Goal: Task Accomplishment & Management: Manage account settings

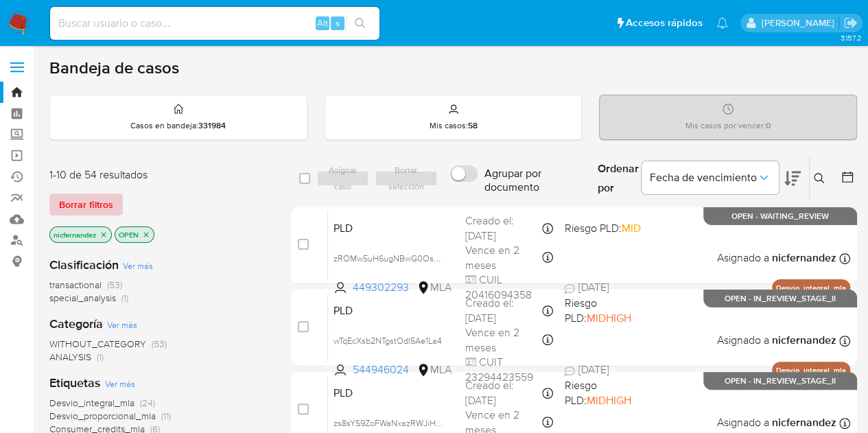
click at [95, 190] on div "1-10 de 54 resultados Borrar filtros nicfernandez OPEN" at bounding box center [159, 206] width 220 height 78
click at [89, 199] on span "Borrar filtros" at bounding box center [86, 204] width 54 height 19
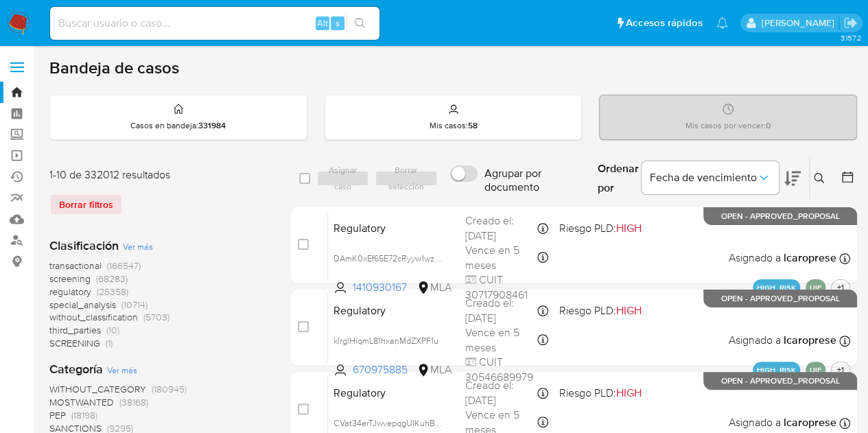
click at [824, 178] on button at bounding box center [821, 178] width 23 height 16
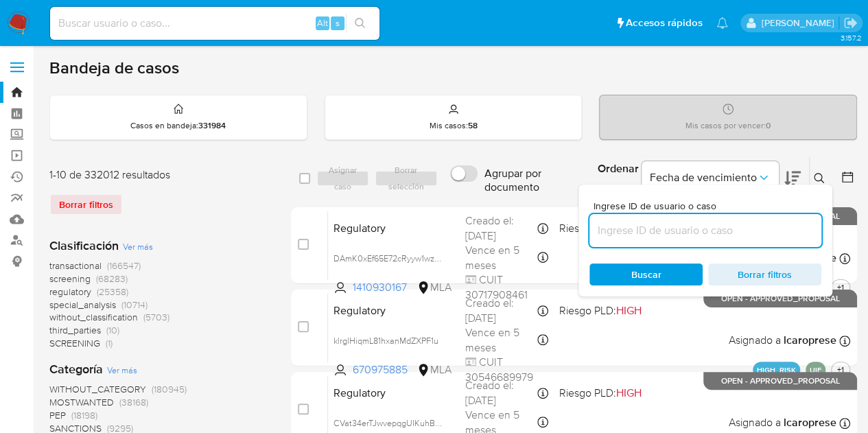
click at [715, 222] on input at bounding box center [705, 231] width 232 height 18
type input "281422222"
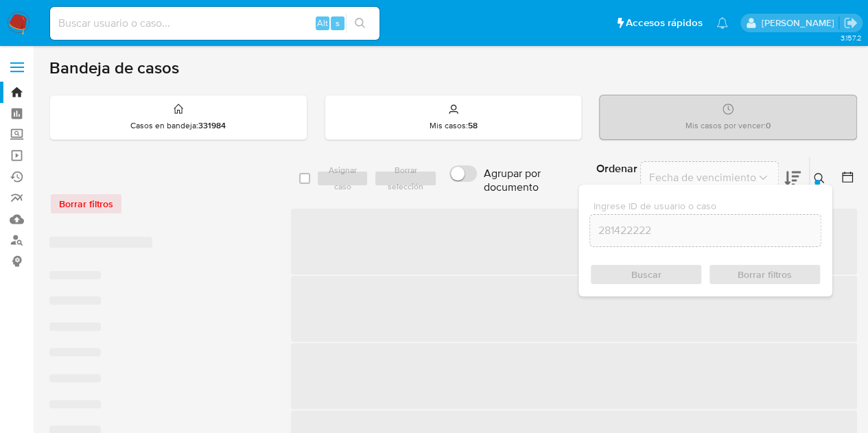
click at [821, 177] on icon at bounding box center [819, 178] width 10 height 10
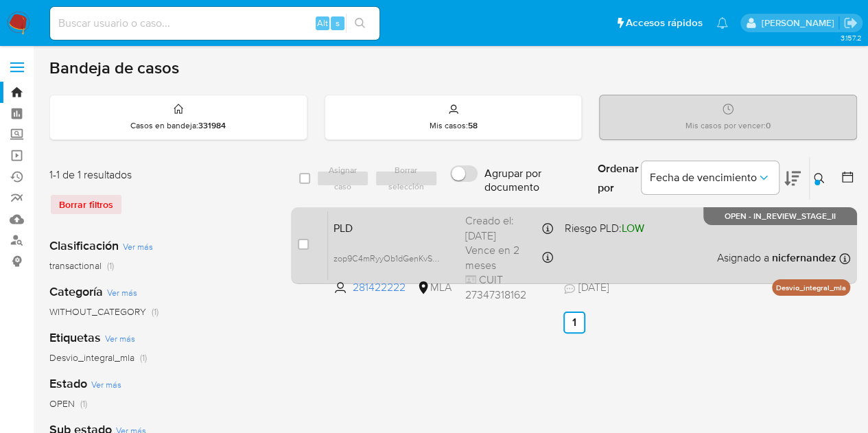
click at [439, 215] on div "PLD zop9C4mRyyOb1dGenKvSFl0h 281422222 MLA Riesgo PLD: LOW Creado el: 12/08/202…" at bounding box center [589, 245] width 522 height 69
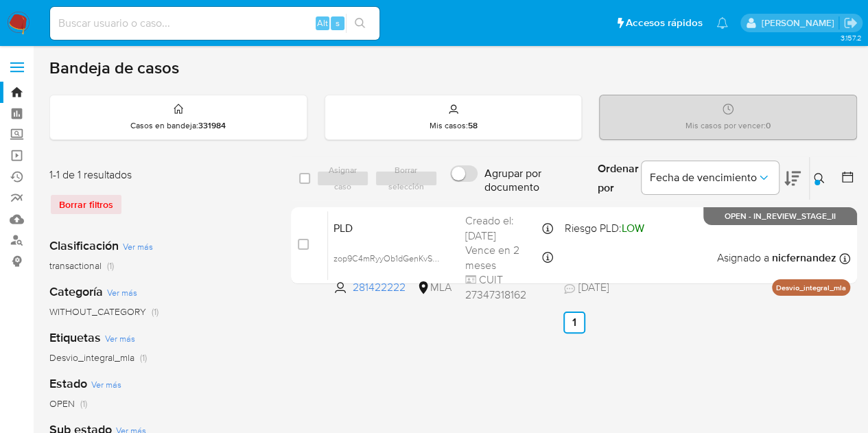
click at [814, 178] on icon at bounding box center [819, 178] width 11 height 11
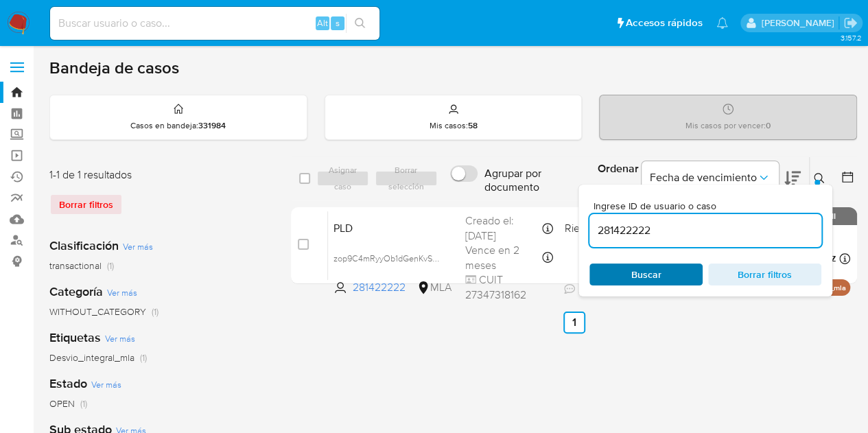
drag, startPoint x: 685, startPoint y: 266, endPoint x: 770, endPoint y: 225, distance: 93.9
click at [685, 266] on span "Buscar" at bounding box center [646, 274] width 94 height 19
click at [819, 179] on icon at bounding box center [819, 178] width 11 height 11
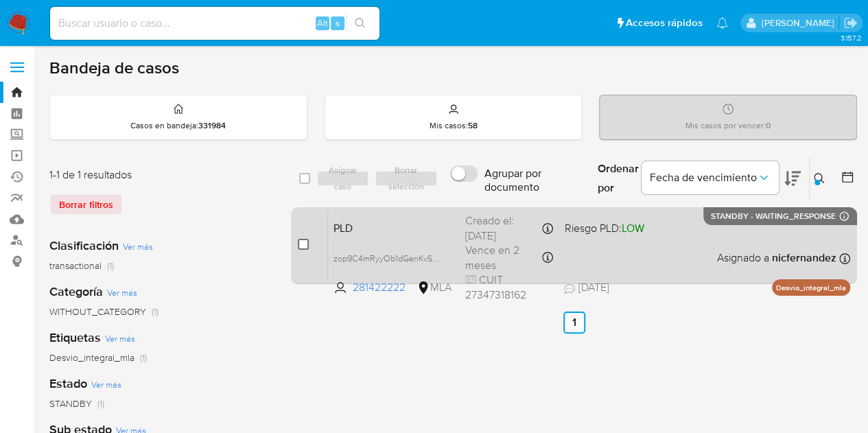
click at [302, 239] on input "checkbox" at bounding box center [303, 244] width 11 height 11
checkbox input "true"
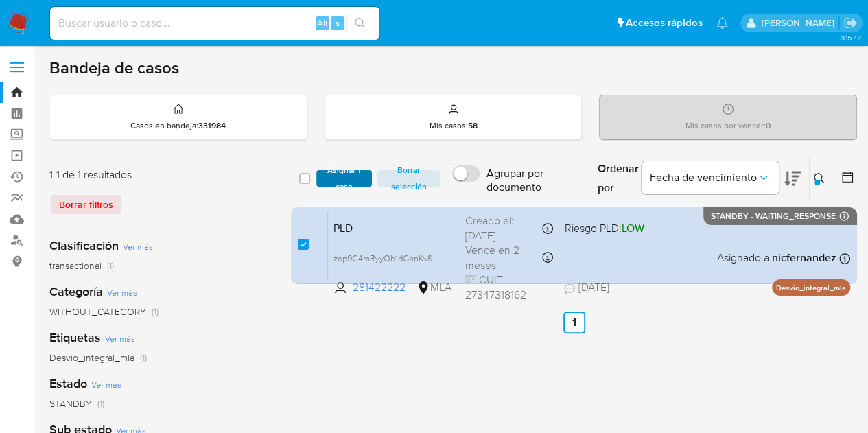
click at [340, 185] on span "Asignar 1 caso" at bounding box center [344, 179] width 43 height 14
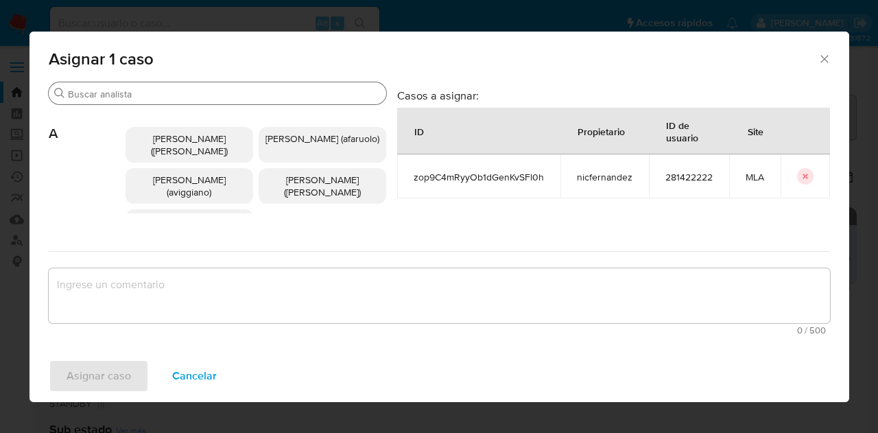
click at [179, 86] on div "Buscar" at bounding box center [218, 93] width 338 height 22
click at [185, 95] on input "Buscar" at bounding box center [224, 94] width 313 height 12
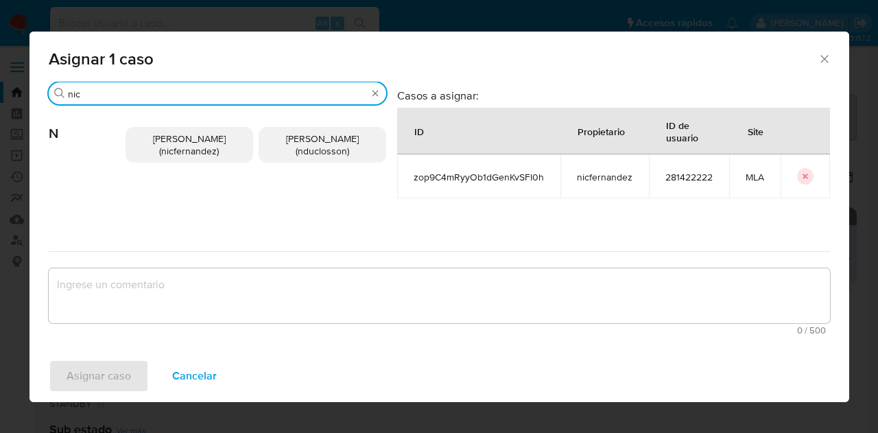
type input "nic"
click at [191, 135] on span "Nicolas Fernandez Allen (nicfernandez)" at bounding box center [189, 145] width 73 height 26
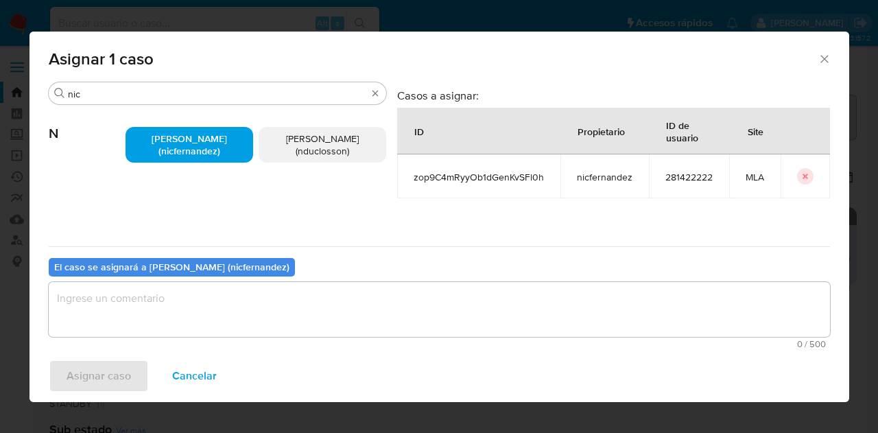
click at [198, 283] on textarea "assign-modal" at bounding box center [439, 309] width 781 height 55
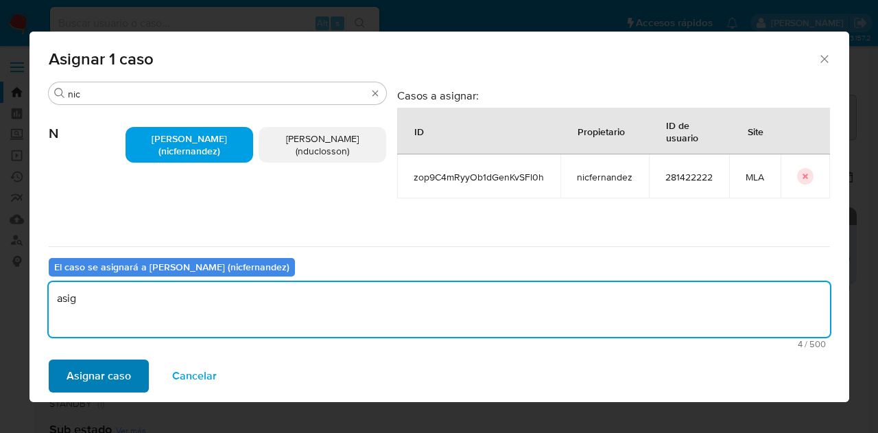
type textarea "asig"
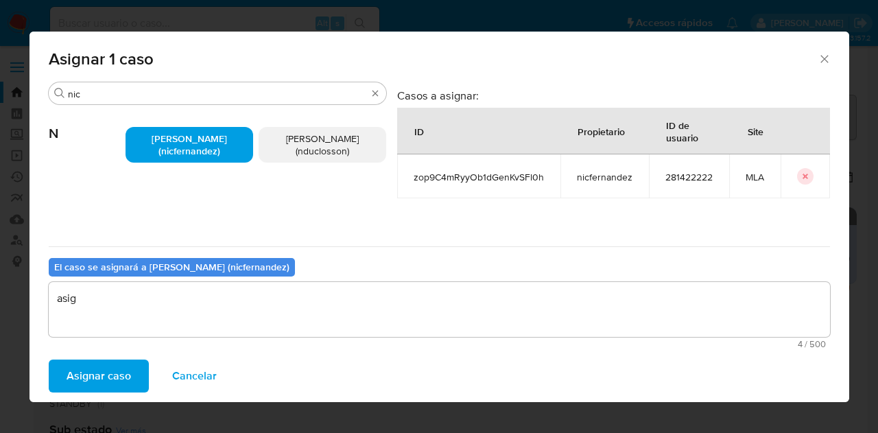
click at [107, 379] on span "Asignar caso" at bounding box center [99, 376] width 64 height 30
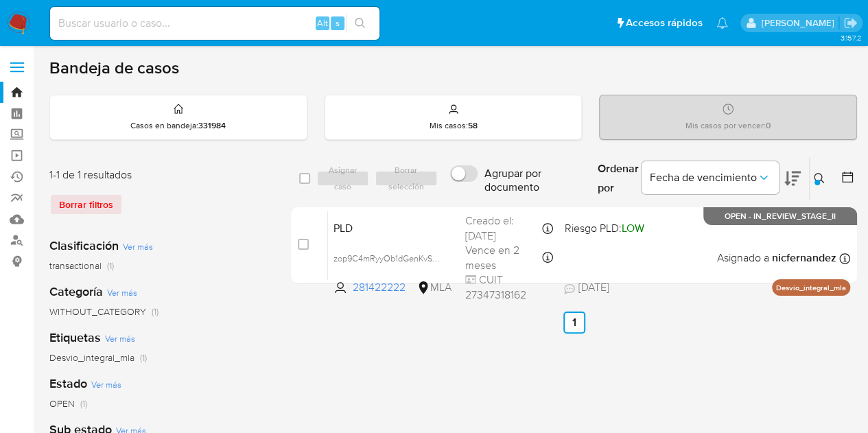
click at [819, 173] on icon at bounding box center [819, 178] width 11 height 11
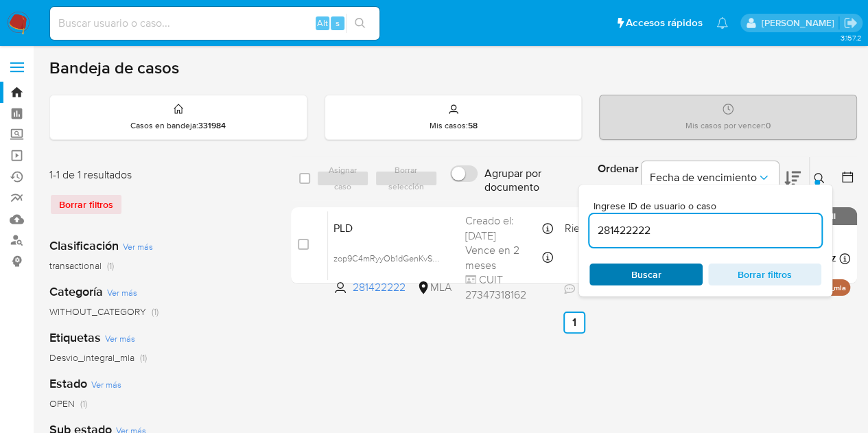
click at [679, 266] on span "Buscar" at bounding box center [646, 274] width 94 height 19
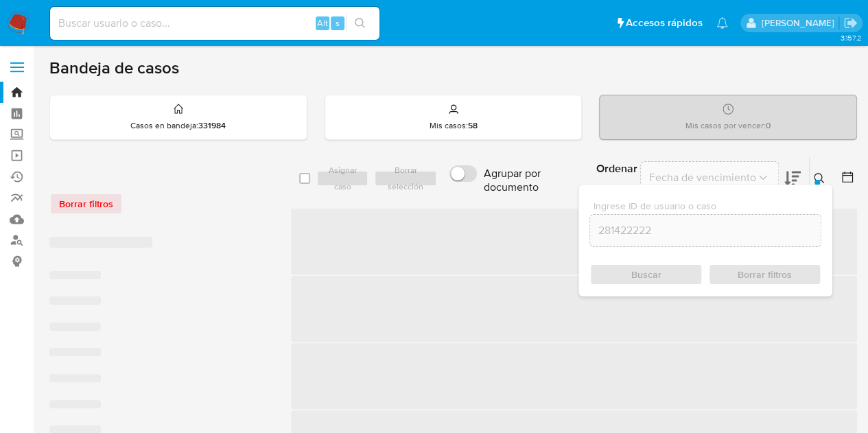
click at [818, 173] on icon at bounding box center [819, 178] width 11 height 11
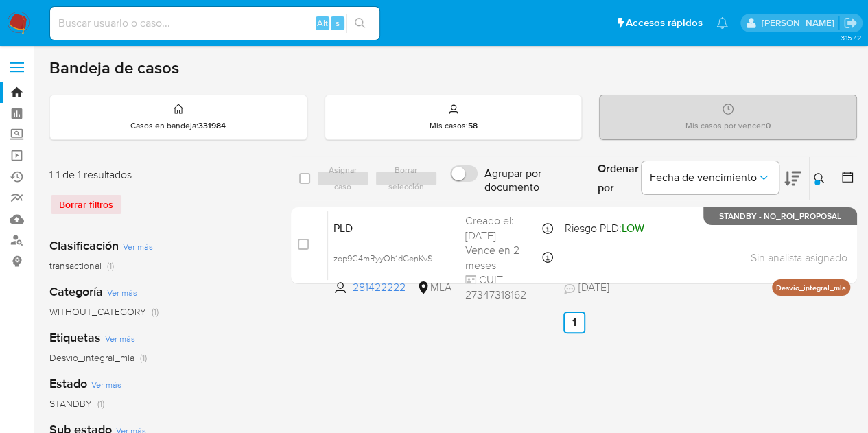
drag, startPoint x: 819, startPoint y: 178, endPoint x: 635, endPoint y: 276, distance: 208.7
click at [819, 179] on icon at bounding box center [819, 178] width 11 height 11
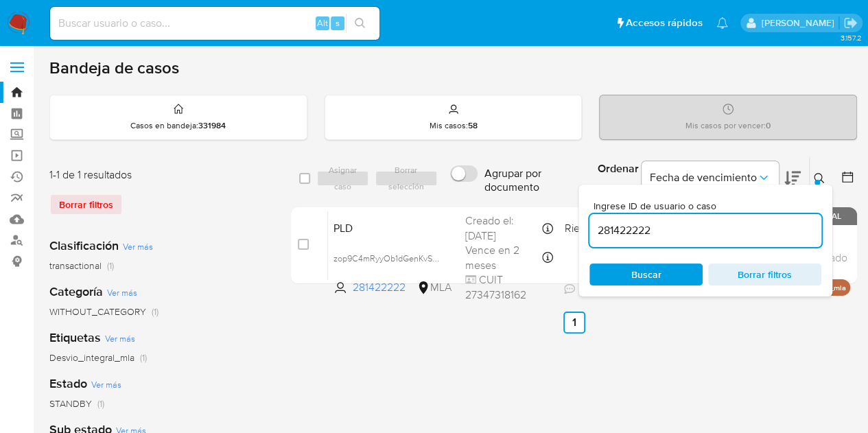
click at [618, 286] on div "Ingrese ID de usuario o caso 281422222 Buscar Borrar filtros" at bounding box center [705, 241] width 254 height 112
click at [670, 278] on span "Buscar" at bounding box center [646, 274] width 94 height 19
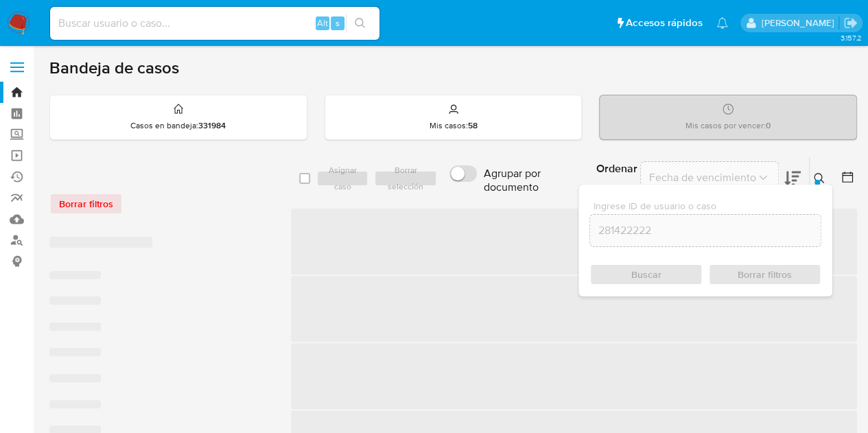
click at [812, 171] on button at bounding box center [821, 178] width 23 height 16
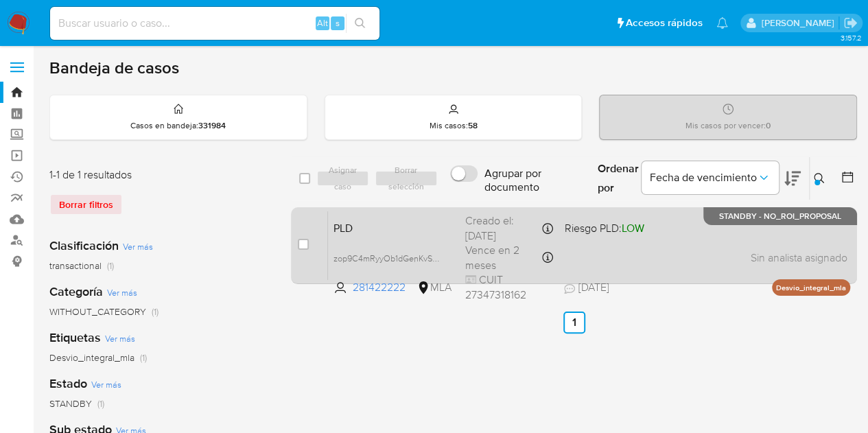
click at [365, 233] on span "PLD" at bounding box center [393, 227] width 121 height 18
click at [392, 226] on span "PLD" at bounding box center [393, 227] width 121 height 18
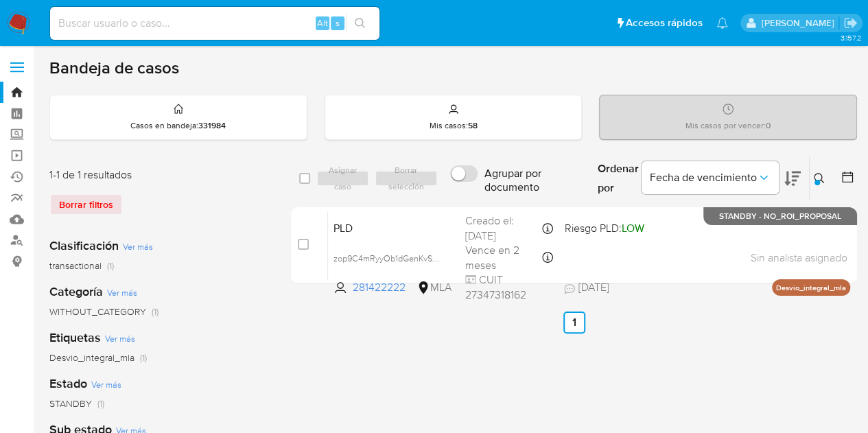
click at [825, 172] on button at bounding box center [821, 178] width 23 height 16
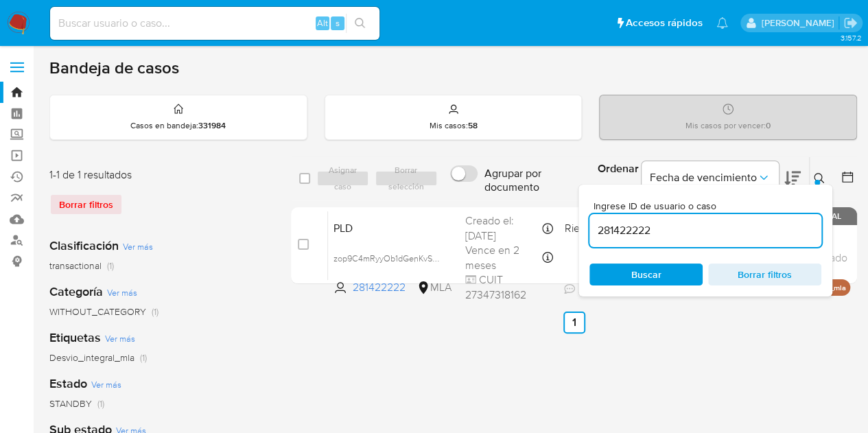
drag, startPoint x: 683, startPoint y: 233, endPoint x: 464, endPoint y: 202, distance: 221.6
click at [468, 202] on div "select-all-cases-checkbox Asignar caso Borrar selección Agrupar por documento O…" at bounding box center [574, 222] width 566 height 133
type input "130002952"
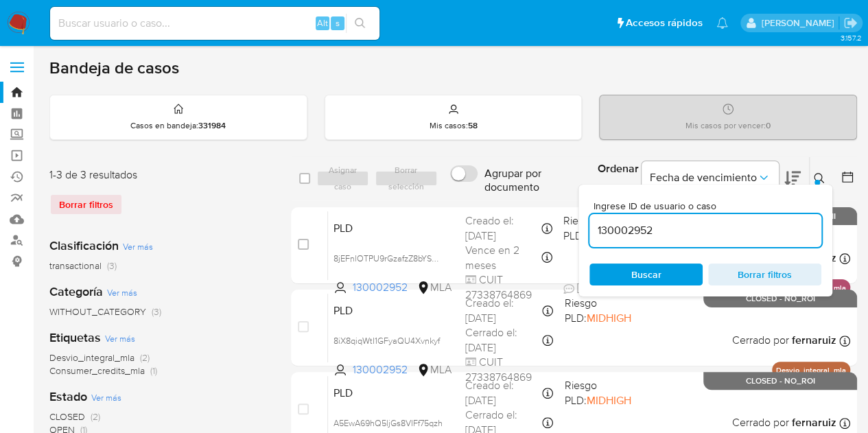
click at [819, 175] on icon at bounding box center [819, 178] width 11 height 11
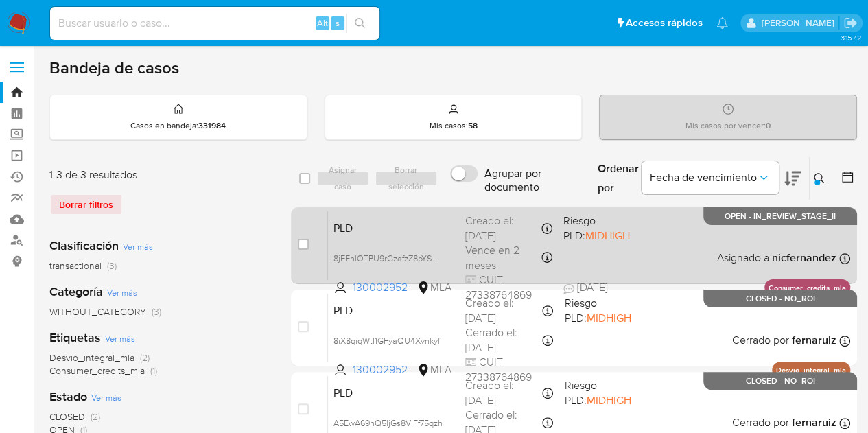
click at [391, 234] on span "PLD" at bounding box center [393, 227] width 121 height 18
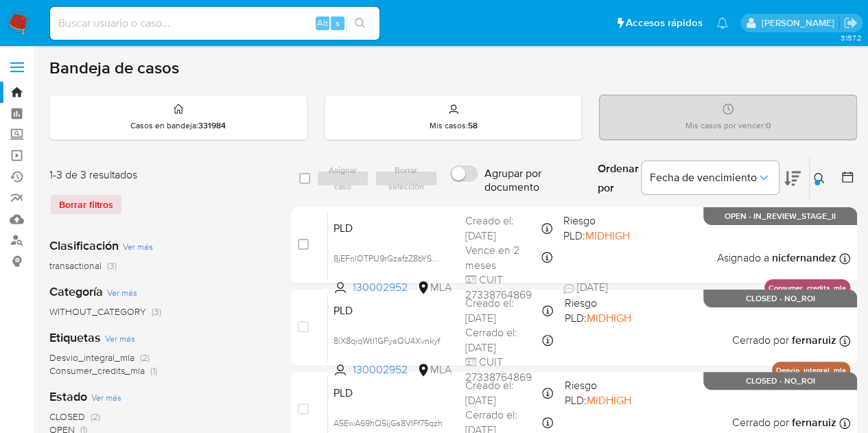
click at [821, 176] on icon at bounding box center [819, 178] width 11 height 11
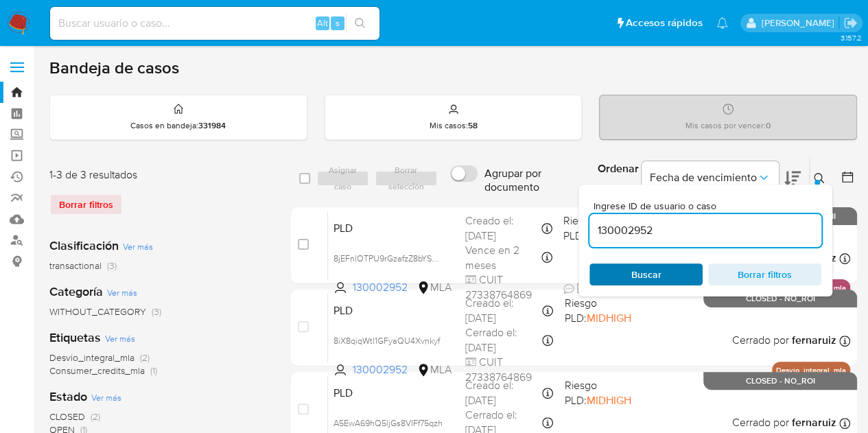
click at [661, 267] on span "Buscar" at bounding box center [646, 274] width 94 height 19
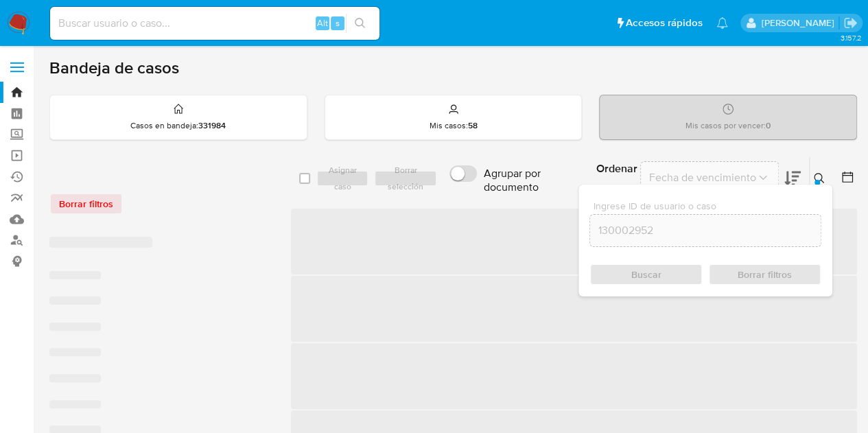
scroll to position [21, 0]
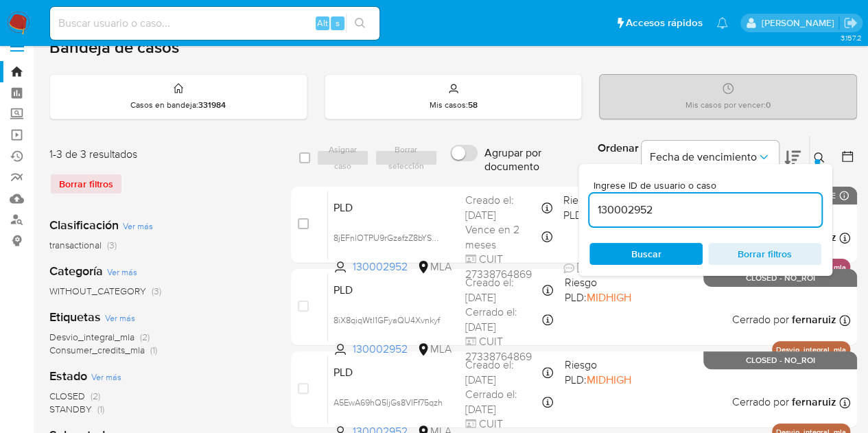
click at [814, 164] on div "Ingrese ID de usuario o caso 130002952 Buscar Borrar filtros" at bounding box center [705, 220] width 254 height 112
click at [823, 156] on icon at bounding box center [819, 157] width 11 height 11
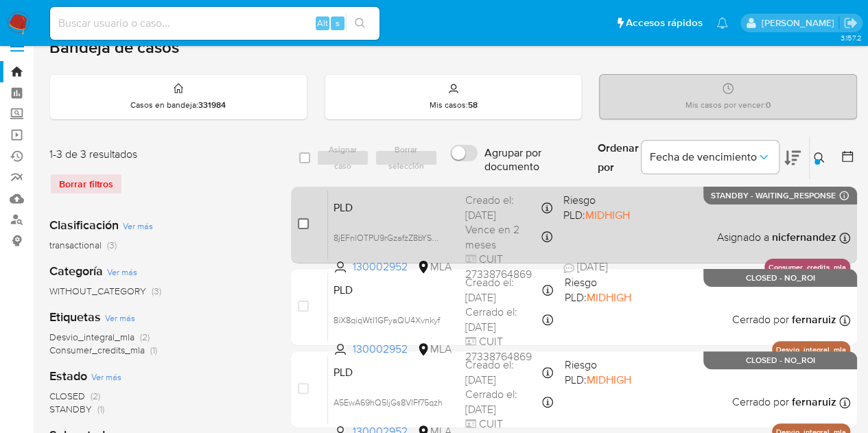
click at [302, 222] on input "checkbox" at bounding box center [303, 223] width 11 height 11
checkbox input "true"
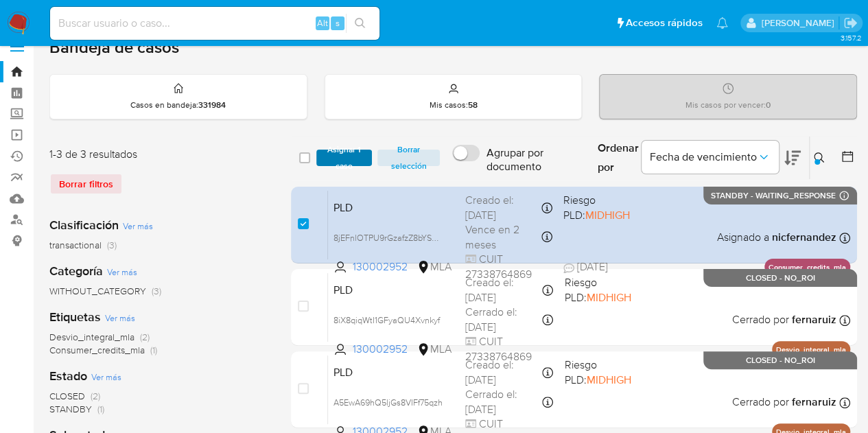
click at [341, 151] on span "Asignar 1 caso" at bounding box center [344, 158] width 43 height 14
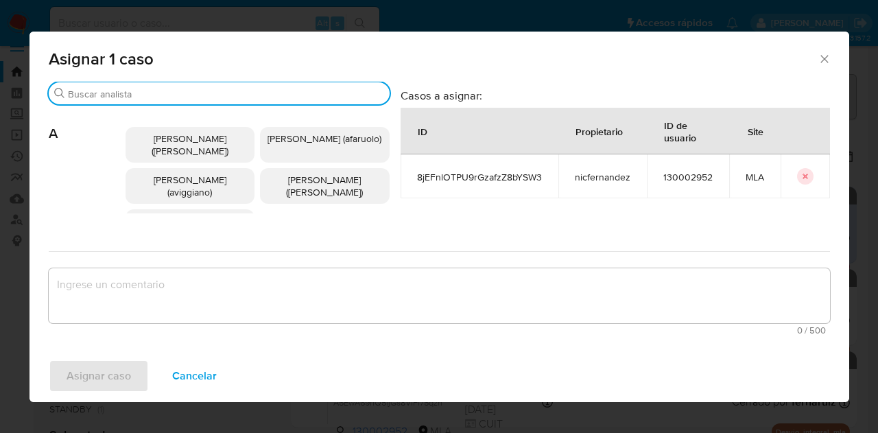
click at [128, 95] on input "Buscar" at bounding box center [226, 94] width 316 height 12
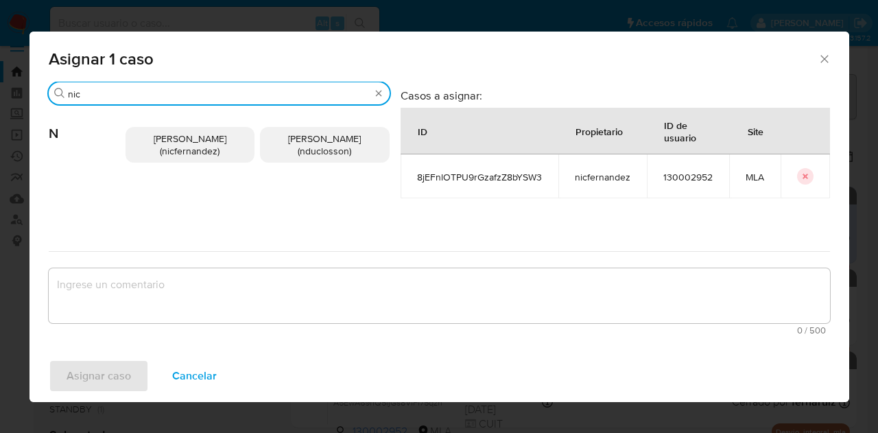
type input "nic"
click at [185, 154] on span "Nicolas Fernandez Allen (nicfernandez)" at bounding box center [190, 145] width 73 height 26
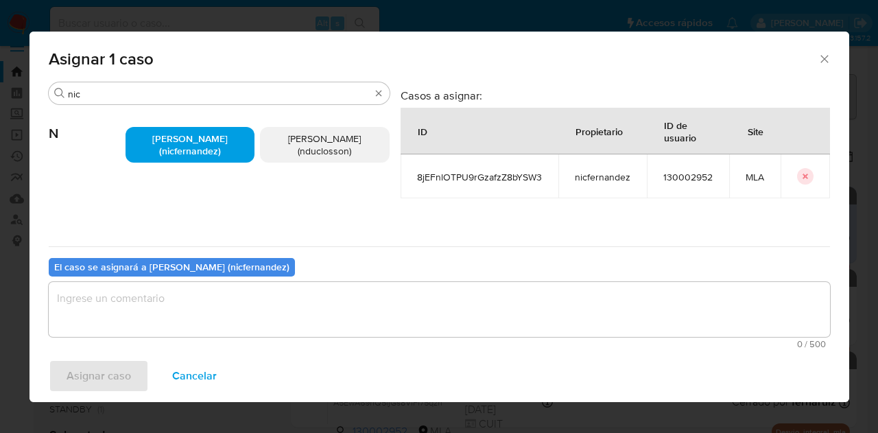
click at [184, 299] on textarea "assign-modal" at bounding box center [439, 309] width 781 height 55
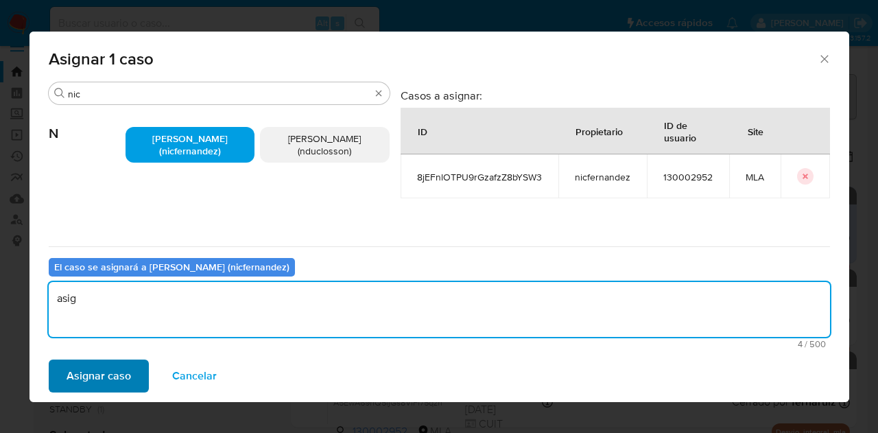
type textarea "asig"
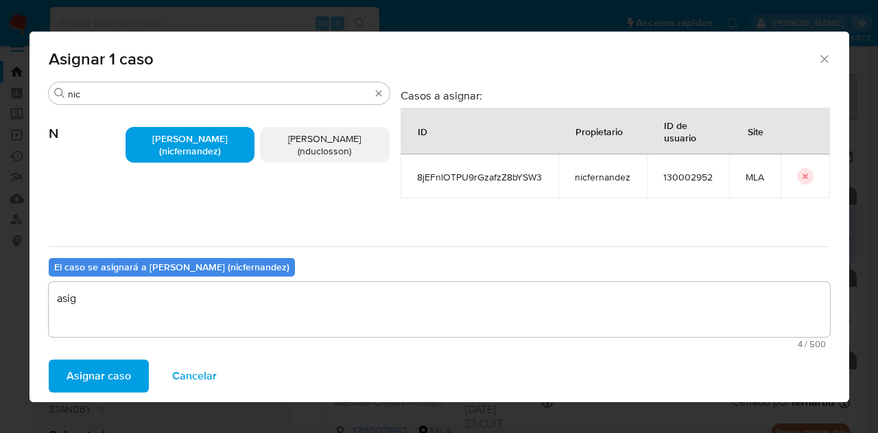
click at [108, 366] on span "Asignar caso" at bounding box center [99, 376] width 64 height 30
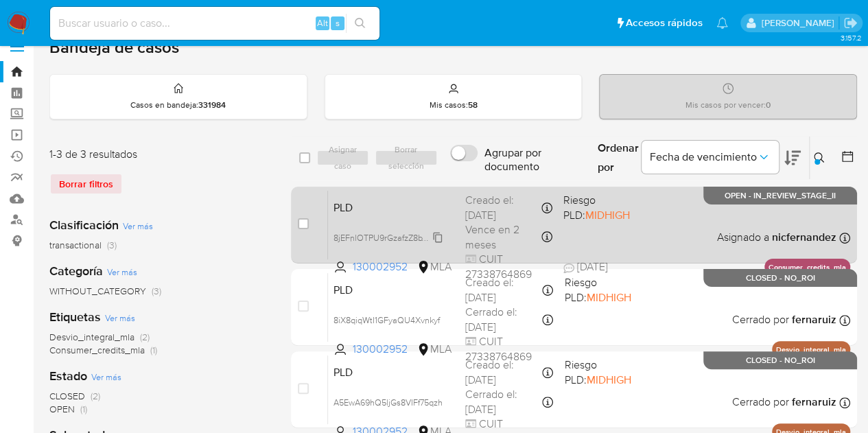
click at [440, 238] on span "8jEFnlOTPU9rGzafzZ8bYSW3" at bounding box center [388, 236] width 110 height 15
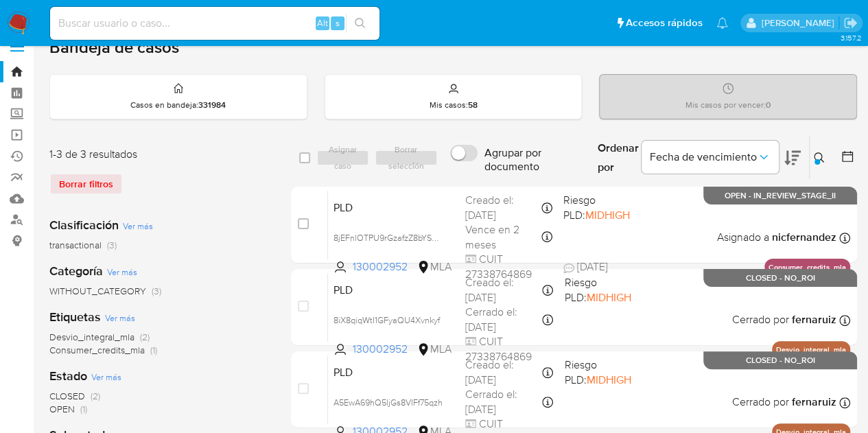
click at [817, 154] on icon at bounding box center [819, 157] width 11 height 11
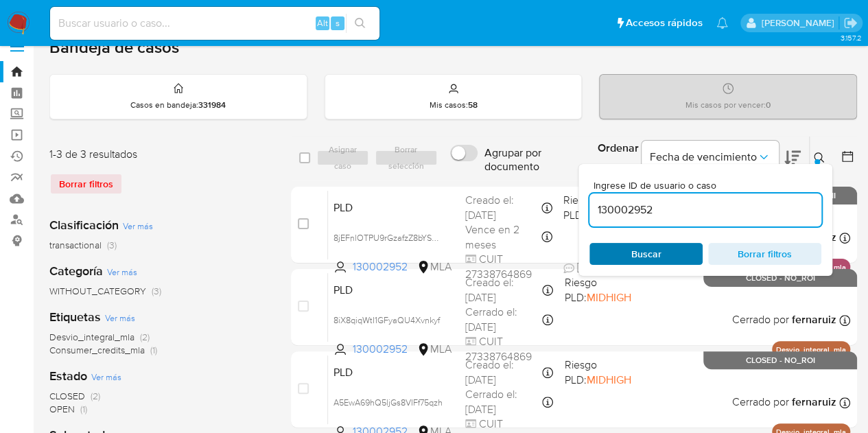
click at [673, 250] on span "Buscar" at bounding box center [646, 253] width 94 height 19
click at [814, 152] on icon at bounding box center [819, 157] width 11 height 11
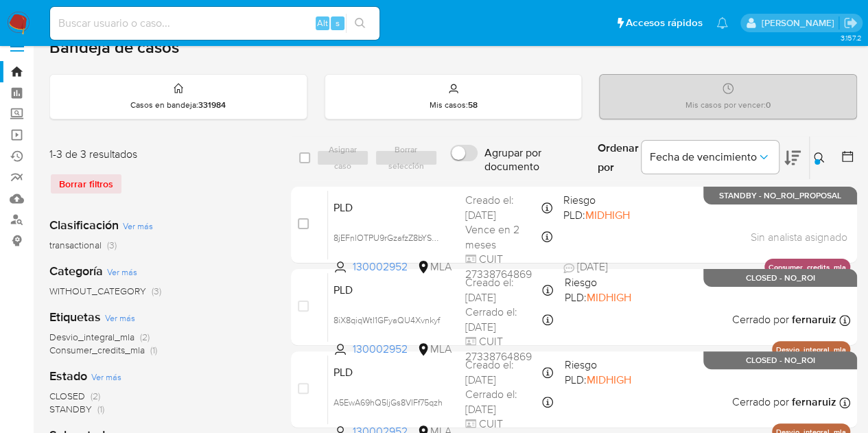
click at [818, 153] on icon at bounding box center [819, 157] width 11 height 11
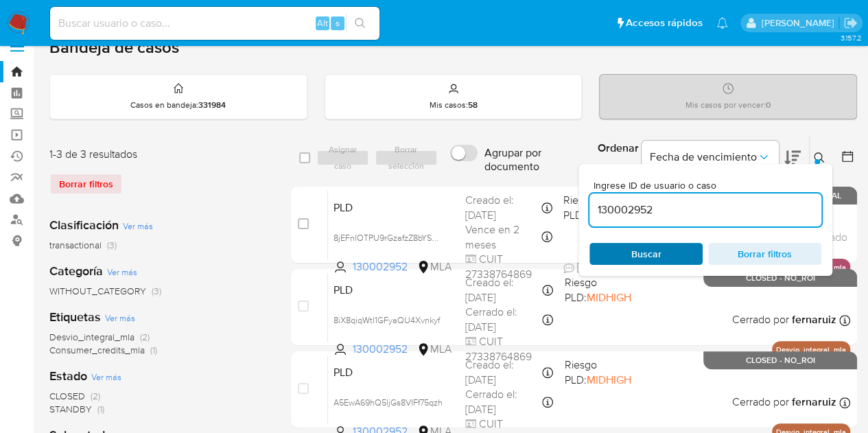
click at [670, 248] on span "Buscar" at bounding box center [646, 253] width 94 height 19
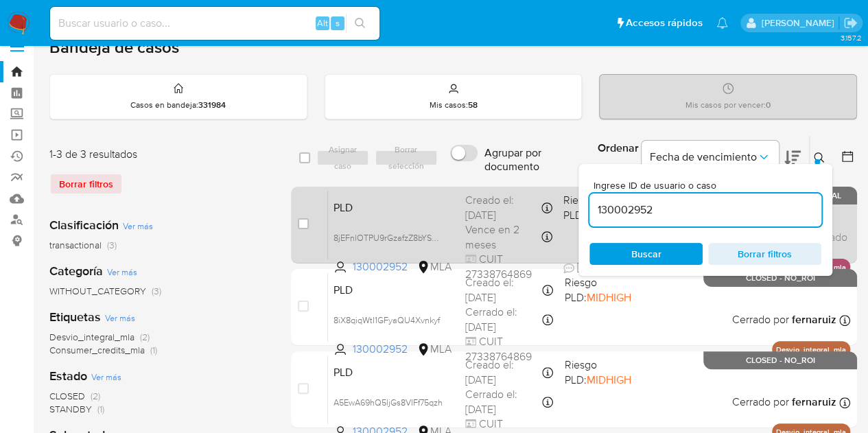
click at [403, 214] on div "PLD 8jEFnlOTPU9rGzafzZ8bYSW3 130002952 MLA Riesgo PLD: MIDHIGH Creado el: 12/08…" at bounding box center [589, 224] width 522 height 69
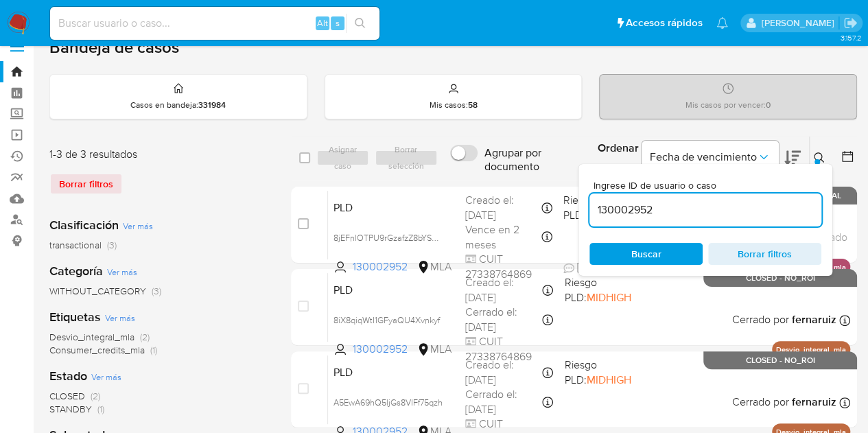
click at [820, 153] on icon at bounding box center [819, 157] width 10 height 10
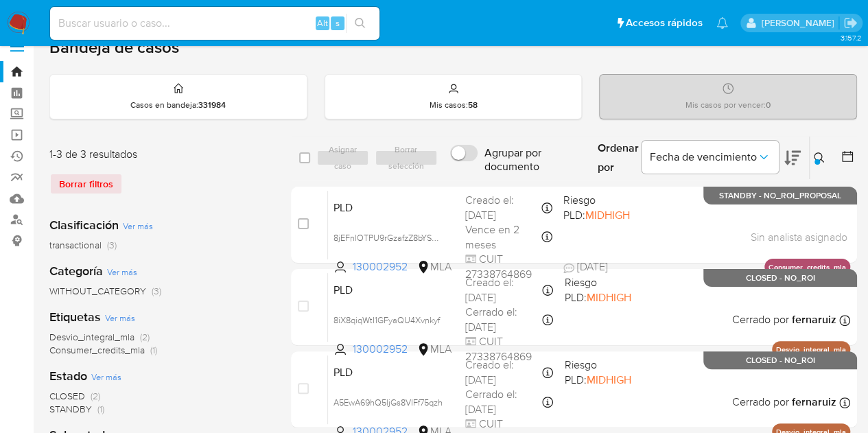
click at [821, 156] on icon at bounding box center [819, 157] width 10 height 10
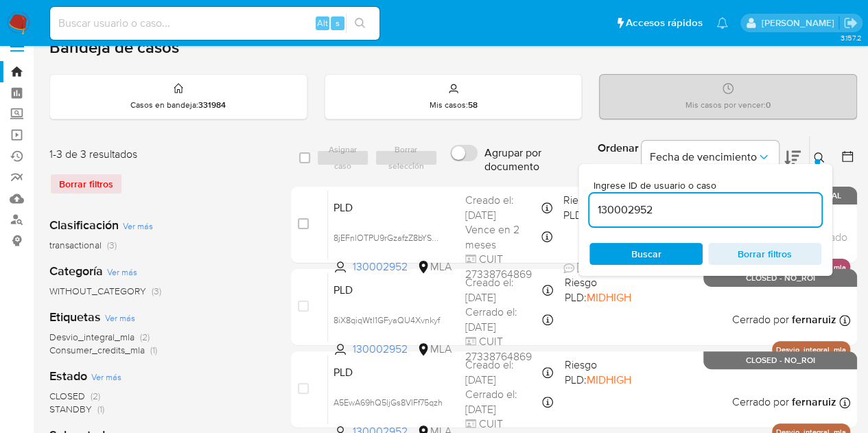
drag, startPoint x: 687, startPoint y: 211, endPoint x: 493, endPoint y: 169, distance: 198.5
click at [493, 169] on div "select-all-cases-checkbox Asignar caso Borrar selección Agrupar por documento O…" at bounding box center [574, 158] width 566 height 45
type input "447194627"
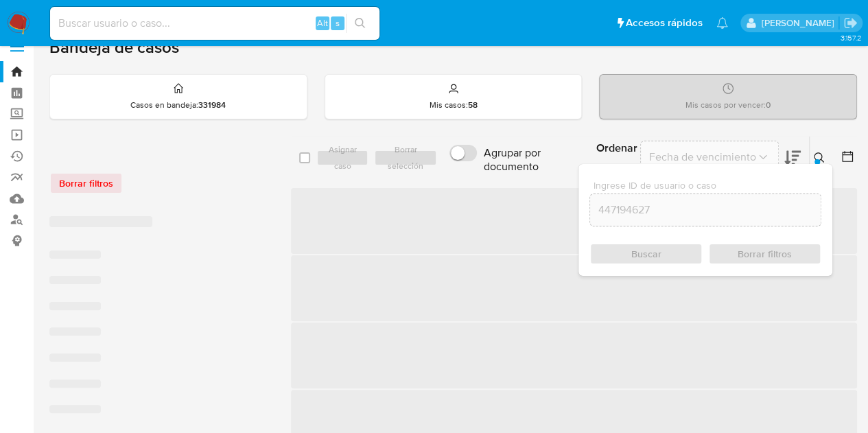
click at [817, 155] on icon at bounding box center [819, 157] width 11 height 11
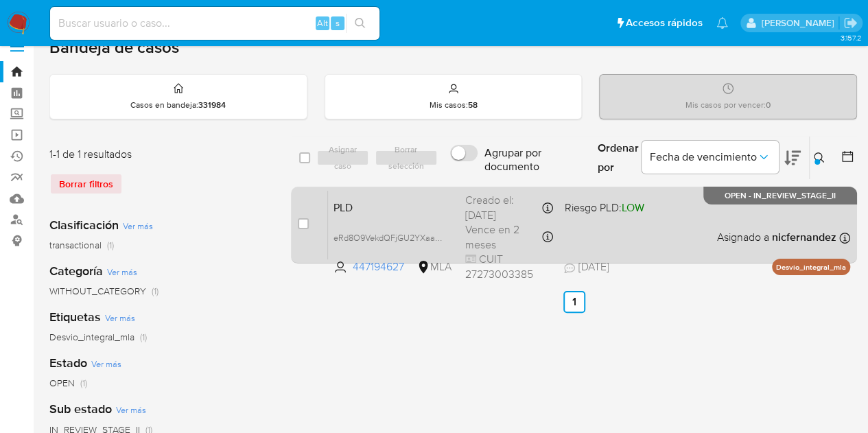
click at [438, 200] on span "PLD" at bounding box center [393, 207] width 121 height 18
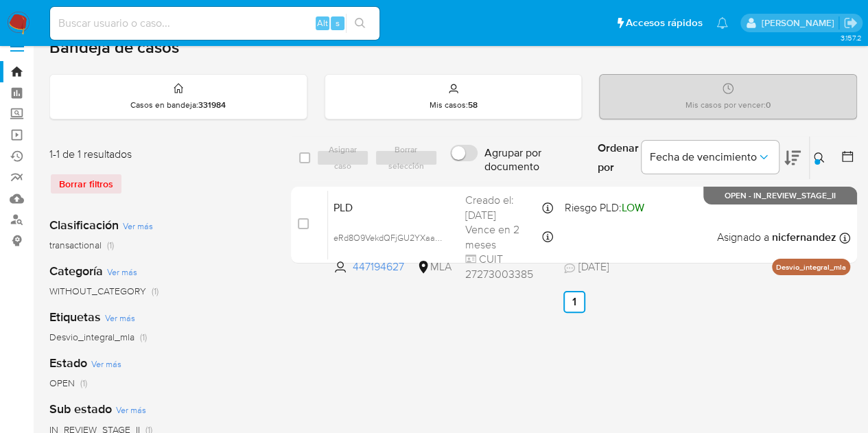
click at [812, 158] on button at bounding box center [821, 158] width 23 height 16
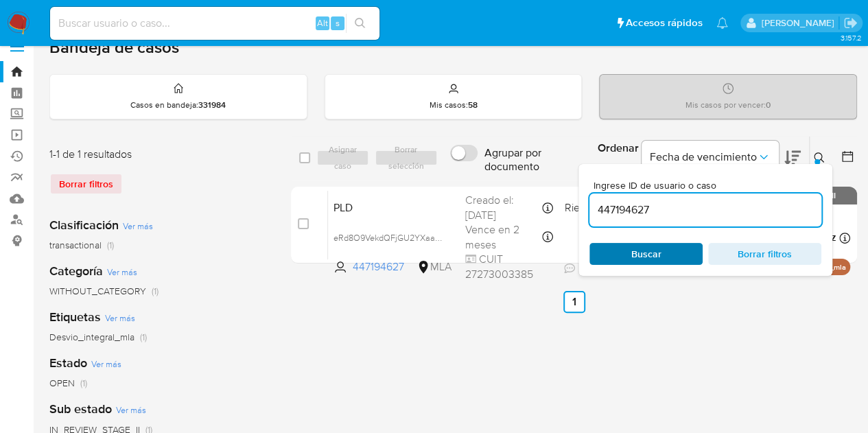
click at [685, 250] on span "Buscar" at bounding box center [646, 253] width 94 height 19
click at [817, 160] on div at bounding box center [816, 161] width 5 height 5
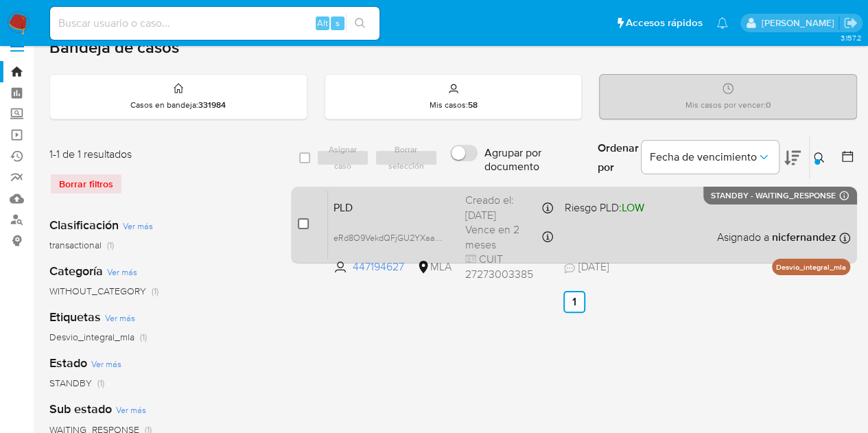
click at [306, 220] on input "checkbox" at bounding box center [303, 223] width 11 height 11
checkbox input "true"
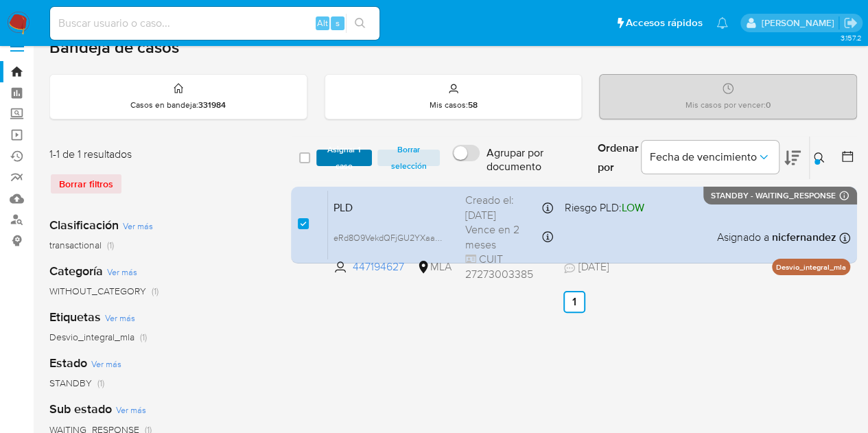
click at [341, 151] on span "Asignar 1 caso" at bounding box center [344, 158] width 43 height 14
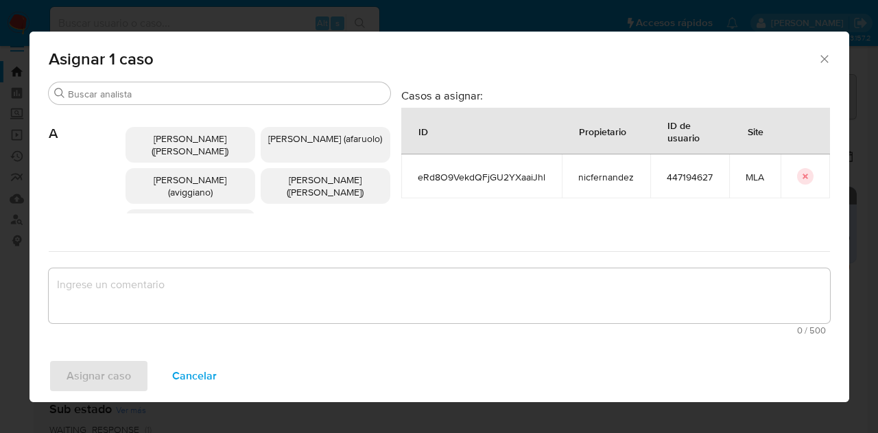
click at [183, 97] on input "Buscar" at bounding box center [226, 94] width 317 height 12
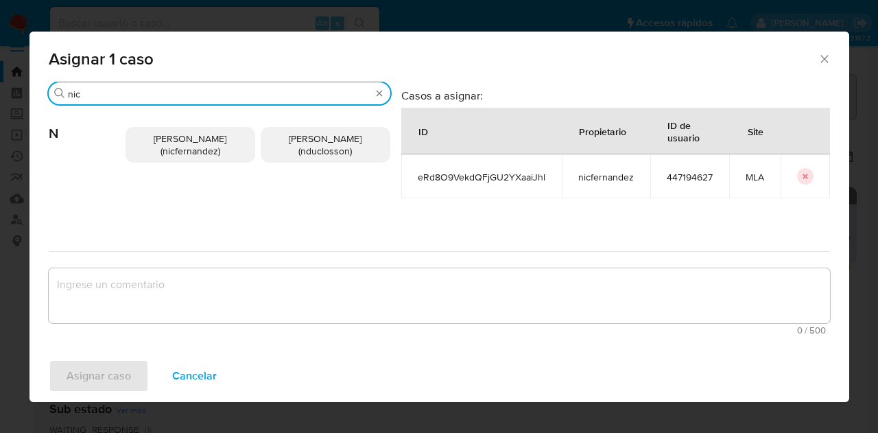
type input "nic"
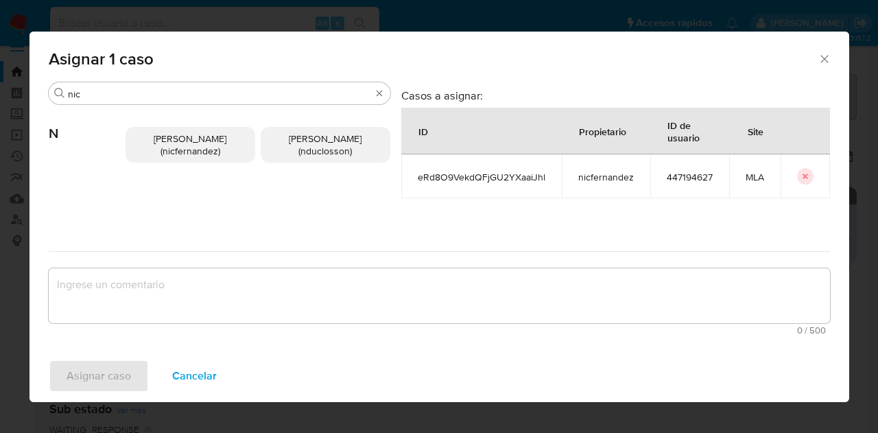
click at [190, 132] on span "Nicolas Fernandez Allen (nicfernandez)" at bounding box center [190, 145] width 73 height 26
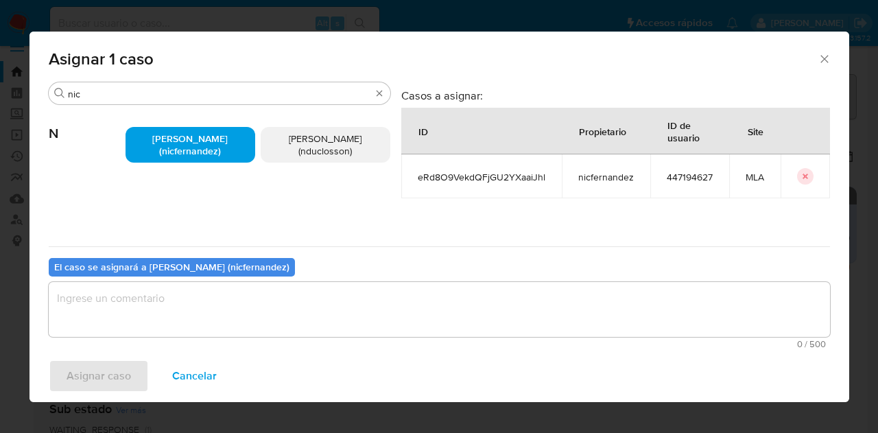
click at [259, 322] on textarea "assign-modal" at bounding box center [439, 309] width 781 height 55
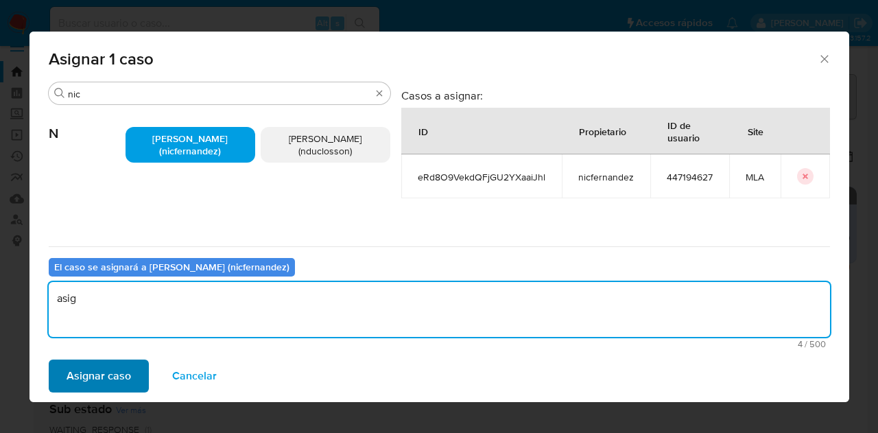
type textarea "asig"
click at [129, 366] on button "Asignar caso" at bounding box center [99, 376] width 100 height 33
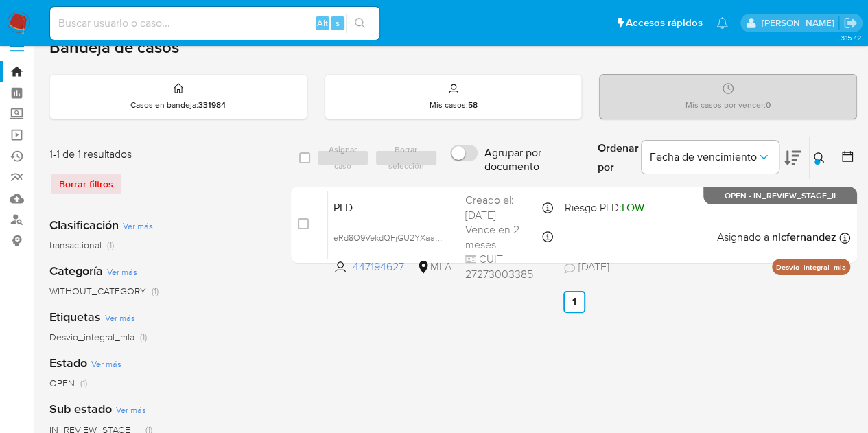
click at [825, 165] on div "Ingrese ID de usuario o caso 447194627 Buscar Borrar filtros" at bounding box center [820, 158] width 23 height 43
click at [819, 157] on icon at bounding box center [819, 157] width 11 height 11
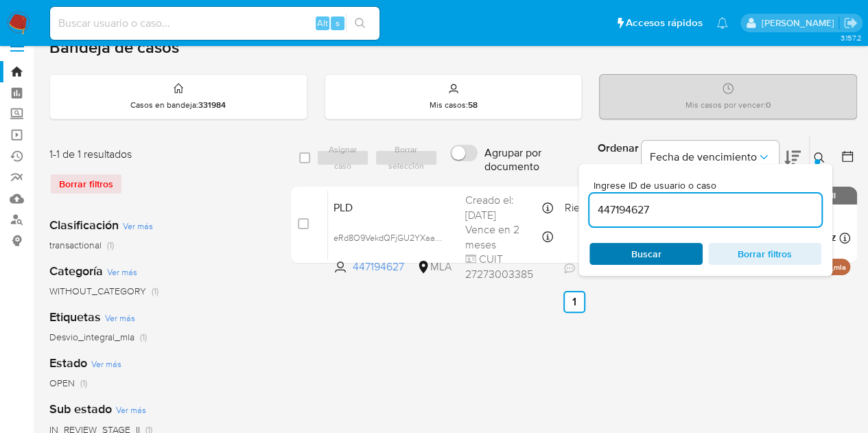
click at [662, 259] on span "Buscar" at bounding box center [646, 253] width 94 height 19
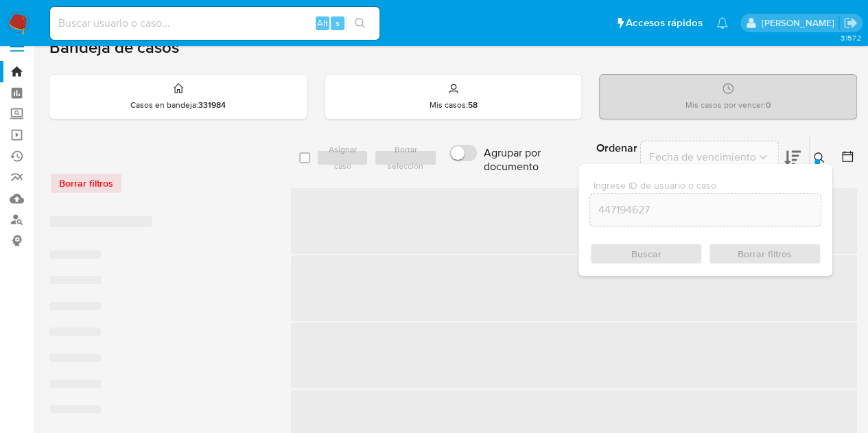
click at [816, 160] on div at bounding box center [816, 161] width 5 height 5
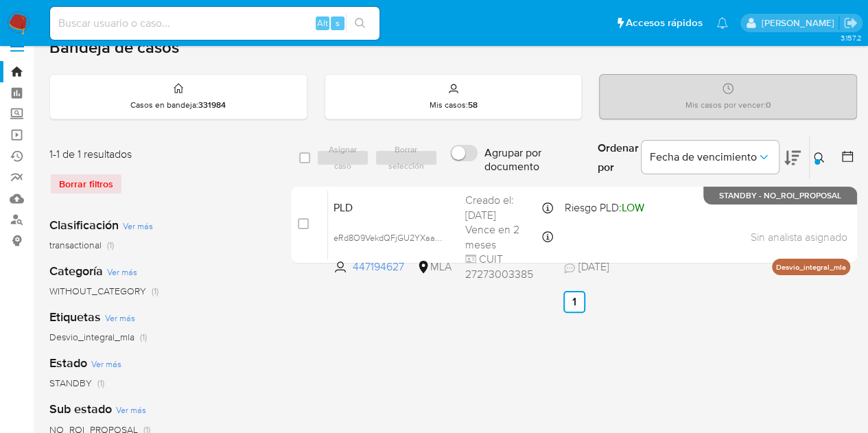
drag, startPoint x: 822, startPoint y: 155, endPoint x: 712, endPoint y: 211, distance: 123.7
click at [821, 155] on icon at bounding box center [819, 157] width 11 height 11
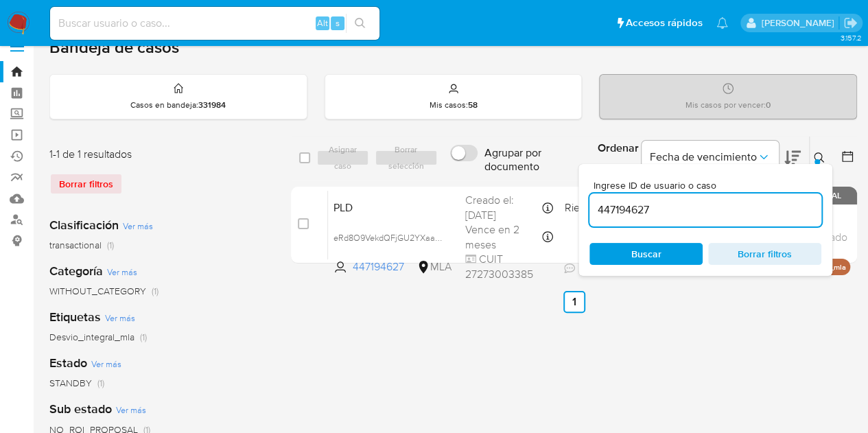
drag, startPoint x: 659, startPoint y: 252, endPoint x: 759, endPoint y: 206, distance: 110.2
click at [659, 252] on span "Buscar" at bounding box center [646, 254] width 30 height 22
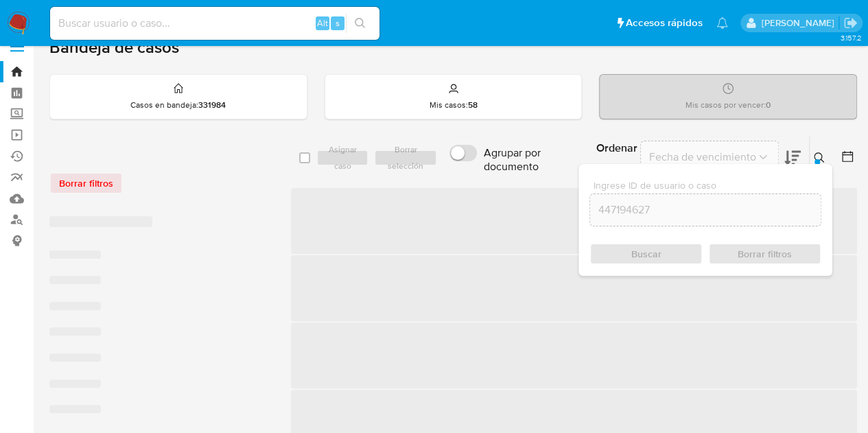
drag, startPoint x: 821, startPoint y: 156, endPoint x: 672, endPoint y: 182, distance: 150.5
click at [820, 156] on icon at bounding box center [819, 157] width 11 height 11
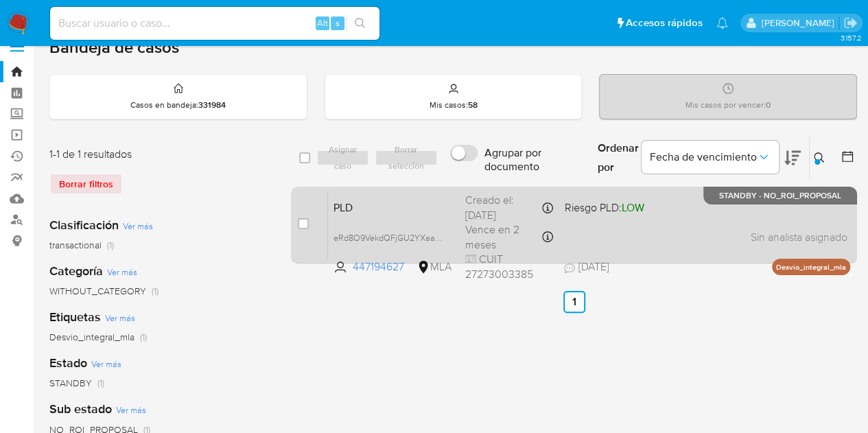
click at [410, 221] on div "PLD eRd8O9VekdQFjGU2YXaaiJhl 447194627 MLA Riesgo PLD: LOW Creado el: 12/08/202…" at bounding box center [589, 224] width 522 height 69
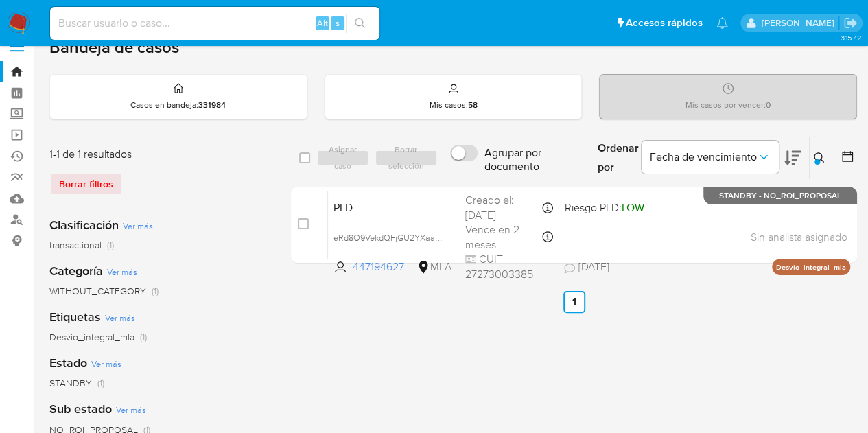
click at [819, 152] on icon at bounding box center [819, 157] width 10 height 10
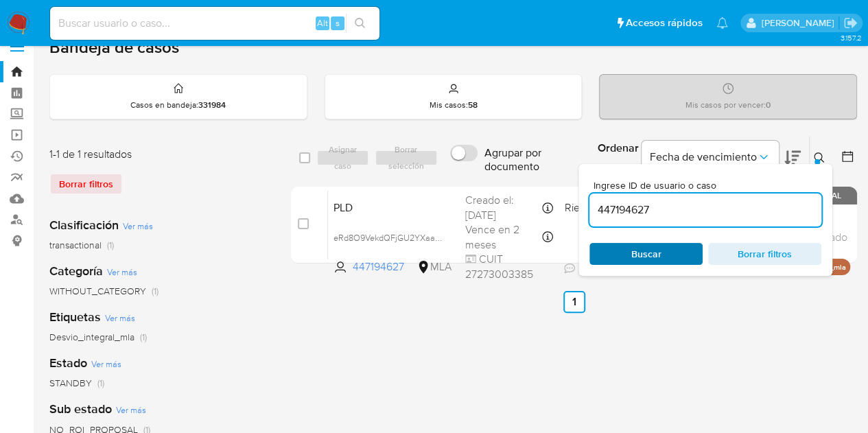
click at [654, 246] on span "Buscar" at bounding box center [646, 254] width 30 height 22
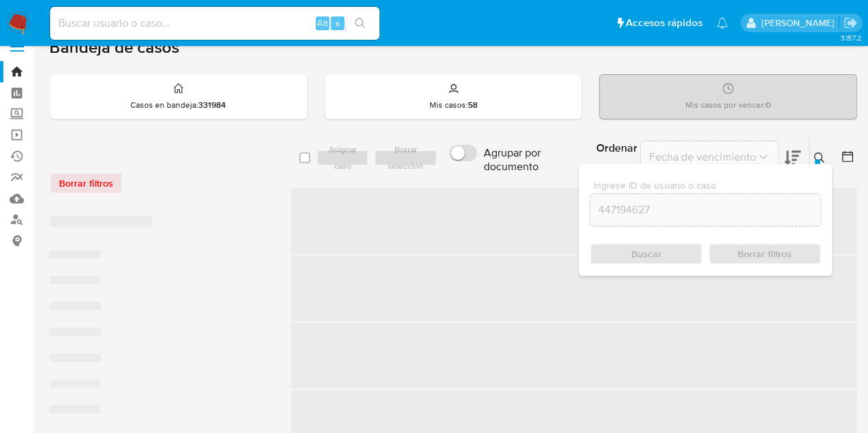
click at [823, 154] on icon at bounding box center [819, 157] width 11 height 11
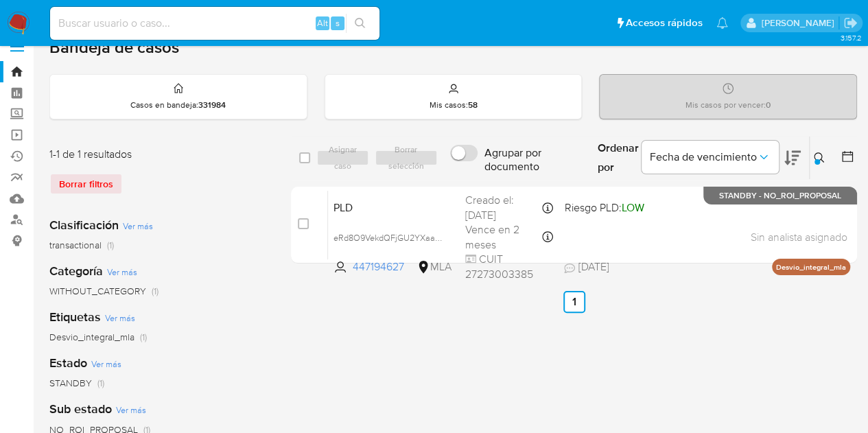
click at [812, 156] on button at bounding box center [821, 158] width 23 height 16
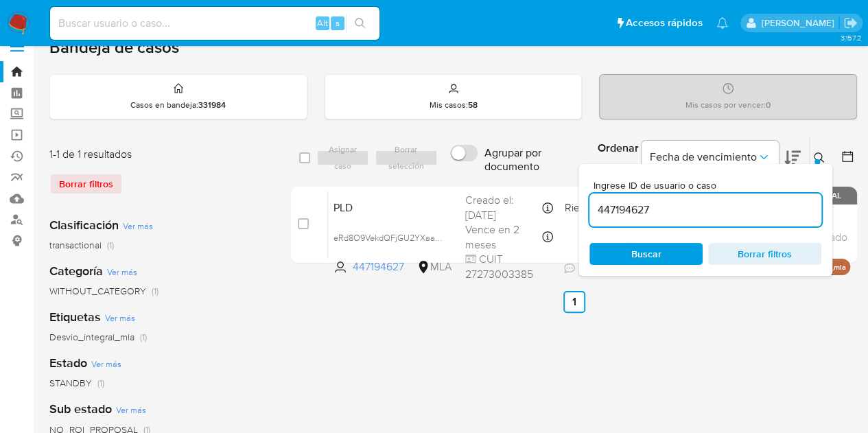
drag, startPoint x: 679, startPoint y: 209, endPoint x: 495, endPoint y: 175, distance: 186.9
click at [497, 174] on div "select-all-cases-checkbox Asignar caso Borrar selección Agrupar por documento O…" at bounding box center [574, 158] width 566 height 45
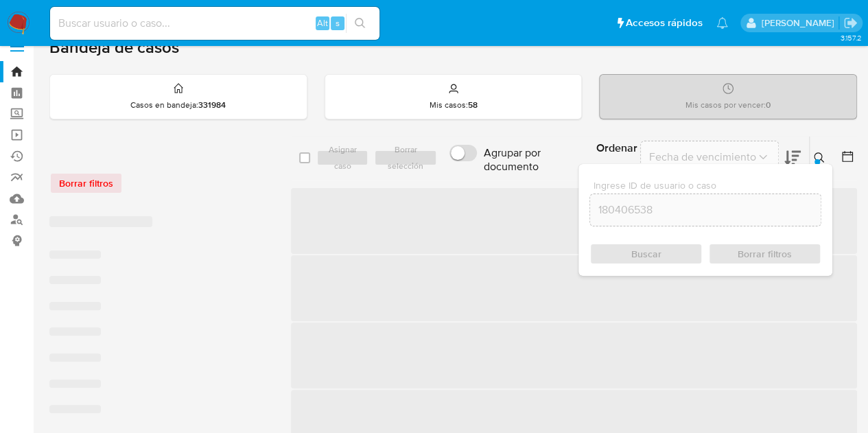
click at [818, 159] on div at bounding box center [816, 161] width 5 height 5
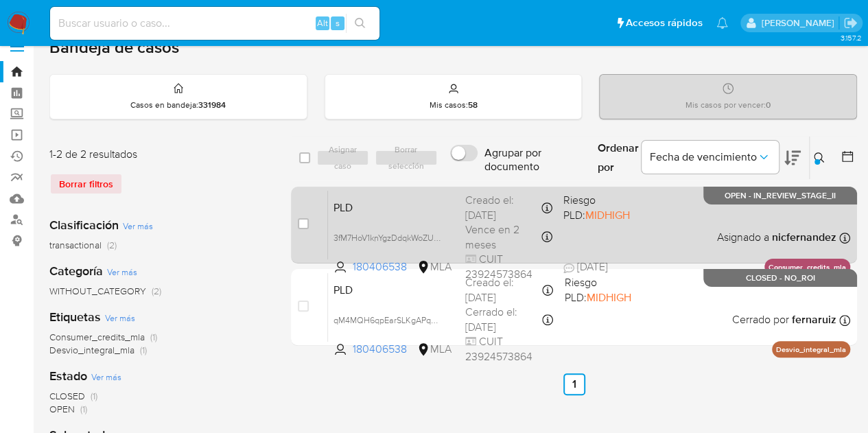
click at [395, 209] on span "PLD" at bounding box center [393, 207] width 121 height 18
click at [400, 209] on span "PLD" at bounding box center [393, 207] width 121 height 18
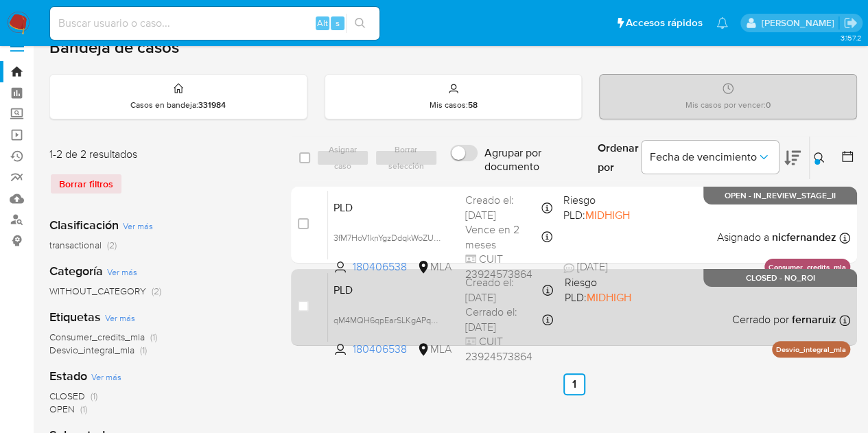
click at [414, 293] on span "PLD" at bounding box center [393, 289] width 121 height 18
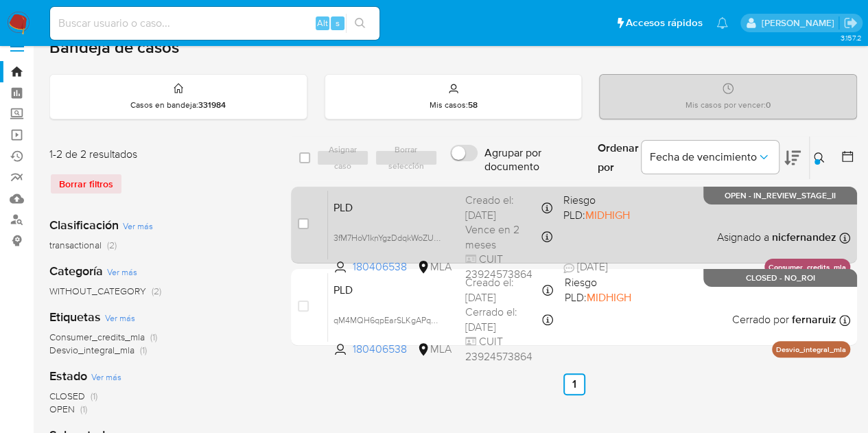
click at [371, 209] on span "PLD" at bounding box center [393, 207] width 121 height 18
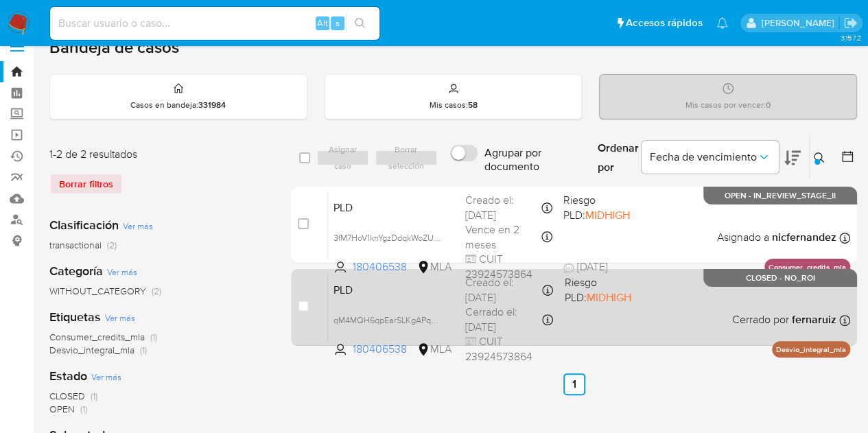
click at [383, 301] on div "PLD qM4MQH6qpEarSLKgAPq0xJdL 180406538 MLA Riesgo PLD: MIDHIGH Creado el: 12/10…" at bounding box center [589, 306] width 522 height 69
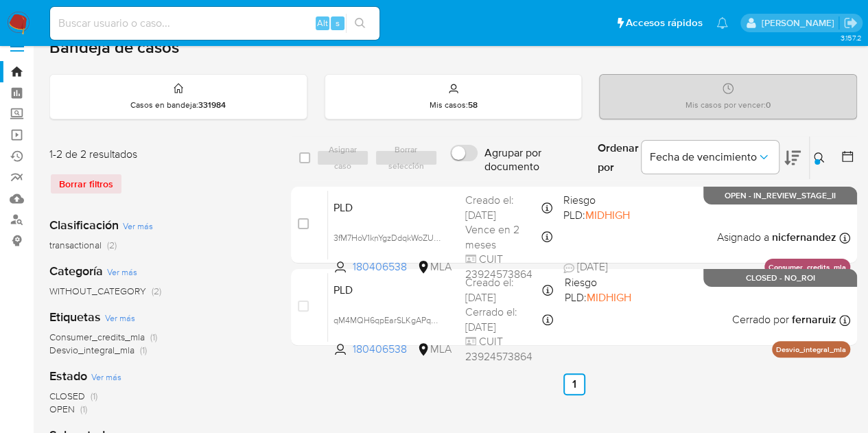
drag, startPoint x: 817, startPoint y: 158, endPoint x: 799, endPoint y: 179, distance: 27.2
click at [816, 160] on div at bounding box center [816, 161] width 5 height 5
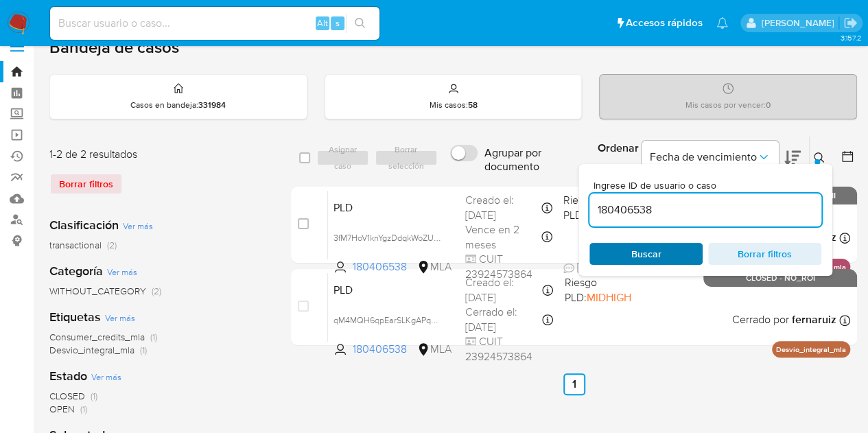
click at [683, 253] on span "Buscar" at bounding box center [646, 253] width 94 height 19
click at [816, 161] on div at bounding box center [816, 161] width 5 height 5
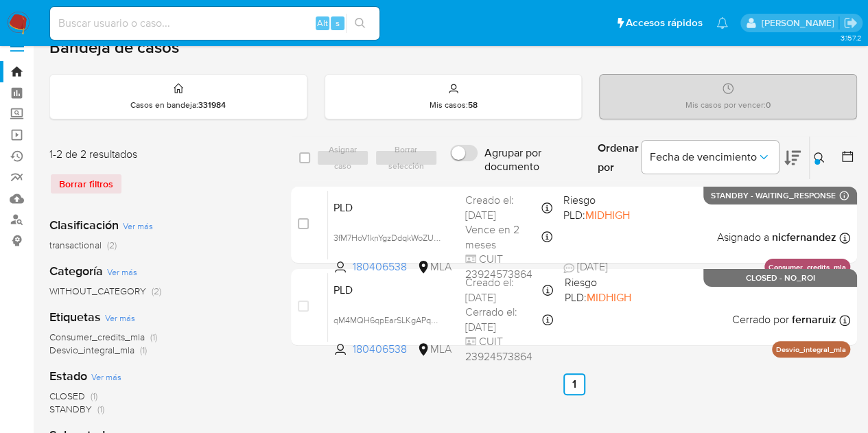
drag, startPoint x: 819, startPoint y: 159, endPoint x: 751, endPoint y: 215, distance: 87.8
click at [819, 160] on icon at bounding box center [819, 157] width 11 height 11
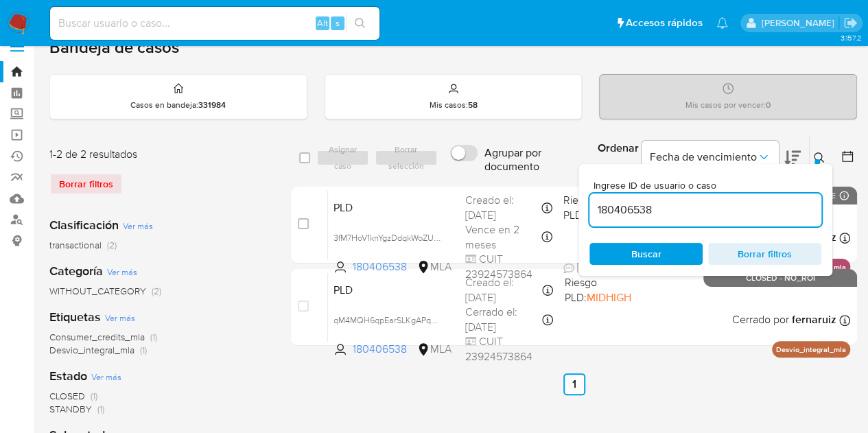
drag, startPoint x: 672, startPoint y: 215, endPoint x: 526, endPoint y: 185, distance: 149.2
click at [513, 183] on div "select-all-cases-checkbox Asignar caso Borrar selección Agrupar por documento O…" at bounding box center [574, 243] width 566 height 215
type input "760532766"
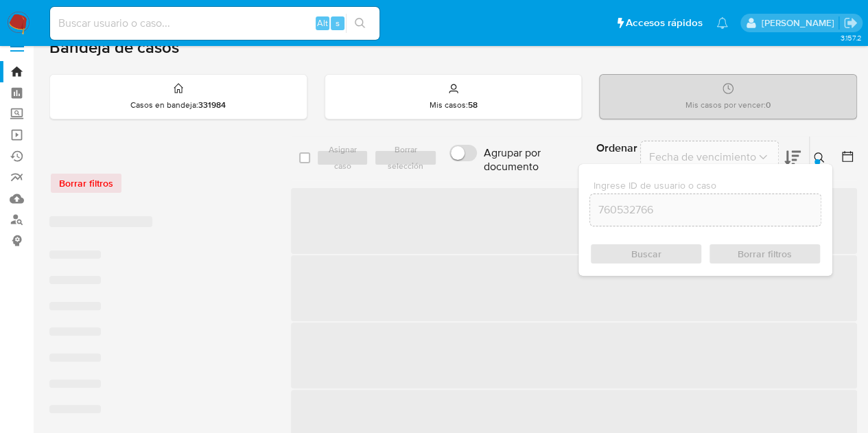
click at [818, 156] on icon at bounding box center [819, 157] width 11 height 11
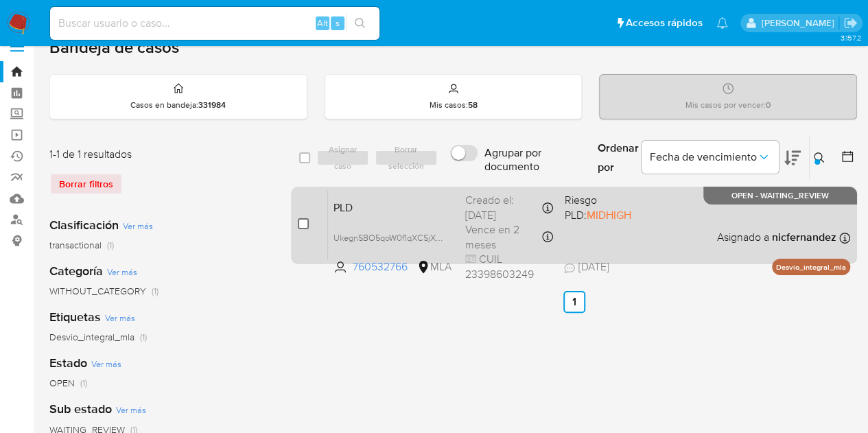
click at [299, 224] on input "checkbox" at bounding box center [303, 223] width 11 height 11
checkbox input "true"
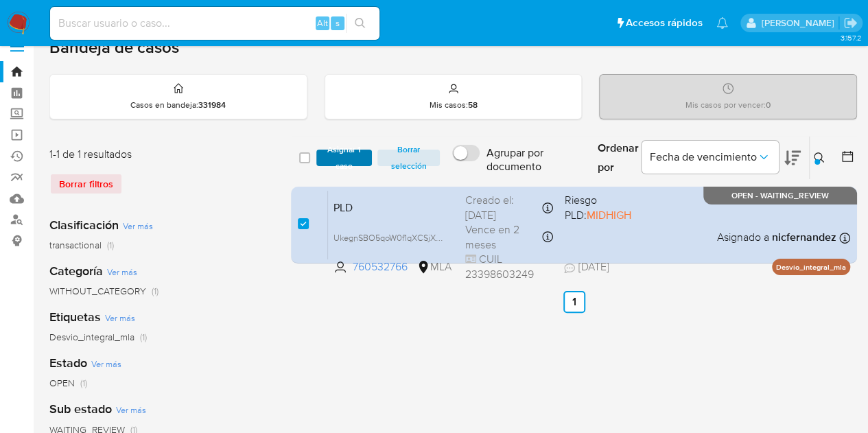
click at [325, 165] on span "Asignar 1 caso" at bounding box center [344, 158] width 43 height 14
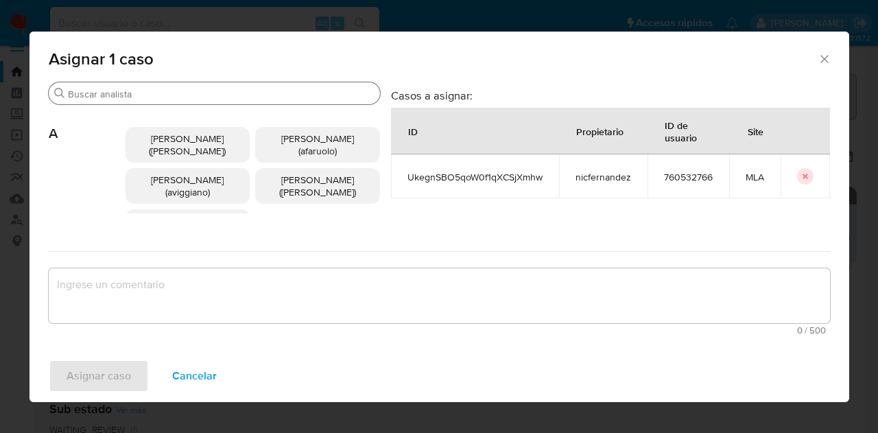
click at [174, 98] on input "Buscar" at bounding box center [221, 94] width 307 height 12
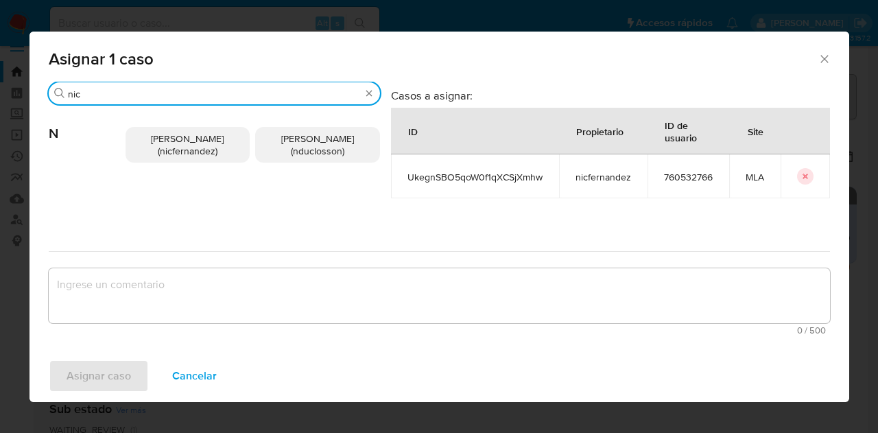
type input "nic"
click at [180, 156] on span "Nicolas Fernandez Allen (nicfernandez)" at bounding box center [187, 145] width 73 height 26
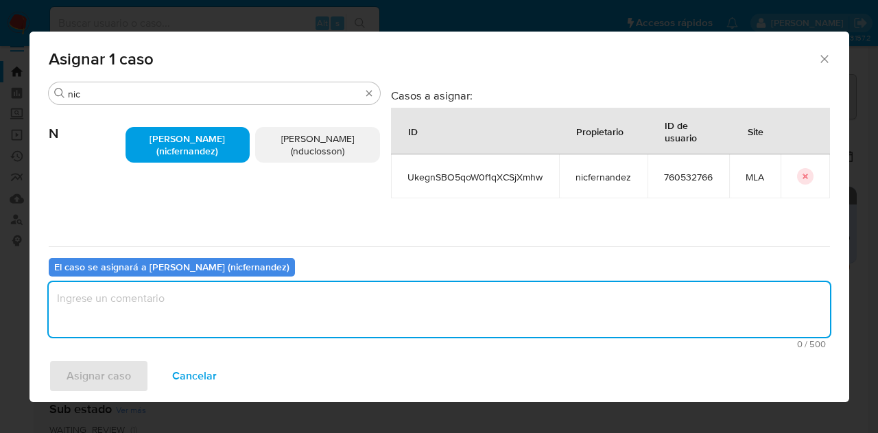
click at [221, 300] on textarea "assign-modal" at bounding box center [439, 309] width 781 height 55
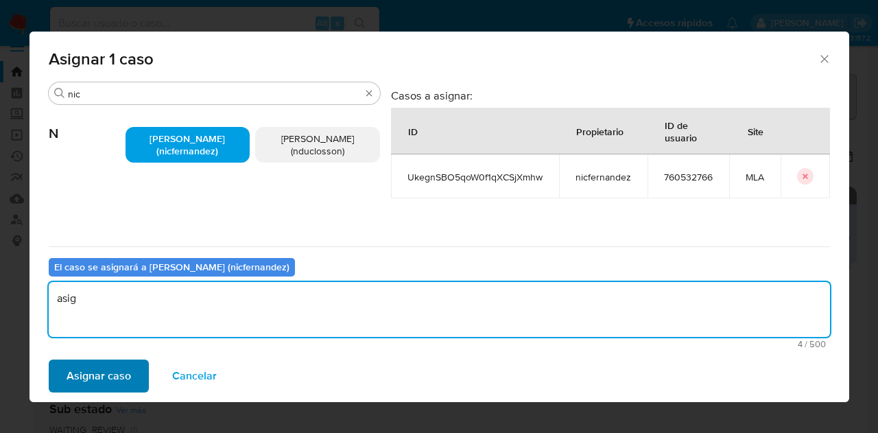
type textarea "asig"
click at [104, 368] on span "Asignar caso" at bounding box center [99, 376] width 64 height 30
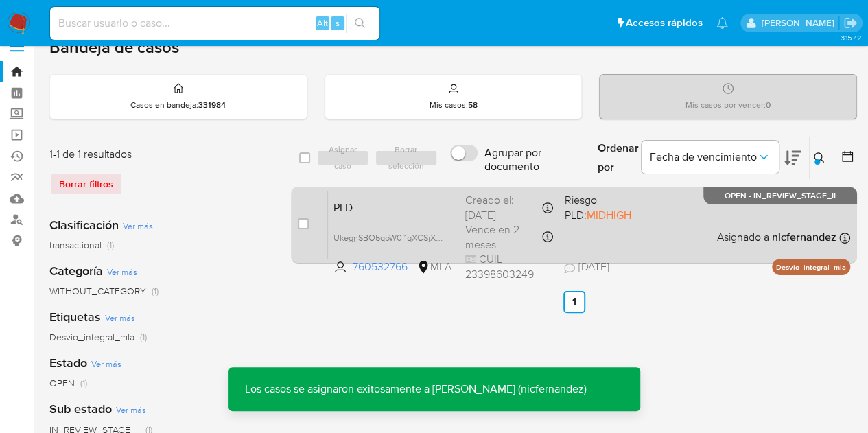
click at [350, 209] on span "PLD" at bounding box center [393, 207] width 121 height 18
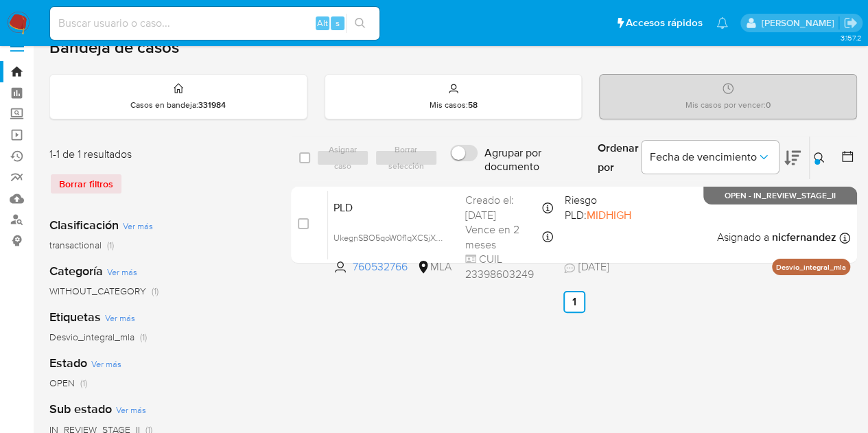
click at [816, 156] on icon at bounding box center [819, 157] width 11 height 11
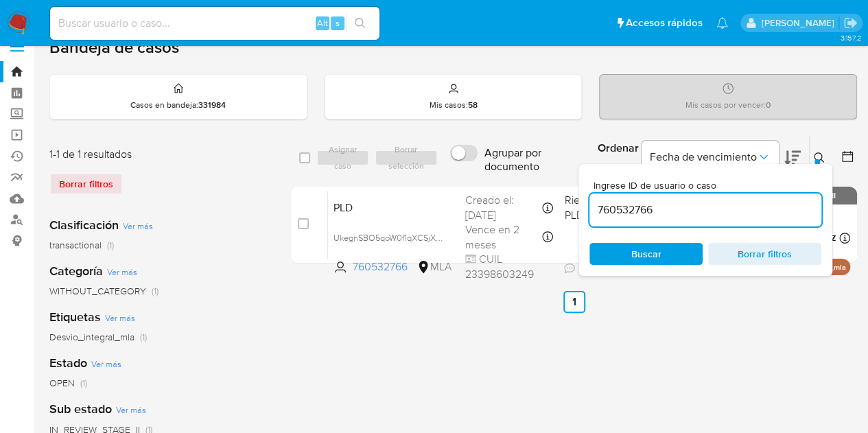
drag, startPoint x: 727, startPoint y: 210, endPoint x: 436, endPoint y: 169, distance: 293.8
click at [437, 168] on div "select-all-cases-checkbox Asignar caso Borrar selección Agrupar por documento O…" at bounding box center [574, 158] width 566 height 45
type input "682114590"
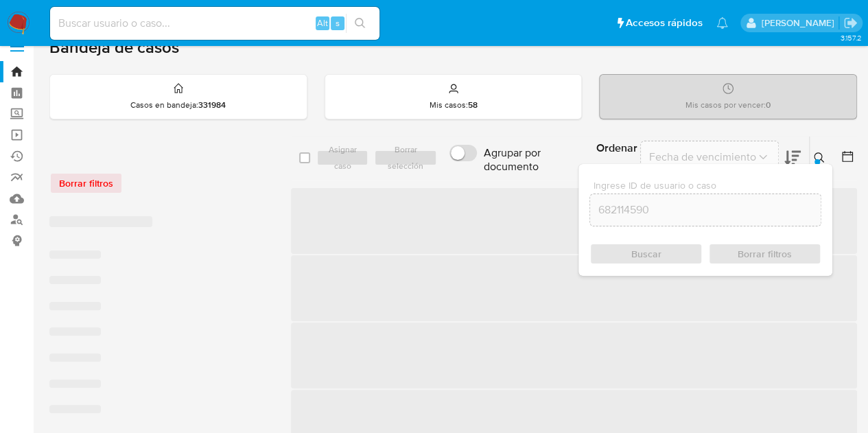
click at [816, 152] on icon at bounding box center [819, 157] width 11 height 11
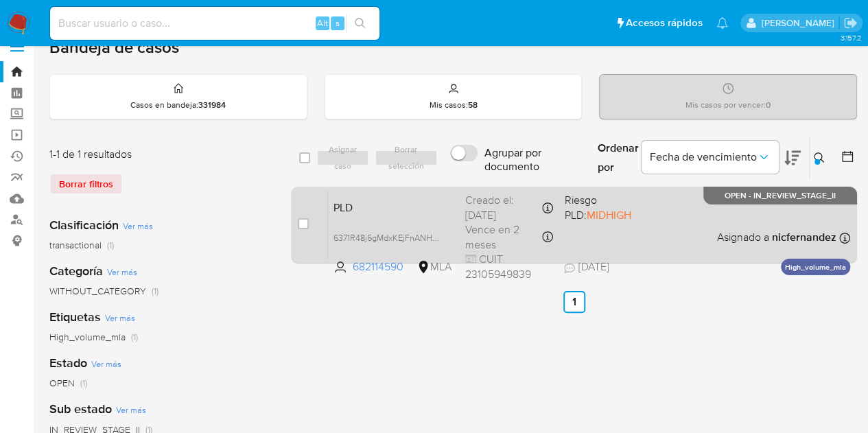
click at [399, 211] on span "PLD" at bounding box center [393, 207] width 121 height 18
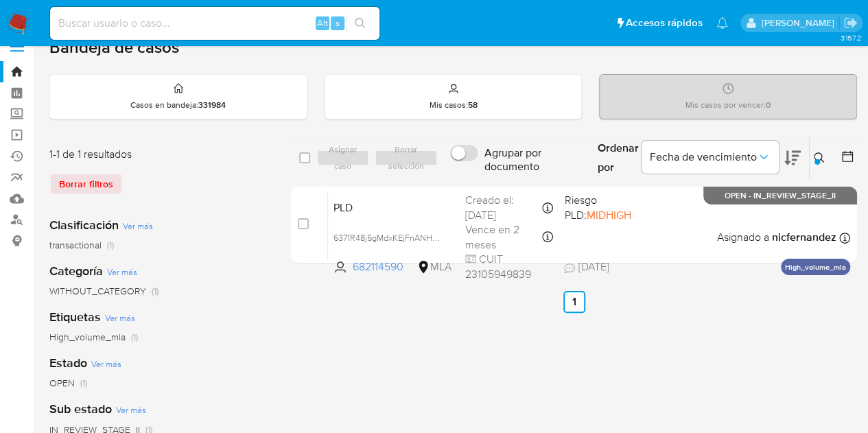
click at [821, 158] on icon at bounding box center [819, 157] width 11 height 11
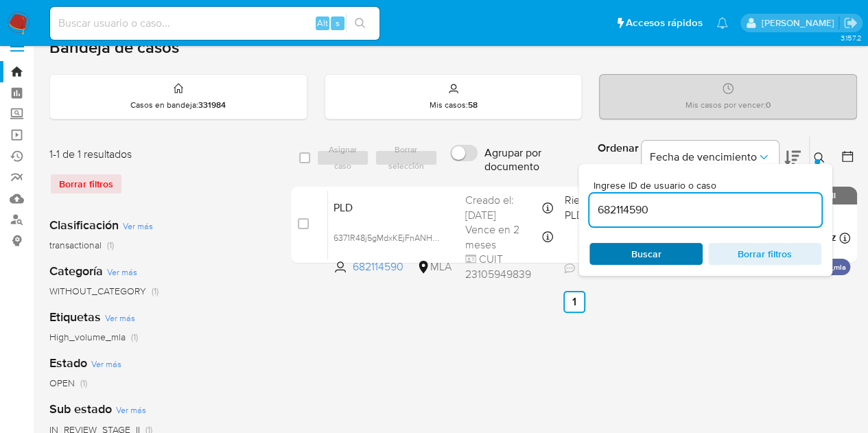
click at [650, 259] on span "Buscar" at bounding box center [646, 254] width 30 height 22
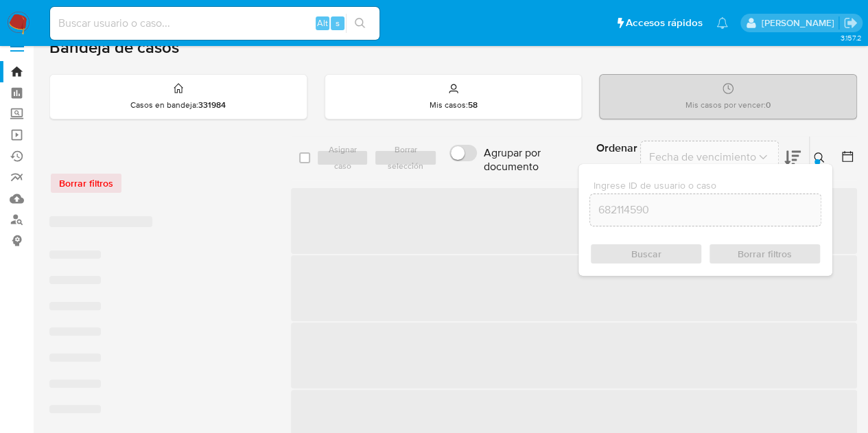
click at [816, 164] on div "Ingrese ID de usuario o caso 682114590 Buscar Borrar filtros" at bounding box center [705, 220] width 254 height 112
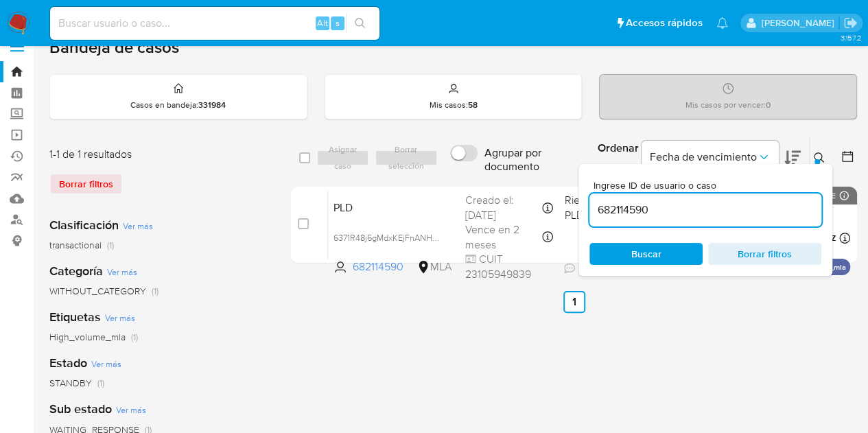
drag, startPoint x: 824, startPoint y: 160, endPoint x: 816, endPoint y: 163, distance: 8.0
click at [823, 160] on icon at bounding box center [819, 157] width 11 height 11
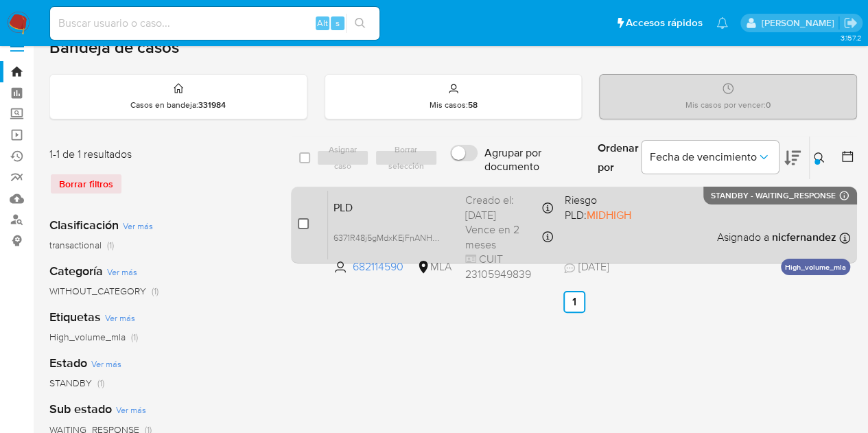
click at [299, 224] on input "checkbox" at bounding box center [303, 223] width 11 height 11
checkbox input "true"
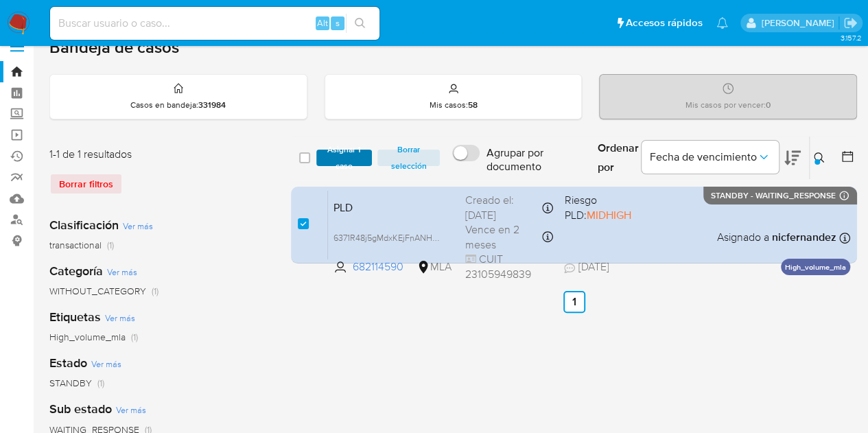
click at [355, 165] on span "Asignar 1 caso" at bounding box center [344, 158] width 43 height 14
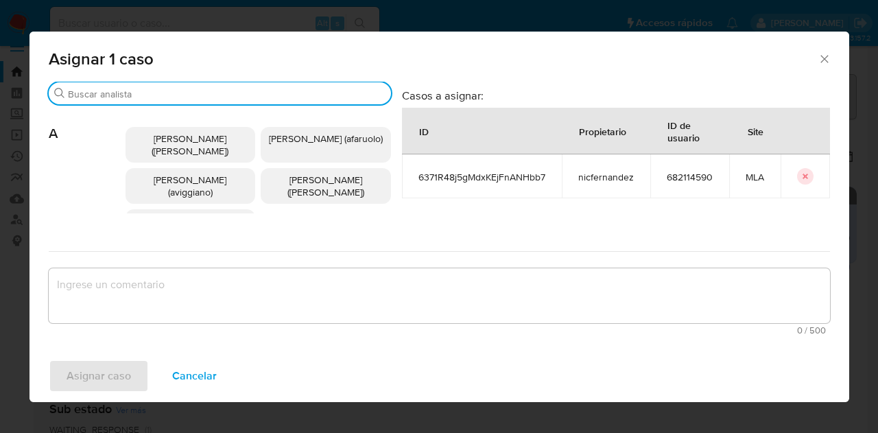
click at [170, 93] on input "Buscar" at bounding box center [227, 94] width 318 height 12
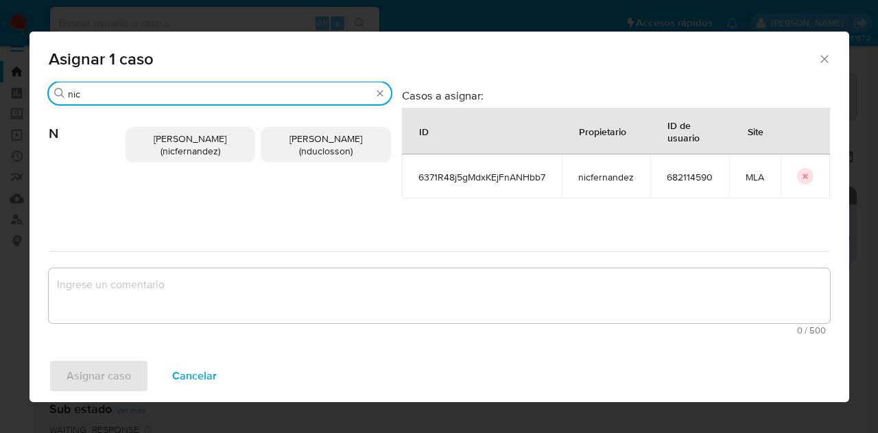
type input "nic"
click at [191, 157] on span "Nicolas Fernandez Allen (nicfernandez)" at bounding box center [190, 145] width 73 height 26
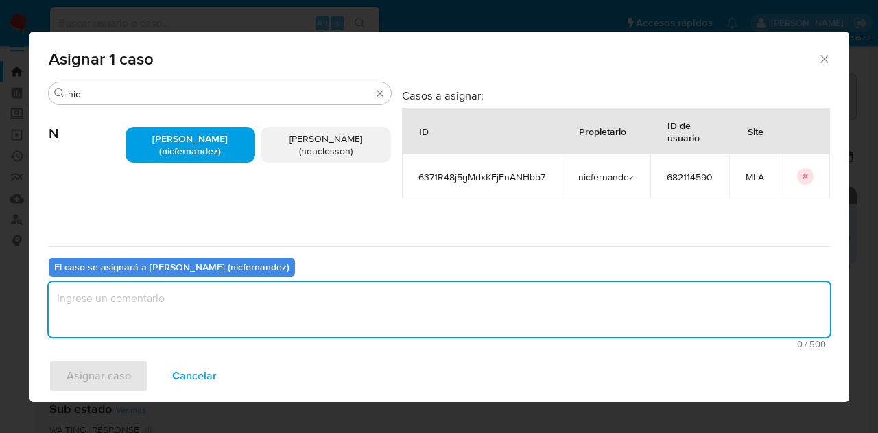
click at [237, 303] on textarea "assign-modal" at bounding box center [439, 309] width 781 height 55
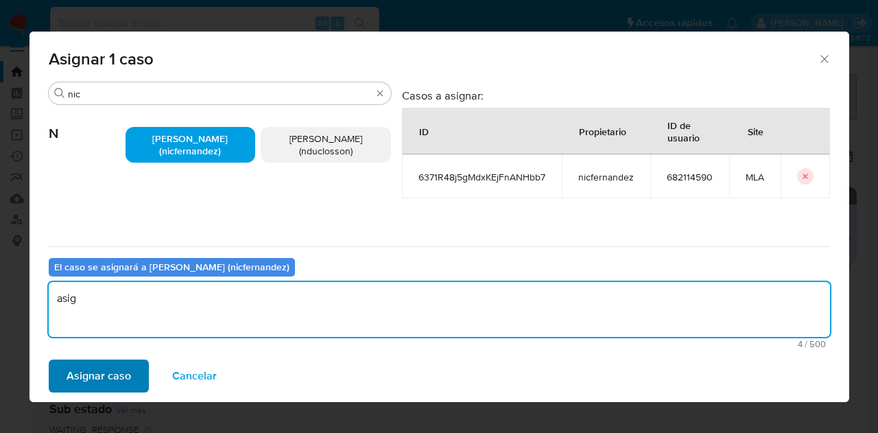
type textarea "asig"
click at [106, 370] on span "Asignar caso" at bounding box center [99, 376] width 64 height 30
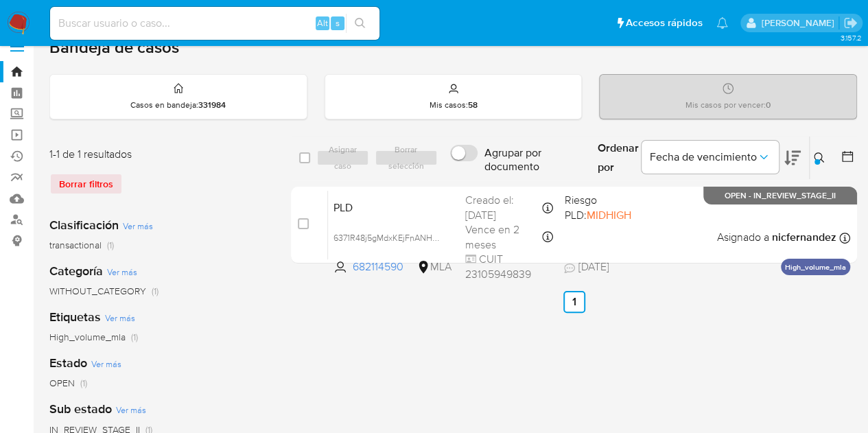
click at [821, 161] on icon at bounding box center [819, 157] width 11 height 11
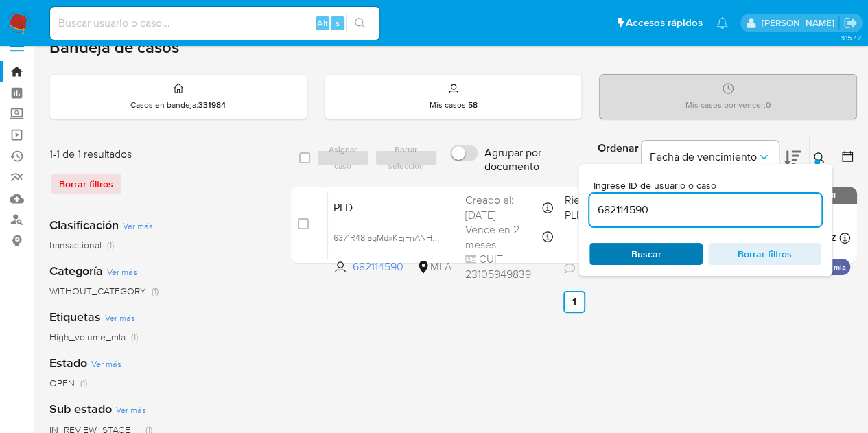
click at [632, 259] on span "Buscar" at bounding box center [646, 254] width 30 height 22
click at [814, 158] on icon at bounding box center [819, 157] width 11 height 11
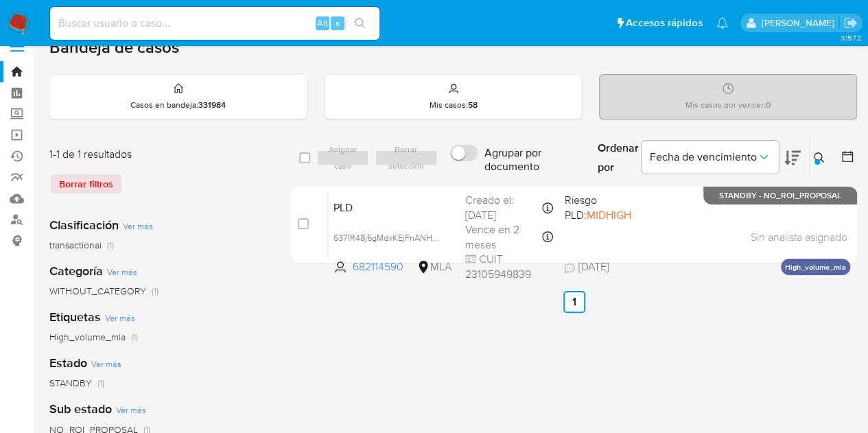
click at [816, 152] on icon at bounding box center [819, 157] width 11 height 11
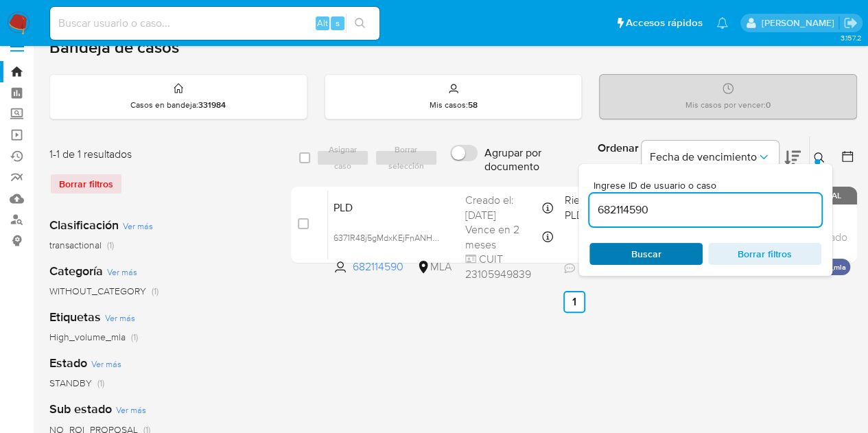
click at [628, 252] on span "Buscar" at bounding box center [646, 253] width 94 height 19
drag, startPoint x: 821, startPoint y: 152, endPoint x: 788, endPoint y: 158, distance: 33.5
click at [820, 152] on icon at bounding box center [819, 157] width 11 height 11
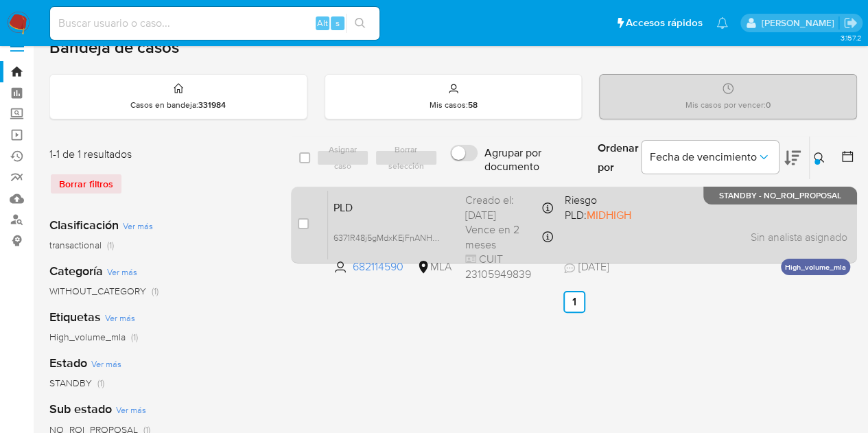
click at [371, 212] on span "PLD" at bounding box center [393, 207] width 121 height 18
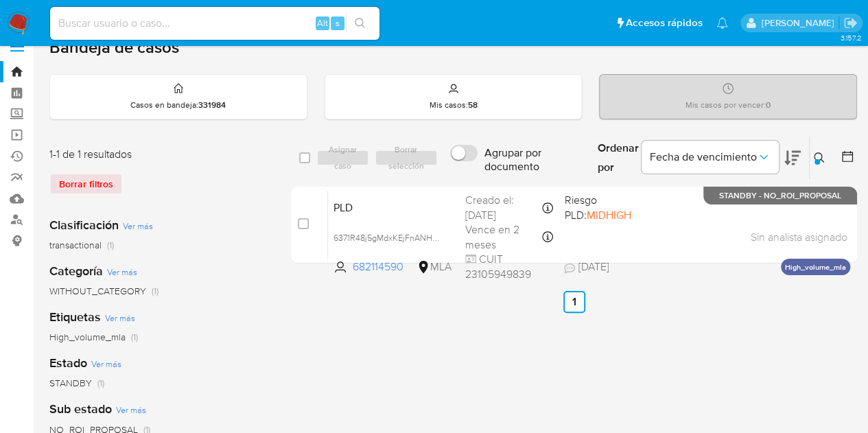
click at [816, 153] on icon at bounding box center [819, 157] width 11 height 11
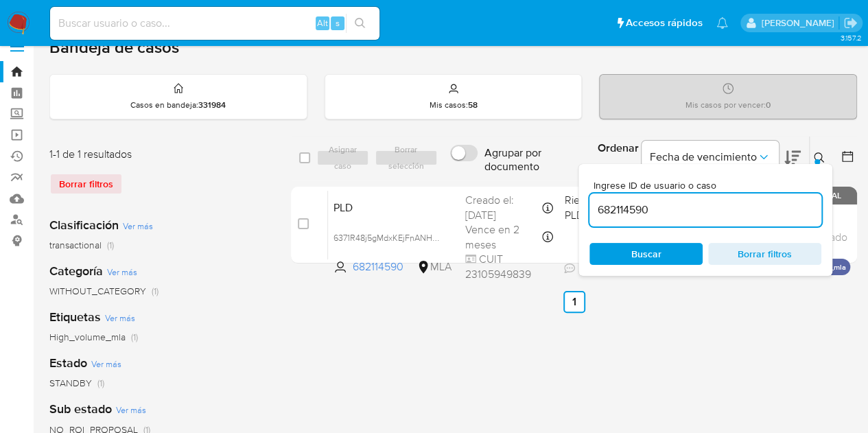
drag, startPoint x: 607, startPoint y: 193, endPoint x: 545, endPoint y: 182, distance: 62.2
click at [545, 182] on div "select-all-cases-checkbox Asignar caso Borrar selección Agrupar por documento O…" at bounding box center [574, 202] width 566 height 133
type input "52994679"
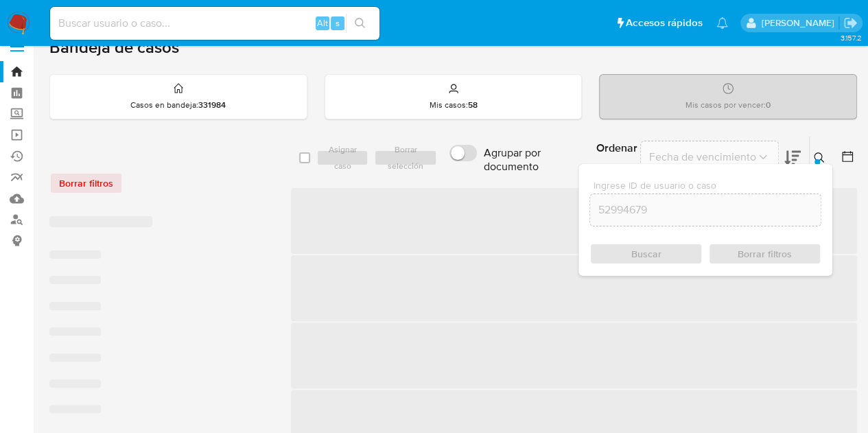
click at [821, 156] on icon at bounding box center [819, 157] width 11 height 11
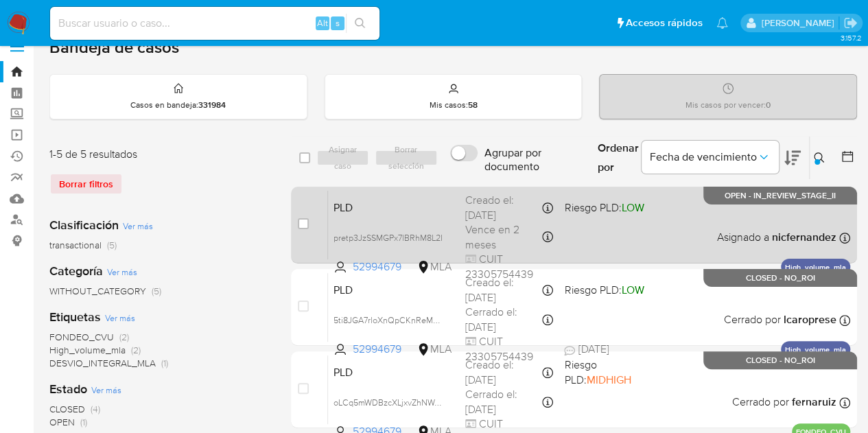
click at [436, 202] on span "PLD" at bounding box center [393, 207] width 121 height 18
click at [438, 237] on span "pretp3JzSSMGPx7lBRhM8L2I" at bounding box center [387, 236] width 109 height 15
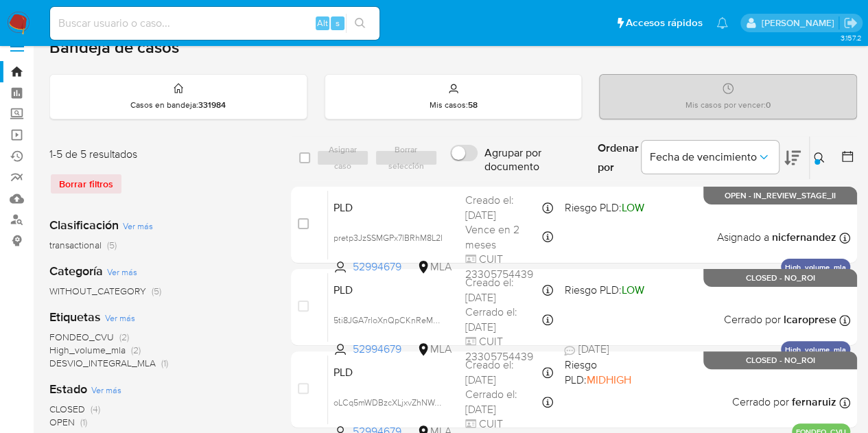
click at [242, 209] on div "Clasificación Ver más transactional (5) Categoría Ver más WITHOUT_CATEGORY (5) …" at bounding box center [159, 439] width 220 height 467
click at [824, 160] on icon at bounding box center [819, 157] width 11 height 11
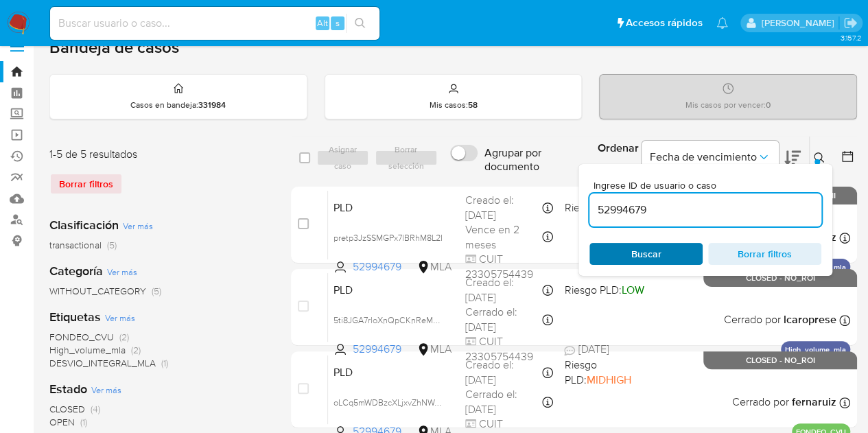
click at [660, 255] on span "Buscar" at bounding box center [646, 254] width 30 height 22
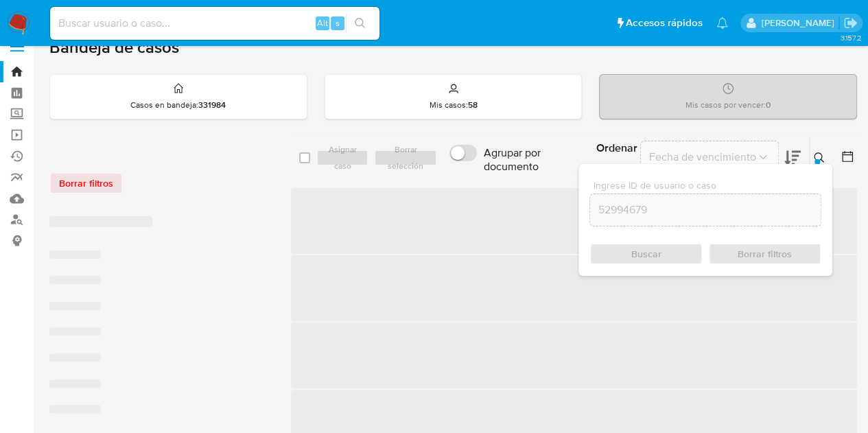
click at [823, 153] on icon at bounding box center [819, 157] width 11 height 11
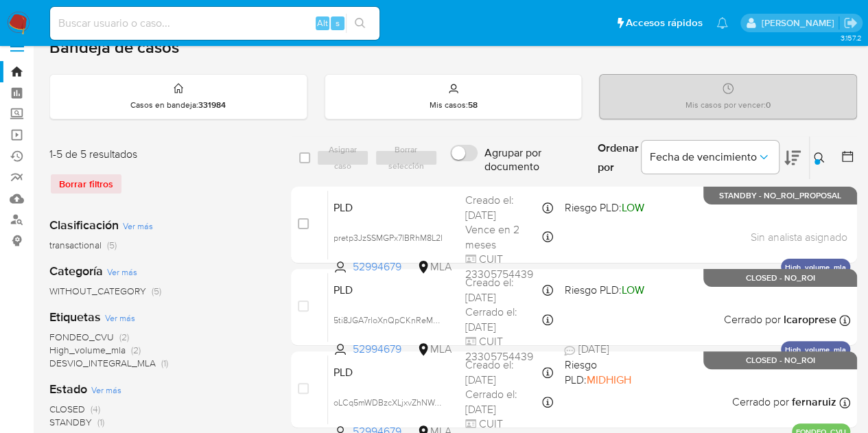
click at [816, 153] on icon at bounding box center [819, 157] width 11 height 11
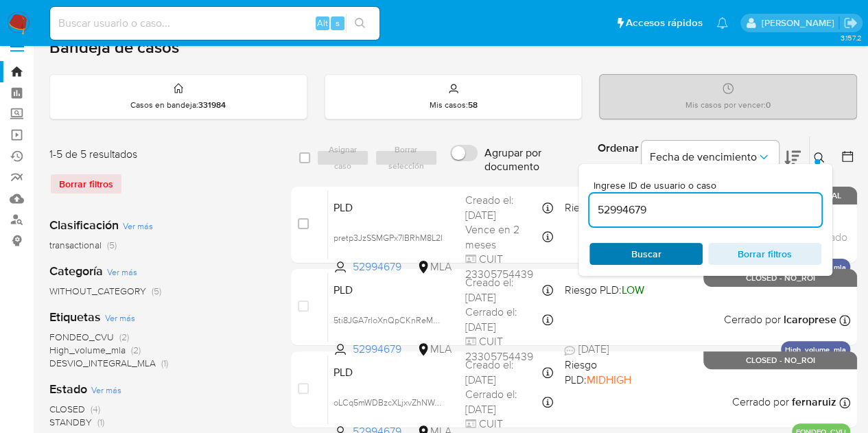
click at [631, 259] on span "Buscar" at bounding box center [646, 254] width 30 height 22
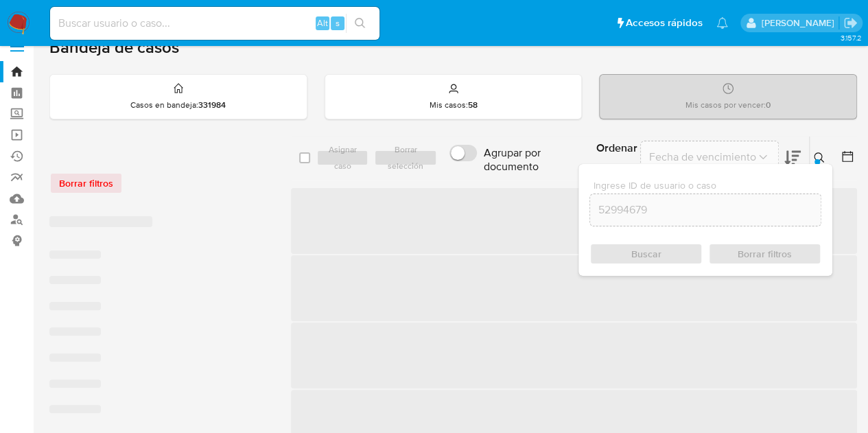
click at [812, 161] on button at bounding box center [821, 158] width 23 height 16
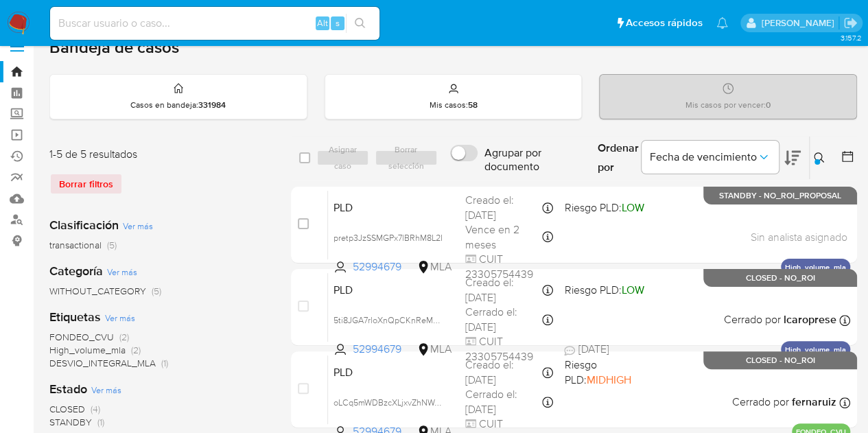
click at [816, 154] on icon at bounding box center [819, 157] width 11 height 11
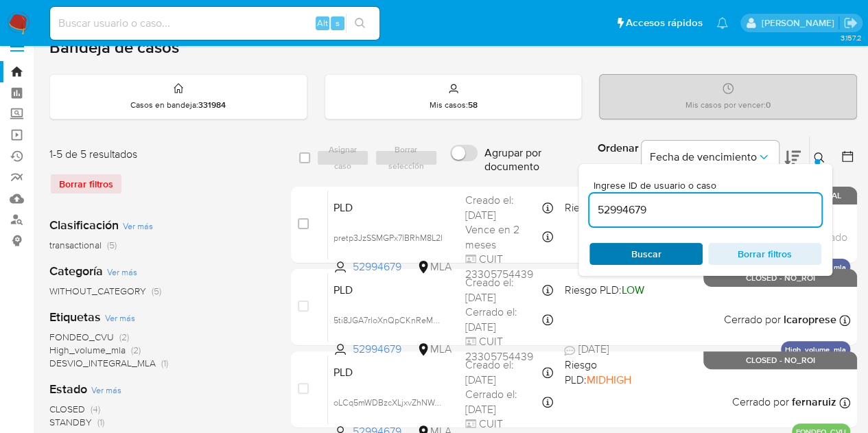
click at [650, 252] on span "Buscar" at bounding box center [646, 254] width 30 height 22
click at [821, 160] on icon at bounding box center [819, 157] width 11 height 11
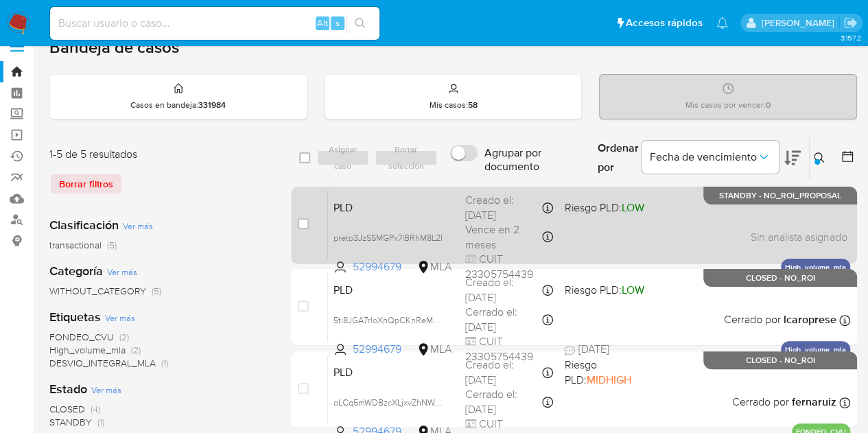
click at [428, 198] on span "PLD" at bounding box center [393, 207] width 121 height 18
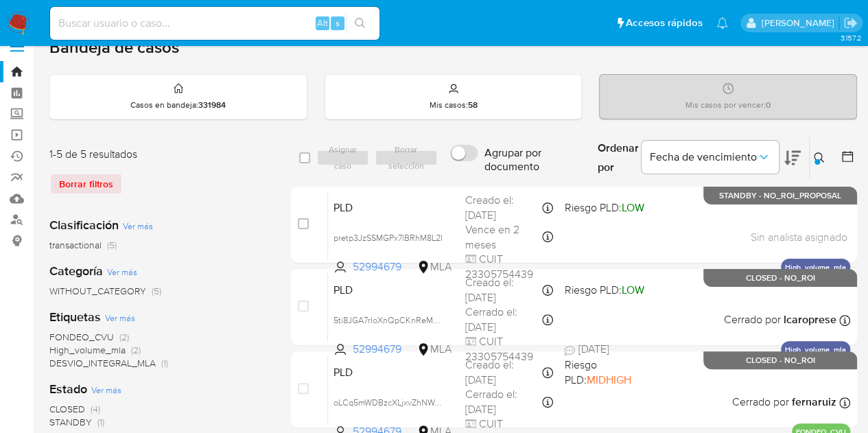
click at [817, 156] on icon at bounding box center [819, 157] width 11 height 11
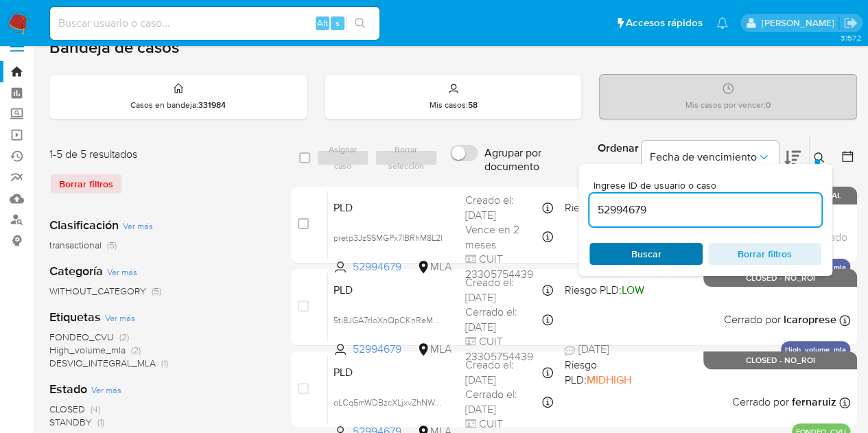
click at [668, 244] on span "Buscar" at bounding box center [646, 253] width 94 height 19
click at [230, 406] on div "CLOSED (4) STANDBY (1)" at bounding box center [159, 416] width 220 height 26
click at [666, 250] on span "Buscar" at bounding box center [646, 253] width 94 height 19
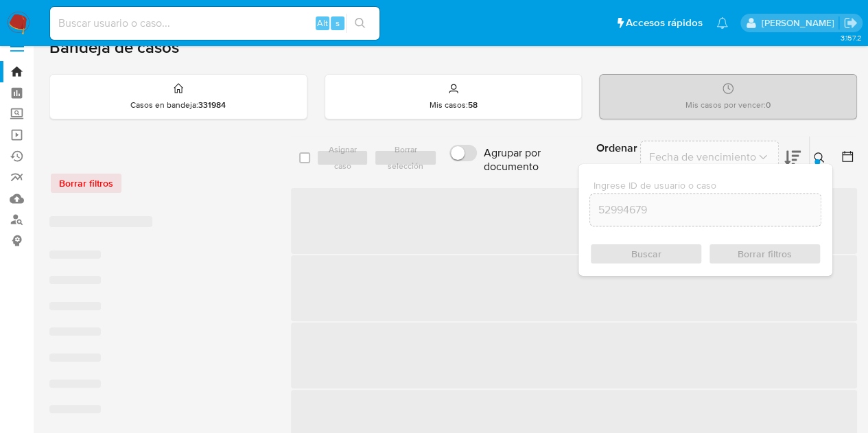
click at [822, 155] on icon at bounding box center [819, 157] width 11 height 11
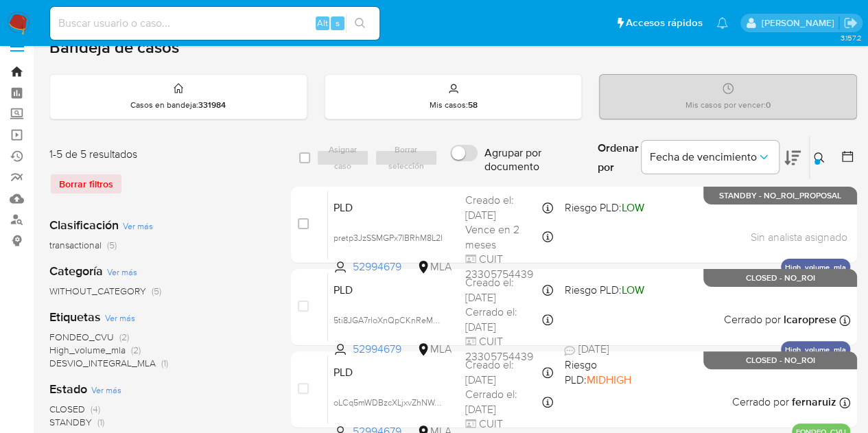
click at [19, 71] on link "Bandeja" at bounding box center [81, 71] width 163 height 21
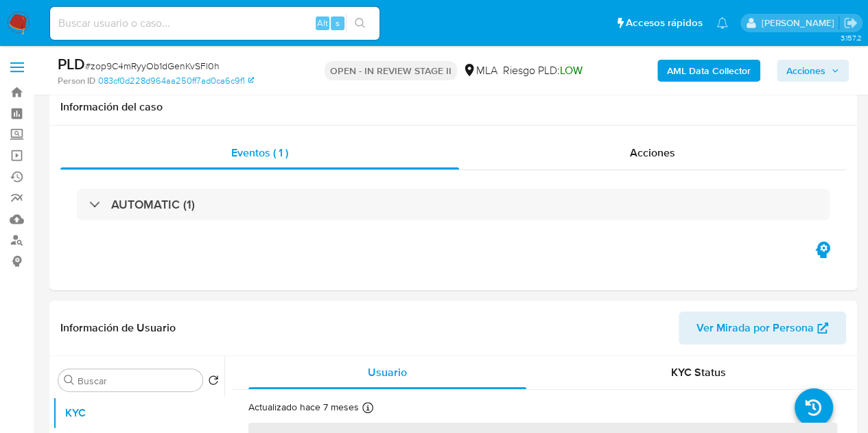
scroll to position [208, 0]
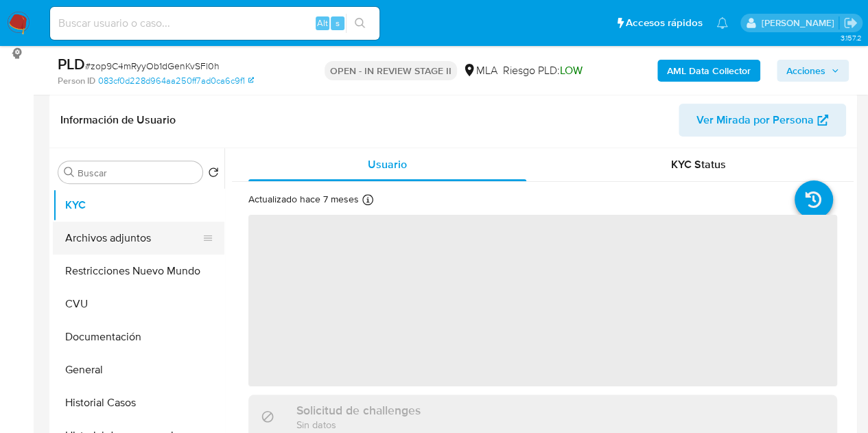
click at [144, 222] on button "Archivos adjuntos" at bounding box center [133, 238] width 161 height 33
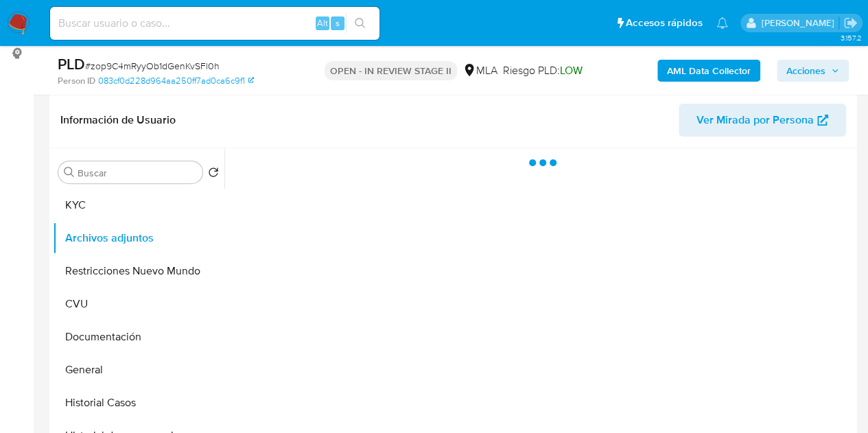
select select "10"
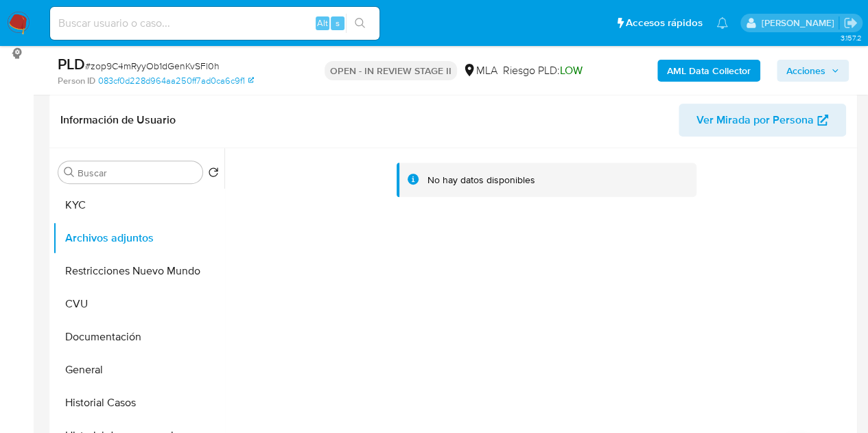
click at [679, 78] on b "AML Data Collector" at bounding box center [709, 71] width 84 height 22
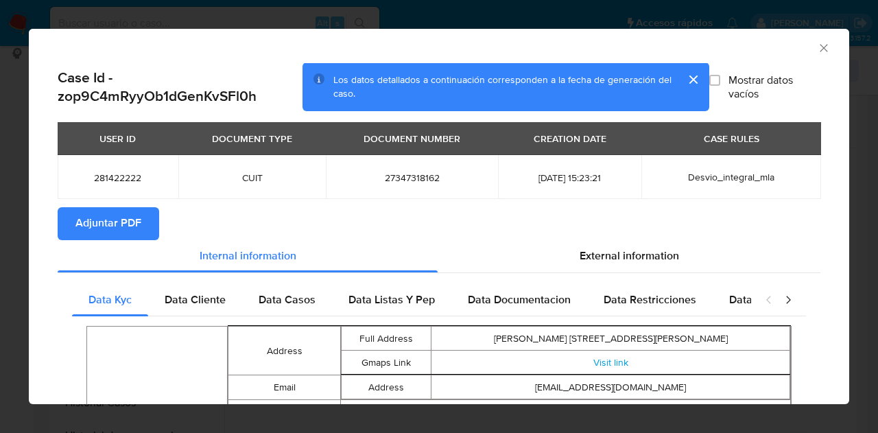
click at [106, 233] on span "Adjuntar PDF" at bounding box center [108, 224] width 66 height 30
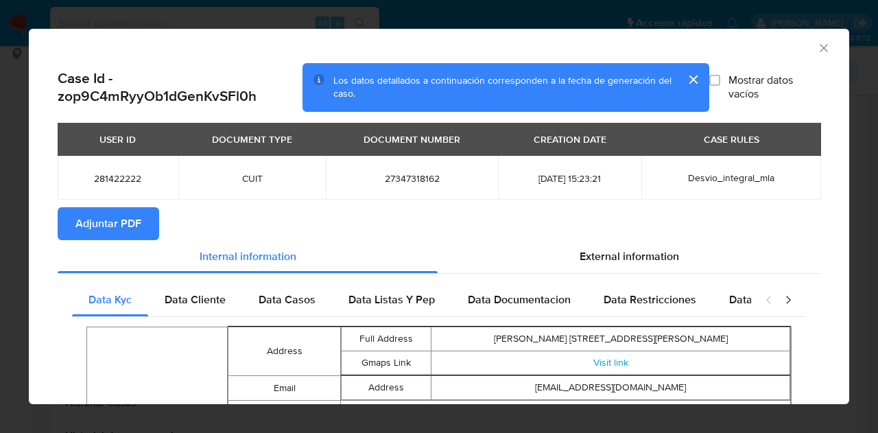
drag, startPoint x: 360, startPoint y: 211, endPoint x: 445, endPoint y: 200, distance: 85.1
click at [360, 211] on section "Adjuntar PDF" at bounding box center [439, 223] width 763 height 33
click at [822, 43] on div "AML Data Collector" at bounding box center [439, 46] width 821 height 34
drag, startPoint x: 814, startPoint y: 44, endPoint x: 740, endPoint y: 78, distance: 81.7
click at [817, 43] on icon "Cerrar ventana" at bounding box center [824, 48] width 14 height 14
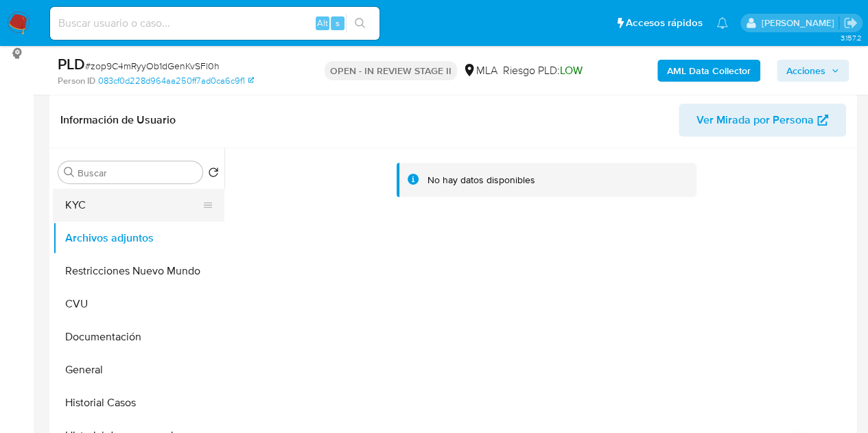
click at [165, 211] on button "KYC" at bounding box center [133, 205] width 161 height 33
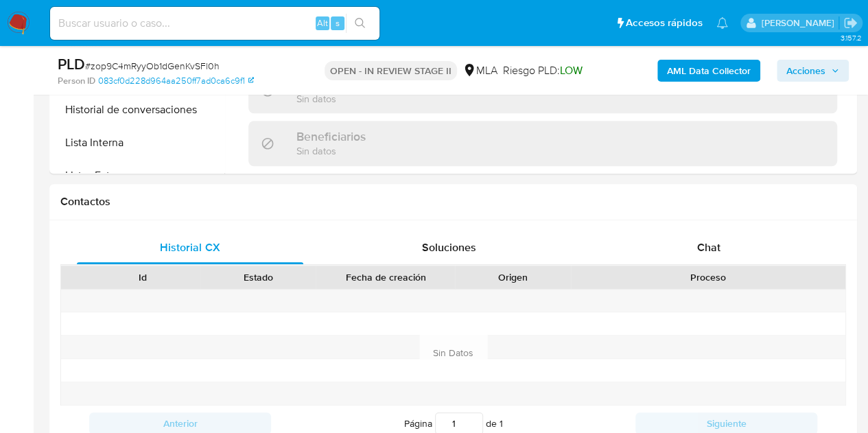
scroll to position [561, 0]
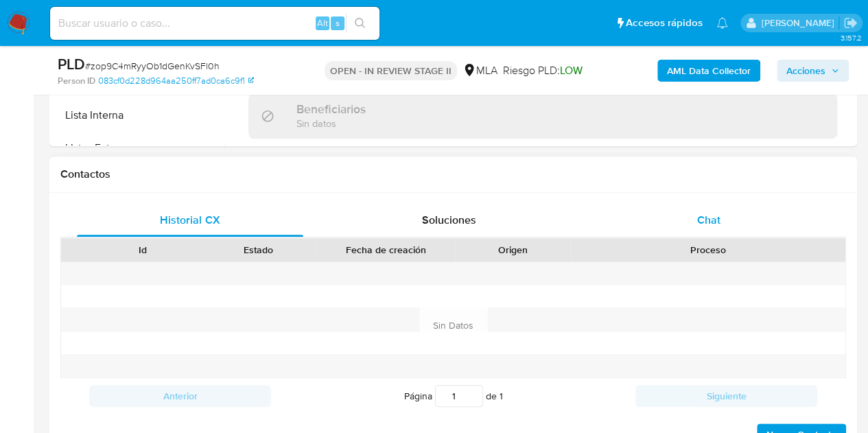
click at [689, 215] on div "Chat" at bounding box center [709, 220] width 226 height 33
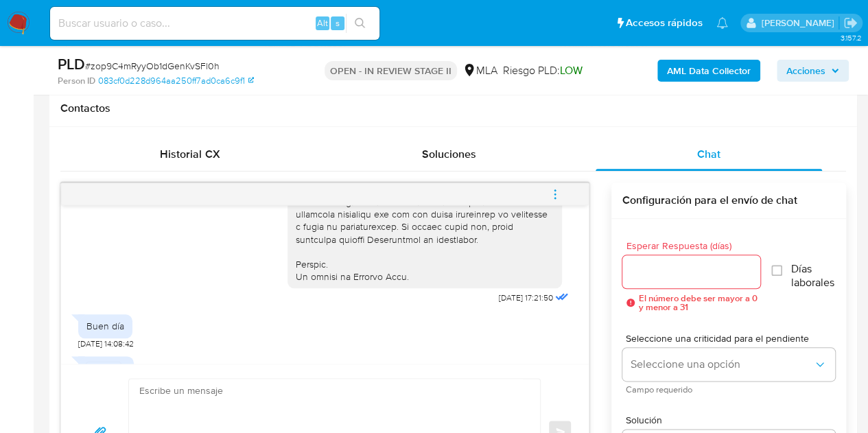
scroll to position [902, 0]
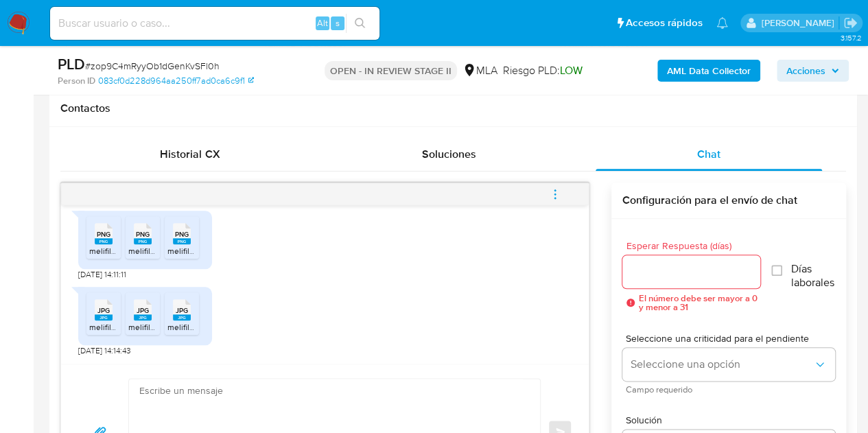
click at [332, 384] on textarea at bounding box center [331, 432] width 384 height 106
paste textarea "Hola, ¡Muchas gracias por tu respuesta! Confirmamos la recepción de la document…"
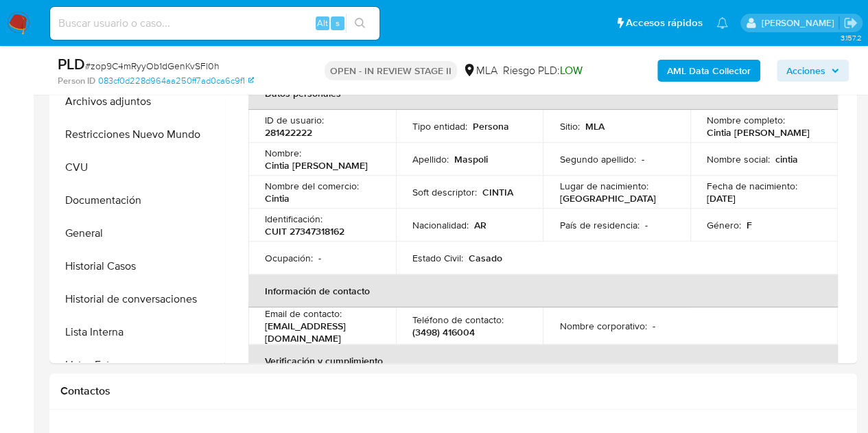
scroll to position [325, 0]
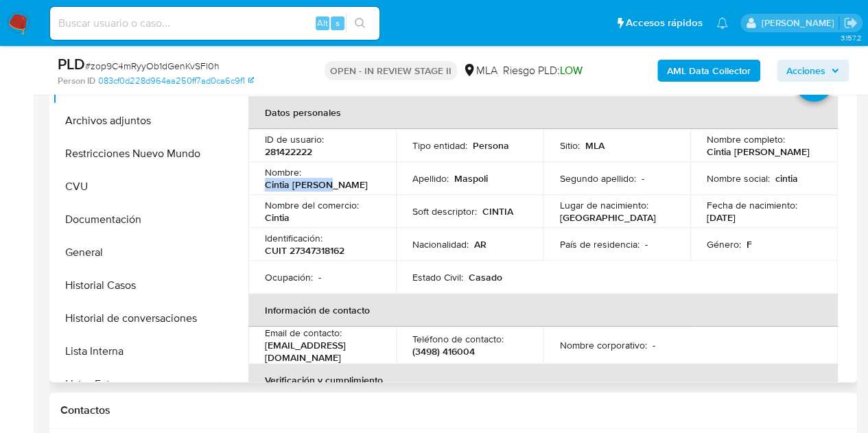
drag, startPoint x: 305, startPoint y: 179, endPoint x: 375, endPoint y: 179, distance: 70.0
click at [375, 179] on div "Nombre : Cintia Maricel" at bounding box center [322, 178] width 115 height 25
copy p "Cintia Maricel"
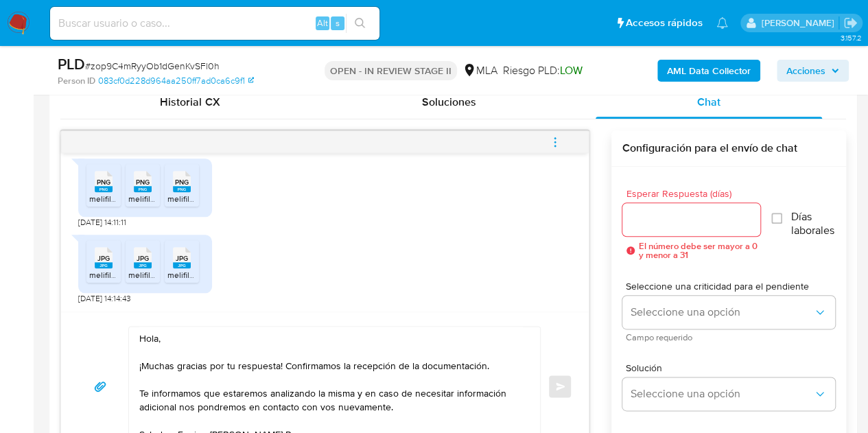
scroll to position [705, 0]
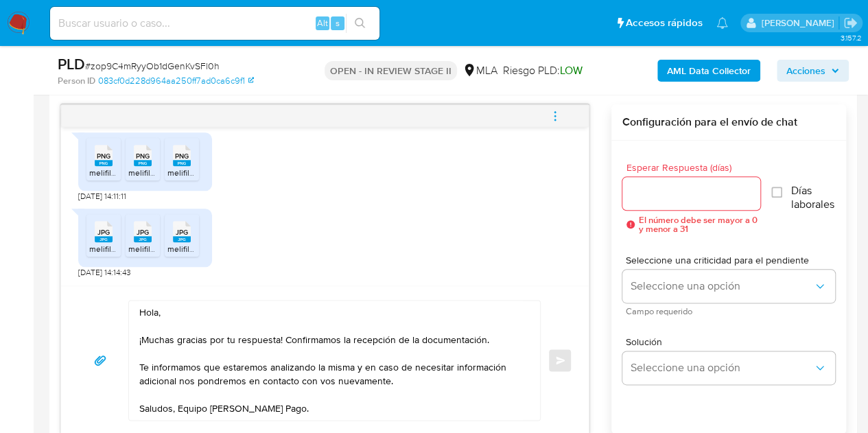
click at [156, 312] on textarea "Hola, ¡Muchas gracias por tu respuesta! Confirmamos la recepción de la document…" at bounding box center [331, 360] width 384 height 119
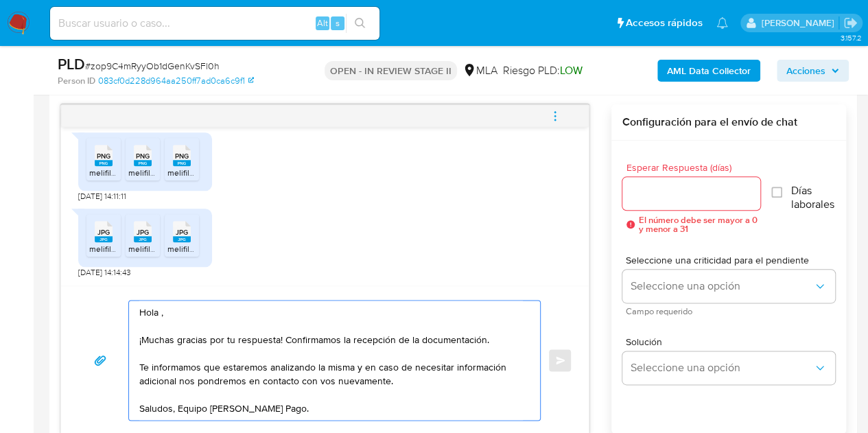
paste textarea "Cintia Maricel"
type textarea "Hola Cintia Maricel, ¡Muchas gracias por tu respuesta! Confirmamos la recepción…"
click at [696, 196] on input "Esperar Respuesta (días)" at bounding box center [691, 194] width 139 height 18
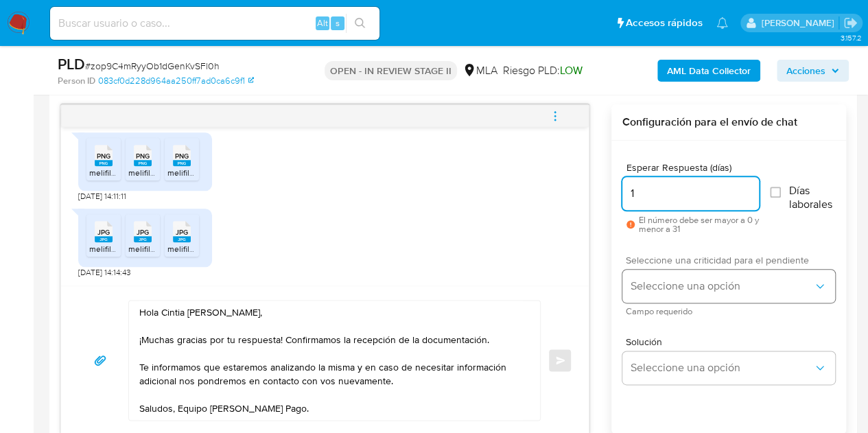
type input "1"
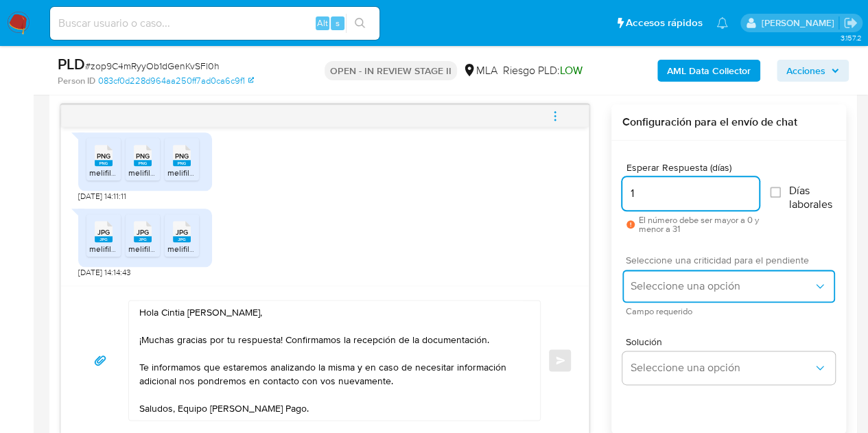
click at [672, 284] on span "Seleccione una opción" at bounding box center [722, 286] width 183 height 14
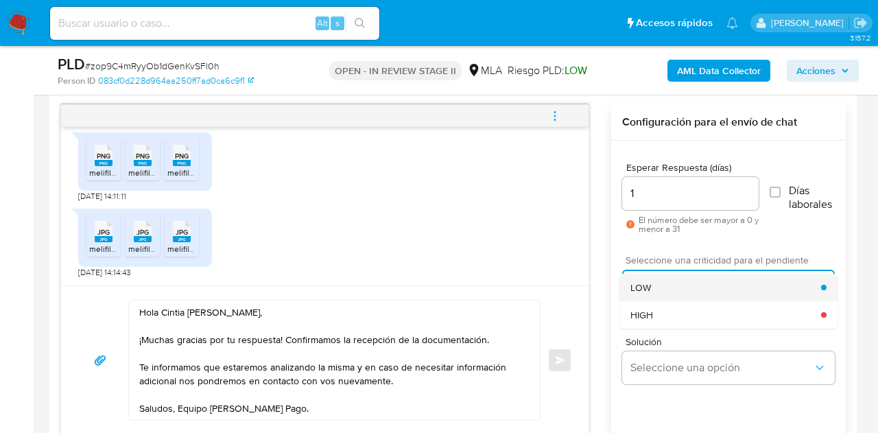
click at [661, 274] on div "LOW" at bounding box center [726, 287] width 191 height 27
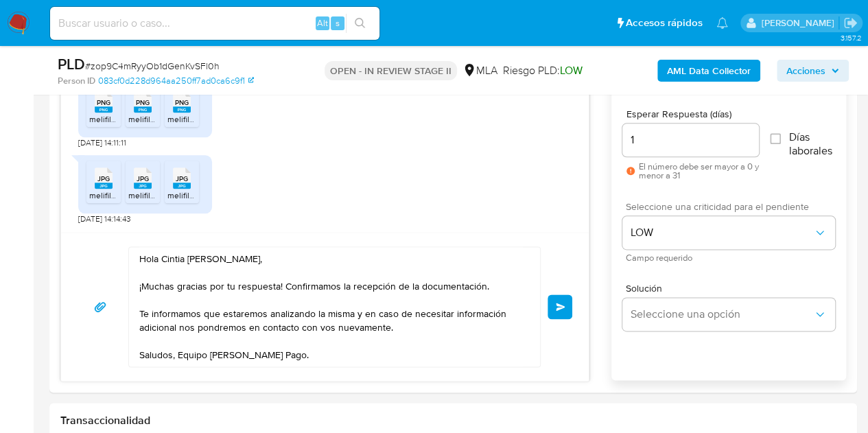
scroll to position [762, 0]
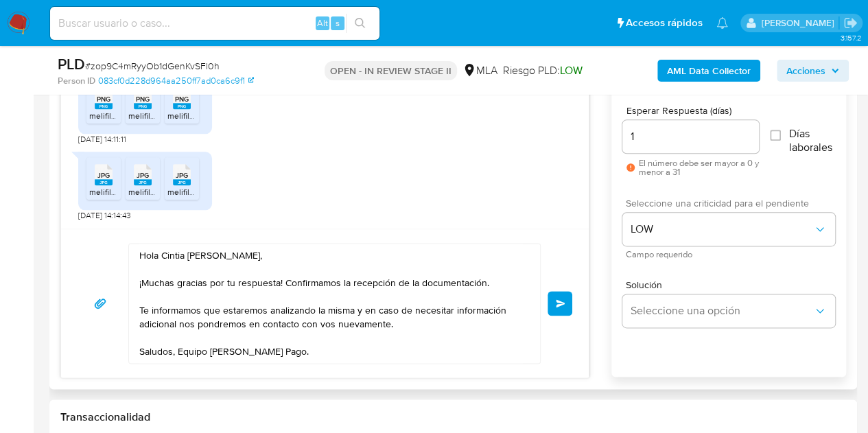
drag, startPoint x: 318, startPoint y: 205, endPoint x: 327, endPoint y: 206, distance: 8.3
click at [318, 205] on div "JPG JPG melifile5093229443904424768.jpg JPG JPG melifile4903824895057573052.jpg…" at bounding box center [324, 183] width 493 height 76
click at [559, 300] on span "Enviar" at bounding box center [561, 303] width 10 height 8
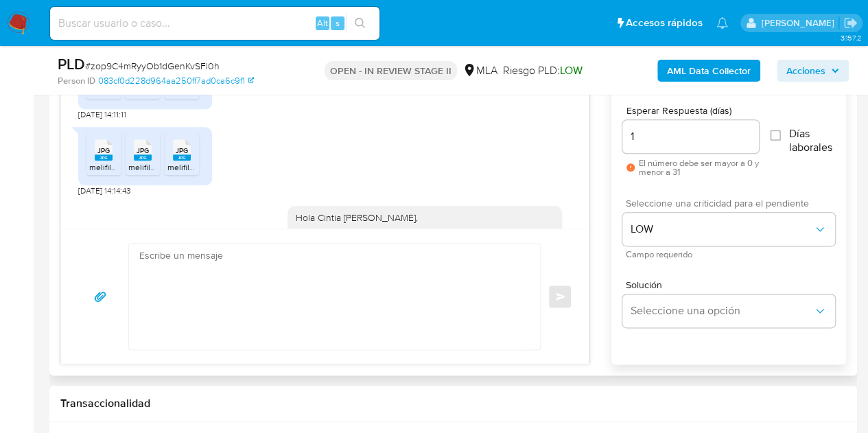
scroll to position [1066, 0]
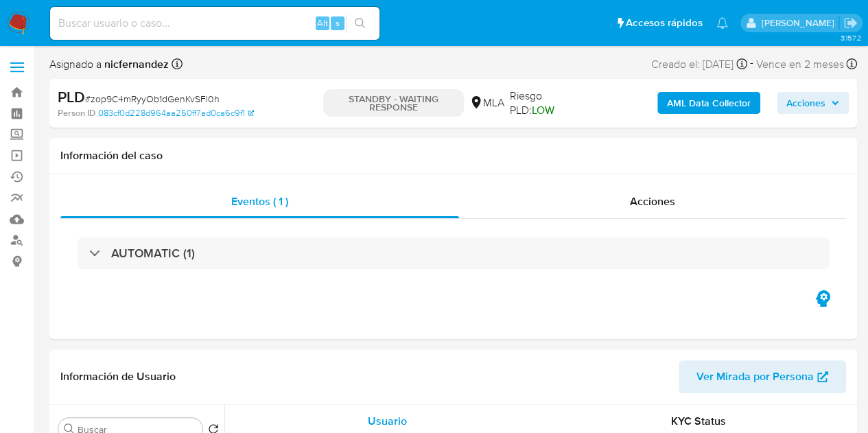
select select "10"
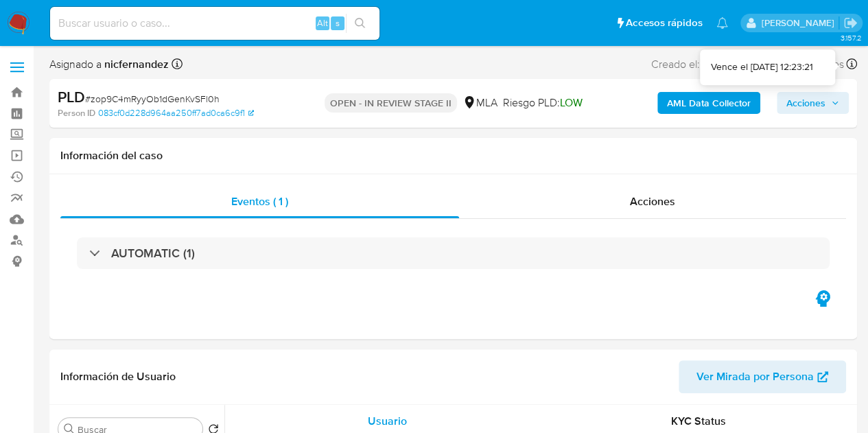
drag, startPoint x: 860, startPoint y: 69, endPoint x: 878, endPoint y: 70, distance: 17.2
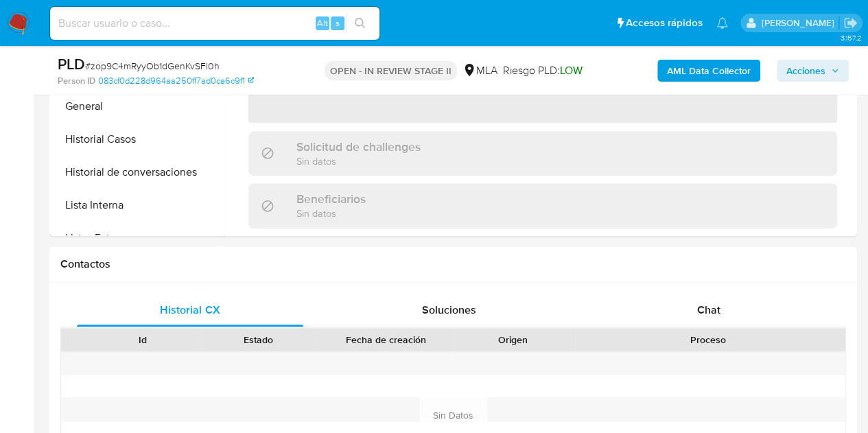
select select "10"
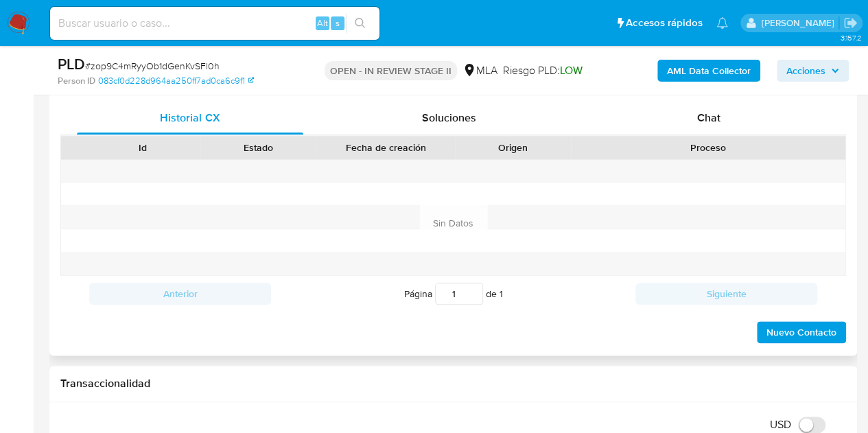
scroll to position [667, 0]
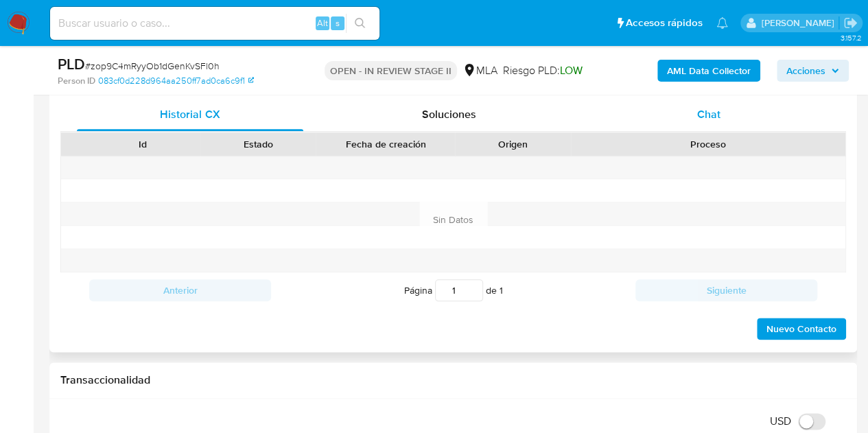
click at [719, 124] on div "Chat" at bounding box center [709, 114] width 226 height 33
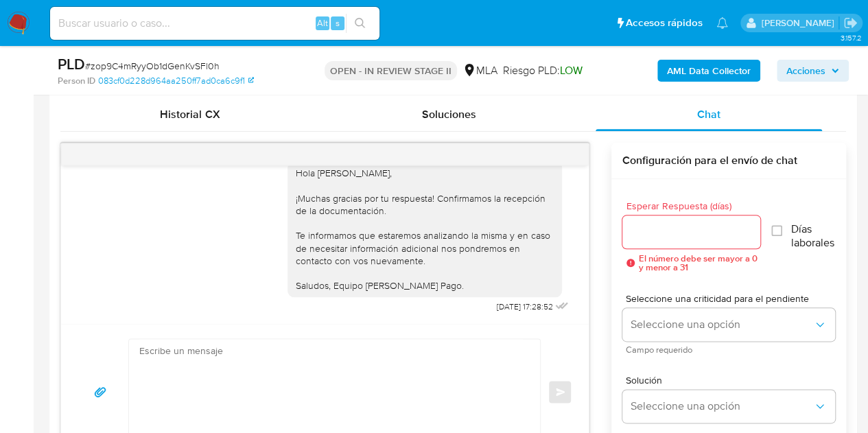
scroll to position [581, 0]
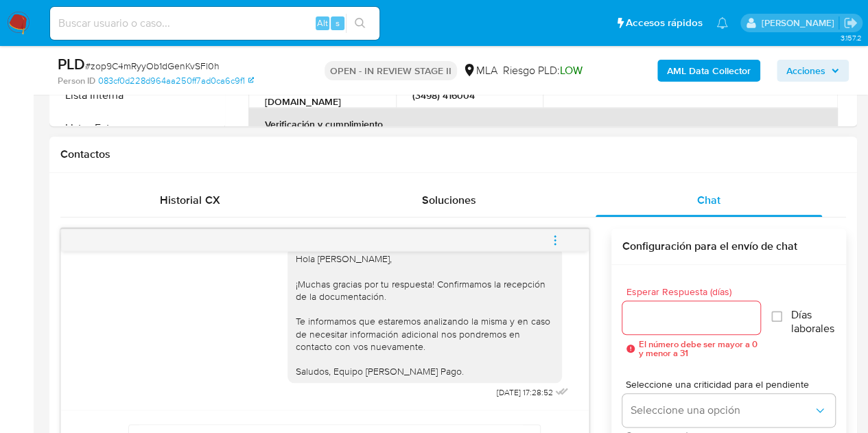
click at [556, 234] on icon "menu-action" at bounding box center [555, 240] width 12 height 12
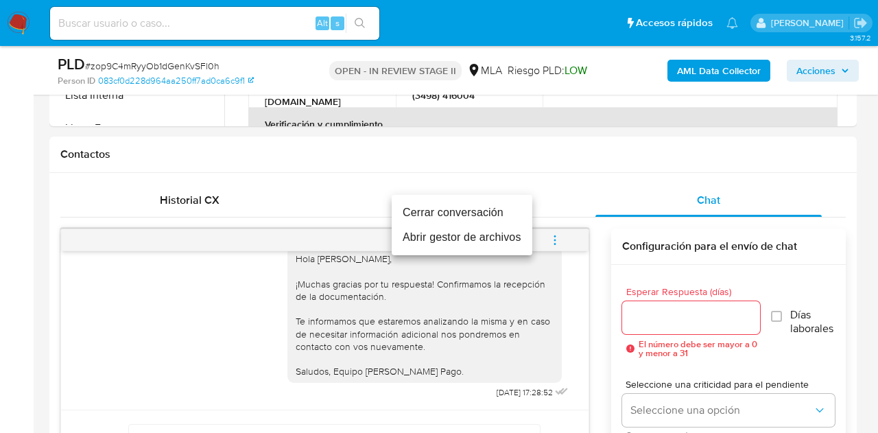
click at [501, 216] on li "Cerrar conversación" at bounding box center [462, 212] width 141 height 25
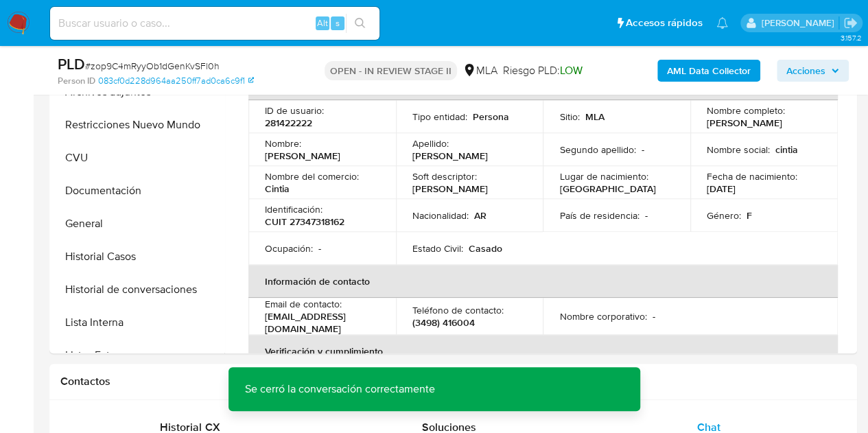
scroll to position [276, 0]
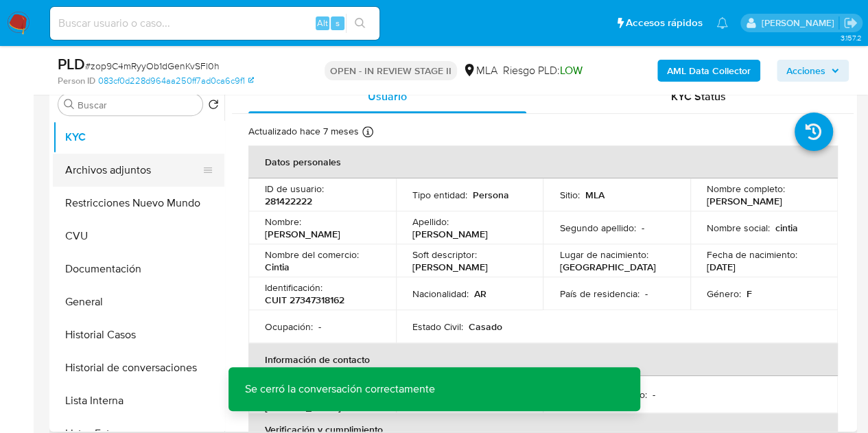
click at [156, 176] on button "Archivos adjuntos" at bounding box center [133, 170] width 161 height 33
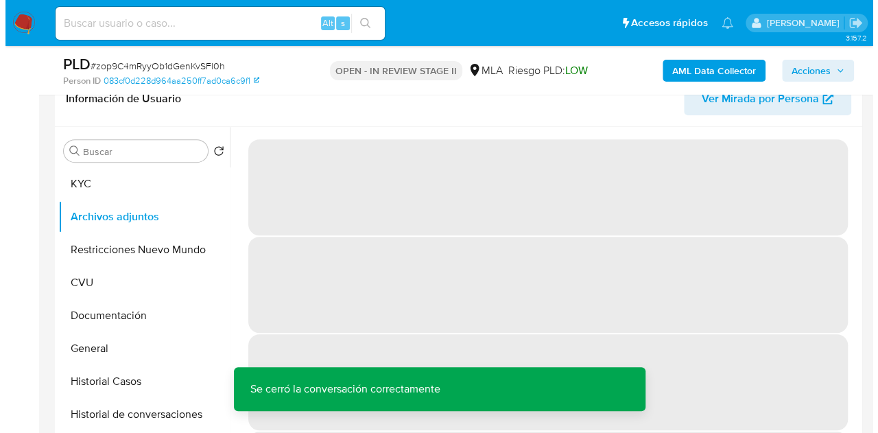
scroll to position [280, 0]
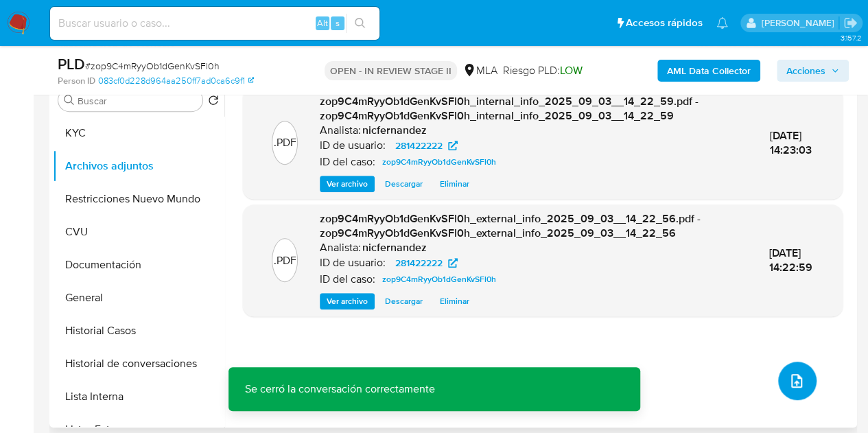
click at [788, 373] on icon "upload-file" at bounding box center [796, 381] width 16 height 16
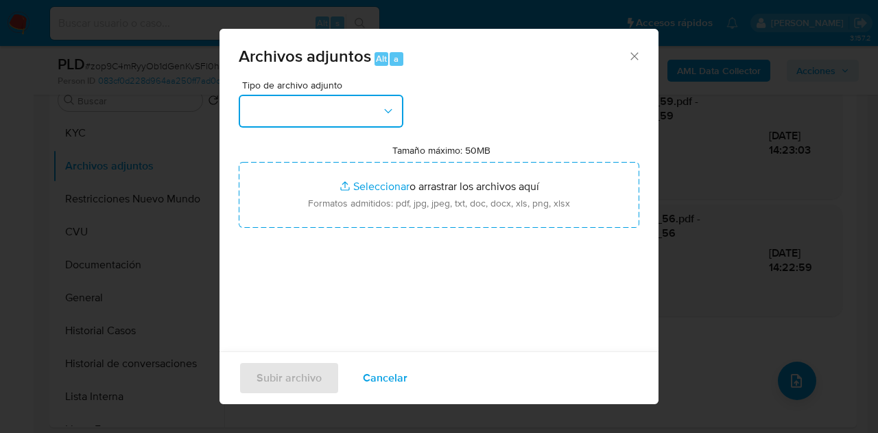
click at [379, 104] on button "button" at bounding box center [321, 111] width 165 height 33
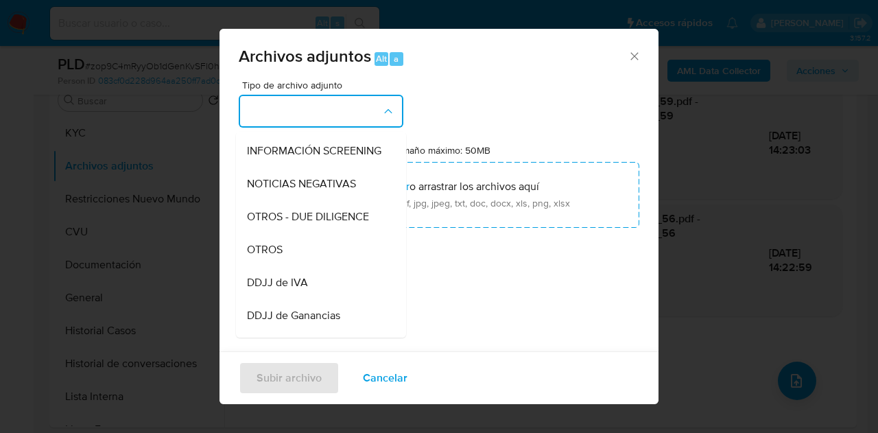
scroll to position [220, 0]
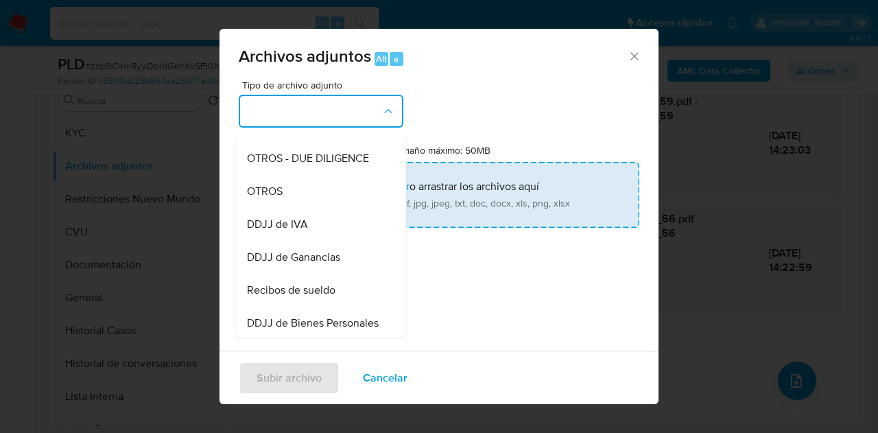
click at [298, 202] on div "OTROS" at bounding box center [317, 191] width 140 height 33
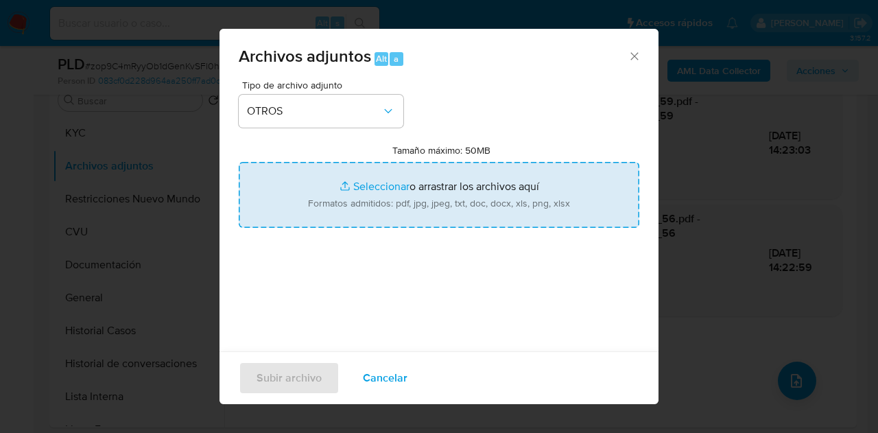
click at [342, 186] on input "Tamaño máximo: 50MB Seleccionar archivos" at bounding box center [439, 195] width 401 height 66
type input "C:\fakepath\Venta de terreno.pdf"
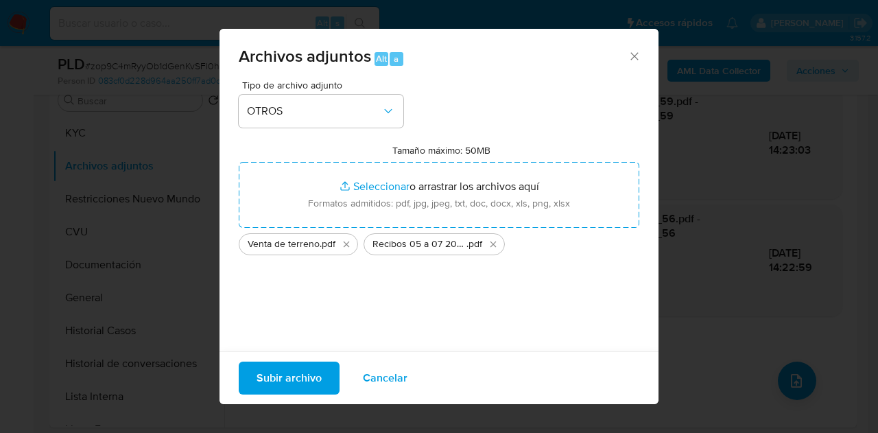
click at [268, 375] on span "Subir archivo" at bounding box center [289, 378] width 65 height 30
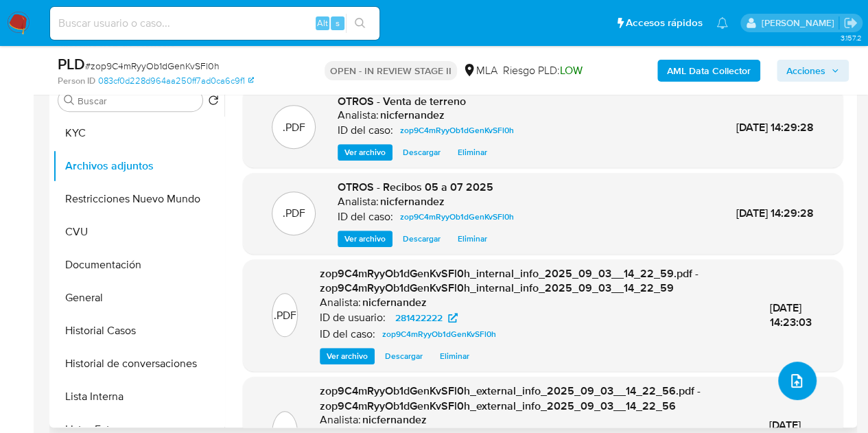
click at [791, 375] on icon "upload-file" at bounding box center [796, 381] width 16 height 16
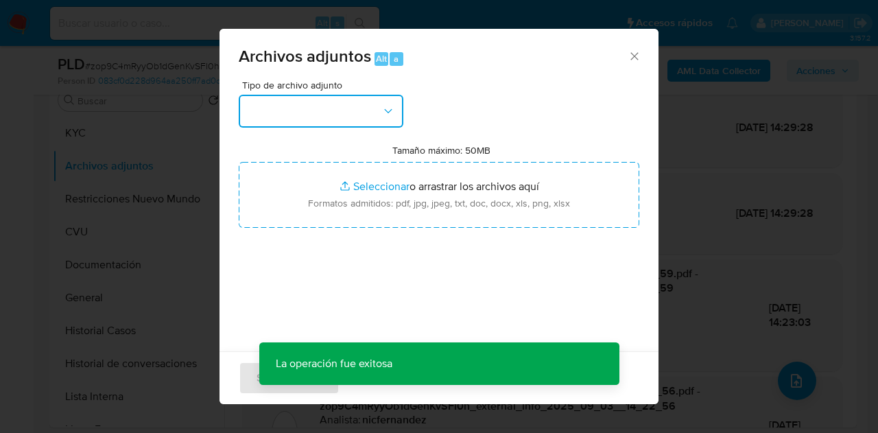
click at [373, 117] on button "button" at bounding box center [321, 111] width 165 height 33
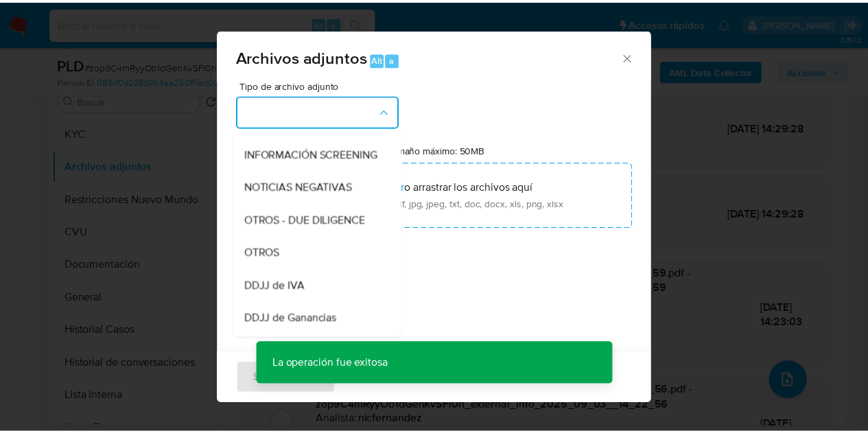
scroll to position [189, 0]
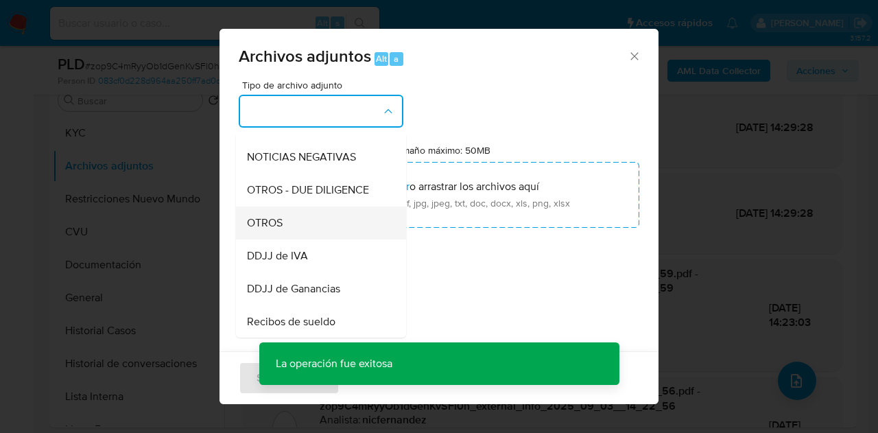
drag, startPoint x: 336, startPoint y: 229, endPoint x: 351, endPoint y: 190, distance: 41.7
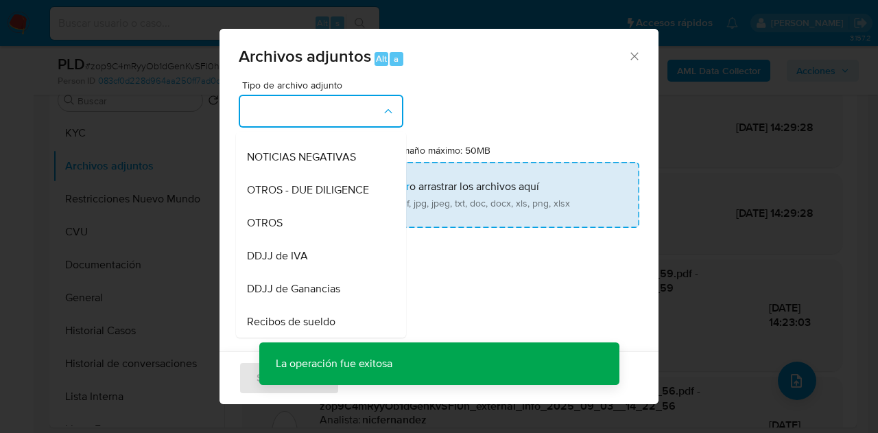
click at [336, 228] on div "OTROS" at bounding box center [317, 223] width 140 height 33
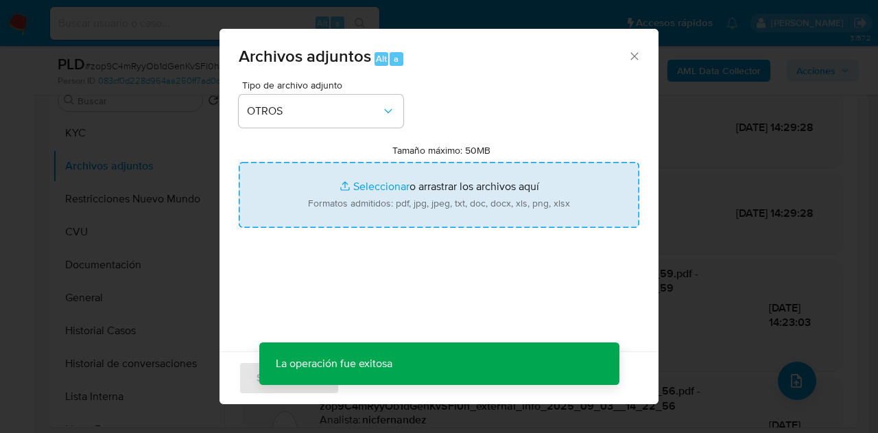
click at [351, 187] on input "Tamaño máximo: 50MB Seleccionar archivos" at bounding box center [439, 195] width 401 height 66
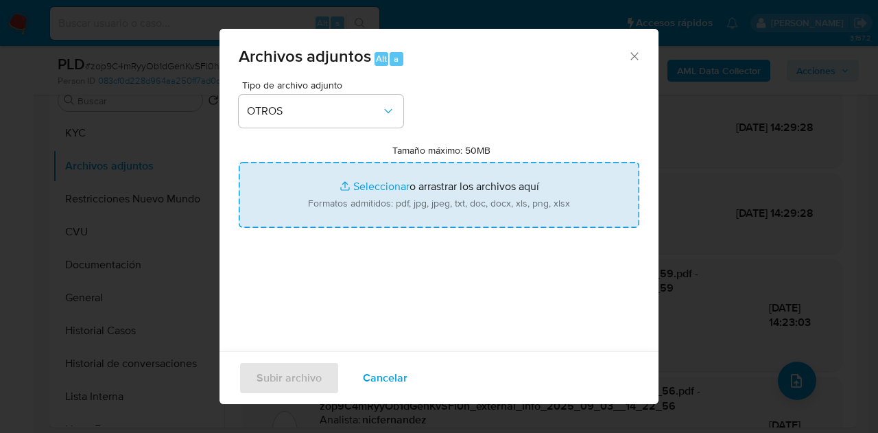
type input "C:\fakepath\Caselog NO ROI zop9C4mRyyOb1dGenKvSFl0h.docx"
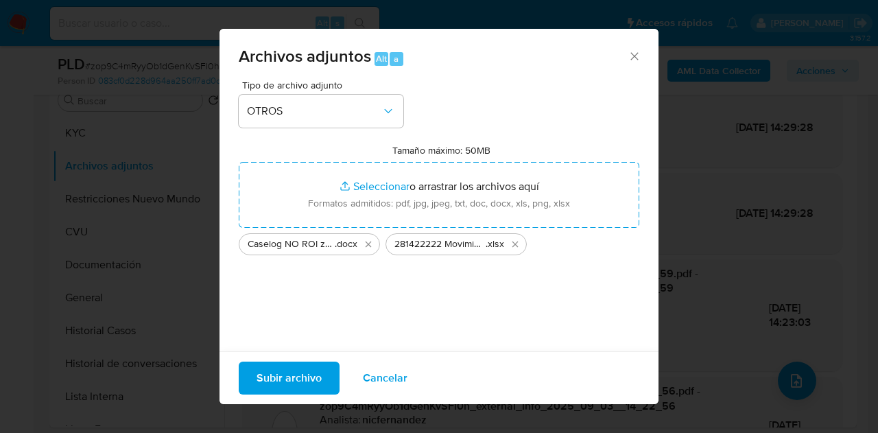
click at [277, 371] on span "Subir archivo" at bounding box center [289, 378] width 65 height 30
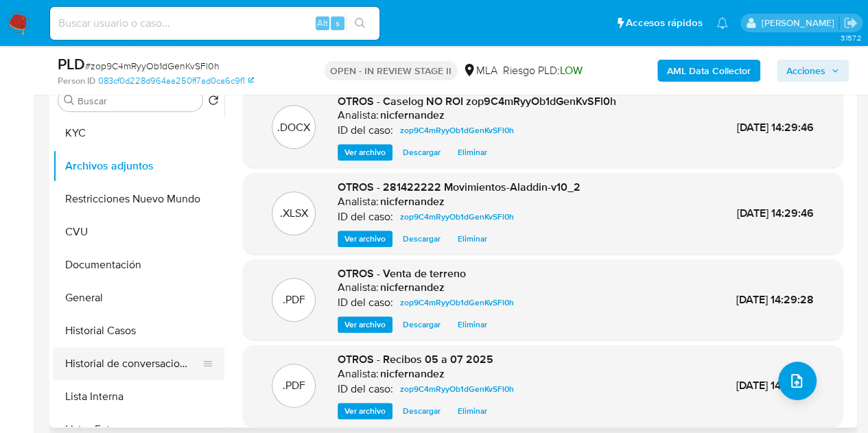
click at [99, 357] on button "Historial de conversaciones" at bounding box center [133, 363] width 161 height 33
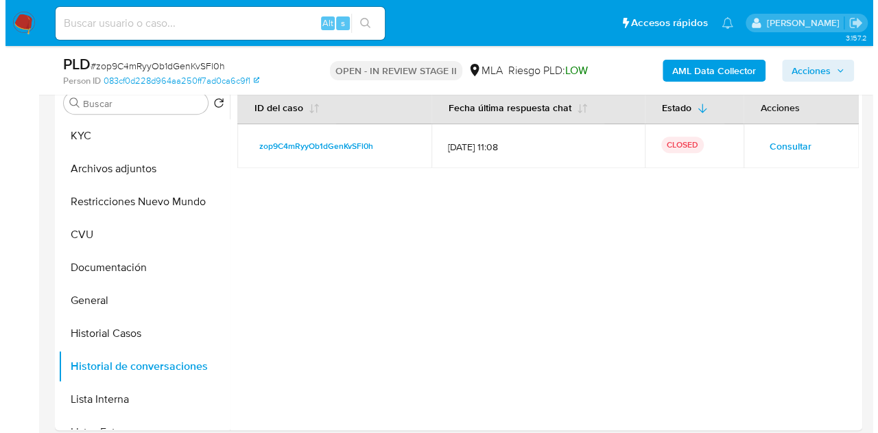
scroll to position [268, 0]
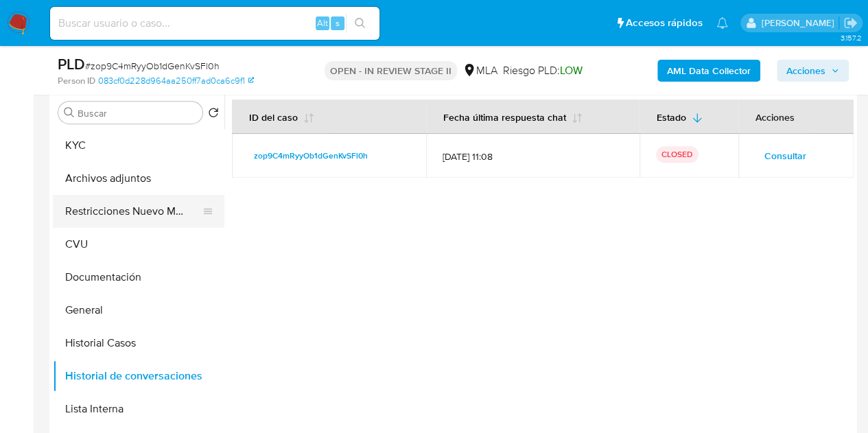
click at [98, 216] on button "Restricciones Nuevo Mundo" at bounding box center [133, 211] width 161 height 33
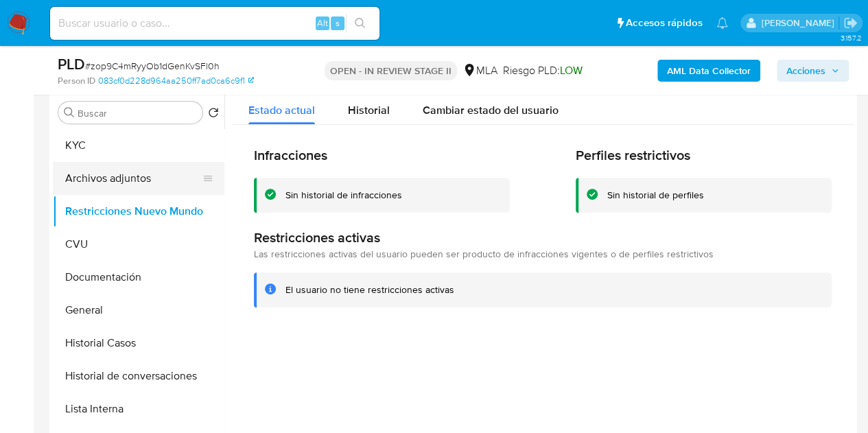
click at [99, 176] on button "Archivos adjuntos" at bounding box center [133, 178] width 161 height 33
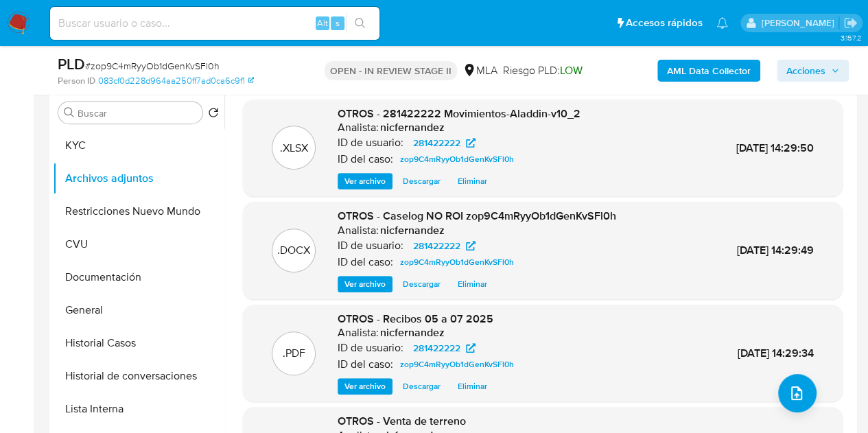
click at [362, 281] on span "Ver archivo" at bounding box center [364, 284] width 41 height 14
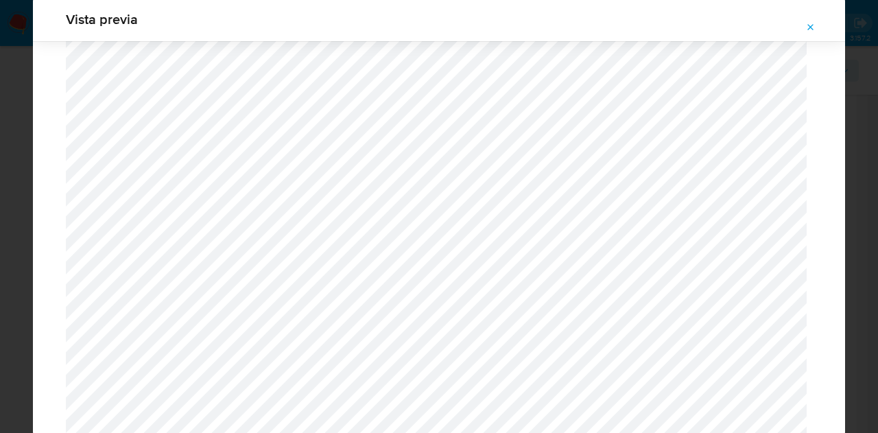
click at [814, 28] on icon "Attachment preview" at bounding box center [811, 27] width 11 height 11
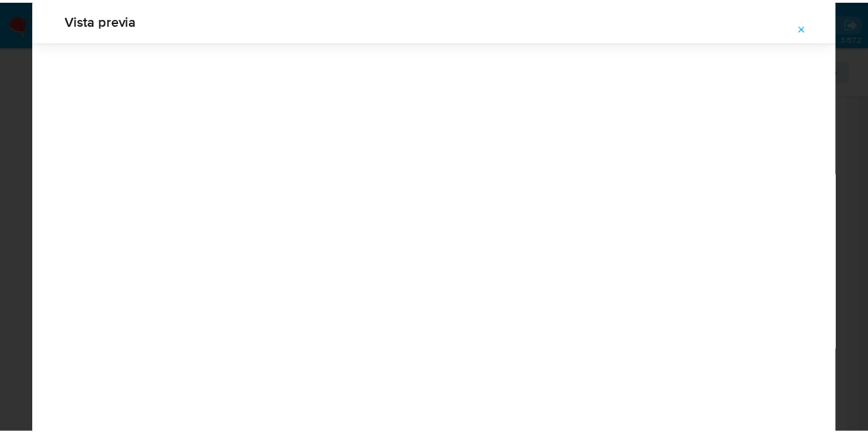
scroll to position [44, 0]
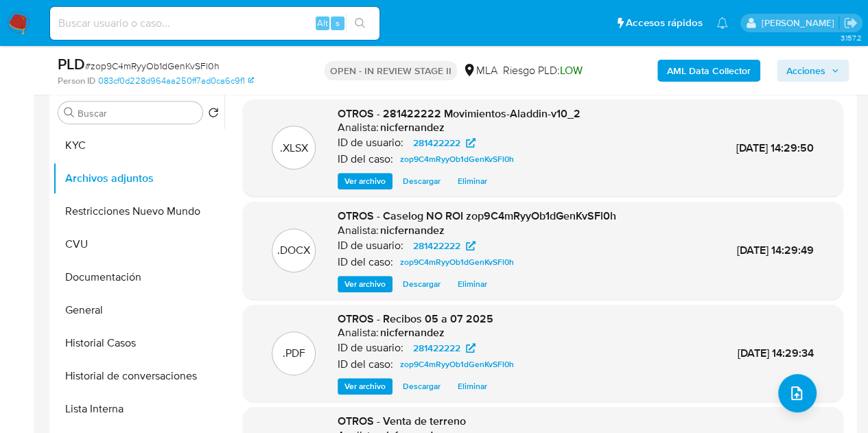
click at [822, 69] on span "Acciones" at bounding box center [805, 71] width 39 height 22
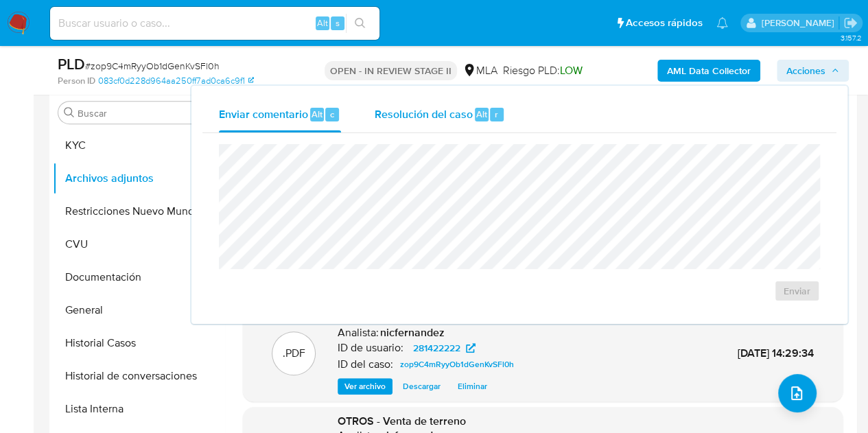
click at [454, 108] on span "Resolución del caso" at bounding box center [423, 114] width 98 height 16
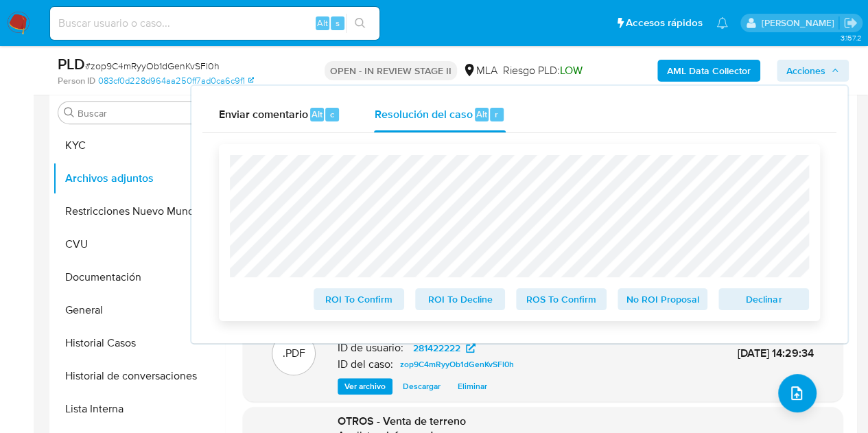
click at [657, 298] on span "No ROI Proposal" at bounding box center [662, 299] width 71 height 19
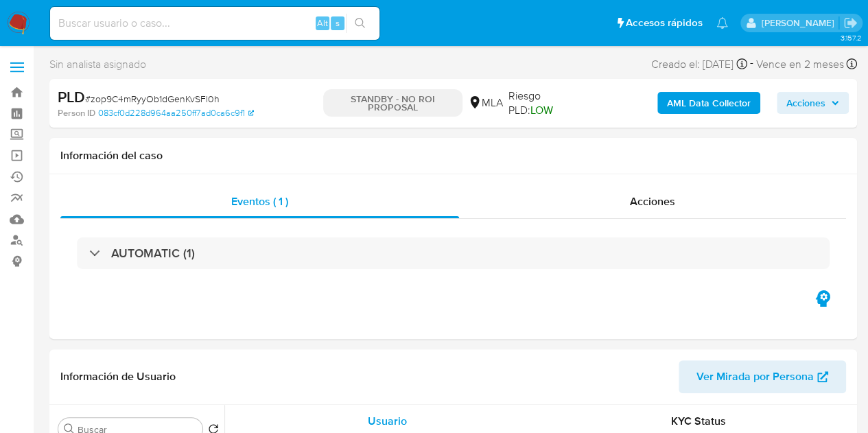
select select "10"
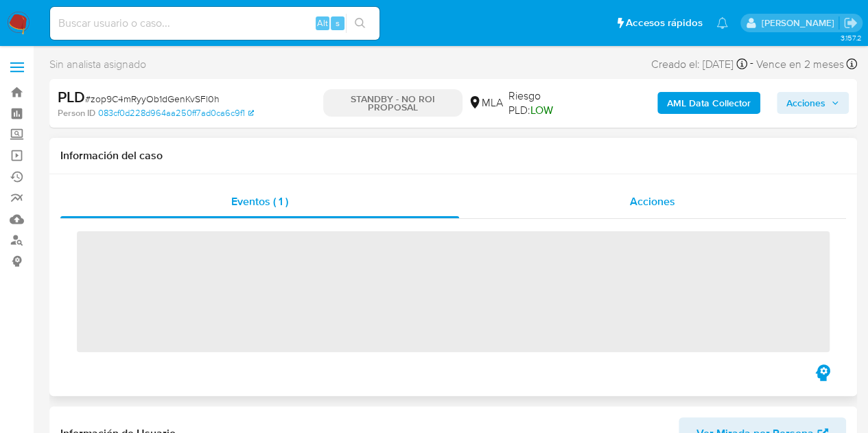
click at [658, 205] on span "Acciones" at bounding box center [652, 201] width 45 height 16
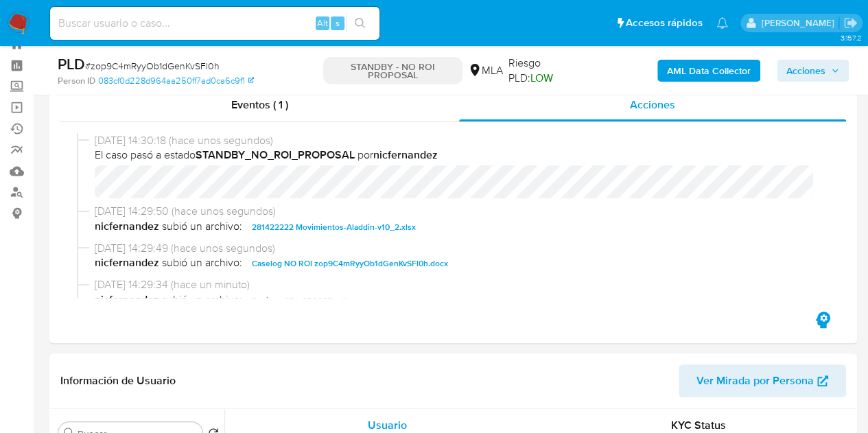
select select "10"
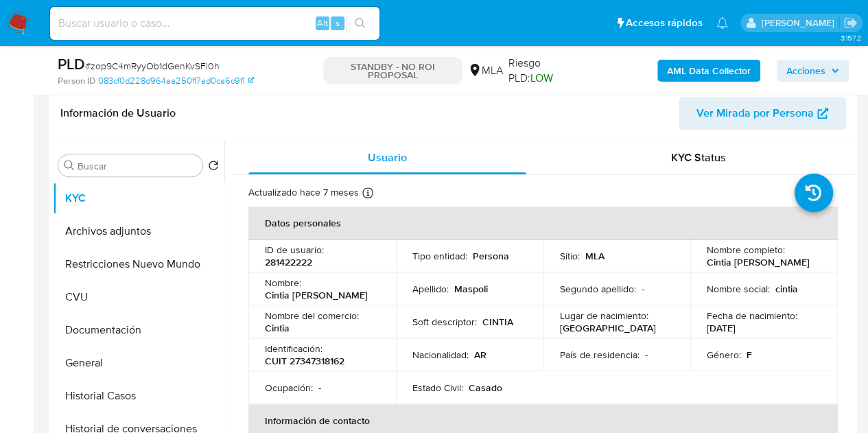
scroll to position [291, 0]
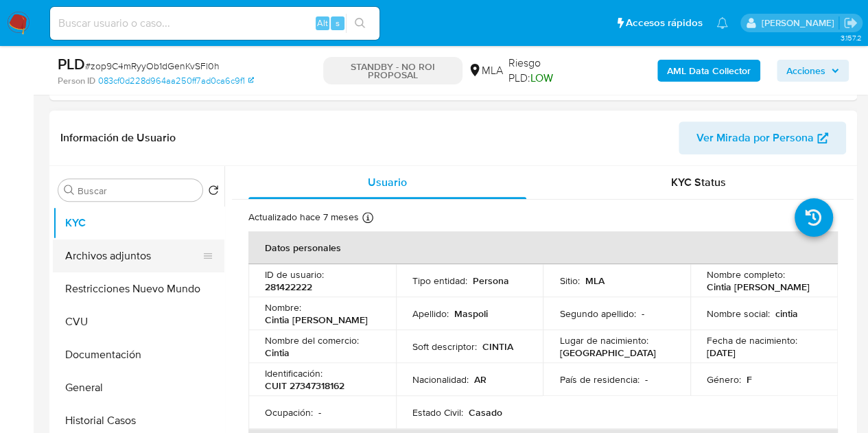
click at [140, 246] on button "Archivos adjuntos" at bounding box center [133, 255] width 161 height 33
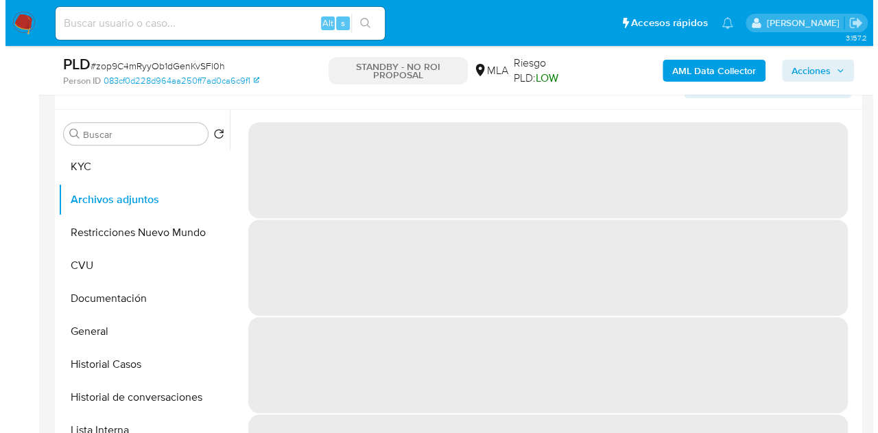
scroll to position [344, 0]
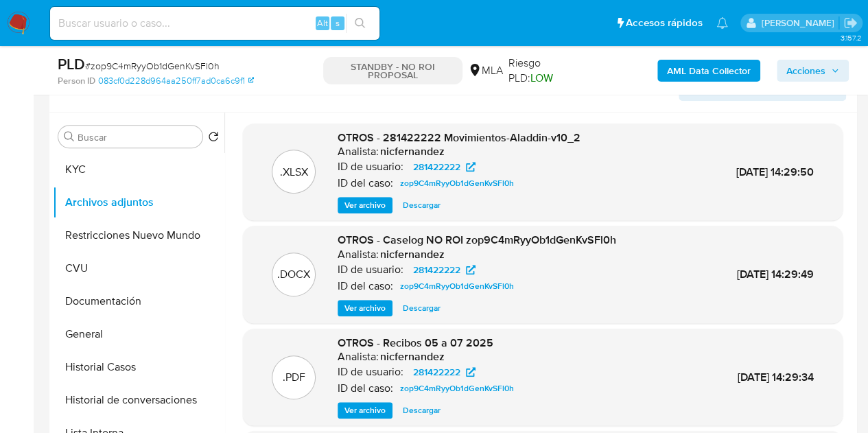
click at [376, 302] on span "Ver archivo" at bounding box center [364, 308] width 41 height 14
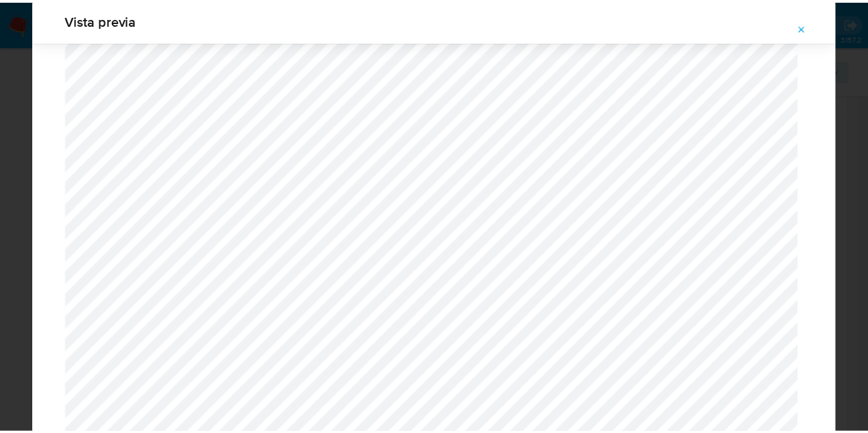
scroll to position [0, 0]
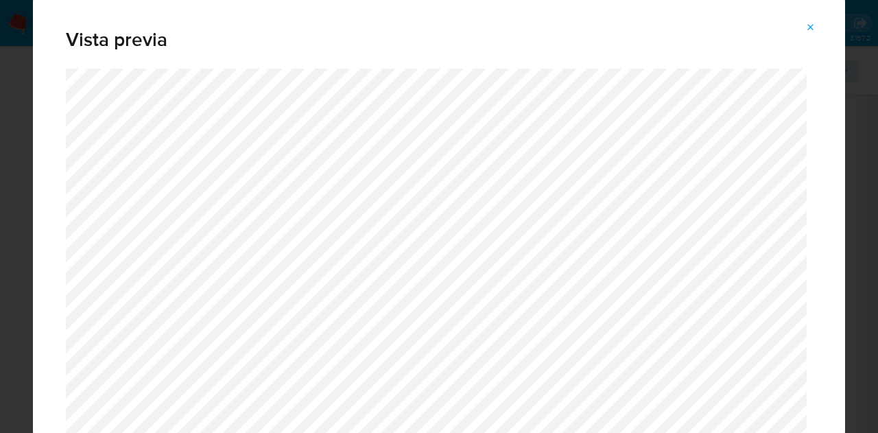
click at [808, 22] on icon "Attachment preview" at bounding box center [811, 27] width 11 height 11
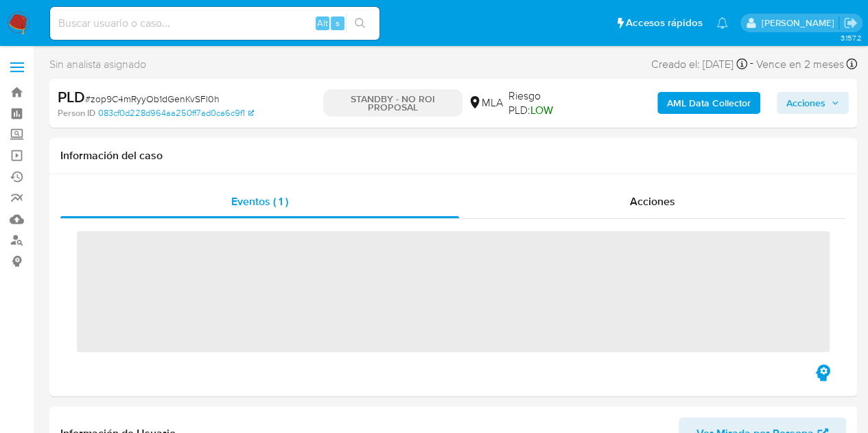
scroll to position [191, 0]
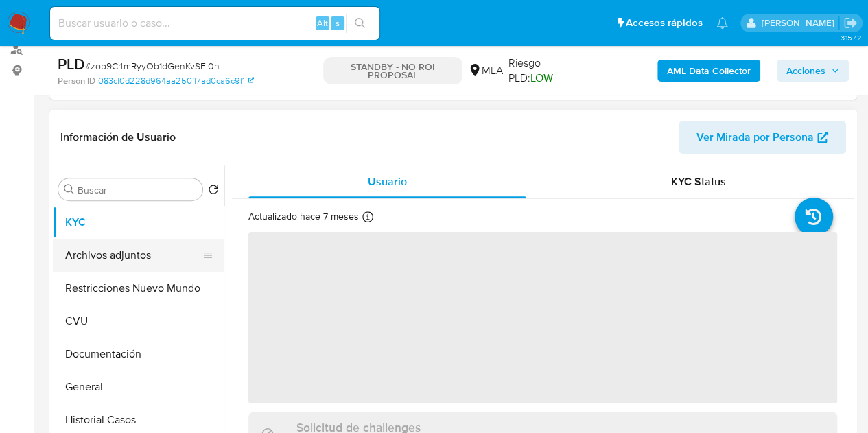
click at [110, 255] on button "Archivos adjuntos" at bounding box center [133, 255] width 161 height 33
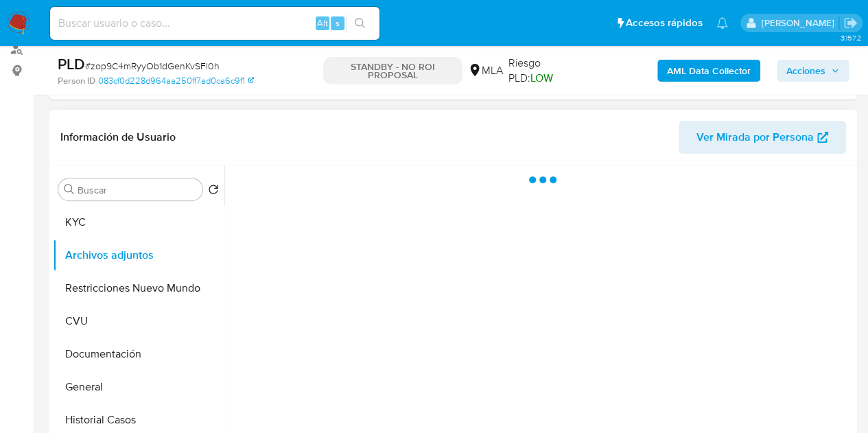
select select "10"
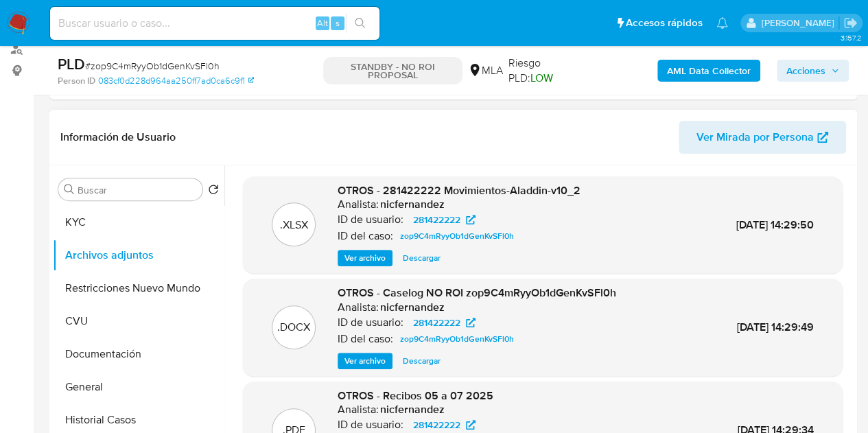
click at [355, 357] on span "Ver archivo" at bounding box center [364, 361] width 41 height 14
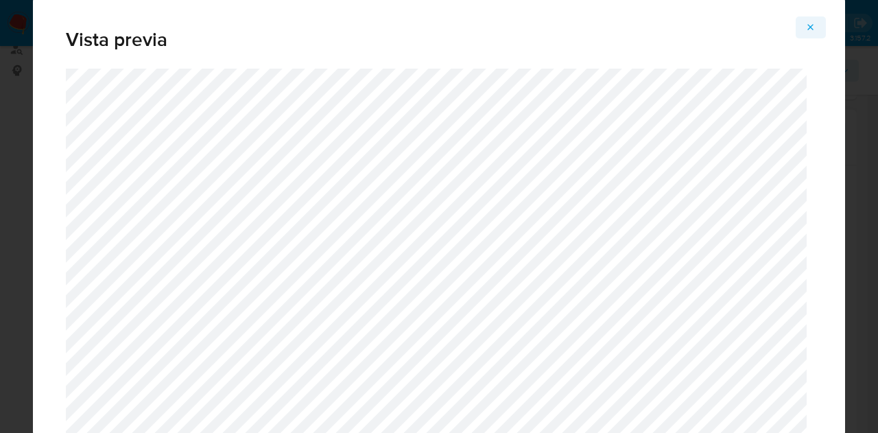
drag, startPoint x: 813, startPoint y: 25, endPoint x: 802, endPoint y: 40, distance: 19.2
click at [813, 25] on icon "Attachment preview" at bounding box center [811, 27] width 6 height 6
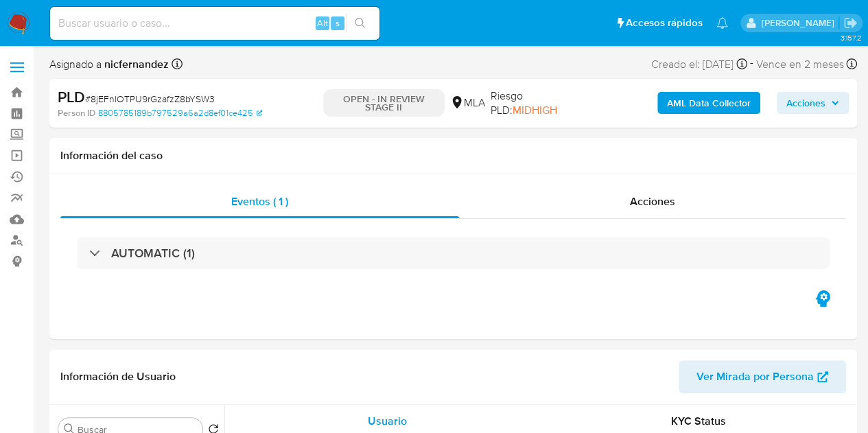
select select "10"
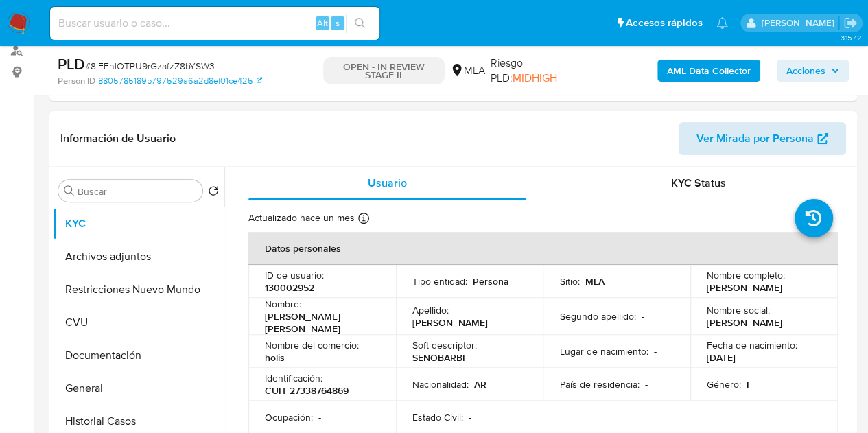
scroll to position [211, 0]
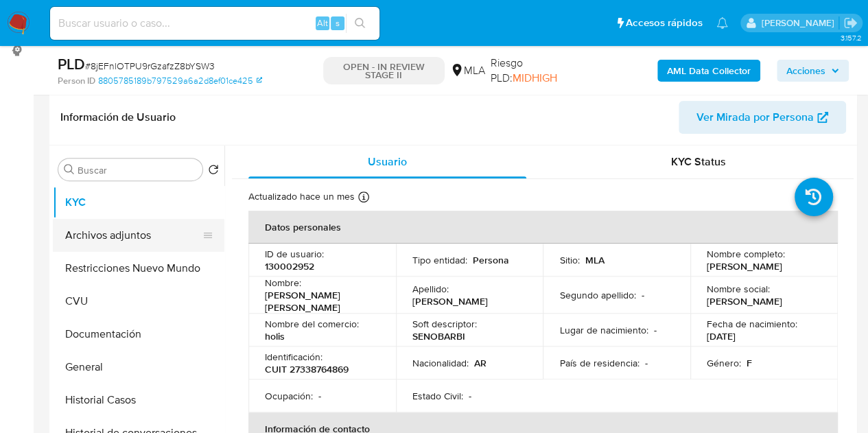
click at [130, 225] on button "Archivos adjuntos" at bounding box center [133, 235] width 161 height 33
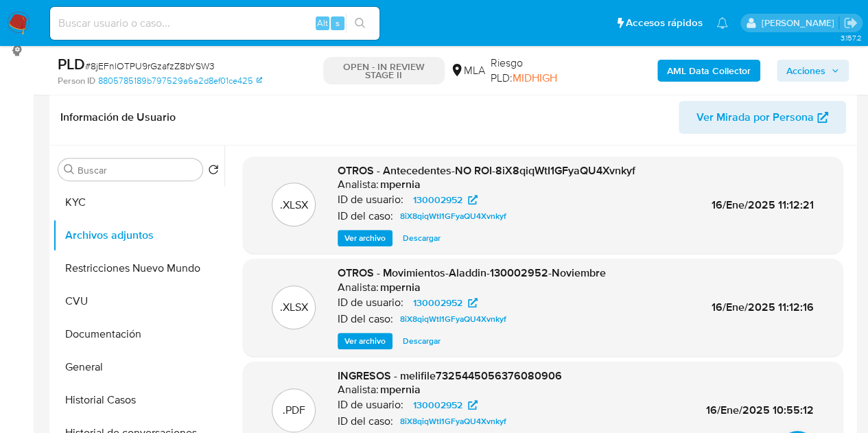
click at [671, 62] on b "AML Data Collector" at bounding box center [709, 71] width 84 height 22
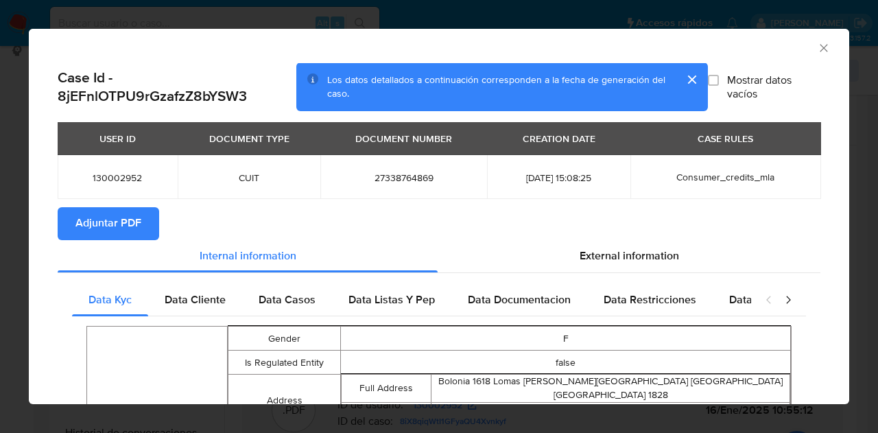
click at [110, 224] on span "Adjuntar PDF" at bounding box center [108, 224] width 66 height 30
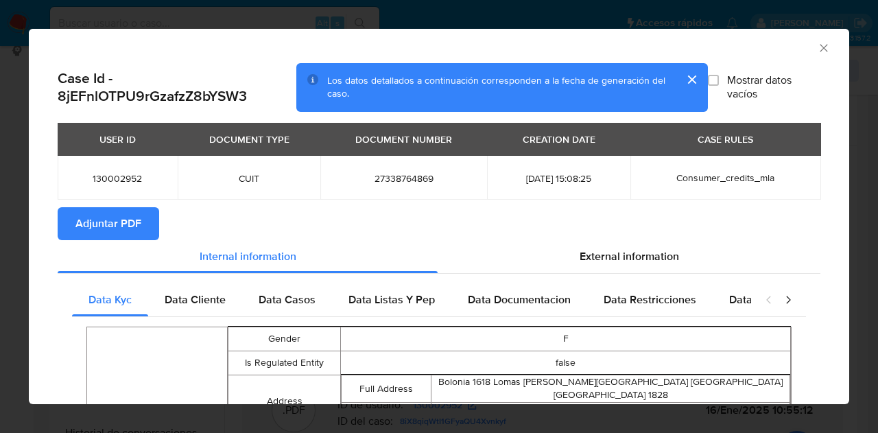
click at [817, 50] on icon "Cerrar ventana" at bounding box center [824, 48] width 14 height 14
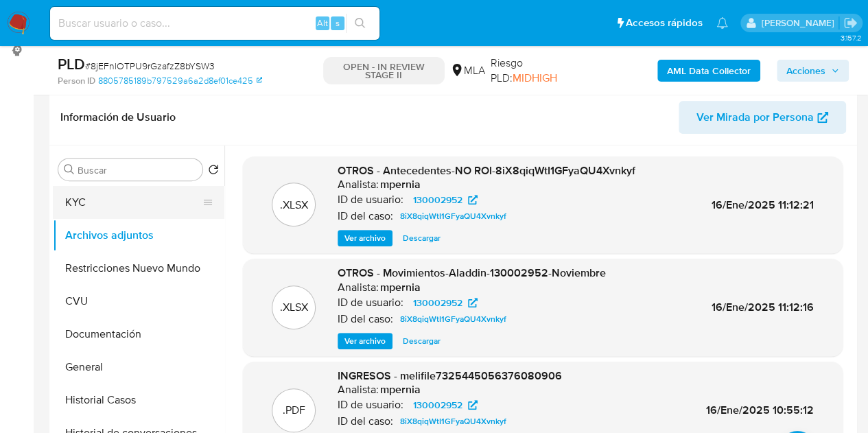
click at [119, 213] on button "KYC" at bounding box center [133, 202] width 161 height 33
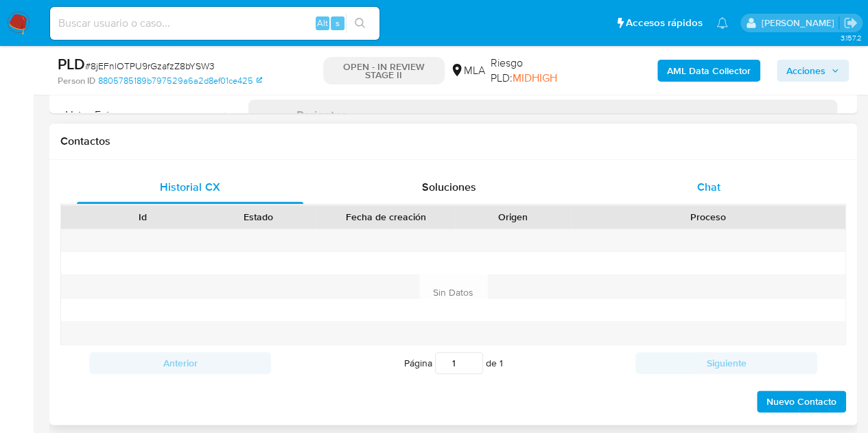
click at [727, 173] on div "Chat" at bounding box center [709, 187] width 226 height 33
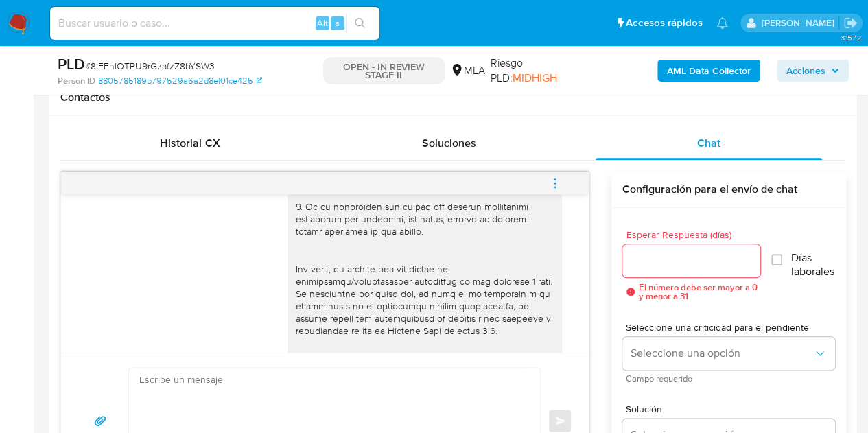
scroll to position [762, 0]
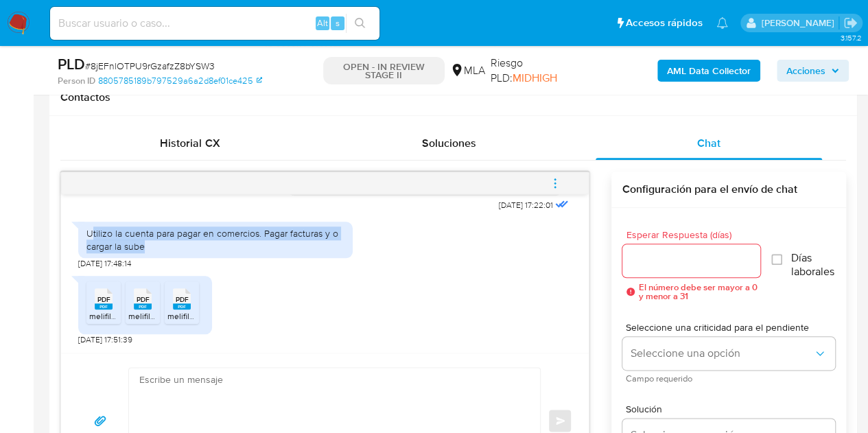
drag, startPoint x: 93, startPoint y: 235, endPoint x: 169, endPoint y: 247, distance: 77.0
click at [169, 247] on div "Utilizo la cuenta para pagar en comercios. Pagar facturas y o cargar la sube" at bounding box center [215, 239] width 258 height 25
drag, startPoint x: 132, startPoint y: 233, endPoint x: 99, endPoint y: 240, distance: 33.8
click at [132, 233] on div "Utilizo la cuenta para pagar en comercios. Pagar facturas y o cargar la sube" at bounding box center [215, 239] width 258 height 25
click at [99, 240] on div "Utilizo la cuenta para pagar en comercios. Pagar facturas y o cargar la sube" at bounding box center [215, 239] width 258 height 25
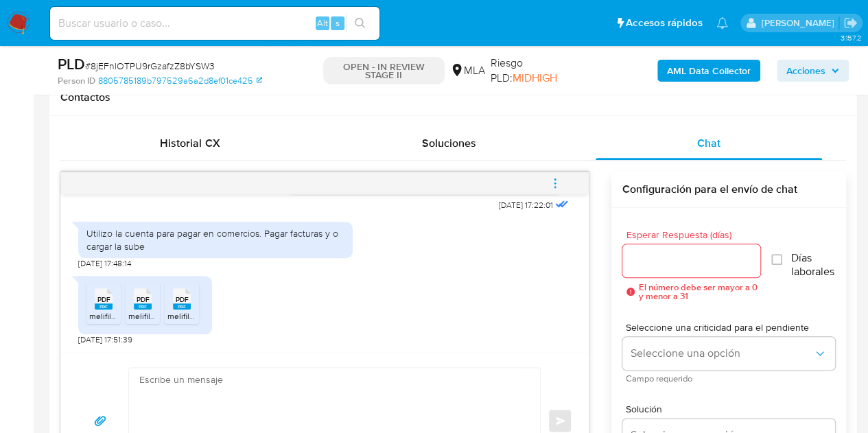
click at [85, 234] on div "Utilizo la cuenta para pagar en comercios. Pagar facturas y o cargar la sube" at bounding box center [215, 240] width 274 height 36
drag, startPoint x: 86, startPoint y: 233, endPoint x: 143, endPoint y: 246, distance: 57.9
click at [143, 246] on div "Utilizo la cuenta para pagar en comercios. Pagar facturas y o cargar la sube" at bounding box center [215, 239] width 258 height 25
copy div "Utilizo la cuenta para pagar en comercios. Pagar facturas y o cargar la sube"
click at [443, 282] on div "PDF PDF melifile7065456412210145428.pdf PDF PDF melifile7970680683335950740.pdf…" at bounding box center [324, 307] width 493 height 76
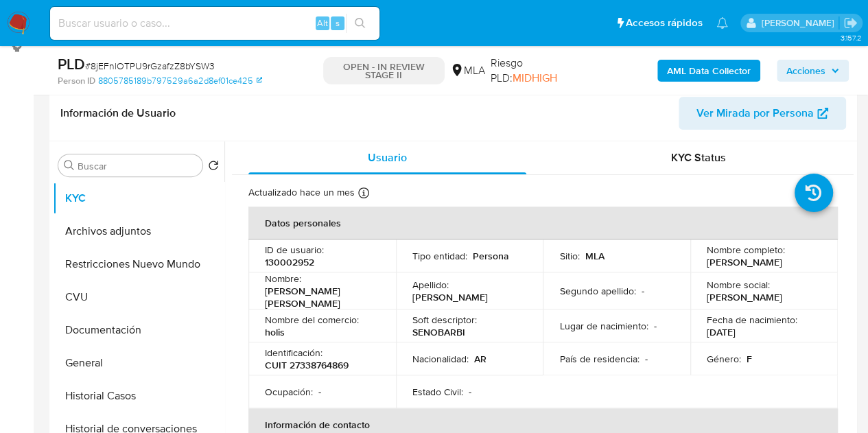
scroll to position [202, 0]
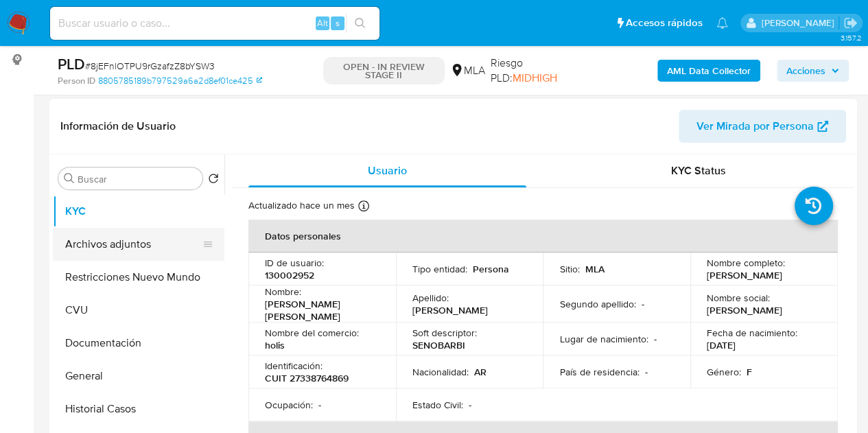
click at [103, 255] on button "Archivos adjuntos" at bounding box center [133, 244] width 161 height 33
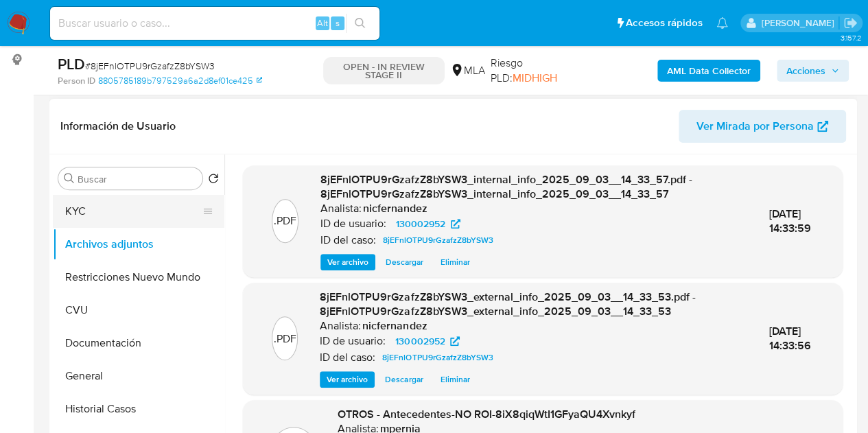
click at [127, 207] on button "KYC" at bounding box center [133, 211] width 161 height 33
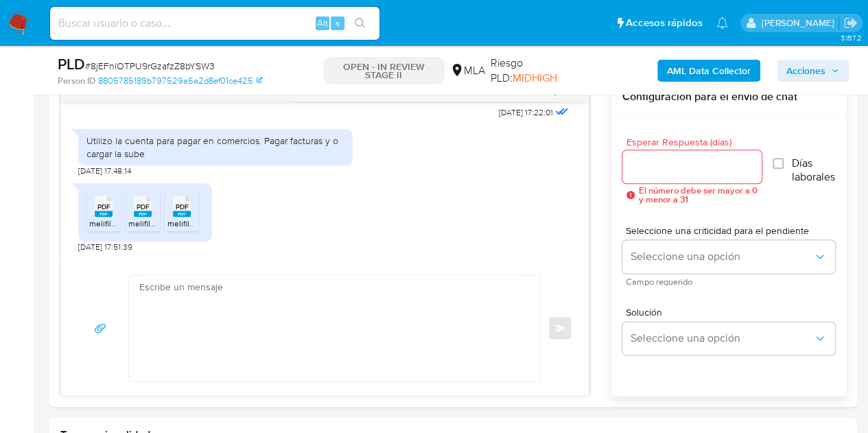
scroll to position [771, 0]
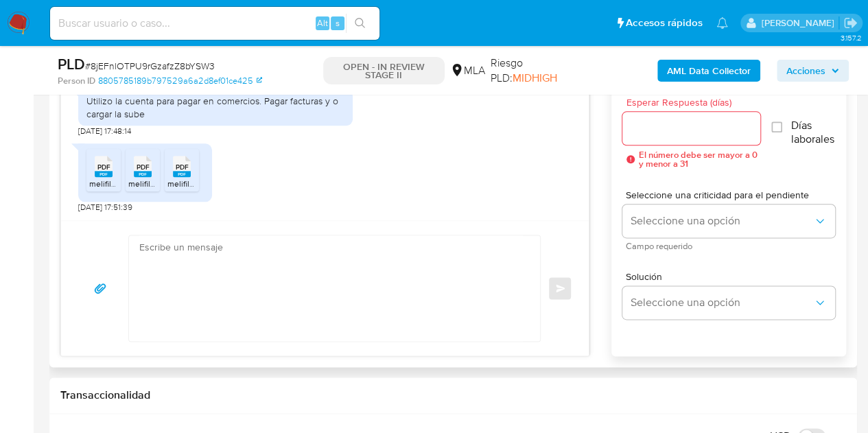
click at [510, 274] on textarea at bounding box center [331, 288] width 384 height 106
paste textarea "Hola, ¡Muchas gracias por tu respuesta! Confirmamos la recepción de la document…"
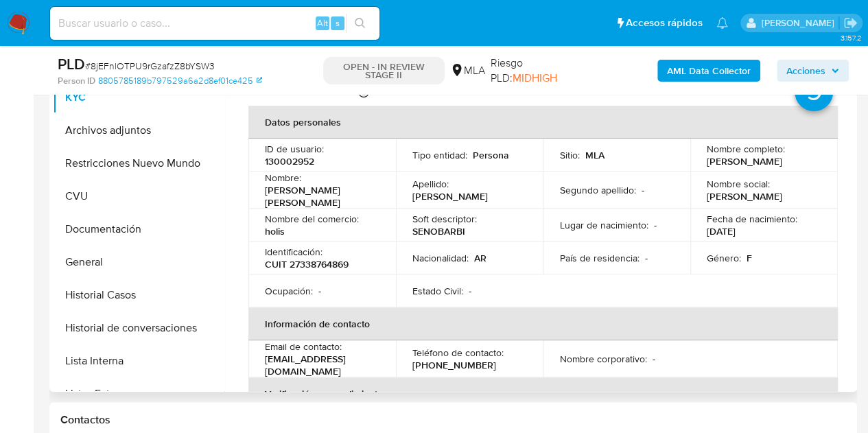
scroll to position [319, 0]
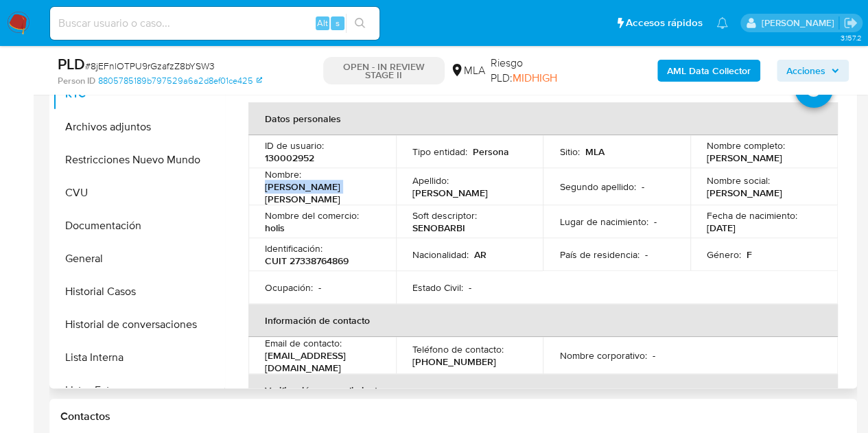
drag, startPoint x: 310, startPoint y: 188, endPoint x: 383, endPoint y: 180, distance: 73.2
click at [381, 180] on td "Nombre : Barbara Isabel" at bounding box center [322, 186] width 148 height 37
copy p "Barbara Isabel"
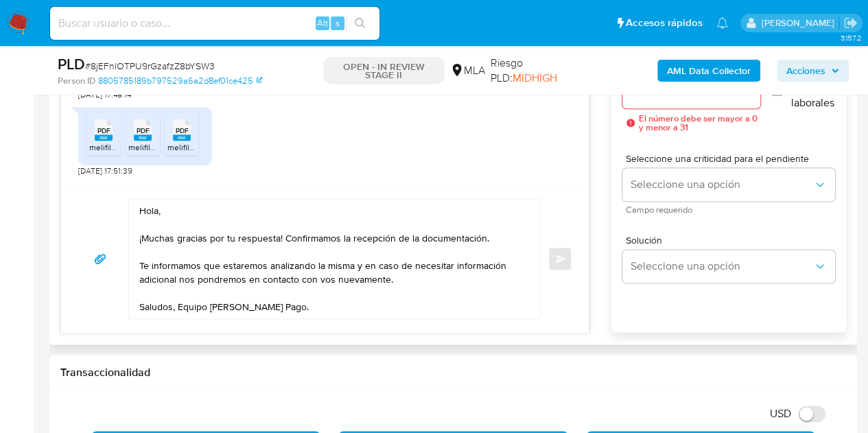
scroll to position [810, 0]
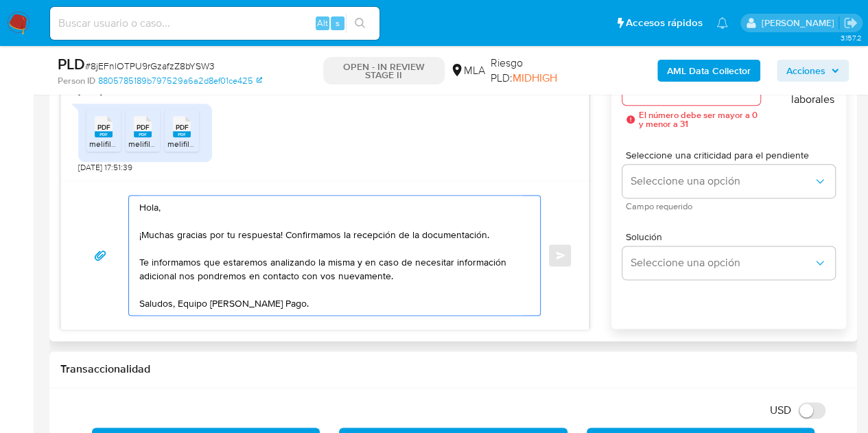
click at [157, 205] on textarea "Hola, ¡Muchas gracias por tu respuesta! Confirmamos la recepción de la document…" at bounding box center [331, 255] width 384 height 119
paste textarea "Barbara Isabel"
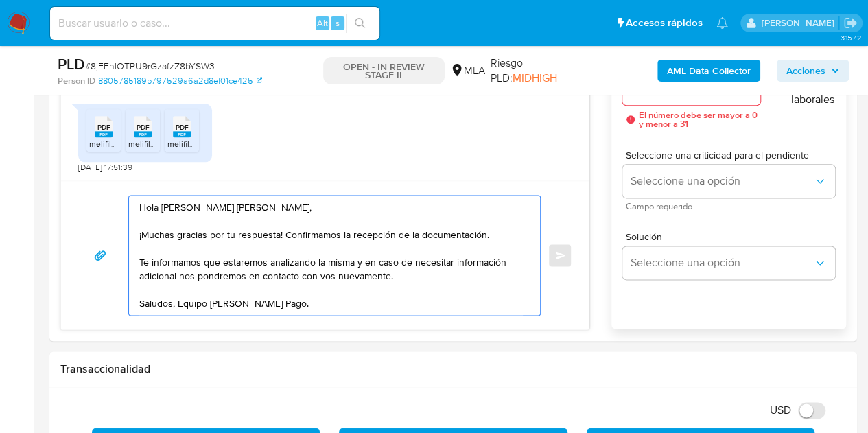
scroll to position [796, 0]
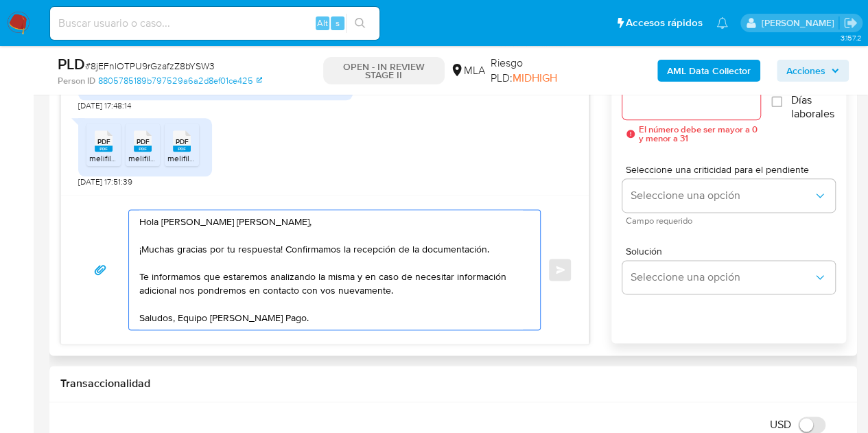
type textarea "Hola Barbara Isabel, ¡Muchas gracias por tu respuesta! Confirmamos la recepción…"
click at [697, 109] on input "Esperar Respuesta (días)" at bounding box center [691, 103] width 139 height 18
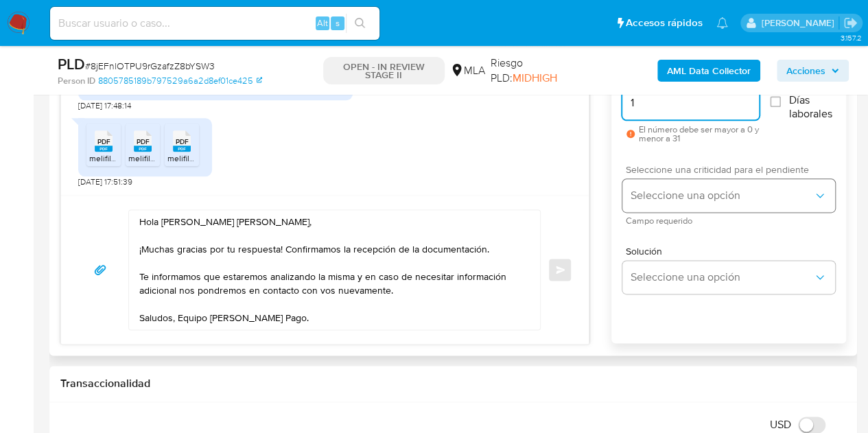
type input "1"
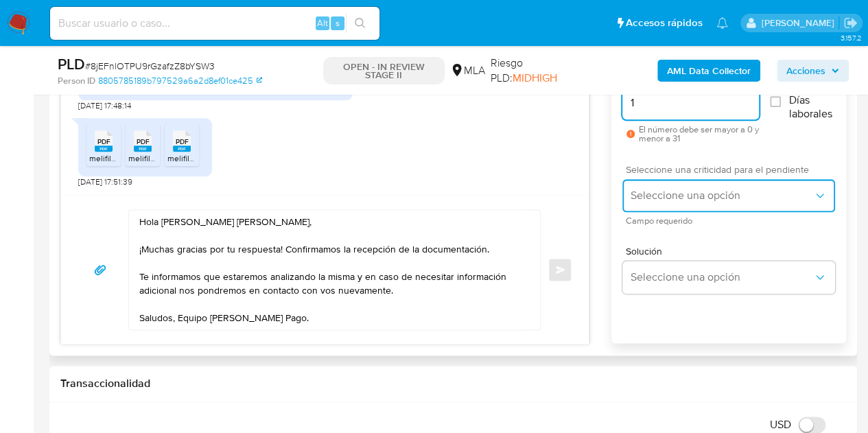
click at [674, 185] on button "Seleccione una opción" at bounding box center [728, 195] width 213 height 33
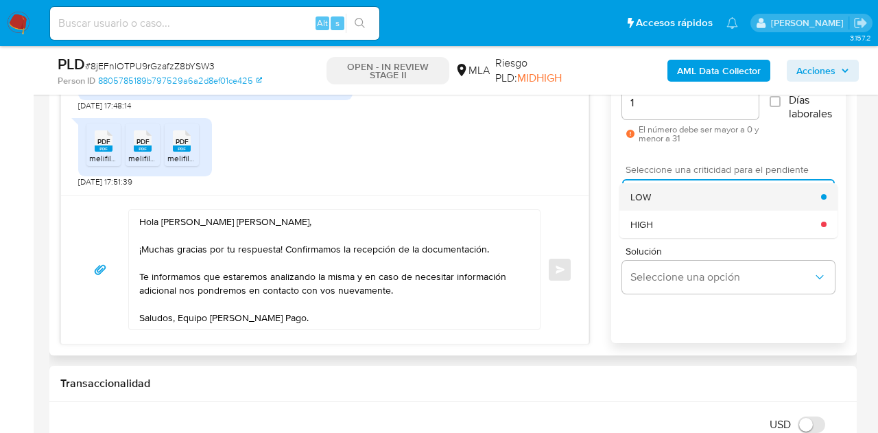
click at [667, 196] on div "LOW" at bounding box center [726, 196] width 191 height 27
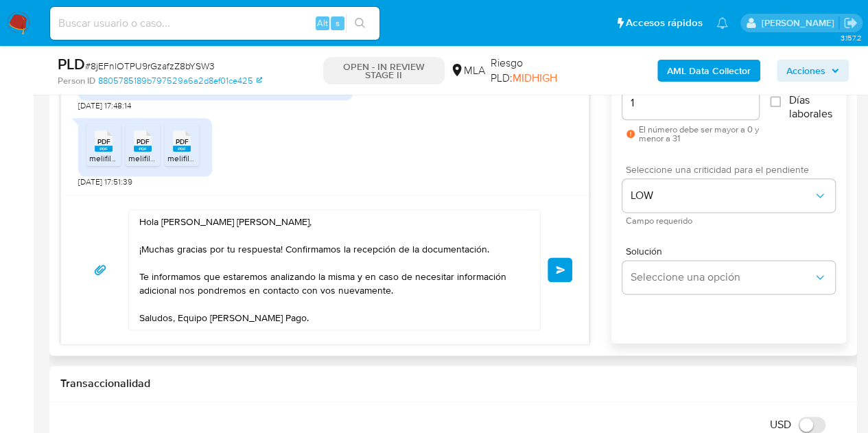
click at [556, 224] on div "Hola Barbara Isabel, ¡Muchas gracias por tu respuesta! Confirmamos la recepción…" at bounding box center [325, 269] width 495 height 121
click at [564, 267] on span "Enviar" at bounding box center [561, 270] width 10 height 8
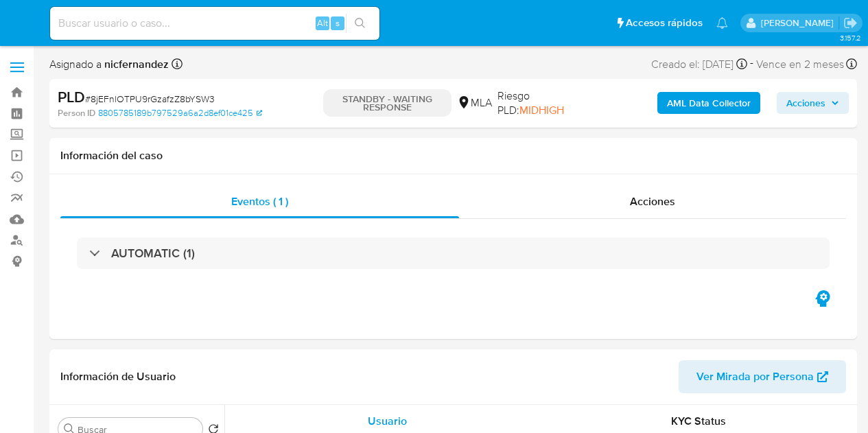
select select "10"
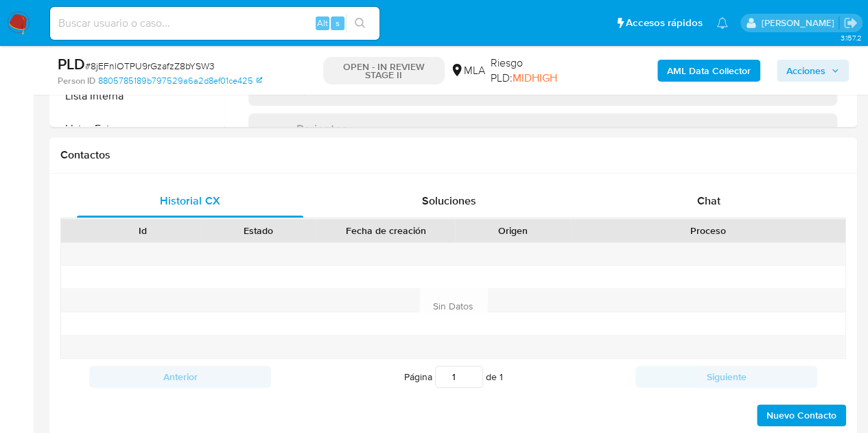
select select "10"
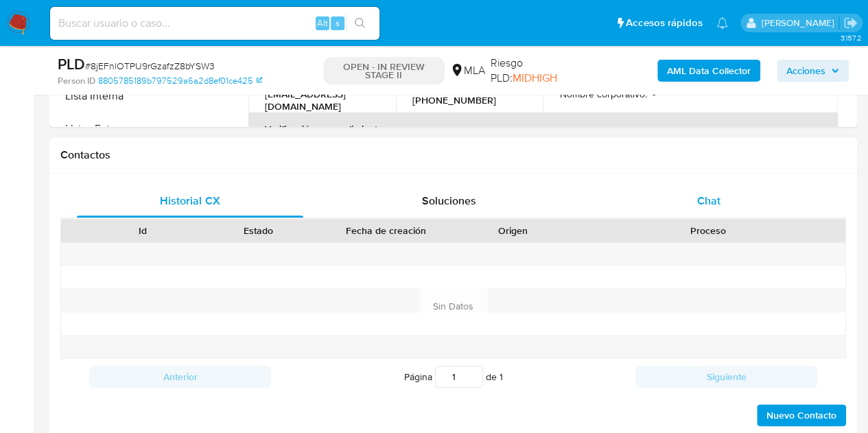
scroll to position [600, 0]
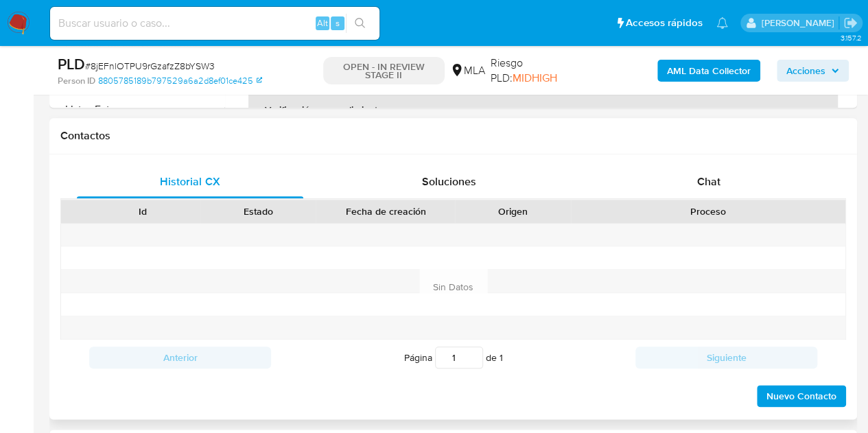
click at [725, 200] on div "Proceso" at bounding box center [708, 211] width 274 height 23
click at [720, 191] on div "Chat" at bounding box center [709, 181] width 226 height 33
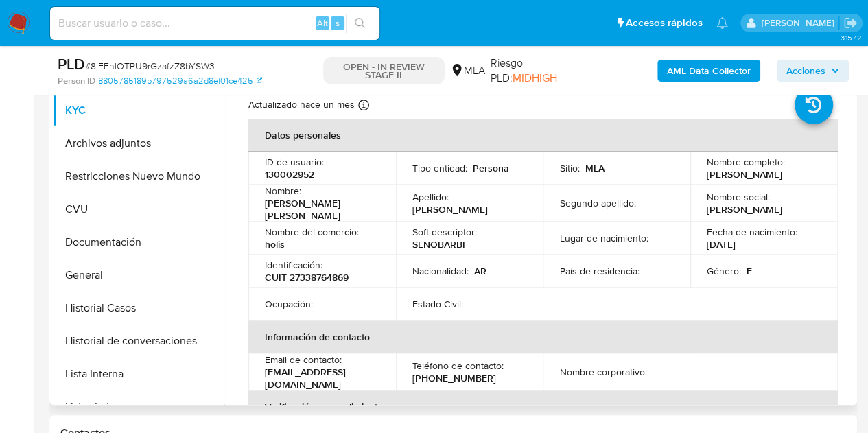
scroll to position [299, 0]
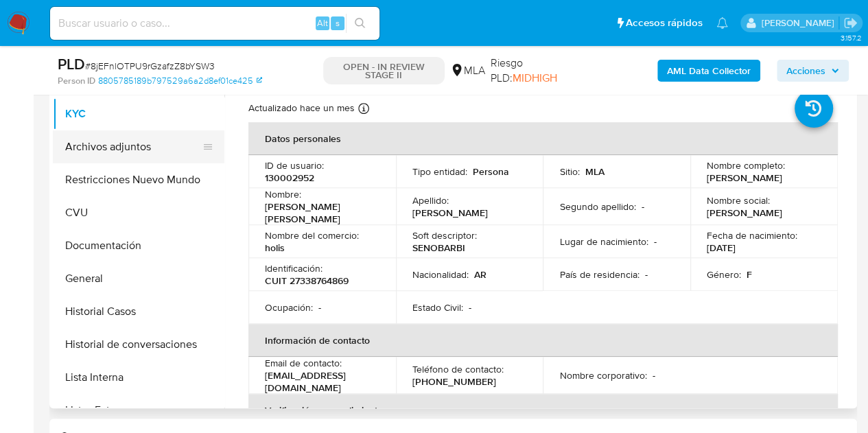
click at [113, 153] on button "Archivos adjuntos" at bounding box center [133, 146] width 161 height 33
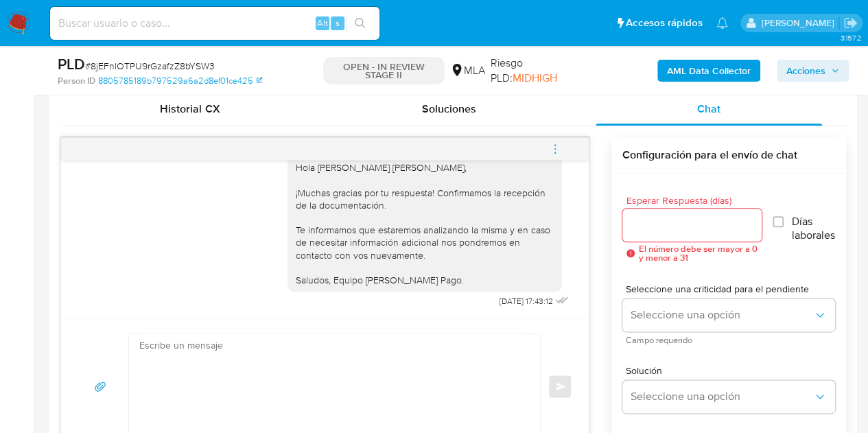
scroll to position [692, 0]
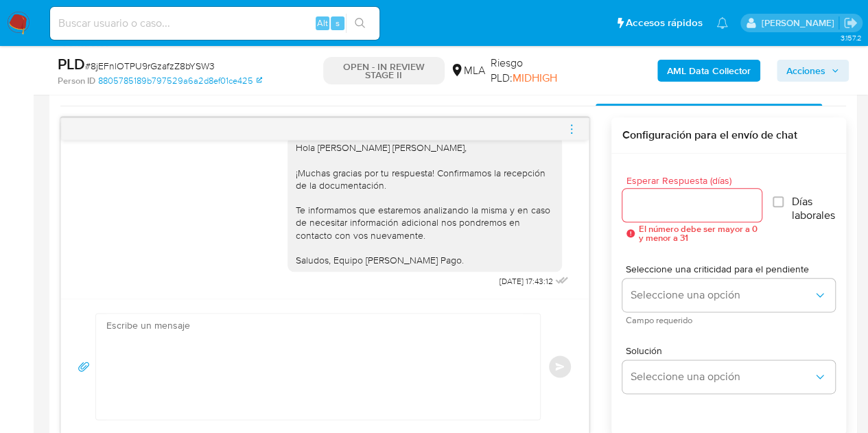
click at [563, 124] on div at bounding box center [325, 129] width 528 height 22
click at [567, 128] on icon "menu-action" at bounding box center [571, 129] width 12 height 12
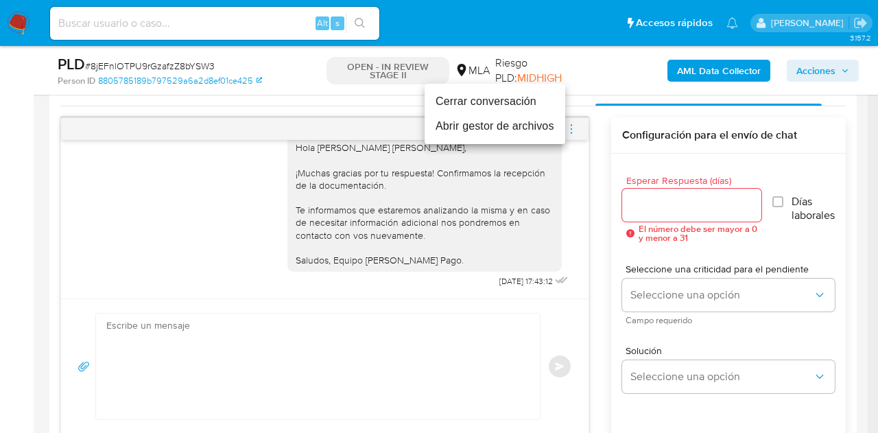
click at [524, 109] on li "Cerrar conversación" at bounding box center [495, 101] width 141 height 25
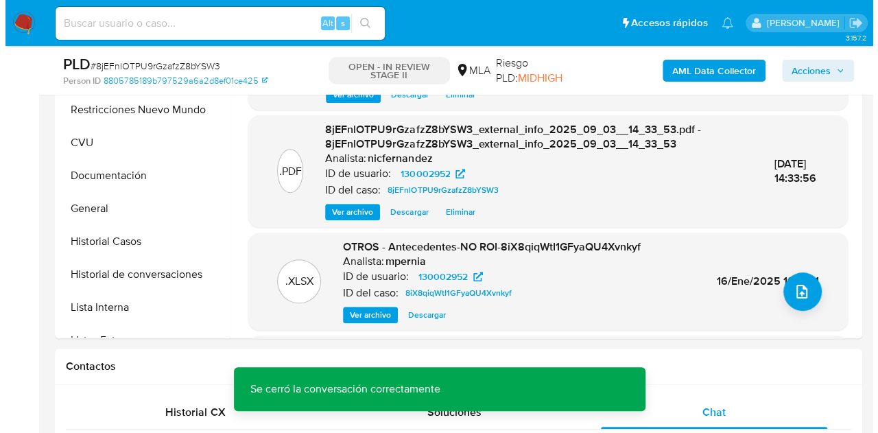
scroll to position [353, 0]
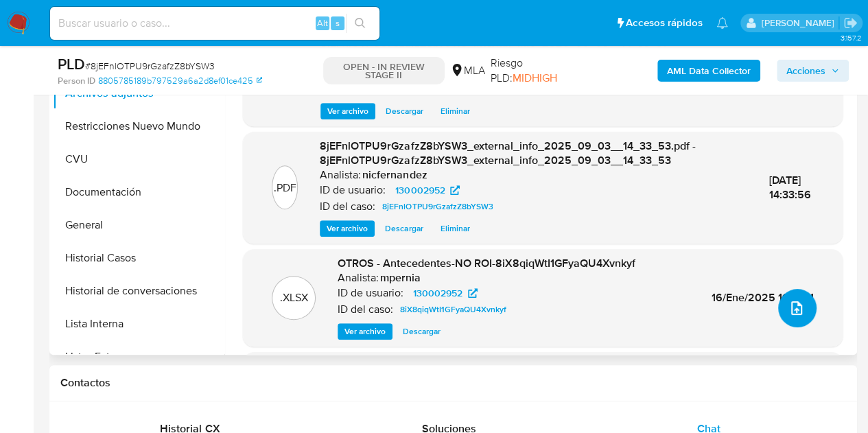
click at [791, 307] on icon "upload-file" at bounding box center [796, 308] width 11 height 14
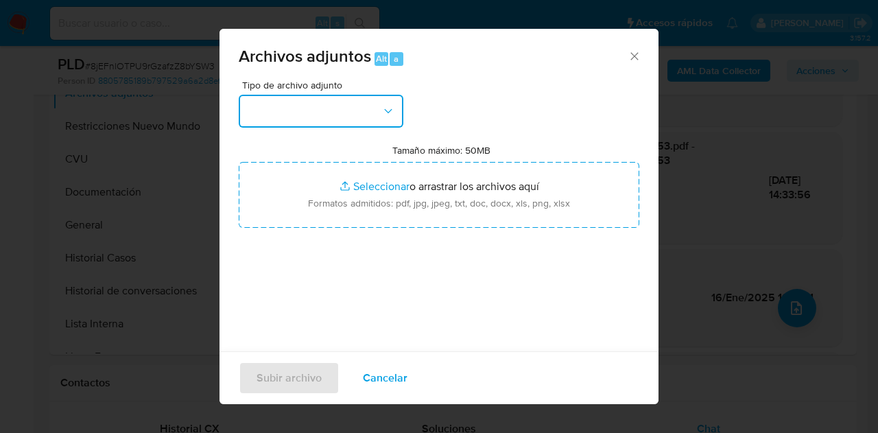
click at [360, 126] on button "button" at bounding box center [321, 111] width 165 height 33
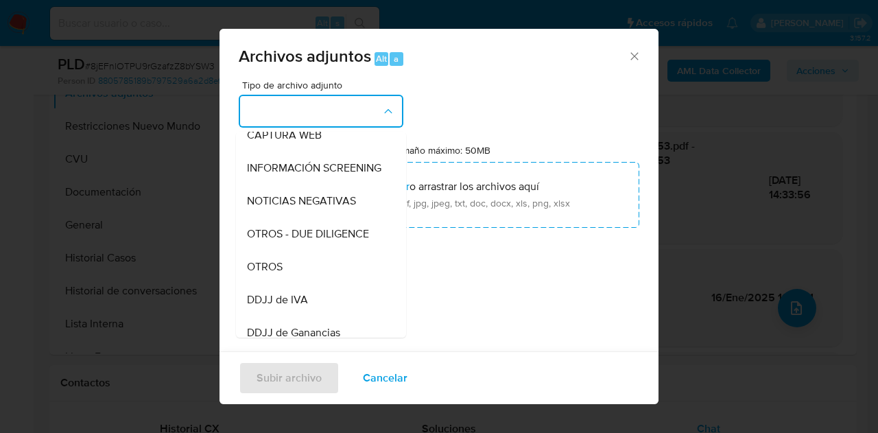
scroll to position [155, 0]
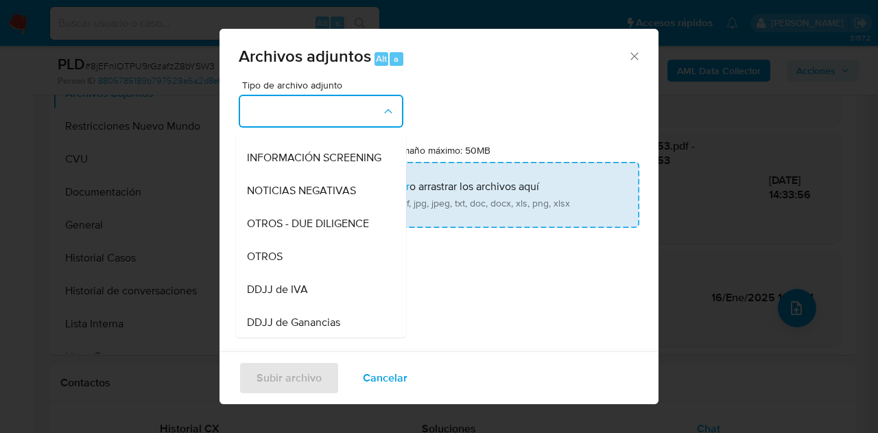
drag, startPoint x: 294, startPoint y: 270, endPoint x: 374, endPoint y: 201, distance: 105.1
click at [295, 267] on div "OTROS" at bounding box center [317, 256] width 140 height 33
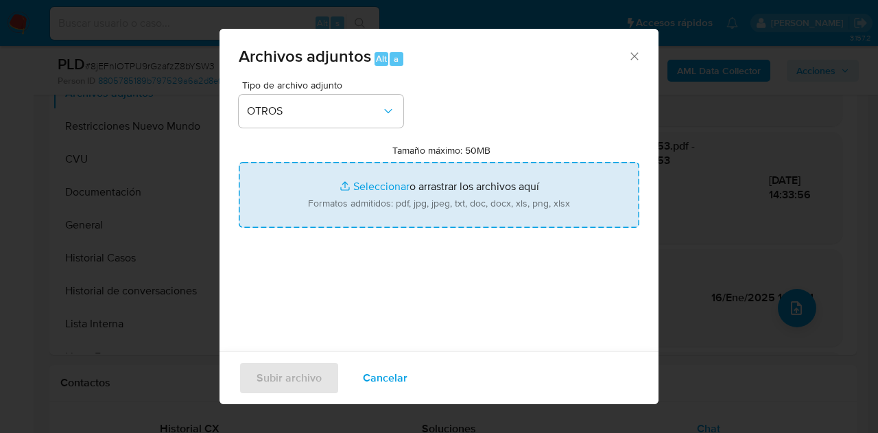
click at [378, 192] on input "Tamaño máximo: 50MB Seleccionar archivos" at bounding box center [439, 195] width 401 height 66
type input "C:\fakepath\Recibos 05 a 07 2025.pdf"
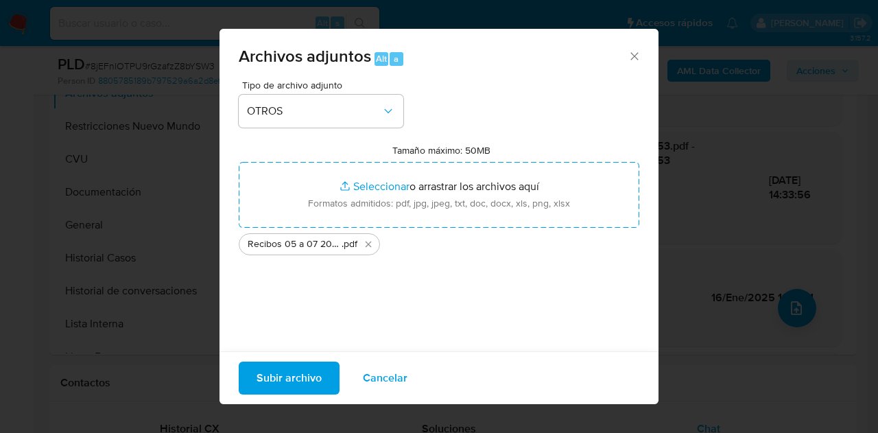
click at [272, 384] on span "Subir archivo" at bounding box center [289, 378] width 65 height 30
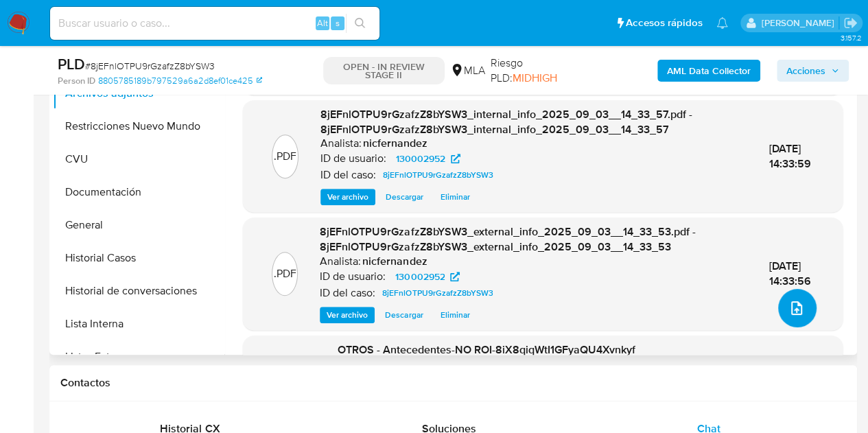
click at [793, 305] on icon "upload-file" at bounding box center [796, 308] width 11 height 14
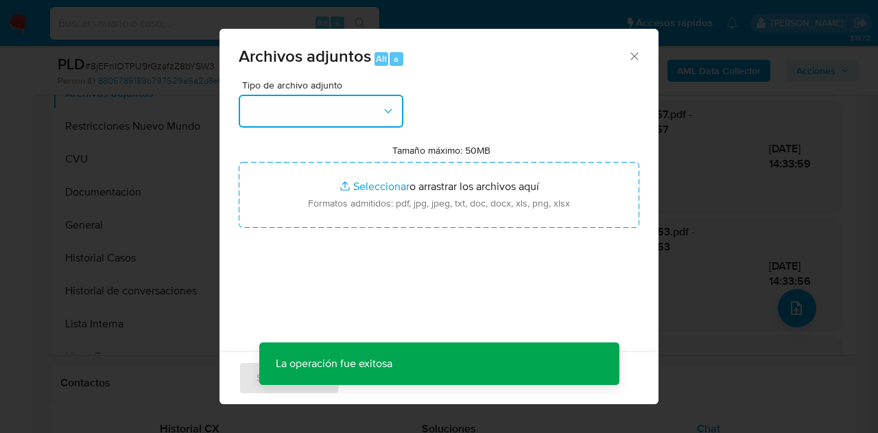
click at [375, 115] on button "button" at bounding box center [321, 111] width 165 height 33
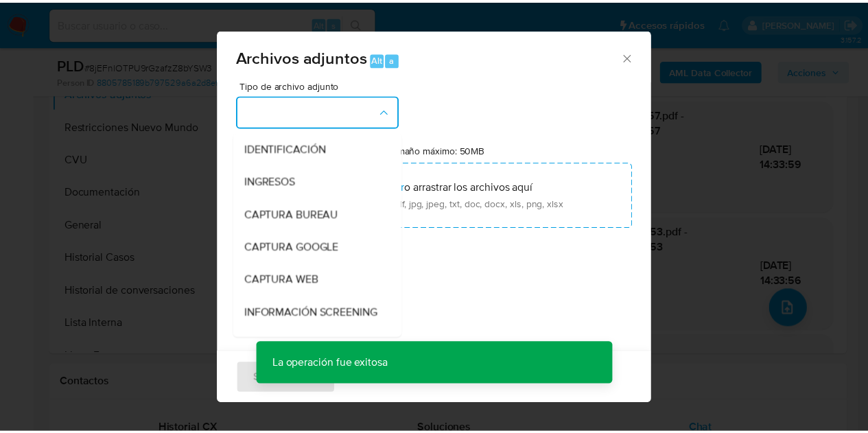
scroll to position [141, 0]
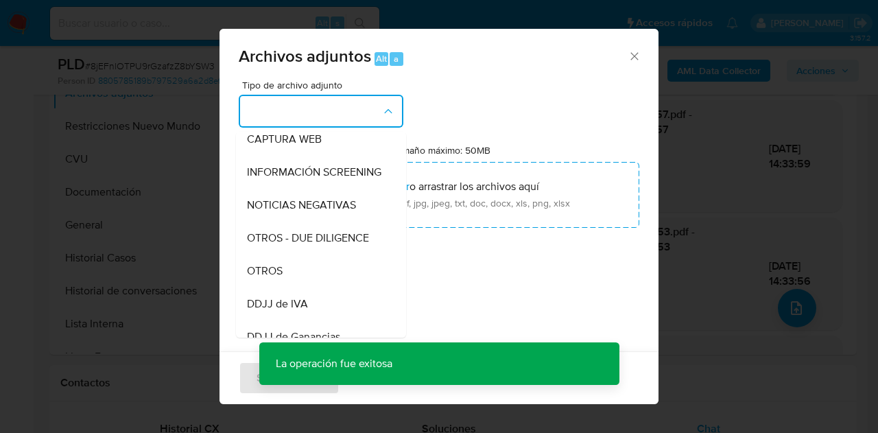
drag, startPoint x: 296, startPoint y: 281, endPoint x: 303, endPoint y: 272, distance: 10.7
click at [296, 280] on div "OTROS" at bounding box center [317, 271] width 140 height 33
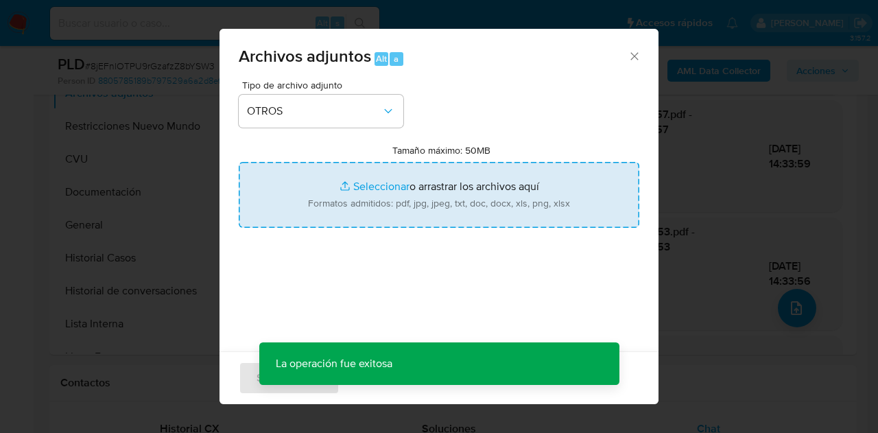
click at [377, 186] on input "Tamaño máximo: 50MB Seleccionar archivos" at bounding box center [439, 195] width 401 height 66
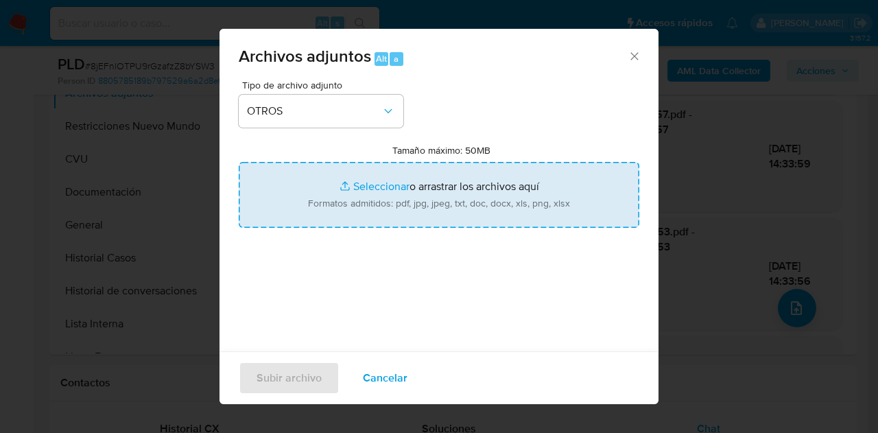
type input "C:\fakepath\Caselog NO ROI 8jEFnlOTPU9rGzafzZ8bYSW3.docx"
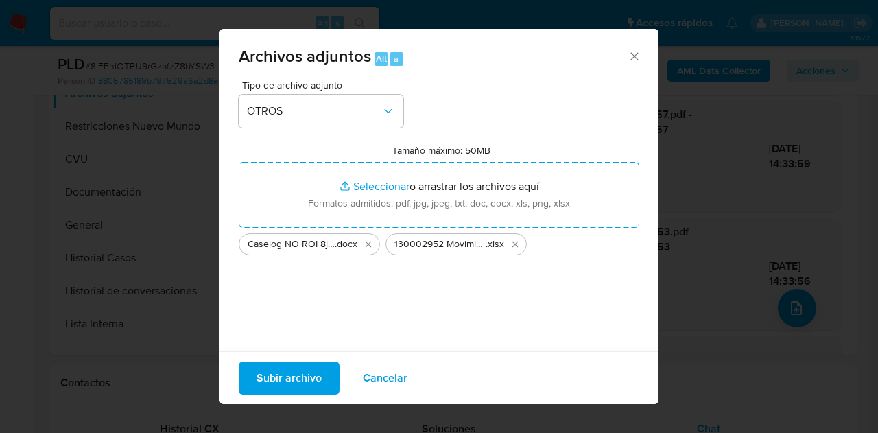
click at [293, 370] on span "Subir archivo" at bounding box center [289, 378] width 65 height 30
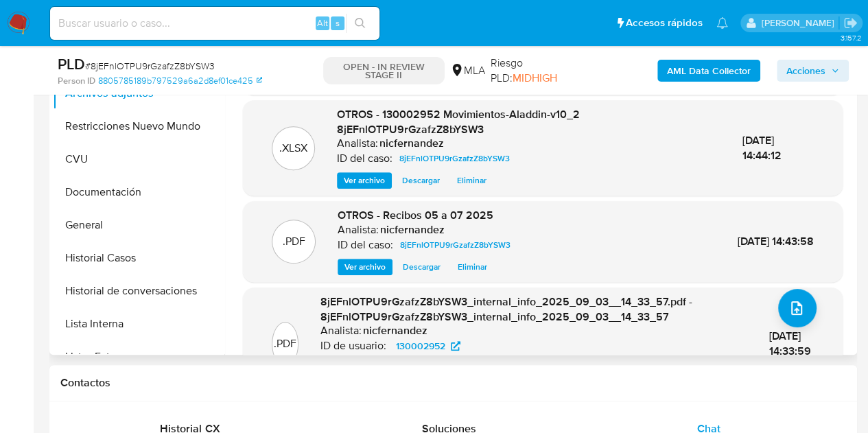
click at [292, 185] on div ".XLSX OTROS - 130002952 Movimientos-Aladdin-v10_2 8jEFnlOTPU9rGzafzZ8bYSW3 Anal…" at bounding box center [543, 148] width 586 height 82
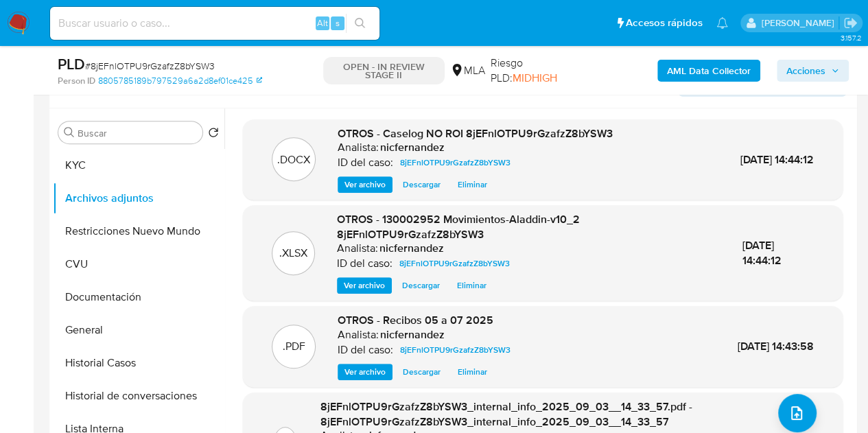
scroll to position [258, 0]
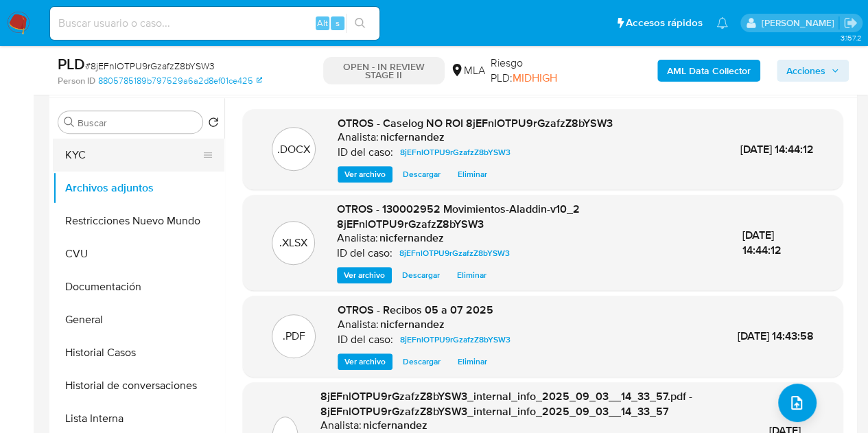
click at [127, 150] on button "KYC" at bounding box center [133, 155] width 161 height 33
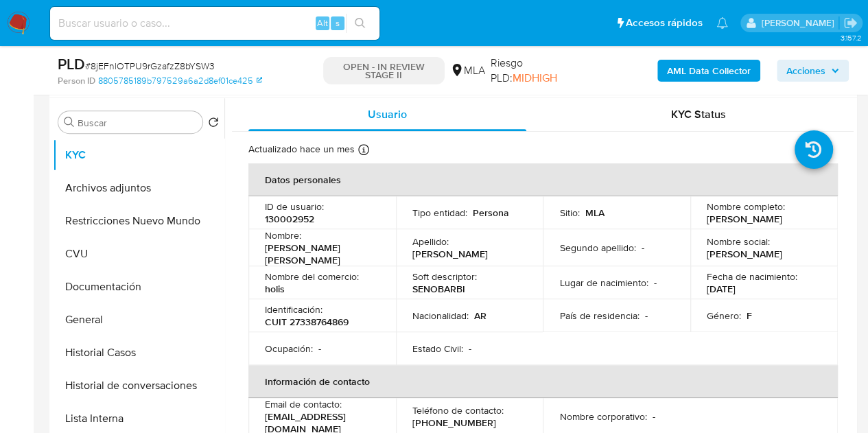
click at [121, 384] on button "Historial de conversaciones" at bounding box center [133, 385] width 161 height 33
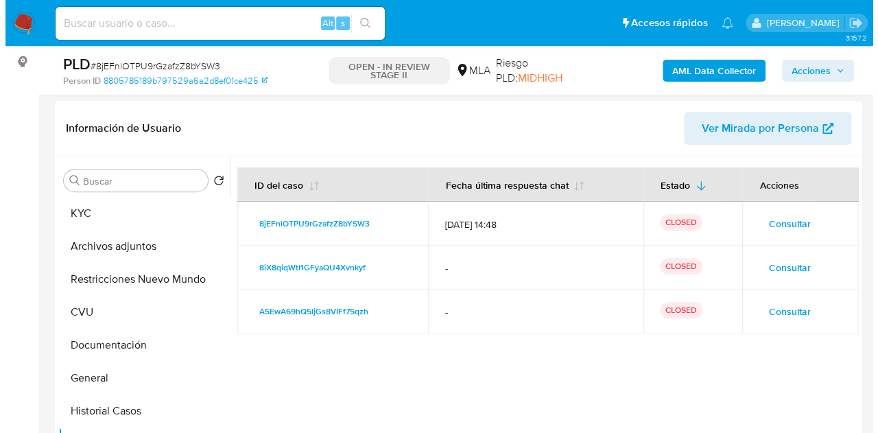
scroll to position [243, 0]
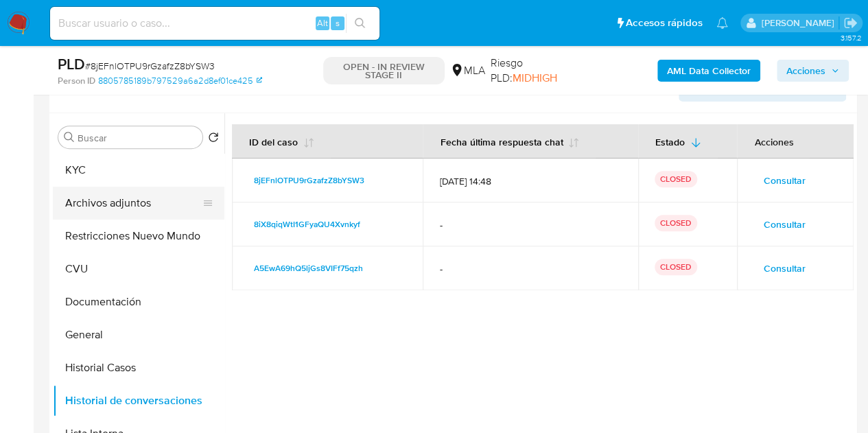
click at [102, 212] on button "Archivos adjuntos" at bounding box center [133, 203] width 161 height 33
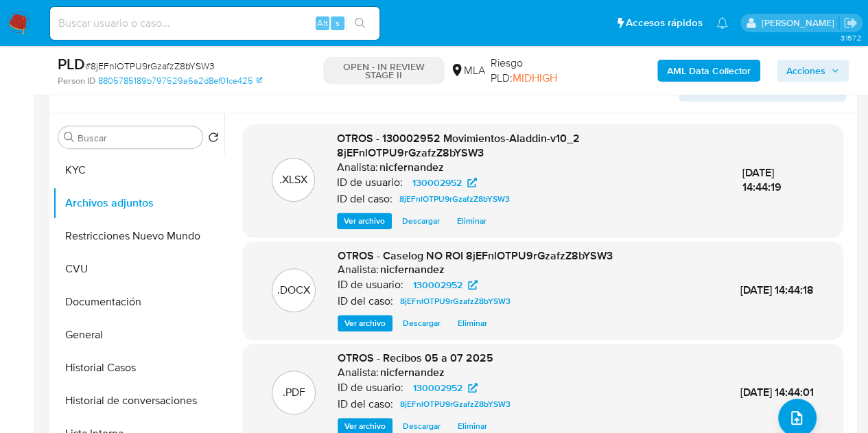
click at [357, 318] on span "Ver archivo" at bounding box center [364, 323] width 41 height 14
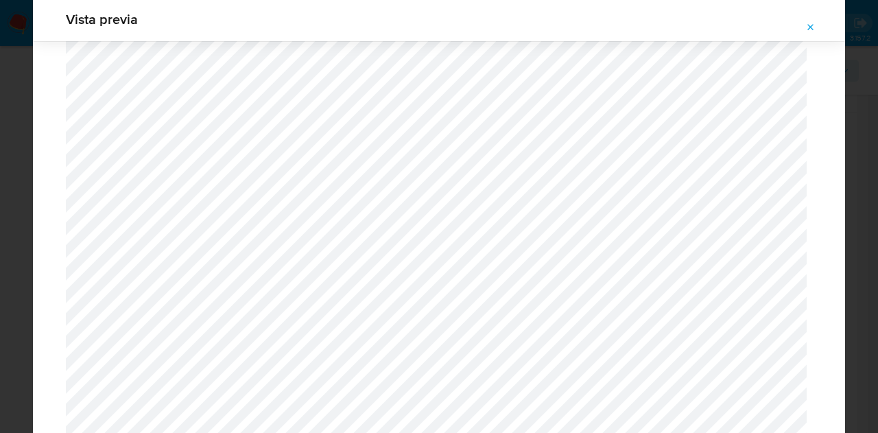
drag, startPoint x: 816, startPoint y: 22, endPoint x: 808, endPoint y: 30, distance: 11.6
click at [815, 22] on icon "Attachment preview" at bounding box center [811, 27] width 11 height 11
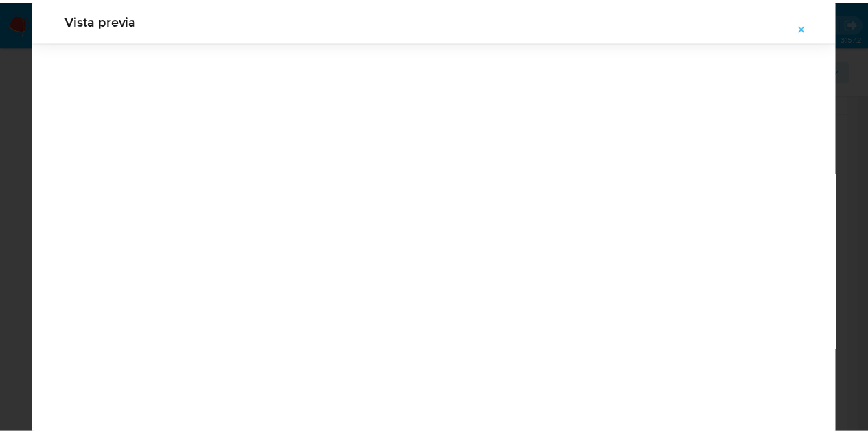
scroll to position [44, 0]
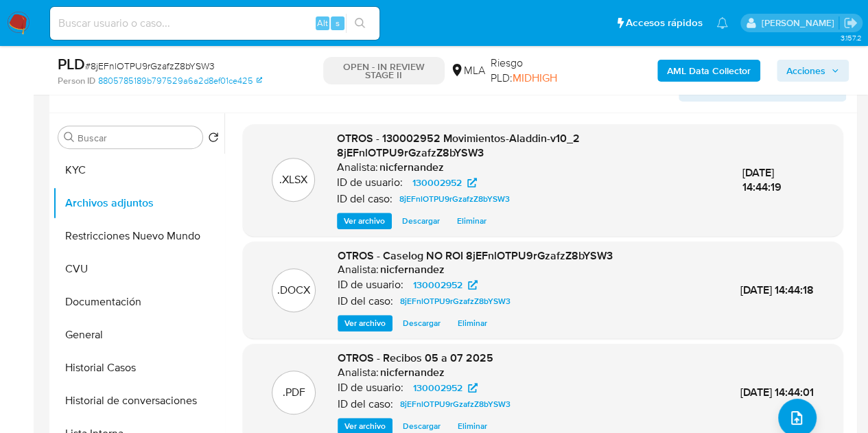
click at [361, 420] on span "Ver archivo" at bounding box center [364, 426] width 41 height 14
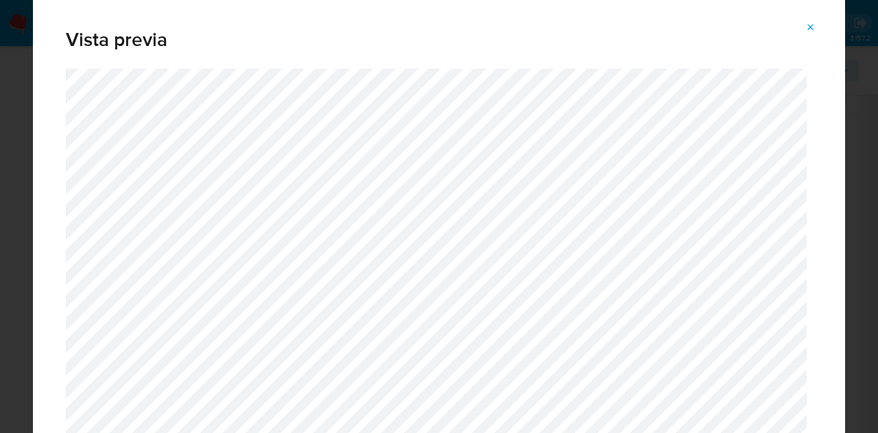
click at [815, 25] on icon "Attachment preview" at bounding box center [811, 27] width 11 height 11
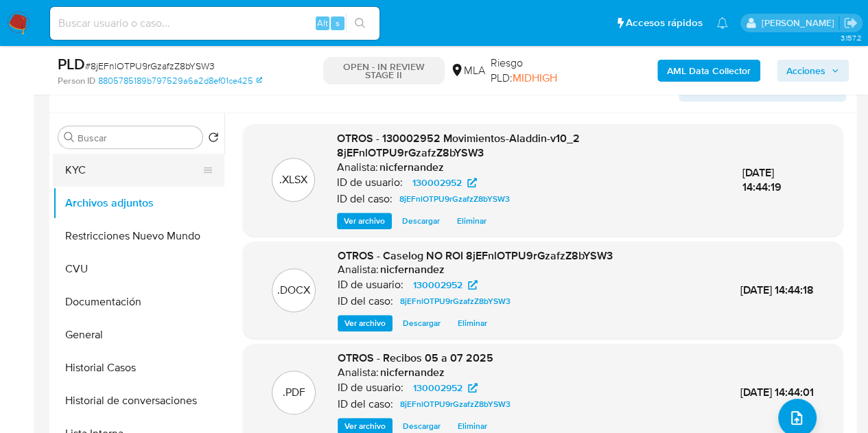
click at [99, 171] on button "KYC" at bounding box center [133, 170] width 161 height 33
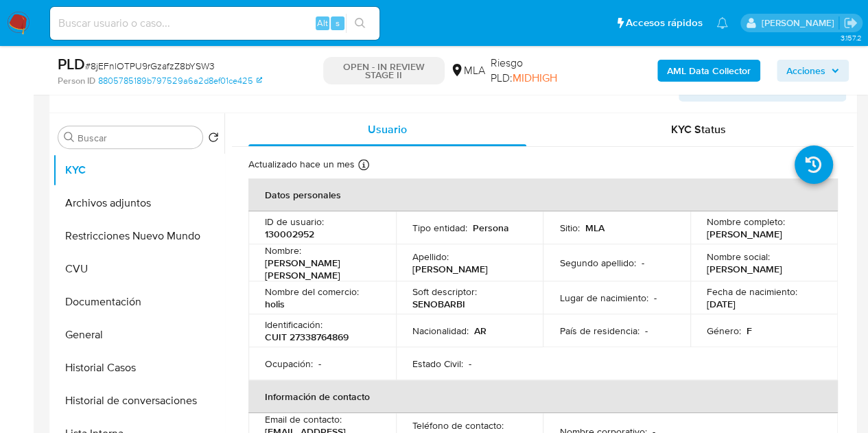
click at [801, 65] on span "Acciones" at bounding box center [805, 71] width 39 height 22
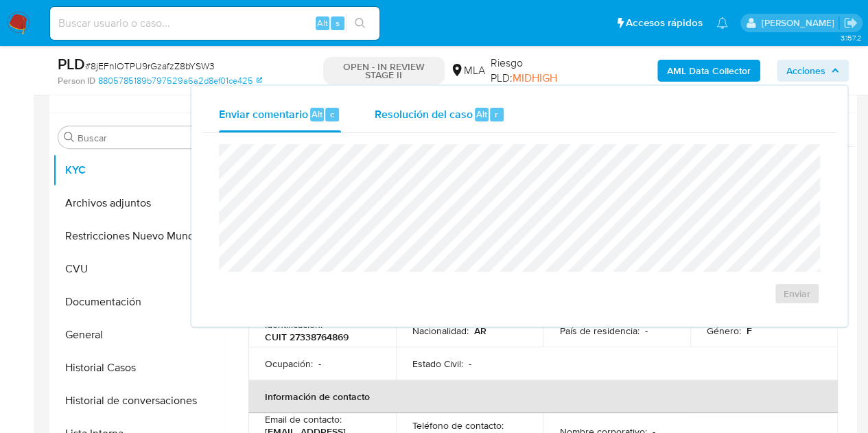
click at [462, 117] on span "Resolución del caso" at bounding box center [423, 114] width 98 height 16
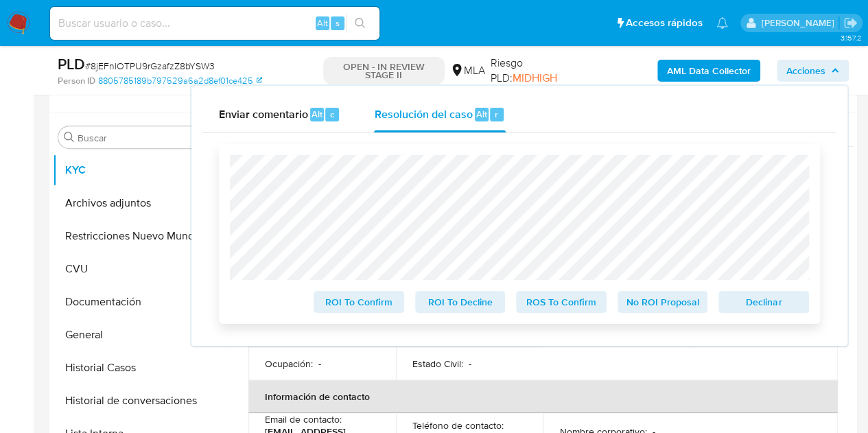
click at [655, 300] on span "No ROI Proposal" at bounding box center [662, 301] width 71 height 19
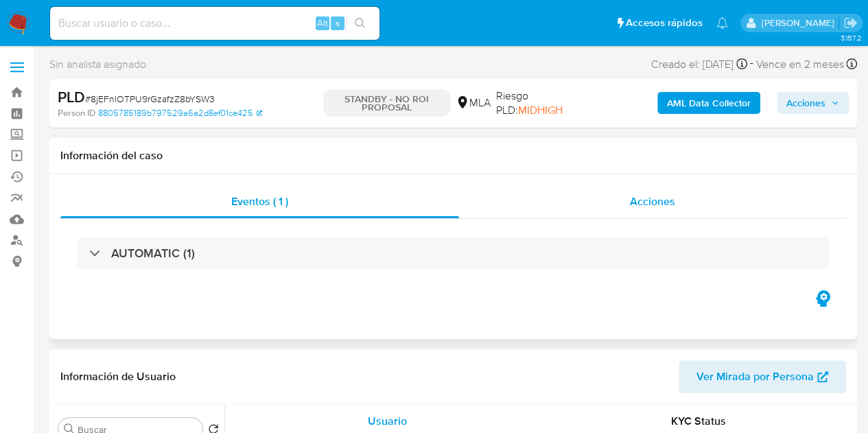
click at [679, 204] on div "Acciones" at bounding box center [652, 201] width 387 height 33
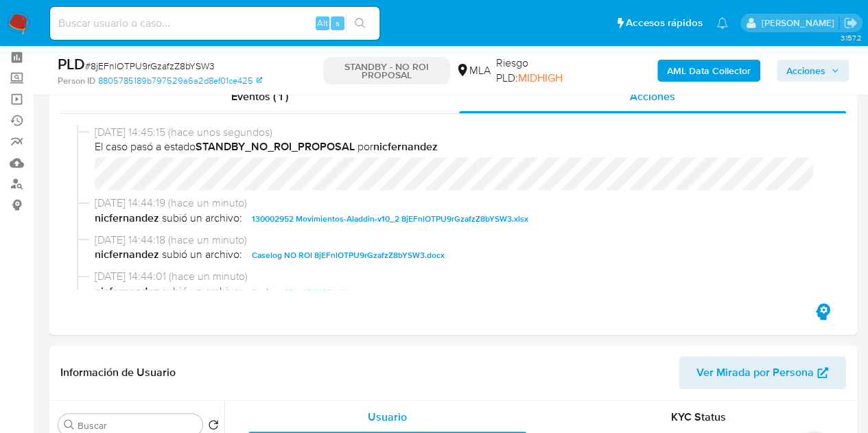
select select "10"
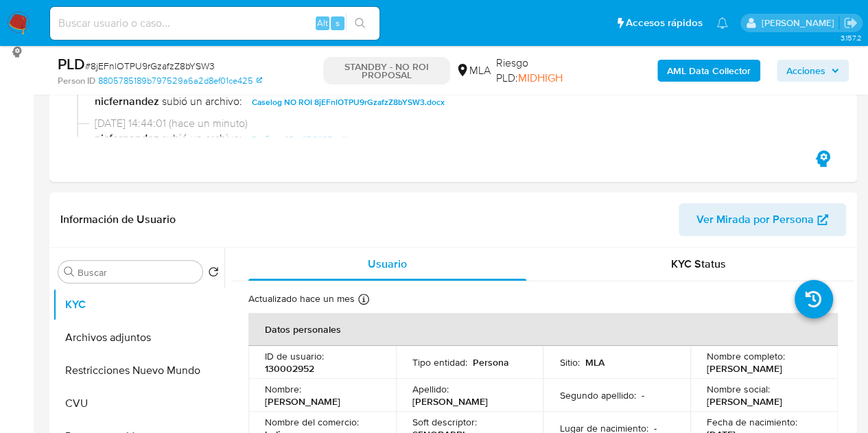
scroll to position [228, 0]
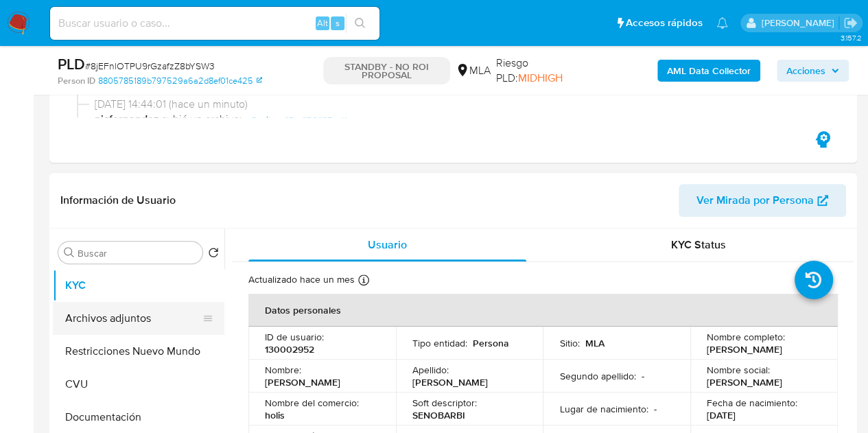
click at [108, 322] on button "Archivos adjuntos" at bounding box center [133, 318] width 161 height 33
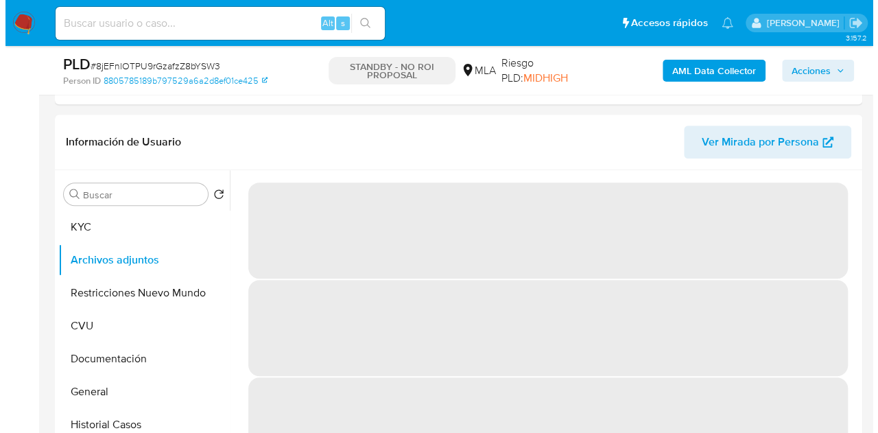
scroll to position [298, 0]
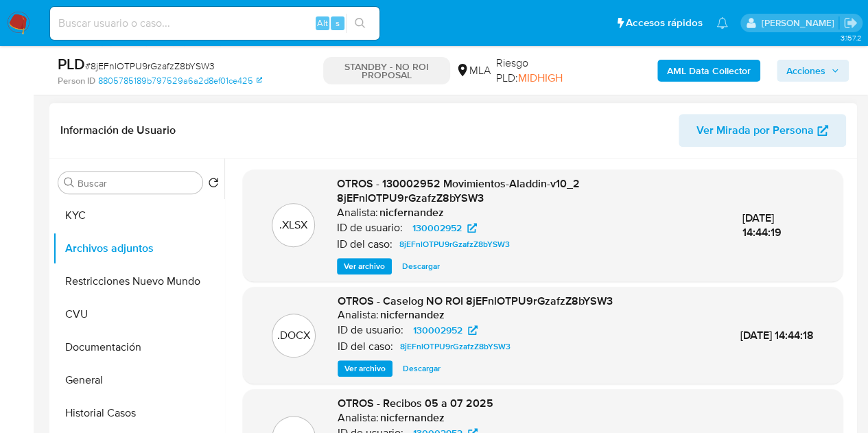
click at [364, 366] on span "Ver archivo" at bounding box center [364, 369] width 41 height 14
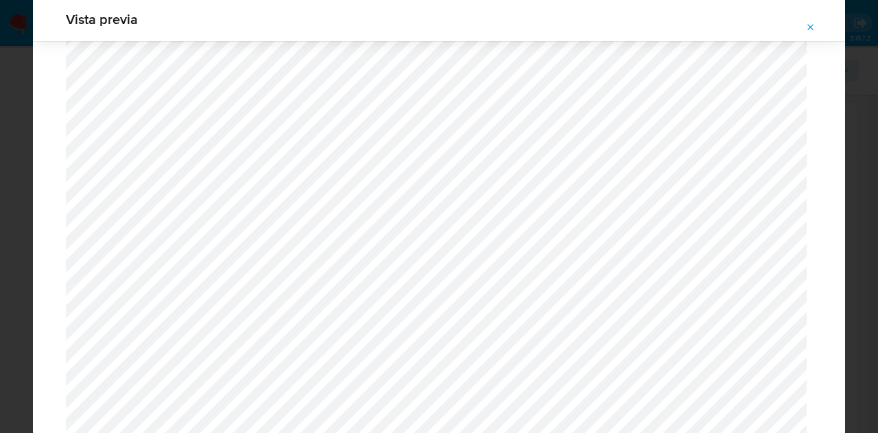
drag, startPoint x: 812, startPoint y: 22, endPoint x: 597, endPoint y: 241, distance: 307.1
click at [812, 22] on icon "Attachment preview" at bounding box center [811, 27] width 11 height 11
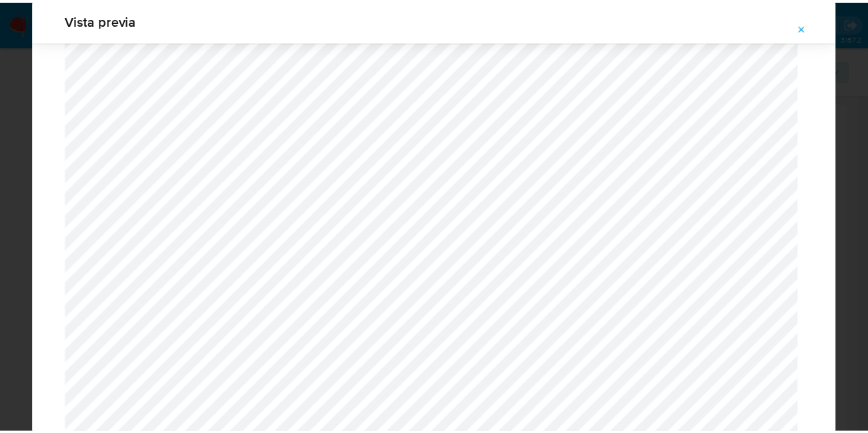
scroll to position [44, 0]
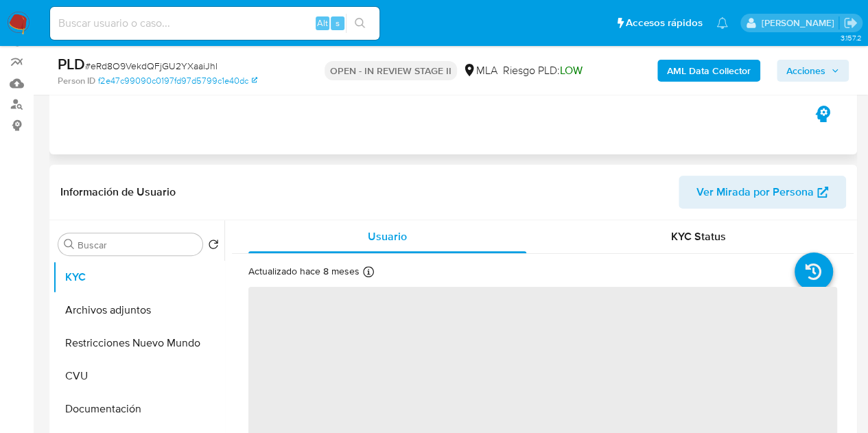
scroll to position [143, 0]
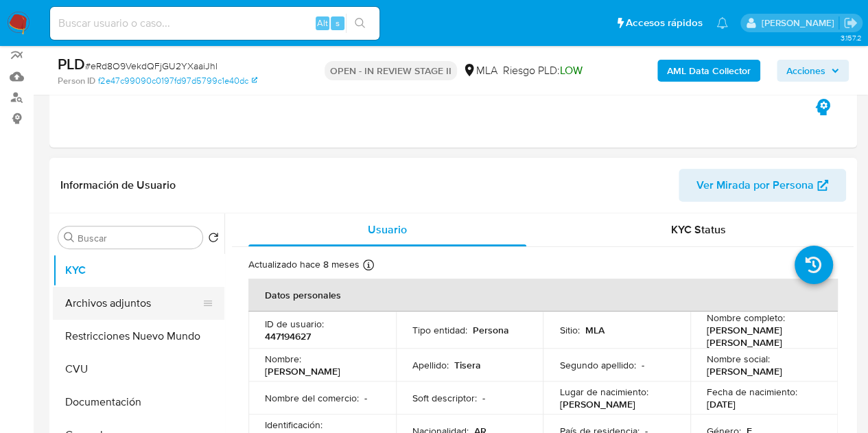
click at [136, 298] on button "Archivos adjuntos" at bounding box center [133, 303] width 161 height 33
select select "10"
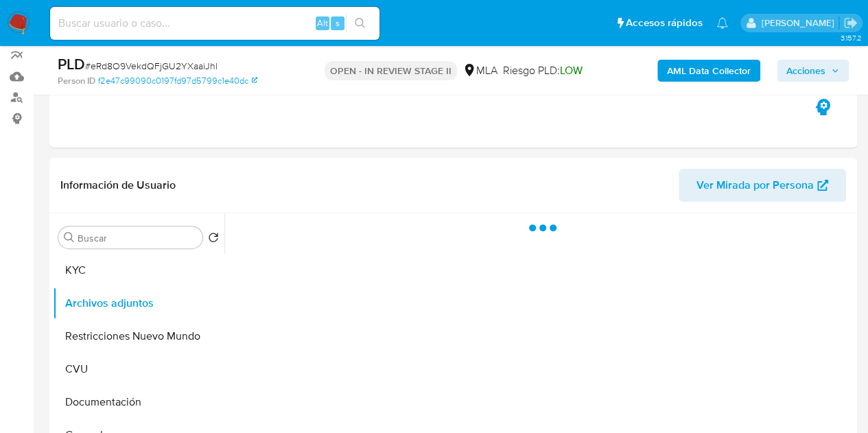
scroll to position [169, 0]
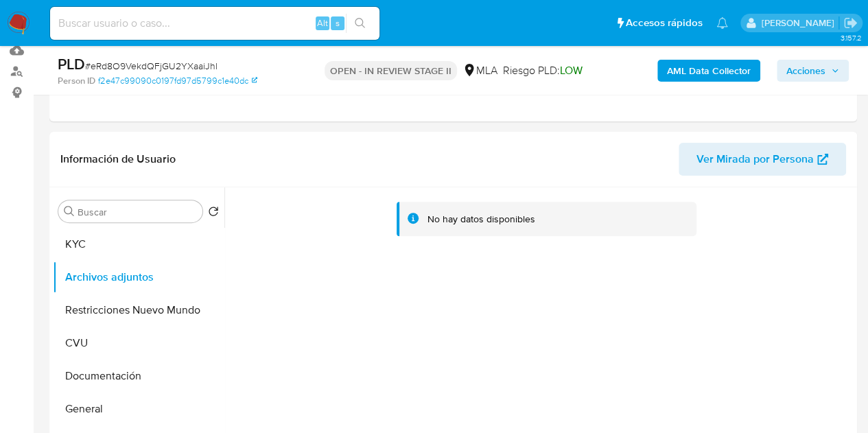
click at [692, 76] on b "AML Data Collector" at bounding box center [709, 71] width 84 height 22
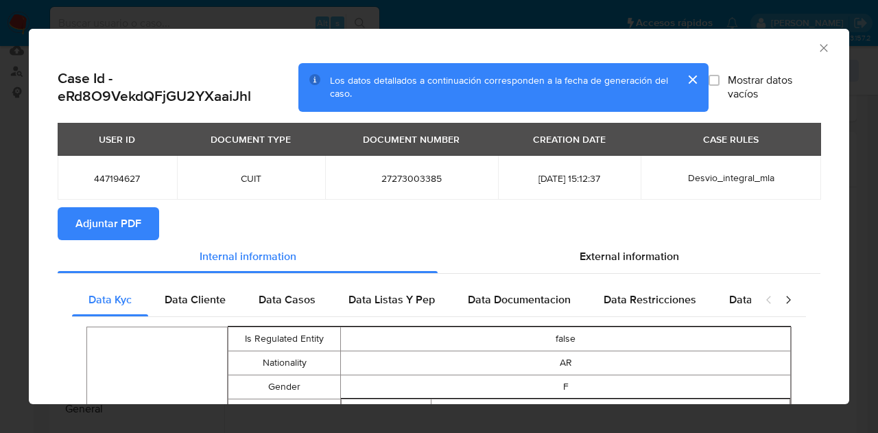
click at [117, 224] on span "Adjuntar PDF" at bounding box center [108, 224] width 66 height 30
click at [817, 45] on icon "Cerrar ventana" at bounding box center [824, 48] width 14 height 14
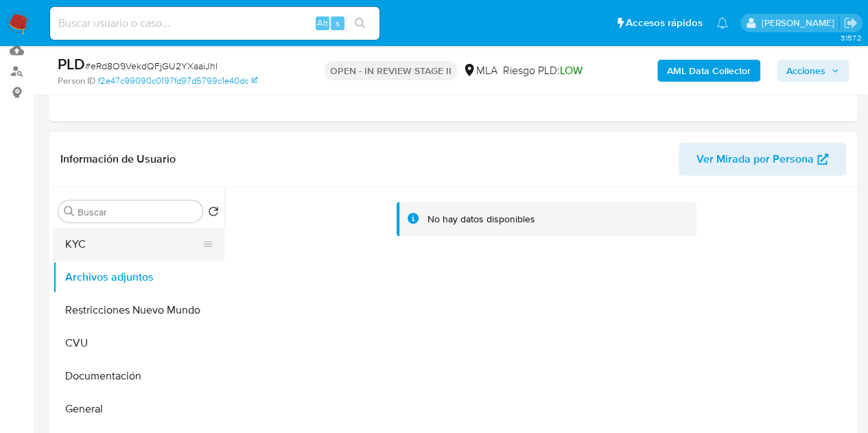
click at [131, 251] on button "KYC" at bounding box center [133, 244] width 161 height 33
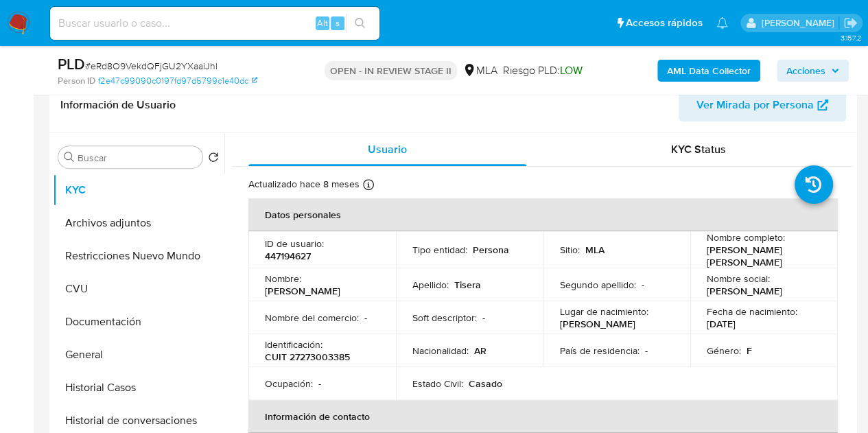
scroll to position [229, 0]
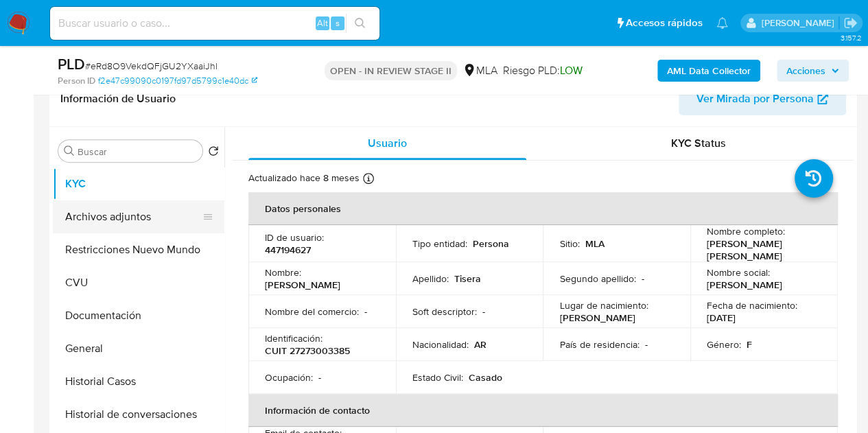
click at [130, 213] on button "Archivos adjuntos" at bounding box center [133, 216] width 161 height 33
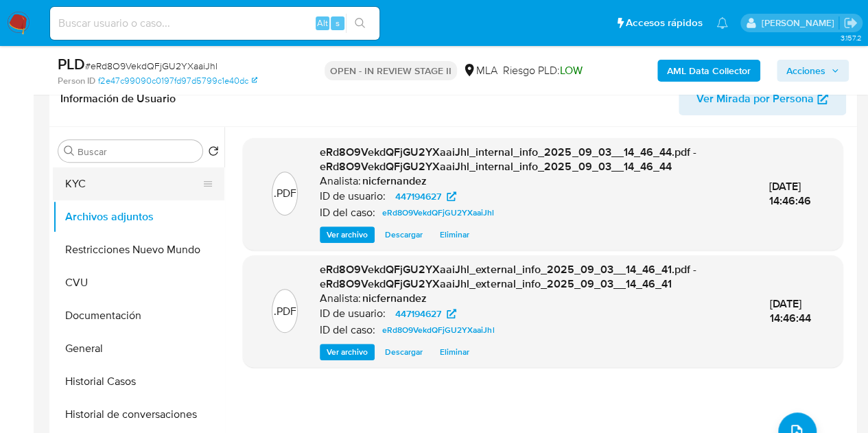
click at [151, 189] on button "KYC" at bounding box center [133, 183] width 161 height 33
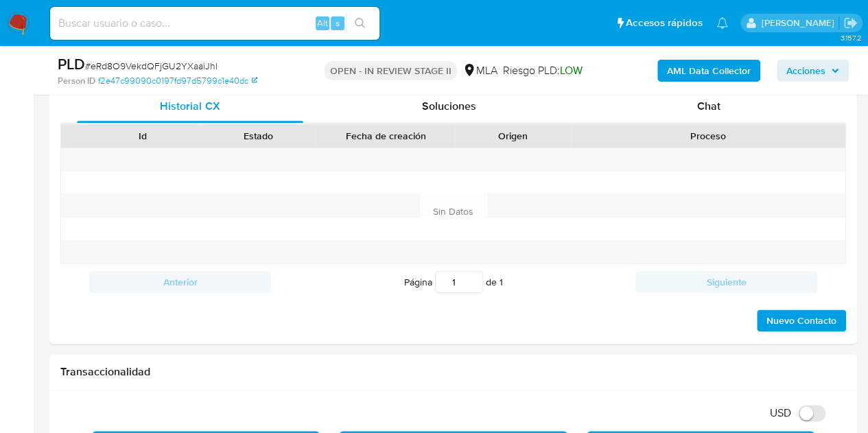
scroll to position [642, 0]
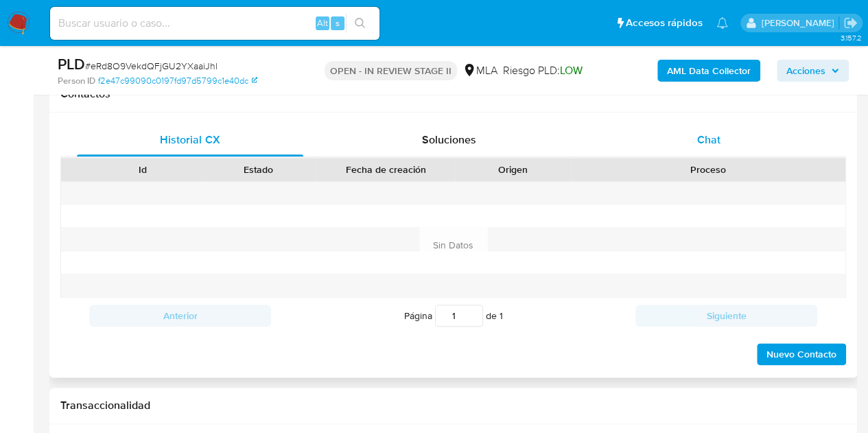
click at [716, 149] on div "Chat" at bounding box center [709, 140] width 226 height 33
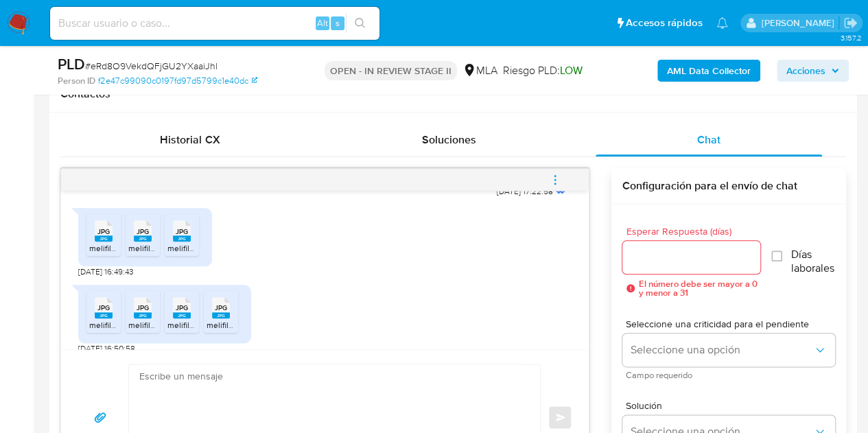
scroll to position [850, 0]
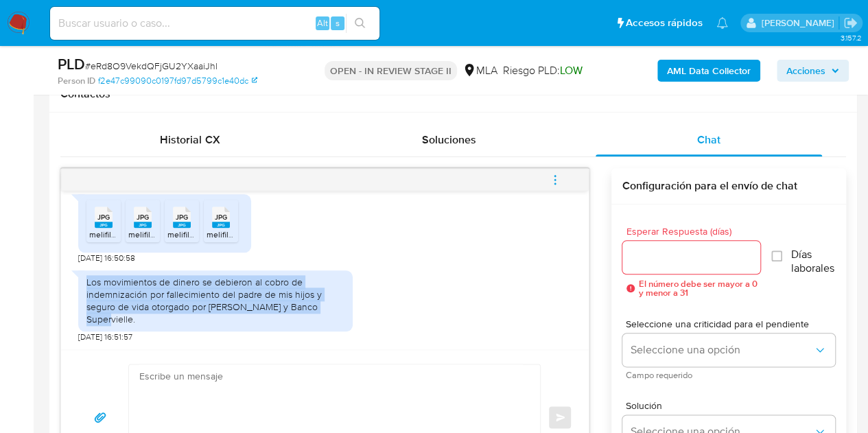
drag, startPoint x: 86, startPoint y: 294, endPoint x: 322, endPoint y: 319, distance: 237.3
click at [322, 319] on div "Los movimientos de dinero se debieron al cobro de indemnización por fallecimien…" at bounding box center [215, 301] width 258 height 50
copy div "Los movimientos de dinero se debieron al cobro de indemnización por fallecimien…"
click at [398, 320] on div "Los movimientos de dinero se debieron al cobro de indemnización por fallecimien…" at bounding box center [324, 302] width 493 height 79
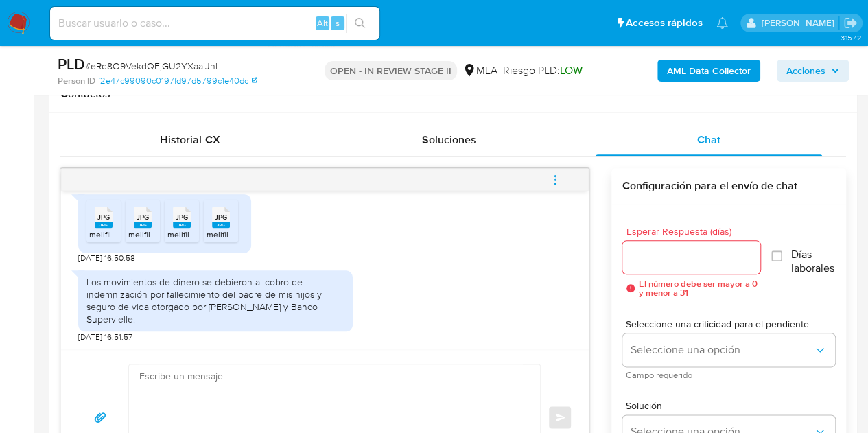
click at [327, 378] on textarea at bounding box center [331, 417] width 384 height 106
paste textarea "Hola, ¡Muchas gracias por tu respuesta! Confirmamos la recepción de la document…"
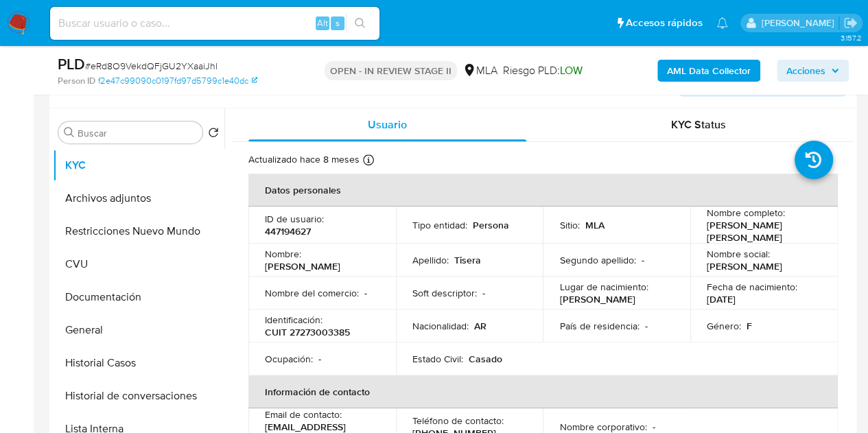
scroll to position [244, 0]
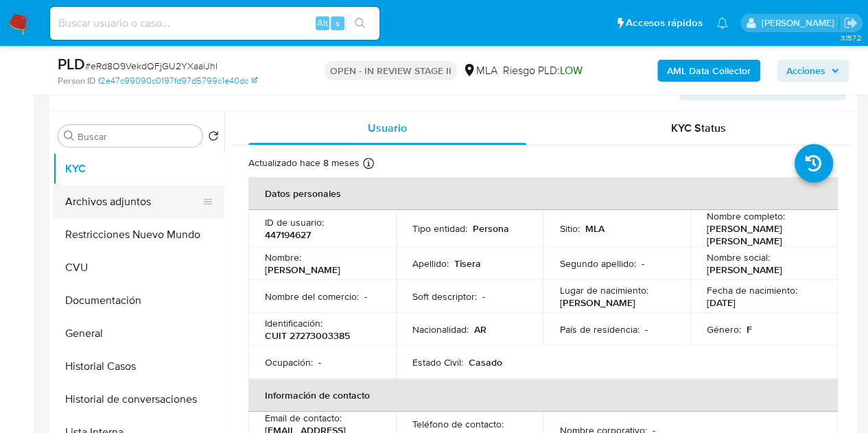
click at [132, 197] on button "Archivos adjuntos" at bounding box center [133, 201] width 161 height 33
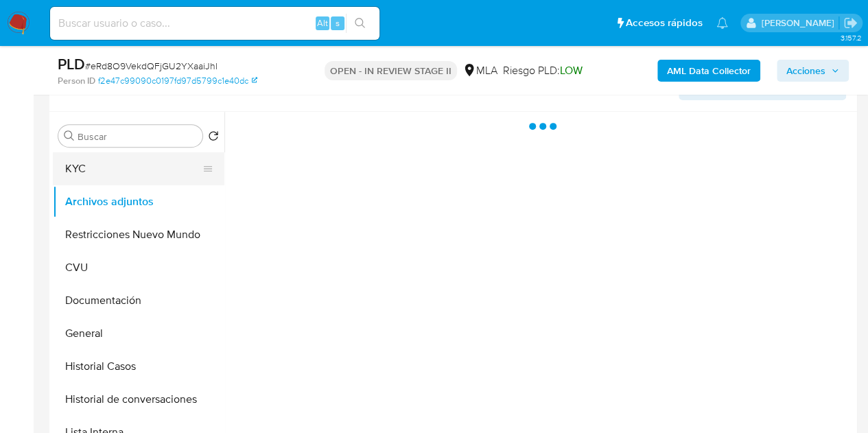
click at [99, 164] on button "KYC" at bounding box center [133, 168] width 161 height 33
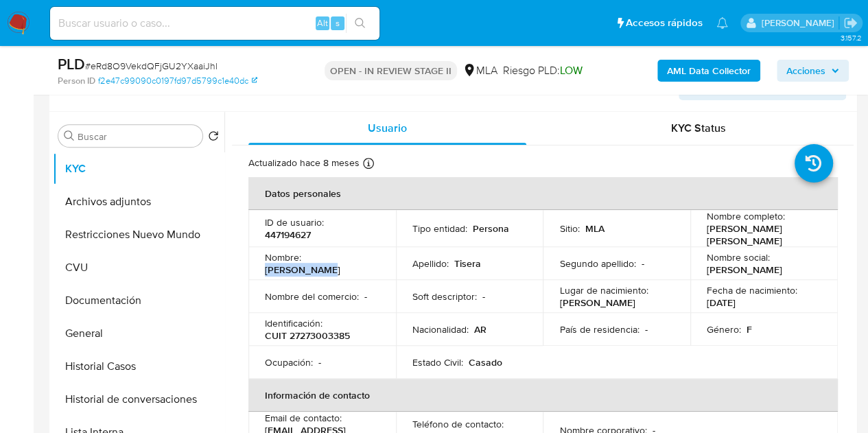
drag, startPoint x: 306, startPoint y: 256, endPoint x: 373, endPoint y: 265, distance: 67.1
click at [373, 265] on td "Nombre : Ana Carolina" at bounding box center [322, 263] width 148 height 33
copy p "[PERSON_NAME]"
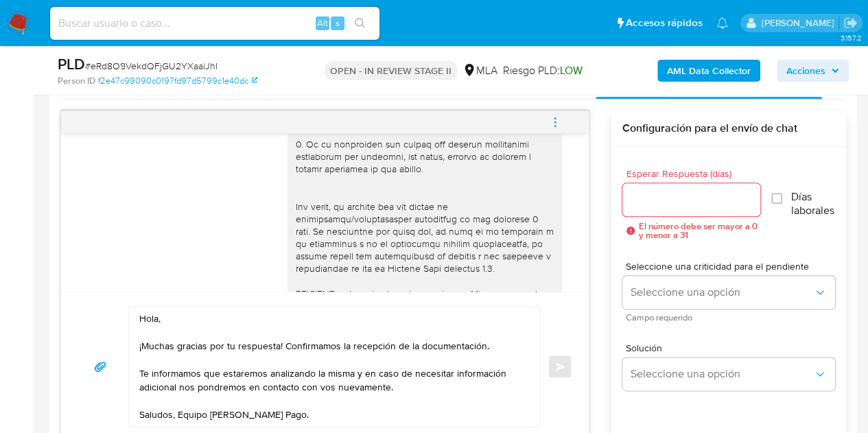
scroll to position [850, 0]
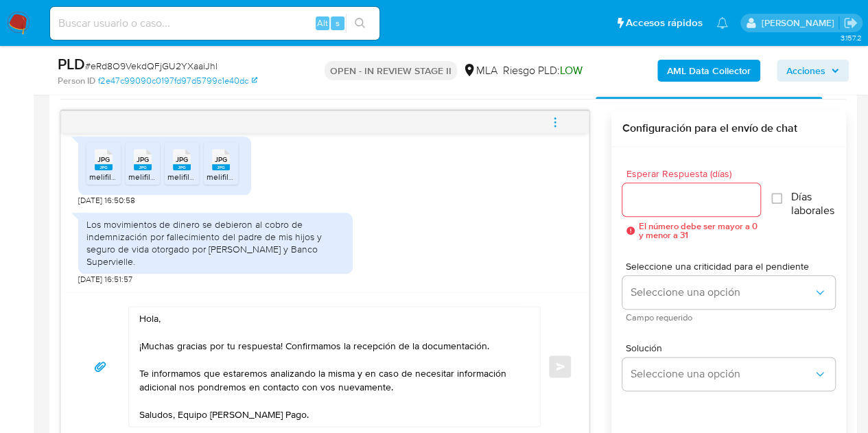
click at [157, 318] on textarea "Hola, ¡Muchas gracias por tu respuesta! Confirmamos la recepción de la document…" at bounding box center [331, 366] width 384 height 119
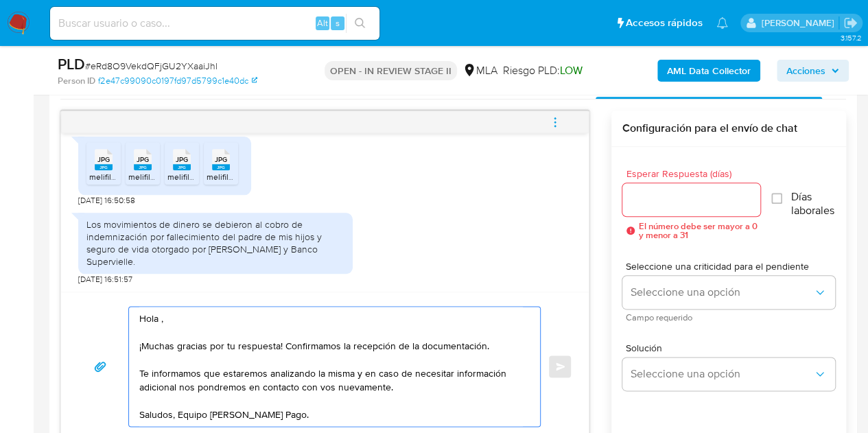
paste textarea "Ana Carolina"
click at [251, 317] on textarea "Hola Ana Carolina, ¡Muchas gracias por tu respuesta! Confirmamos la recepción d…" at bounding box center [331, 366] width 384 height 119
type textarea "Hola Ana Carolina, ¡Muchas gracias por tu respuesta! Confirmamos la recepción d…"
click at [657, 195] on input "Esperar Respuesta (días)" at bounding box center [691, 200] width 139 height 18
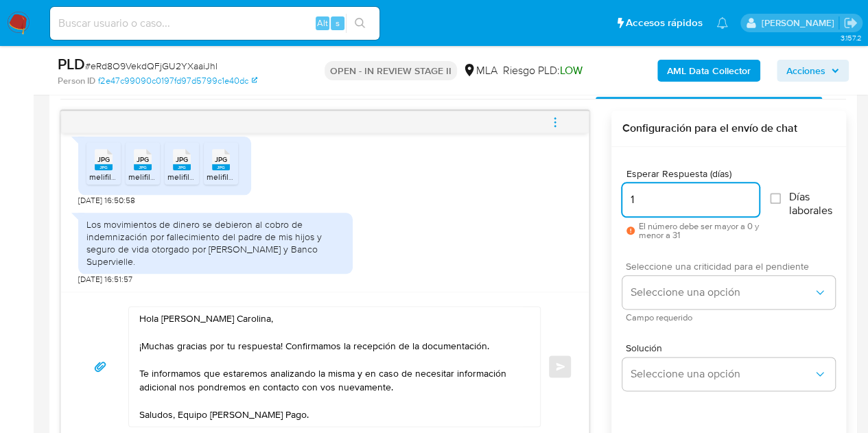
type input "1"
click at [659, 272] on div "Seleccione una criticidad para el pendiente Seleccione una opción Campo requeri…" at bounding box center [728, 291] width 213 height 60
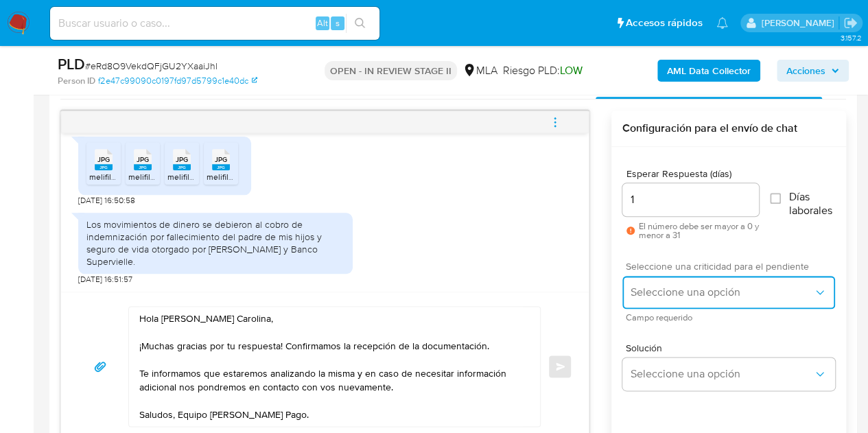
click at [660, 278] on button "Seleccione una opción" at bounding box center [728, 292] width 213 height 33
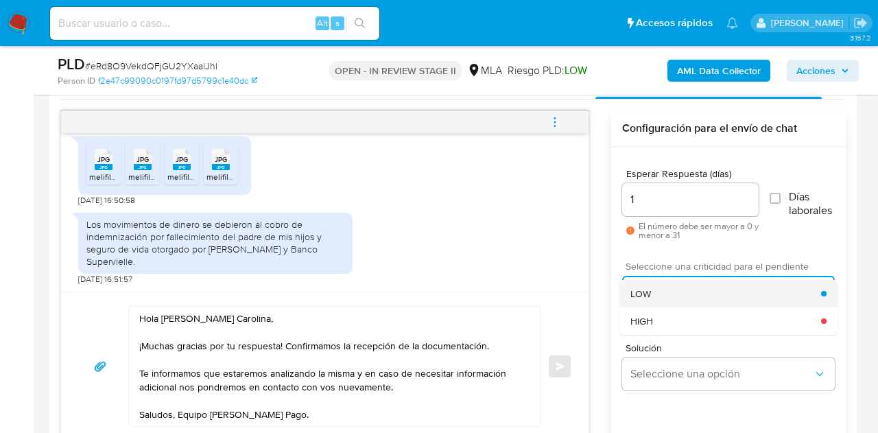
click at [660, 285] on div "LOW" at bounding box center [726, 293] width 191 height 27
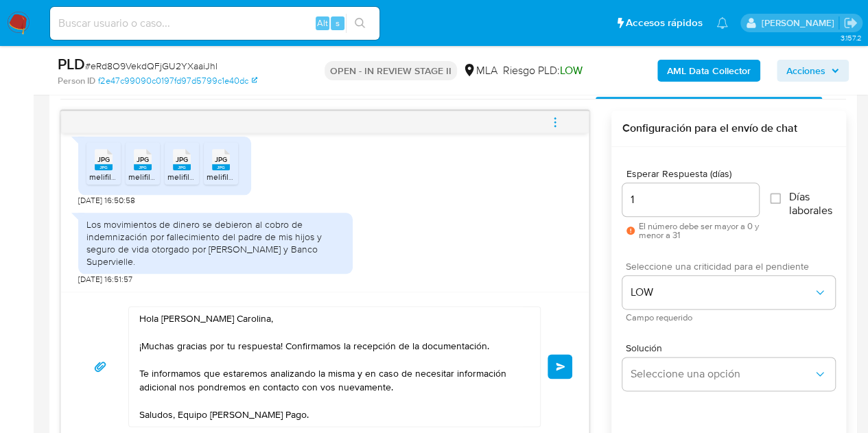
click at [549, 314] on div "Hola Ana Carolina, ¡Muchas gracias por tu respuesta! Confirmamos la recepción d…" at bounding box center [325, 366] width 495 height 121
click at [321, 414] on textarea "Hola Ana Carolina, ¡Muchas gracias por tu respuesta! Confirmamos la recepción d…" at bounding box center [331, 366] width 384 height 119
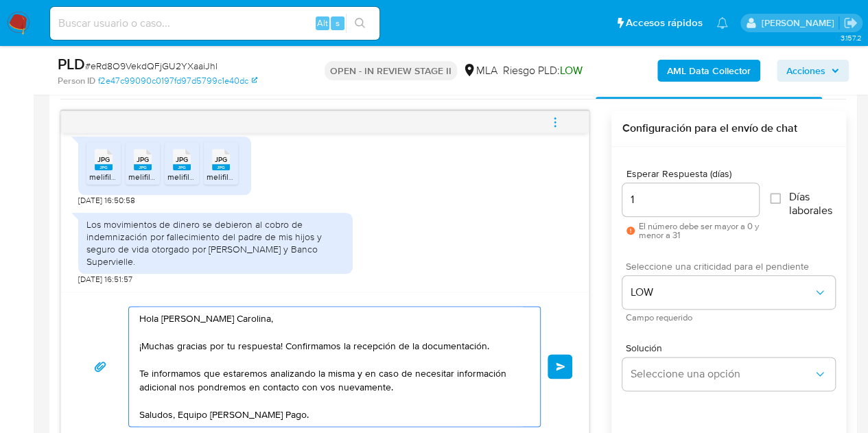
click at [559, 362] on span "Enviar" at bounding box center [561, 366] width 10 height 8
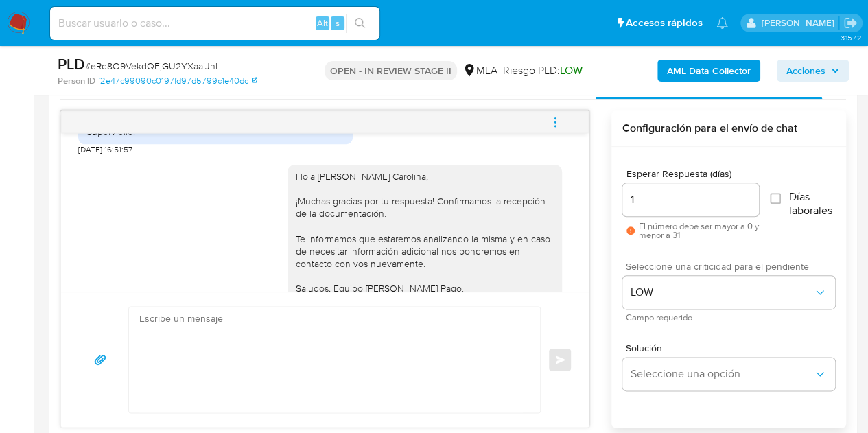
scroll to position [1015, 0]
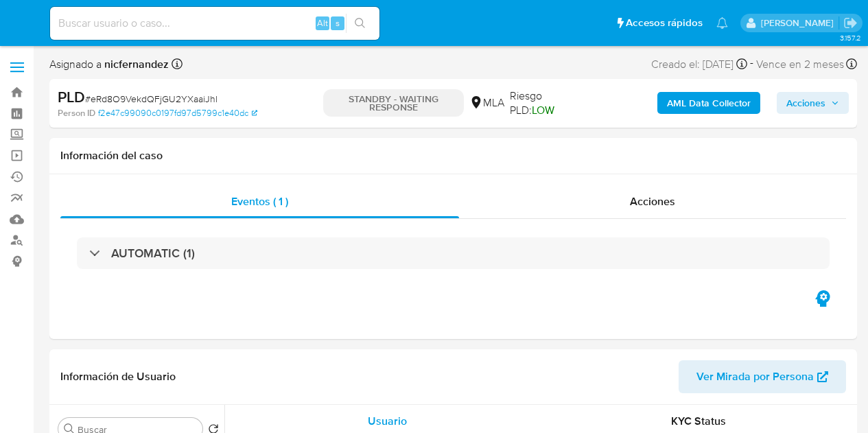
select select "10"
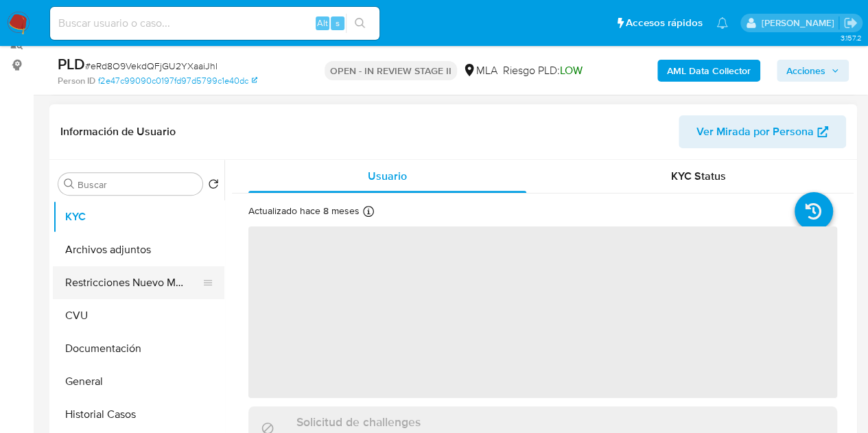
scroll to position [202, 0]
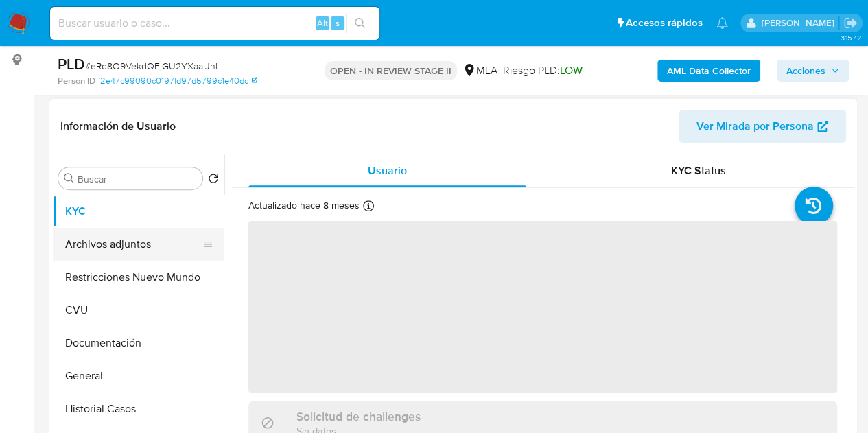
click at [95, 244] on button "Archivos adjuntos" at bounding box center [133, 244] width 161 height 33
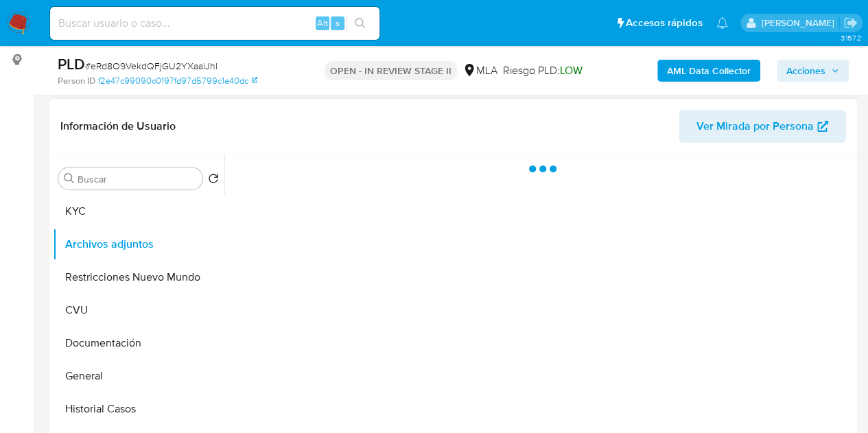
select select "10"
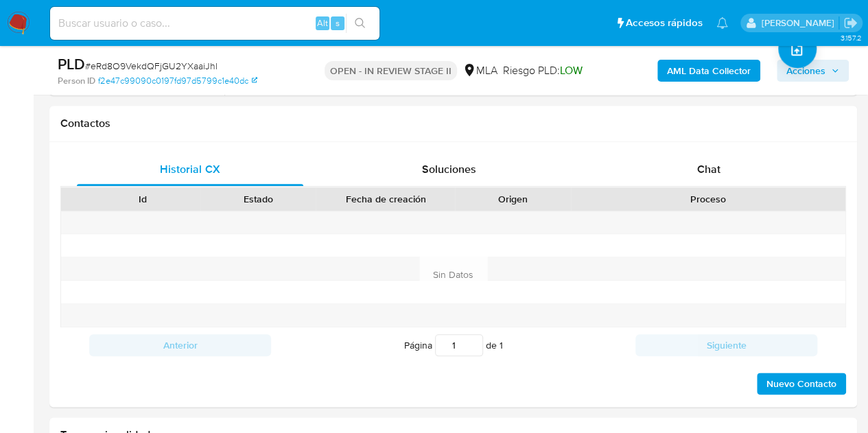
scroll to position [622, 0]
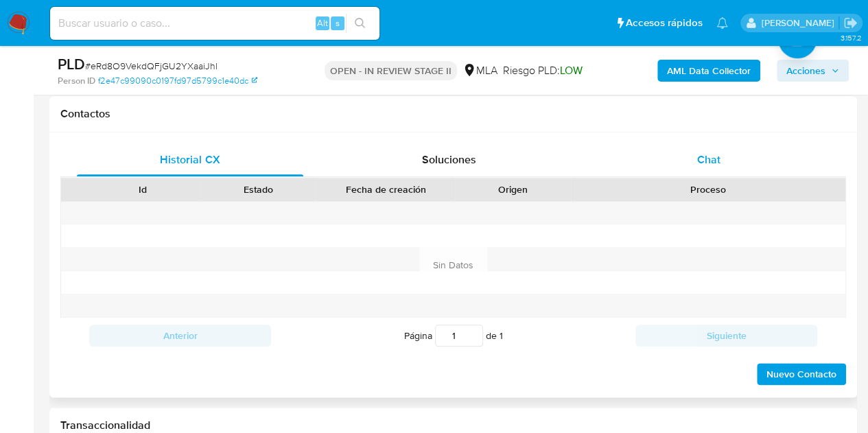
click at [696, 147] on div "Chat" at bounding box center [709, 159] width 226 height 33
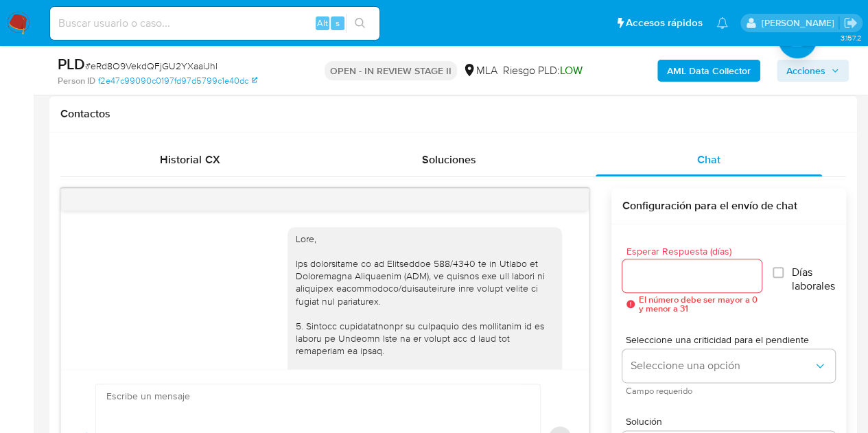
scroll to position [1015, 0]
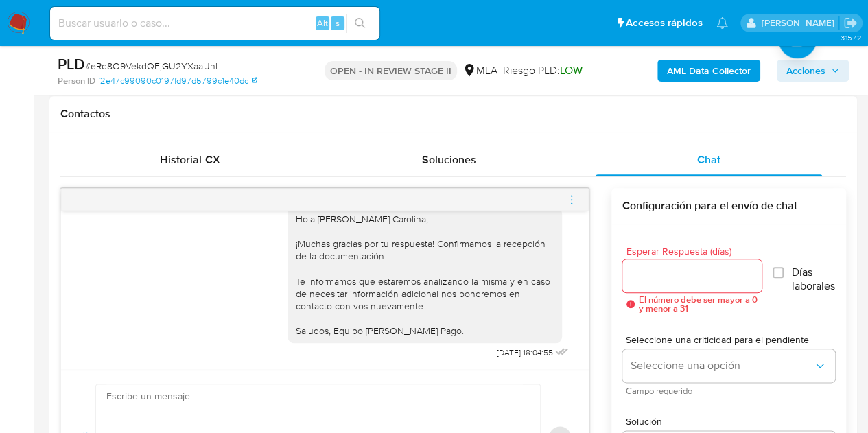
click at [572, 203] on icon "menu-action" at bounding box center [571, 199] width 12 height 12
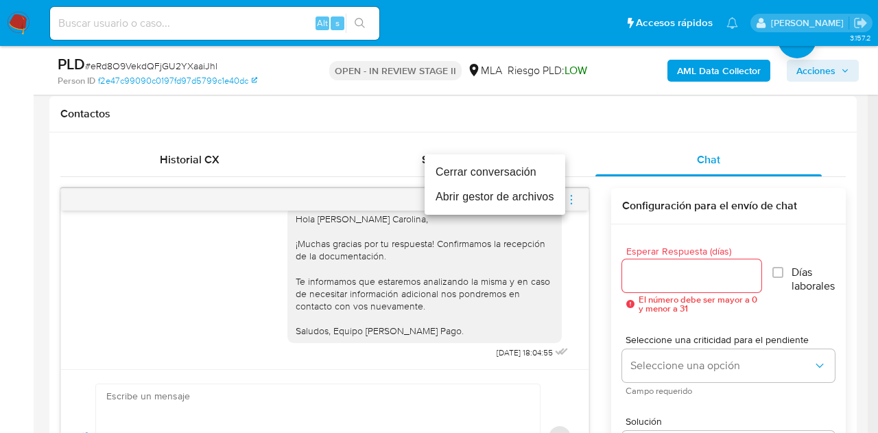
click at [530, 172] on li "Cerrar conversación" at bounding box center [495, 172] width 141 height 25
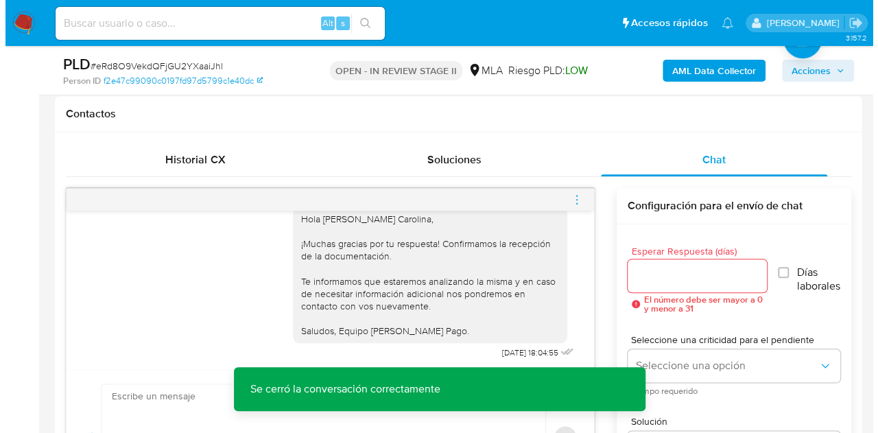
scroll to position [408, 0]
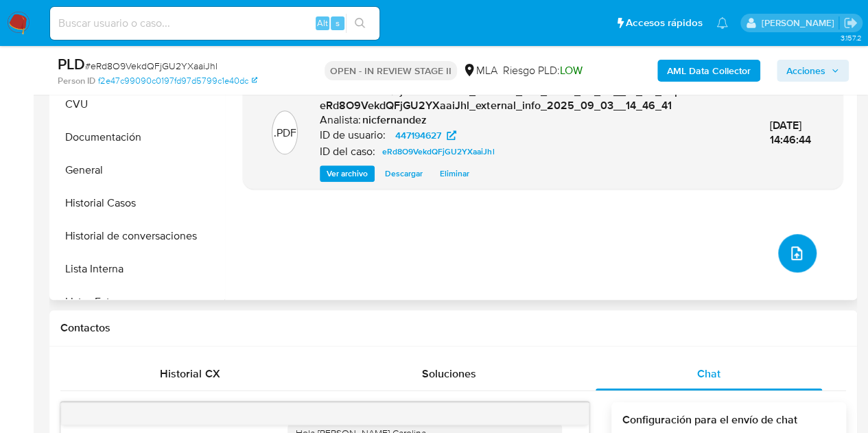
click at [789, 250] on icon "upload-file" at bounding box center [796, 253] width 16 height 16
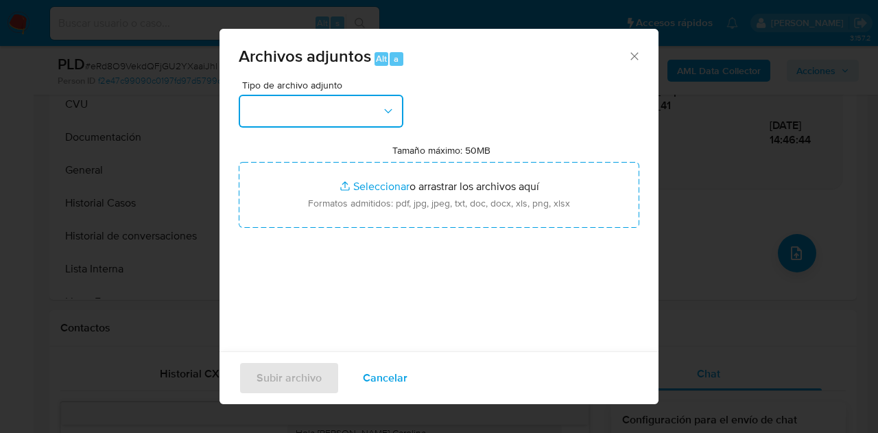
click at [342, 122] on button "button" at bounding box center [321, 111] width 165 height 33
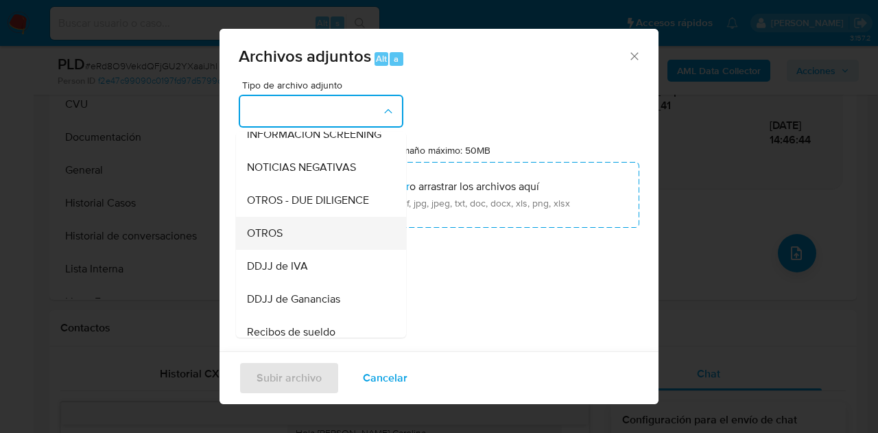
scroll to position [185, 0]
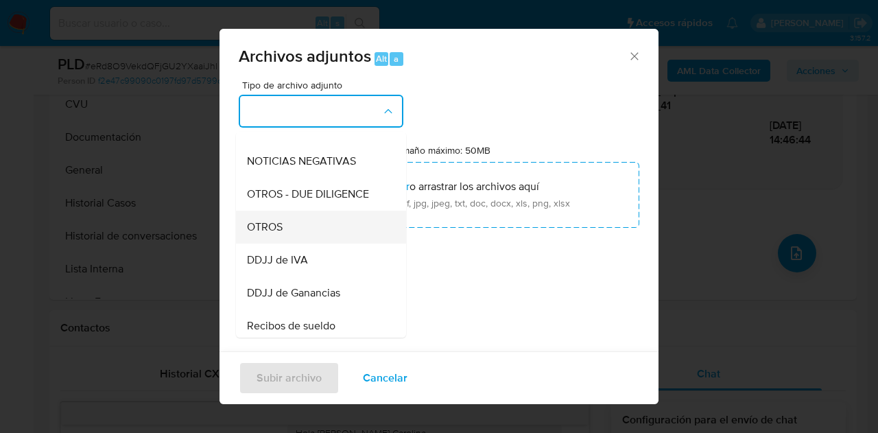
click at [322, 242] on div "OTROS" at bounding box center [317, 227] width 140 height 33
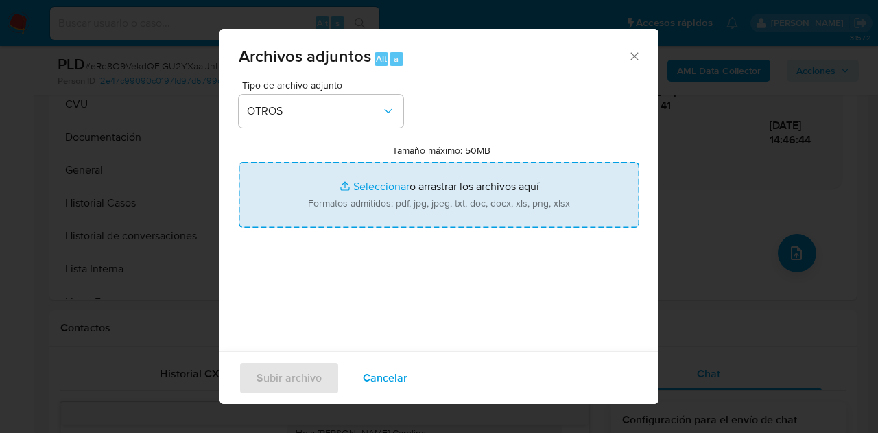
click at [355, 185] on input "Tamaño máximo: 50MB Seleccionar archivos" at bounding box center [439, 195] width 401 height 66
type input "C:\fakepath\Detalle de haberes 07 2025 Morelato Bruno.jpg"
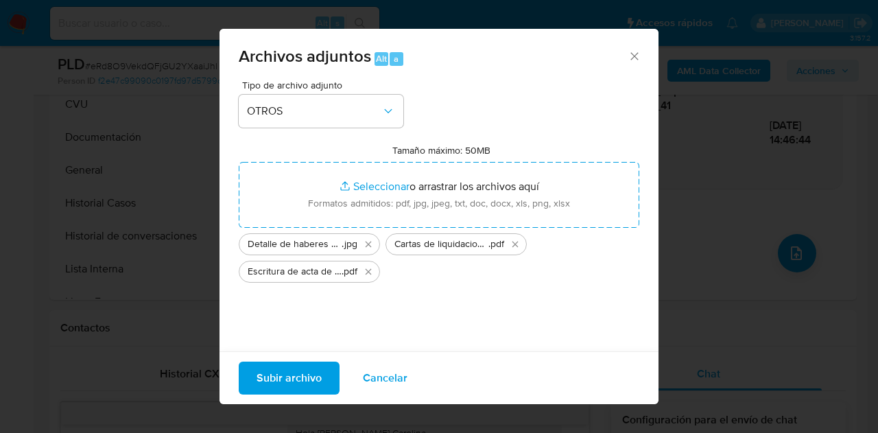
click at [303, 375] on span "Subir archivo" at bounding box center [289, 378] width 65 height 30
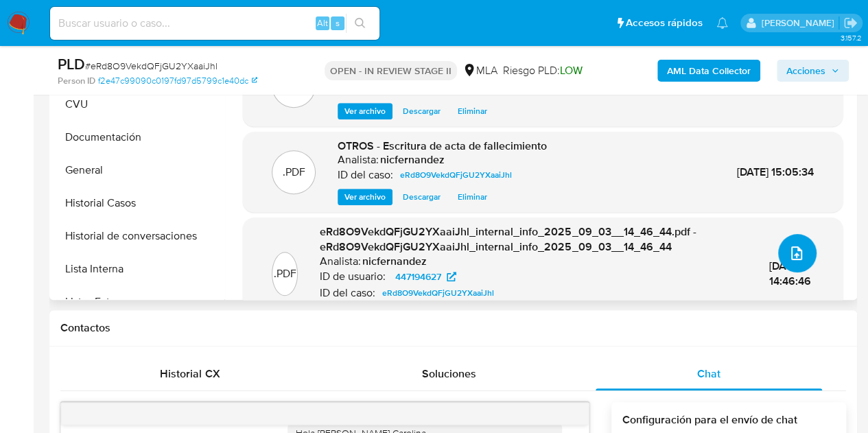
click at [788, 251] on icon "upload-file" at bounding box center [796, 253] width 16 height 16
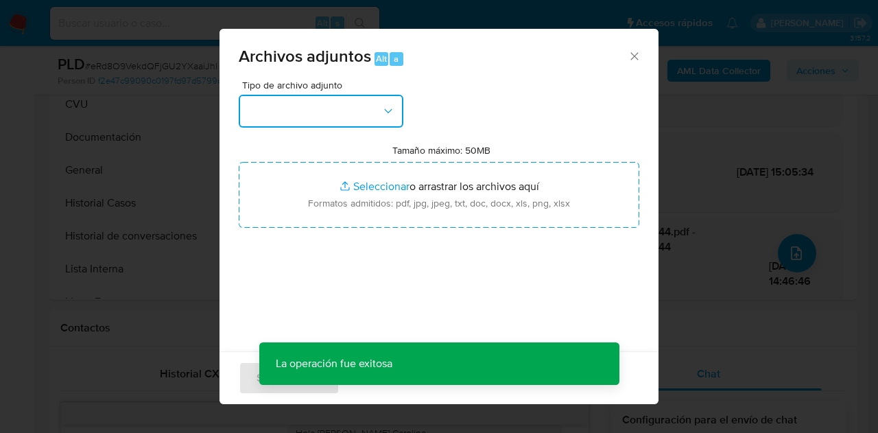
drag, startPoint x: 390, startPoint y: 113, endPoint x: 393, endPoint y: 126, distance: 12.8
click at [389, 113] on icon "button" at bounding box center [388, 111] width 14 height 14
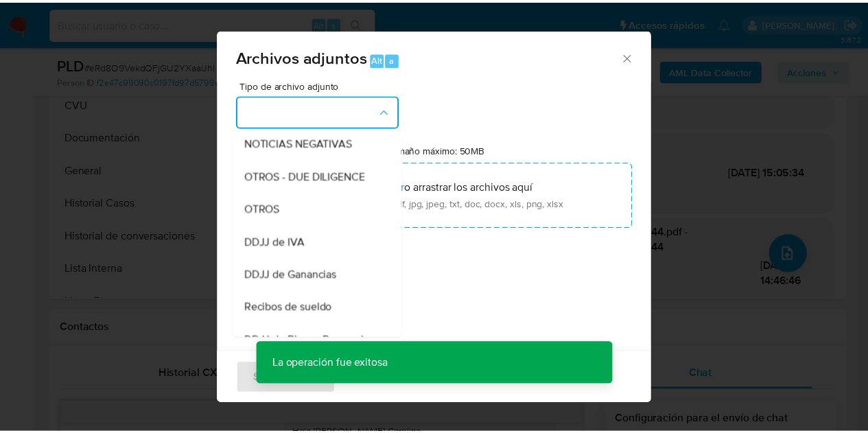
scroll to position [224, 0]
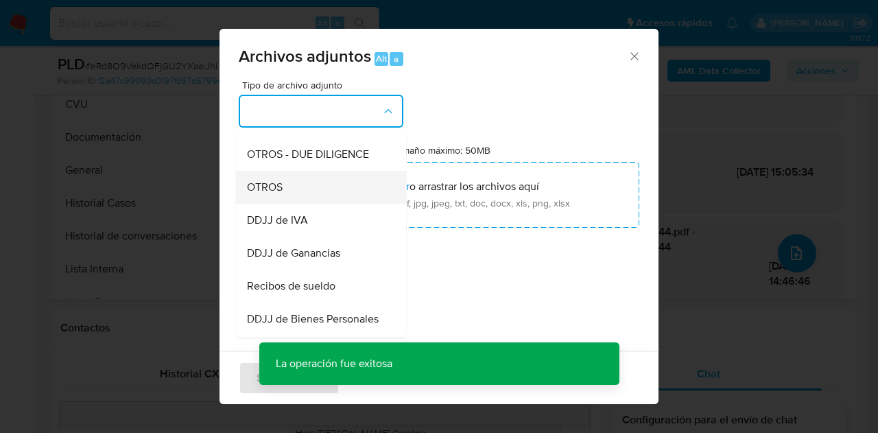
click at [322, 204] on div "OTROS" at bounding box center [317, 187] width 140 height 33
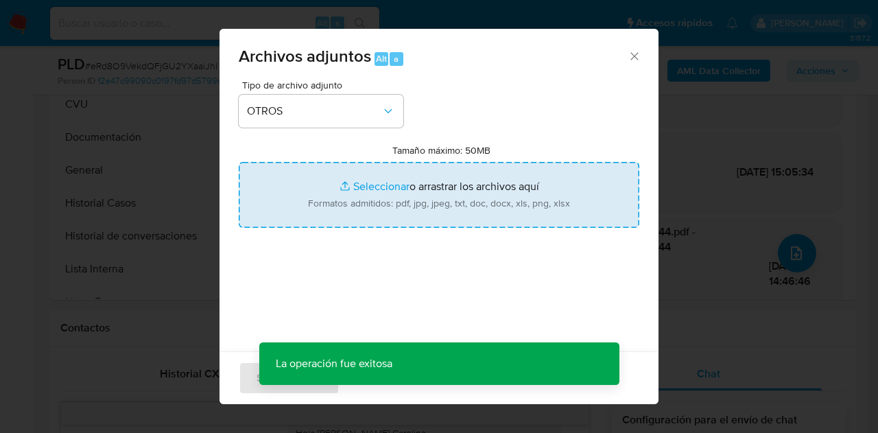
click at [370, 189] on input "Tamaño máximo: 50MB Seleccionar archivos" at bounding box center [439, 195] width 401 height 66
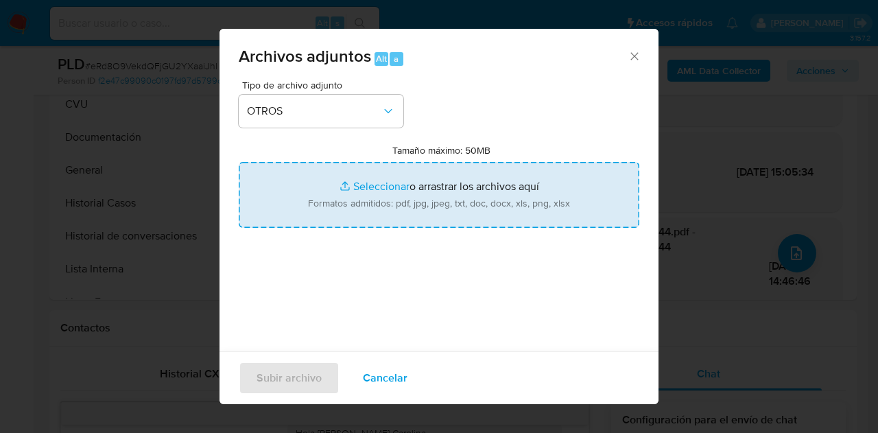
type input "C:\fakepath\Caselog NO ROI eRd8O9VekdQFjGU2YXaaiJhl.docx"
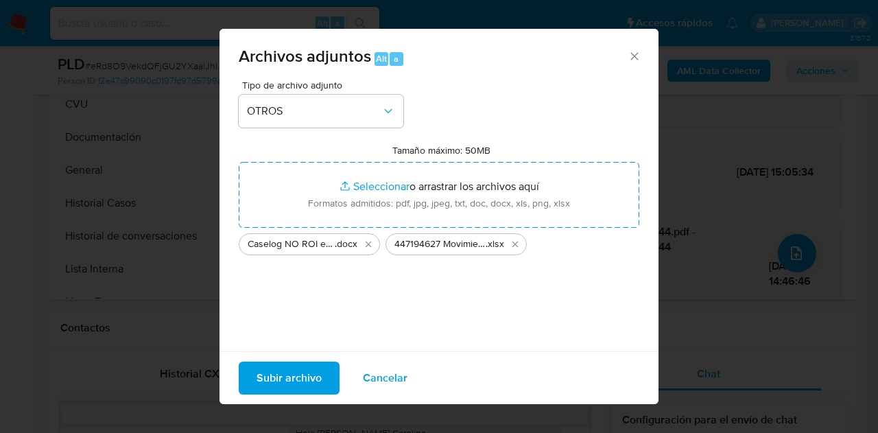
click at [269, 373] on span "Subir archivo" at bounding box center [289, 378] width 65 height 30
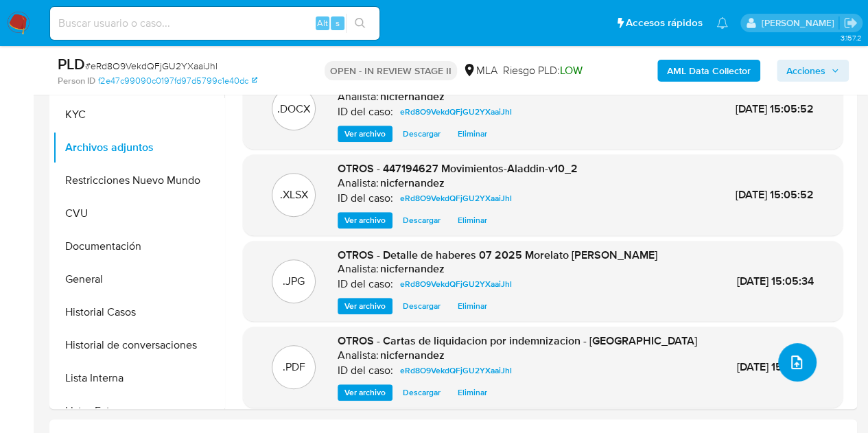
scroll to position [289, 0]
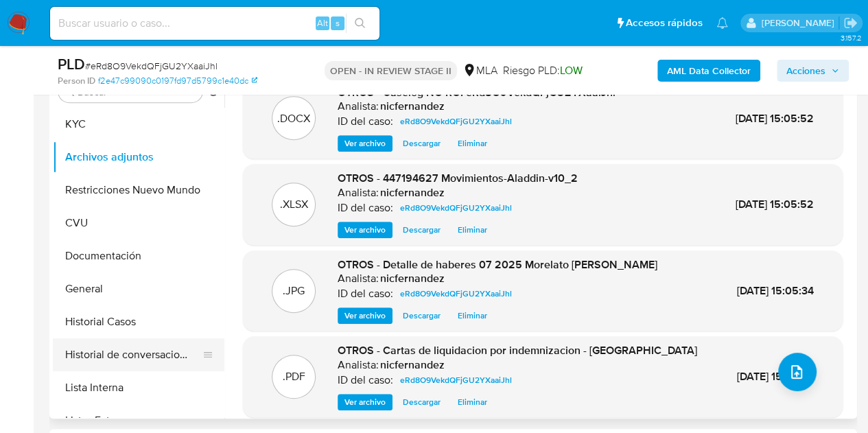
click at [131, 355] on button "Historial de conversaciones" at bounding box center [133, 354] width 161 height 33
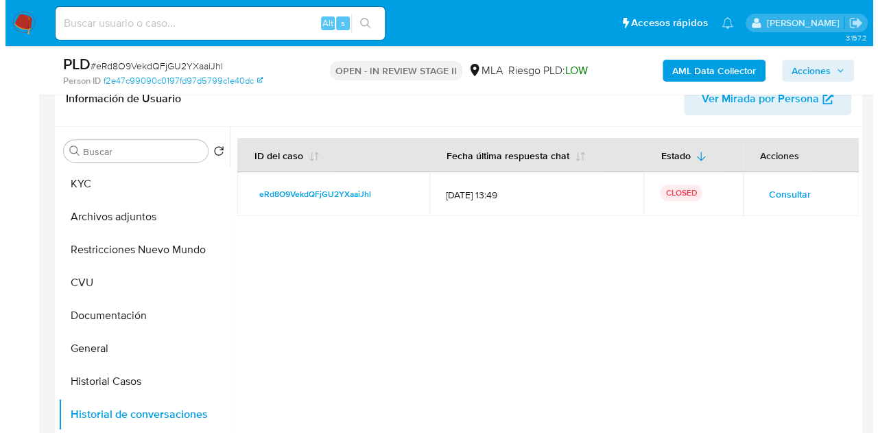
scroll to position [252, 0]
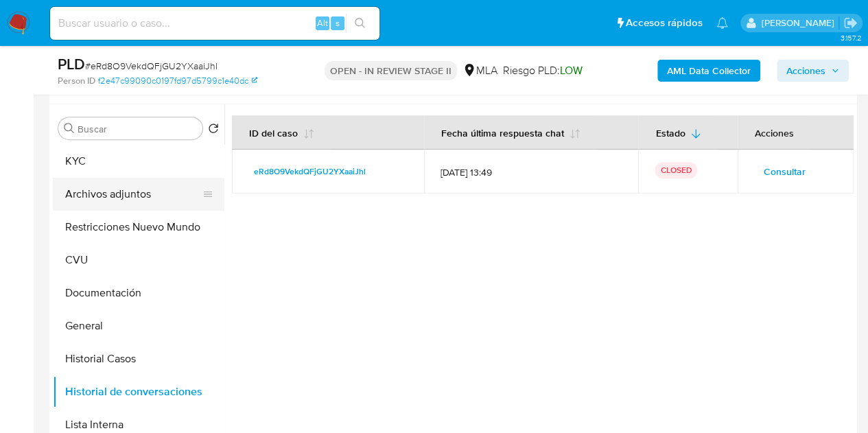
click at [103, 185] on button "Archivos adjuntos" at bounding box center [133, 194] width 161 height 33
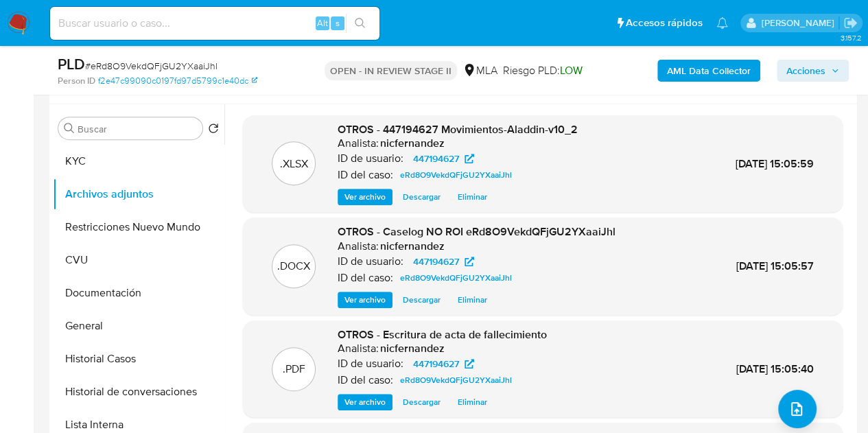
click at [364, 298] on span "Ver archivo" at bounding box center [364, 300] width 41 height 14
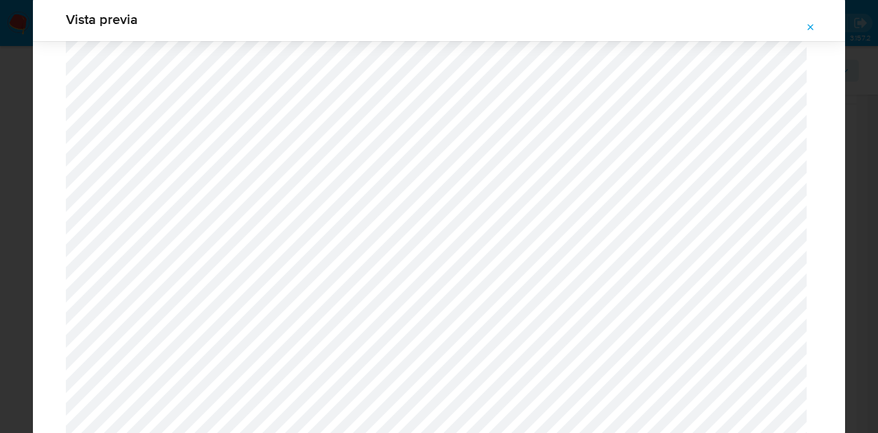
click at [815, 21] on span "Attachment preview" at bounding box center [811, 27] width 11 height 19
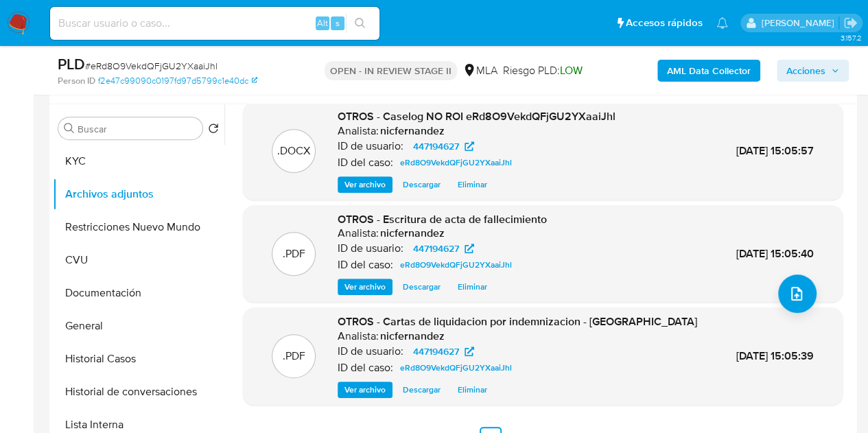
scroll to position [343, 0]
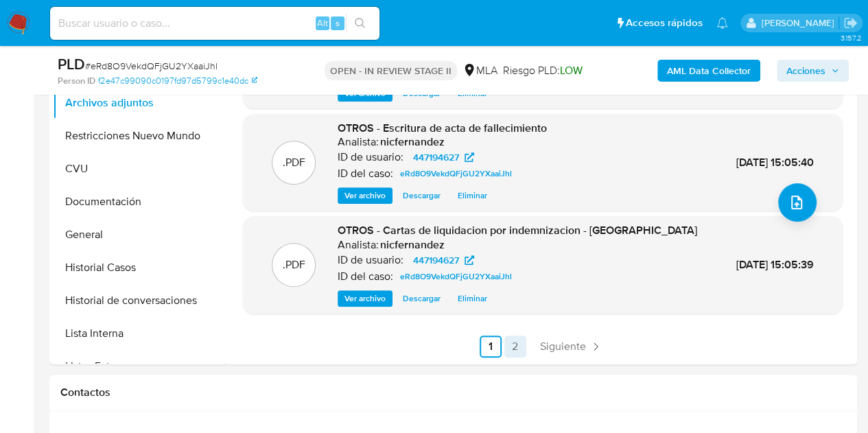
click at [517, 337] on link "2" at bounding box center [515, 347] width 22 height 22
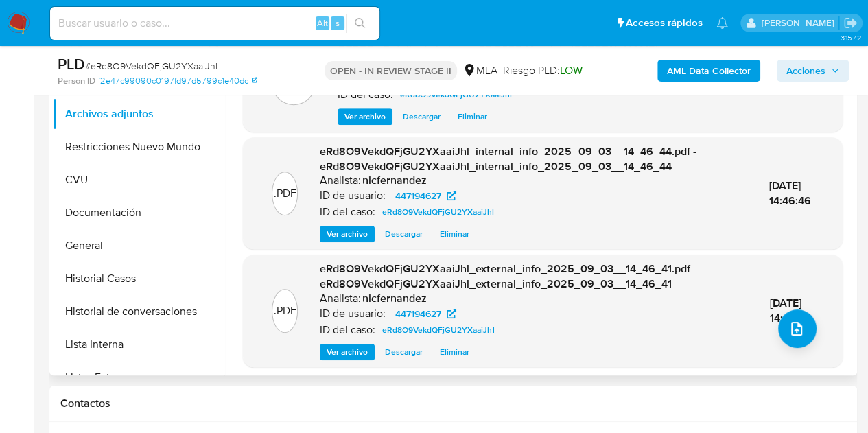
scroll to position [43, 0]
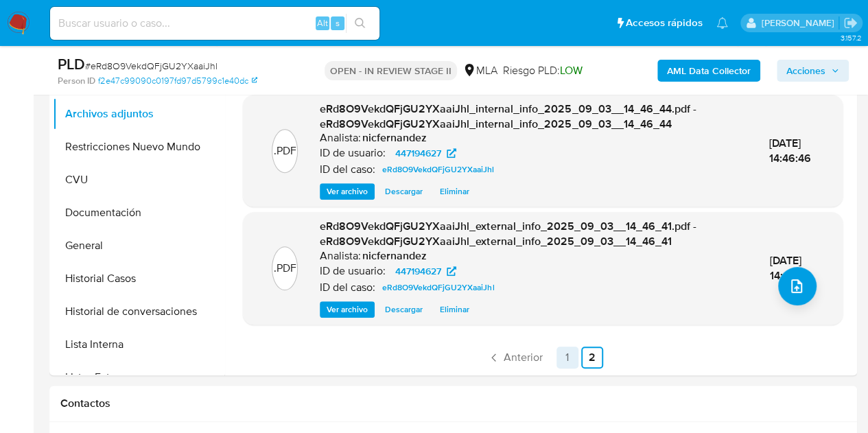
click at [569, 352] on link "1" at bounding box center [567, 357] width 22 height 22
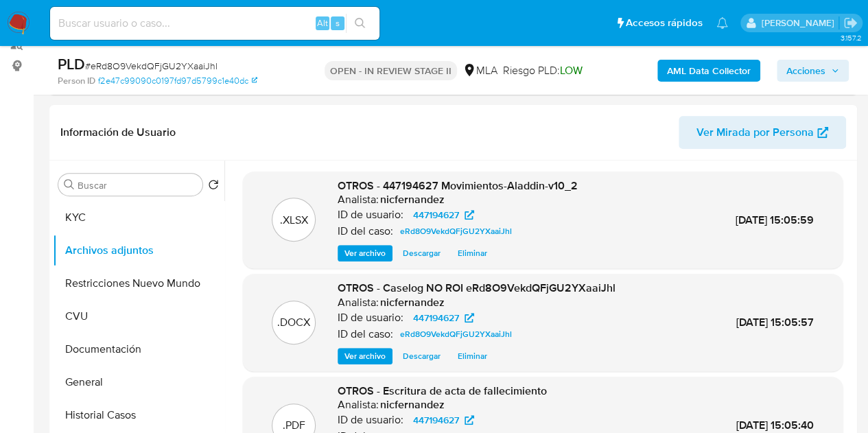
scroll to position [296, 0]
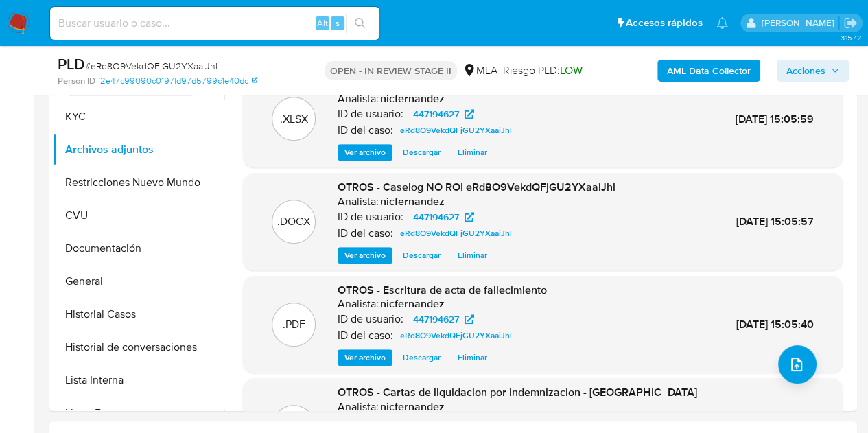
click at [368, 360] on span "Ver archivo" at bounding box center [364, 358] width 41 height 14
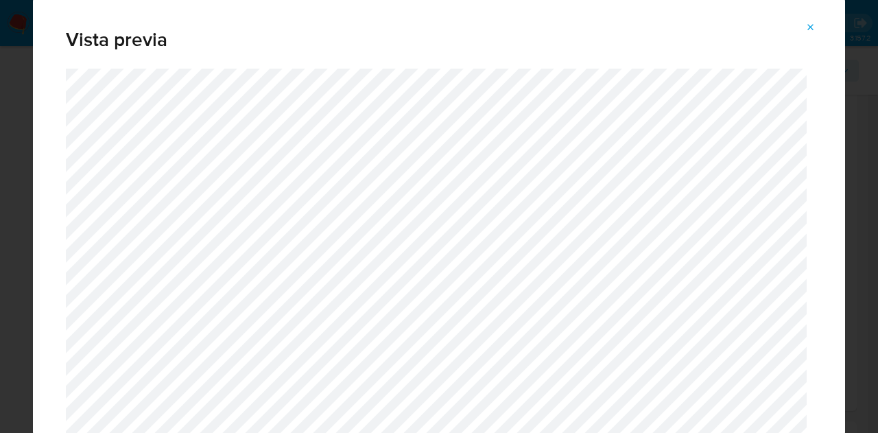
click at [810, 35] on span "Attachment preview" at bounding box center [811, 27] width 11 height 19
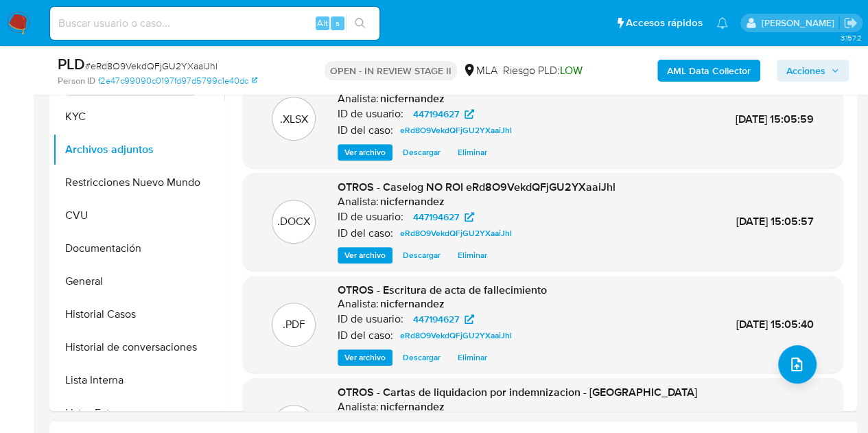
click at [369, 240] on div "ID del caso: eRd8O9VekdQFjGU2YXaaiJhl" at bounding box center [477, 233] width 278 height 16
click at [367, 248] on span "Ver archivo" at bounding box center [364, 255] width 41 height 14
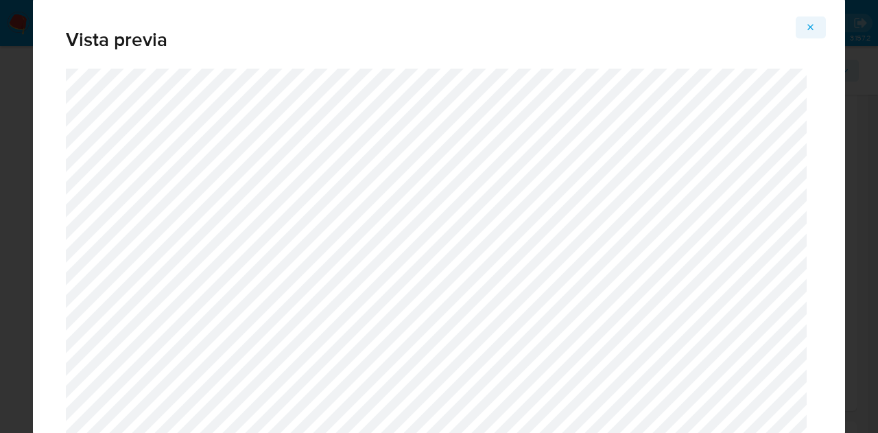
click at [810, 27] on icon "Attachment preview" at bounding box center [811, 27] width 6 height 6
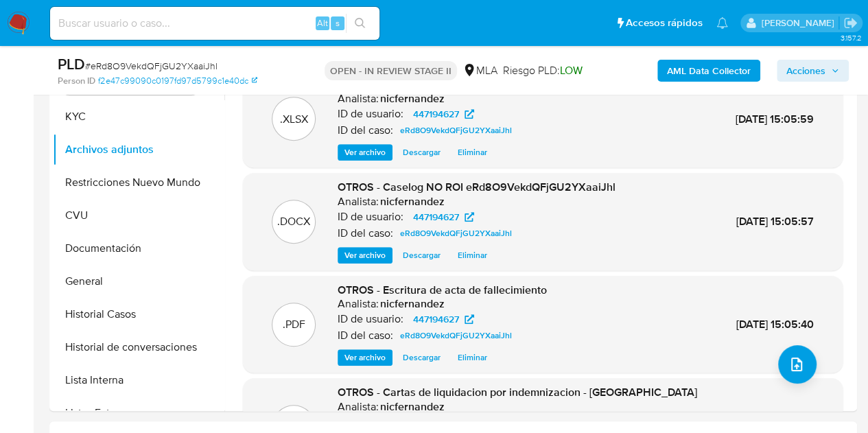
drag, startPoint x: 797, startPoint y: 77, endPoint x: 789, endPoint y: 81, distance: 9.2
click at [797, 77] on span "Acciones" at bounding box center [805, 71] width 39 height 22
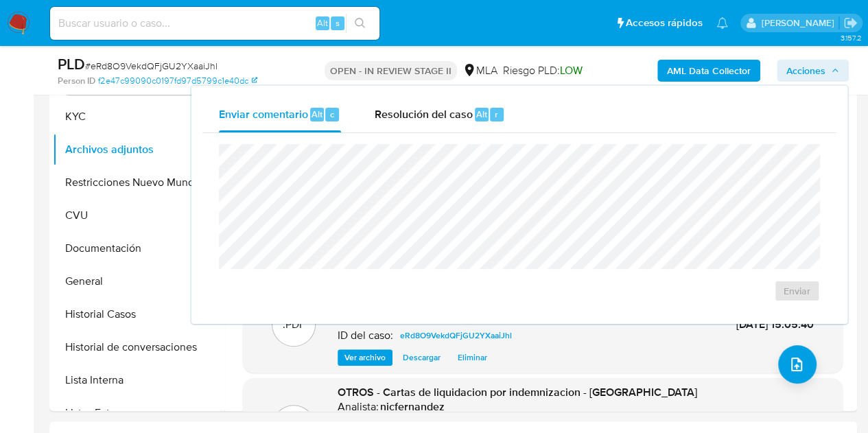
drag, startPoint x: 413, startPoint y: 113, endPoint x: 427, endPoint y: 141, distance: 30.7
click at [413, 113] on span "Resolución del caso" at bounding box center [423, 114] width 98 height 16
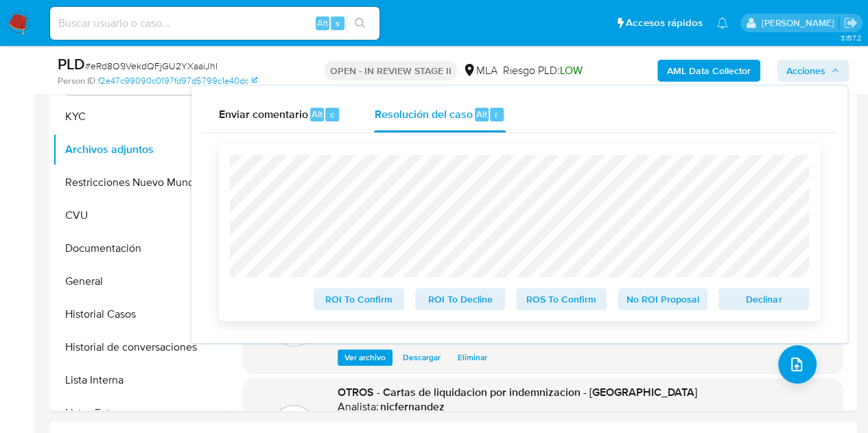
click at [659, 293] on span "No ROI Proposal" at bounding box center [662, 299] width 71 height 19
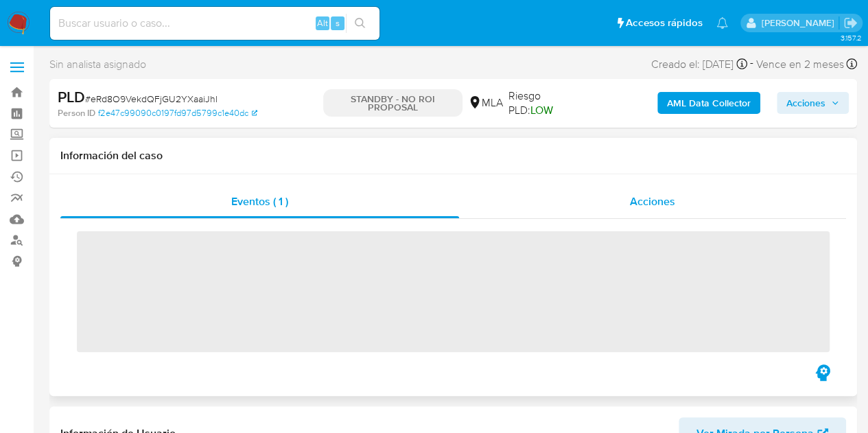
click at [646, 191] on div "Acciones" at bounding box center [652, 201] width 387 height 33
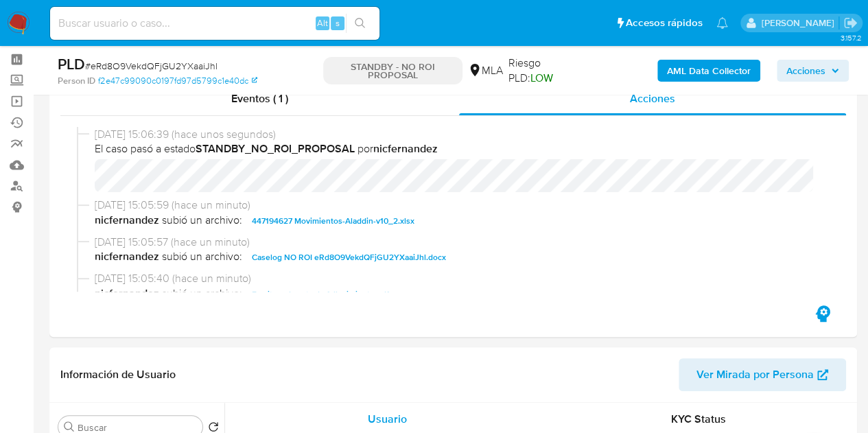
select select "10"
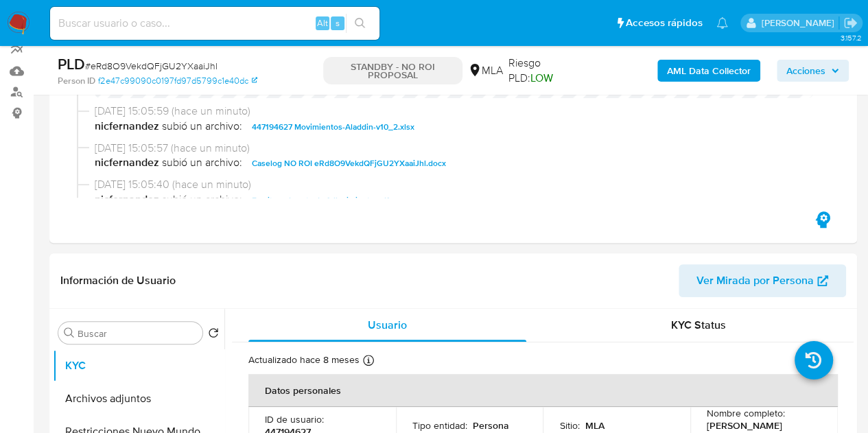
scroll to position [182, 0]
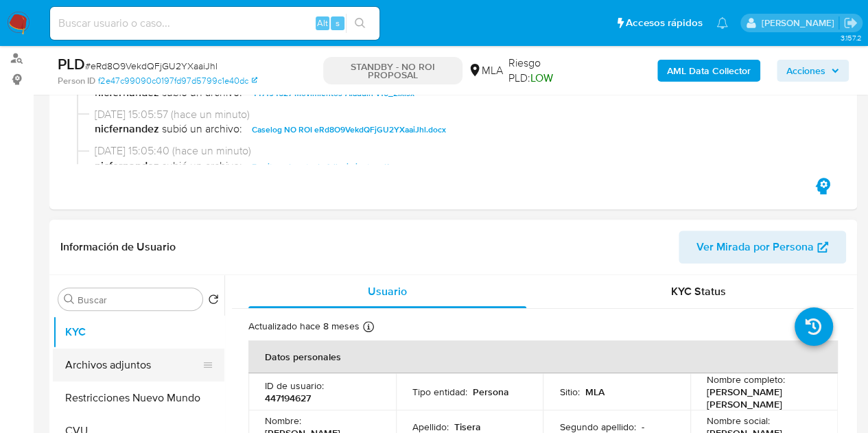
click at [121, 358] on button "Archivos adjuntos" at bounding box center [133, 365] width 161 height 33
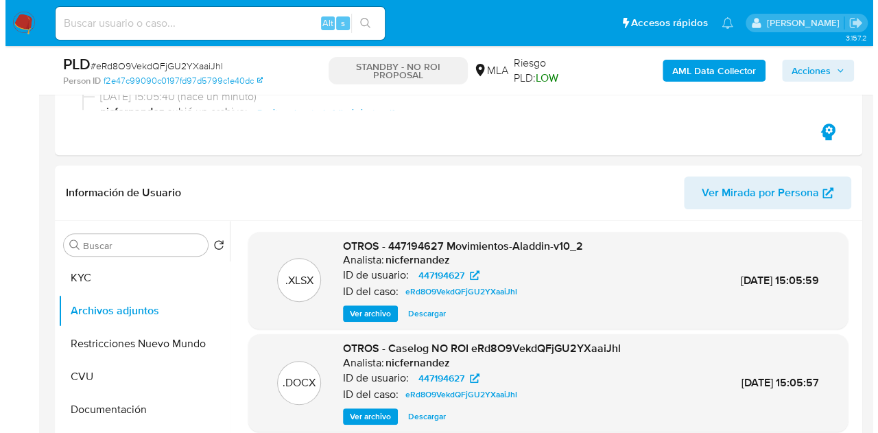
scroll to position [319, 0]
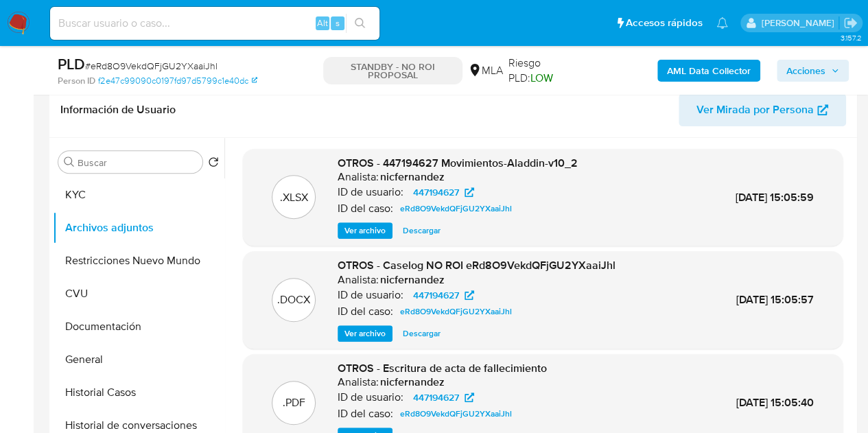
click at [346, 340] on span "Ver archivo" at bounding box center [364, 334] width 41 height 14
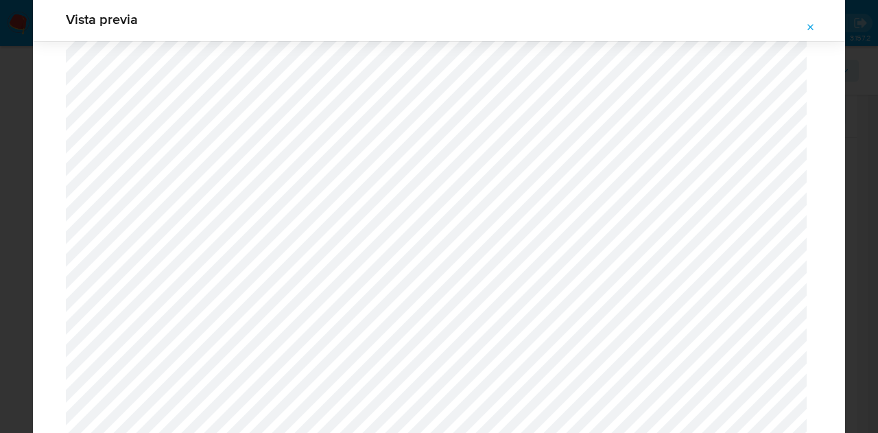
click at [808, 25] on icon "Attachment preview" at bounding box center [811, 27] width 6 height 6
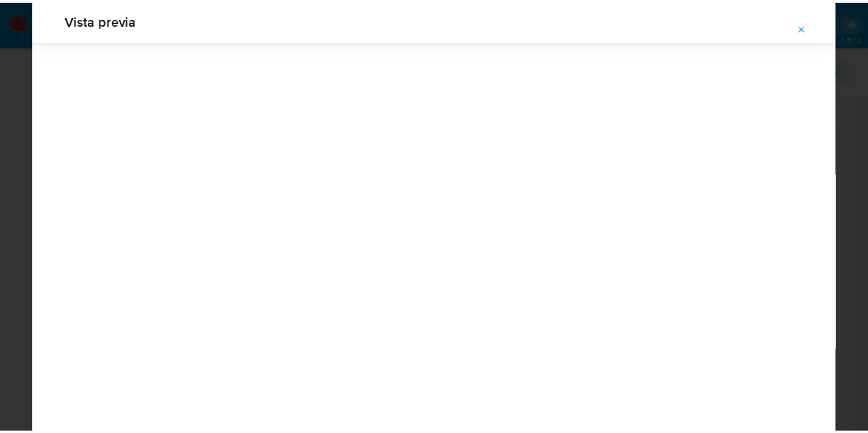
scroll to position [44, 0]
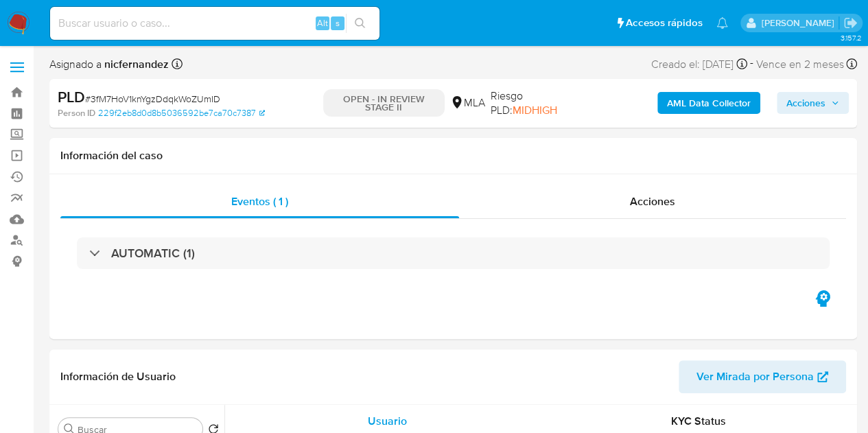
select select "10"
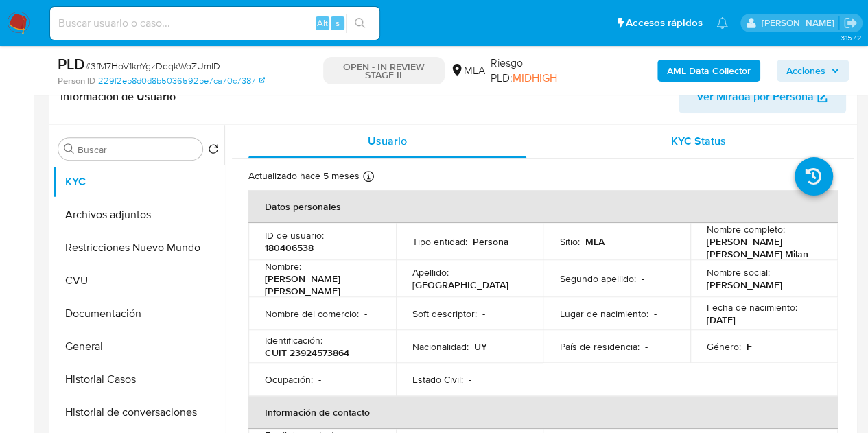
scroll to position [247, 0]
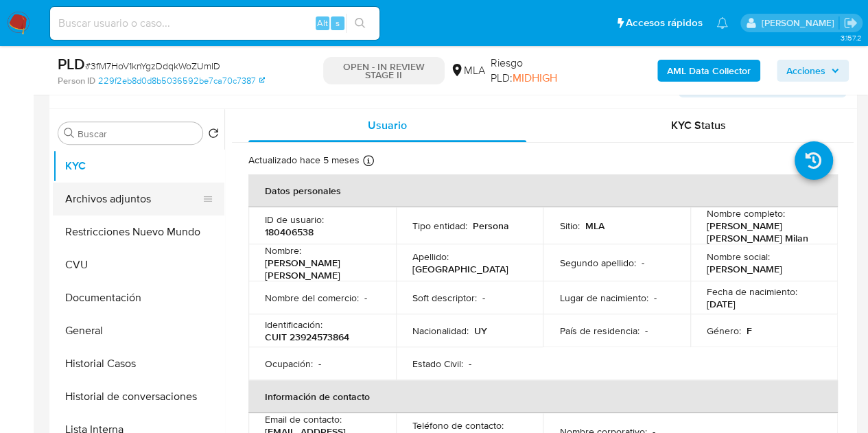
click at [99, 207] on button "Archivos adjuntos" at bounding box center [133, 199] width 161 height 33
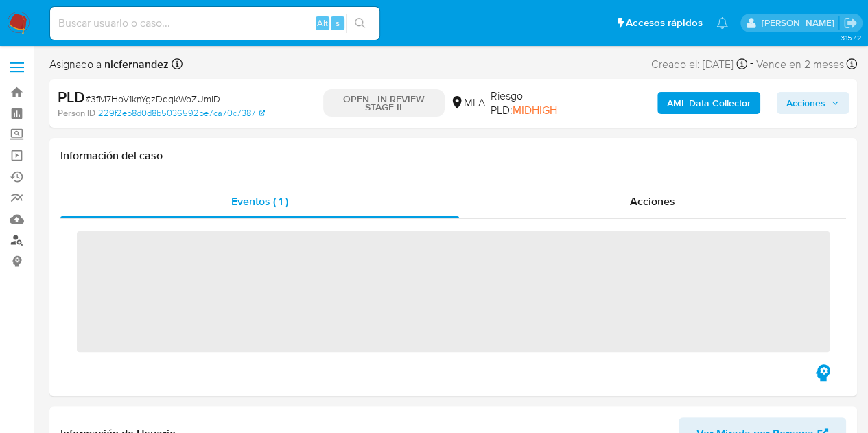
click at [23, 240] on link "Buscador de personas" at bounding box center [81, 240] width 163 height 21
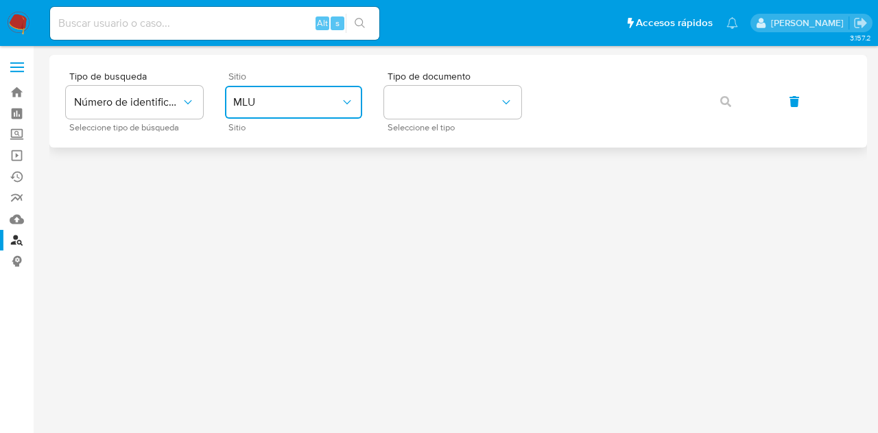
click at [279, 106] on span "MLU" at bounding box center [286, 102] width 107 height 14
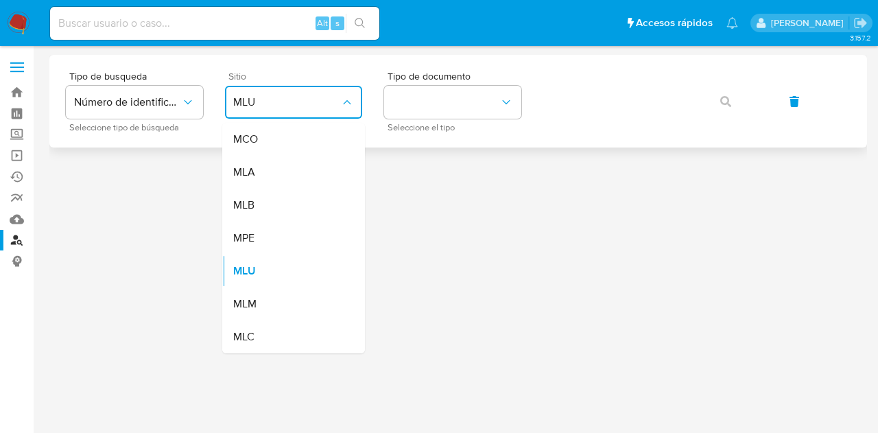
click at [302, 182] on div "MLA" at bounding box center [289, 172] width 113 height 33
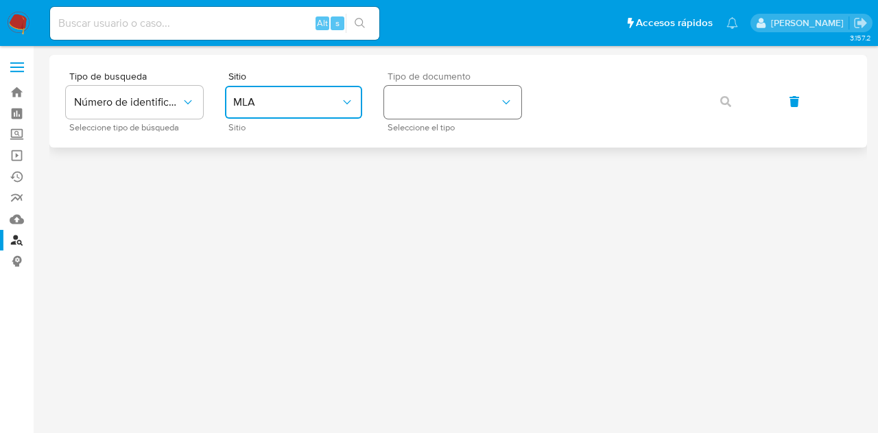
click at [439, 113] on button "identificationType" at bounding box center [452, 102] width 137 height 33
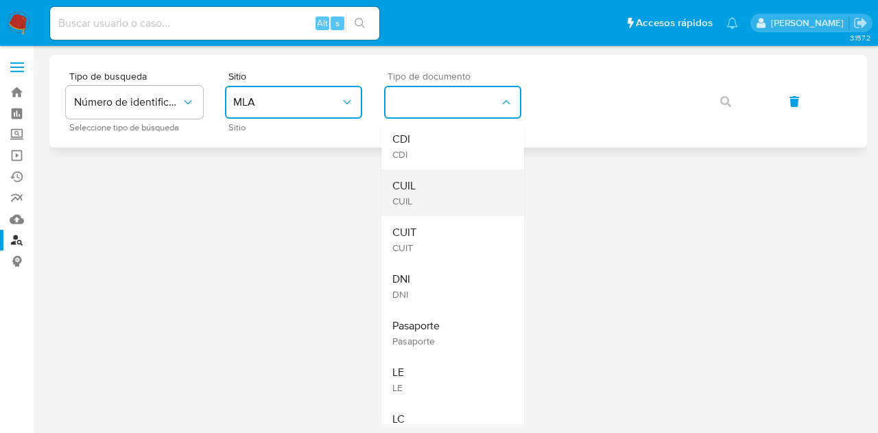
drag, startPoint x: 449, startPoint y: 183, endPoint x: 456, endPoint y: 178, distance: 8.8
click at [450, 182] on div "CUIL CUIL" at bounding box center [448, 192] width 113 height 47
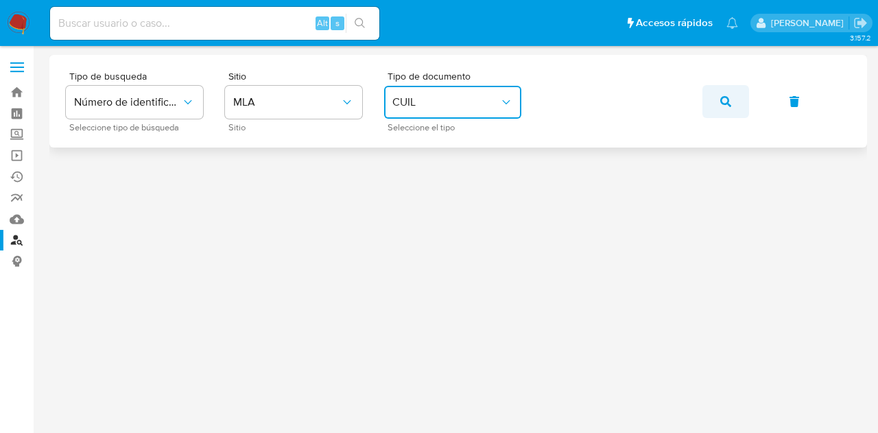
click at [704, 101] on button "button" at bounding box center [726, 101] width 47 height 33
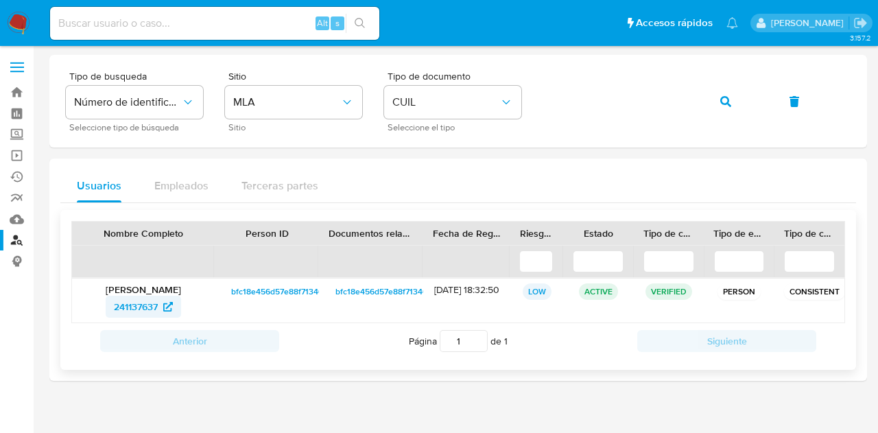
click at [150, 305] on span "241137637" at bounding box center [136, 307] width 44 height 22
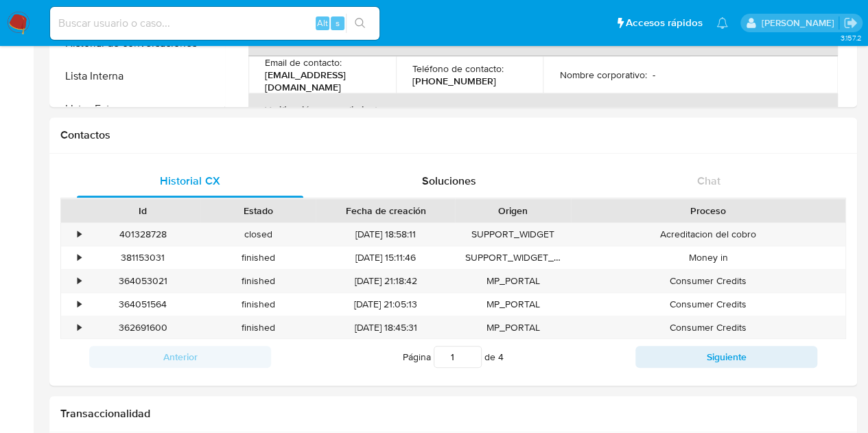
select select "10"
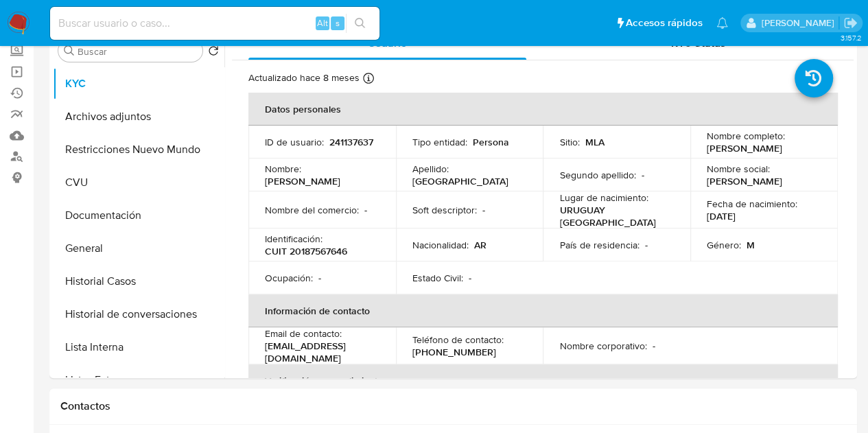
scroll to position [60, 0]
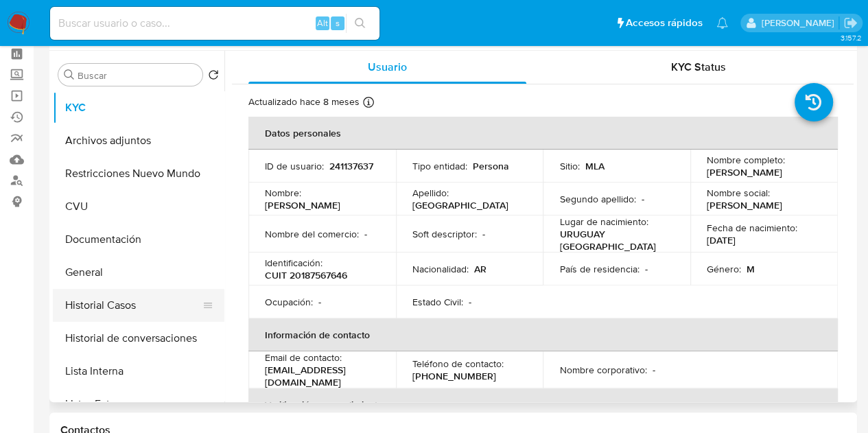
click at [117, 303] on button "Historial Casos" at bounding box center [133, 305] width 161 height 33
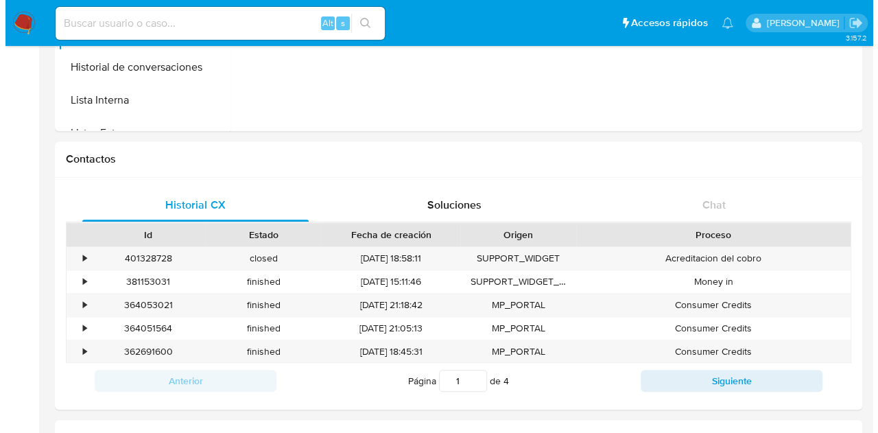
scroll to position [49, 0]
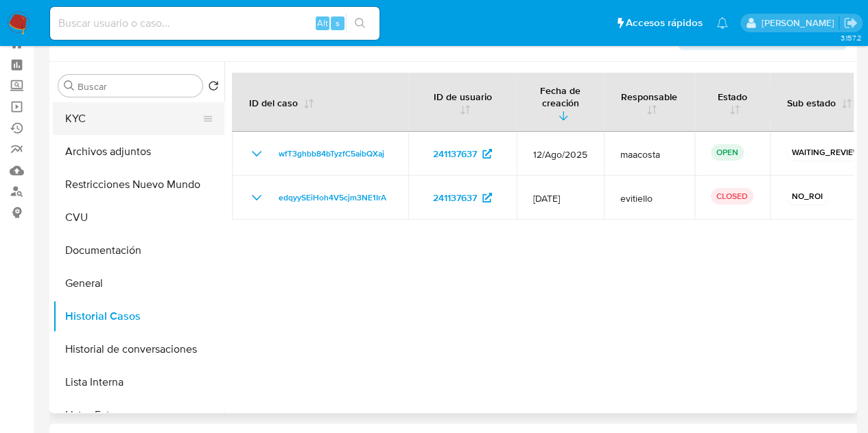
click at [125, 124] on button "KYC" at bounding box center [133, 118] width 161 height 33
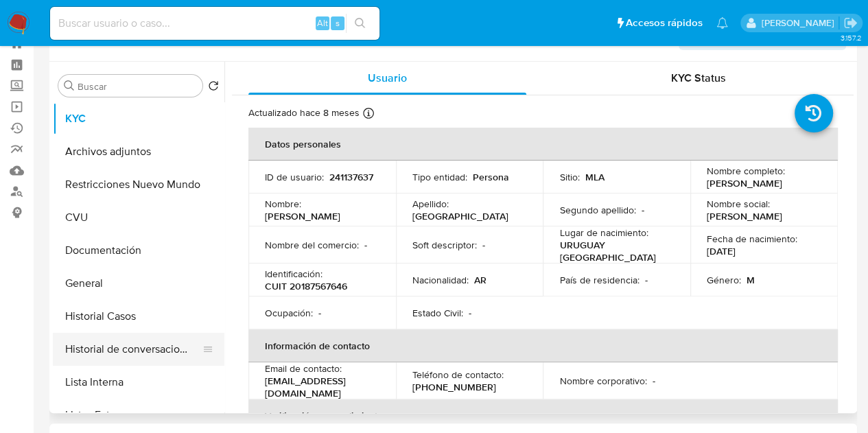
click at [130, 344] on button "Historial de conversaciones" at bounding box center [133, 349] width 161 height 33
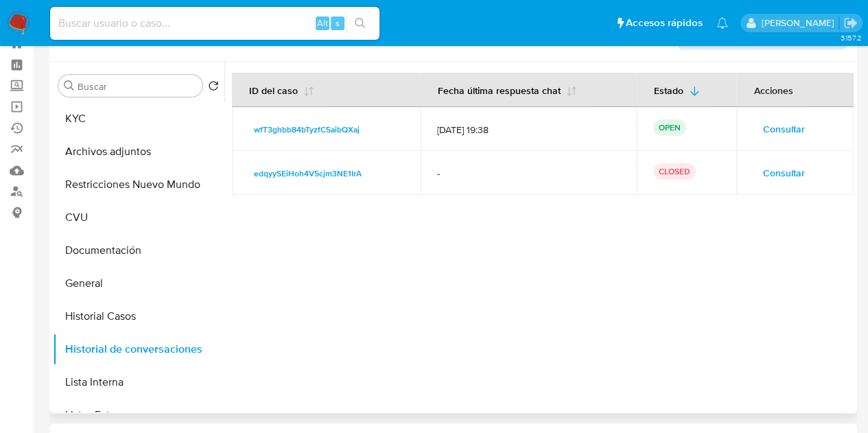
click at [762, 127] on span "Consultar" at bounding box center [783, 128] width 42 height 19
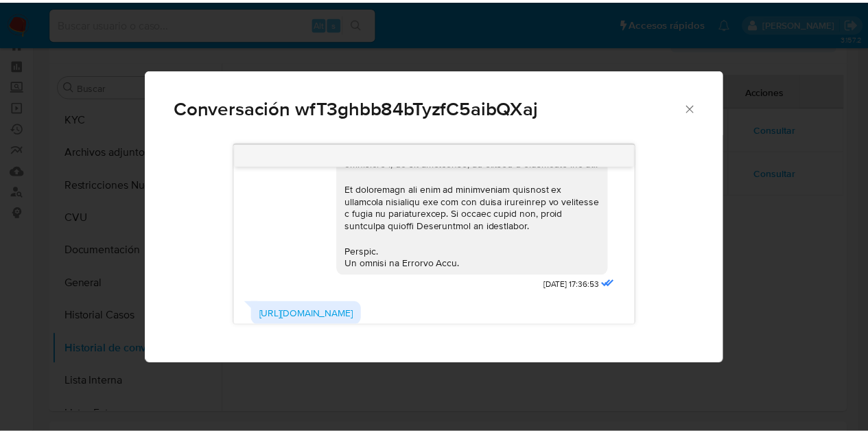
scroll to position [715, 0]
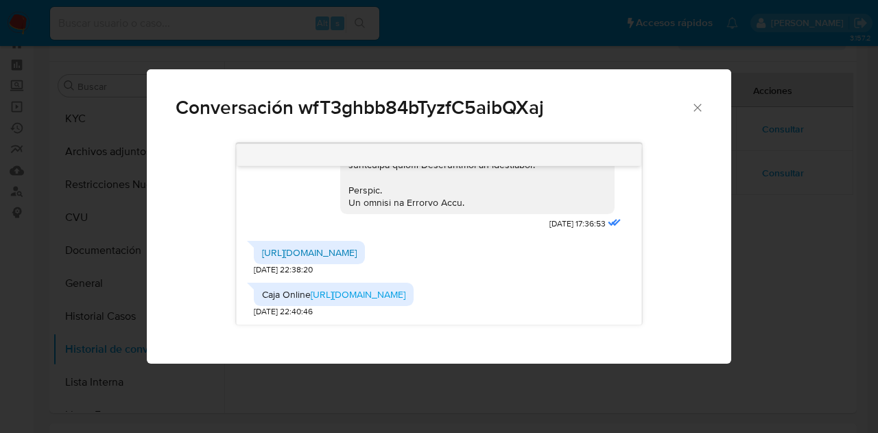
click at [335, 257] on link "https://cajaonline.cajapolicia.gob.ar/Default.aspx" at bounding box center [309, 253] width 95 height 14
click at [406, 294] on link "https://share.google/OKmXzlekCFurFrlgD" at bounding box center [358, 294] width 95 height 14
click at [697, 103] on icon "Cerrar" at bounding box center [698, 108] width 14 height 14
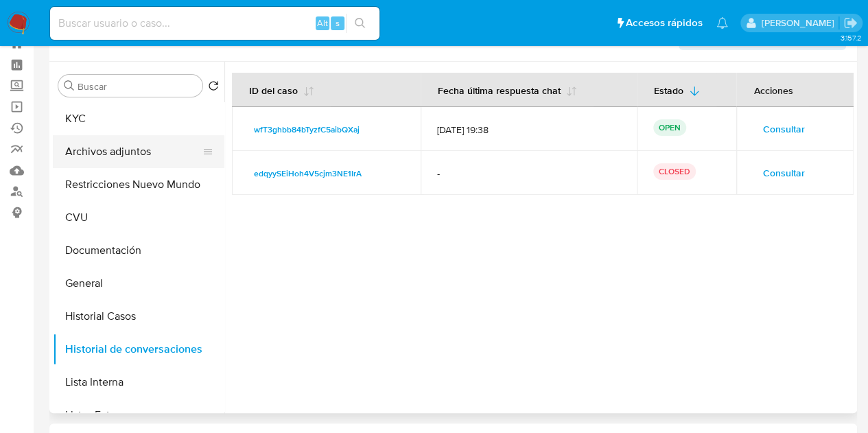
click at [136, 153] on button "Archivos adjuntos" at bounding box center [133, 151] width 161 height 33
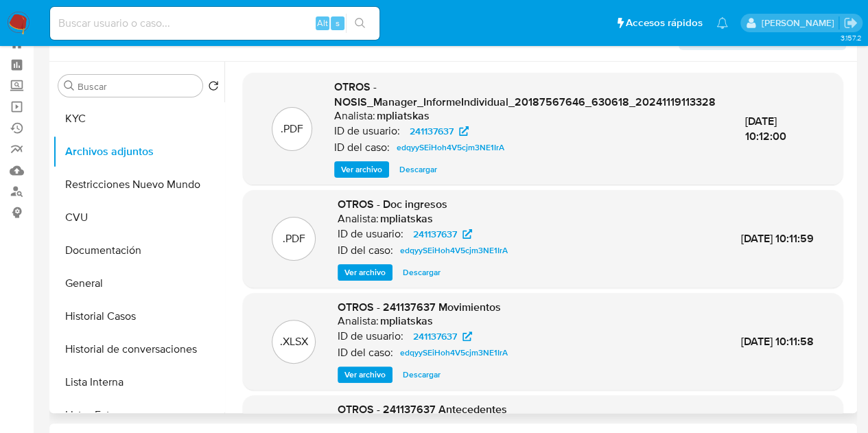
click at [353, 272] on span "Ver archivo" at bounding box center [364, 273] width 41 height 14
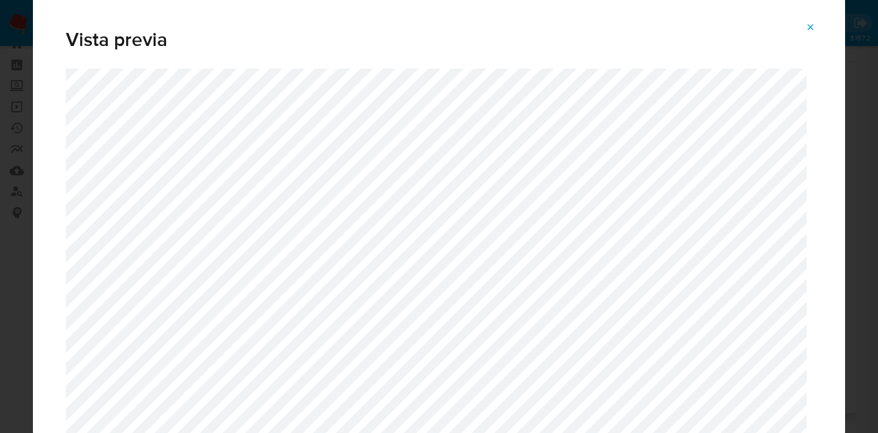
click at [801, 27] on button "Attachment preview" at bounding box center [811, 27] width 30 height 22
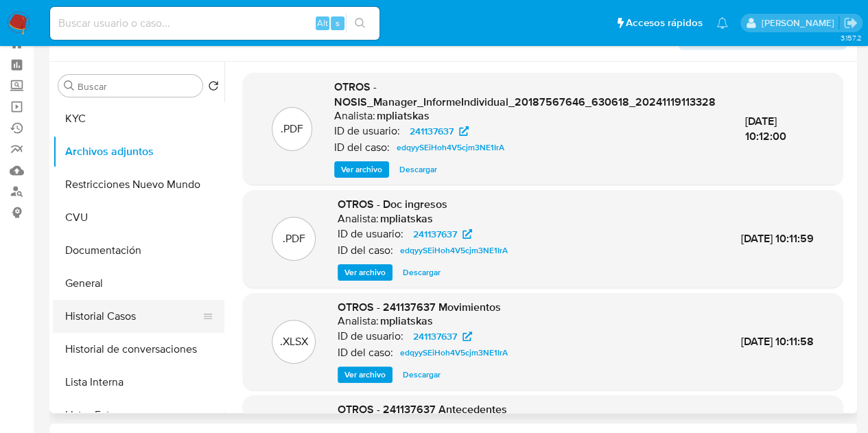
click at [133, 323] on button "Historial Casos" at bounding box center [133, 316] width 161 height 33
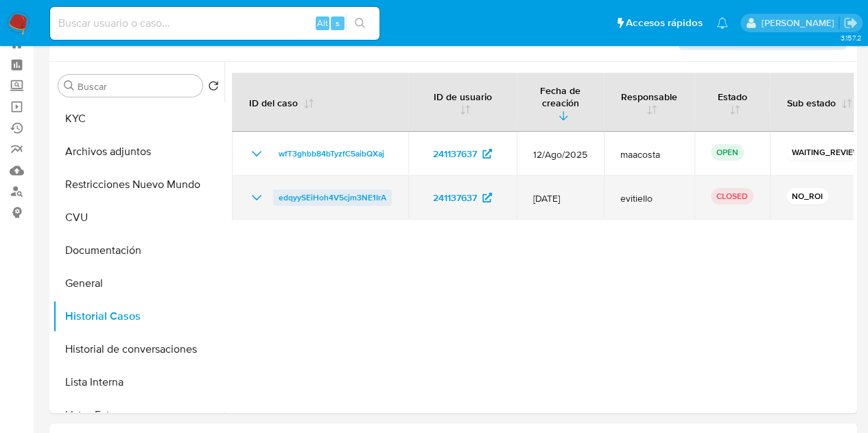
click at [340, 189] on span "edqyySEiHoh4V5cjm3NE1IrA" at bounding box center [333, 197] width 108 height 16
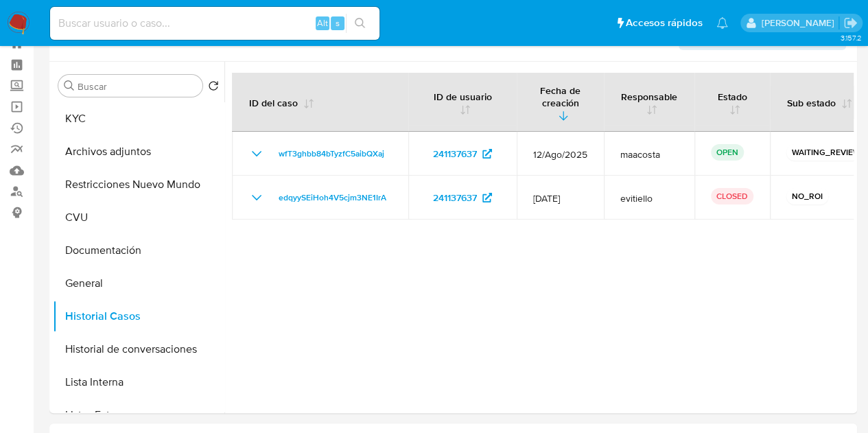
scroll to position [0, 0]
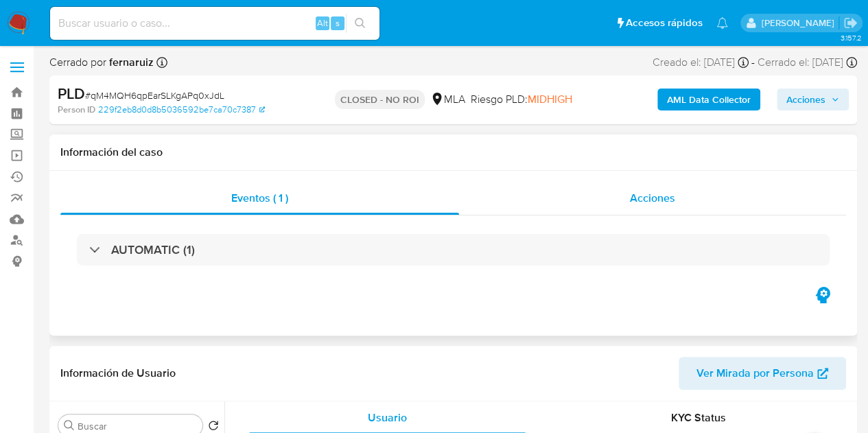
click at [683, 208] on div "Acciones" at bounding box center [652, 198] width 387 height 33
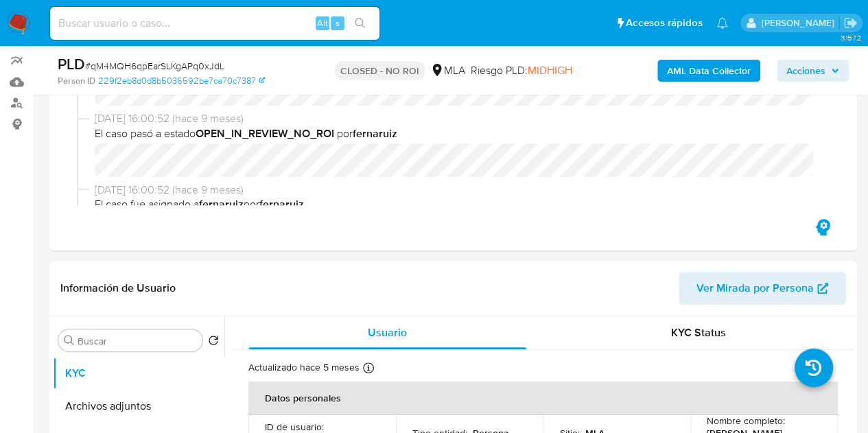
select select "10"
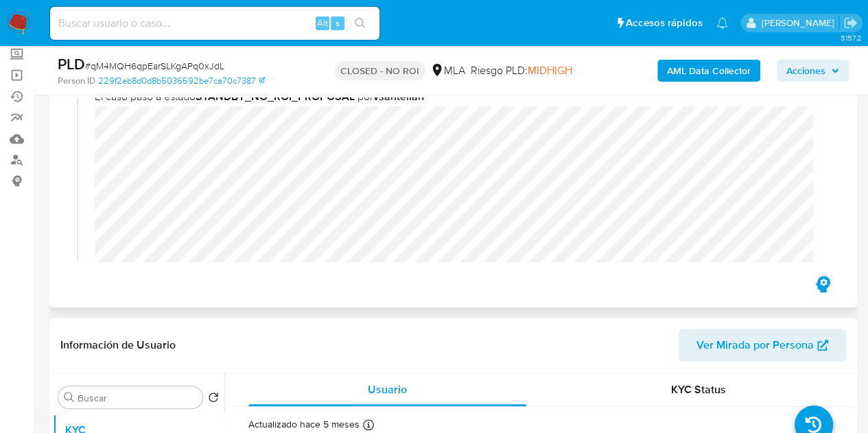
scroll to position [249, 0]
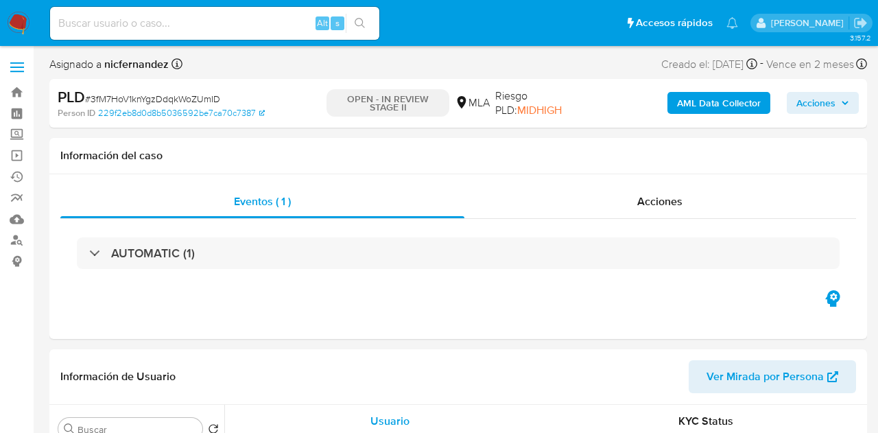
select select "10"
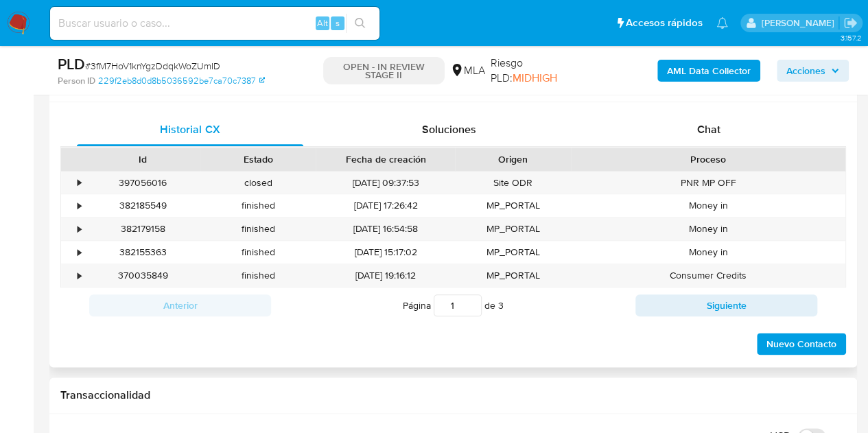
scroll to position [655, 0]
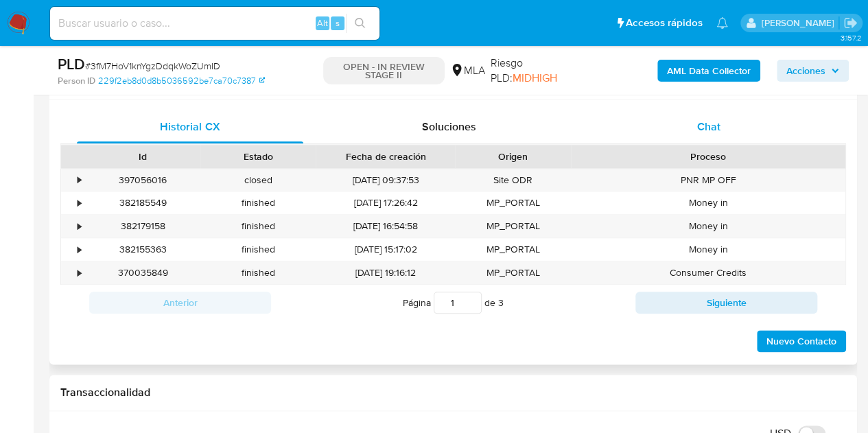
click at [741, 135] on div "Chat" at bounding box center [709, 126] width 226 height 33
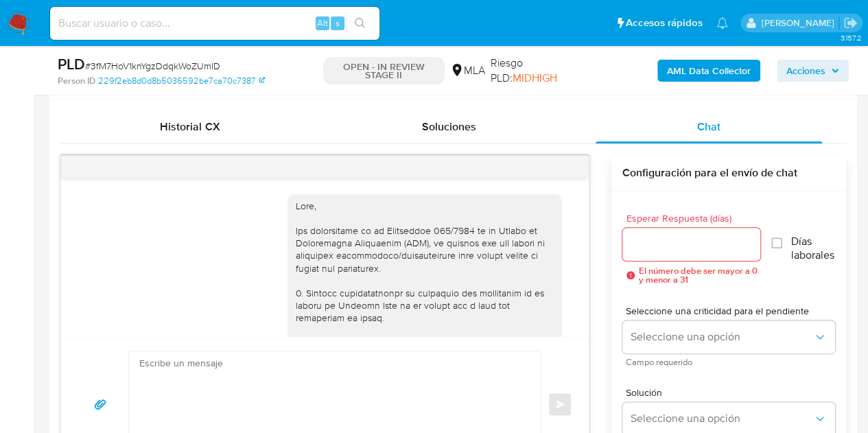
scroll to position [884, 0]
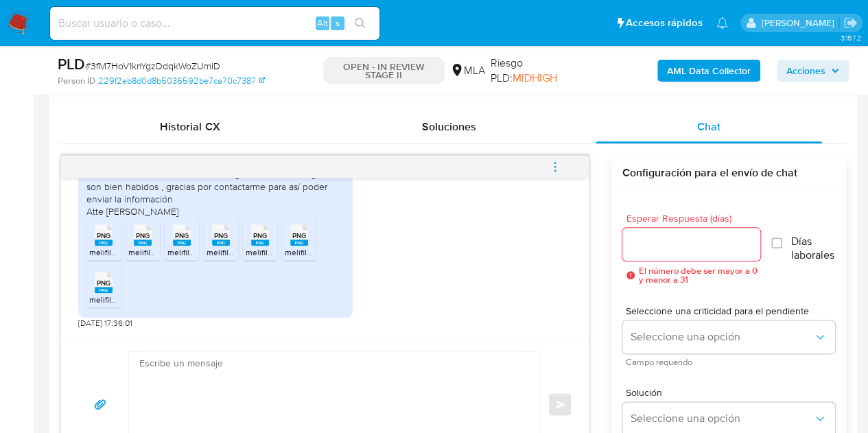
drag, startPoint x: 589, startPoint y: 311, endPoint x: 586, endPoint y: 293, distance: 18.0
click at [586, 292] on div "18/08/2025 17:24:18 Lo hacemos por Whatsapp 18/08/2025 17:31:17 Buenas tardes e…" at bounding box center [453, 313] width 786 height 317
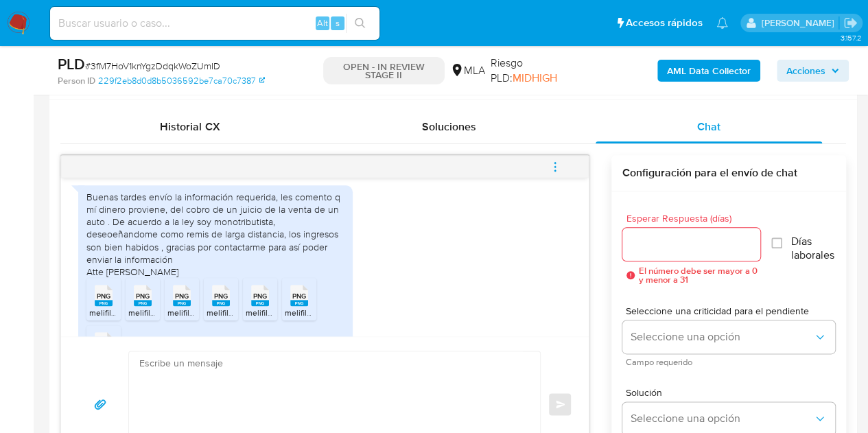
scroll to position [802, 0]
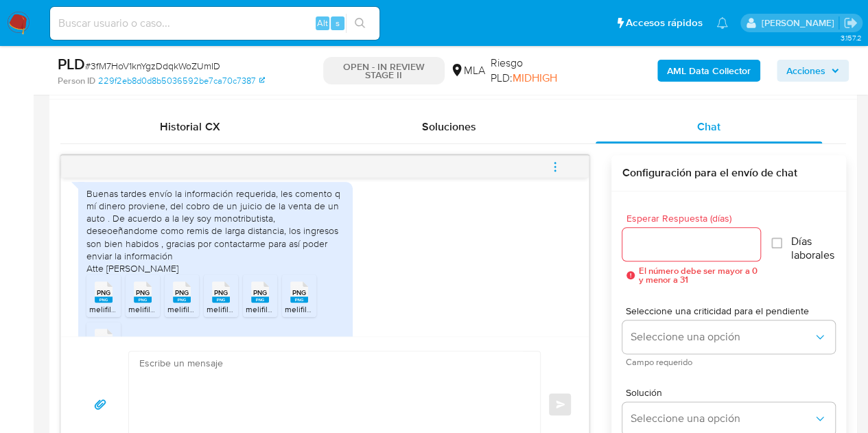
click at [319, 222] on div "Buenas tardes envío la información requerida, les comento q mí dinero proviene,…" at bounding box center [215, 230] width 258 height 87
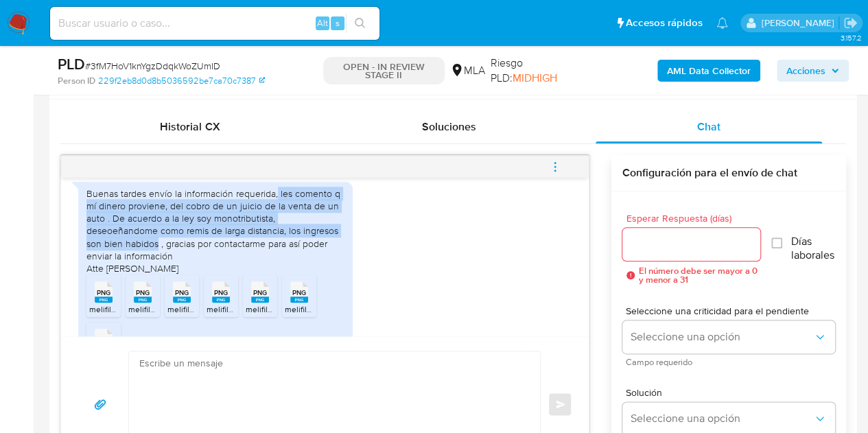
drag, startPoint x: 277, startPoint y: 218, endPoint x: 156, endPoint y: 261, distance: 128.5
click at [156, 261] on div "Buenas tardes envío la información requerida, les comento q mí dinero proviene,…" at bounding box center [215, 230] width 258 height 87
copy div "les comento q mí dinero proviene, del cobro de un juicio de la venta de un auto…"
click at [402, 250] on div "Buenas tardes envío la información requerida, les comento q mí dinero proviene,…" at bounding box center [324, 280] width 493 height 211
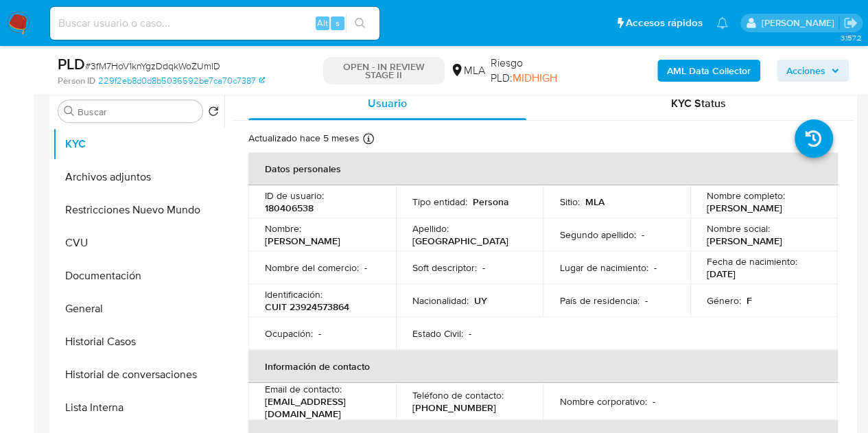
scroll to position [256, 0]
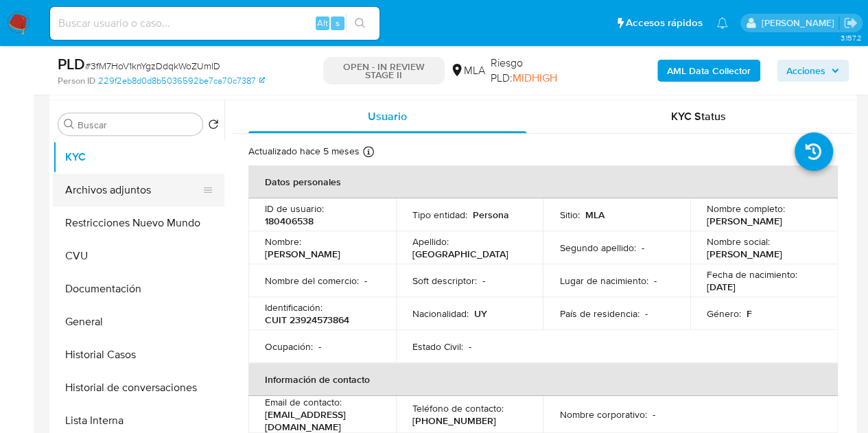
click at [89, 178] on button "Archivos adjuntos" at bounding box center [133, 190] width 161 height 33
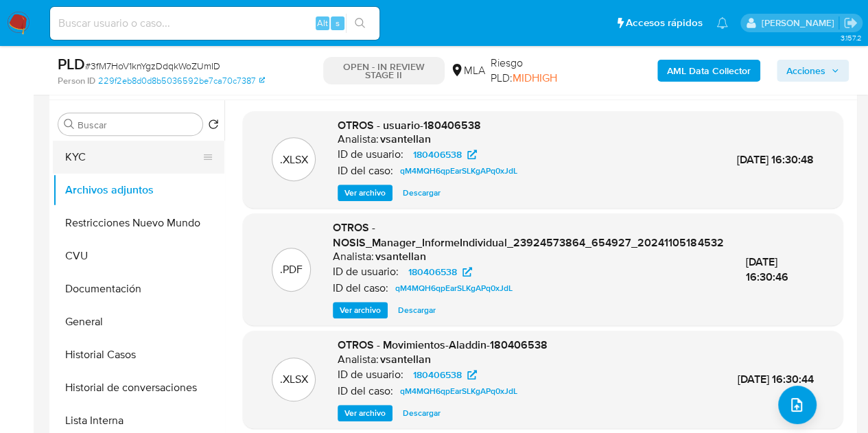
click at [128, 163] on button "KYC" at bounding box center [133, 157] width 161 height 33
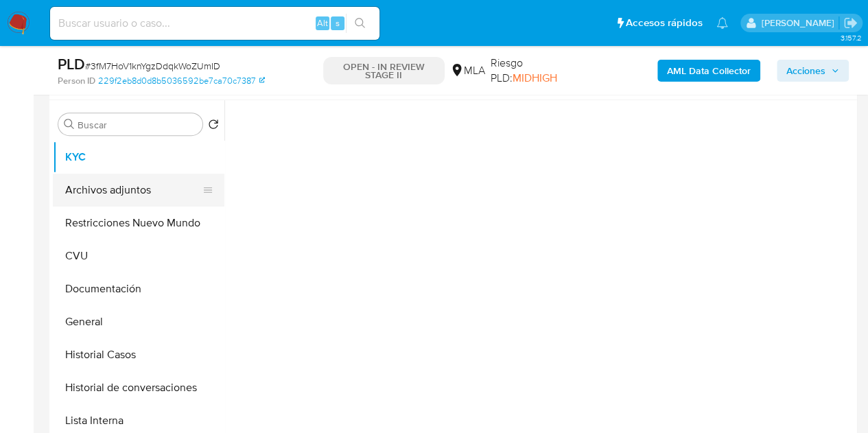
drag, startPoint x: 117, startPoint y: 195, endPoint x: 127, endPoint y: 200, distance: 11.4
click at [119, 196] on button "Archivos adjuntos" at bounding box center [133, 190] width 161 height 33
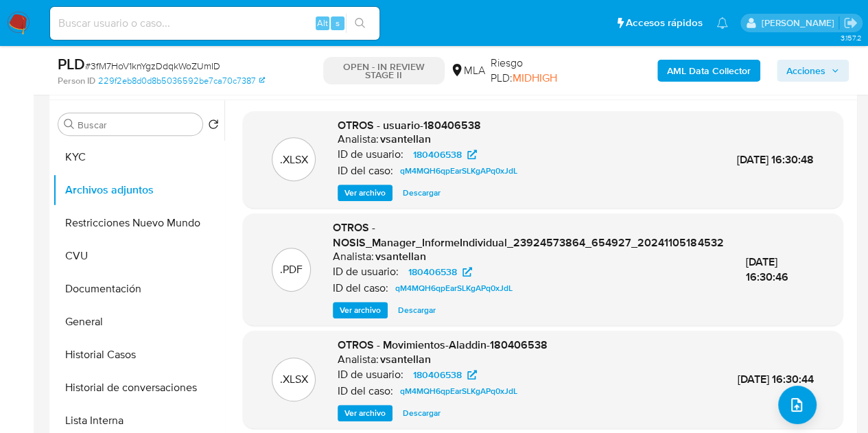
click at [683, 73] on b "AML Data Collector" at bounding box center [709, 71] width 84 height 22
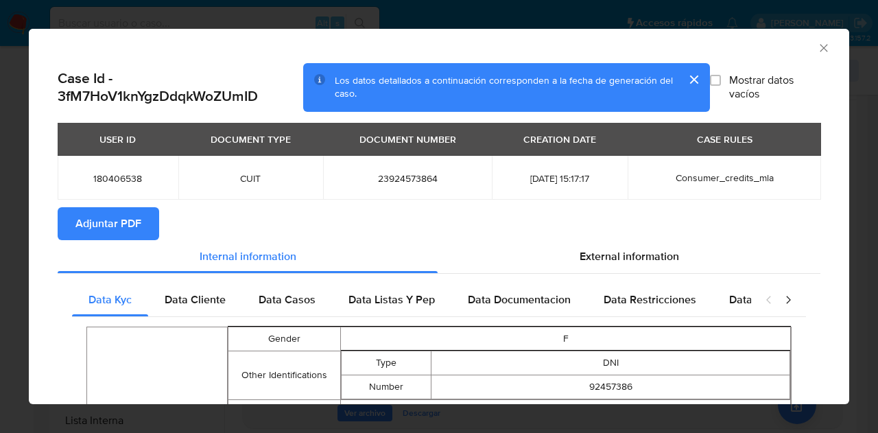
click at [125, 225] on span "Adjuntar PDF" at bounding box center [108, 224] width 66 height 30
click at [819, 52] on icon "Cerrar ventana" at bounding box center [824, 48] width 14 height 14
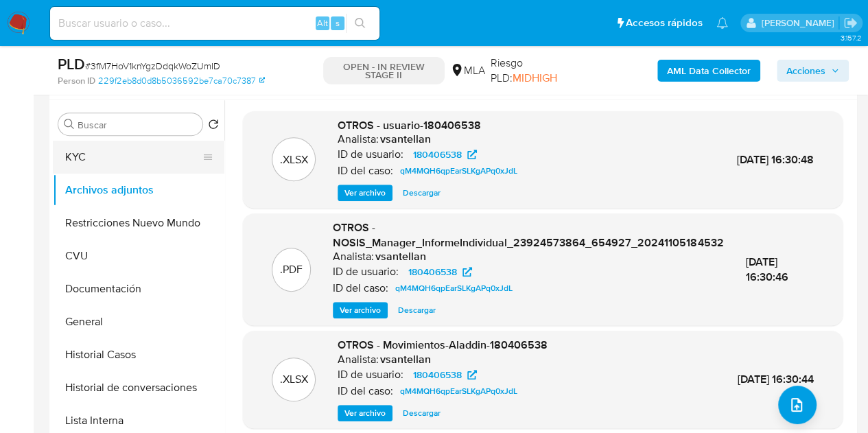
click at [124, 150] on button "KYC" at bounding box center [133, 157] width 161 height 33
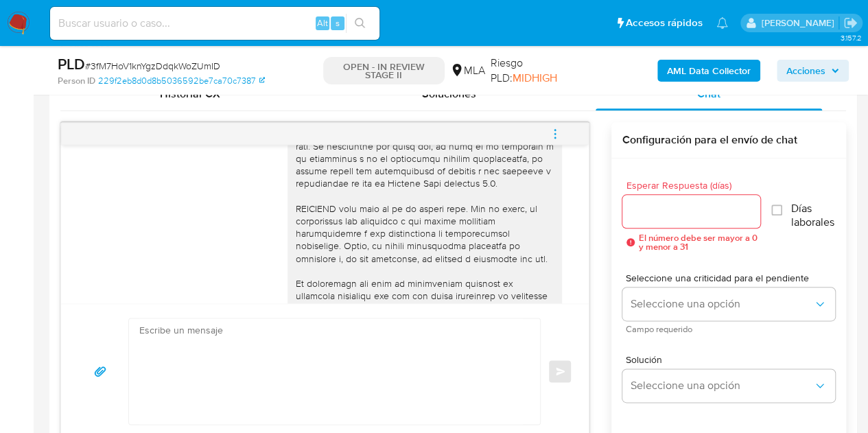
scroll to position [884, 0]
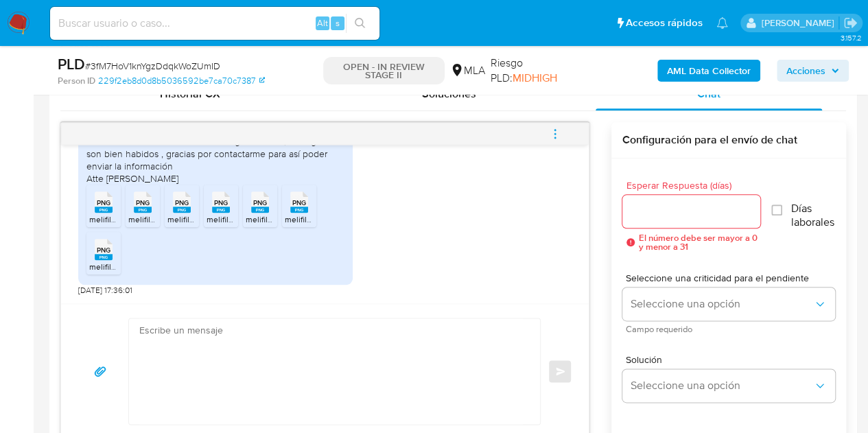
drag, startPoint x: 427, startPoint y: 228, endPoint x: 817, endPoint y: 160, distance: 395.7
click at [428, 228] on div "Buenas tardes envío la información requerida, les comento q mí dinero proviene,…" at bounding box center [324, 190] width 493 height 211
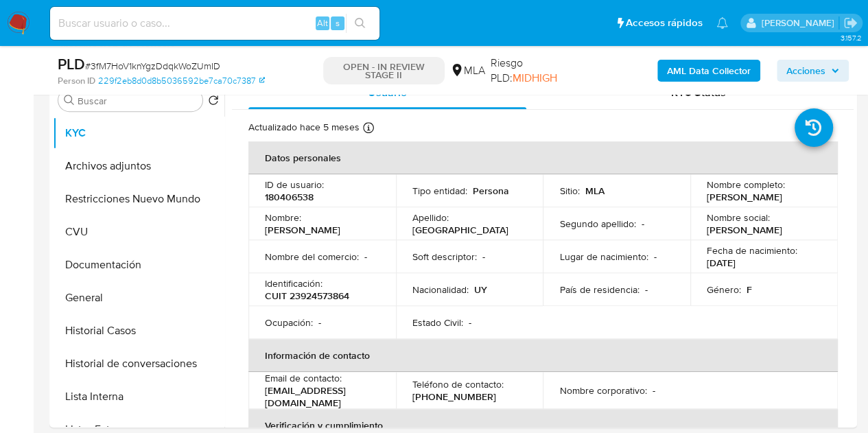
scroll to position [254, 0]
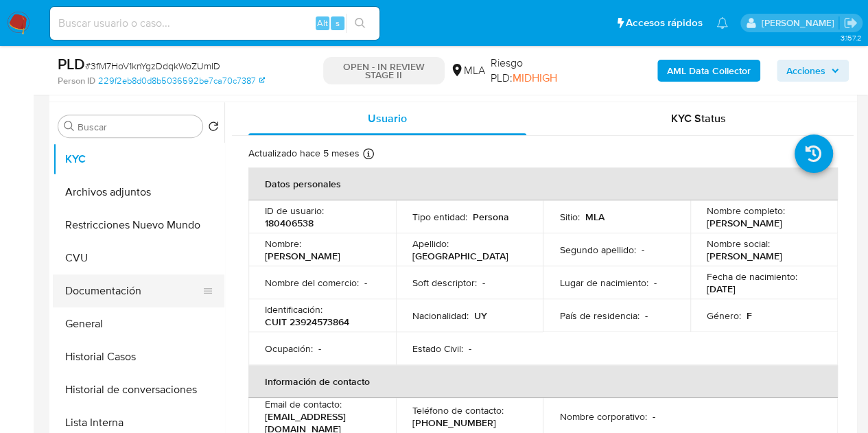
click at [106, 290] on button "Documentación" at bounding box center [133, 290] width 161 height 33
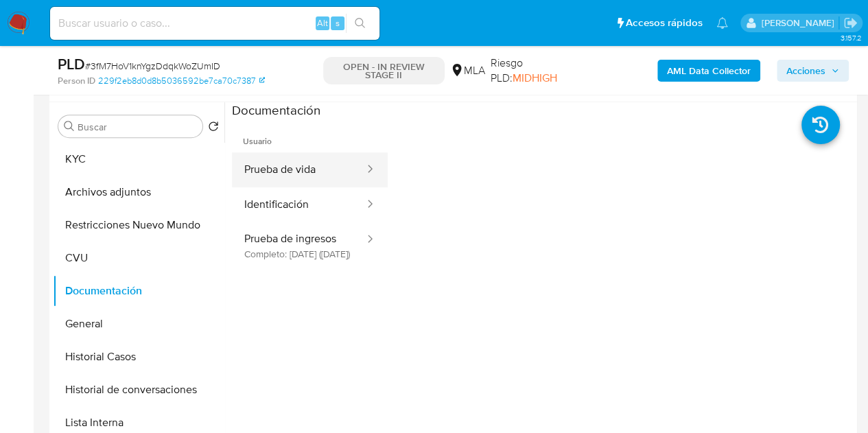
click at [301, 173] on button "Prueba de vida" at bounding box center [299, 169] width 134 height 35
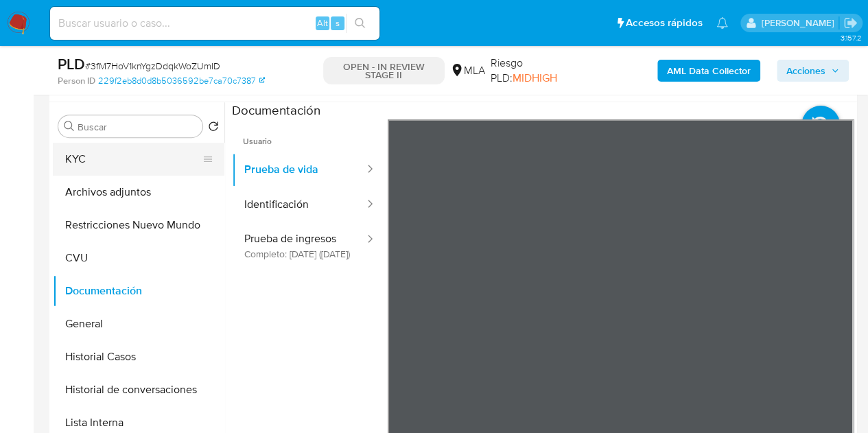
click at [126, 164] on button "KYC" at bounding box center [133, 159] width 161 height 33
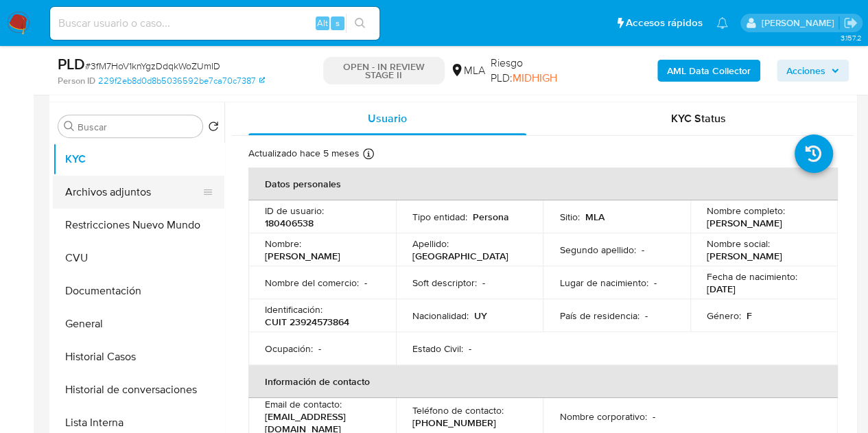
click at [132, 194] on button "Archivos adjuntos" at bounding box center [133, 192] width 161 height 33
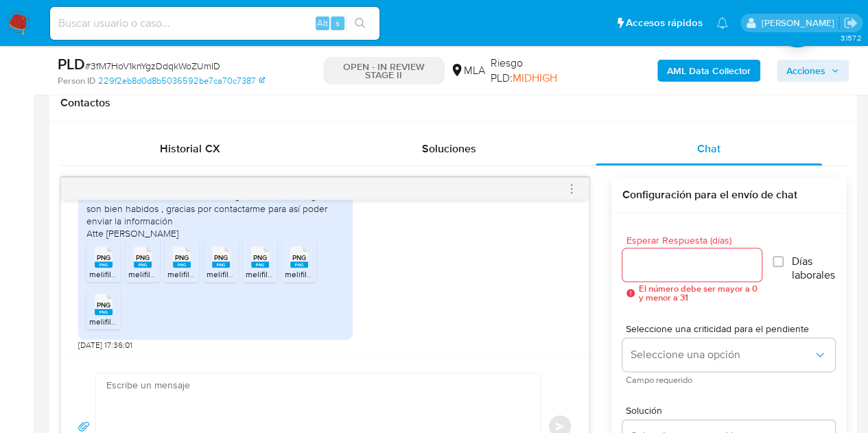
scroll to position [759, 0]
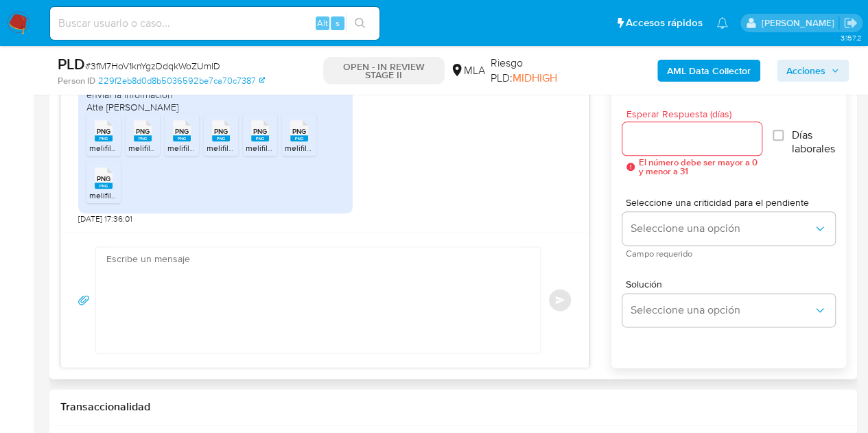
drag, startPoint x: 399, startPoint y: 203, endPoint x: 560, endPoint y: 201, distance: 161.3
click at [400, 204] on div "Buenas tardes envío la información requerida, les comento q mí dinero proviene,…" at bounding box center [324, 119] width 493 height 211
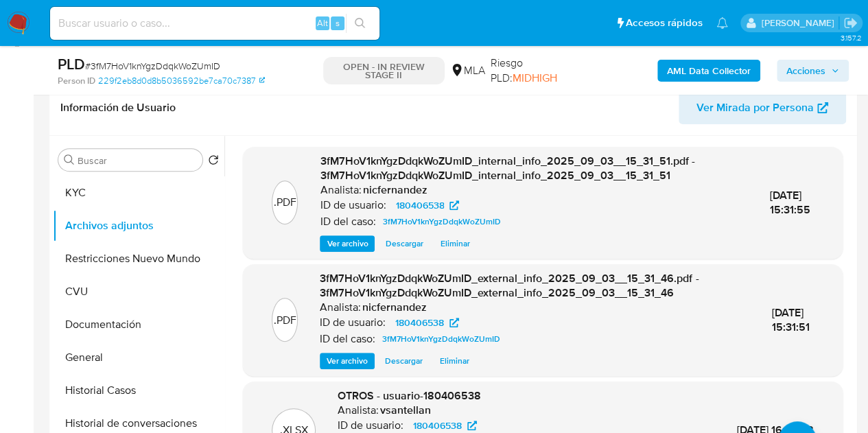
scroll to position [155, 0]
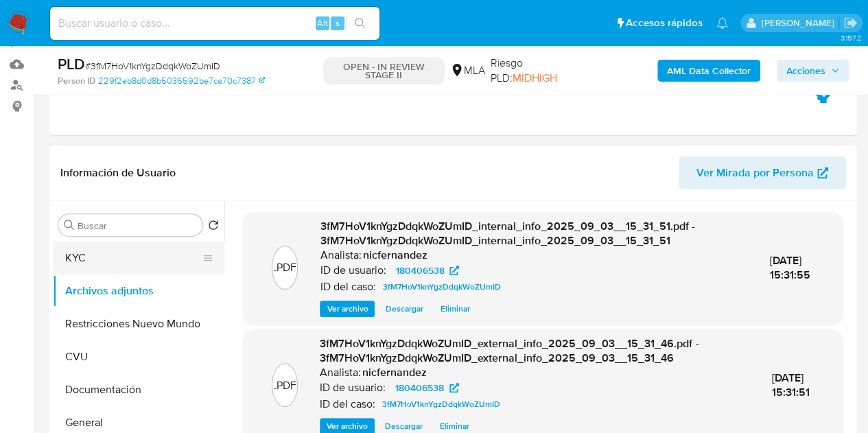
click at [105, 253] on button "KYC" at bounding box center [133, 258] width 161 height 33
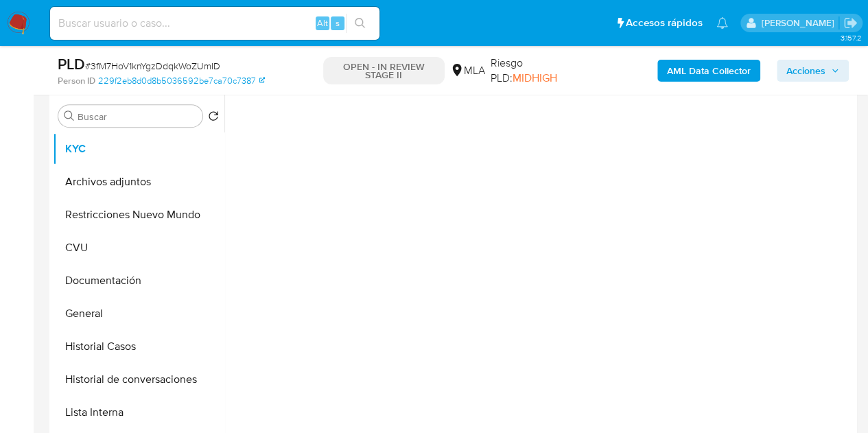
scroll to position [268, 0]
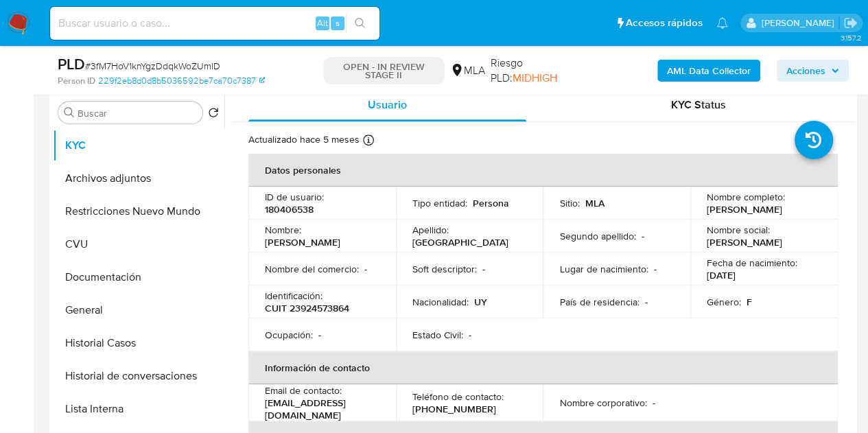
drag, startPoint x: 307, startPoint y: 237, endPoint x: 384, endPoint y: 239, distance: 76.9
click at [384, 239] on td "Nombre : Alida Alejandra" at bounding box center [322, 236] width 148 height 33
copy p "Alida Alejandra"
click at [399, 304] on td "Nacionalidad : UY" at bounding box center [470, 301] width 148 height 33
click at [140, 172] on button "Archivos adjuntos" at bounding box center [133, 178] width 161 height 33
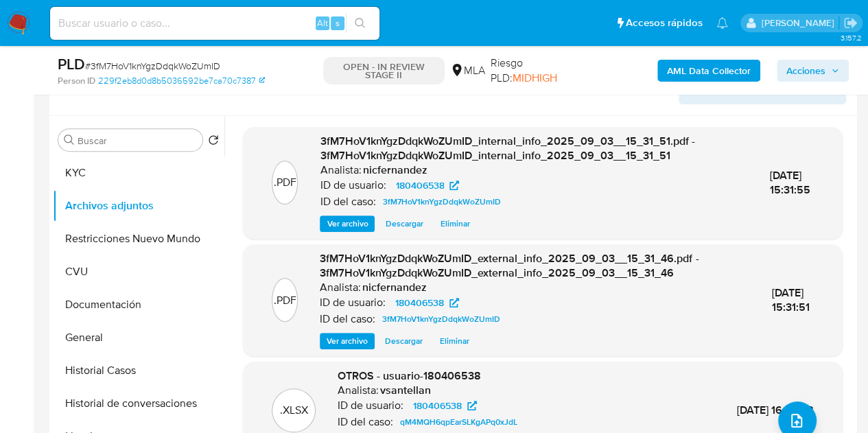
scroll to position [230, 0]
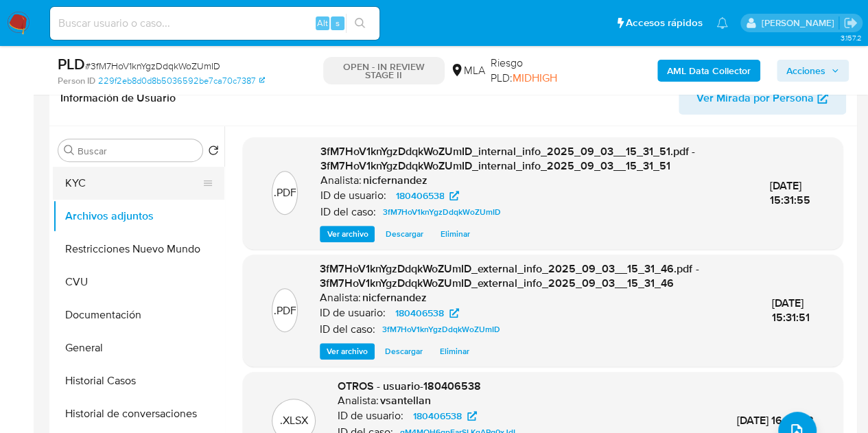
click at [115, 187] on button "KYC" at bounding box center [133, 183] width 161 height 33
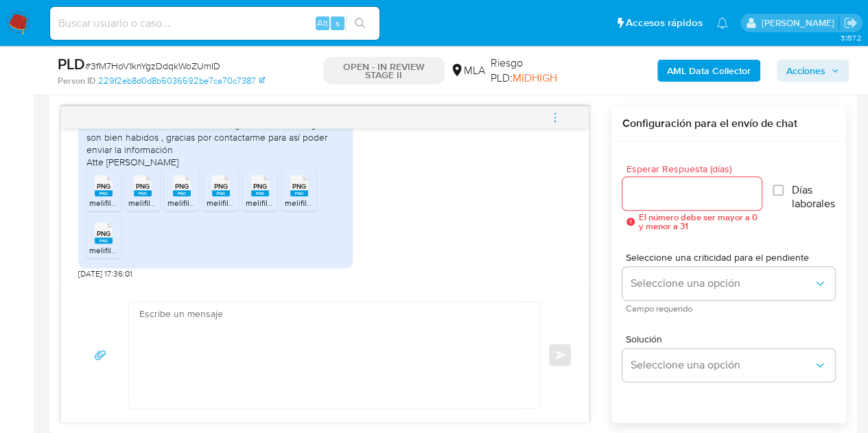
scroll to position [710, 0]
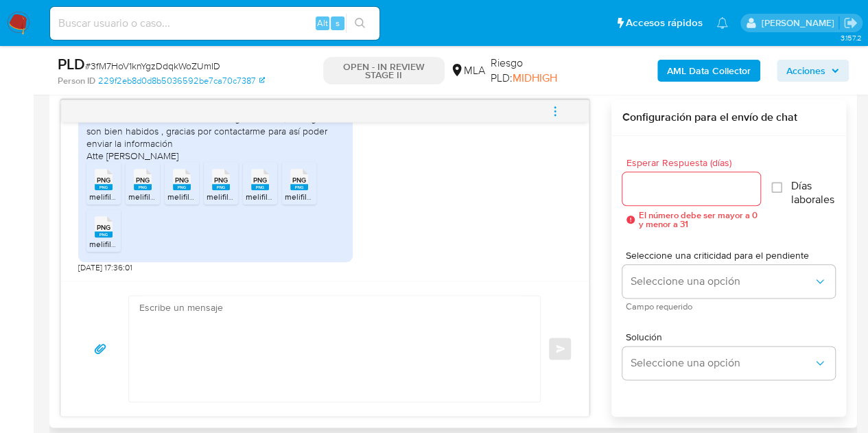
click at [342, 357] on textarea at bounding box center [331, 349] width 384 height 106
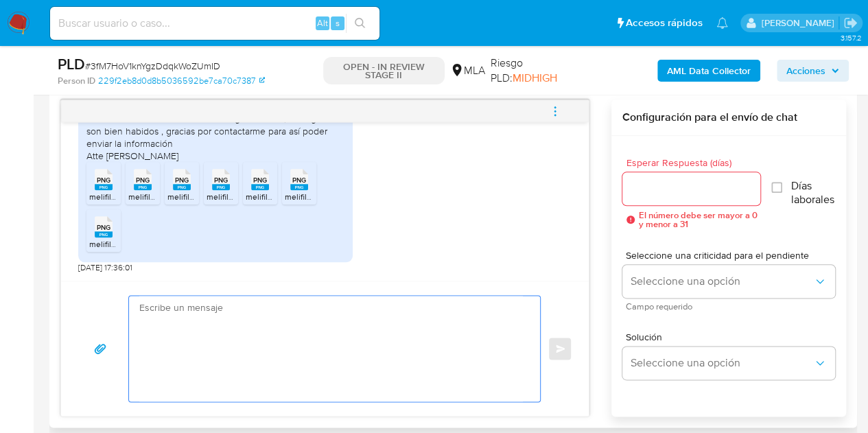
paste textarea "Hola Alida Alejandra, Muchas gracias por tu respuesta. Verificamos que la docum…"
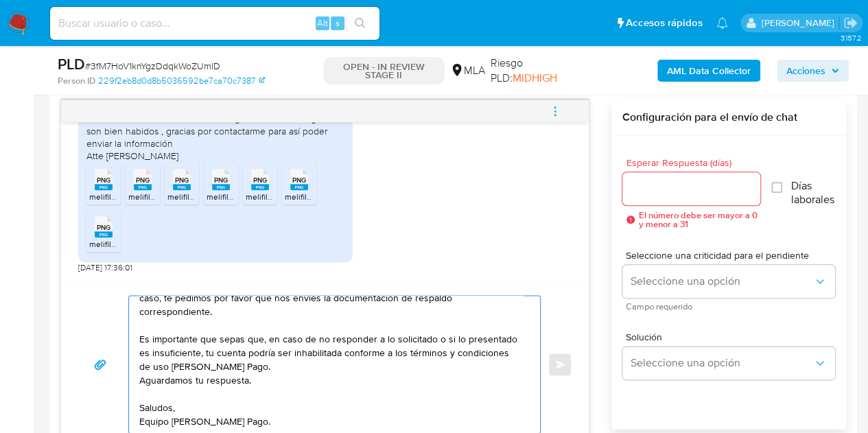
scroll to position [0, 0]
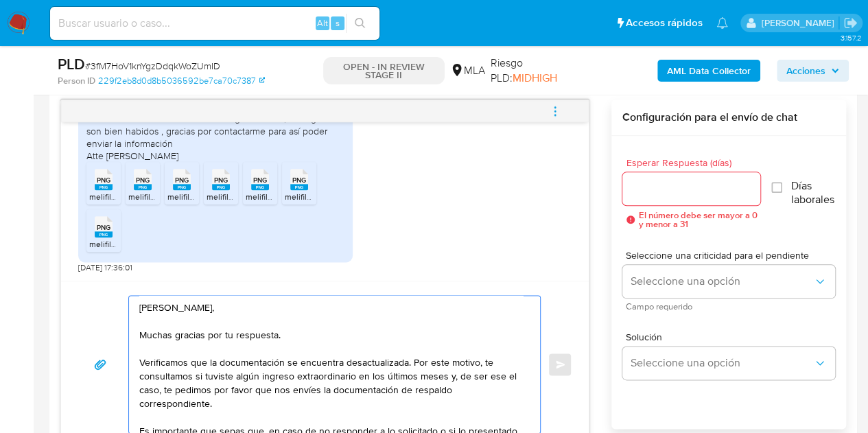
type textarea "Hola Alida Alejandra, Muchas gracias por tu respuesta. Verificamos que la docum…"
click at [653, 196] on div at bounding box center [691, 188] width 139 height 33
click at [658, 187] on input "Esperar Respuesta (días)" at bounding box center [691, 189] width 139 height 18
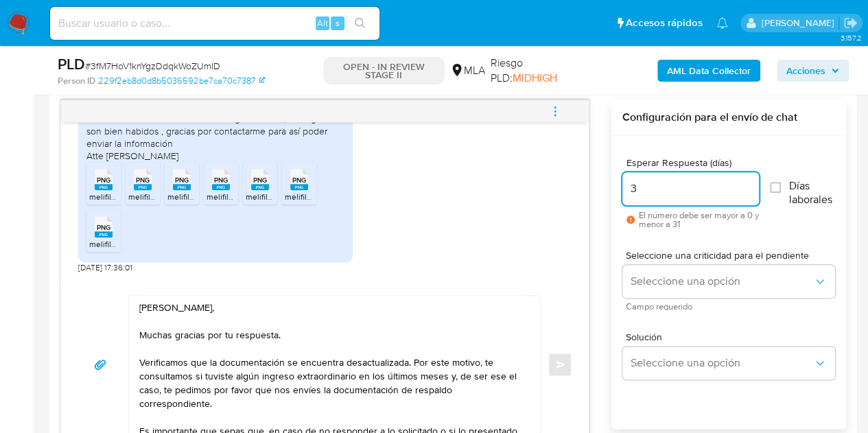
type input "3"
click at [602, 239] on div "18/08/2025 17:24:18 Lo hacemos por Whatsapp 18/08/2025 17:31:17 Buenas tardes e…" at bounding box center [453, 273] width 786 height 349
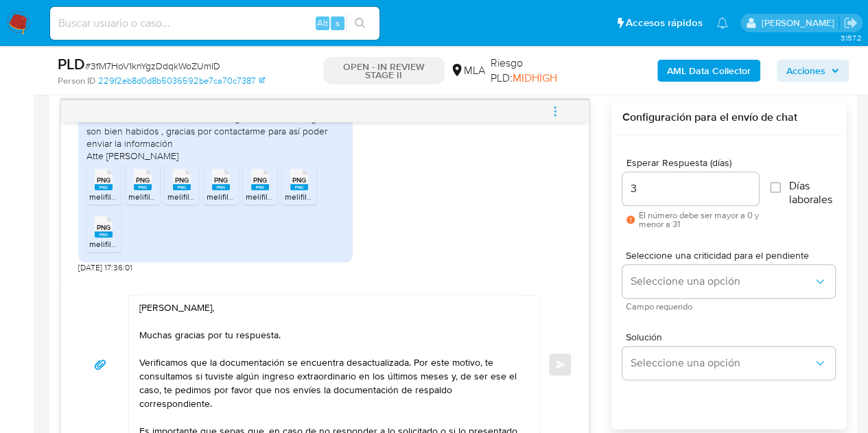
scroll to position [797, 0]
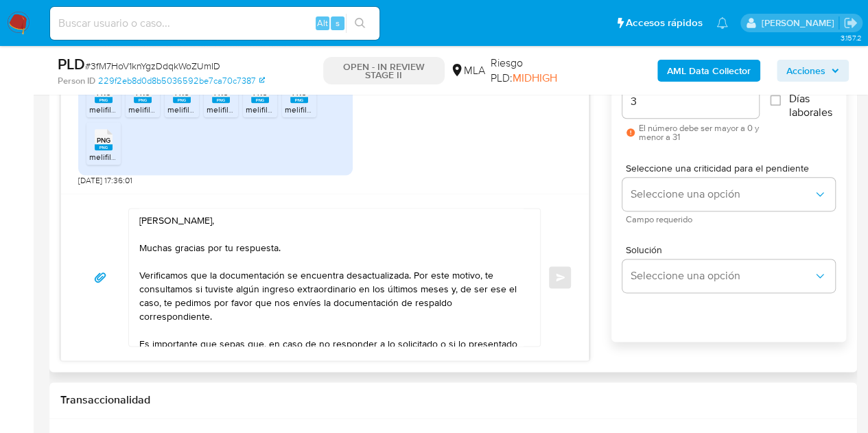
click at [285, 274] on textarea "Hola Alida Alejandra, Muchas gracias por tu respuesta. Verificamos que la docum…" at bounding box center [331, 277] width 384 height 137
click at [338, 226] on textarea "Hola Alida Alejandra, Muchas gracias por tu respuesta. Verificamos que la docum…" at bounding box center [331, 277] width 384 height 137
click at [347, 219] on textarea "Hola Alida Alejandra, Muchas gracias por tu respuesta. Verificamos que la docum…" at bounding box center [331, 277] width 384 height 137
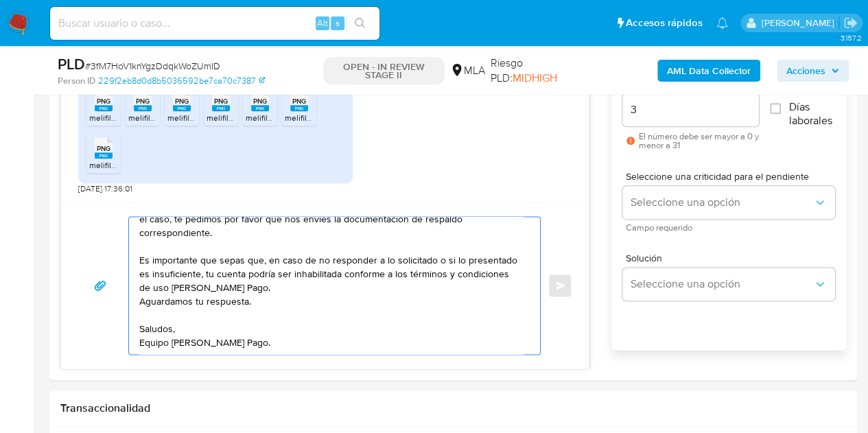
scroll to position [738, 0]
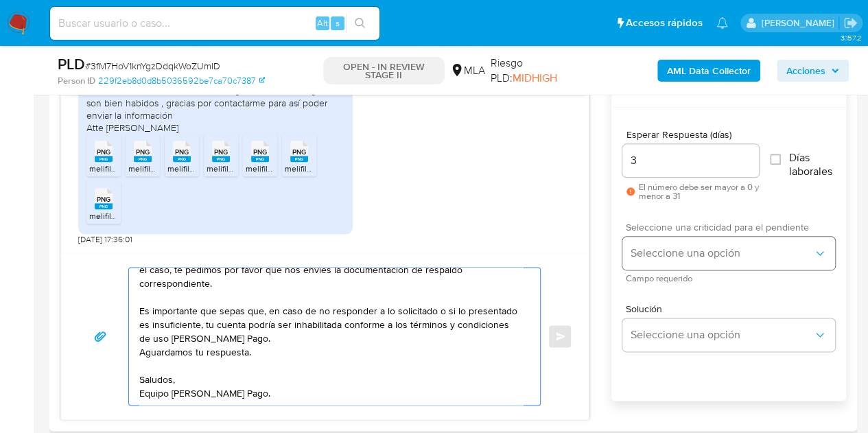
type textarea "Hola Alida Alejandra, Muchas gracias por tu respuesta. Verificamos que la docum…"
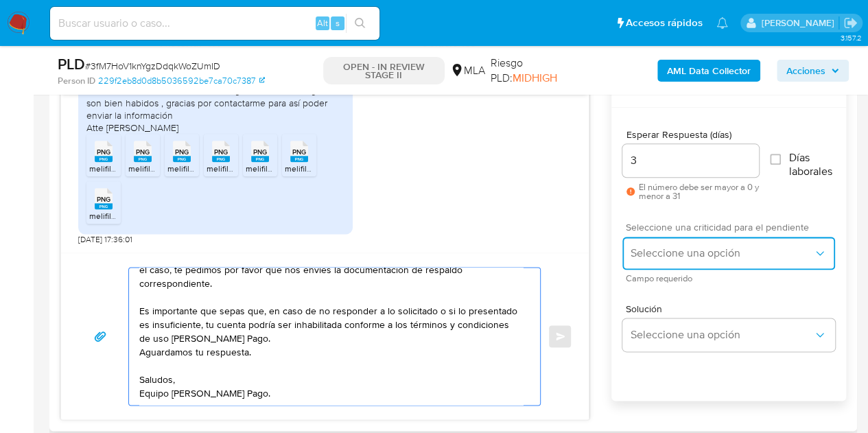
click at [679, 257] on span "Seleccione una opción" at bounding box center [722, 253] width 183 height 14
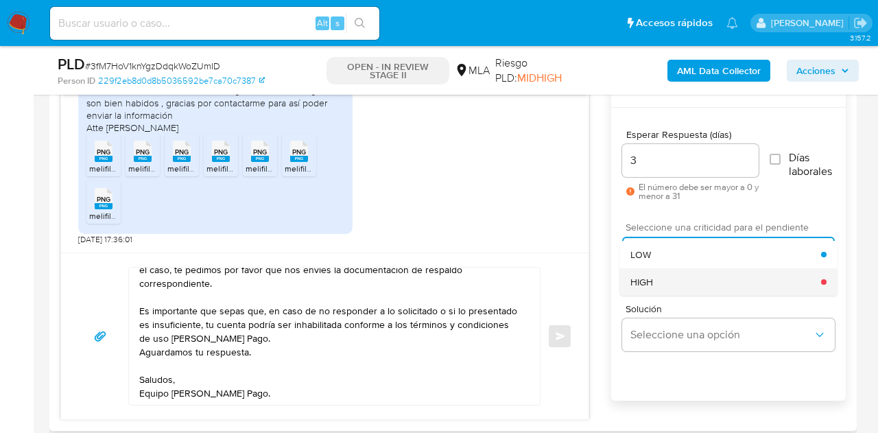
click at [668, 279] on div "HIGH" at bounding box center [726, 281] width 191 height 27
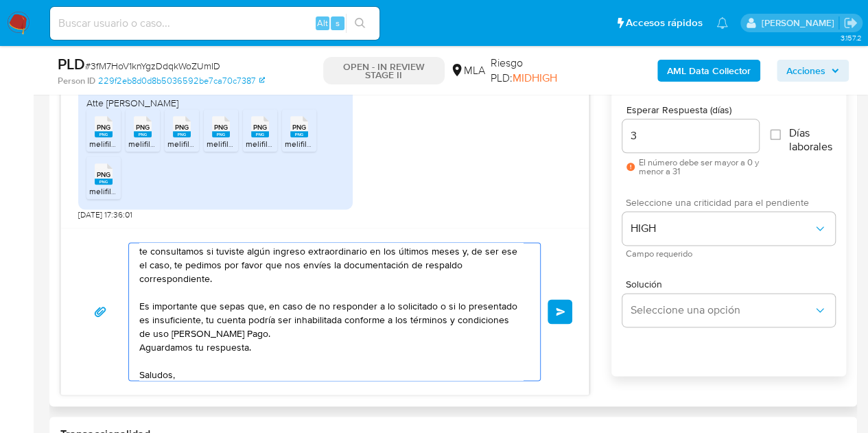
scroll to position [92, 0]
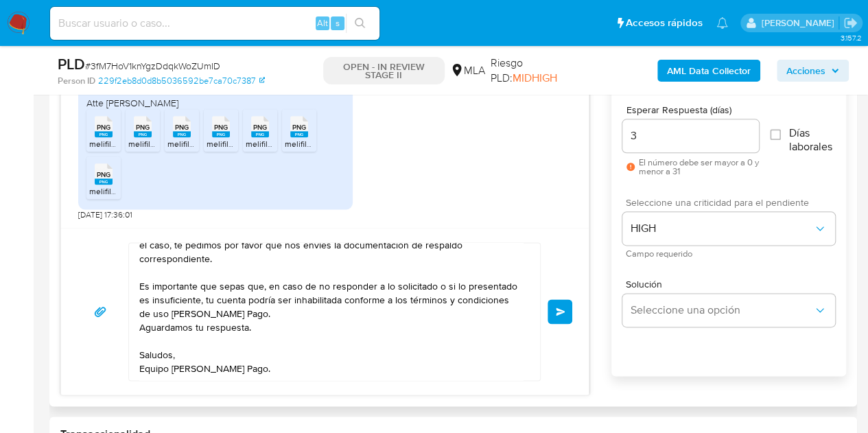
click at [559, 310] on span "Enviar" at bounding box center [561, 311] width 10 height 8
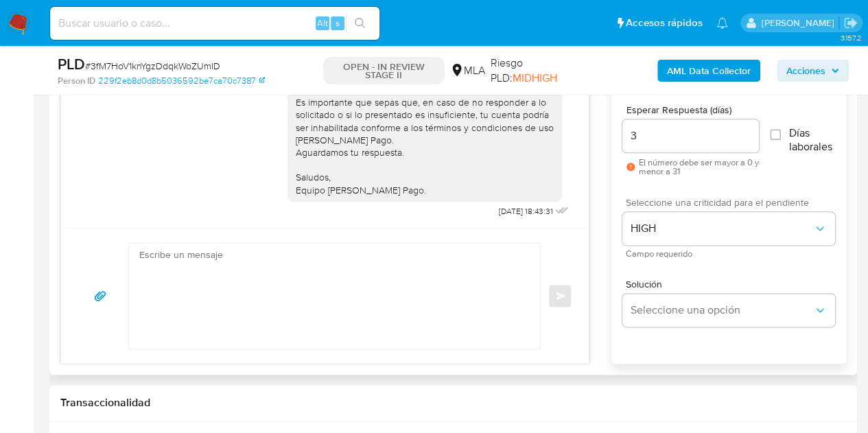
scroll to position [1001, 0]
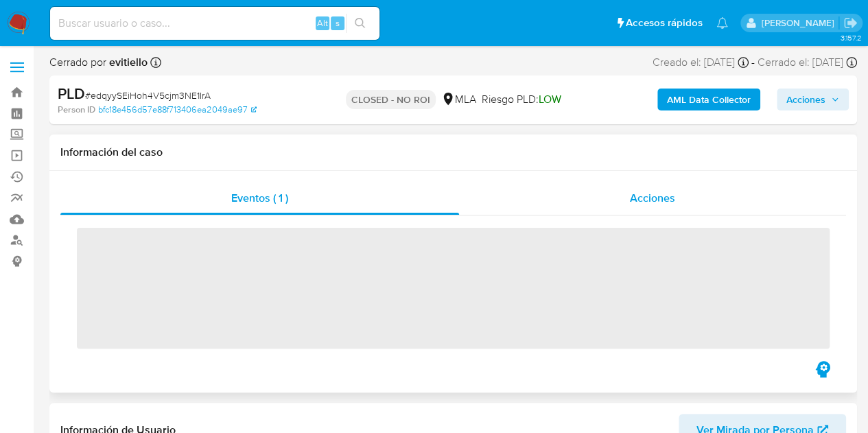
click at [643, 188] on div "Acciones" at bounding box center [652, 198] width 387 height 33
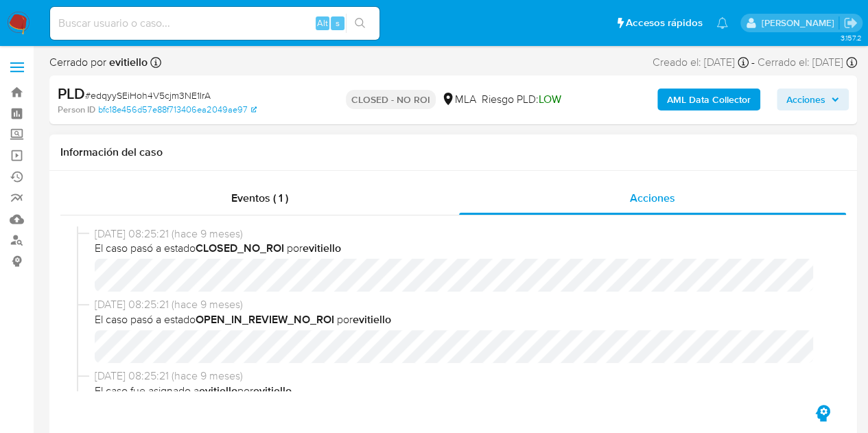
select select "10"
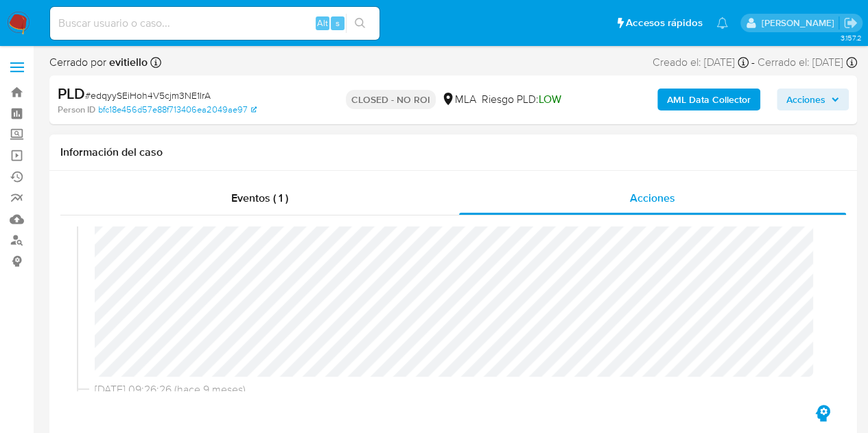
scroll to position [268, 0]
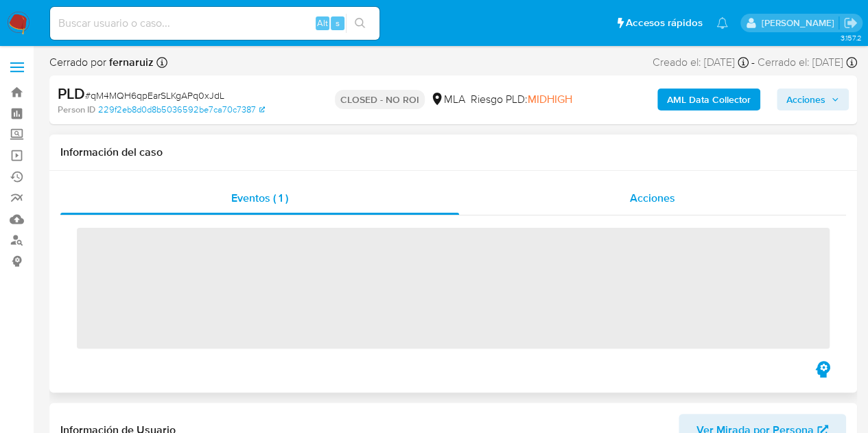
click at [659, 190] on span "Acciones" at bounding box center [652, 198] width 45 height 16
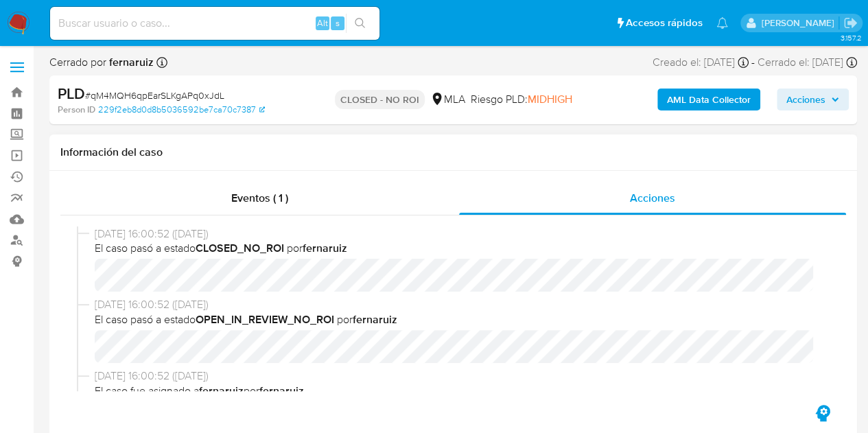
select select "10"
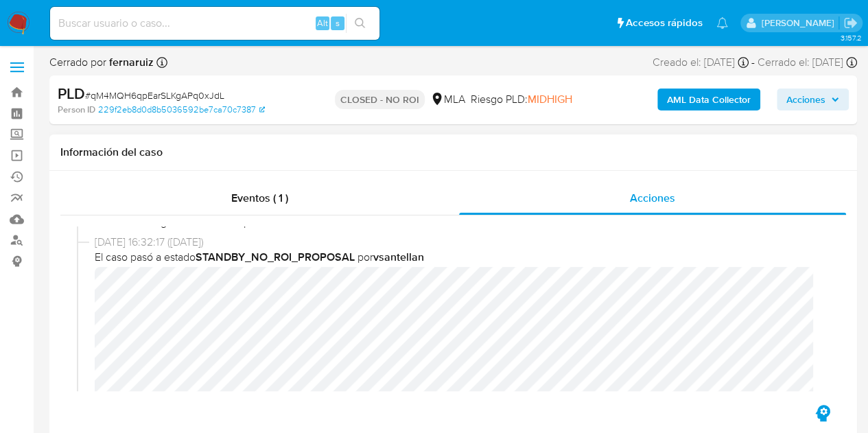
scroll to position [200, 0]
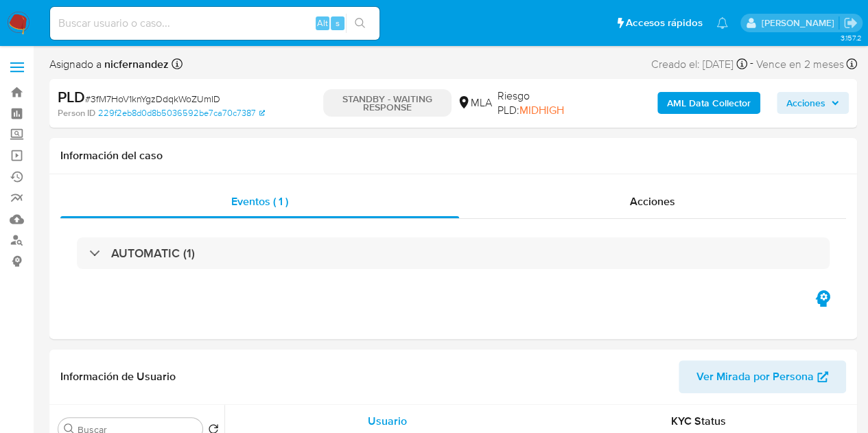
select select "10"
click at [245, 399] on div "Información de Usuario Ver Mirada por Persona" at bounding box center [453, 377] width 808 height 56
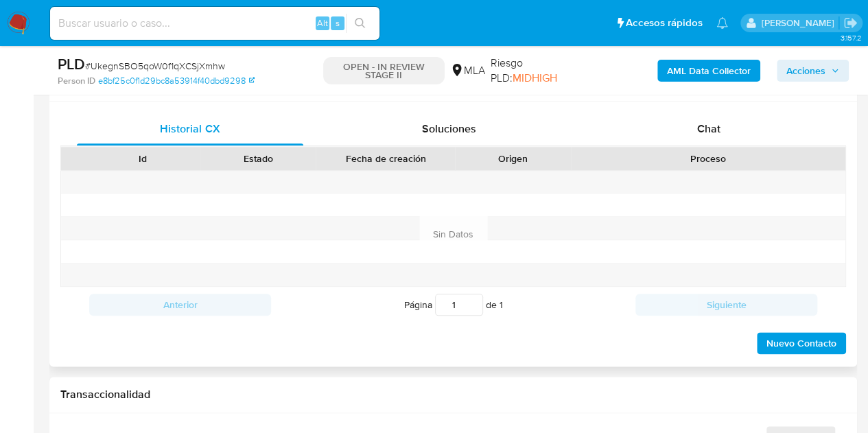
scroll to position [648, 0]
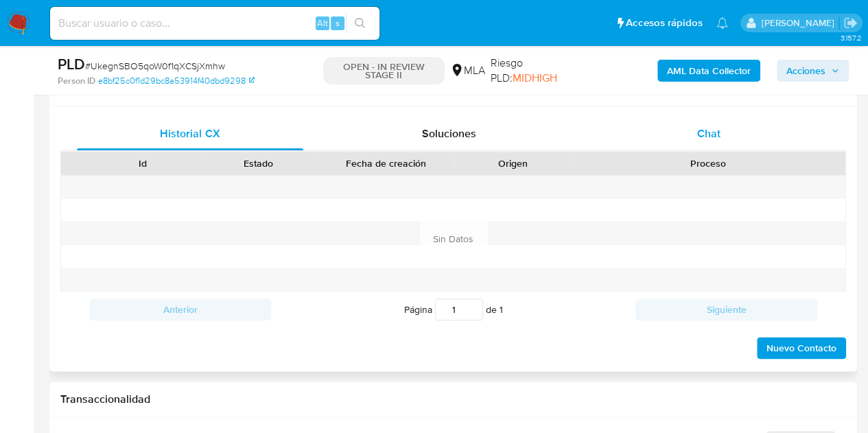
click at [711, 143] on div "Chat" at bounding box center [709, 133] width 226 height 33
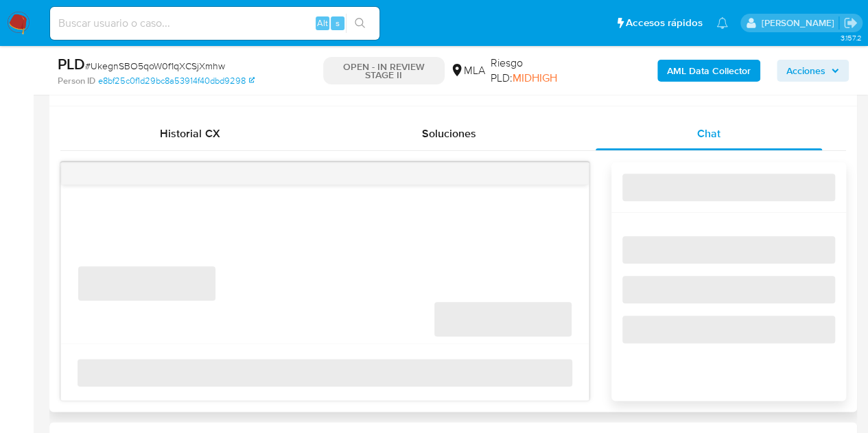
select select "10"
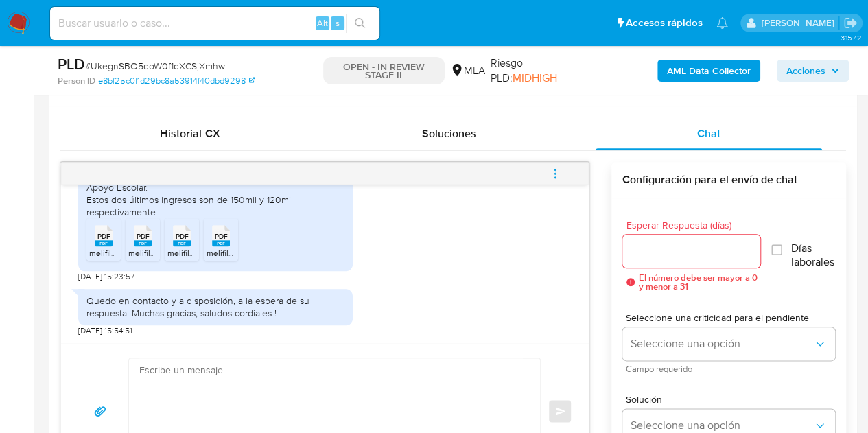
scroll to position [1584, 0]
click at [110, 228] on rect at bounding box center [117, 222] width 21 height 18
click at [137, 244] on rect at bounding box center [143, 243] width 18 height 6
click at [186, 245] on icon "PDF" at bounding box center [182, 236] width 18 height 24
click at [236, 237] on li "PDF PDF melifile7078609037787168446.pdf" at bounding box center [221, 239] width 34 height 43
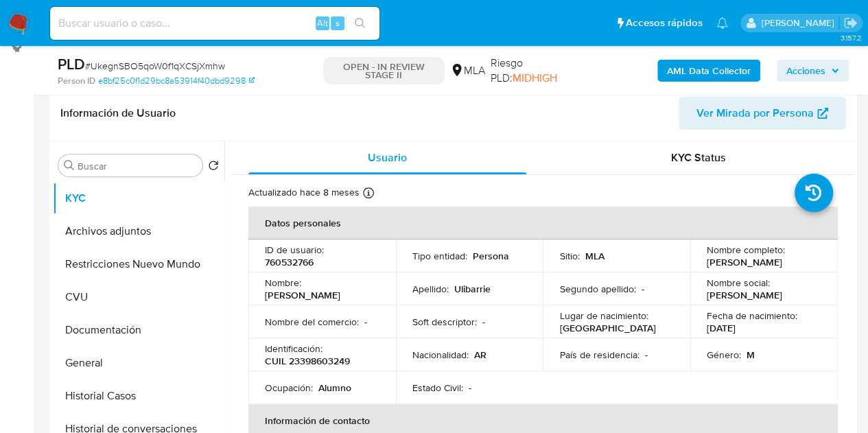
scroll to position [204, 0]
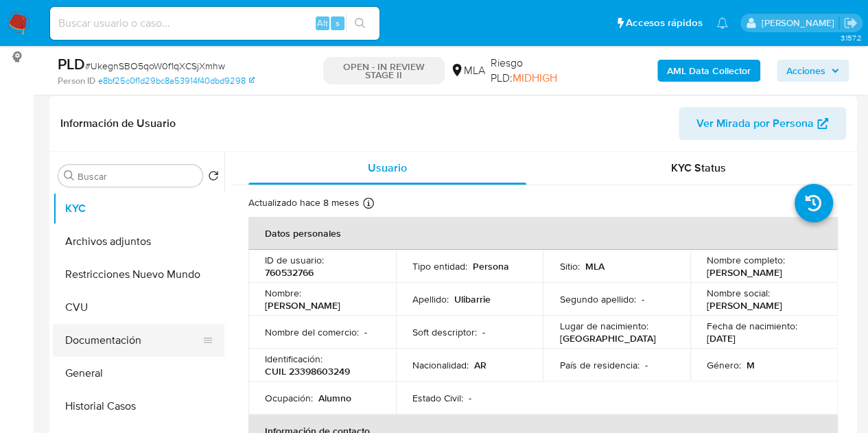
click at [113, 340] on button "Documentación" at bounding box center [133, 340] width 161 height 33
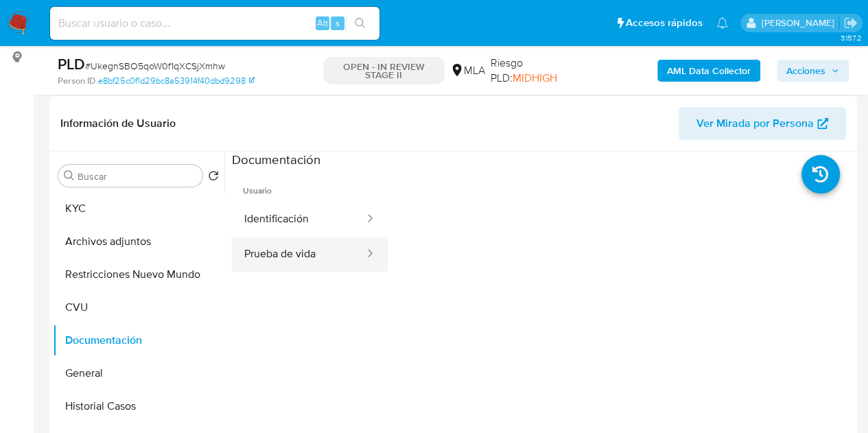
click at [303, 253] on button "Prueba de vida" at bounding box center [299, 254] width 134 height 35
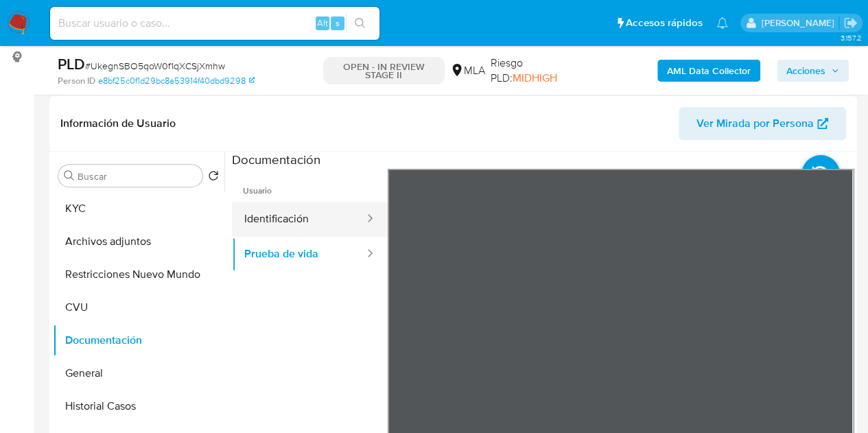
click at [282, 207] on button "Identificación" at bounding box center [299, 219] width 134 height 35
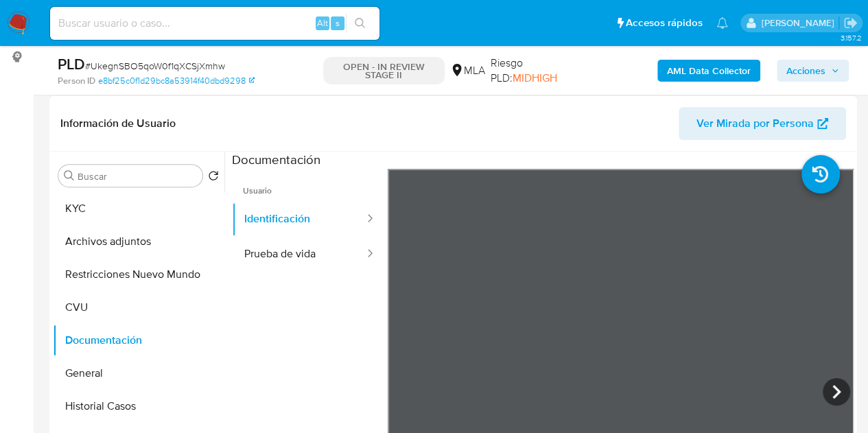
click at [703, 126] on span "Ver Mirada por Persona" at bounding box center [754, 123] width 117 height 33
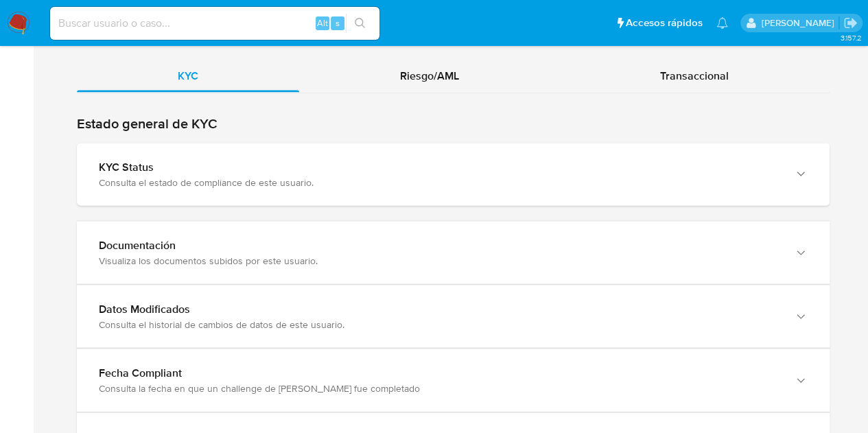
scroll to position [1341, 0]
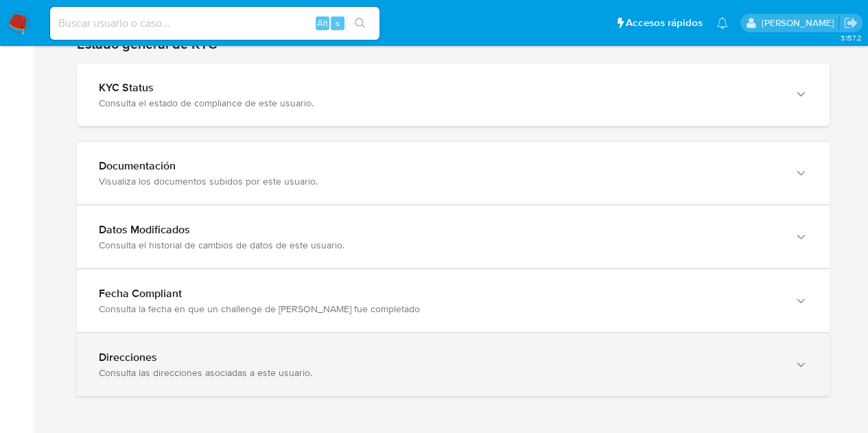
click at [795, 368] on div "button" at bounding box center [799, 365] width 16 height 28
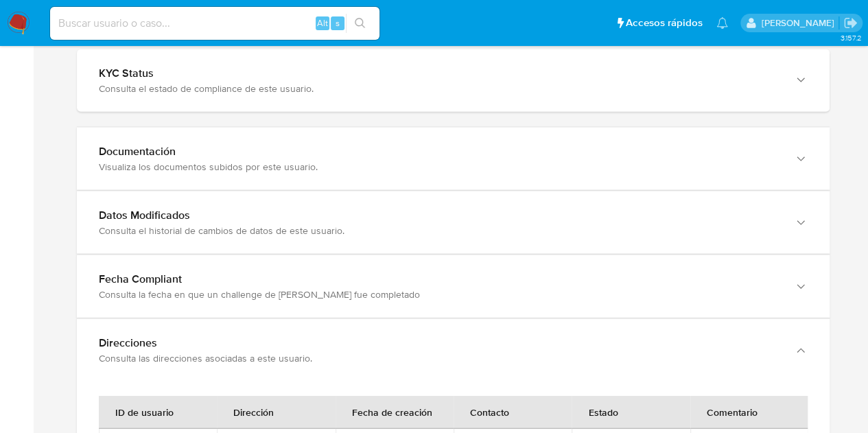
scroll to position [1261, 0]
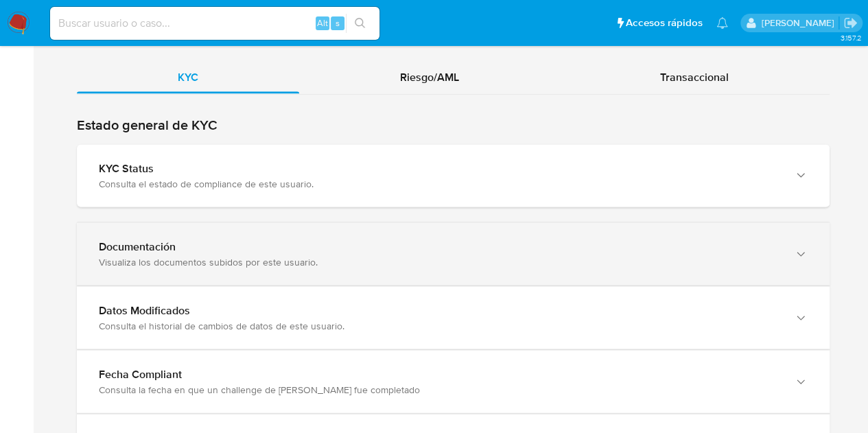
click at [783, 248] on div "Documentación Visualiza los documentos subidos por este usuario." at bounding box center [453, 253] width 753 height 62
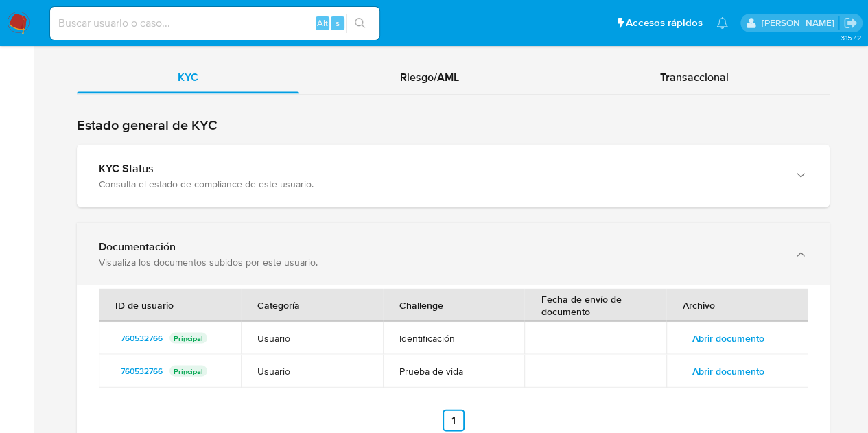
click at [783, 248] on div "Documentación Visualiza los documentos subidos por este usuario." at bounding box center [453, 253] width 753 height 62
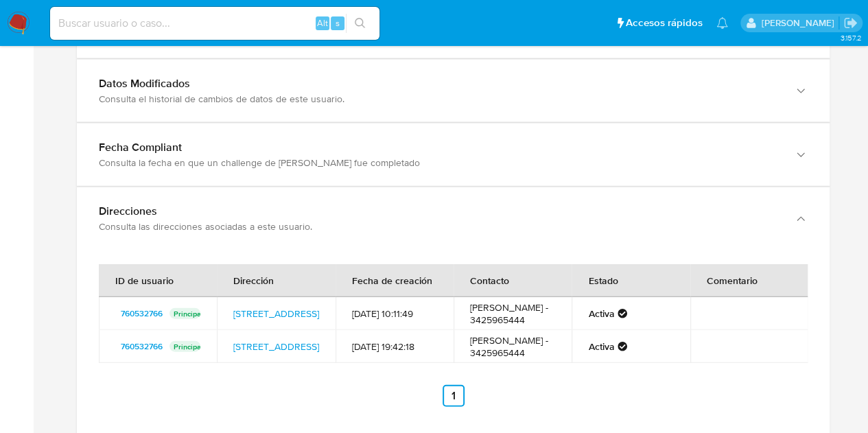
scroll to position [1427, 0]
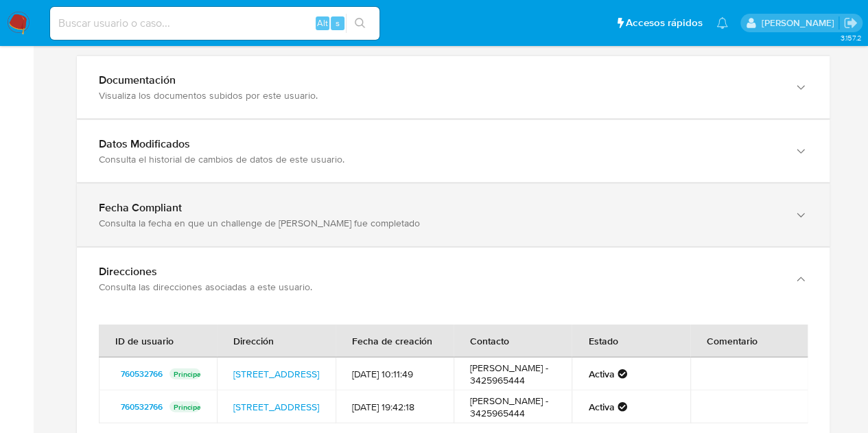
click at [744, 183] on div "Fecha Compliant Consulta la fecha en que un challenge de kyc fue completado" at bounding box center [453, 151] width 753 height 62
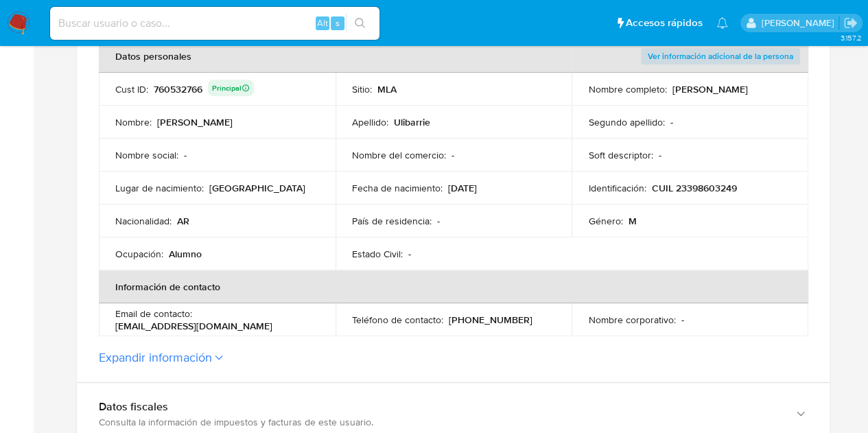
scroll to position [0, 0]
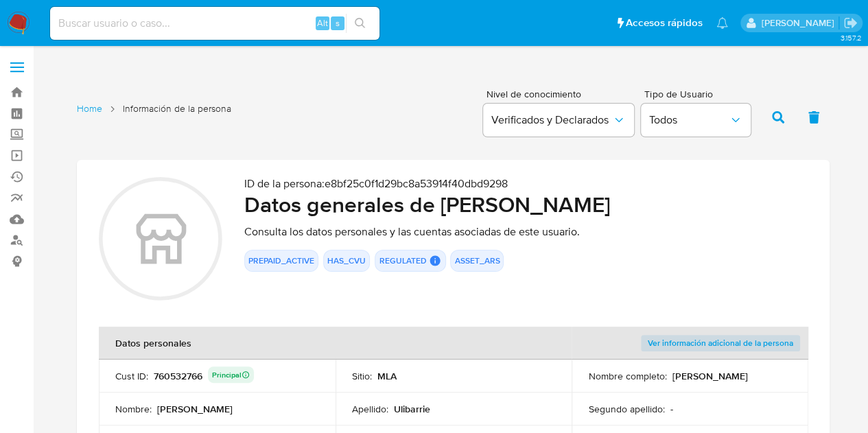
click at [165, 377] on div "760532766 Principal" at bounding box center [204, 375] width 100 height 19
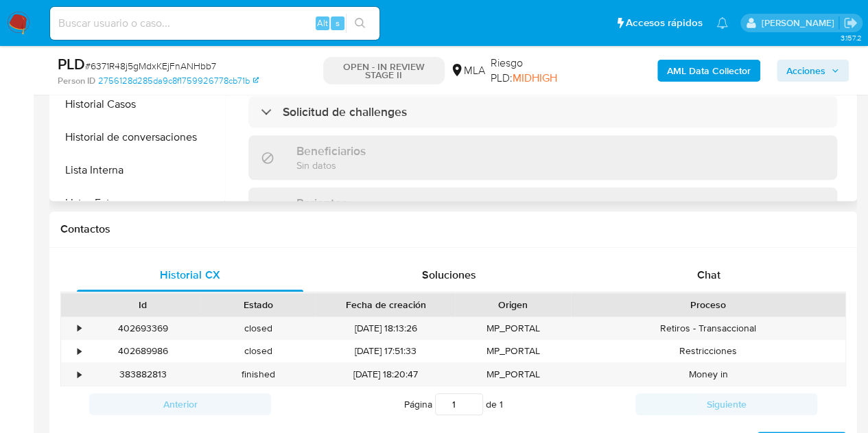
scroll to position [504, 0]
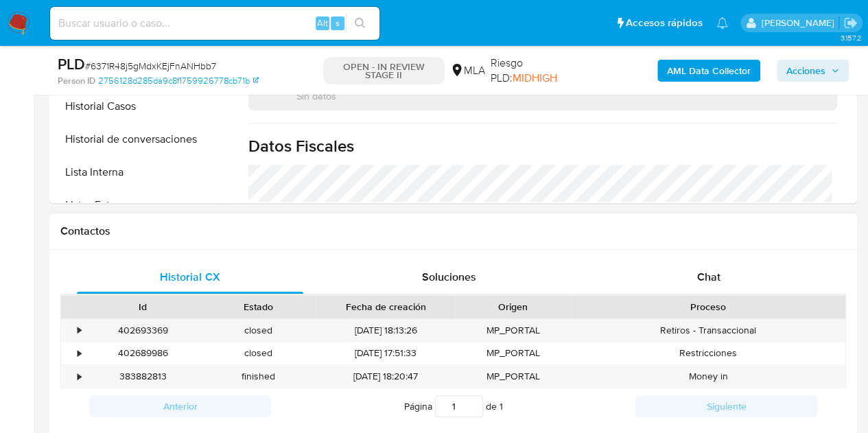
click at [702, 292] on div "Historial CX Soluciones Chat" at bounding box center [453, 278] width 786 height 34
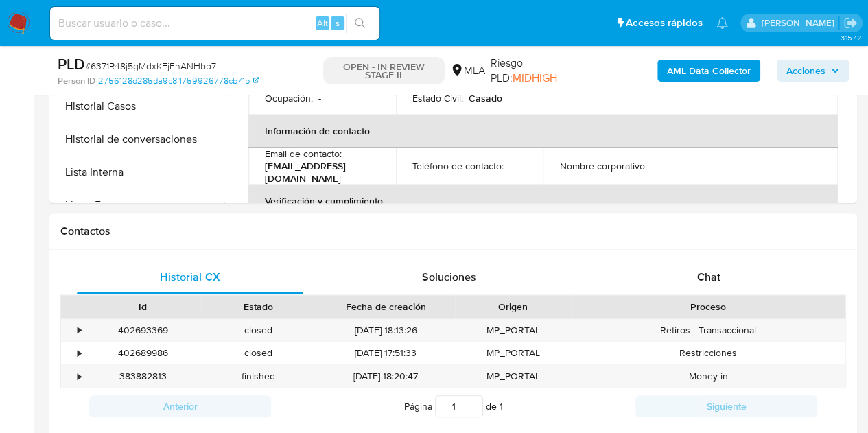
select select "10"
click at [737, 279] on div "Chat" at bounding box center [709, 277] width 226 height 33
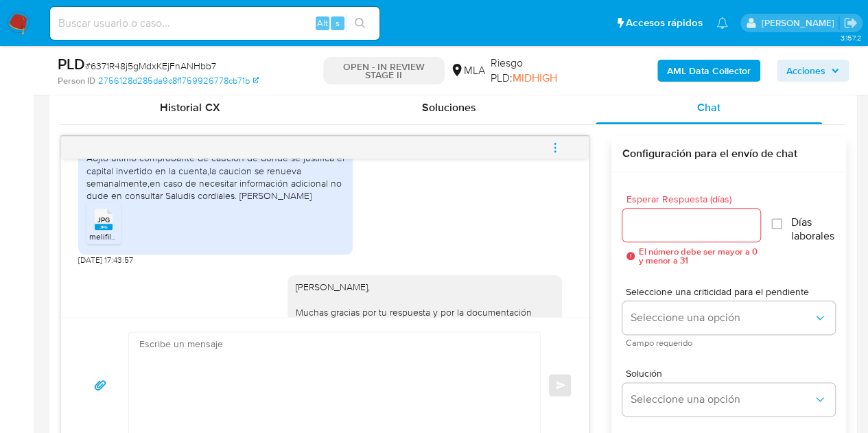
scroll to position [738, 0]
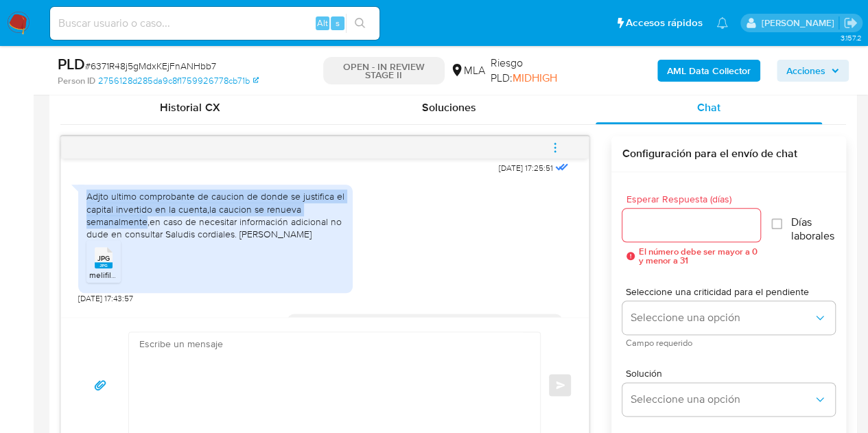
drag, startPoint x: 85, startPoint y: 224, endPoint x: 145, endPoint y: 245, distance: 63.8
click at [145, 245] on div "Adjto ultimo comprobante de caucion de donde se justifica el capital invertido …" at bounding box center [215, 239] width 274 height 108
copy div "Adjto ultimo comprobante de caucion de donde se justifica el capital invertido …"
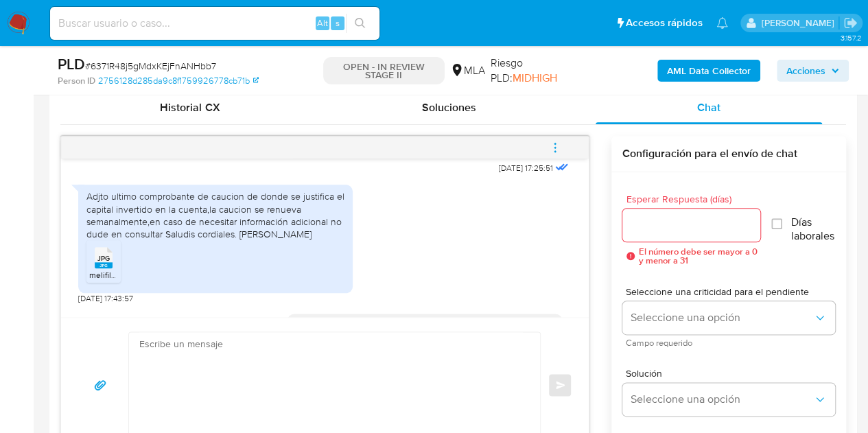
click at [431, 304] on div "Adjto ultimo comprobante de caucion de donde se justifica el capital invertido …" at bounding box center [324, 241] width 493 height 126
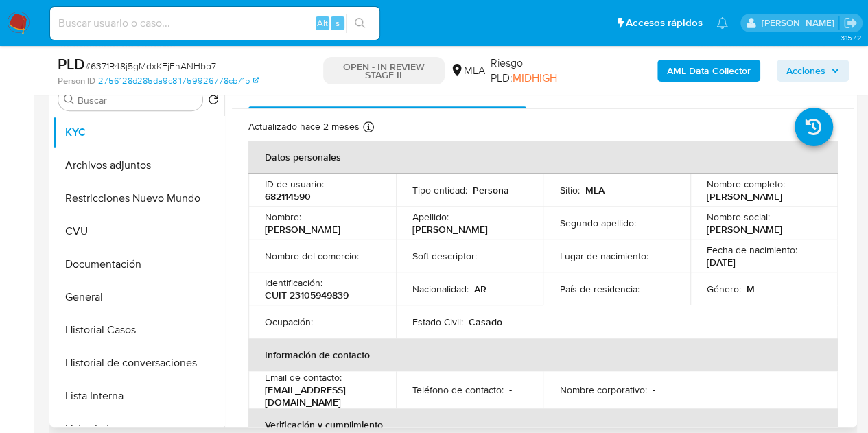
scroll to position [277, 0]
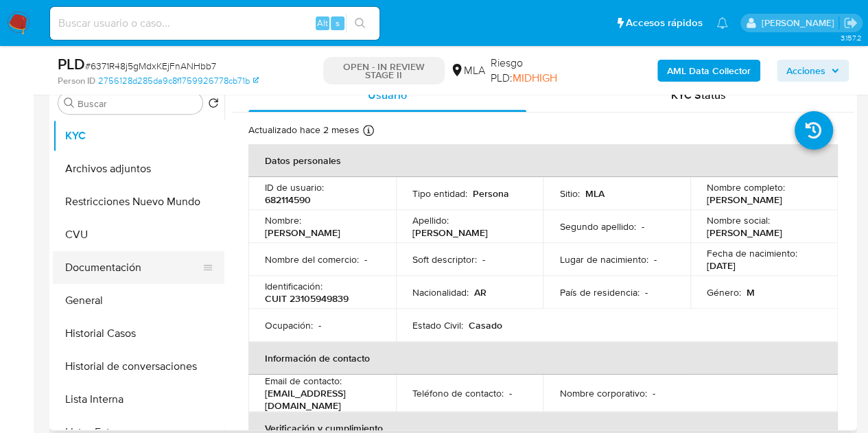
click at [117, 255] on button "Documentación" at bounding box center [133, 267] width 161 height 33
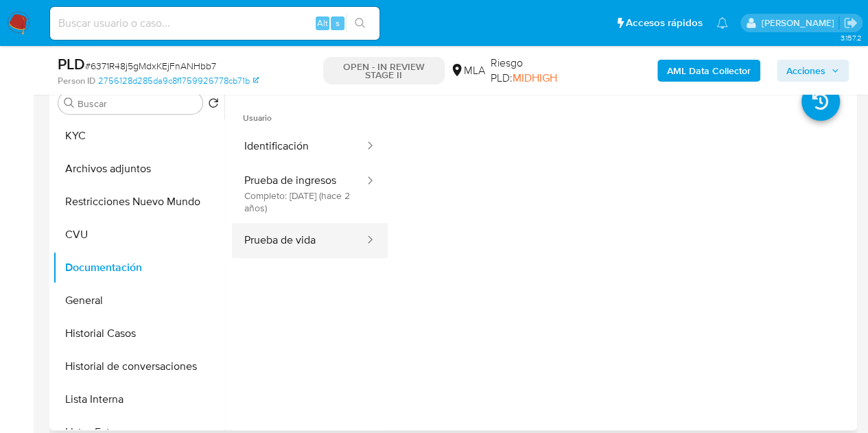
click at [330, 237] on button "Prueba de vida" at bounding box center [299, 240] width 134 height 35
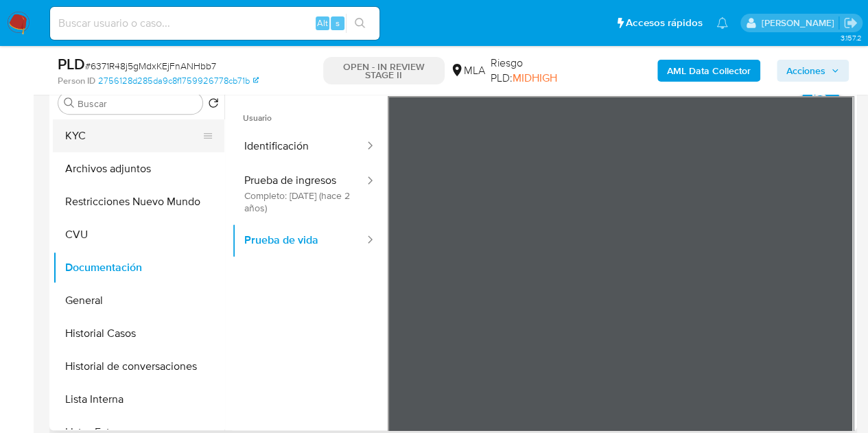
click at [134, 133] on button "KYC" at bounding box center [133, 135] width 161 height 33
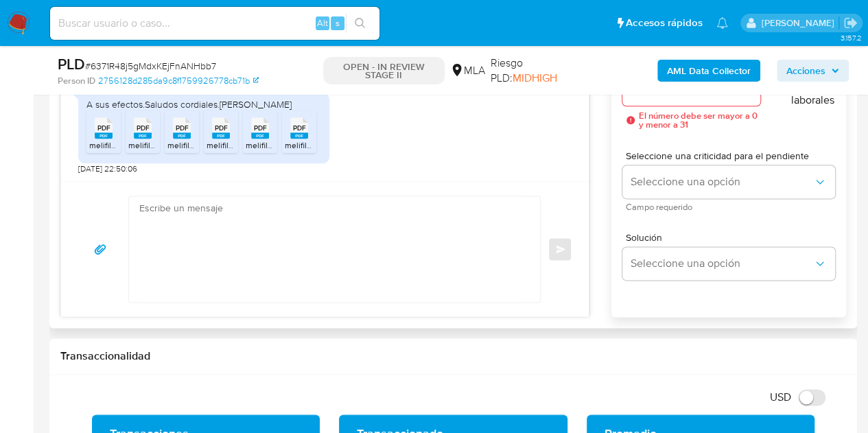
scroll to position [858, 0]
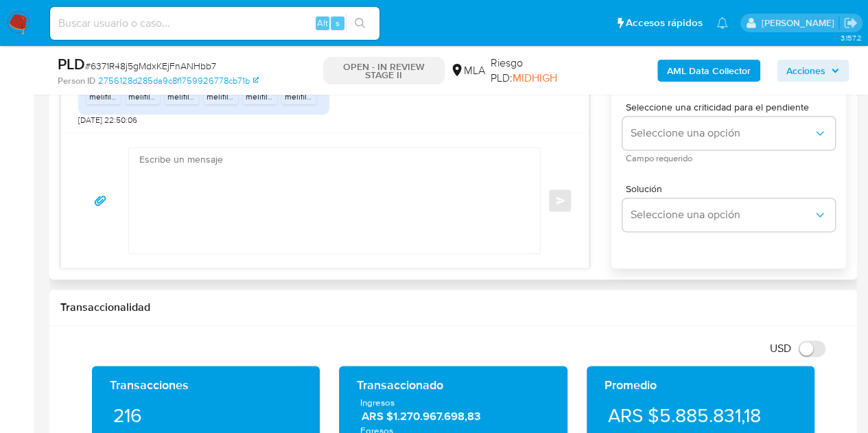
click at [401, 200] on textarea at bounding box center [331, 201] width 384 height 106
paste textarea "Hola, ¡Muchas gracias por tu respuesta! Confirmamos la recepción de la document…"
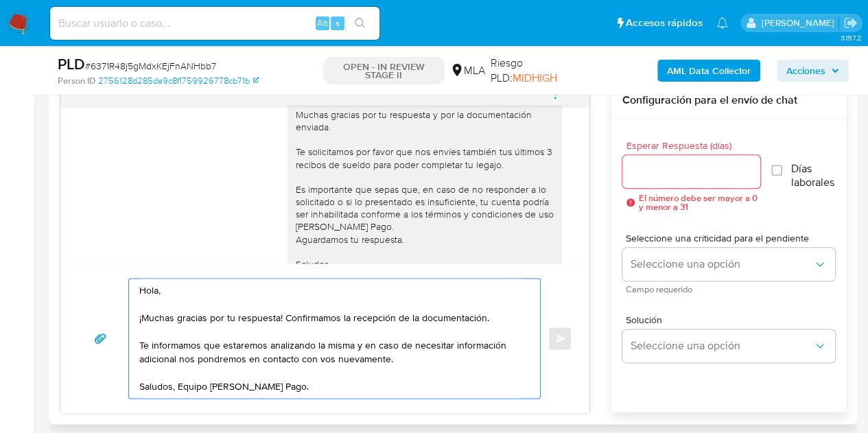
scroll to position [912, 0]
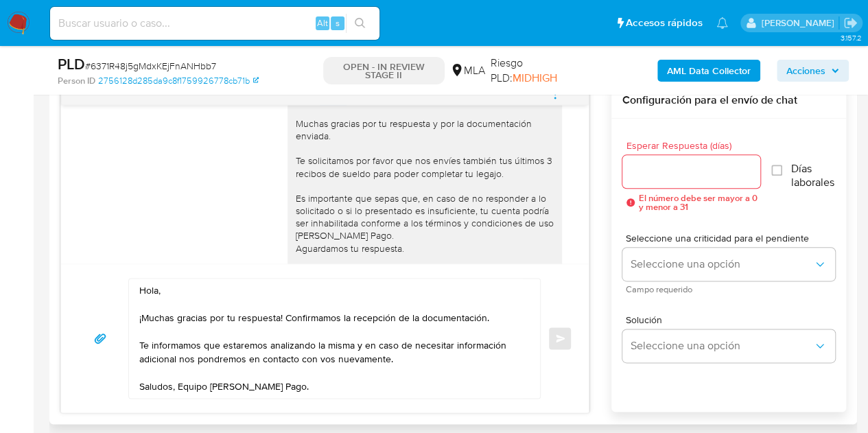
drag, startPoint x: 307, startPoint y: 126, endPoint x: 329, endPoint y: 128, distance: 22.0
click at [329, 128] on div "Hola Hugo, Muchas gracias por tu respuesta y por la documentación enviada. Te s…" at bounding box center [425, 192] width 258 height 200
copy div "[PERSON_NAME]"
click at [157, 290] on textarea "Hola, ¡Muchas gracias por tu respuesta! Confirmamos la recepción de la document…" at bounding box center [331, 338] width 384 height 119
paste textarea "[PERSON_NAME]"
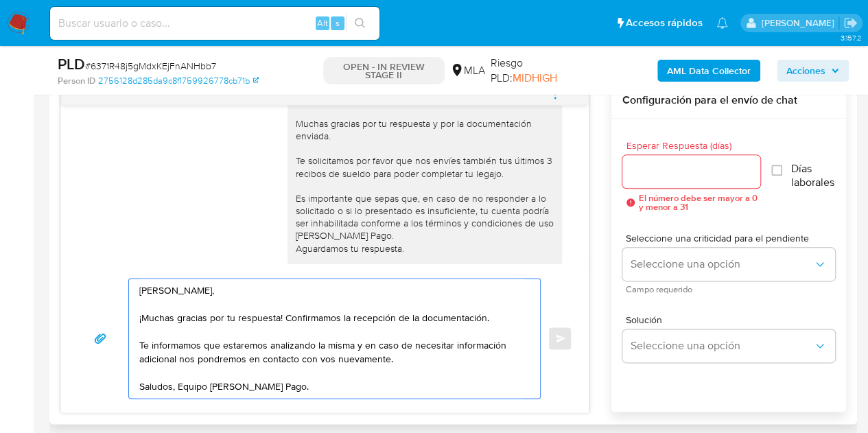
click at [217, 283] on textarea "Hola Hugo, ¡Muchas gracias por tu respuesta! Confirmamos la recepción de la doc…" at bounding box center [331, 338] width 384 height 119
type textarea "Hola Hugo, ¡Muchas gracias por tu respuesta! Confirmamos la recepción de la doc…"
click at [708, 178] on input "Esperar Respuesta (días)" at bounding box center [691, 172] width 139 height 18
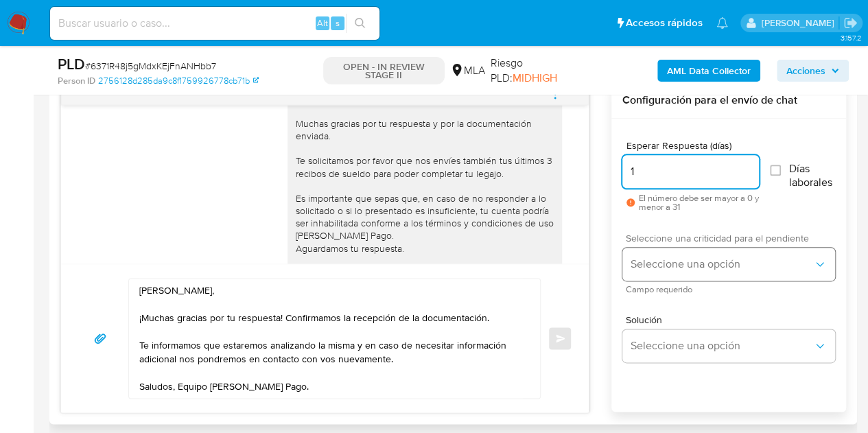
type input "1"
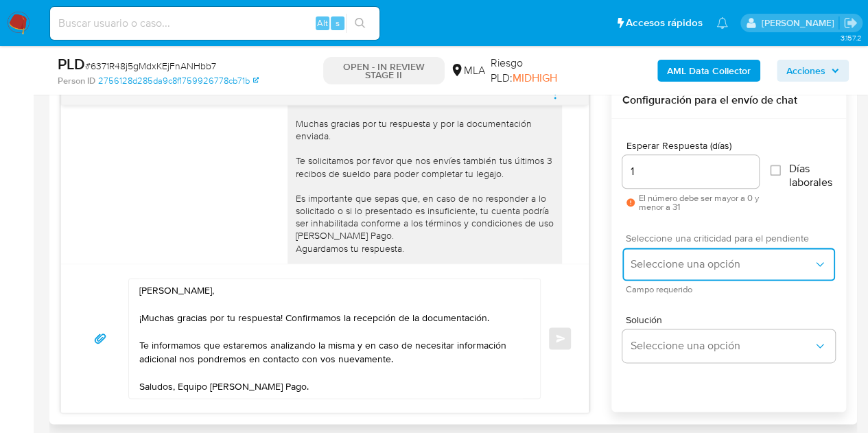
click at [668, 255] on button "Seleccione una opción" at bounding box center [728, 264] width 213 height 33
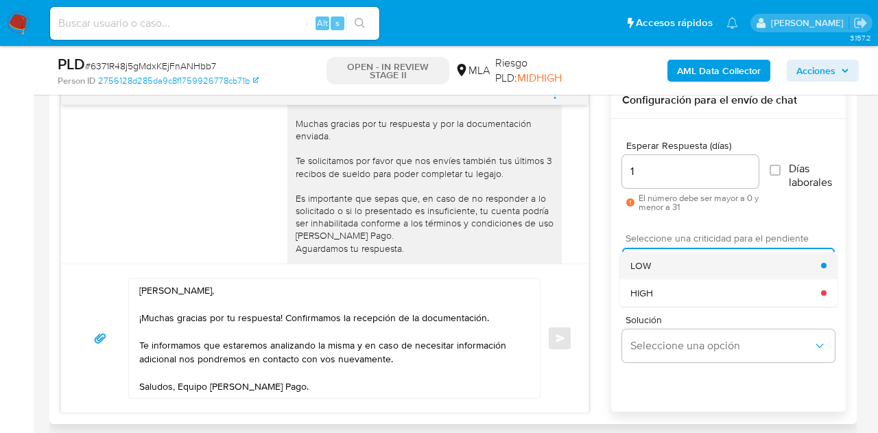
click at [664, 269] on div "LOW" at bounding box center [726, 265] width 191 height 27
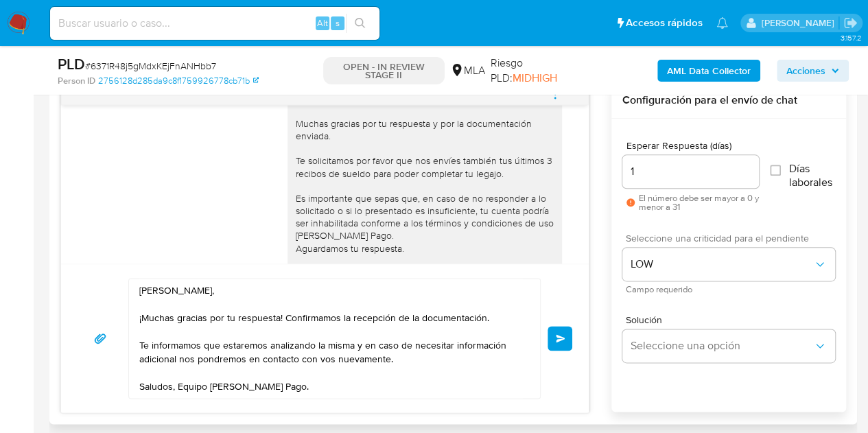
click at [563, 338] on span "Enviar" at bounding box center [561, 338] width 10 height 8
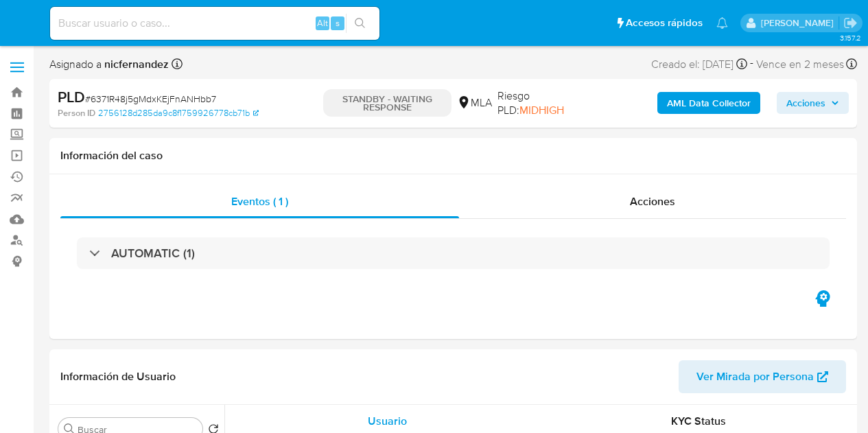
select select "10"
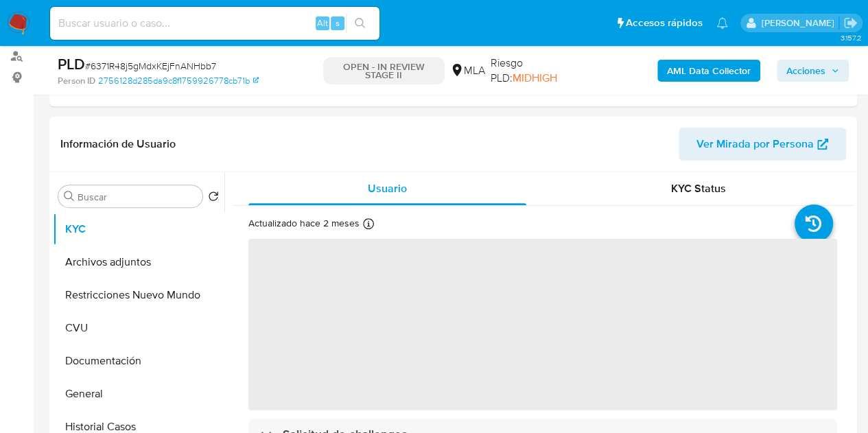
scroll to position [206, 0]
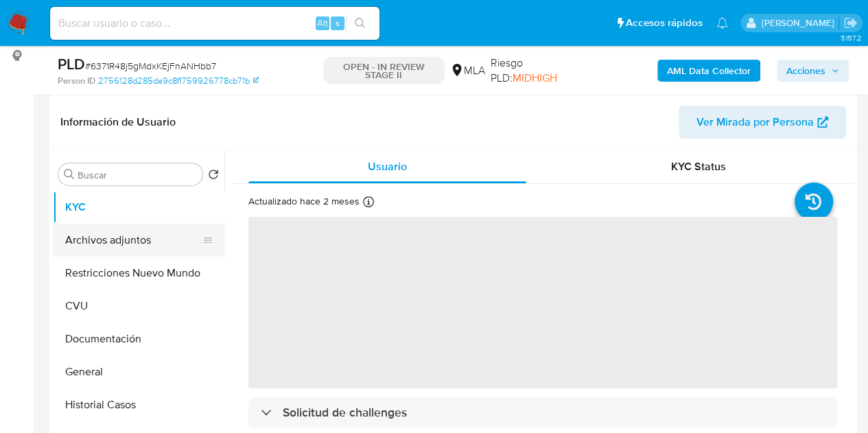
click at [82, 248] on button "Archivos adjuntos" at bounding box center [133, 240] width 161 height 33
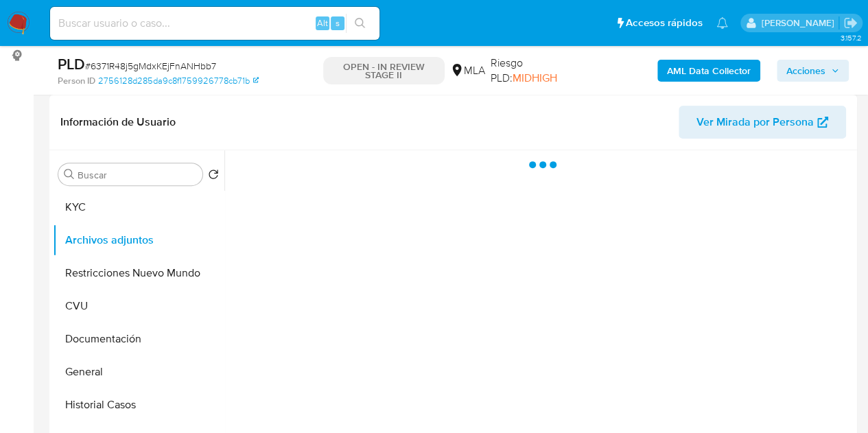
select select "10"
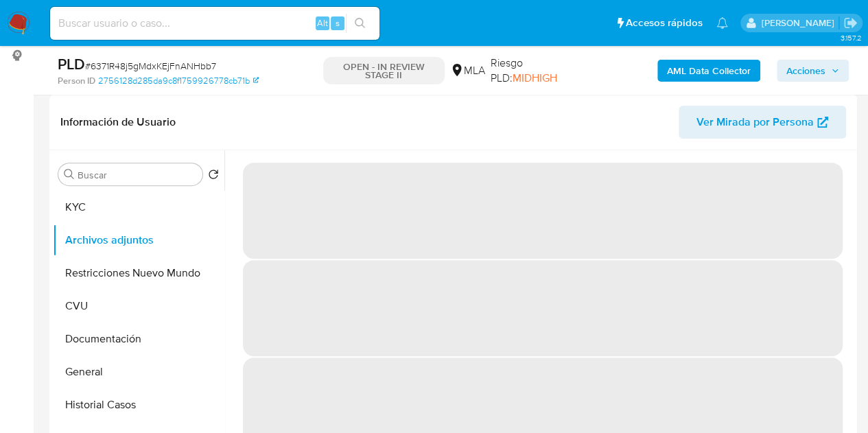
scroll to position [186, 0]
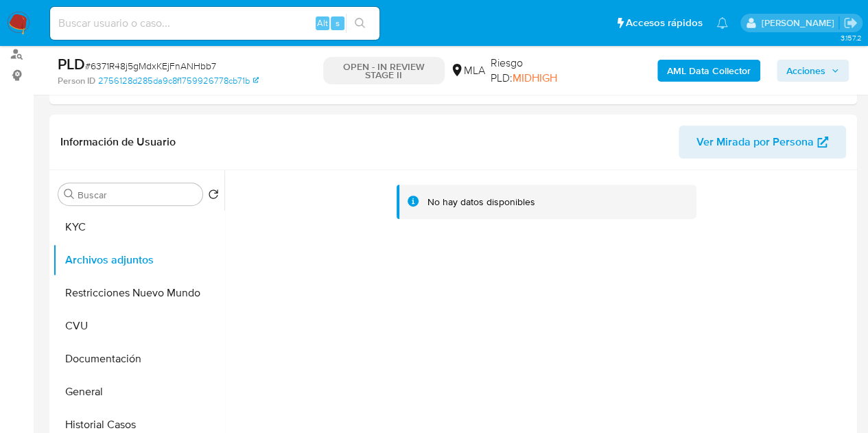
click at [681, 71] on b "AML Data Collector" at bounding box center [709, 71] width 84 height 22
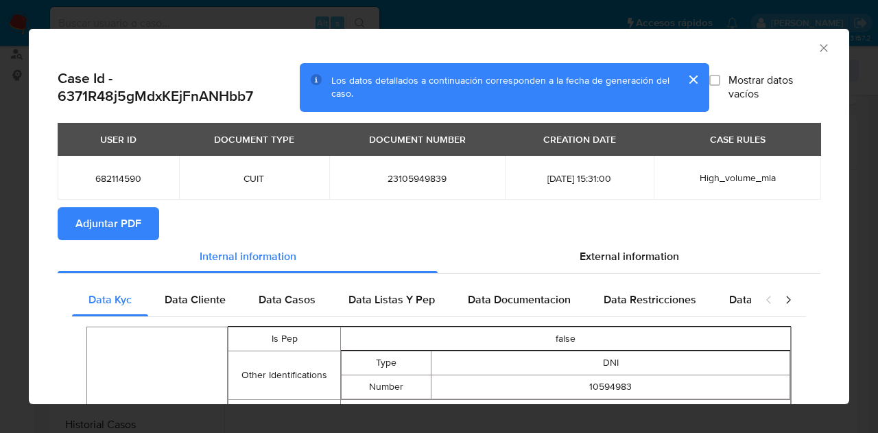
click at [89, 224] on span "Adjuntar PDF" at bounding box center [108, 224] width 66 height 30
click at [817, 47] on icon "Cerrar ventana" at bounding box center [824, 48] width 14 height 14
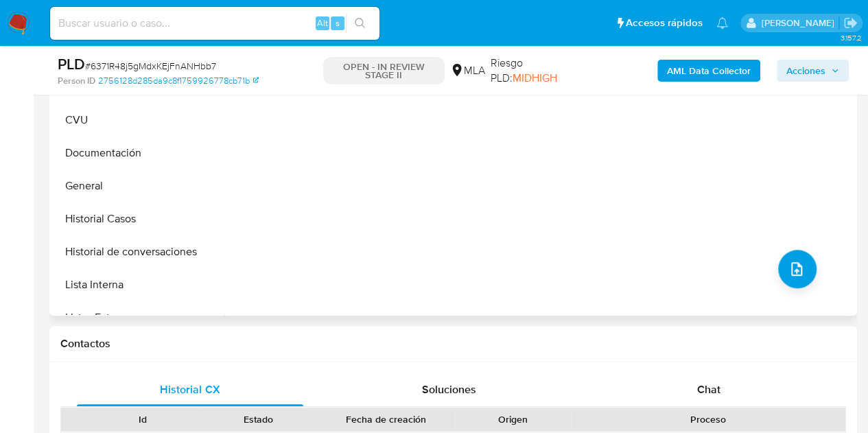
scroll to position [398, 0]
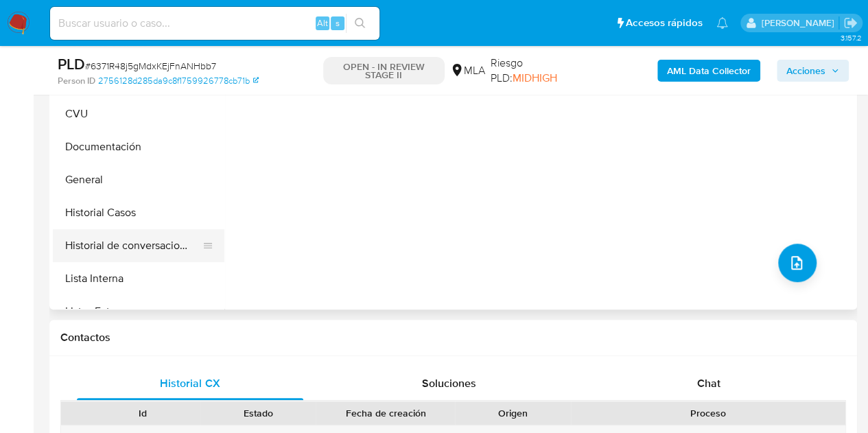
click at [111, 238] on button "Historial de conversaciones" at bounding box center [133, 245] width 161 height 33
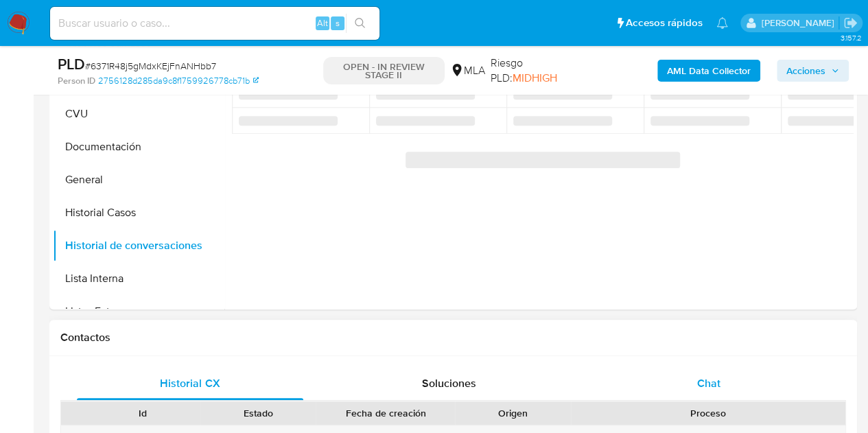
click at [731, 373] on div "Chat" at bounding box center [709, 383] width 226 height 33
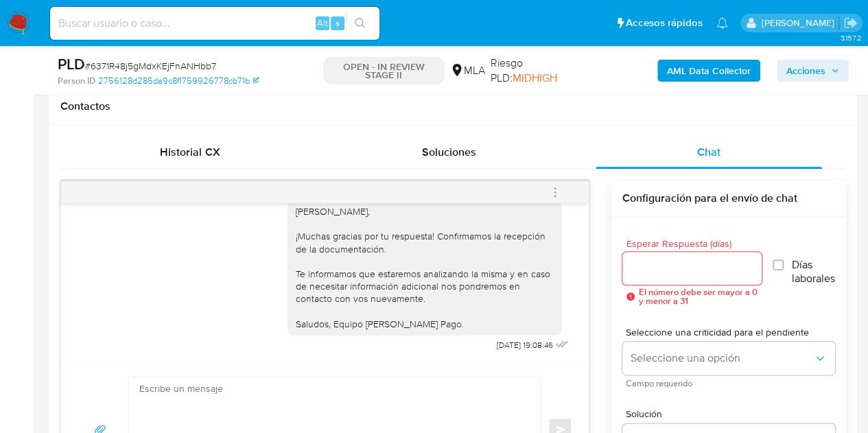
scroll to position [661, 0]
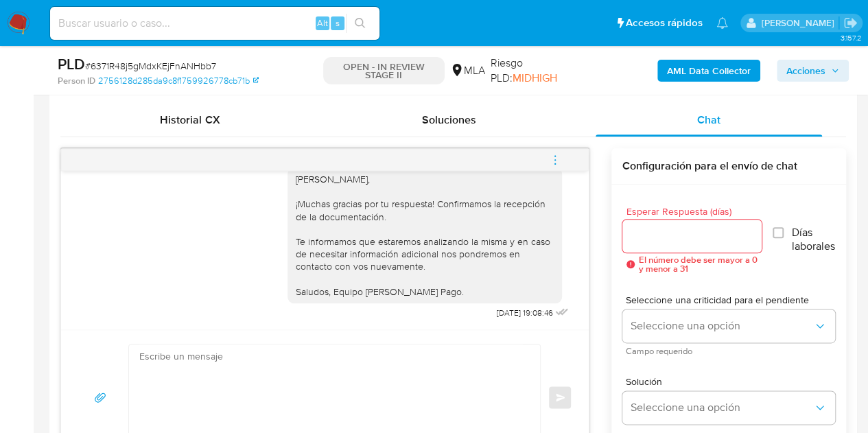
click at [558, 161] on icon "menu-action" at bounding box center [555, 160] width 12 height 12
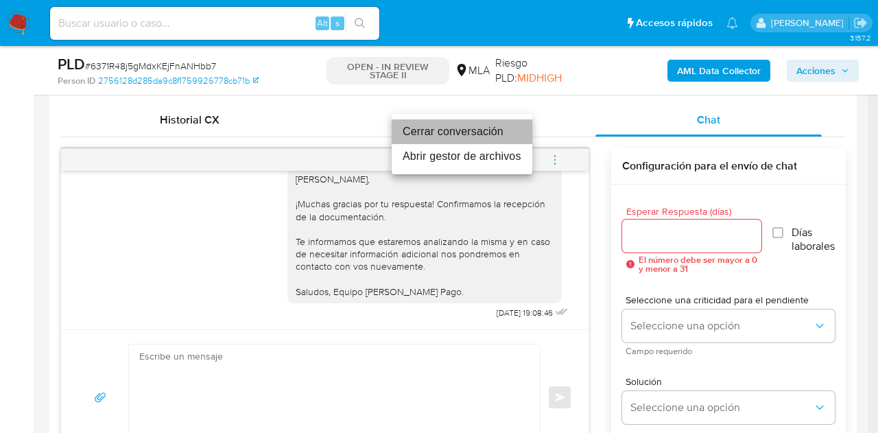
click at [487, 128] on li "Cerrar conversación" at bounding box center [462, 131] width 141 height 25
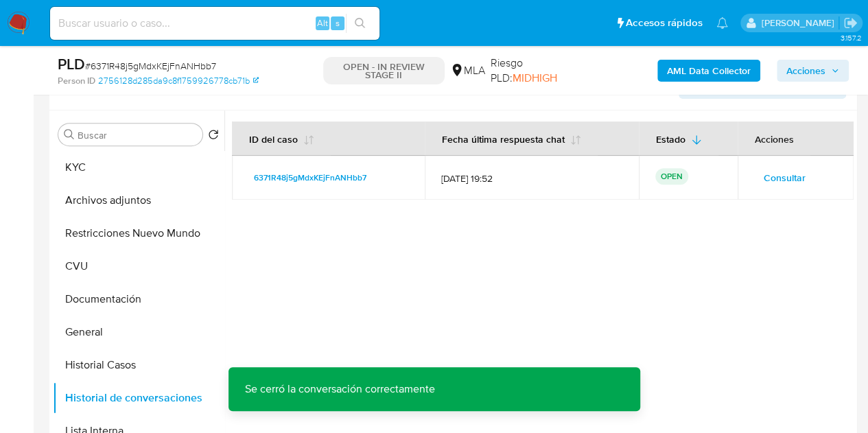
scroll to position [243, 0]
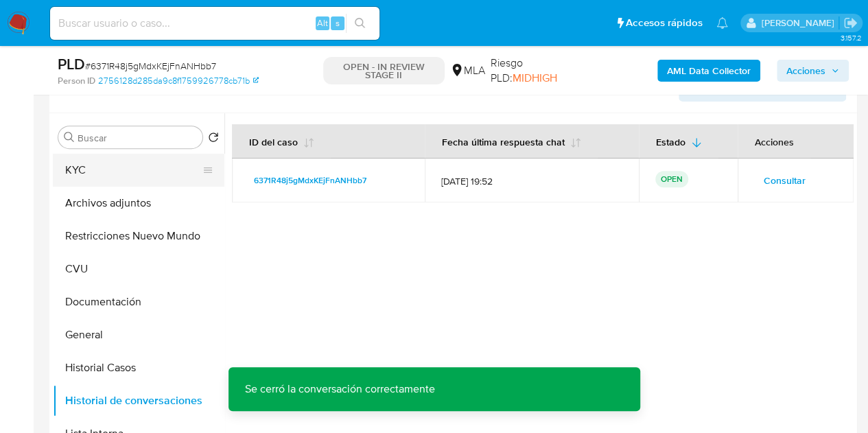
click at [95, 174] on button "KYC" at bounding box center [133, 170] width 161 height 33
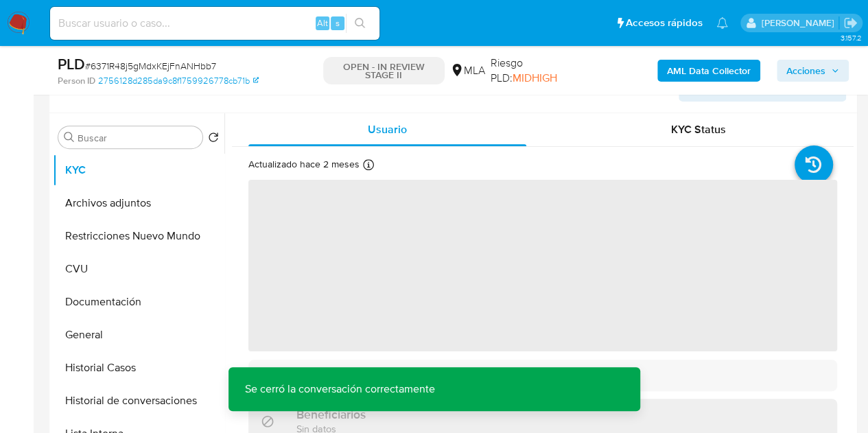
scroll to position [338, 0]
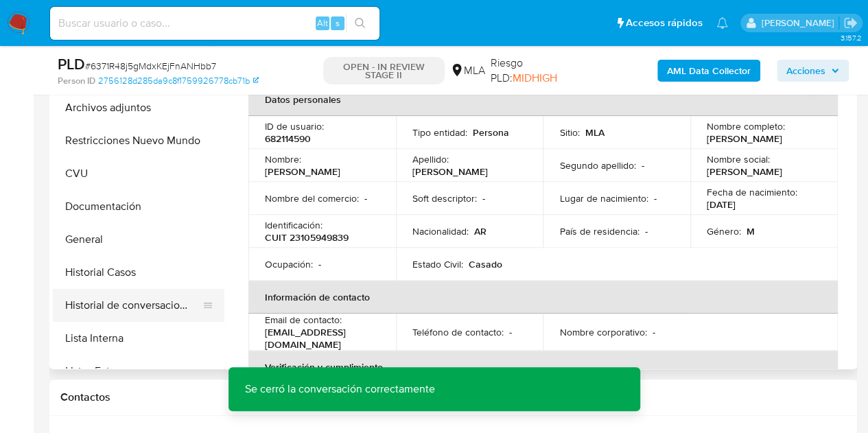
click at [124, 305] on button "Historial de conversaciones" at bounding box center [133, 305] width 161 height 33
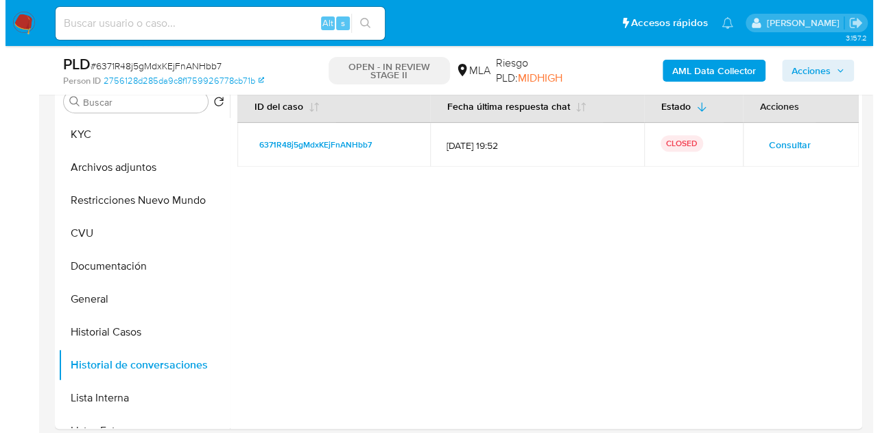
scroll to position [272, 0]
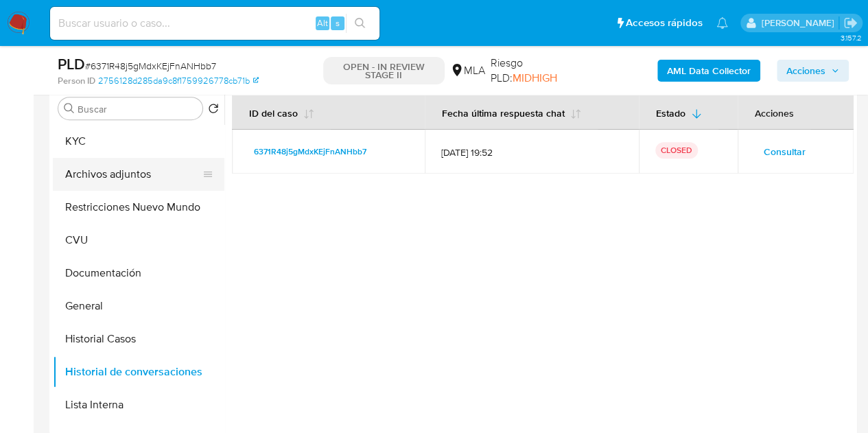
click at [132, 180] on button "Archivos adjuntos" at bounding box center [133, 174] width 161 height 33
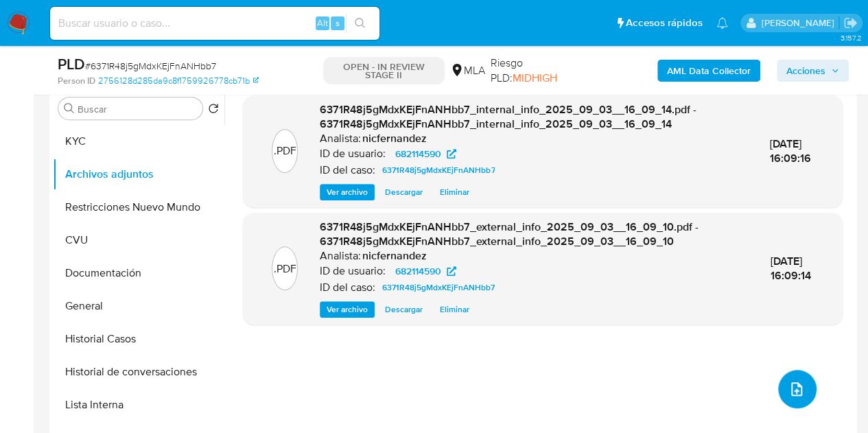
click at [788, 379] on button "upload-file" at bounding box center [797, 389] width 38 height 38
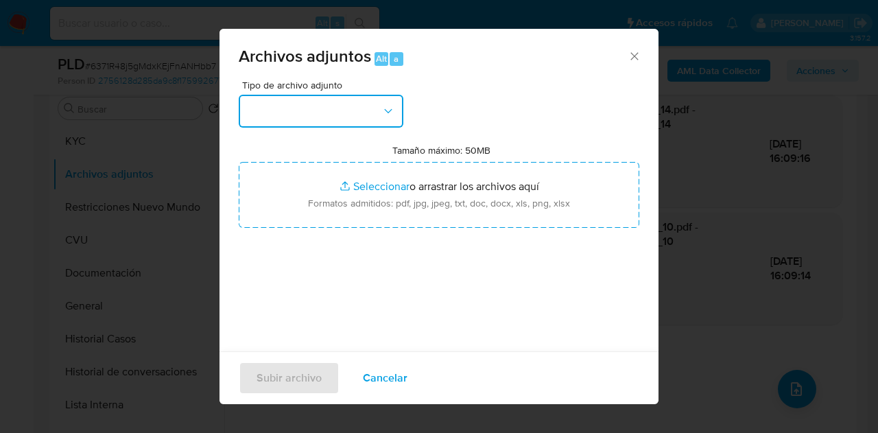
drag, startPoint x: 377, startPoint y: 106, endPoint x: 394, endPoint y: 127, distance: 26.8
click at [383, 114] on button "button" at bounding box center [321, 111] width 165 height 33
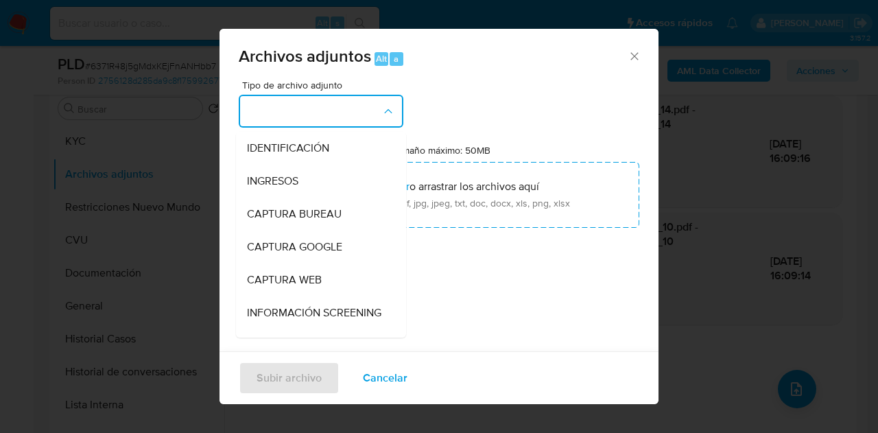
scroll to position [191, 0]
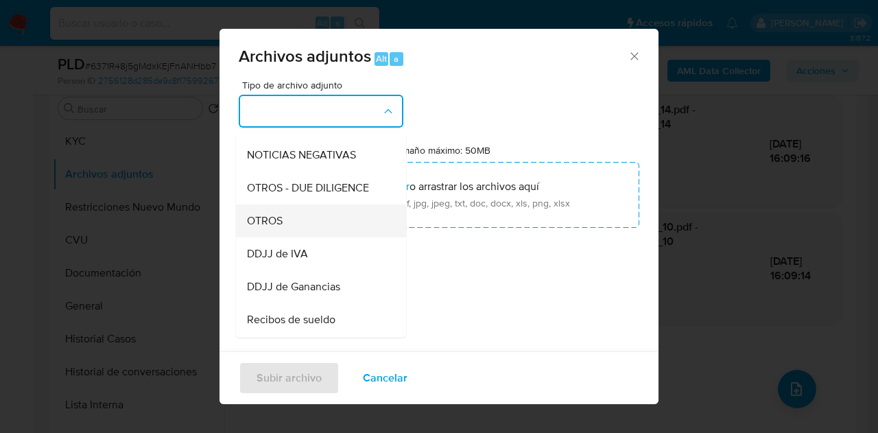
click at [323, 228] on div "OTROS" at bounding box center [317, 220] width 140 height 33
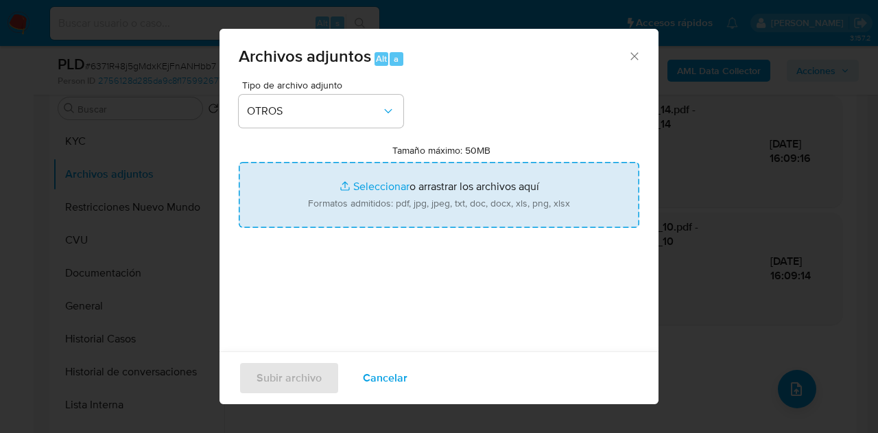
click at [350, 191] on input "Tamaño máximo: 50MB Seleccionar archivos" at bounding box center [439, 195] width 401 height 66
type input "C:\fakepath\Recibos 05 y 06 2025.pdf"
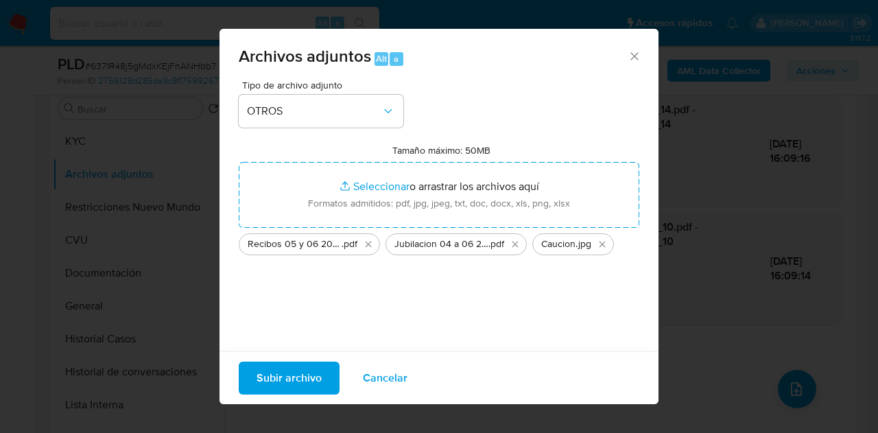
click at [281, 377] on span "Subir archivo" at bounding box center [289, 378] width 65 height 30
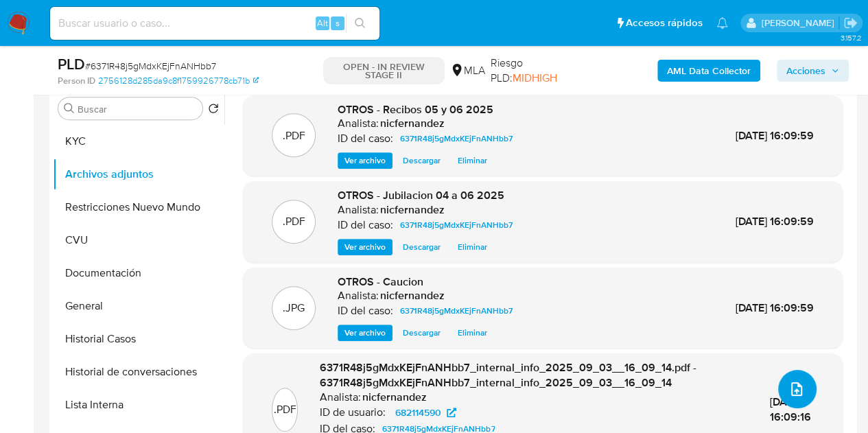
click at [791, 388] on icon "upload-file" at bounding box center [796, 389] width 11 height 14
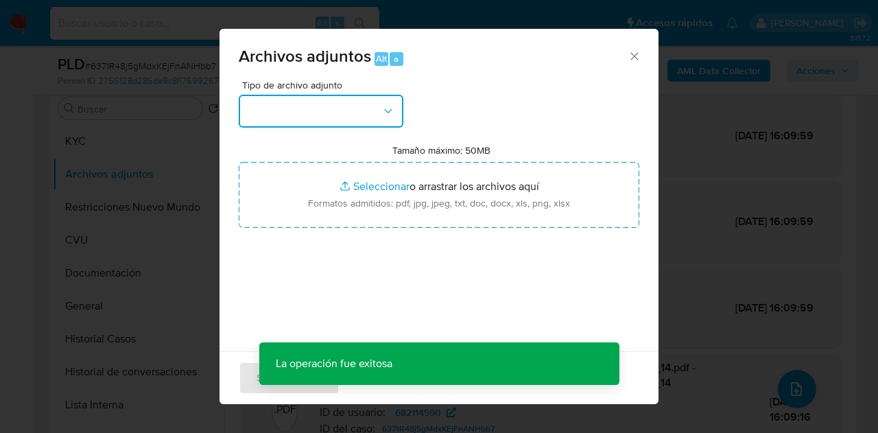
click at [383, 123] on button "button" at bounding box center [321, 111] width 165 height 33
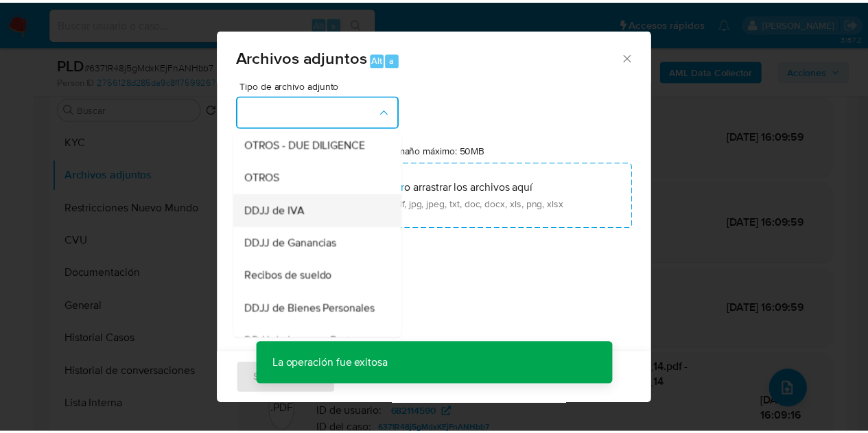
scroll to position [243, 0]
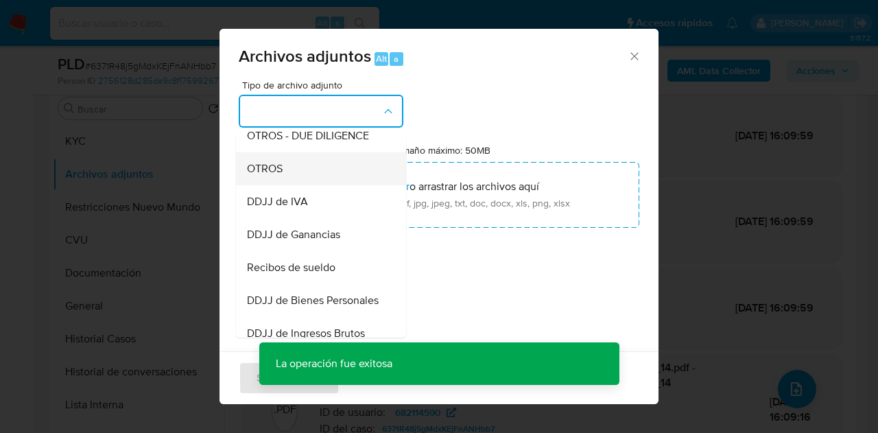
click at [316, 180] on div "OTROS" at bounding box center [317, 168] width 140 height 33
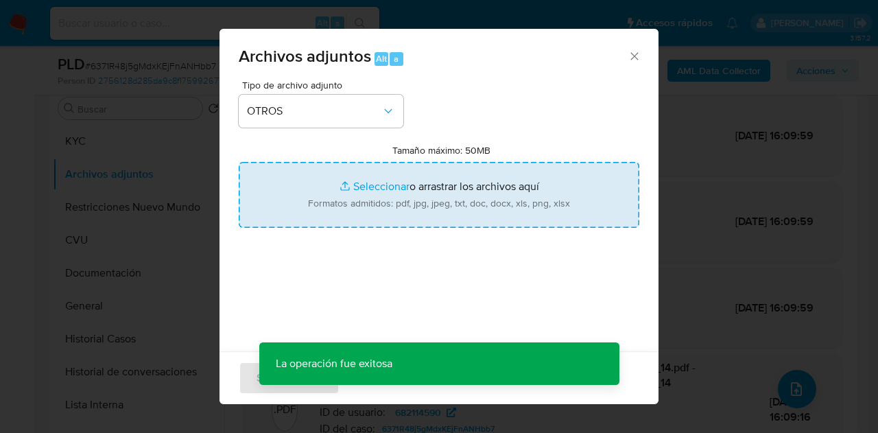
click at [360, 183] on input "Tamaño máximo: 50MB Seleccionar archivos" at bounding box center [439, 195] width 401 height 66
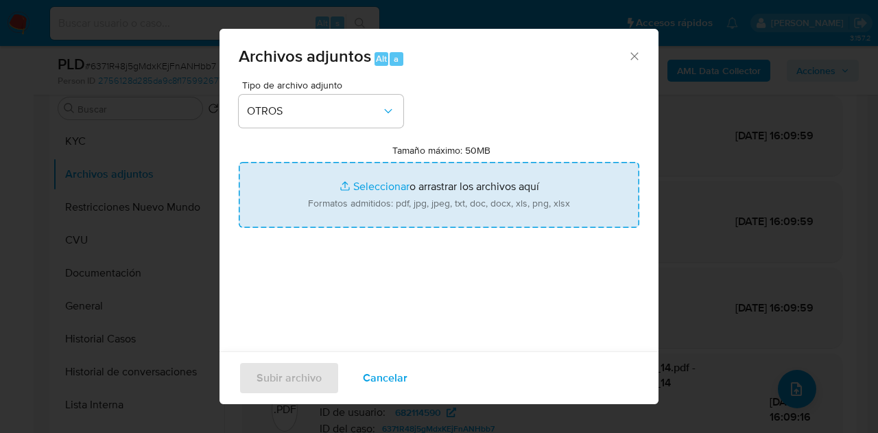
type input "C:\fakepath\Caselog NO ROI 6371R48j5gMdxKEjFnANHbb7.docx"
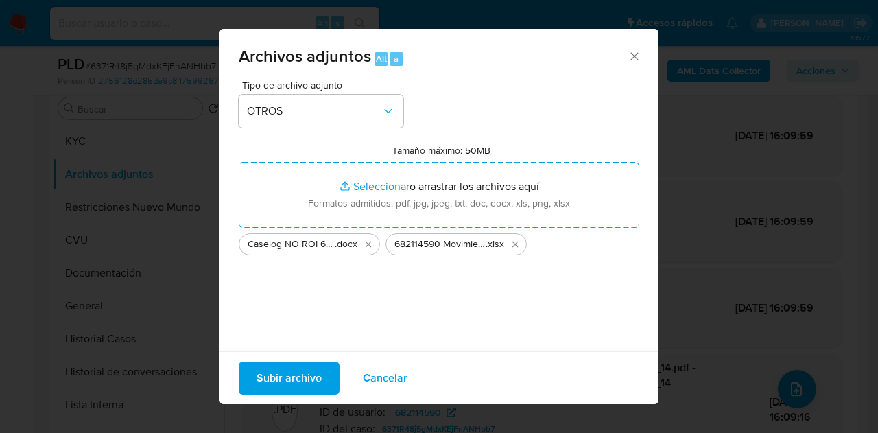
click at [303, 370] on span "Subir archivo" at bounding box center [289, 378] width 65 height 30
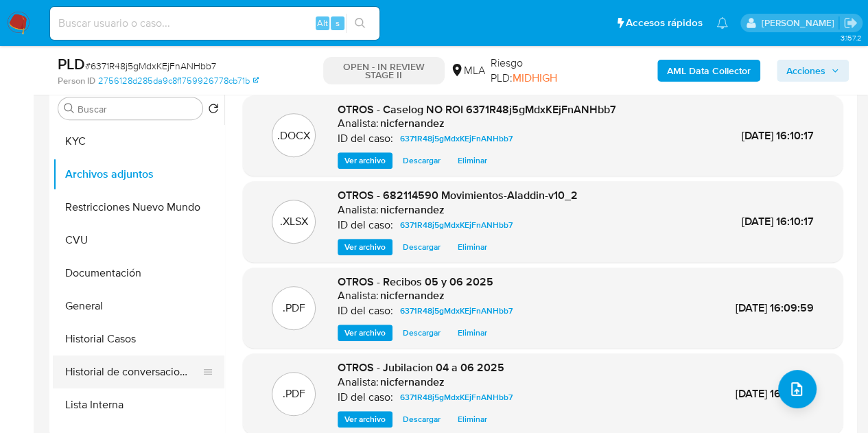
click at [117, 371] on button "Historial de conversaciones" at bounding box center [133, 371] width 161 height 33
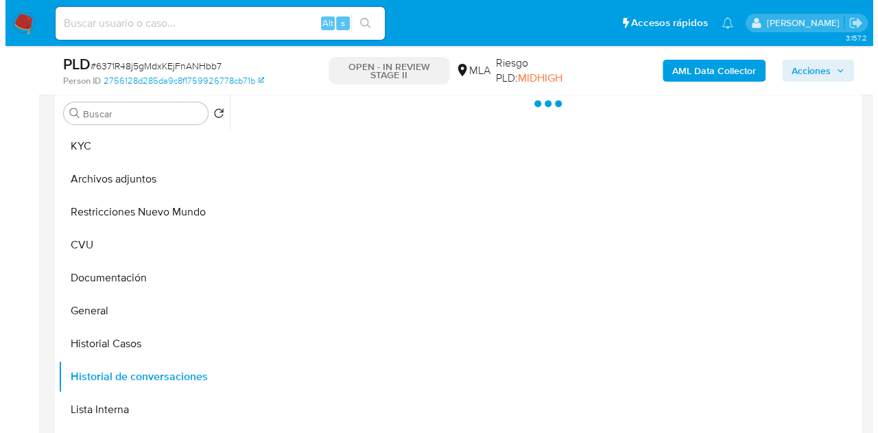
scroll to position [238, 0]
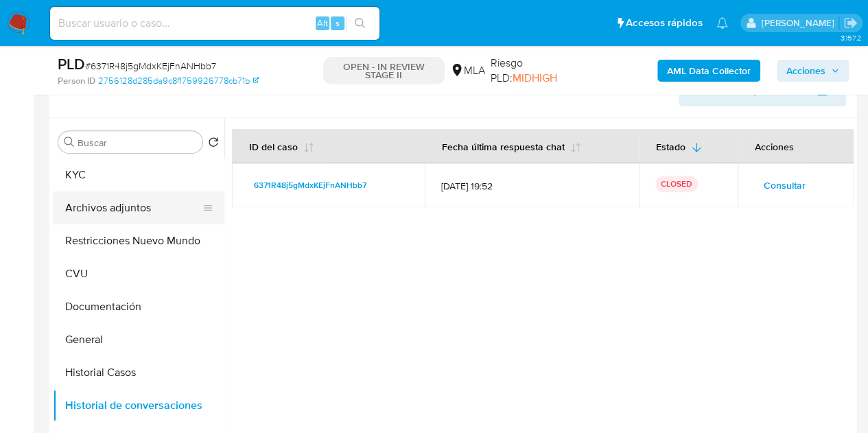
click at [130, 207] on button "Archivos adjuntos" at bounding box center [133, 207] width 161 height 33
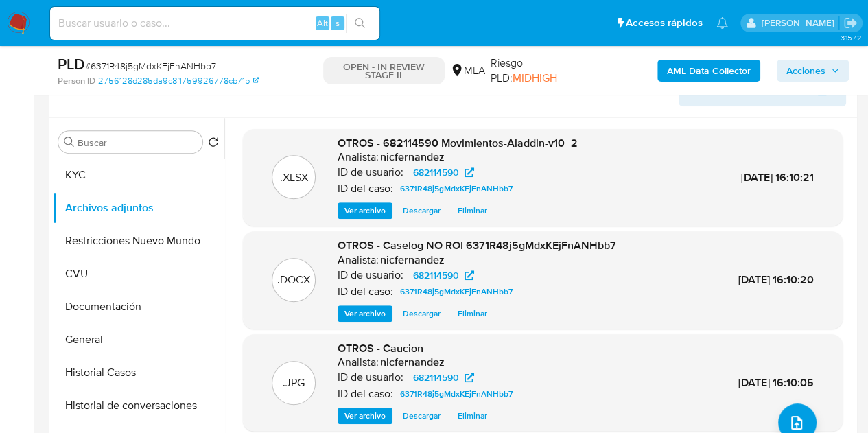
click at [356, 307] on span "Ver archivo" at bounding box center [364, 314] width 41 height 14
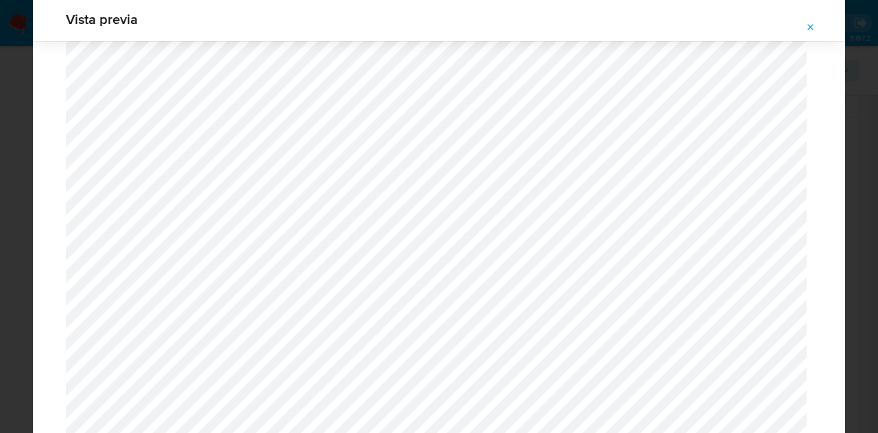
click at [814, 27] on icon "Attachment preview" at bounding box center [811, 27] width 11 height 11
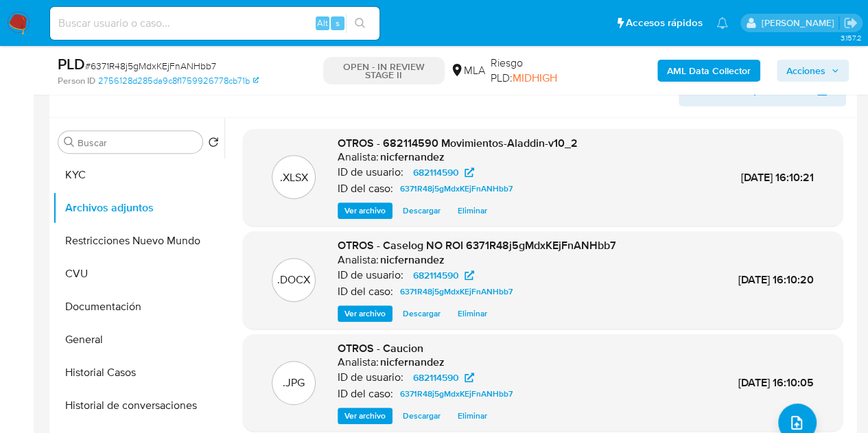
scroll to position [175, 0]
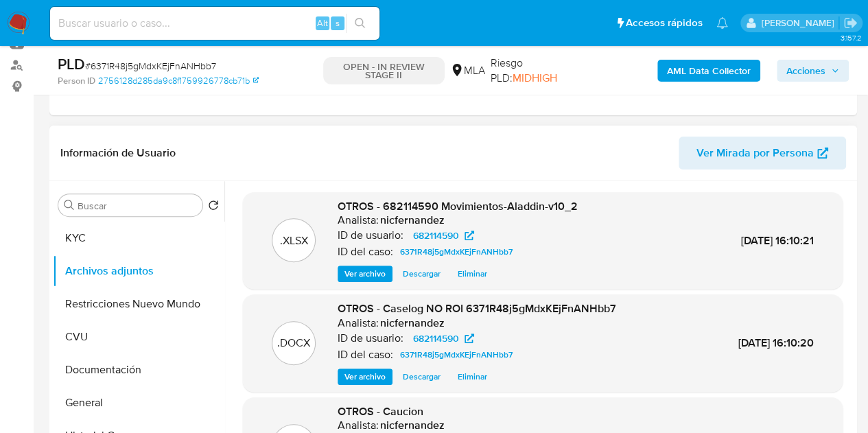
click at [816, 64] on span "Acciones" at bounding box center [805, 71] width 39 height 22
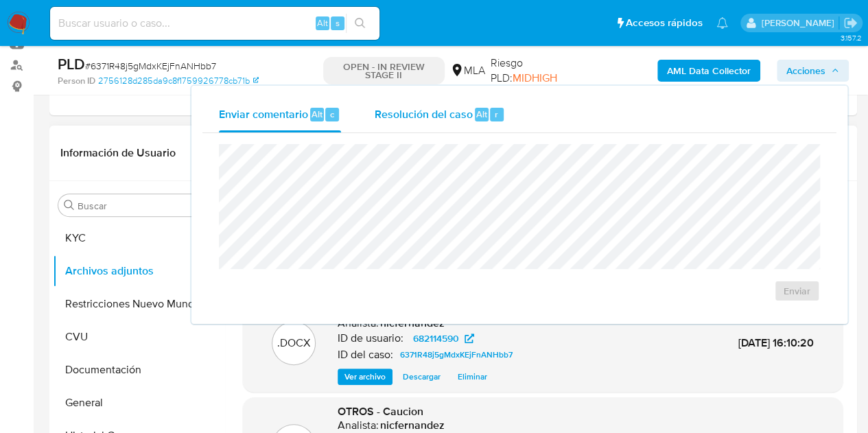
drag, startPoint x: 509, startPoint y: 110, endPoint x: 504, endPoint y: 116, distance: 7.3
click at [506, 110] on button "Resolución del caso Alt r" at bounding box center [439, 115] width 164 height 36
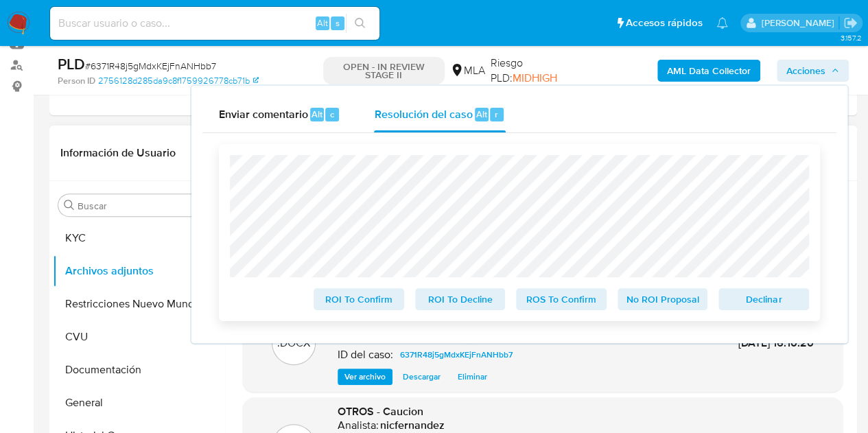
click at [649, 301] on span "No ROI Proposal" at bounding box center [662, 299] width 71 height 19
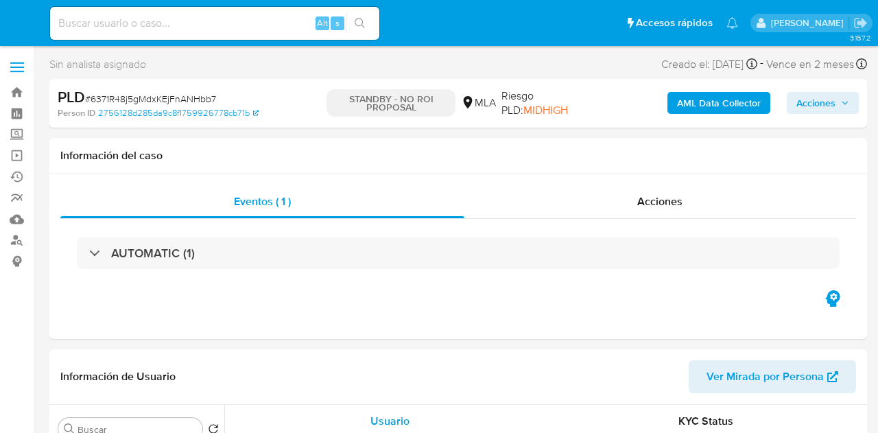
select select "10"
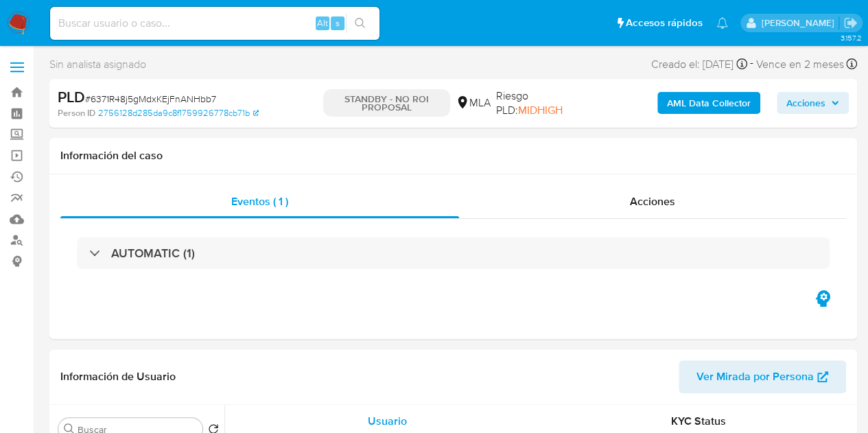
select select "10"
drag, startPoint x: 295, startPoint y: 305, endPoint x: 434, endPoint y: 270, distance: 143.1
click at [295, 305] on div "Eventos ( 1 ) Acciones AUTOMATIC (1)" at bounding box center [453, 256] width 808 height 165
click at [628, 211] on div "Acciones" at bounding box center [652, 201] width 387 height 33
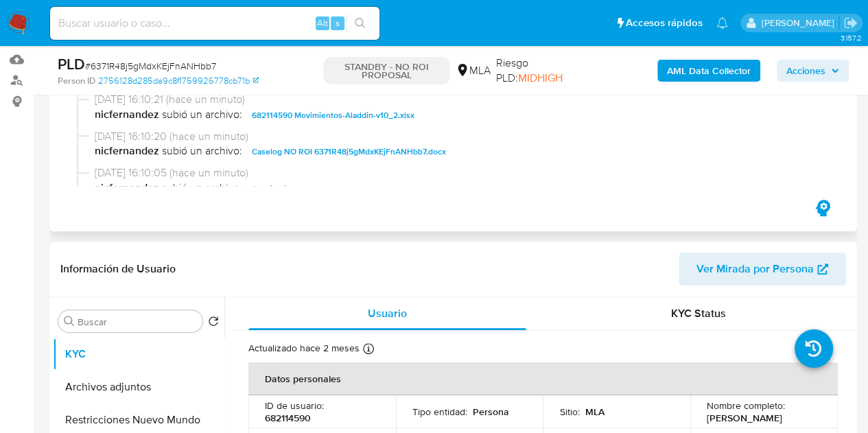
scroll to position [185, 0]
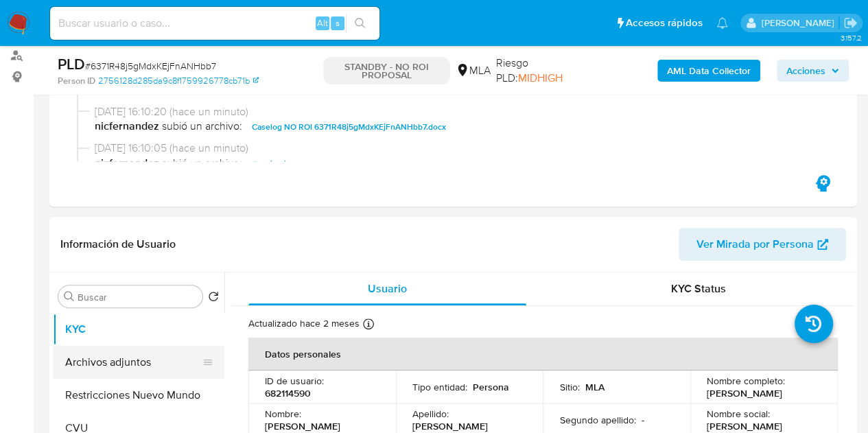
click at [108, 363] on button "Archivos adjuntos" at bounding box center [133, 362] width 161 height 33
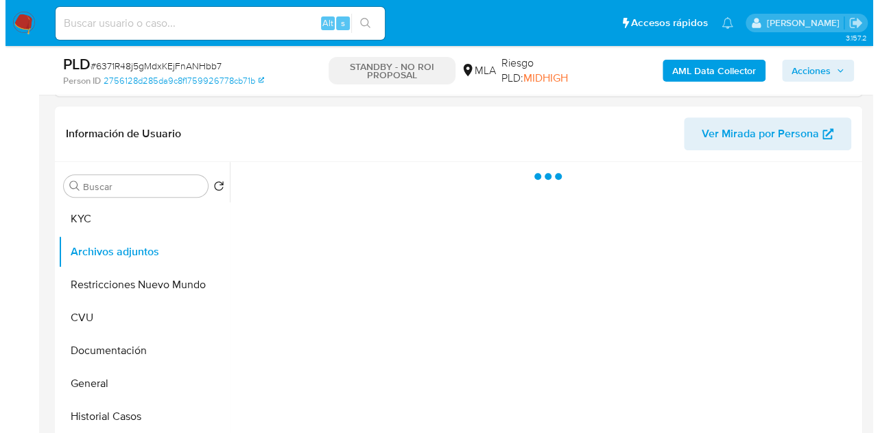
scroll to position [336, 0]
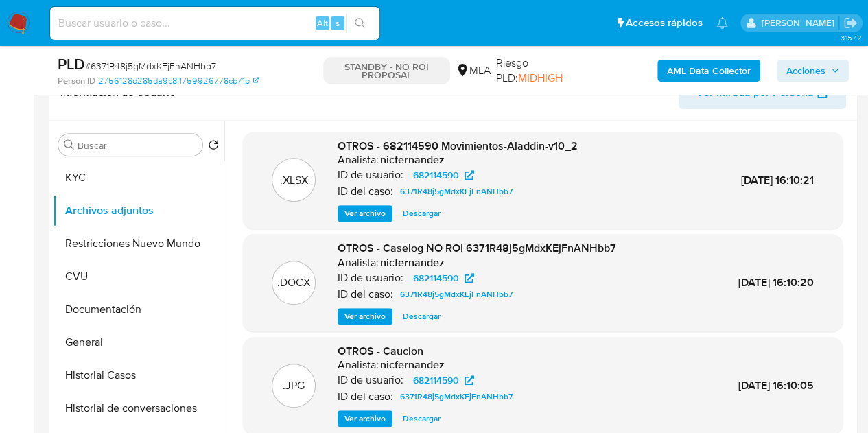
click at [359, 312] on span "Ver archivo" at bounding box center [364, 316] width 41 height 14
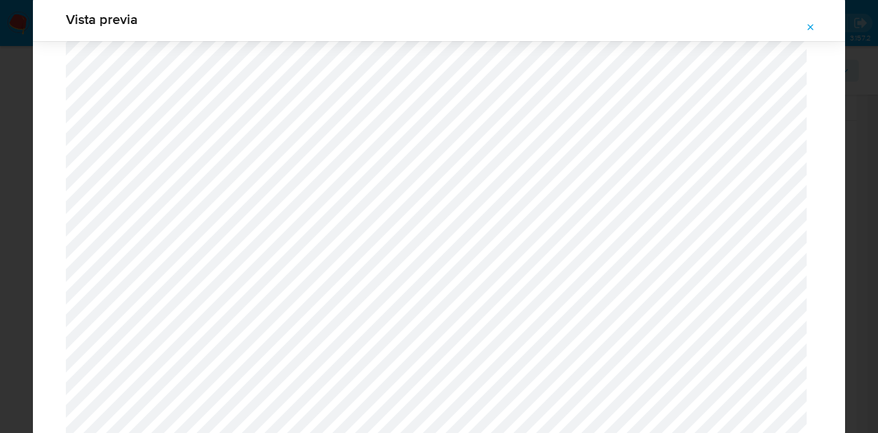
click at [808, 33] on span "Attachment preview" at bounding box center [811, 27] width 11 height 19
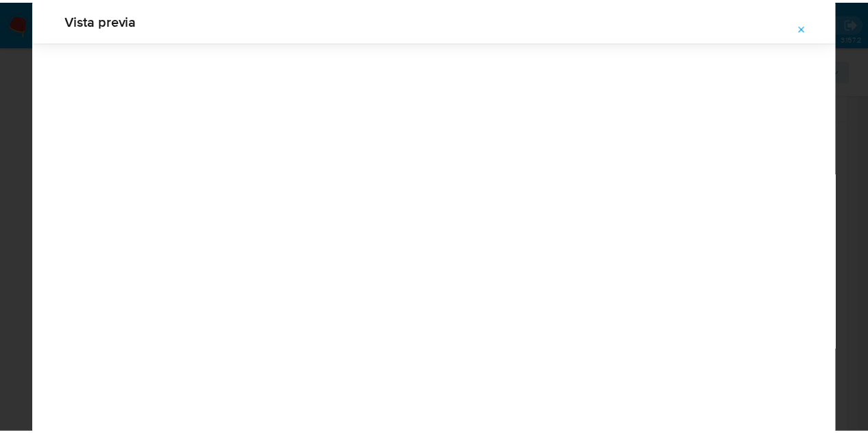
scroll to position [44, 0]
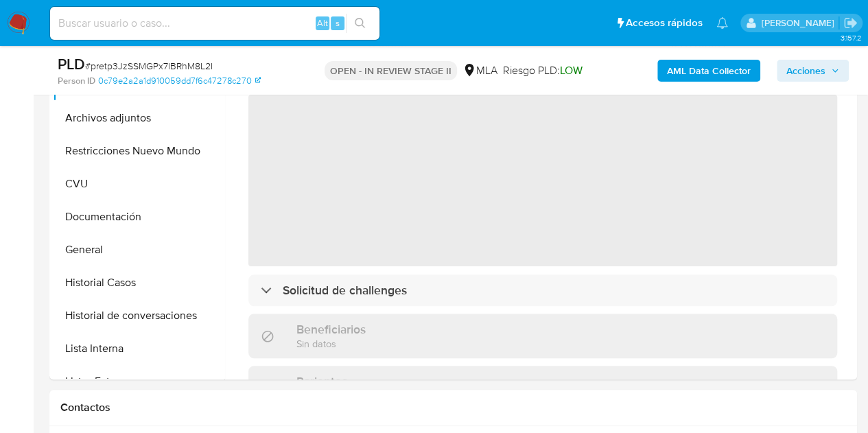
scroll to position [423, 0]
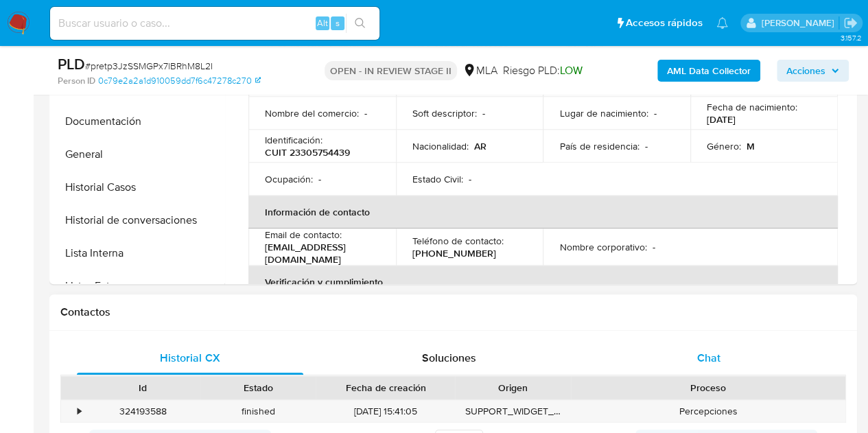
select select "10"
click at [719, 360] on span "Chat" at bounding box center [708, 358] width 23 height 16
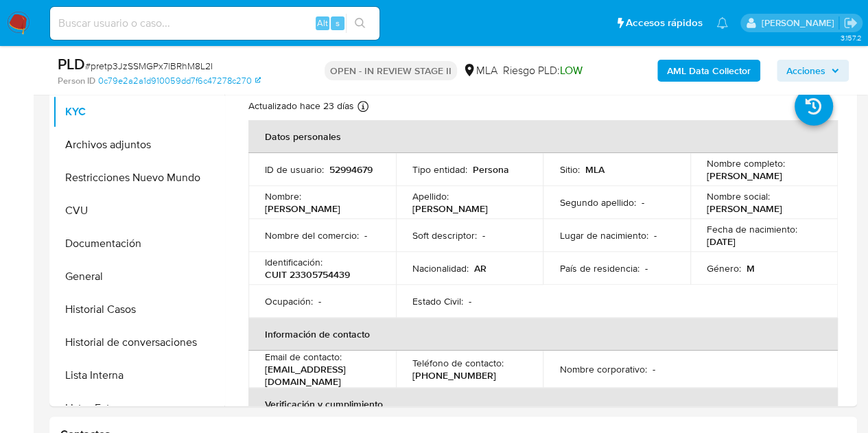
scroll to position [285, 0]
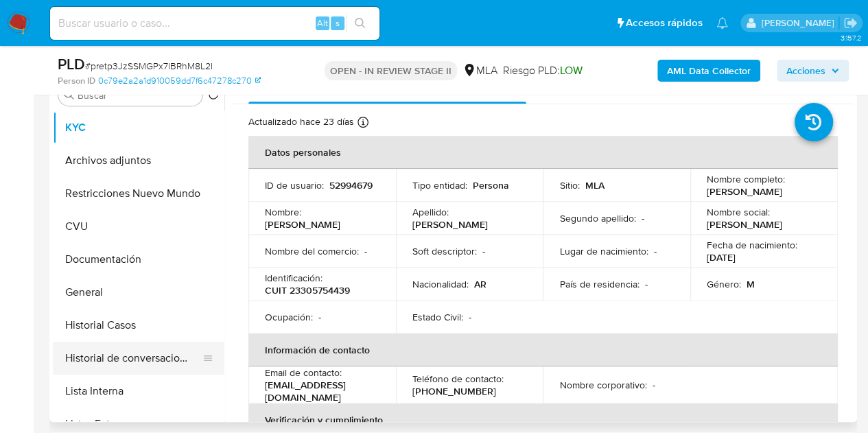
click at [119, 363] on button "Historial de conversaciones" at bounding box center [133, 358] width 161 height 33
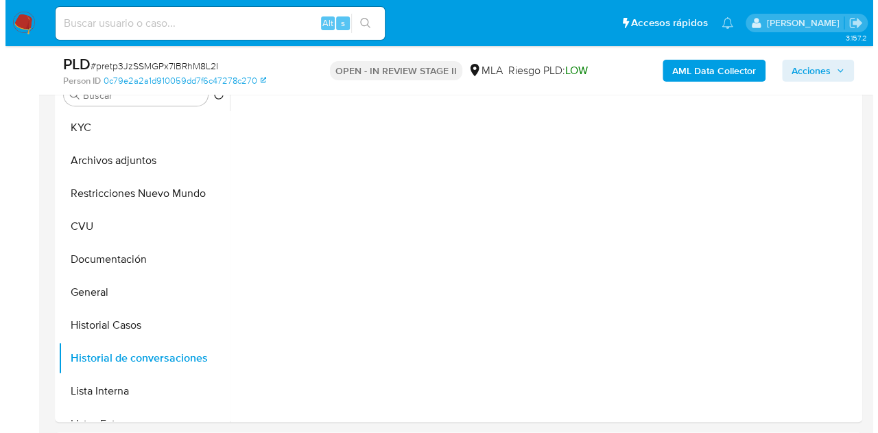
scroll to position [258, 0]
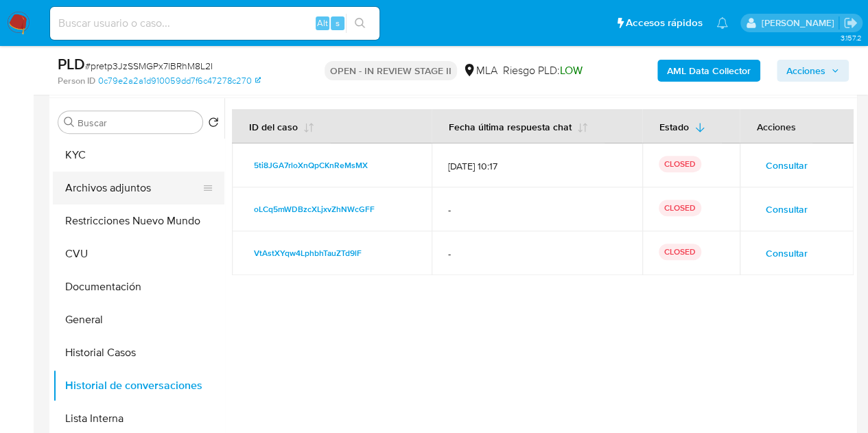
click at [138, 187] on button "Archivos adjuntos" at bounding box center [133, 188] width 161 height 33
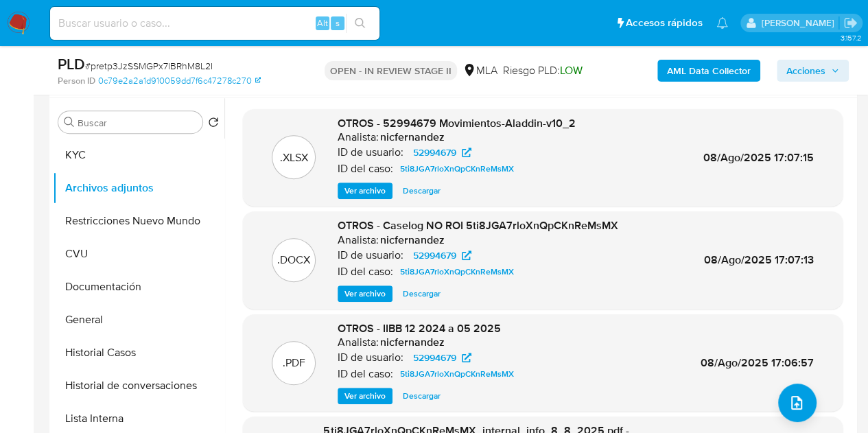
click at [366, 296] on span "Ver archivo" at bounding box center [364, 294] width 41 height 14
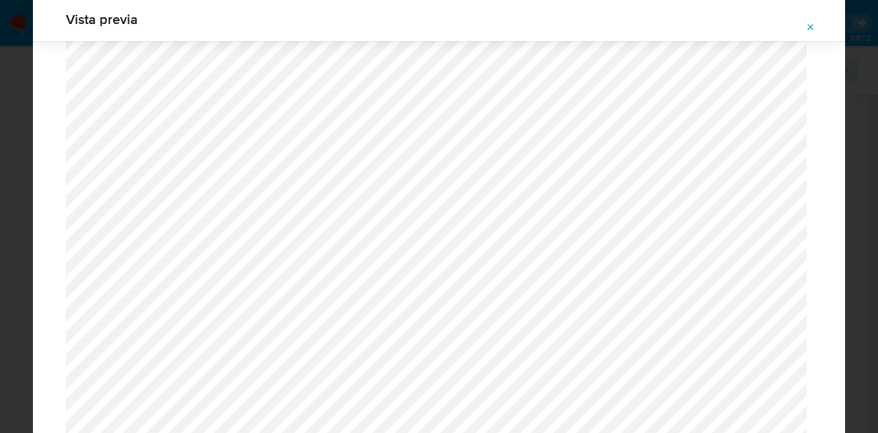
scroll to position [1140, 0]
drag, startPoint x: 839, startPoint y: 288, endPoint x: 840, endPoint y: 301, distance: 12.4
click at [840, 301] on div "Vista previa" at bounding box center [439, 216] width 812 height 439
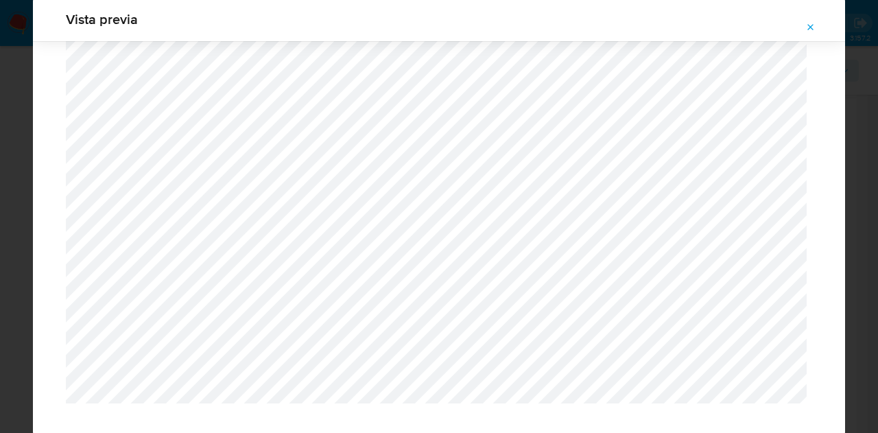
click at [808, 25] on icon "Attachment preview" at bounding box center [811, 27] width 11 height 11
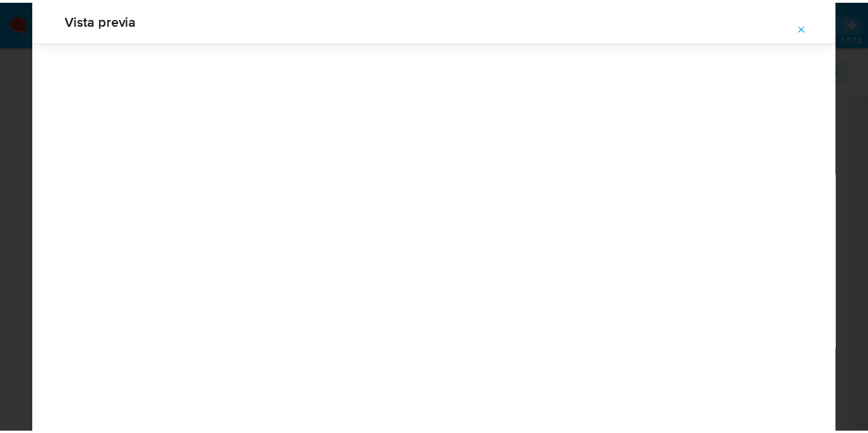
scroll to position [44, 0]
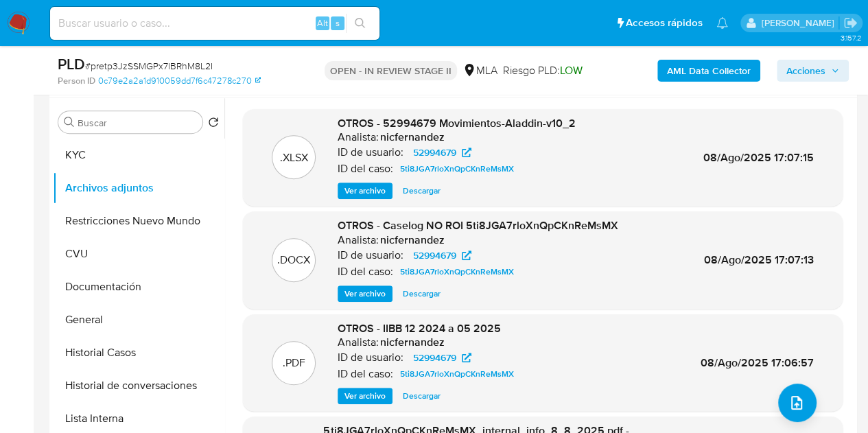
click at [697, 72] on b "AML Data Collector" at bounding box center [709, 71] width 84 height 22
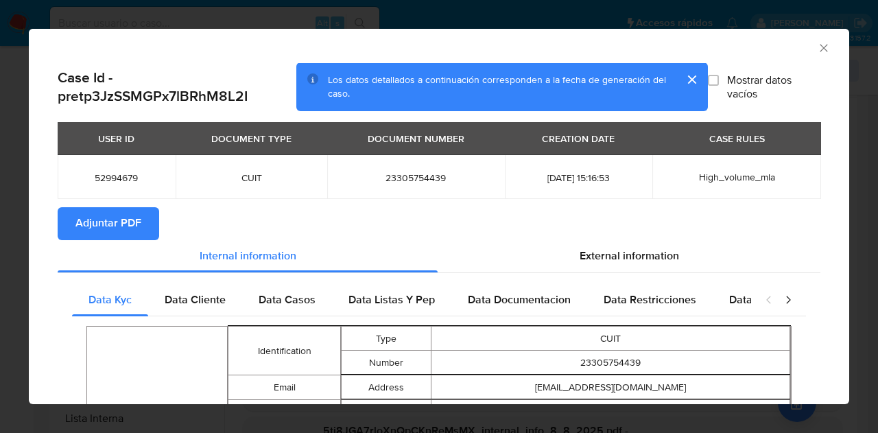
click at [118, 224] on span "Adjuntar PDF" at bounding box center [108, 224] width 66 height 30
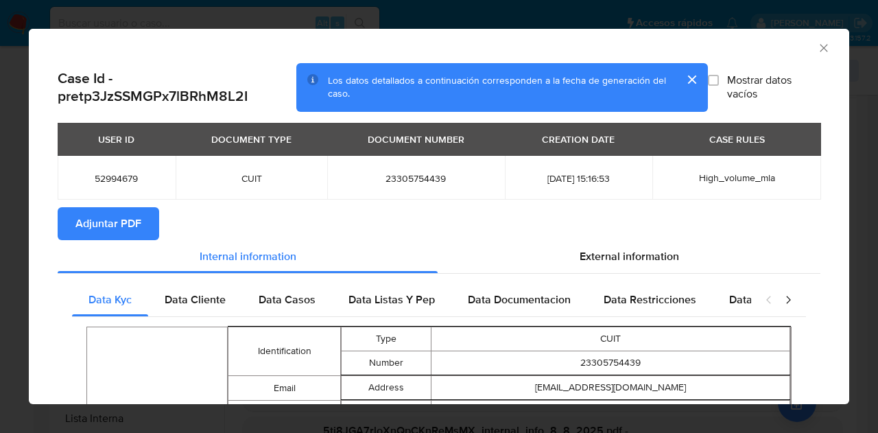
click at [817, 50] on icon "Cerrar ventana" at bounding box center [824, 48] width 14 height 14
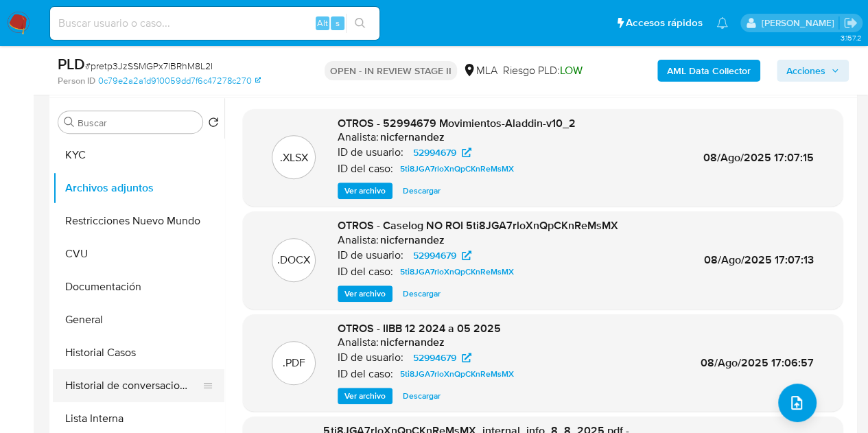
click at [128, 390] on button "Historial de conversaciones" at bounding box center [133, 385] width 161 height 33
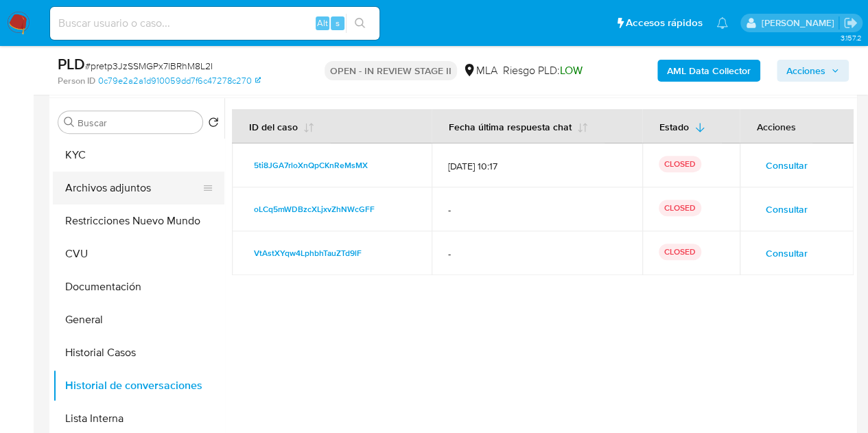
click at [115, 189] on button "Archivos adjuntos" at bounding box center [133, 188] width 161 height 33
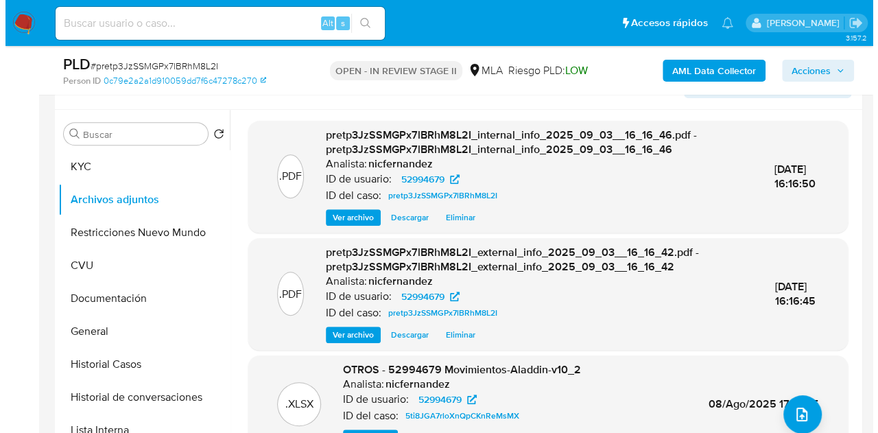
scroll to position [262, 0]
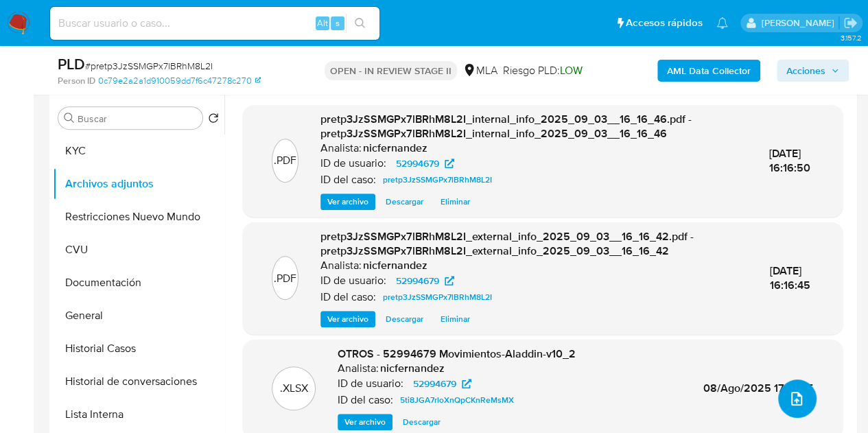
click at [795, 381] on button "upload-file" at bounding box center [797, 398] width 38 height 38
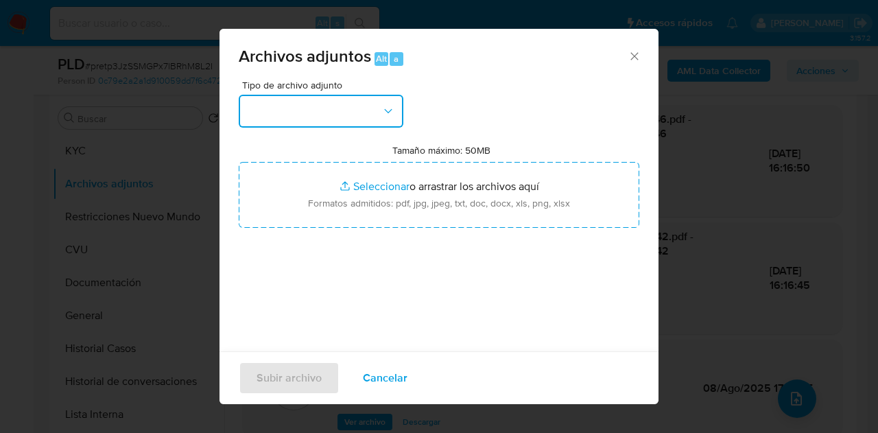
click at [381, 108] on icon "button" at bounding box center [388, 111] width 14 height 14
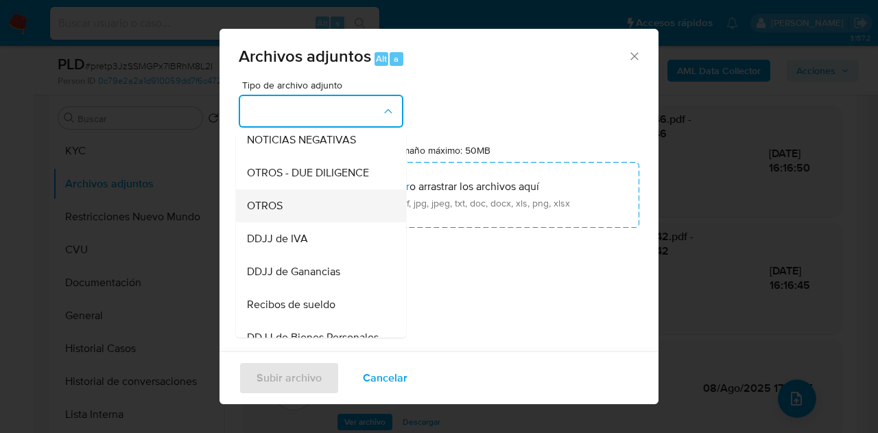
scroll to position [210, 0]
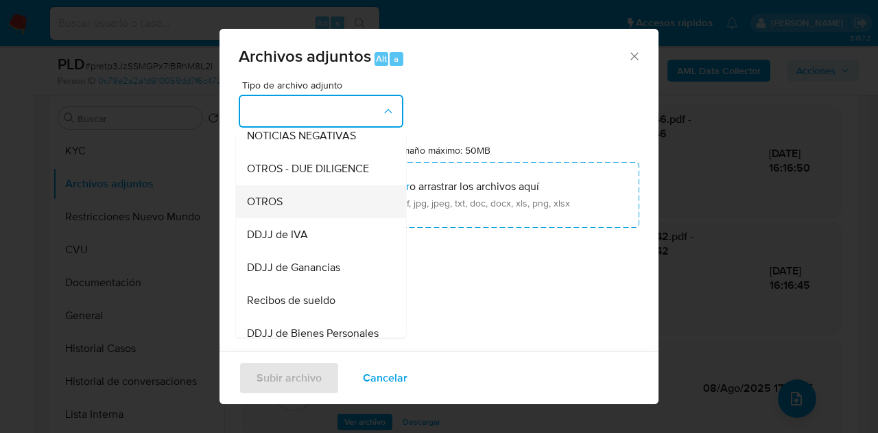
click at [331, 218] on div "OTROS" at bounding box center [317, 201] width 140 height 33
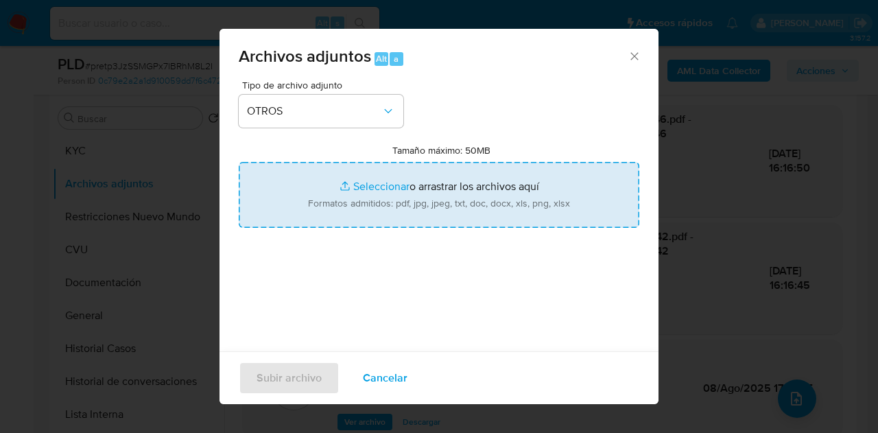
click at [362, 198] on input "Tamaño máximo: 50MB Seleccionar archivos" at bounding box center [439, 195] width 401 height 66
type input "C:\fakepath\Caselog NO ROI pretp3JzSSMGPx7lBRhM8L2I.docx"
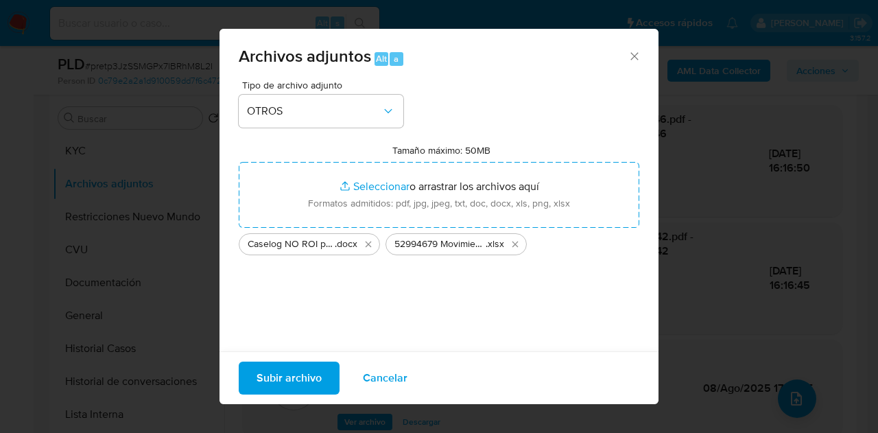
click at [288, 382] on span "Subir archivo" at bounding box center [289, 378] width 65 height 30
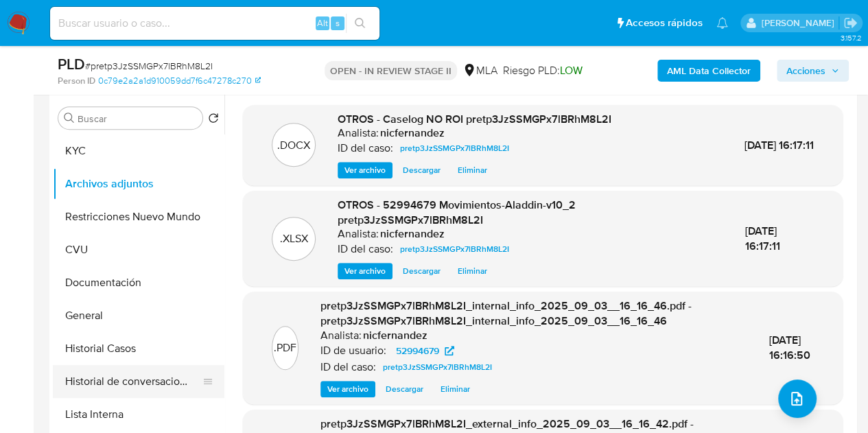
click at [122, 375] on button "Historial de conversaciones" at bounding box center [133, 381] width 161 height 33
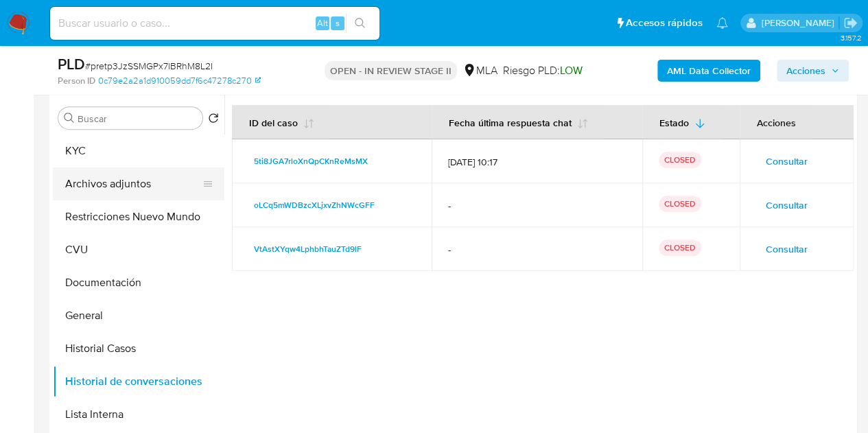
click at [113, 186] on button "Archivos adjuntos" at bounding box center [133, 183] width 161 height 33
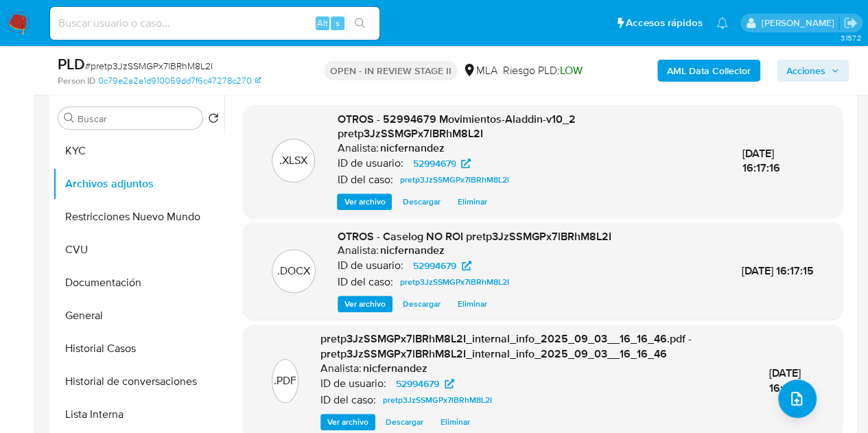
click at [360, 304] on span "Ver archivo" at bounding box center [364, 304] width 41 height 14
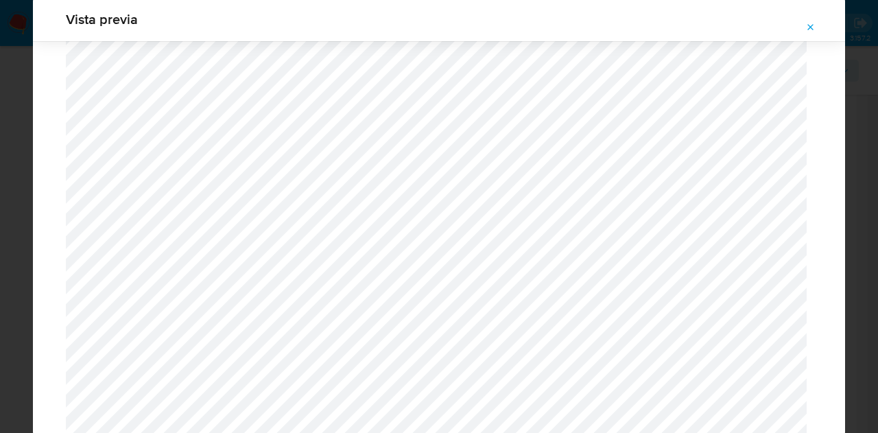
drag, startPoint x: 814, startPoint y: 16, endPoint x: 631, endPoint y: 220, distance: 274.5
click at [814, 16] on button "Attachment preview" at bounding box center [811, 27] width 30 height 22
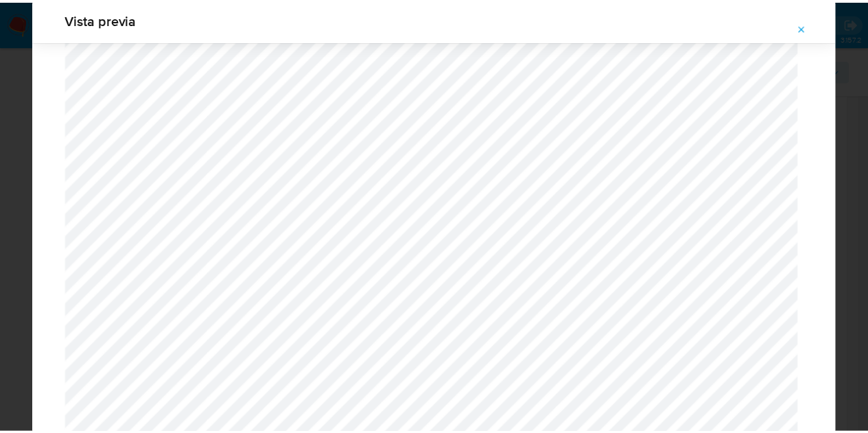
scroll to position [44, 0]
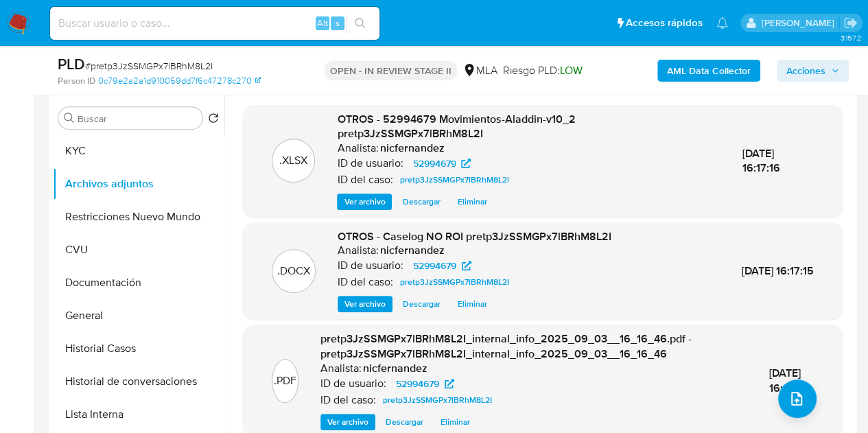
click at [831, 69] on icon "button" at bounding box center [835, 71] width 8 height 8
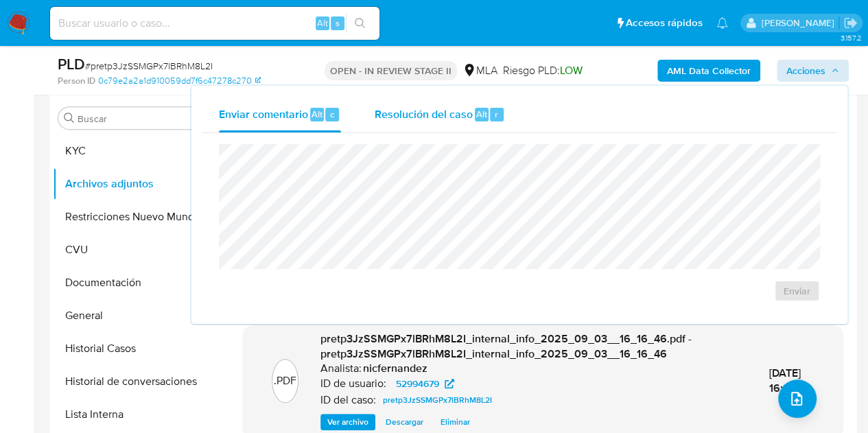
click at [482, 113] on span "Alt" at bounding box center [481, 114] width 11 height 13
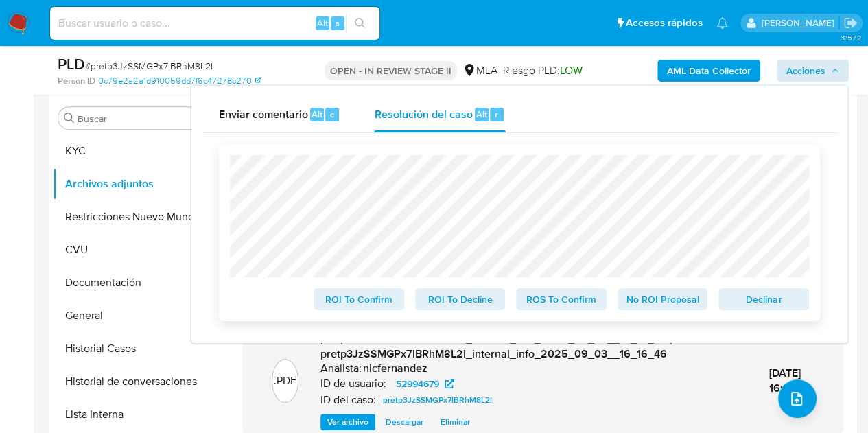
click at [634, 303] on span "No ROI Proposal" at bounding box center [662, 299] width 71 height 19
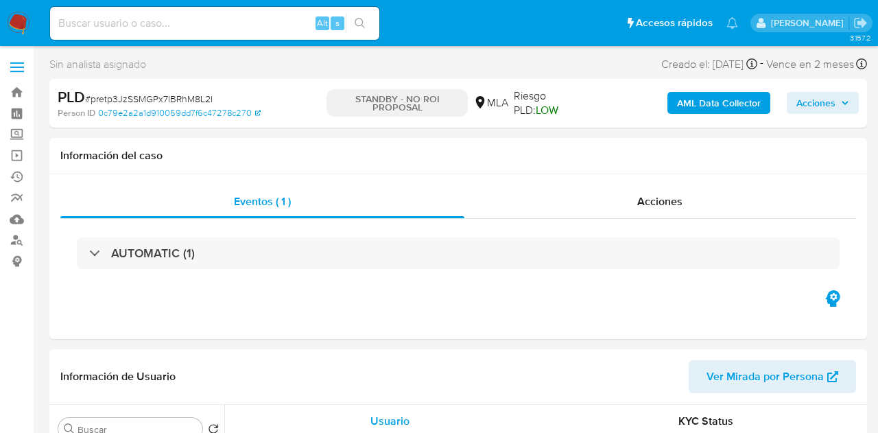
select select "10"
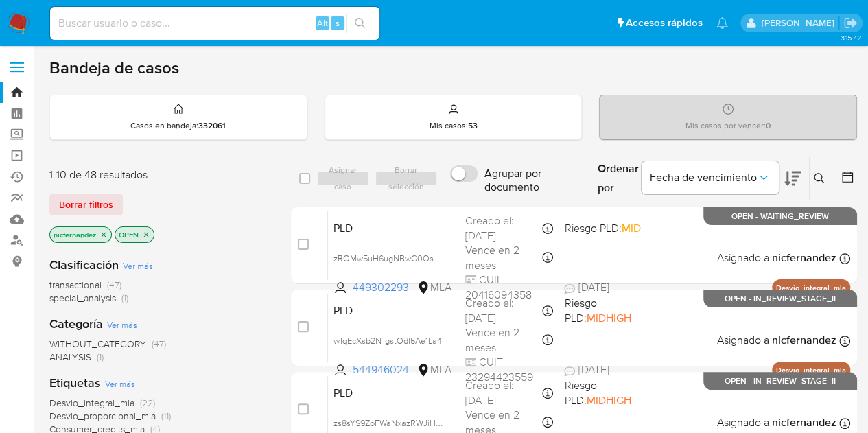
drag, startPoint x: 209, startPoint y: 262, endPoint x: 216, endPoint y: 263, distance: 7.6
click at [213, 263] on div "Clasificación Ver más transactional (47) special_analysis (1)" at bounding box center [159, 281] width 220 height 48
click at [86, 202] on span "Borrar filtros" at bounding box center [86, 204] width 54 height 19
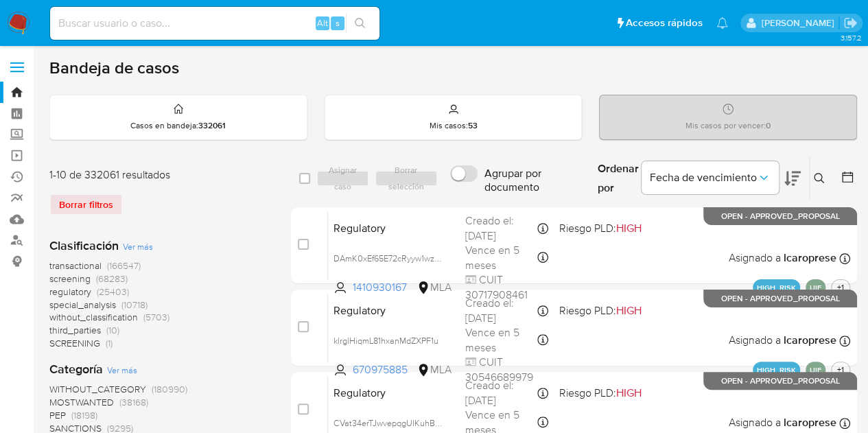
click at [823, 173] on icon at bounding box center [819, 178] width 11 height 11
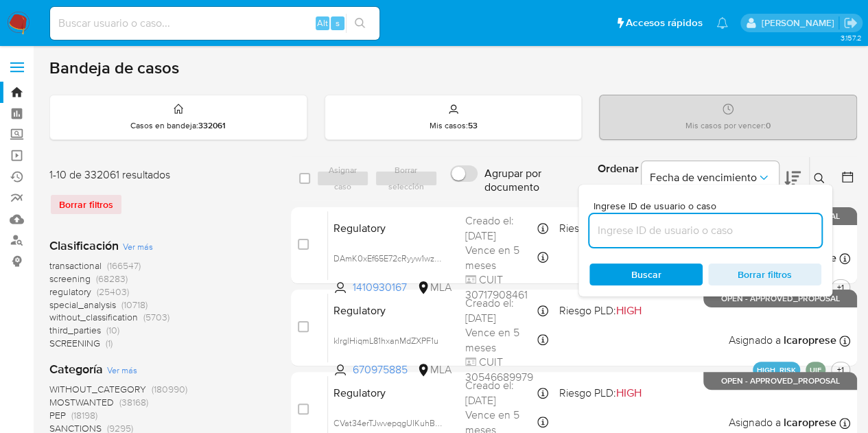
click at [744, 222] on input at bounding box center [705, 231] width 232 height 18
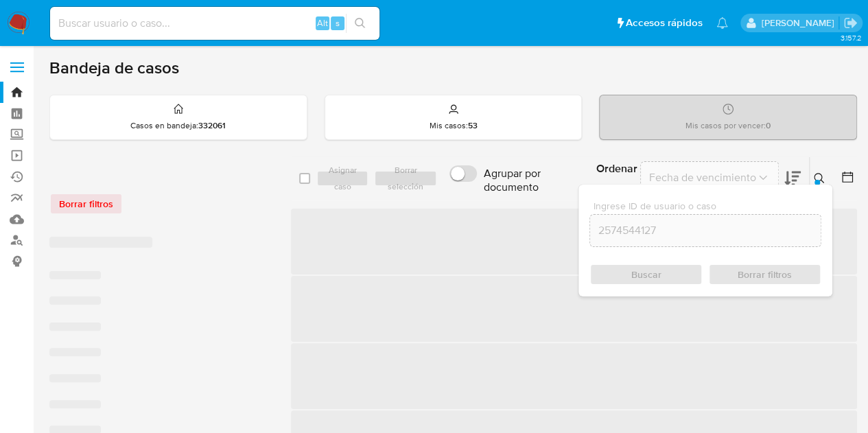
click at [815, 180] on div at bounding box center [816, 182] width 5 height 5
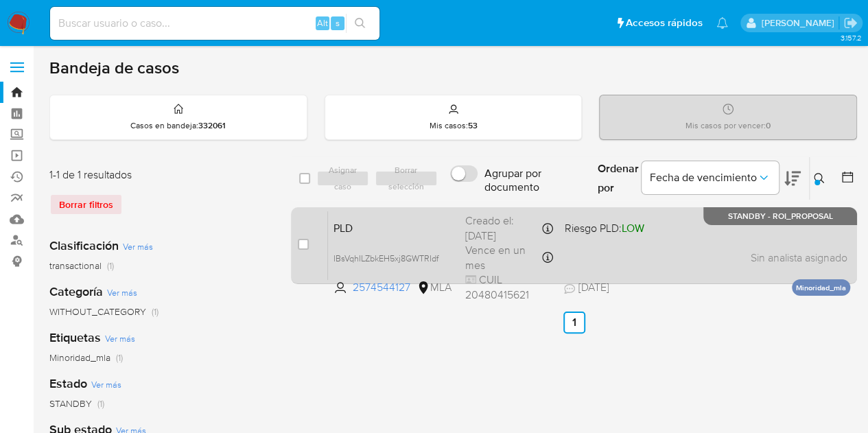
click at [443, 224] on span "PLD" at bounding box center [393, 227] width 121 height 18
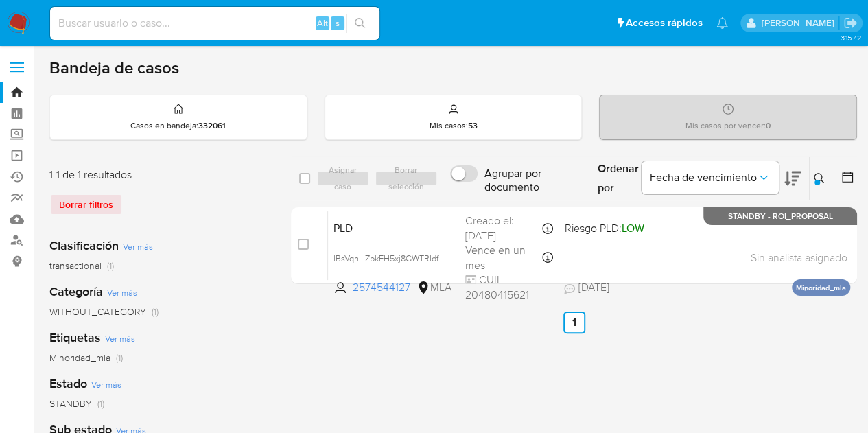
drag, startPoint x: 819, startPoint y: 178, endPoint x: 729, endPoint y: 216, distance: 98.4
click at [816, 178] on icon at bounding box center [819, 178] width 11 height 11
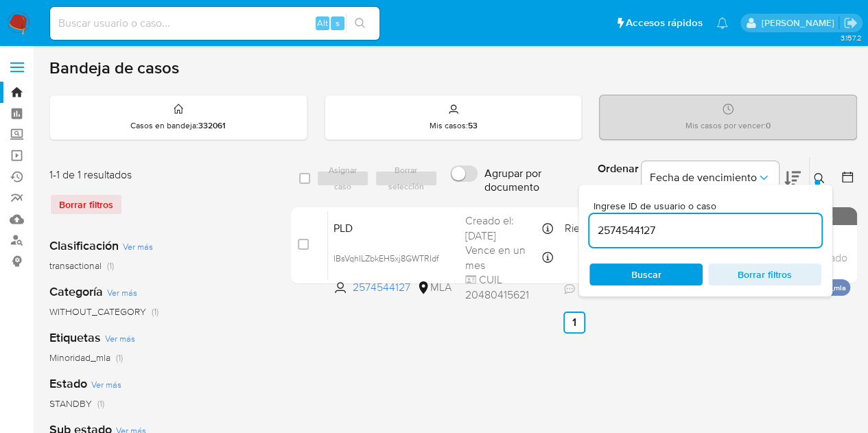
drag, startPoint x: 683, startPoint y: 237, endPoint x: 572, endPoint y: 209, distance: 114.7
click at [552, 203] on div "select-all-cases-checkbox Asignar caso Borrar selección Agrupar por documento O…" at bounding box center [574, 222] width 566 height 133
click at [605, 222] on input "2574544127" at bounding box center [705, 231] width 232 height 18
paste input "61198180"
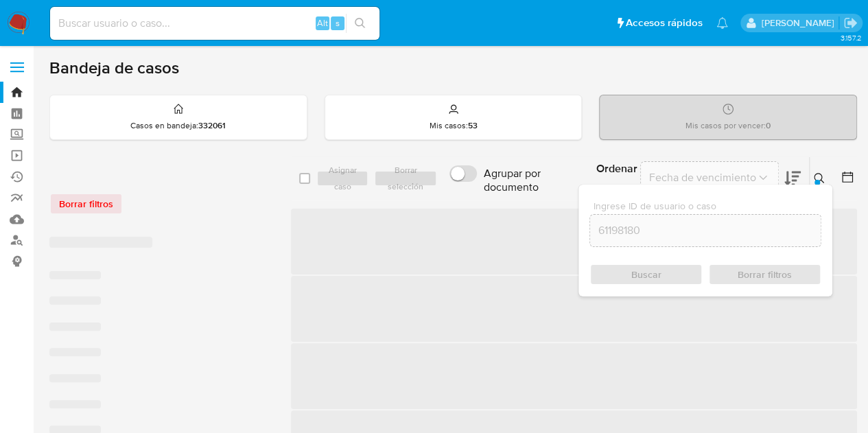
click at [819, 176] on icon at bounding box center [819, 178] width 11 height 11
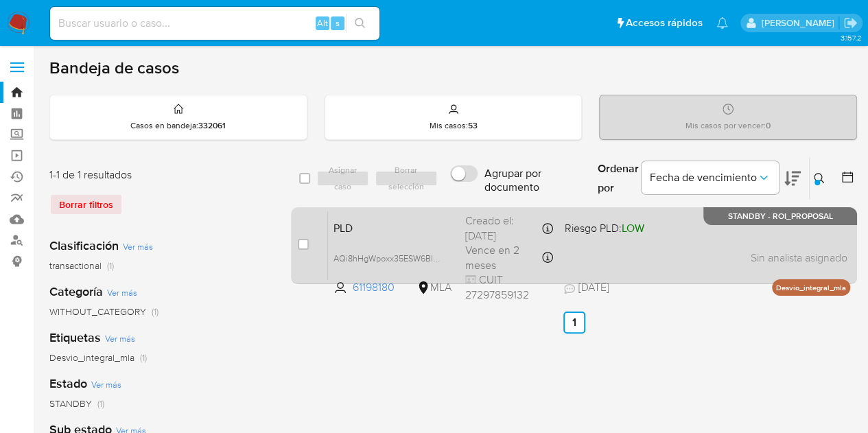
click at [448, 224] on span "PLD" at bounding box center [393, 227] width 121 height 18
click at [373, 225] on span "PLD" at bounding box center [393, 227] width 121 height 18
click at [362, 224] on span "PLD" at bounding box center [393, 227] width 121 height 18
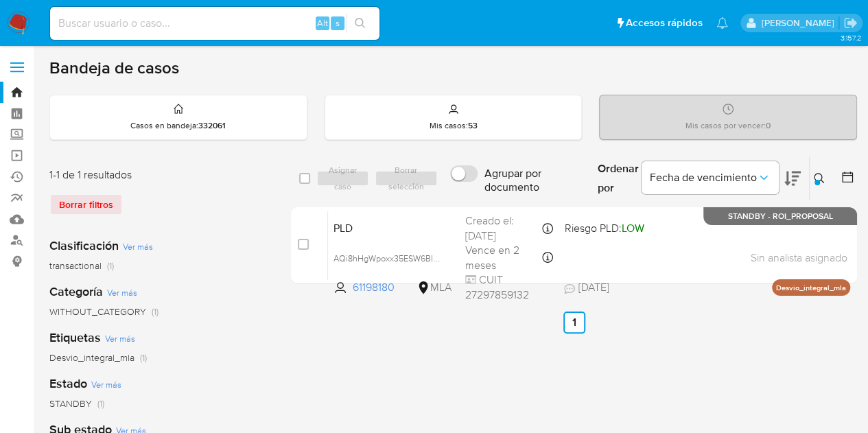
drag, startPoint x: 816, startPoint y: 179, endPoint x: 758, endPoint y: 215, distance: 68.4
click at [816, 180] on div at bounding box center [816, 182] width 5 height 5
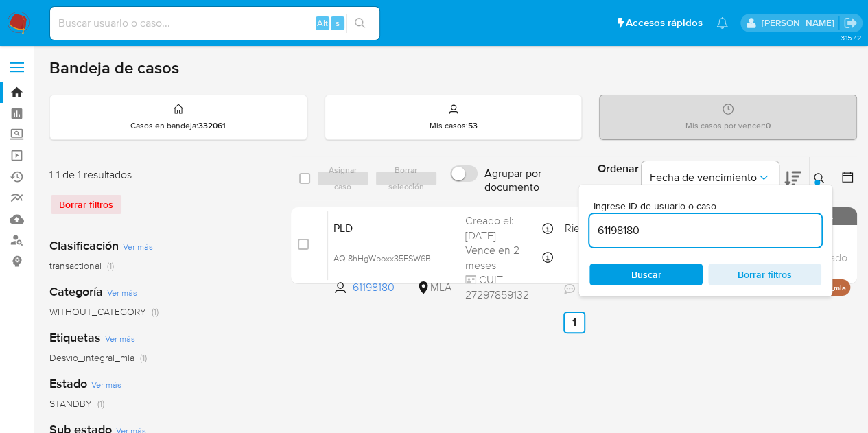
drag, startPoint x: 722, startPoint y: 236, endPoint x: 520, endPoint y: 196, distance: 205.6
click at [520, 196] on div "select-all-cases-checkbox Asignar caso Borrar selección Agrupar por documento O…" at bounding box center [574, 178] width 566 height 45
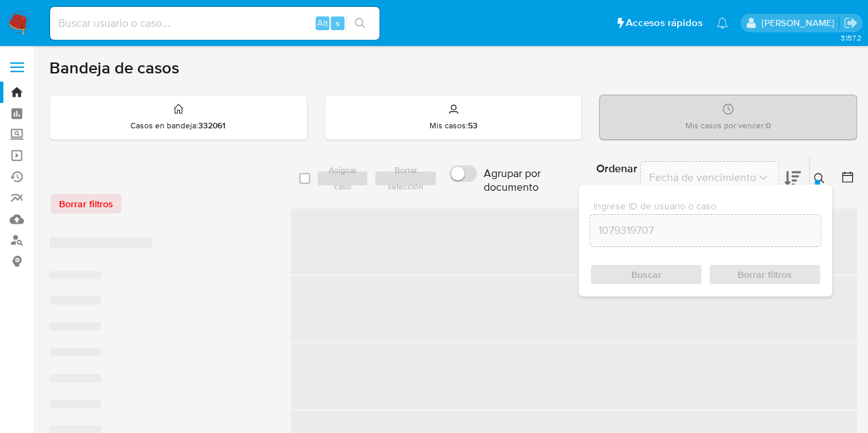
click at [822, 171] on button at bounding box center [821, 178] width 23 height 16
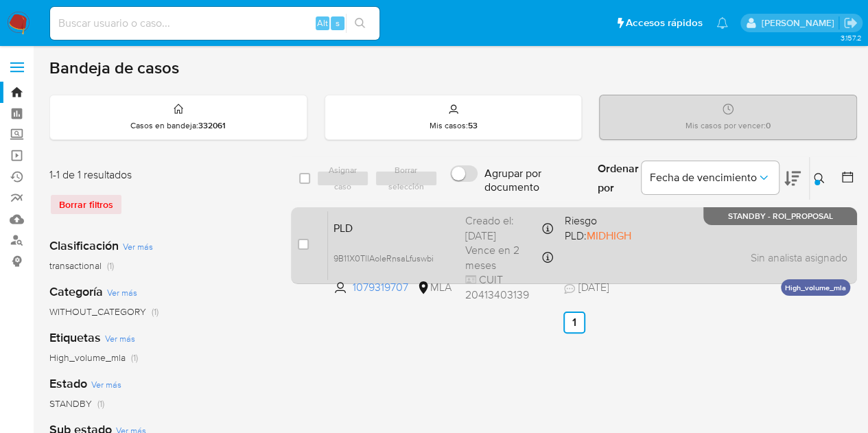
click at [414, 226] on span "PLD" at bounding box center [393, 227] width 121 height 18
click at [375, 222] on span "PLD" at bounding box center [393, 227] width 121 height 18
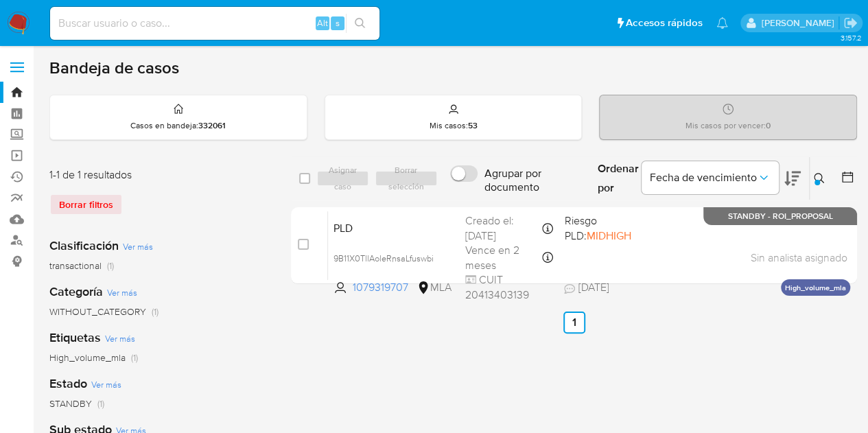
click at [811, 175] on button at bounding box center [821, 178] width 23 height 16
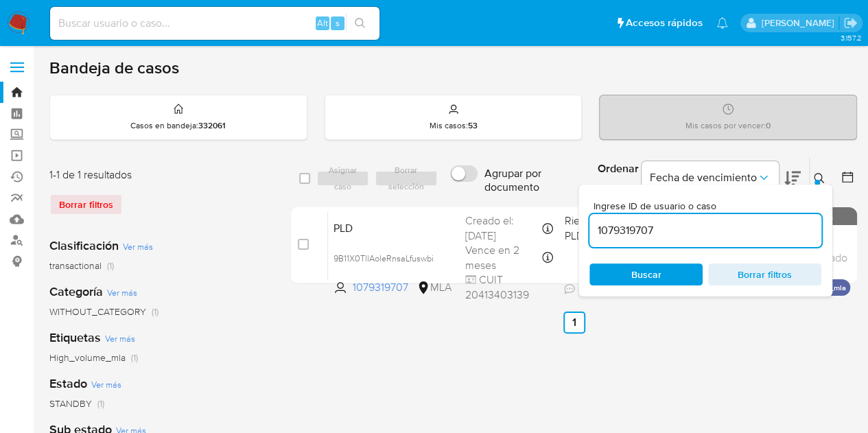
drag, startPoint x: 661, startPoint y: 223, endPoint x: 486, endPoint y: 205, distance: 175.9
click at [486, 205] on div "select-all-cases-checkbox Asignar caso Borrar selección Agrupar por documento O…" at bounding box center [574, 222] width 566 height 133
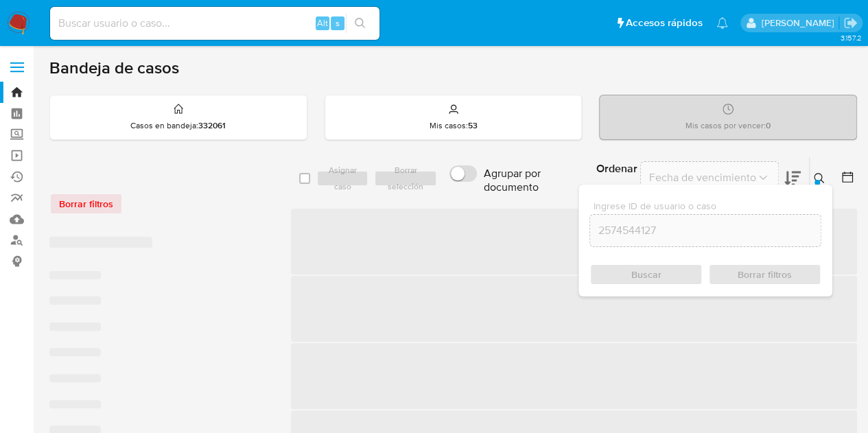
click at [824, 176] on icon at bounding box center [819, 178] width 11 height 11
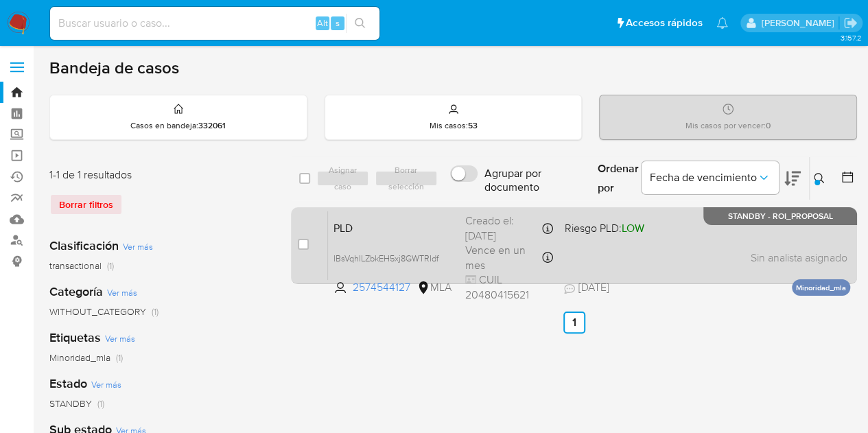
click at [410, 231] on span "PLD" at bounding box center [393, 227] width 121 height 18
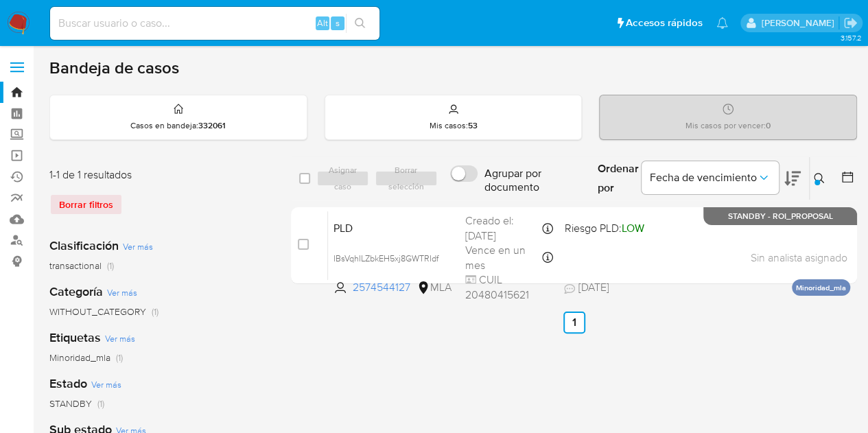
click at [816, 182] on div at bounding box center [816, 182] width 5 height 5
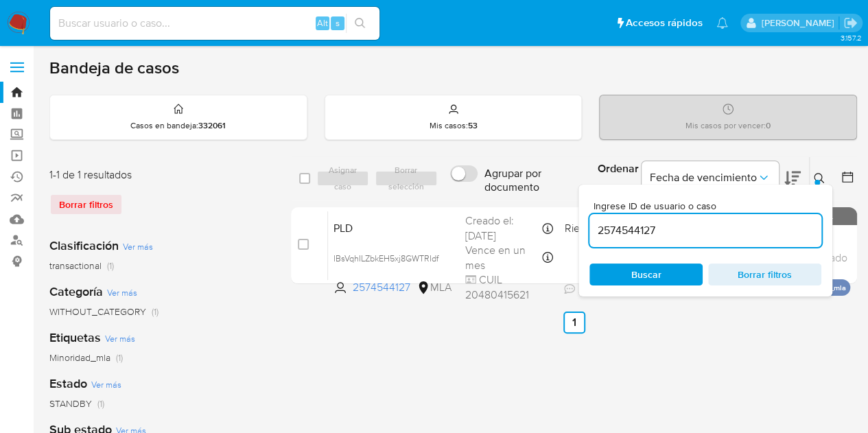
drag, startPoint x: 718, startPoint y: 224, endPoint x: 504, endPoint y: 200, distance: 216.2
click at [504, 199] on div "select-all-cases-checkbox Asignar caso Borrar selección Agrupar por documento O…" at bounding box center [574, 178] width 566 height 45
type input "43320255"
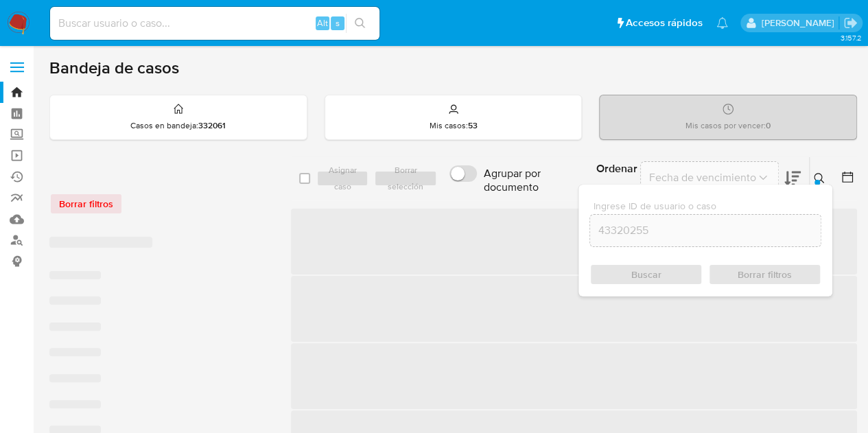
click at [824, 180] on icon at bounding box center [819, 178] width 11 height 11
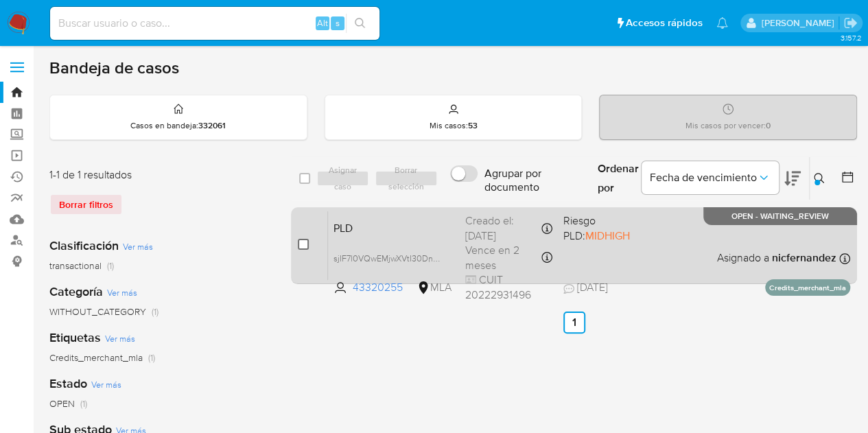
click at [307, 242] on input "checkbox" at bounding box center [303, 244] width 11 height 11
checkbox input "true"
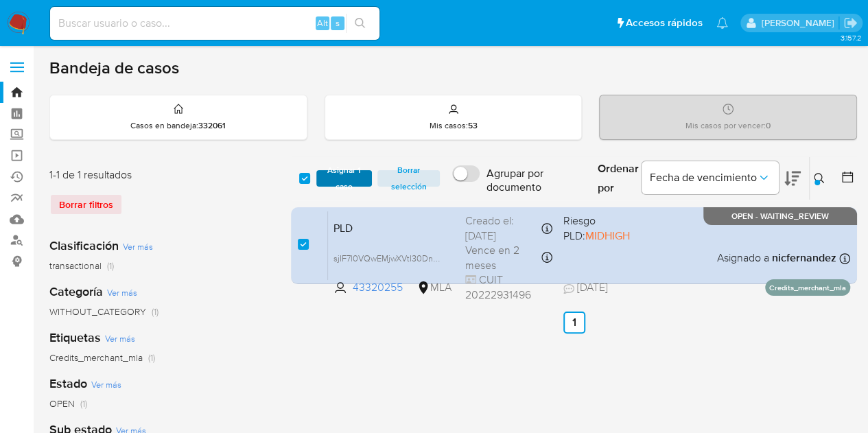
click at [338, 172] on span "Asignar 1 caso" at bounding box center [344, 179] width 43 height 14
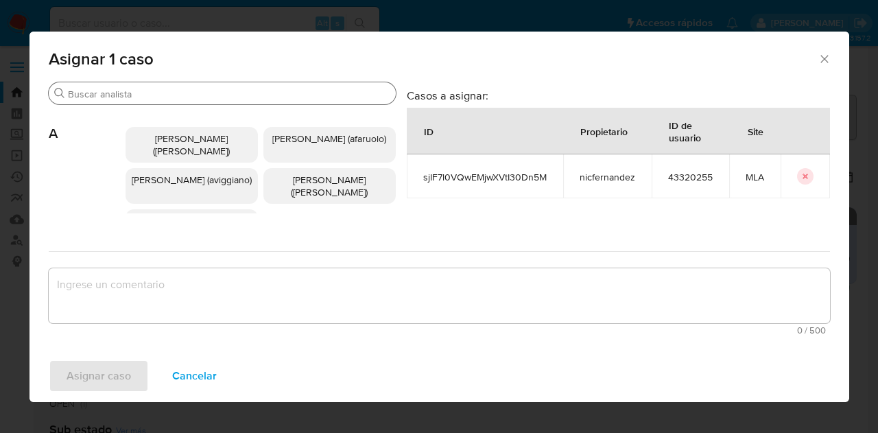
click at [137, 85] on div "Buscar" at bounding box center [222, 93] width 347 height 22
click at [140, 93] on input "Buscar" at bounding box center [229, 94] width 322 height 12
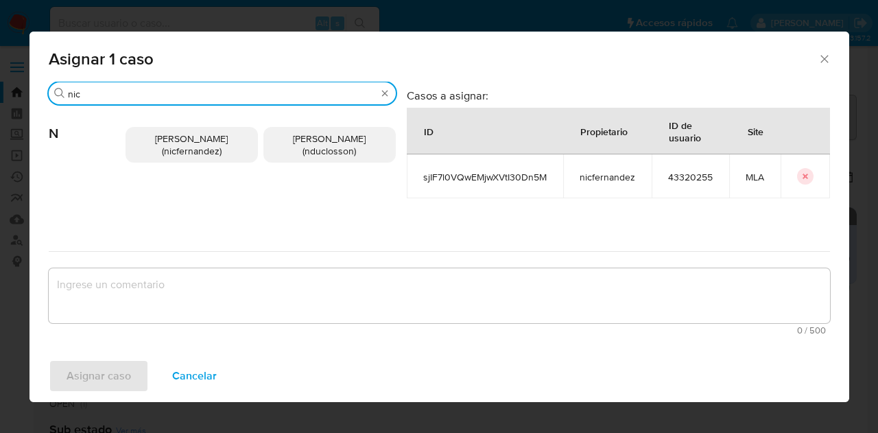
type input "nic"
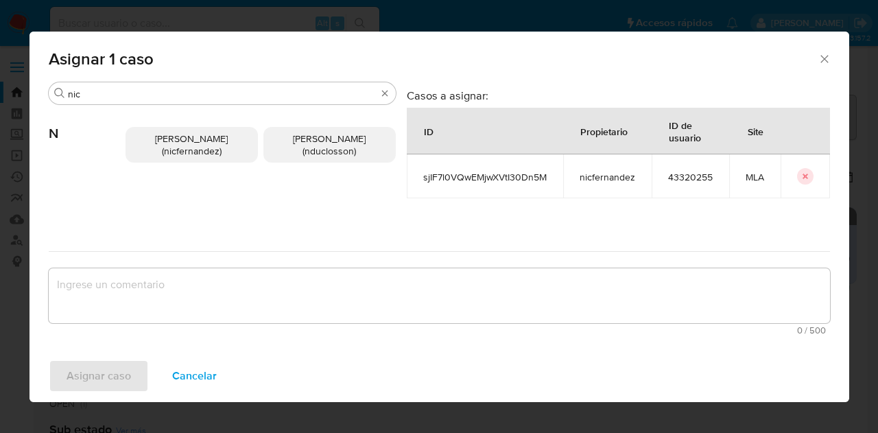
click at [169, 126] on div "Nicolas Fernandez Allen (nicfernandez) Nicolas Martin Duclosson (nduclosson)" at bounding box center [261, 145] width 270 height 80
click at [178, 157] on span "Nicolas Fernandez Allen (nicfernandez)" at bounding box center [191, 145] width 73 height 26
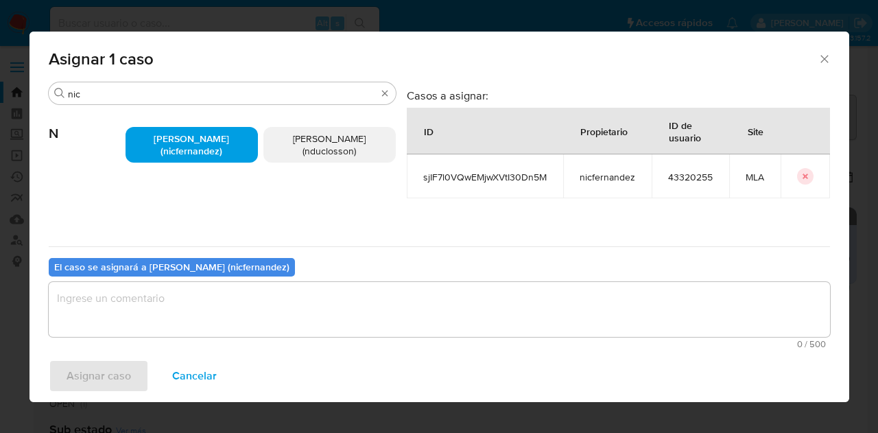
click at [203, 300] on textarea "assign-modal" at bounding box center [439, 309] width 781 height 55
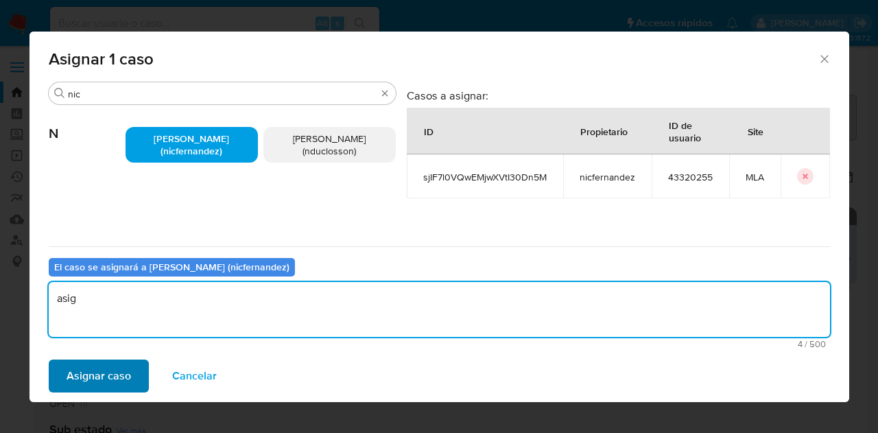
type textarea "asig"
click at [100, 379] on span "Asignar caso" at bounding box center [99, 376] width 64 height 30
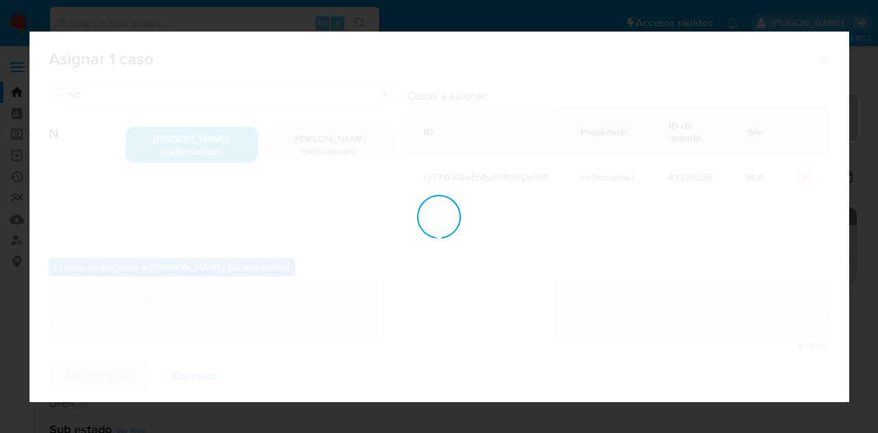
checkbox input "false"
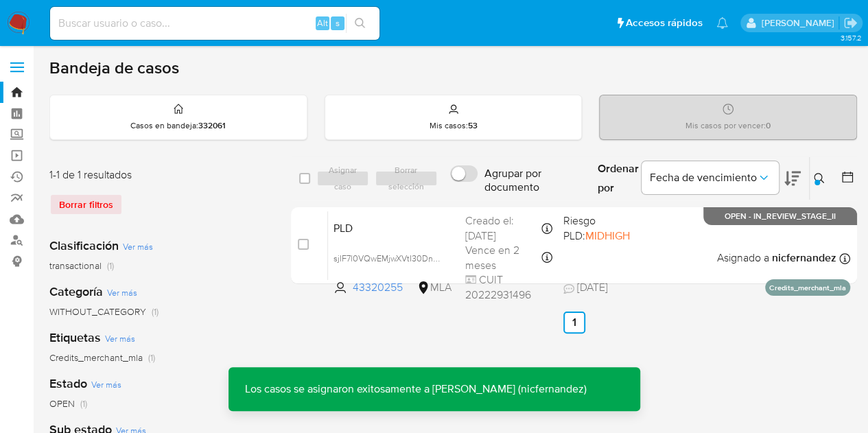
click at [346, 234] on span "PLD" at bounding box center [393, 227] width 121 height 18
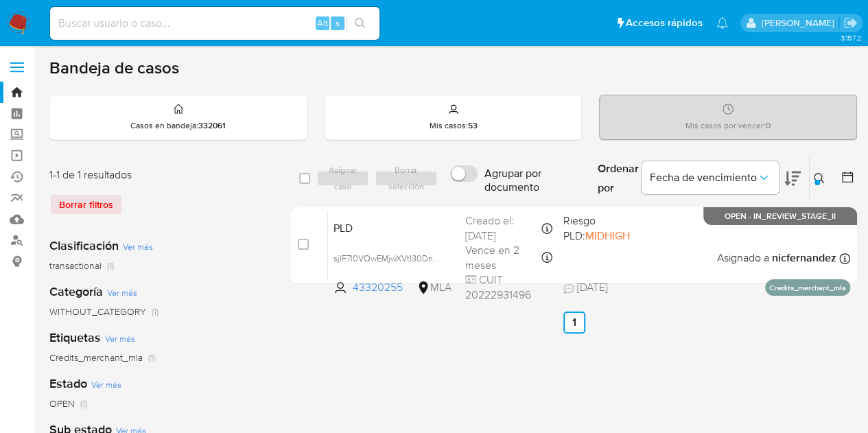
click at [822, 175] on icon at bounding box center [819, 178] width 11 height 11
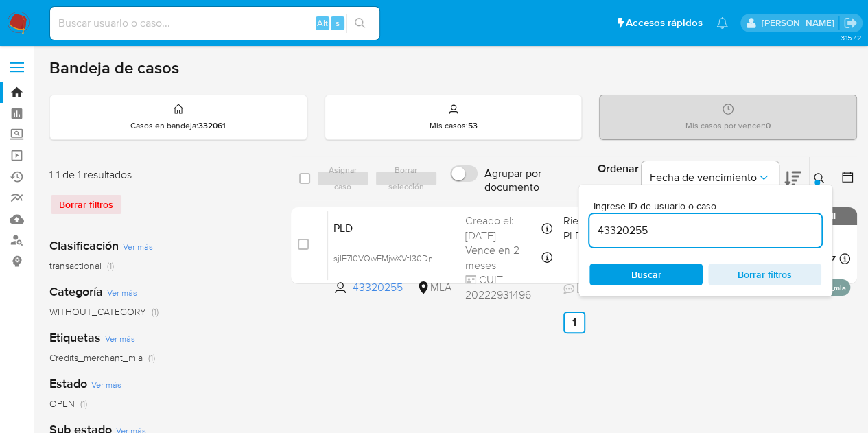
drag, startPoint x: 679, startPoint y: 224, endPoint x: 463, endPoint y: 179, distance: 220.7
click at [463, 179] on div "select-all-cases-checkbox Asignar caso Borrar selección Agrupar por documento O…" at bounding box center [574, 178] width 566 height 45
type input "34317198"
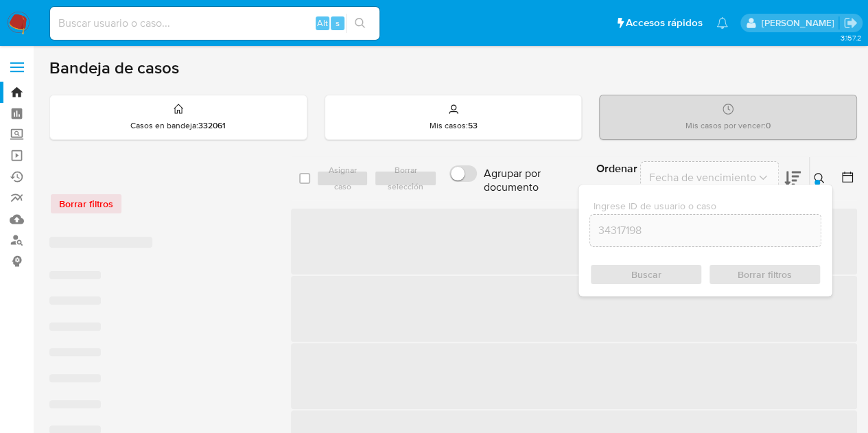
click at [818, 176] on icon at bounding box center [819, 178] width 11 height 11
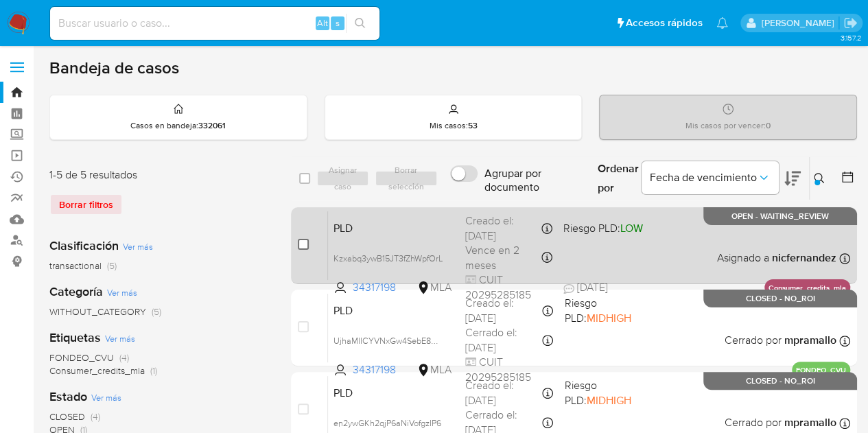
click at [305, 240] on input "checkbox" at bounding box center [303, 244] width 11 height 11
checkbox input "true"
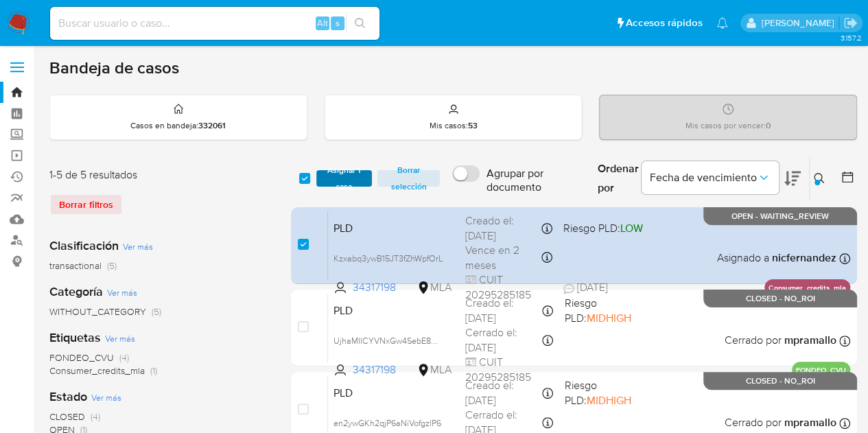
click at [342, 180] on span "Asignar 1 caso" at bounding box center [344, 179] width 43 height 14
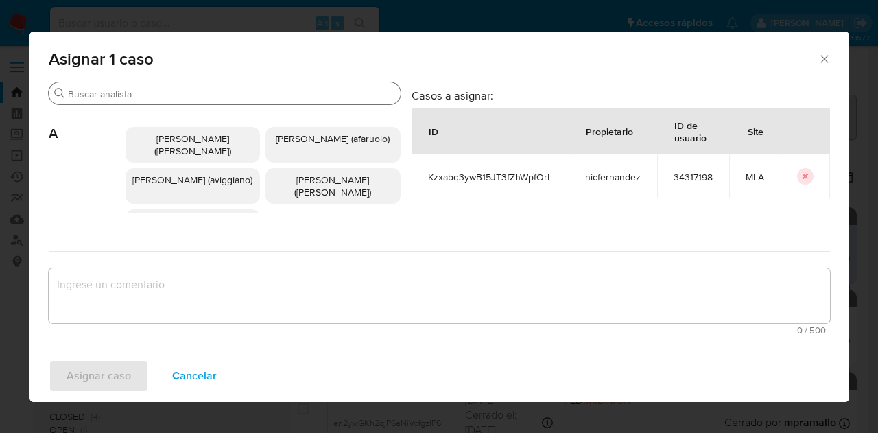
click at [148, 93] on input "Buscar" at bounding box center [231, 94] width 327 height 12
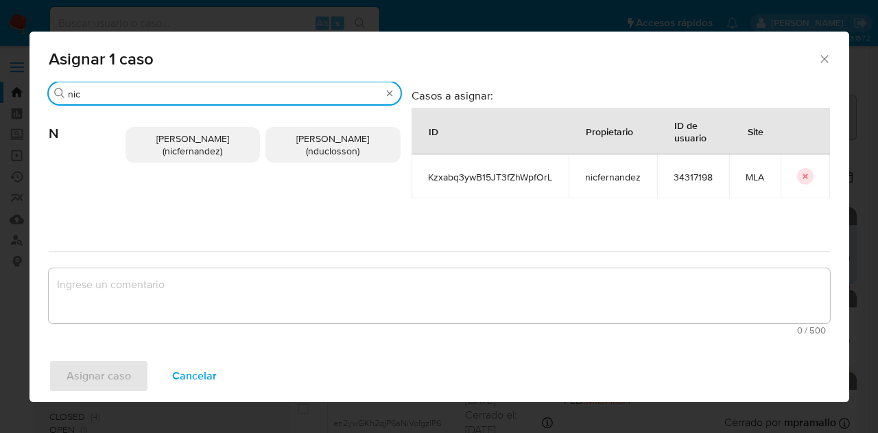
type input "nic"
click at [162, 147] on p "Nicolas Fernandez Allen (nicfernandez)" at bounding box center [193, 145] width 135 height 36
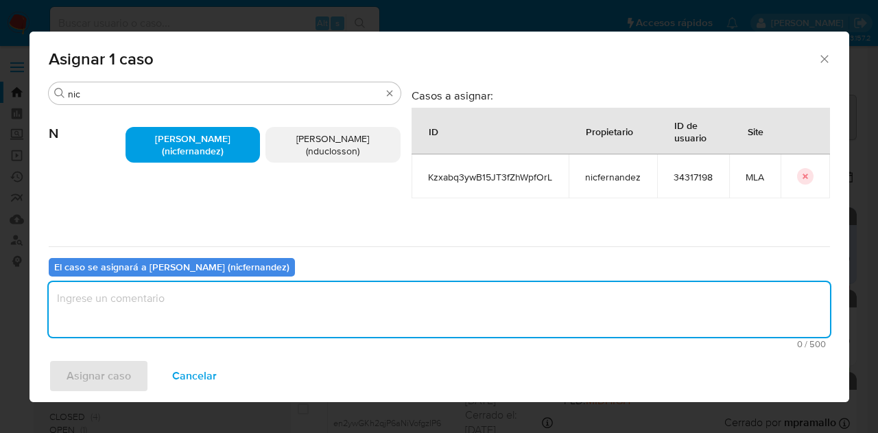
click at [222, 316] on textarea "assign-modal" at bounding box center [439, 309] width 781 height 55
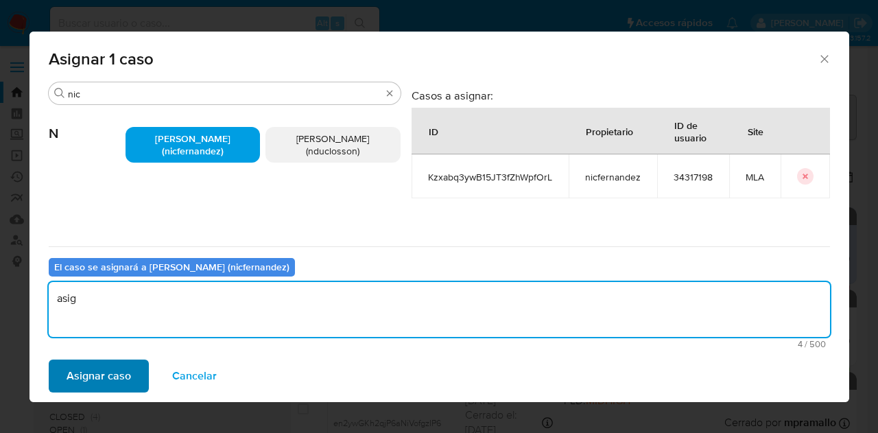
type textarea "asig"
click at [136, 362] on button "Asignar caso" at bounding box center [99, 376] width 100 height 33
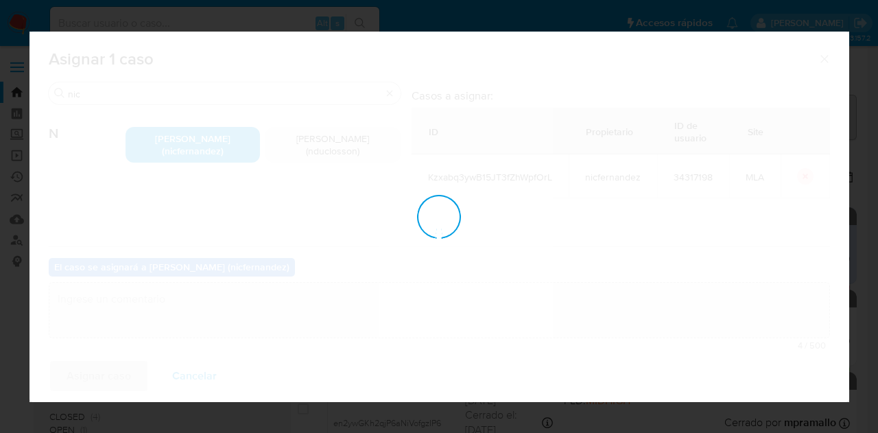
checkbox input "false"
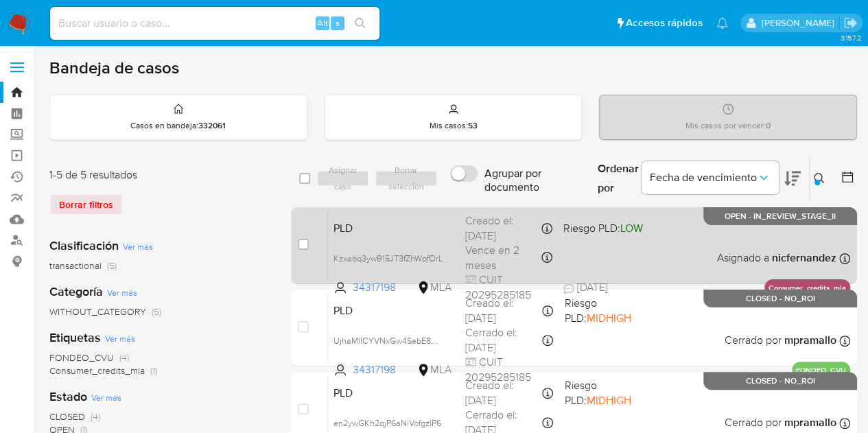
scroll to position [3, 0]
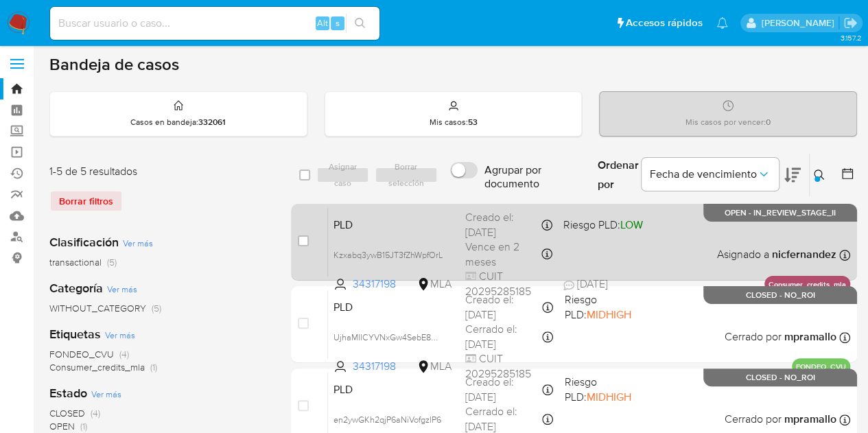
click at [461, 226] on div "PLD Kzxabq3ywB15JT3fZhWpfOrL 34317198 MLA Riesgo PLD: LOW Creado el: 12/08/2025…" at bounding box center [589, 241] width 522 height 69
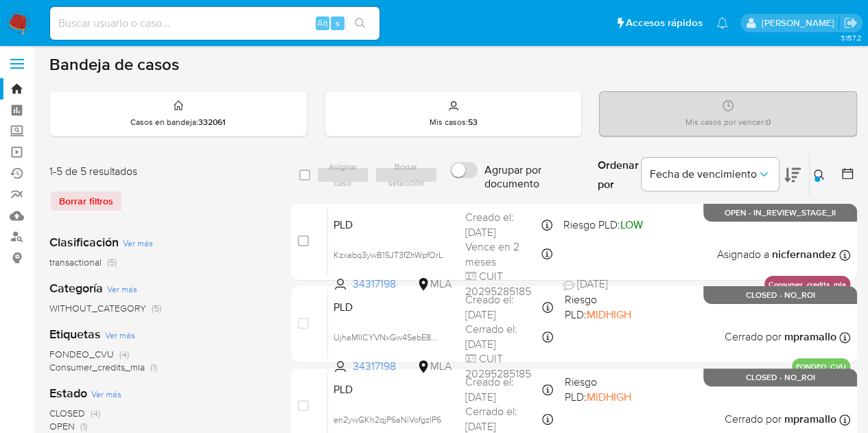
click at [820, 174] on icon at bounding box center [819, 174] width 11 height 11
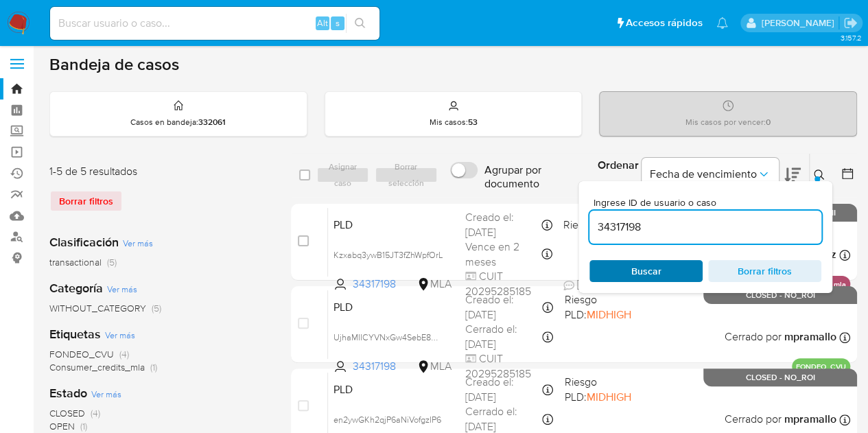
click at [674, 267] on span "Buscar" at bounding box center [646, 270] width 94 height 19
click at [823, 176] on icon at bounding box center [819, 174] width 11 height 11
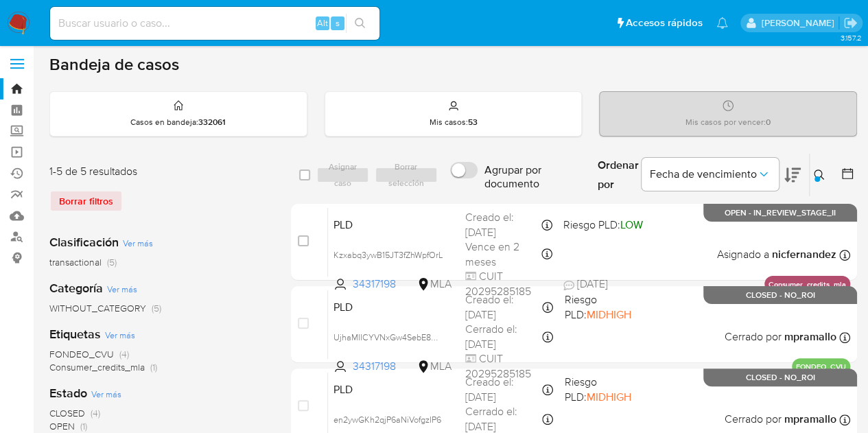
click at [819, 178] on div at bounding box center [816, 178] width 5 height 5
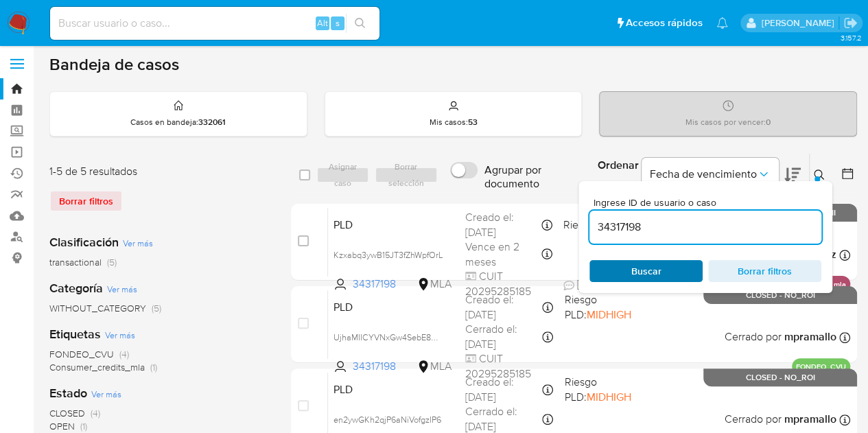
click at [659, 264] on span "Buscar" at bounding box center [646, 271] width 30 height 22
click at [819, 172] on icon at bounding box center [819, 174] width 11 height 11
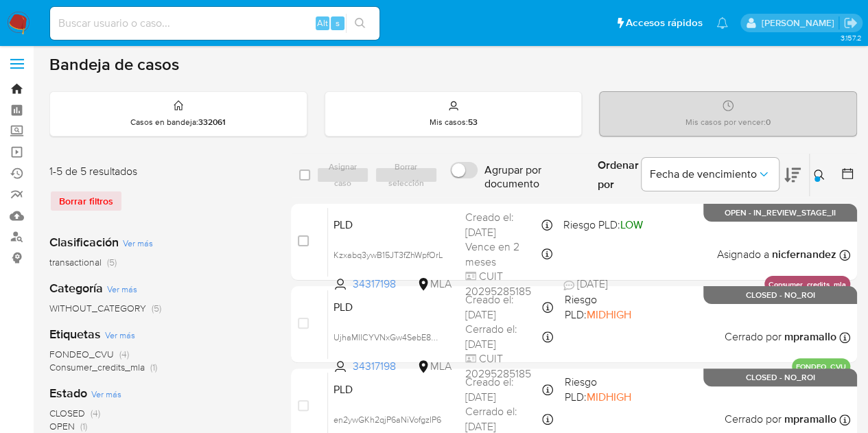
drag, startPoint x: 14, startPoint y: 93, endPoint x: 36, endPoint y: 62, distance: 37.3
click at [14, 93] on link "Bandeja" at bounding box center [81, 88] width 163 height 21
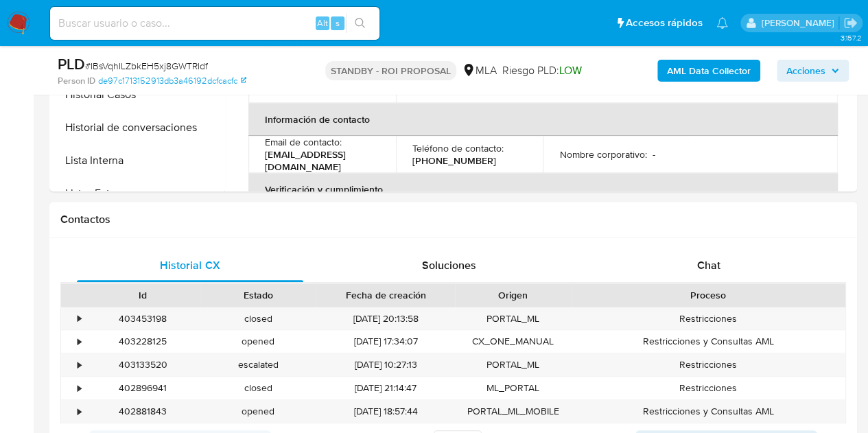
select select "10"
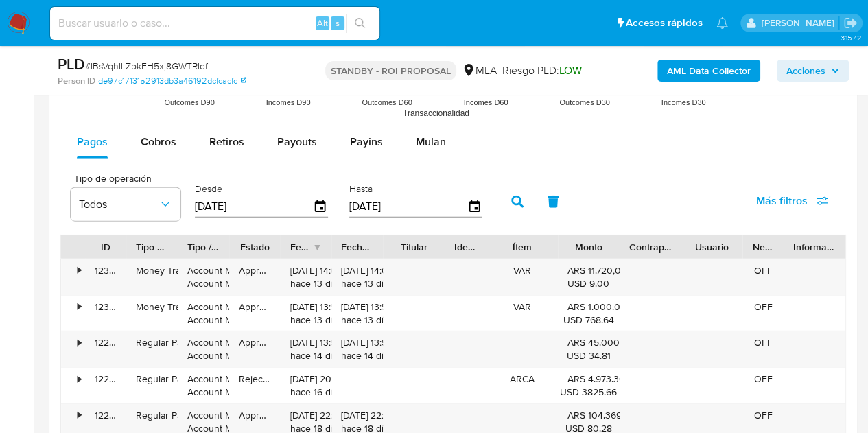
scroll to position [1454, 0]
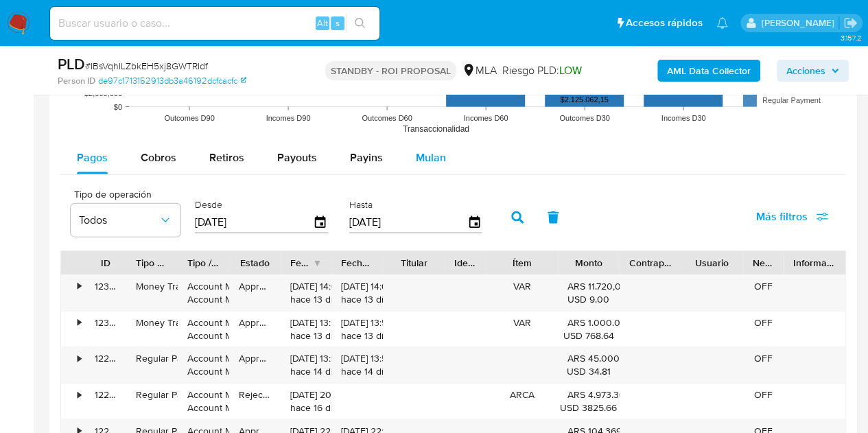
click at [431, 164] on div "Mulan" at bounding box center [431, 157] width 30 height 33
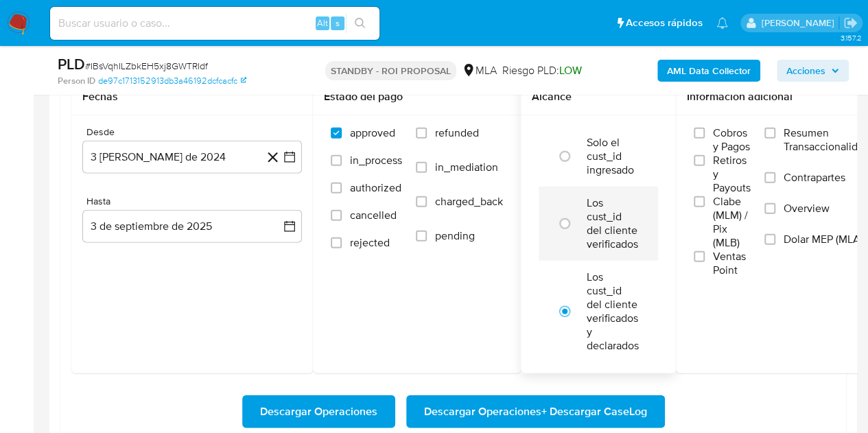
scroll to position [1587, 0]
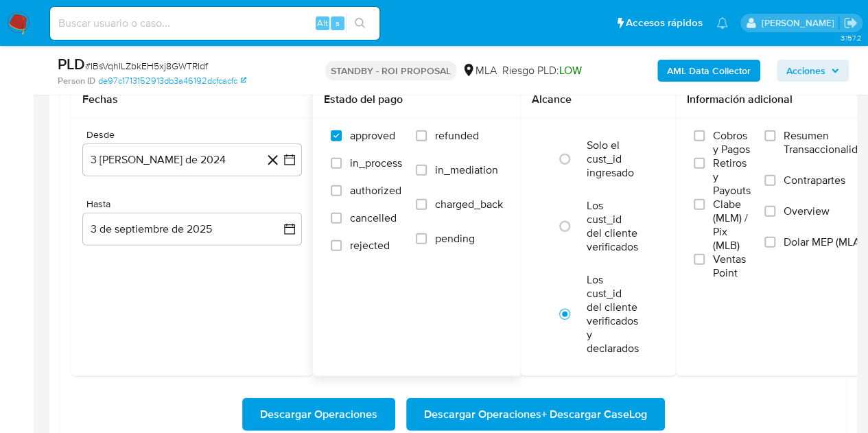
click at [446, 136] on span "refunded" at bounding box center [457, 136] width 44 height 14
click at [427, 136] on input "refunded" at bounding box center [421, 135] width 11 height 11
checkbox input "true"
click at [781, 246] on label "Dolar MEP (MLA)" at bounding box center [816, 250] width 105 height 31
click at [775, 246] on input "Dolar MEP (MLA)" at bounding box center [769, 242] width 11 height 11
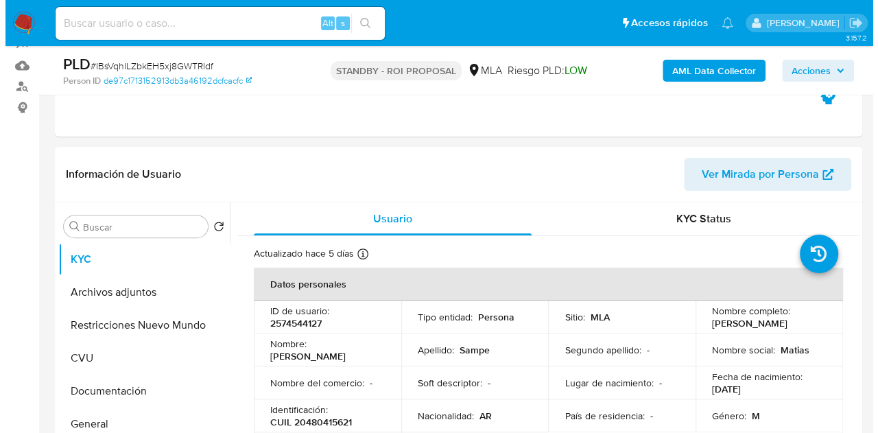
scroll to position [197, 0]
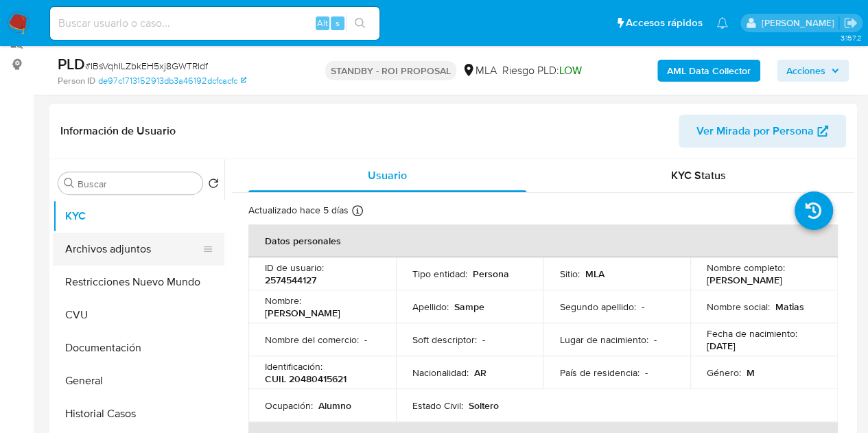
drag, startPoint x: 137, startPoint y: 233, endPoint x: 152, endPoint y: 239, distance: 17.2
click at [136, 233] on button "Archivos adjuntos" at bounding box center [133, 249] width 161 height 33
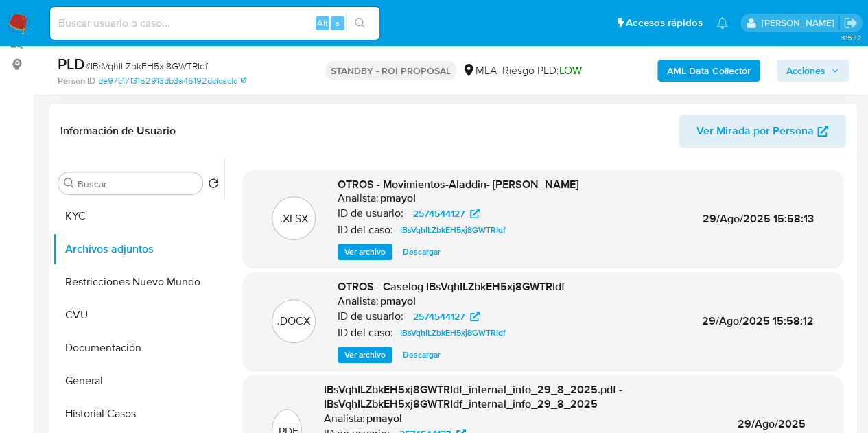
click at [371, 352] on span "Ver archivo" at bounding box center [364, 355] width 41 height 14
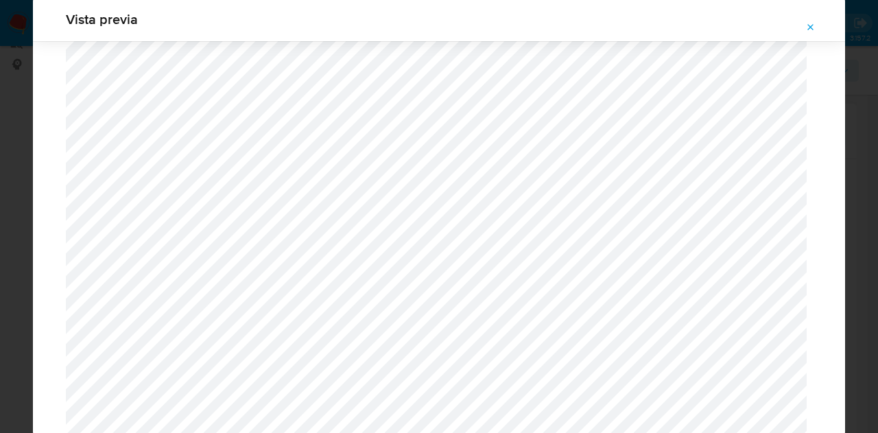
scroll to position [399, 0]
click at [810, 25] on icon "Attachment preview" at bounding box center [811, 27] width 11 height 11
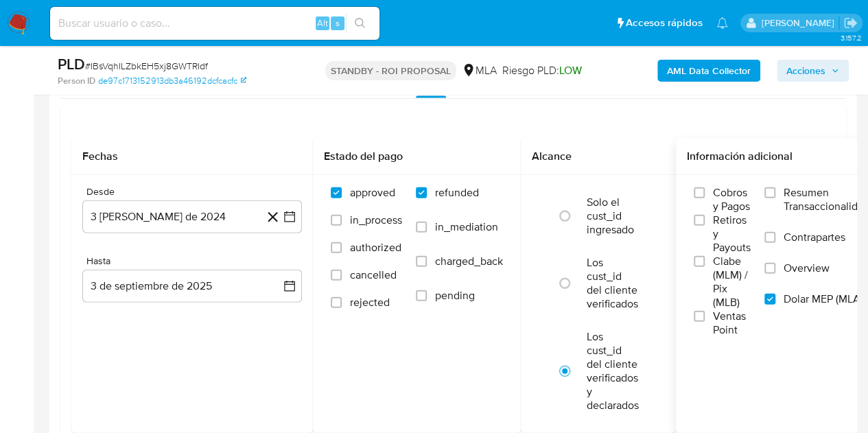
scroll to position [1560, 0]
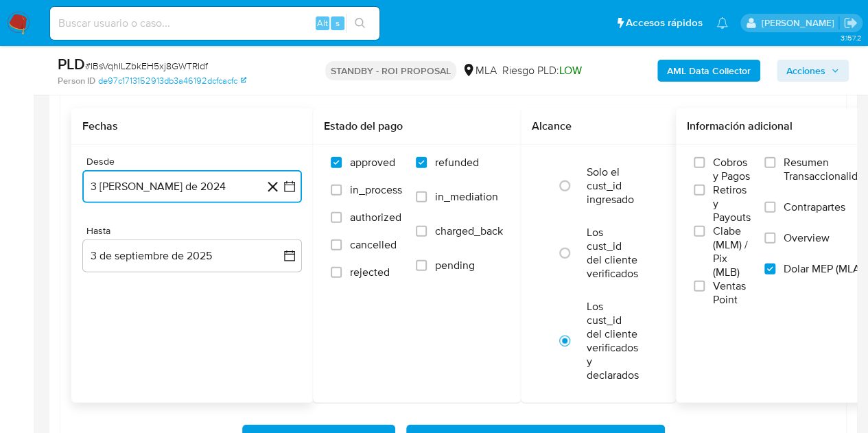
click at [221, 187] on button "3 [PERSON_NAME] de 2024" at bounding box center [192, 186] width 220 height 33
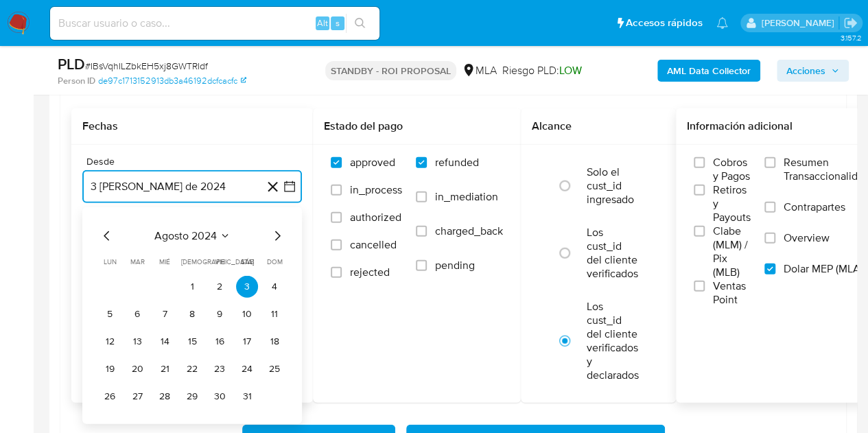
click at [280, 237] on icon "Mes siguiente" at bounding box center [277, 236] width 16 height 16
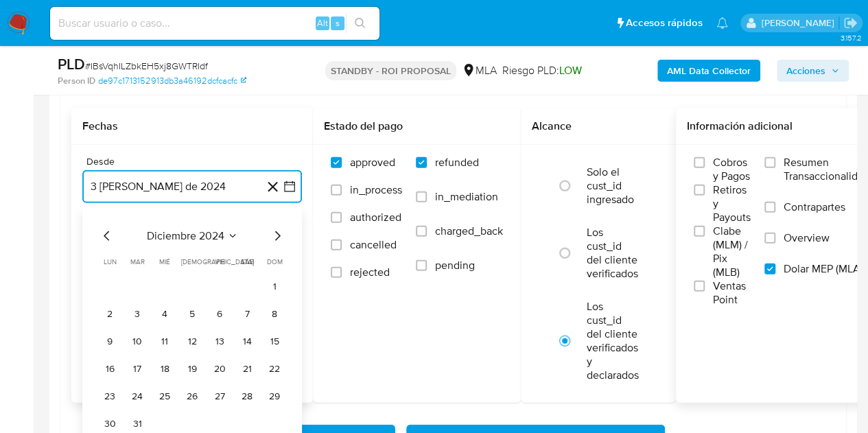
click at [280, 237] on icon "Mes siguiente" at bounding box center [277, 236] width 16 height 16
click at [141, 283] on button "1" at bounding box center [137, 287] width 22 height 22
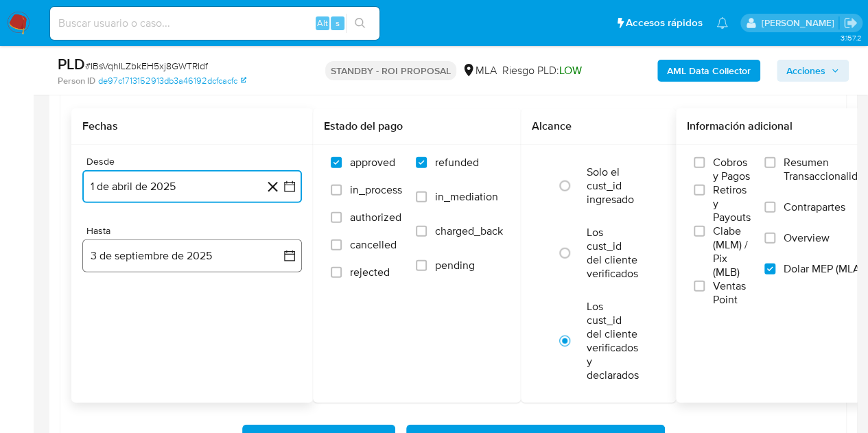
click at [177, 262] on button "3 de septiembre de 2025" at bounding box center [192, 255] width 220 height 33
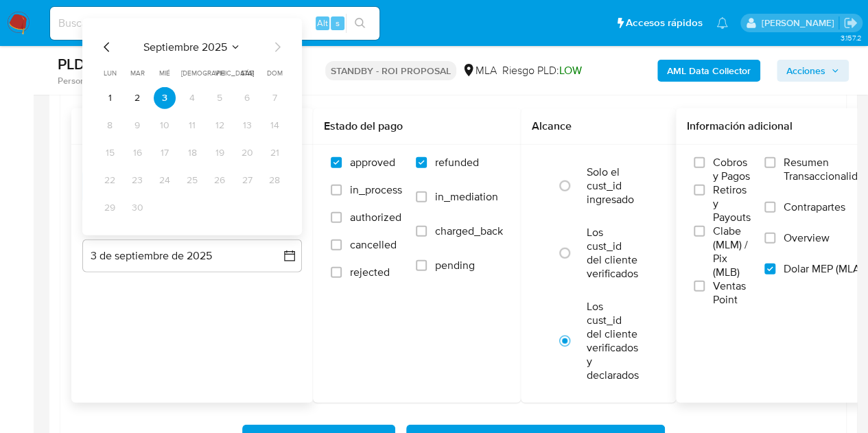
click at [104, 48] on icon "Mes anterior" at bounding box center [107, 47] width 16 height 16
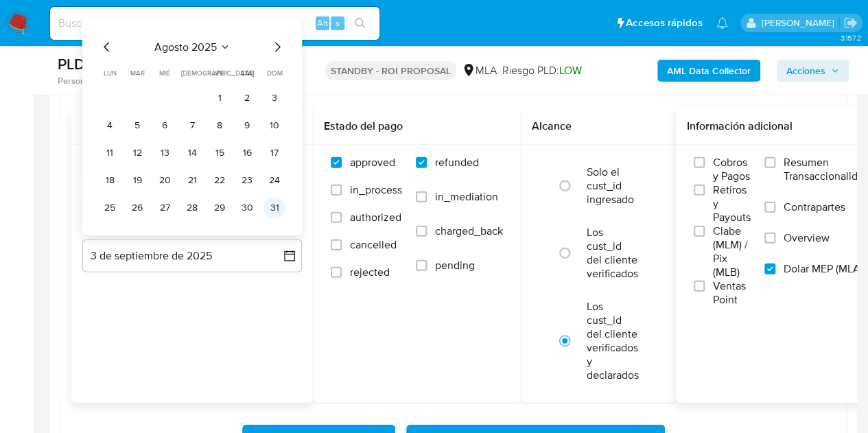
click at [273, 204] on button "31" at bounding box center [274, 208] width 22 height 22
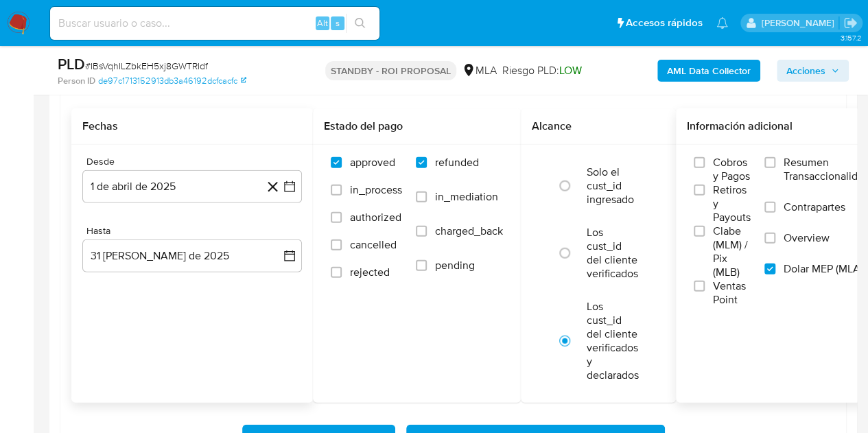
click at [215, 301] on div "Desde 1 de abril de 2025 1-04-2025 Hasta 31 de agosto de 2025 31-08-2025" at bounding box center [192, 225] width 242 height 161
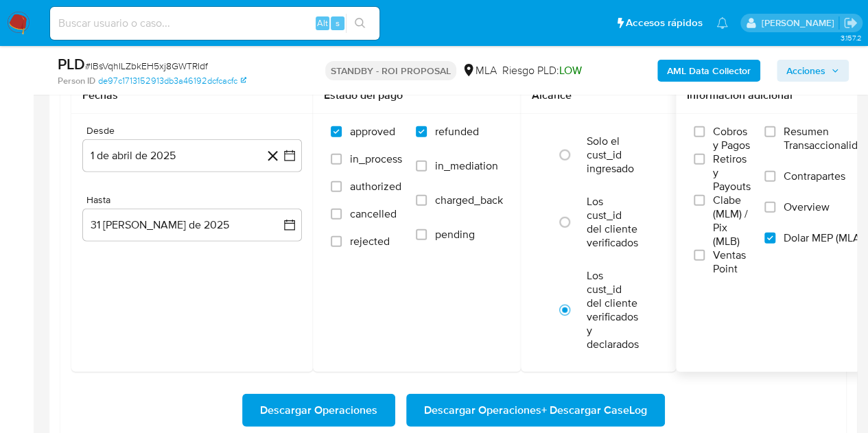
scroll to position [1621, 0]
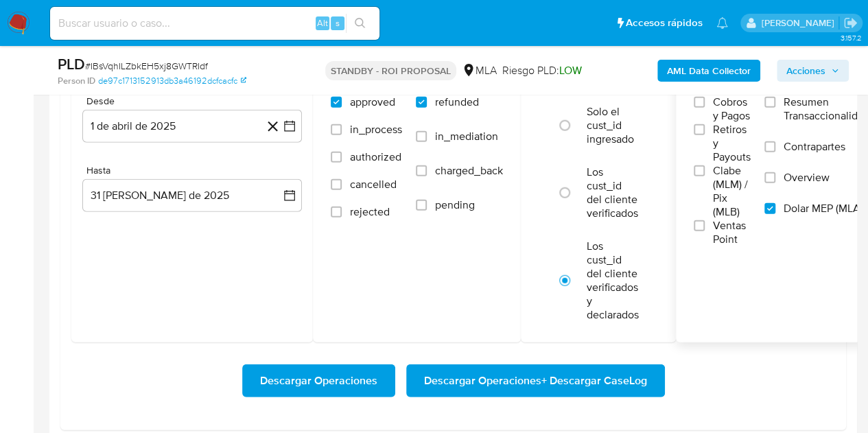
click at [541, 379] on span "Descargar Operaciones + Descargar CaseLog" at bounding box center [535, 381] width 223 height 30
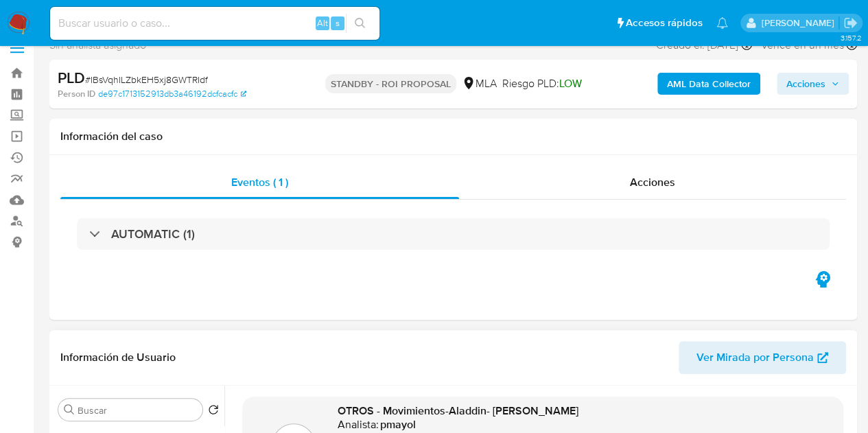
scroll to position [0, 0]
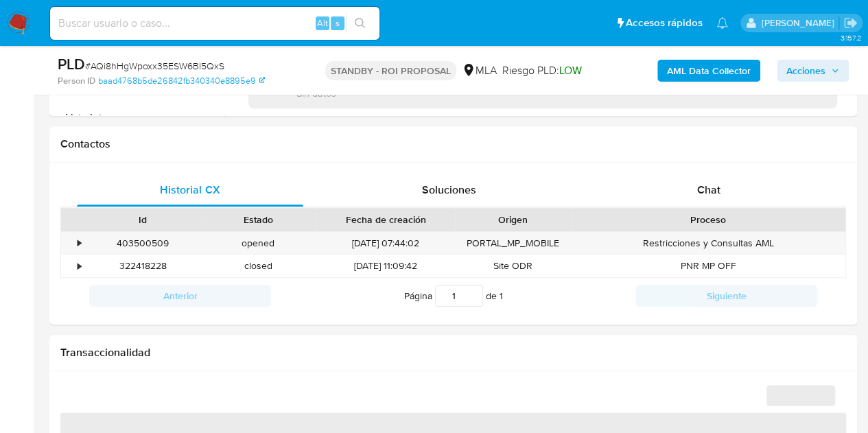
scroll to position [611, 0]
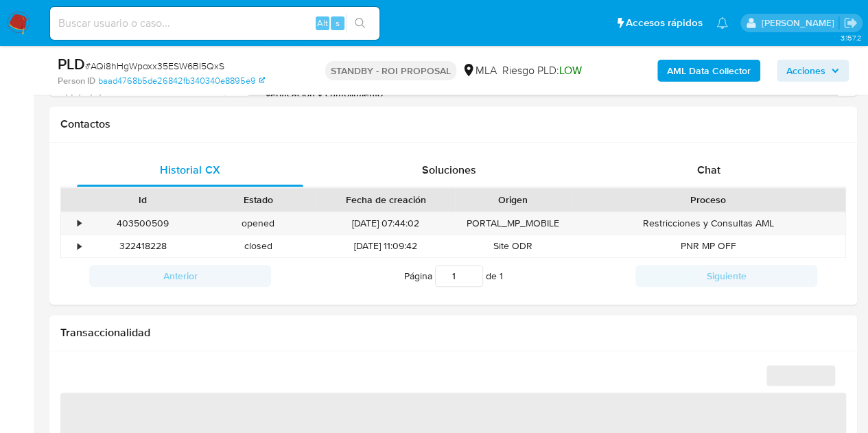
select select "10"
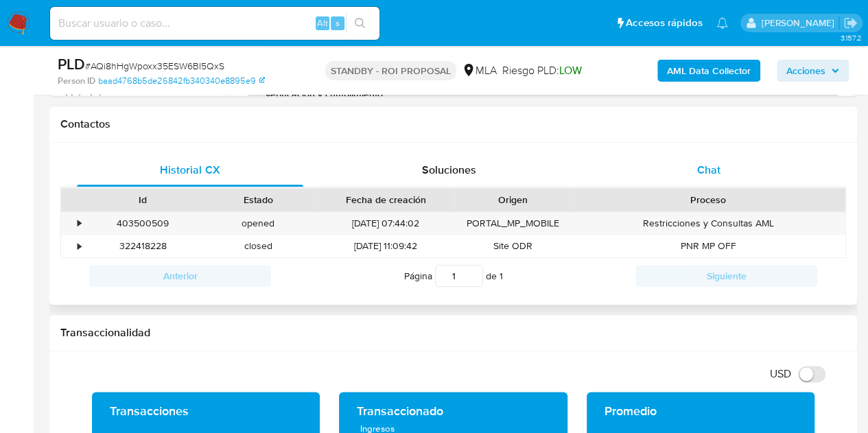
click at [701, 165] on span "Chat" at bounding box center [708, 170] width 23 height 16
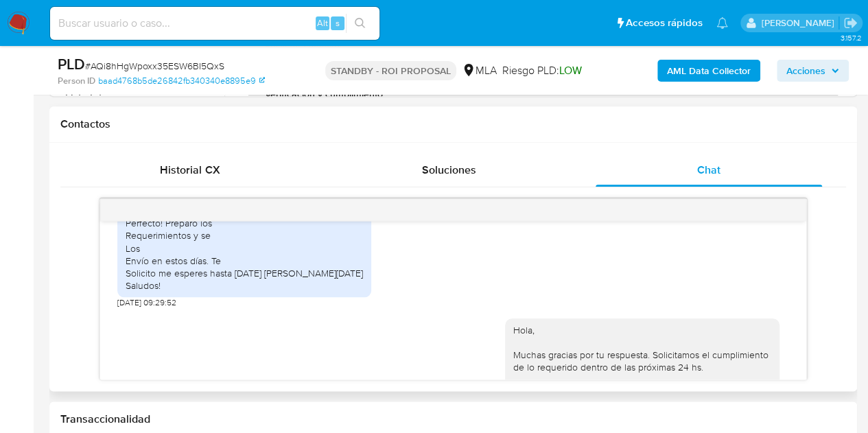
scroll to position [1585, 0]
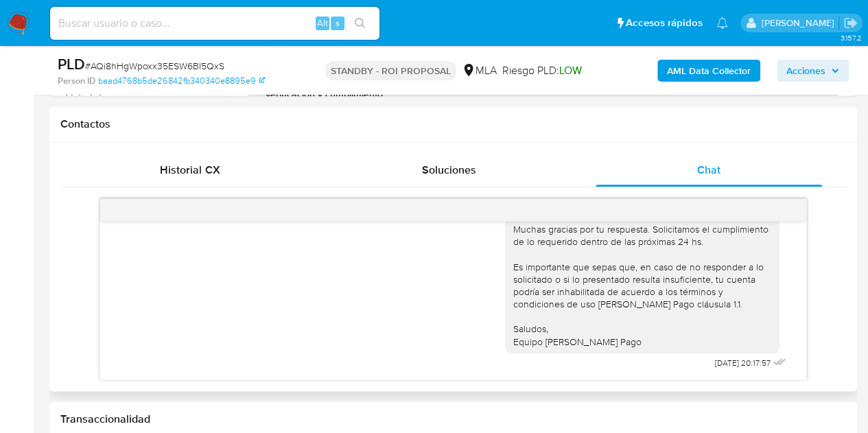
drag, startPoint x: 514, startPoint y: 341, endPoint x: 630, endPoint y: 350, distance: 116.3
click at [517, 342] on div "Hola, Muchas gracias por tu respuesta. Solicitamos el cumplimiento de lo requer…" at bounding box center [642, 273] width 258 height 150
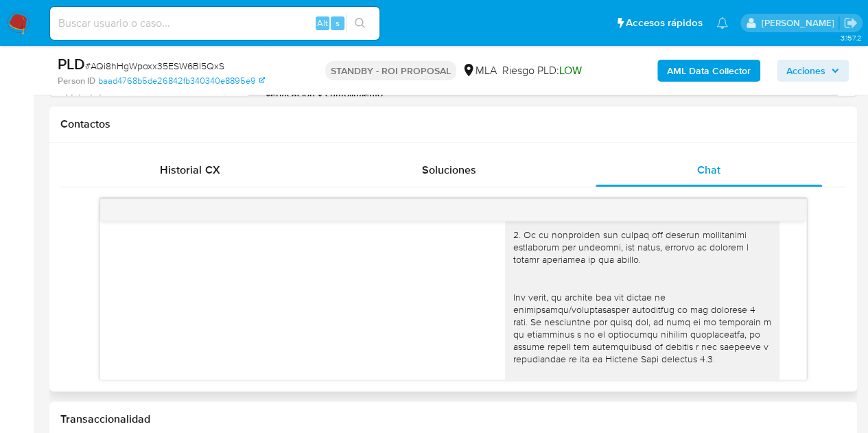
scroll to position [0, 0]
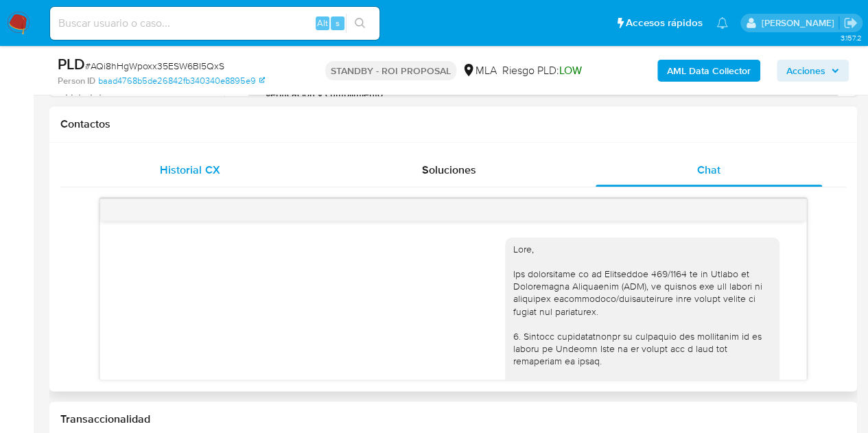
click at [205, 164] on span "Historial CX" at bounding box center [190, 170] width 60 height 16
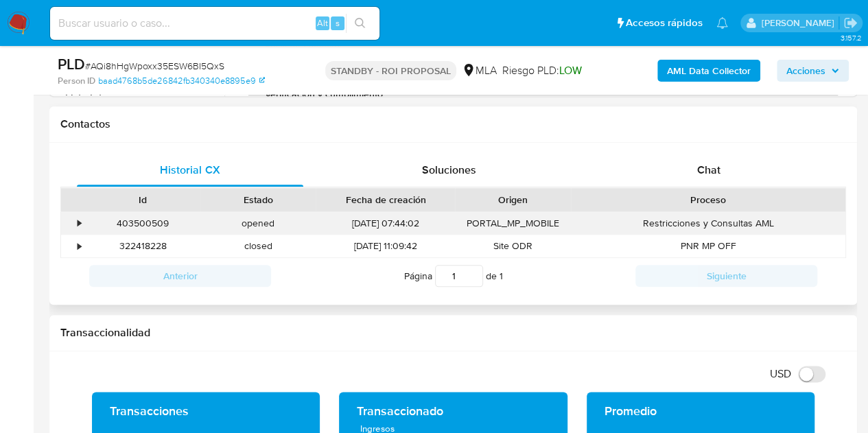
click at [152, 219] on div "403500509" at bounding box center [142, 223] width 115 height 23
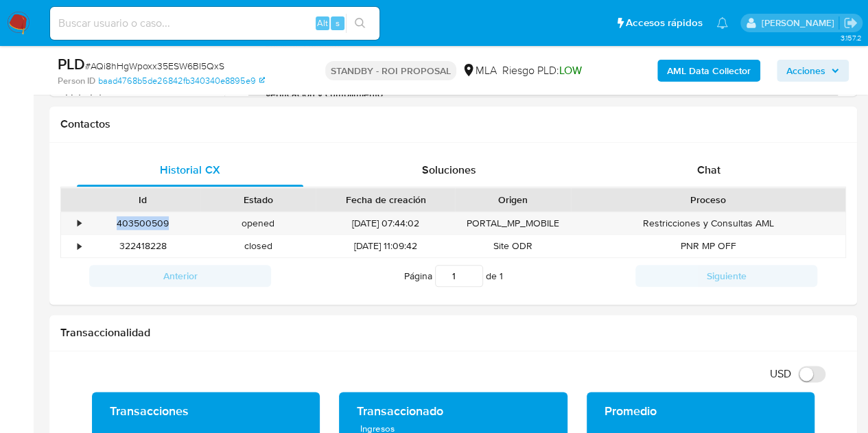
copy div "403500509"
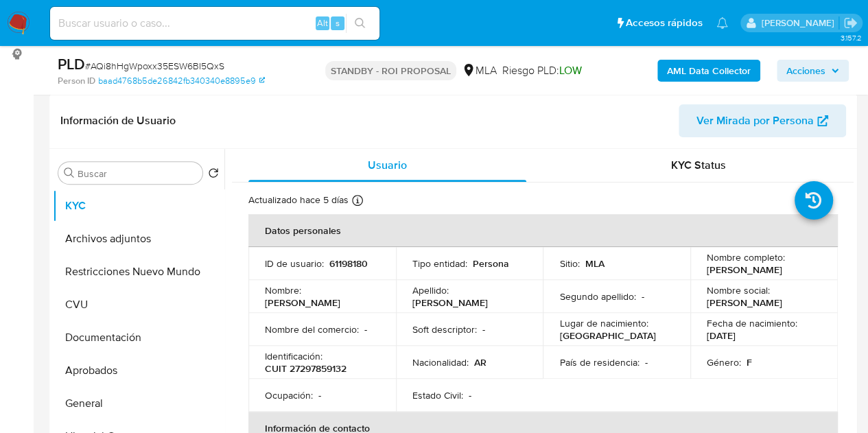
scroll to position [234, 0]
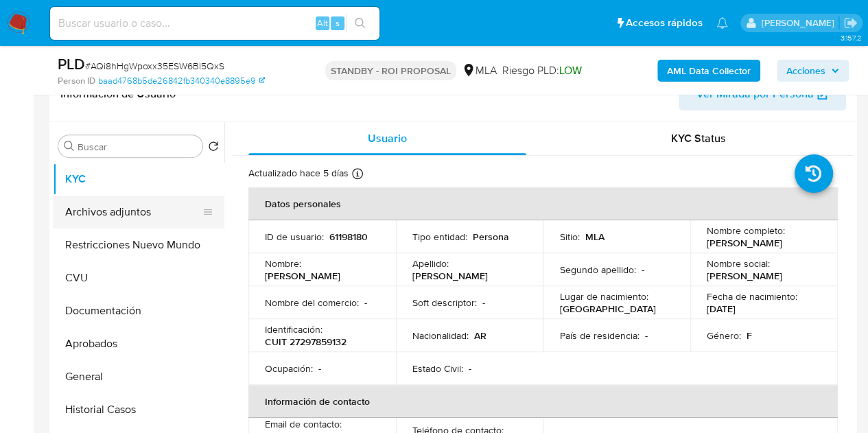
click at [118, 209] on button "Archivos adjuntos" at bounding box center [133, 212] width 161 height 33
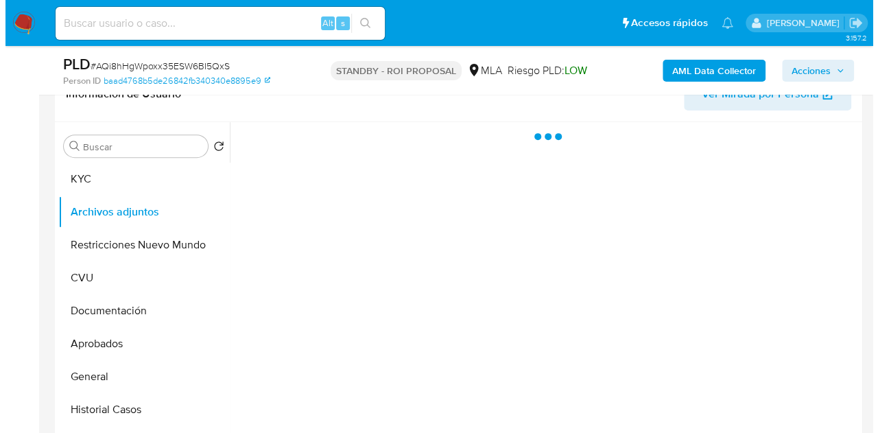
scroll to position [262, 0]
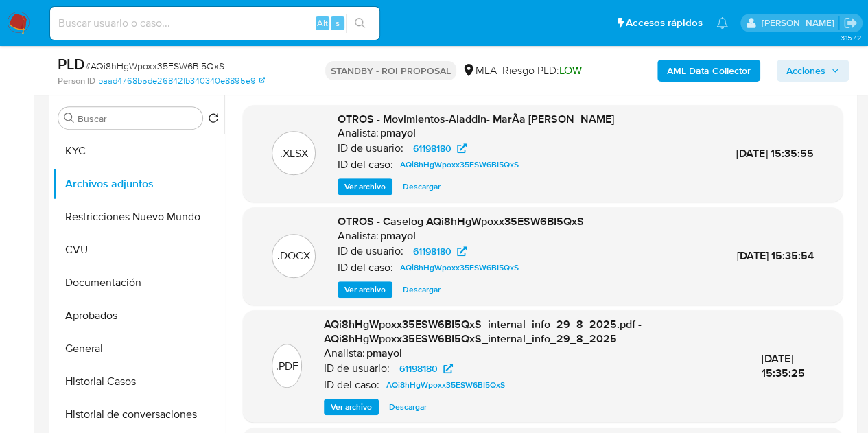
click at [360, 292] on span "Ver archivo" at bounding box center [364, 290] width 41 height 14
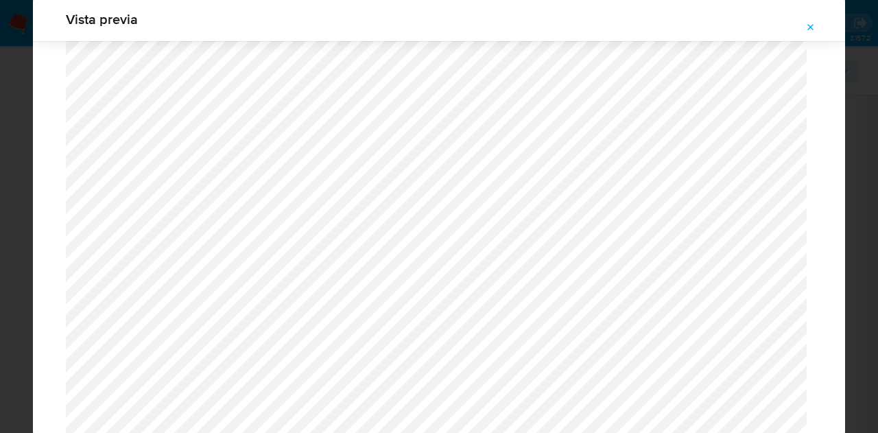
scroll to position [950, 0]
click at [812, 28] on icon "Attachment preview" at bounding box center [811, 27] width 6 height 6
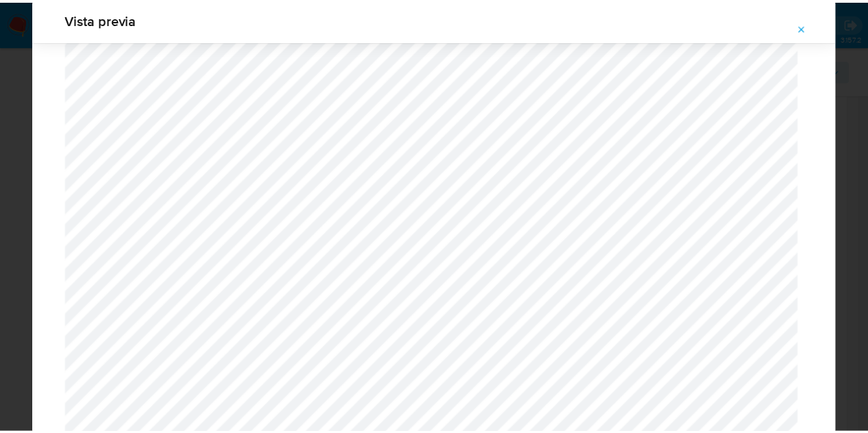
scroll to position [44, 0]
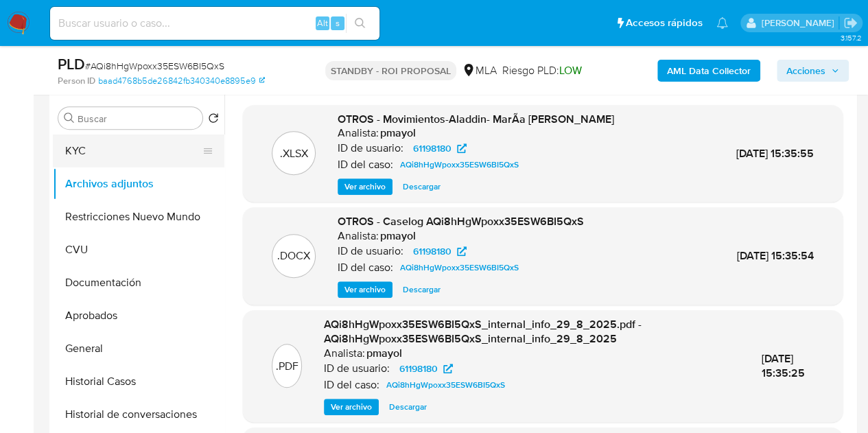
click at [84, 145] on button "KYC" at bounding box center [133, 150] width 161 height 33
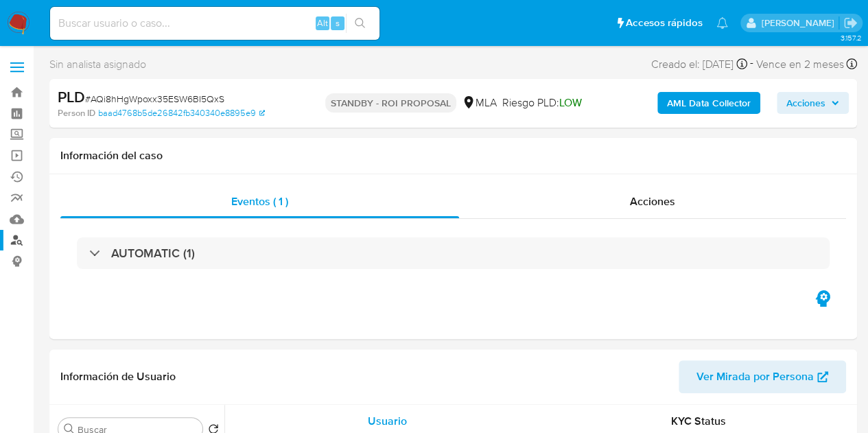
click at [15, 241] on link "Buscador de personas" at bounding box center [81, 240] width 163 height 21
select select "10"
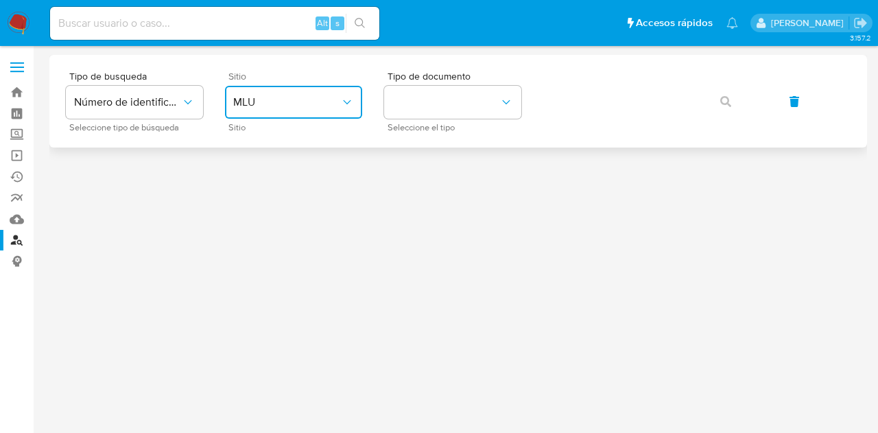
click at [317, 106] on span "MLU" at bounding box center [286, 102] width 107 height 14
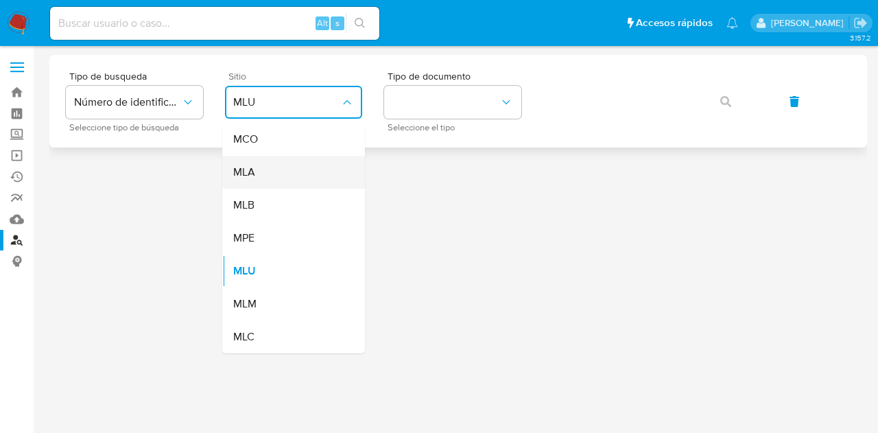
click at [316, 181] on div "MLA" at bounding box center [289, 172] width 113 height 33
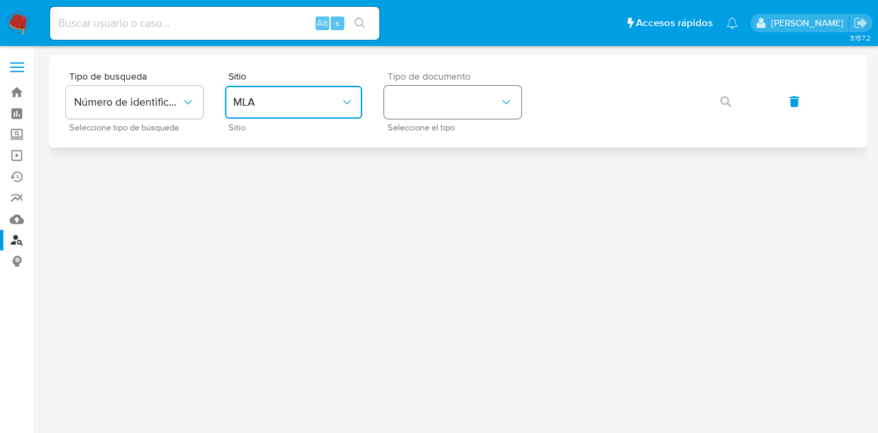
click at [424, 100] on button "identificationType" at bounding box center [452, 102] width 137 height 33
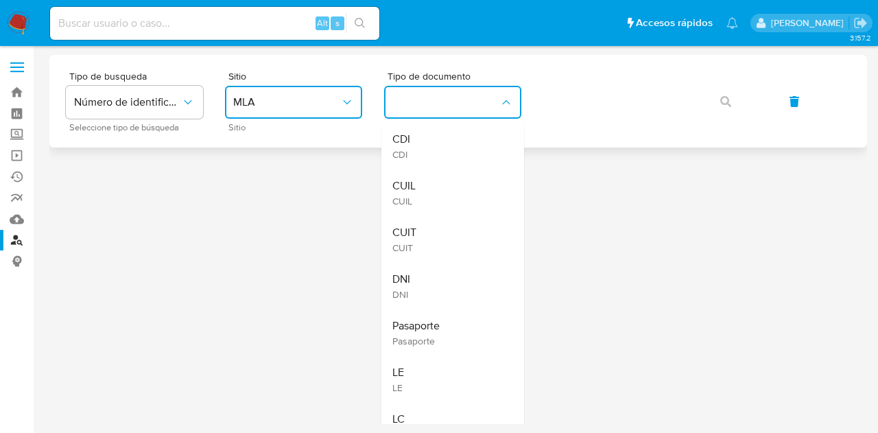
drag, startPoint x: 430, startPoint y: 112, endPoint x: 552, endPoint y: 138, distance: 124.9
click at [464, 175] on div "CUIL CUIL" at bounding box center [448, 192] width 113 height 47
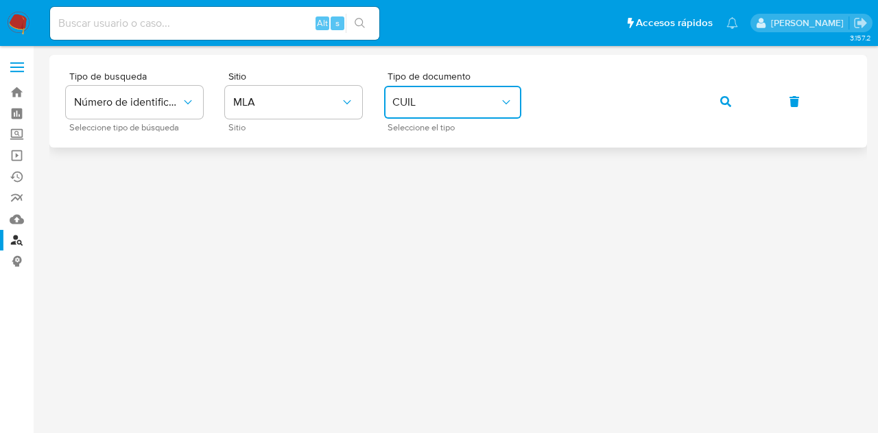
click at [722, 98] on button "button" at bounding box center [726, 101] width 47 height 33
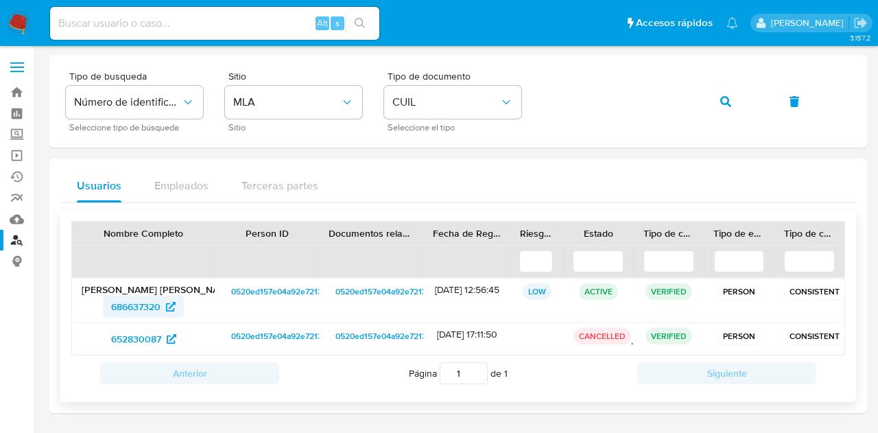
click at [138, 310] on span "686637320" at bounding box center [135, 307] width 49 height 22
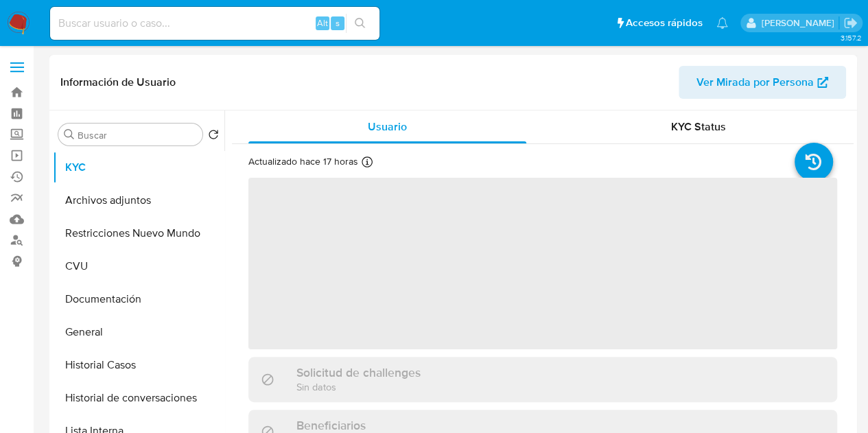
click at [718, 78] on span "Ver Mirada por Persona" at bounding box center [754, 82] width 117 height 33
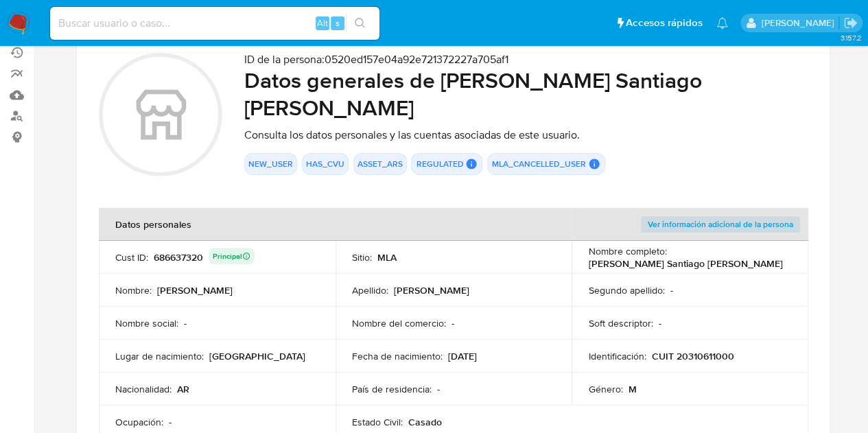
scroll to position [128, 0]
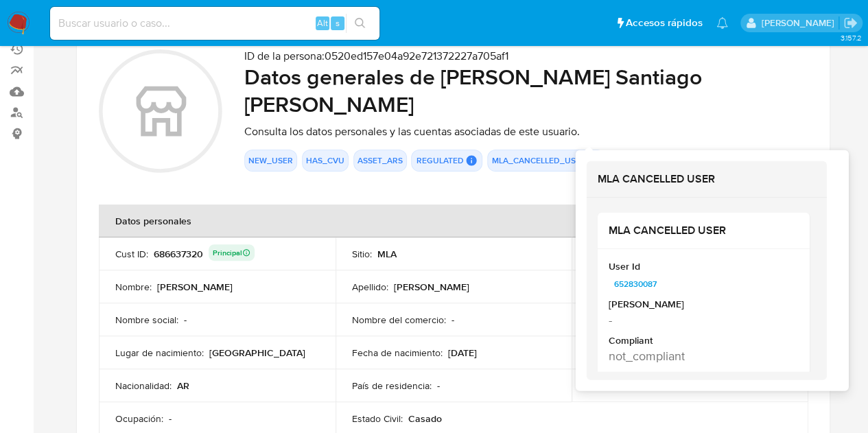
click at [591, 156] on icon at bounding box center [594, 161] width 10 height 10
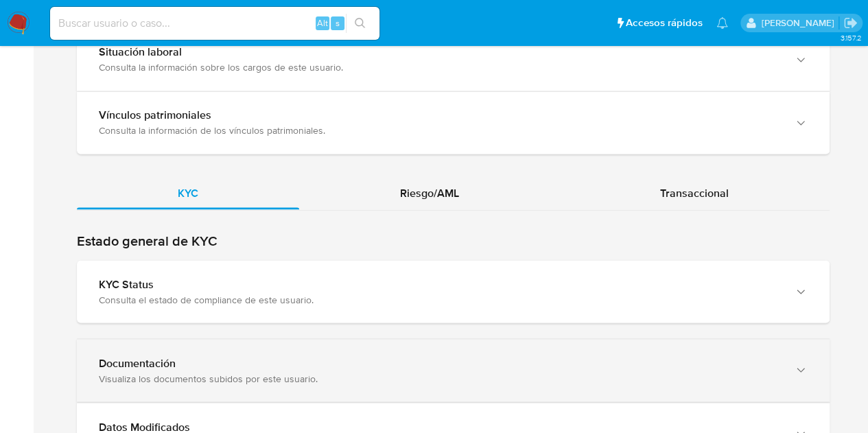
scroll to position [1180, 0]
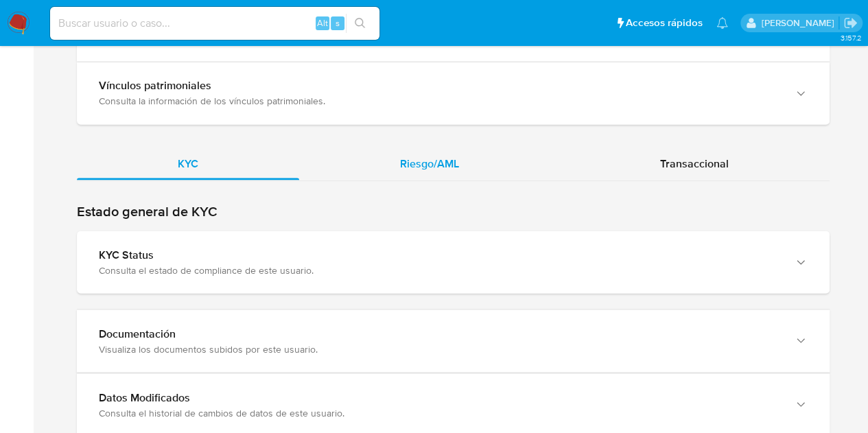
click at [421, 147] on div "Riesgo/AML" at bounding box center [429, 163] width 261 height 33
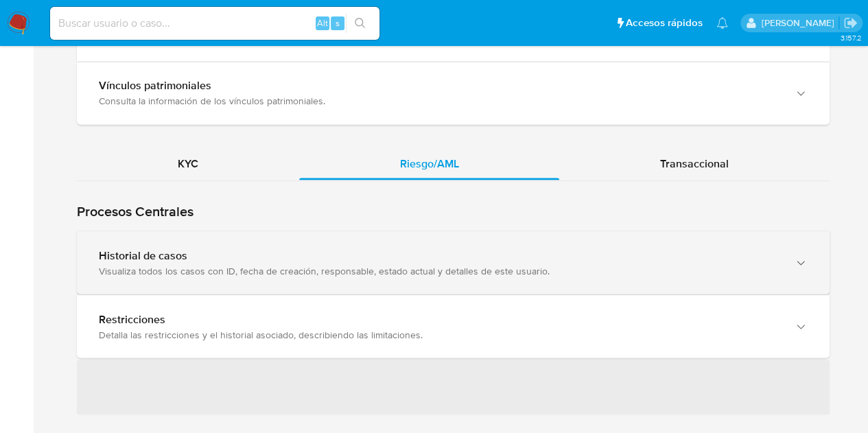
click at [306, 264] on div "Visualiza todos los casos con ID, fecha de creación, responsable, estado actual…" at bounding box center [439, 270] width 681 height 12
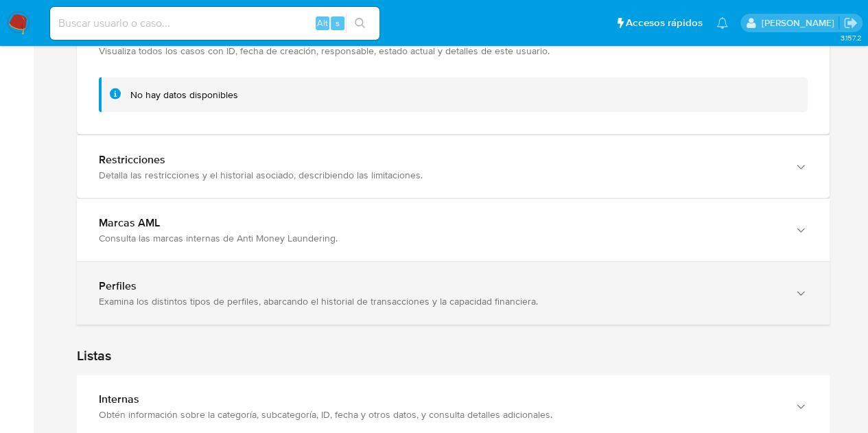
scroll to position [1405, 0]
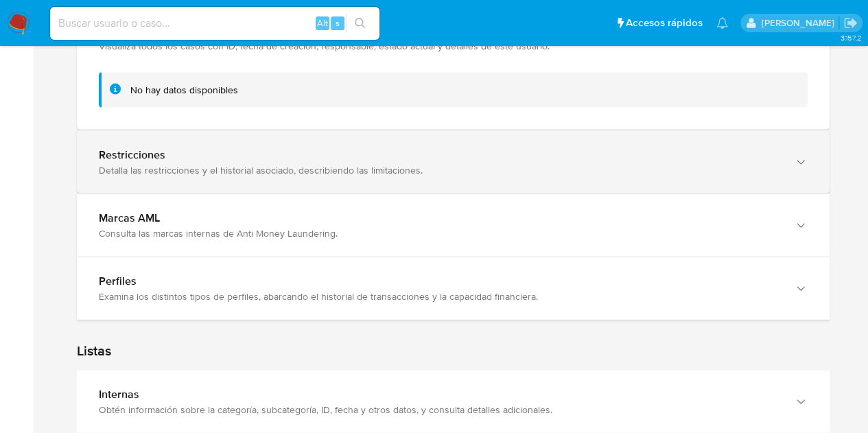
drag, startPoint x: 413, startPoint y: 196, endPoint x: 413, endPoint y: 179, distance: 16.5
click at [413, 194] on div "Marcas AML Consulta las marcas internas de Anti Money Laundering." at bounding box center [453, 225] width 753 height 62
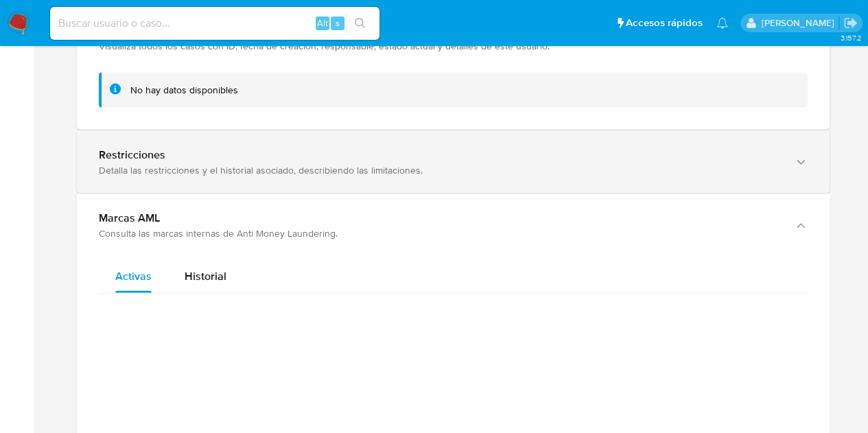
click at [407, 171] on div "Restricciones Detalla las restricciones y el historial asociado, describiendo l…" at bounding box center [453, 162] width 753 height 62
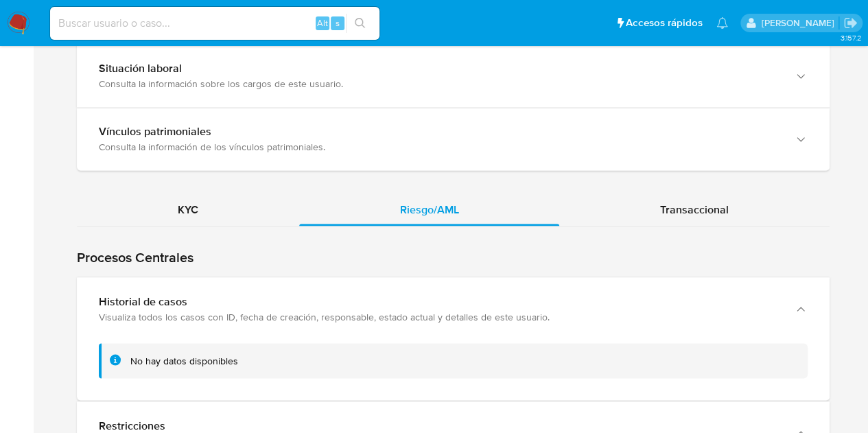
scroll to position [1127, 0]
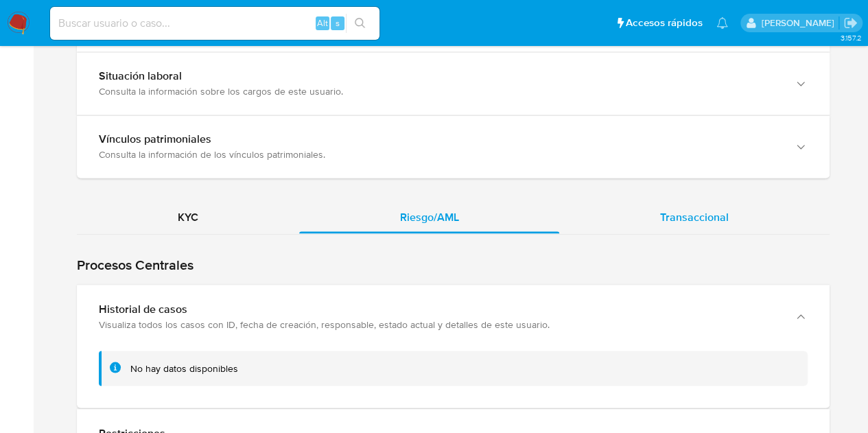
click at [750, 204] on div "Transaccional" at bounding box center [694, 216] width 270 height 33
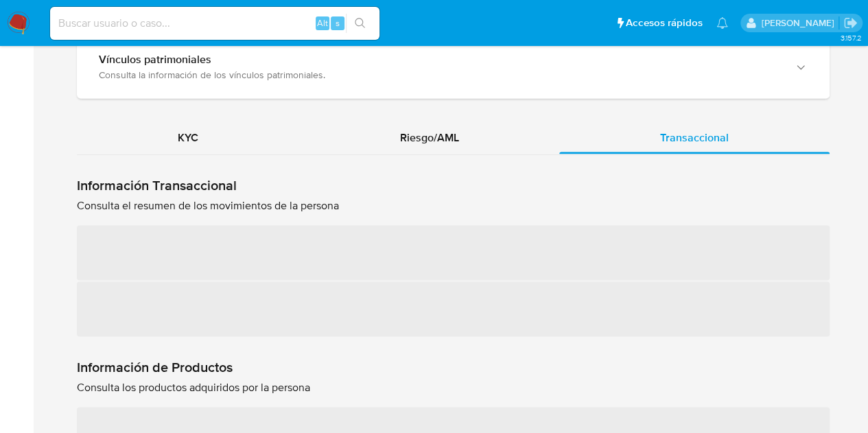
scroll to position [1223, 0]
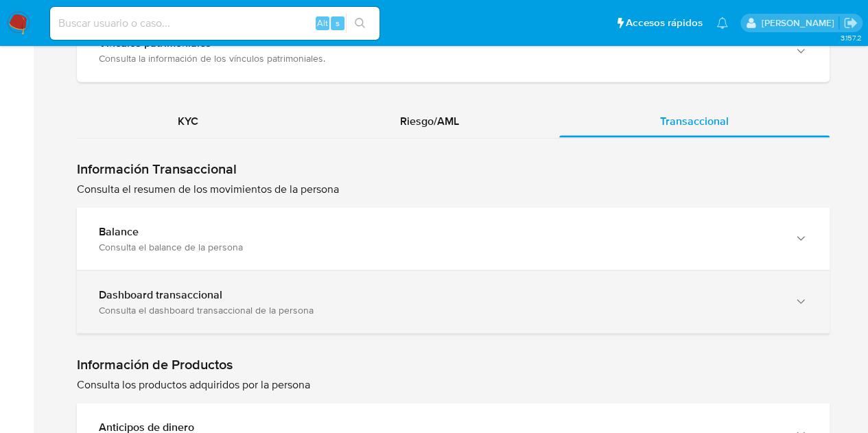
click at [261, 287] on div "Dashboard transaccional" at bounding box center [439, 294] width 681 height 14
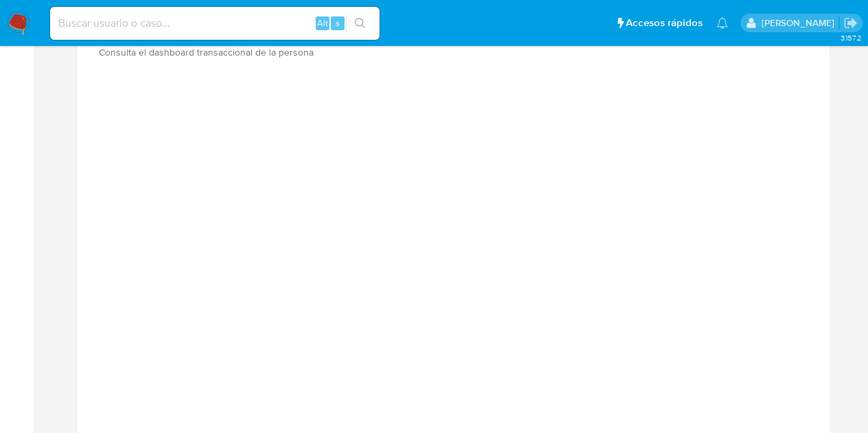
scroll to position [1433, 0]
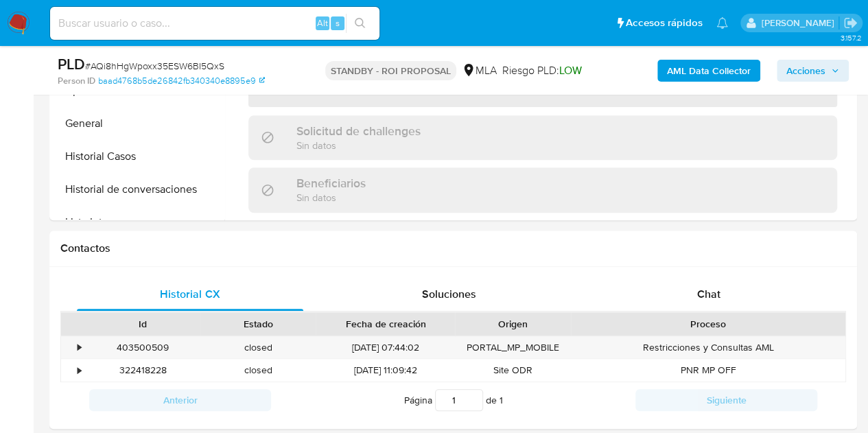
scroll to position [615, 0]
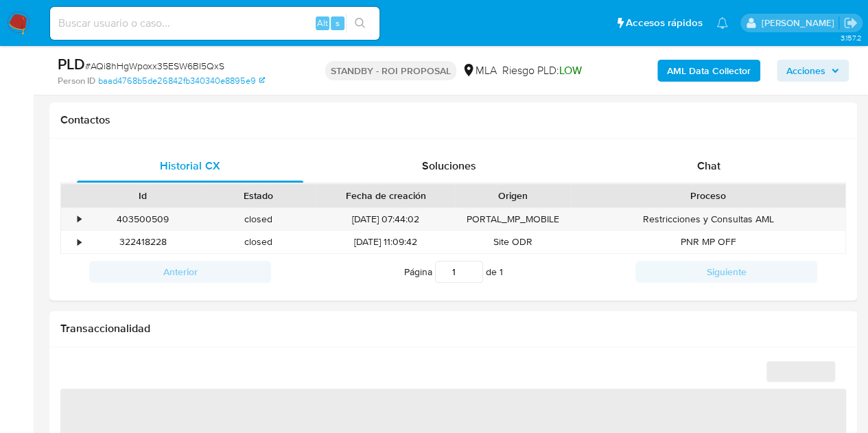
select select "10"
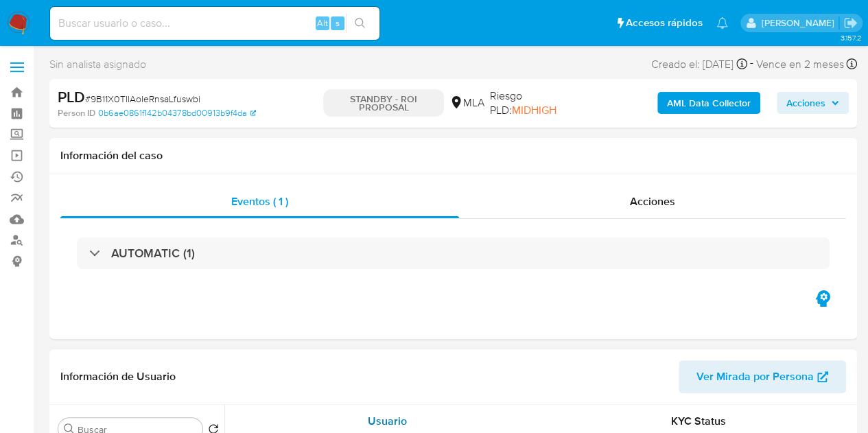
select select "10"
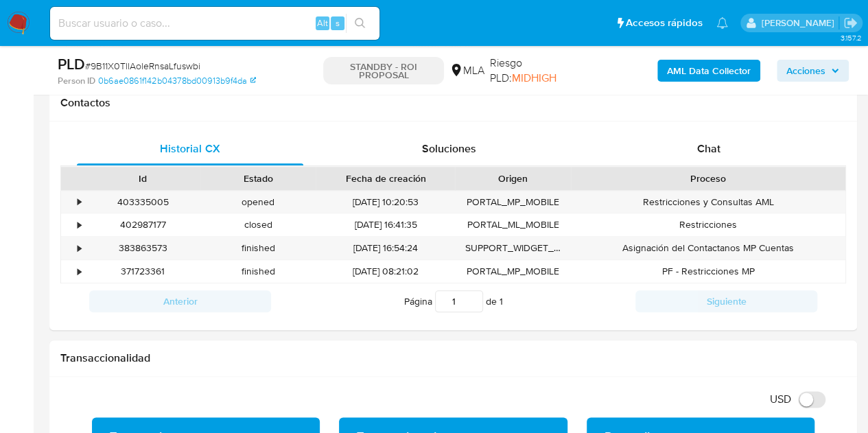
scroll to position [635, 0]
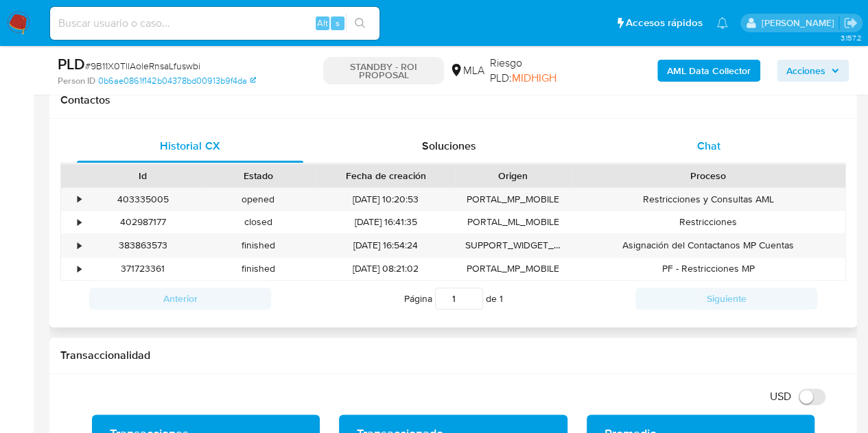
click at [725, 149] on div "Chat" at bounding box center [709, 146] width 226 height 33
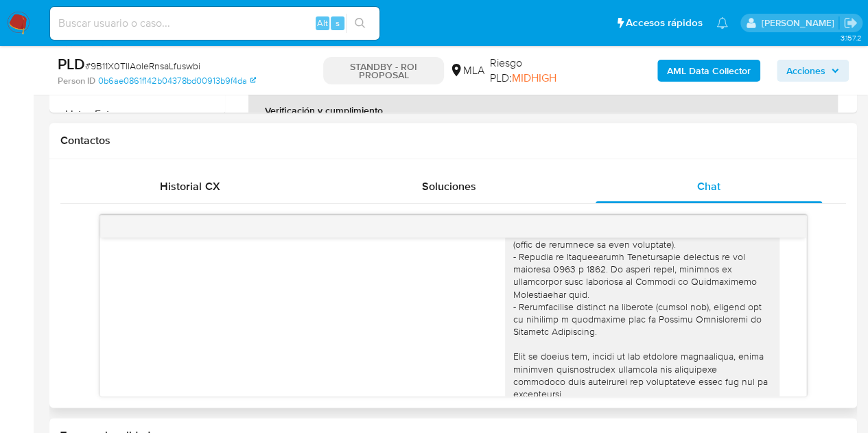
scroll to position [592, 0]
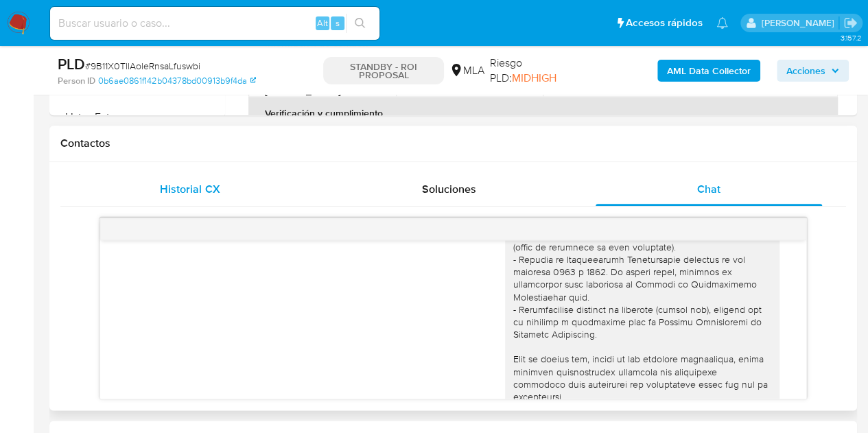
click at [248, 187] on div "Historial CX" at bounding box center [190, 189] width 226 height 33
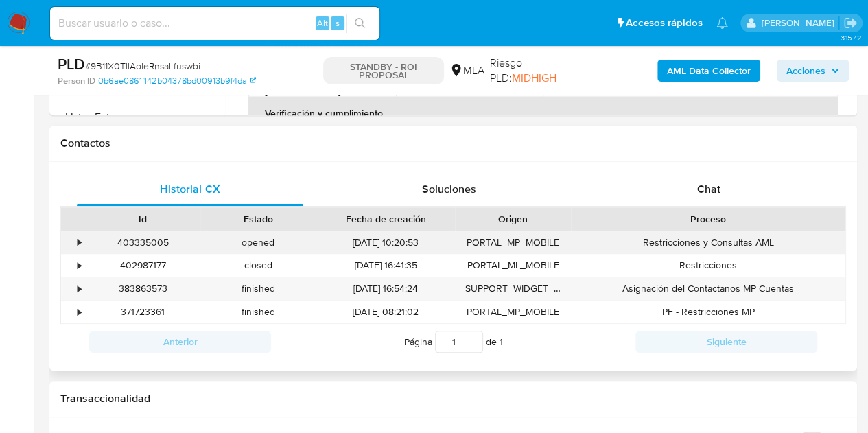
click at [151, 244] on div "403335005" at bounding box center [142, 242] width 115 height 23
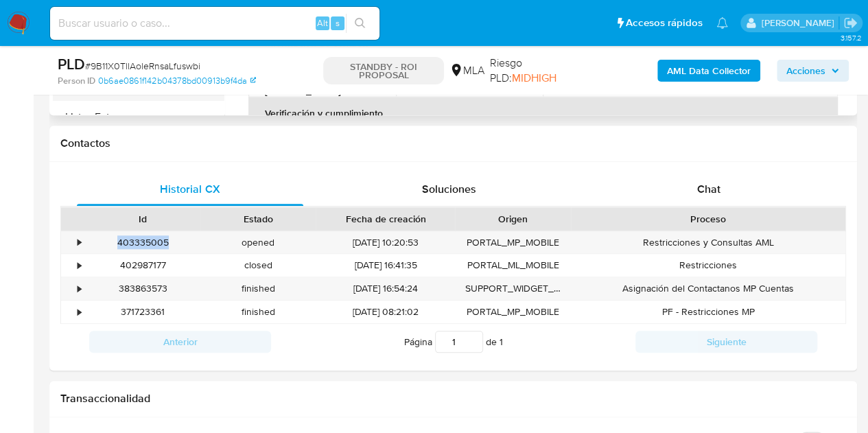
copy div "403335005"
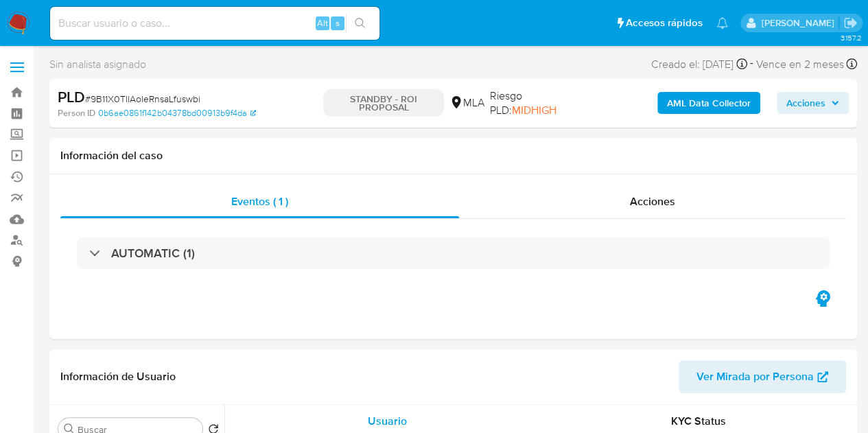
select select "10"
click at [14, 246] on link "Buscador de personas" at bounding box center [81, 240] width 163 height 21
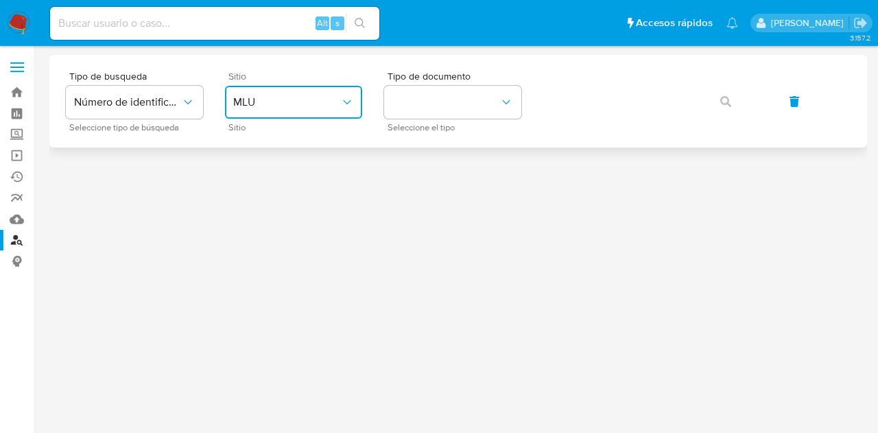
click at [266, 104] on span "MLU" at bounding box center [286, 102] width 107 height 14
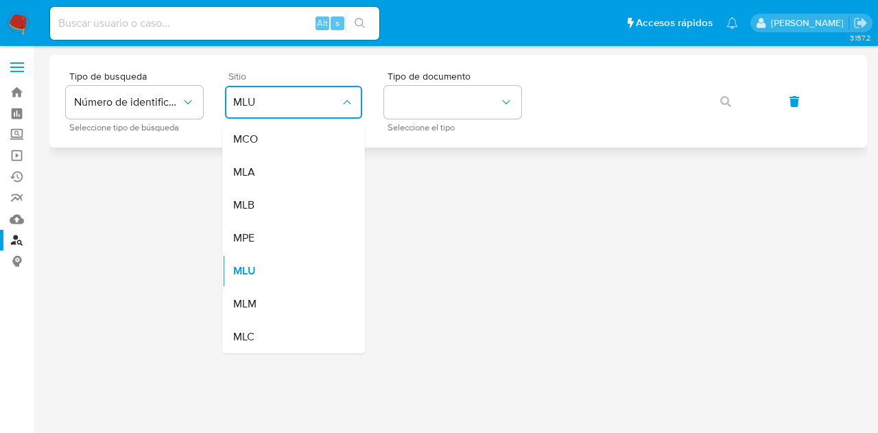
click at [285, 176] on div "MLA" at bounding box center [289, 172] width 113 height 33
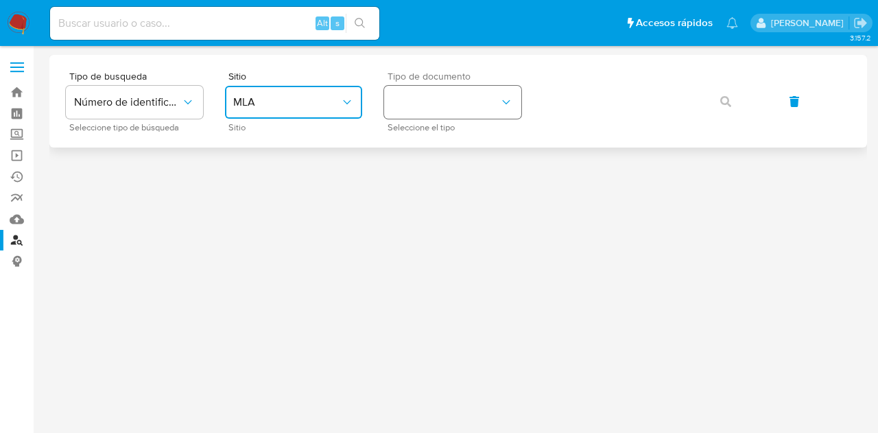
click at [424, 107] on button "identificationType" at bounding box center [452, 102] width 137 height 33
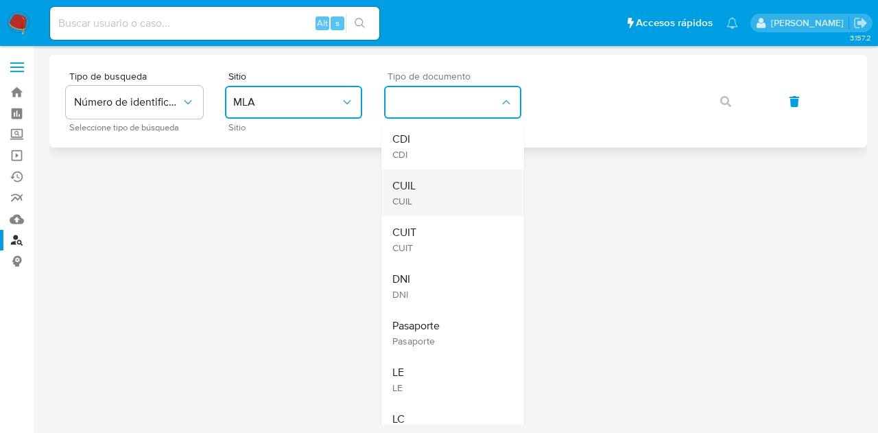
click at [453, 190] on div "CUIL CUIL" at bounding box center [448, 192] width 113 height 47
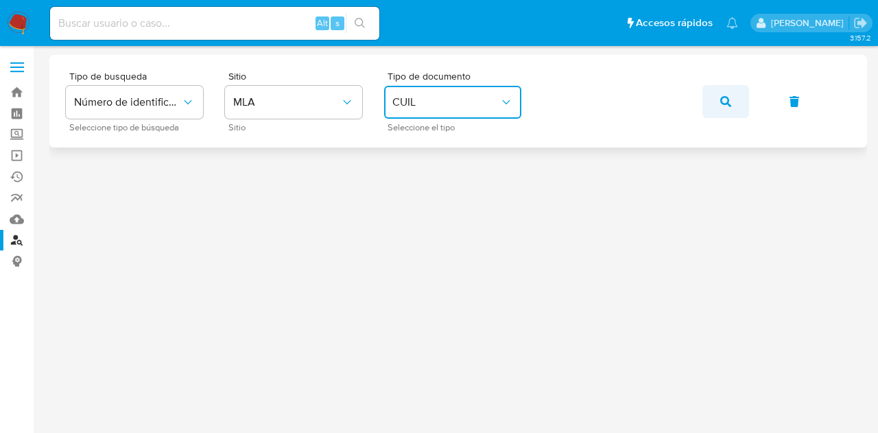
click at [718, 91] on button "button" at bounding box center [726, 101] width 47 height 33
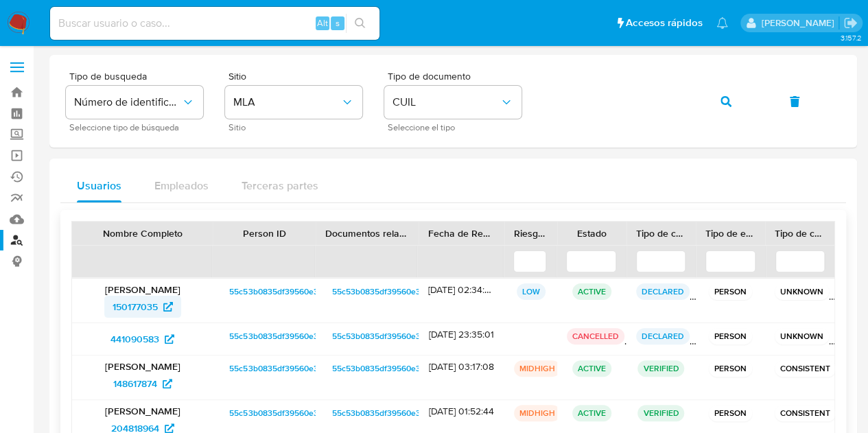
click at [128, 307] on span "150177035" at bounding box center [135, 307] width 45 height 22
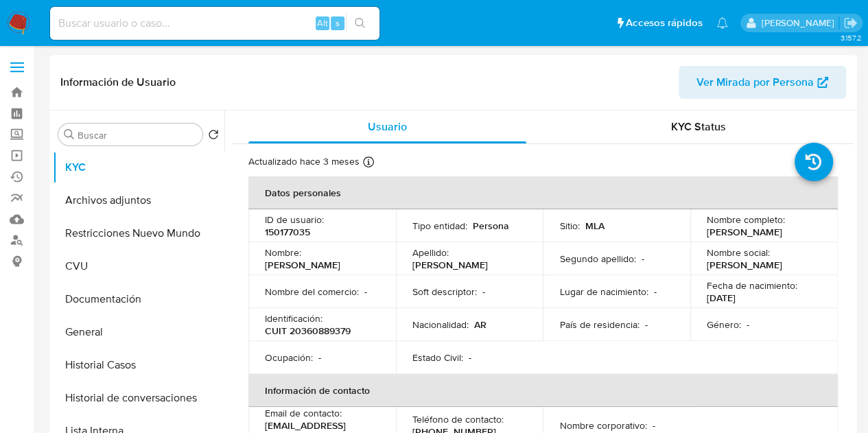
select select "10"
click at [720, 86] on span "Ver Mirada por Persona" at bounding box center [754, 82] width 117 height 33
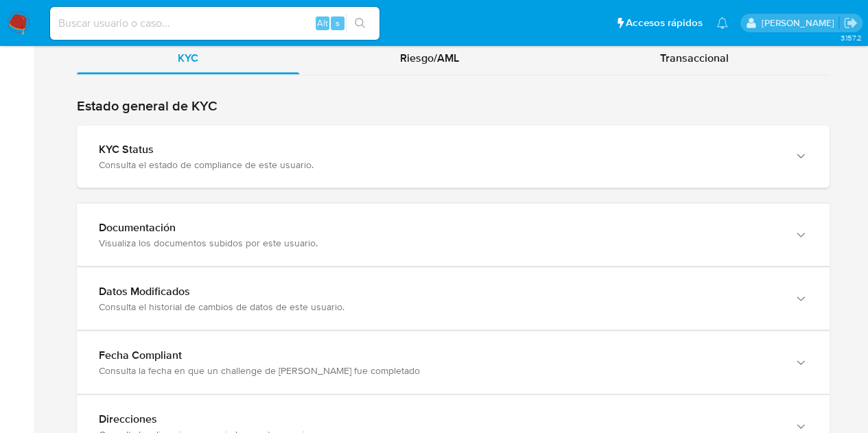
scroll to position [1283, 0]
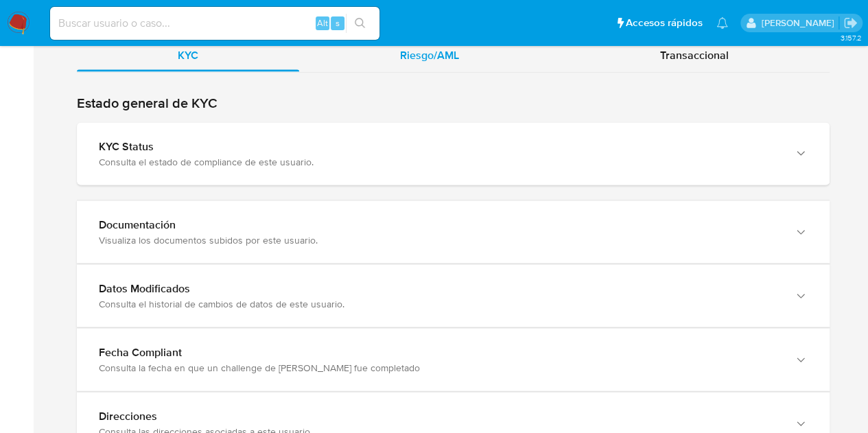
click at [469, 61] on div "Riesgo/AML" at bounding box center [429, 54] width 261 height 33
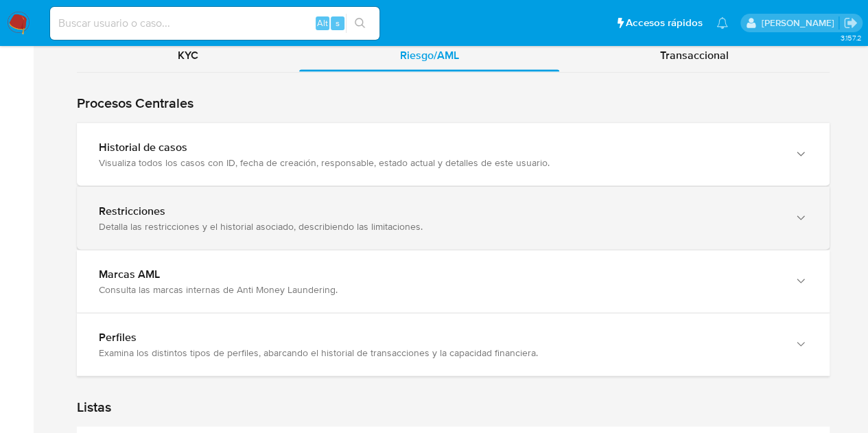
click at [134, 226] on div "Detalla las restricciones y el historial asociado, describiendo las limitacione…" at bounding box center [439, 226] width 681 height 12
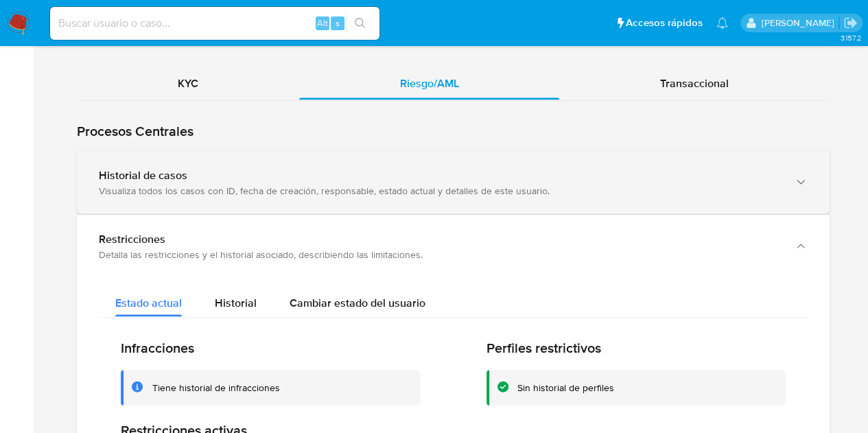
scroll to position [1252, 0]
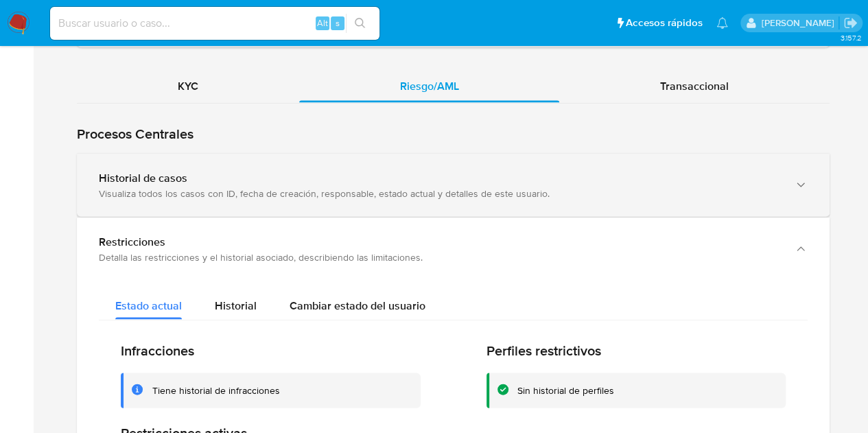
click at [643, 172] on div "Historial de casos" at bounding box center [439, 178] width 681 height 14
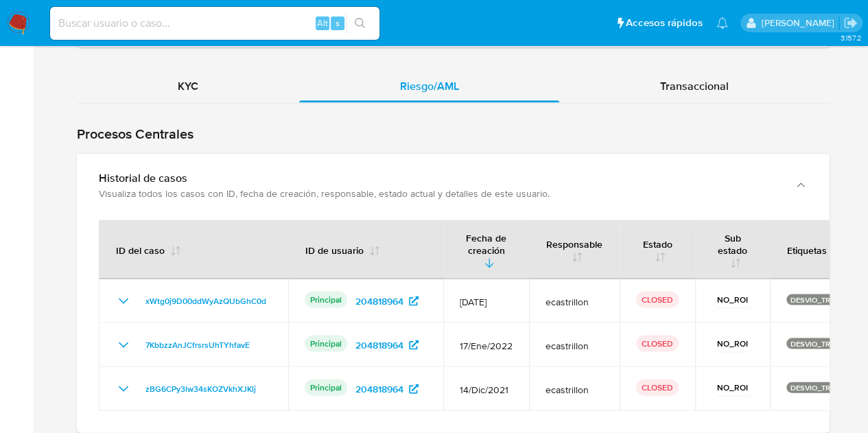
scroll to position [1345, 0]
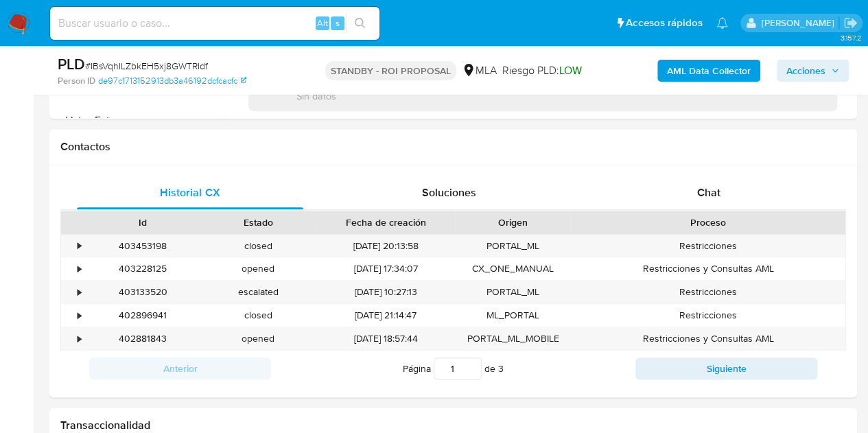
scroll to position [620, 0]
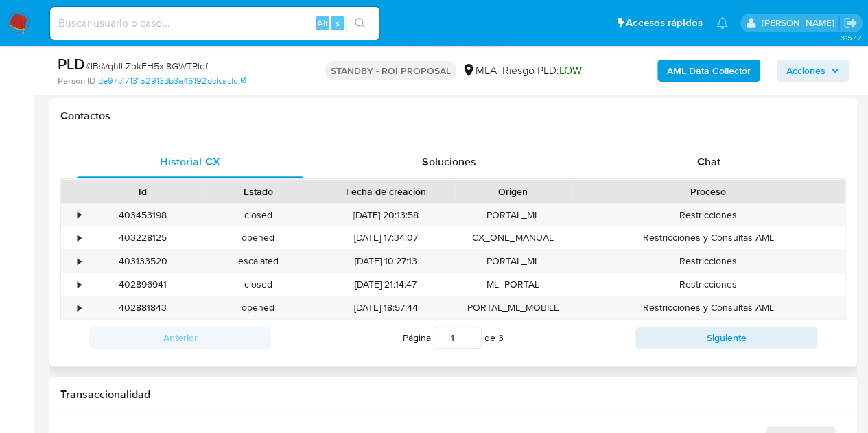
select select "10"
click at [652, 338] on button "Siguiente" at bounding box center [726, 338] width 182 height 22
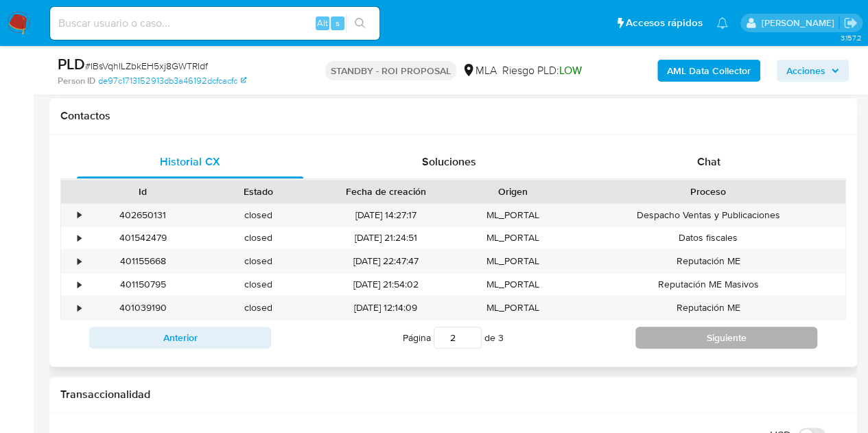
click at [681, 329] on button "Siguiente" at bounding box center [726, 338] width 182 height 22
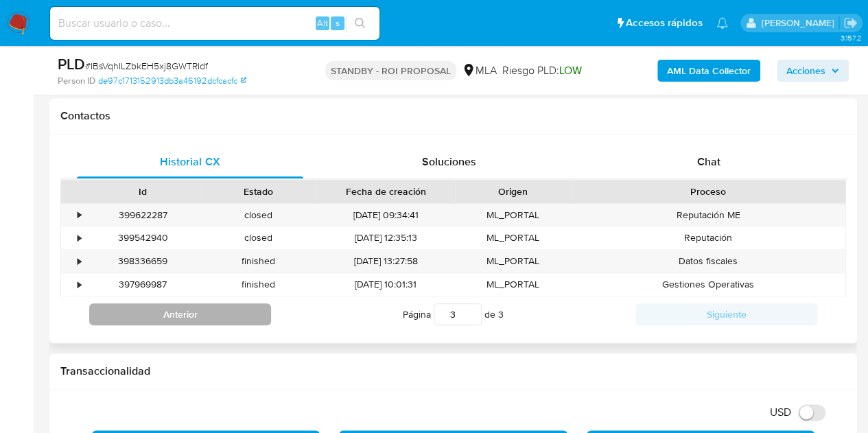
click at [243, 316] on button "Anterior" at bounding box center [180, 314] width 182 height 22
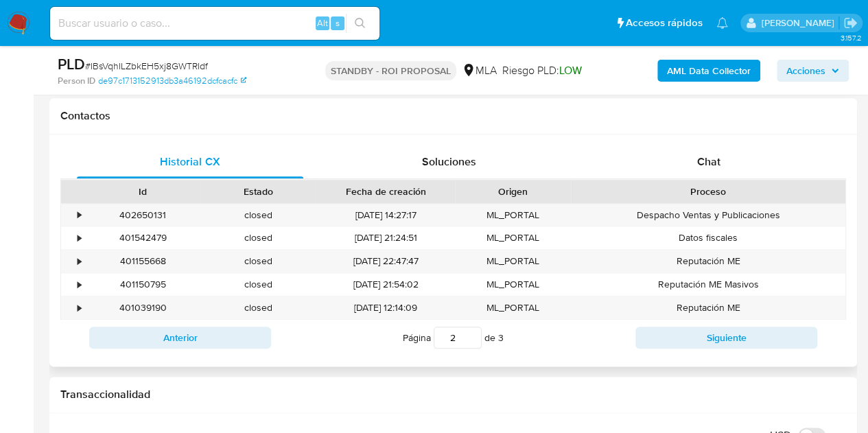
click at [242, 315] on div "closed" at bounding box center [257, 307] width 115 height 23
click at [235, 327] on button "Anterior" at bounding box center [180, 338] width 182 height 22
type input "1"
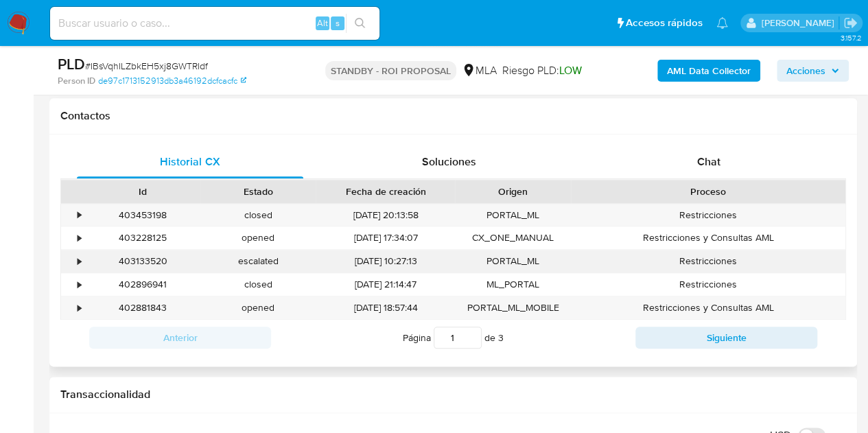
click at [159, 264] on div "403133520" at bounding box center [142, 261] width 115 height 23
copy div "403133520"
click at [141, 315] on div "402881843" at bounding box center [142, 307] width 115 height 23
click at [139, 305] on div "402881843" at bounding box center [142, 307] width 115 height 23
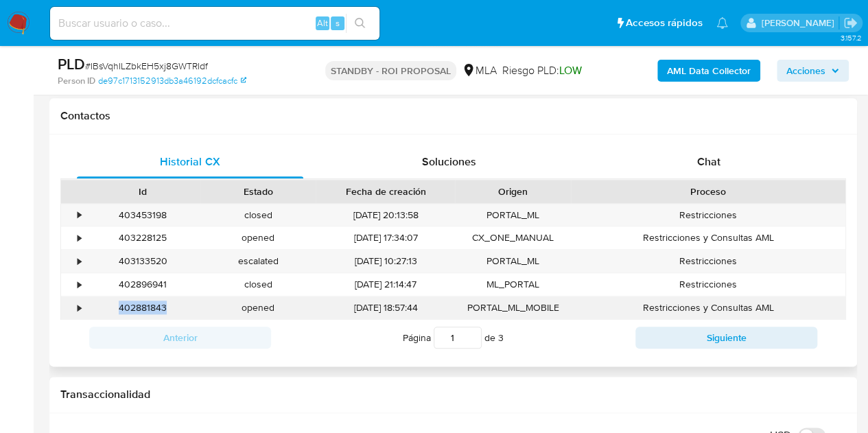
click at [139, 305] on div "402881843" at bounding box center [142, 307] width 115 height 23
copy div "402881843"
click at [542, 255] on div "PORTAL_ML" at bounding box center [512, 261] width 115 height 23
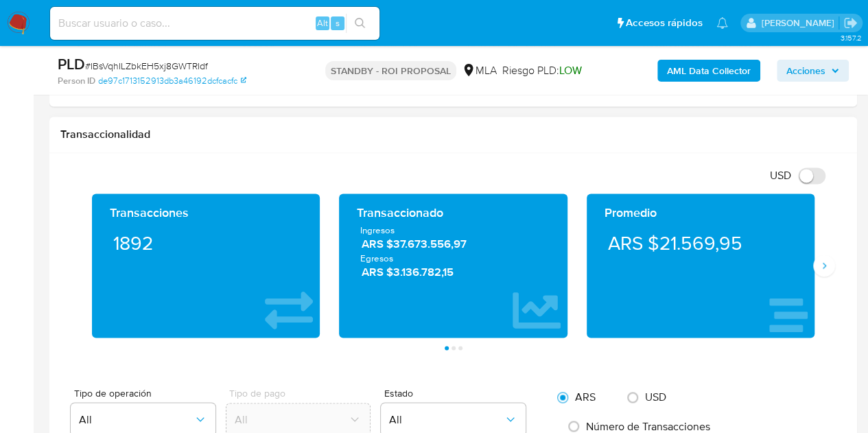
scroll to position [888, 0]
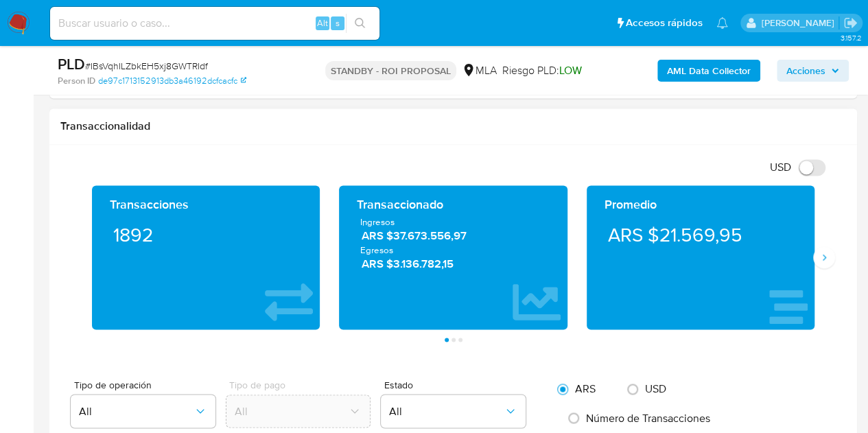
click at [821, 272] on div "Promedio ARS $21.569,95" at bounding box center [700, 257] width 247 height 144
click at [829, 258] on button "Siguiente" at bounding box center [824, 257] width 22 height 22
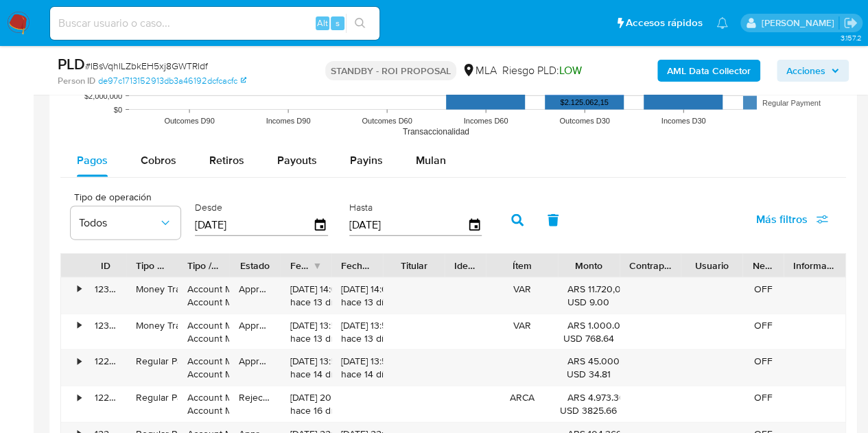
scroll to position [1396, 0]
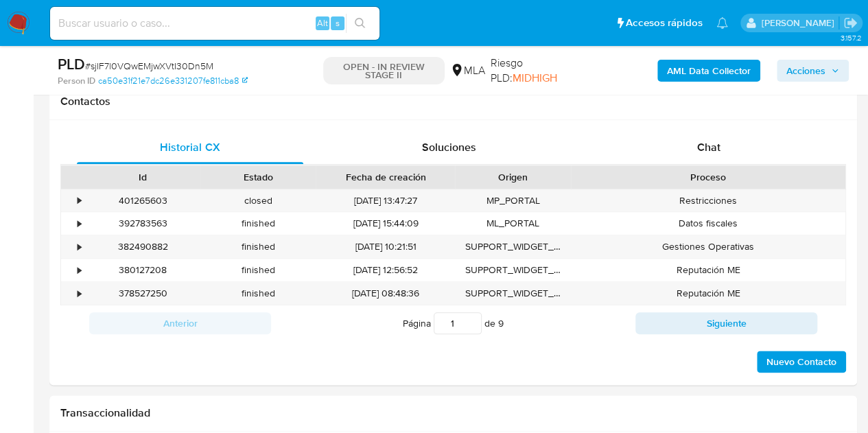
scroll to position [639, 0]
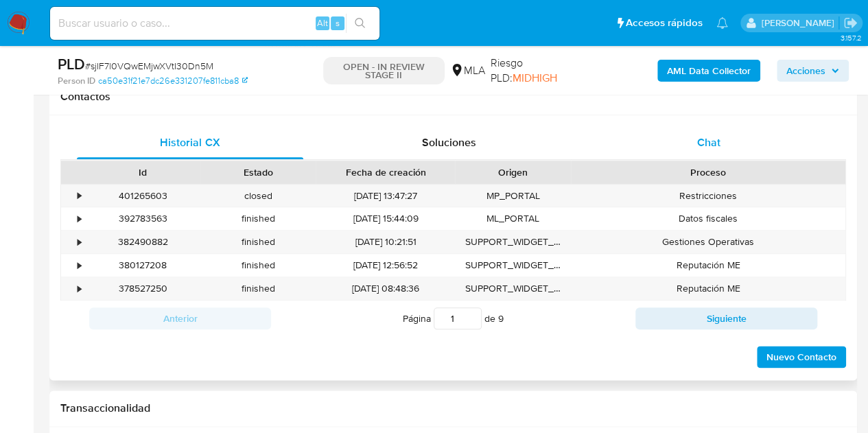
click at [715, 135] on span "Chat" at bounding box center [708, 142] width 23 height 16
select select "10"
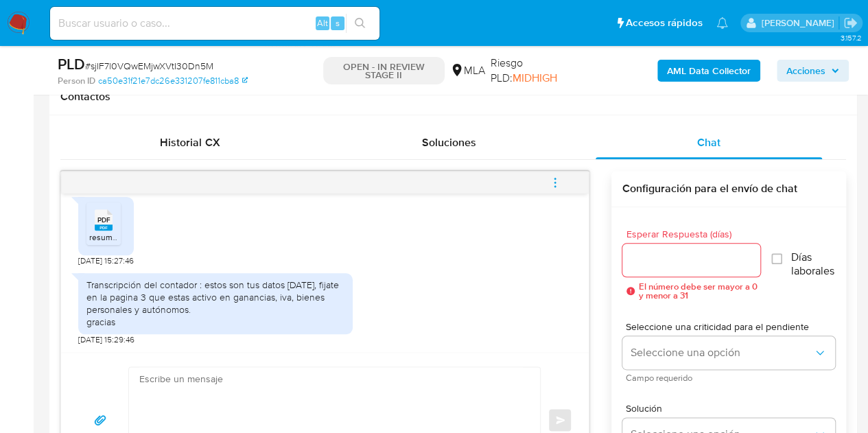
scroll to position [1260, 0]
click at [213, 134] on span "Historial CX" at bounding box center [190, 142] width 60 height 16
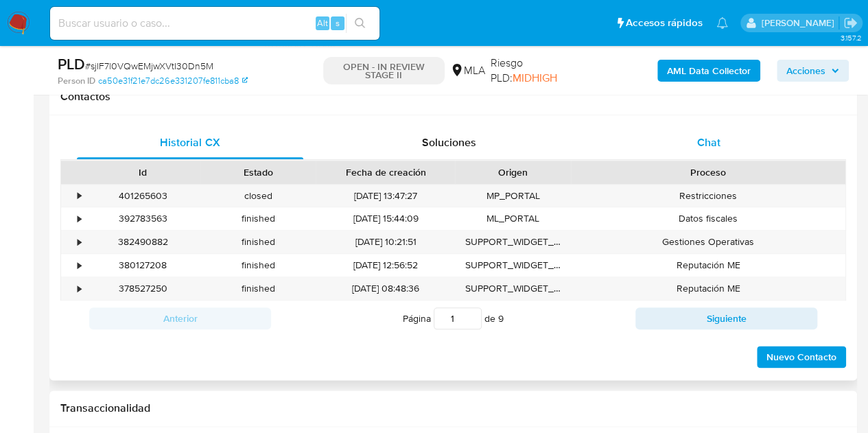
click at [670, 148] on div "Chat" at bounding box center [709, 142] width 226 height 33
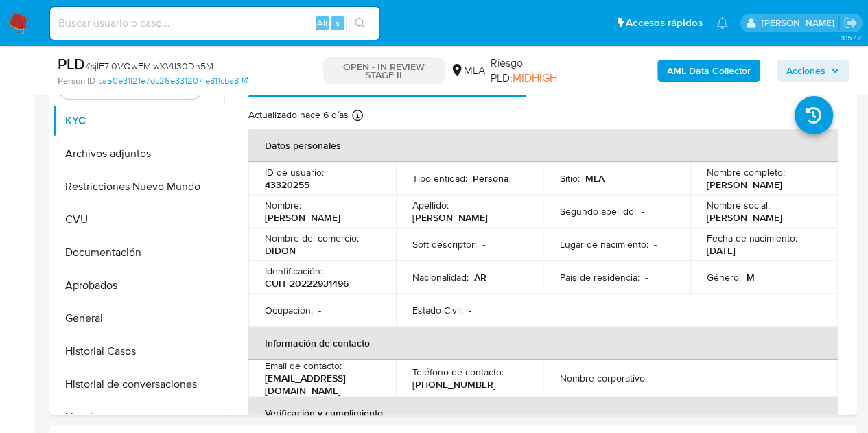
scroll to position [279, 0]
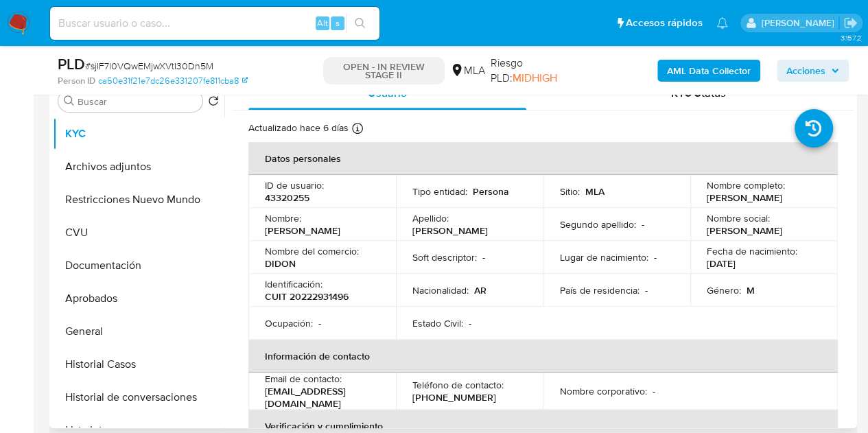
click at [333, 297] on p "CUIT 20222931496" at bounding box center [307, 296] width 84 height 12
copy p "20222931496"
click at [357, 254] on p "Nombre del comercio :" at bounding box center [312, 251] width 94 height 12
click at [290, 201] on p "43320255" at bounding box center [287, 197] width 45 height 12
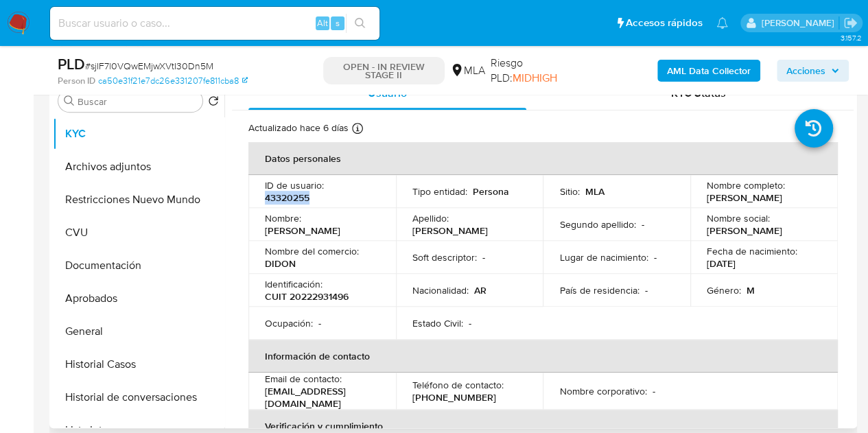
click at [290, 201] on p "43320255" at bounding box center [287, 197] width 45 height 12
copy p "43320255"
drag, startPoint x: 733, startPoint y: 261, endPoint x: 764, endPoint y: 248, distance: 33.5
click at [737, 259] on div "Fecha de nacimiento : 21/06/1971" at bounding box center [764, 257] width 115 height 25
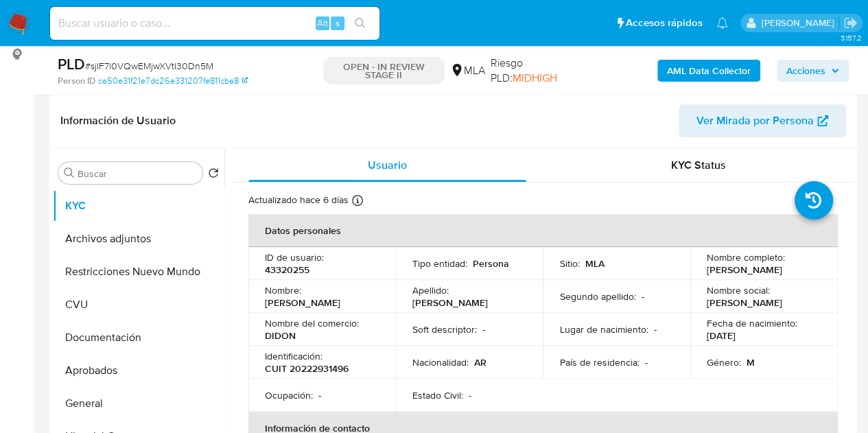
scroll to position [167, 0]
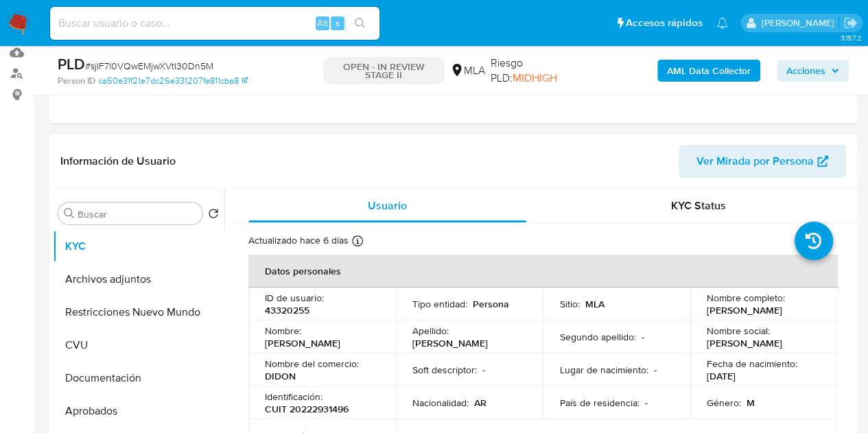
click at [738, 161] on span "Ver Mirada por Persona" at bounding box center [754, 161] width 117 height 33
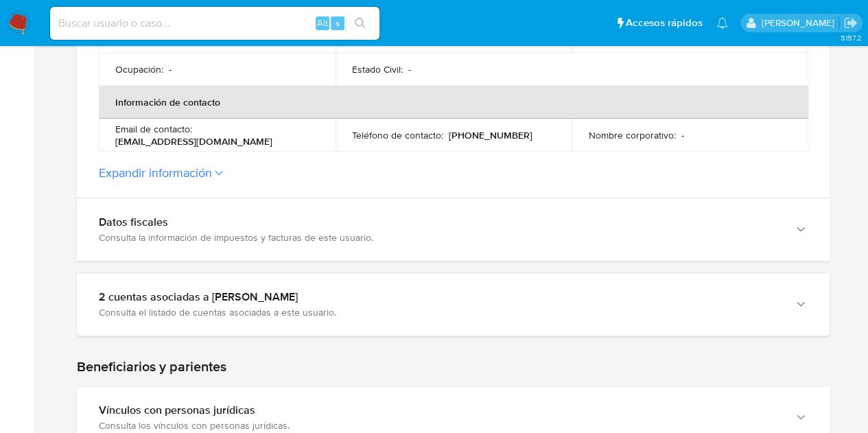
scroll to position [638, 0]
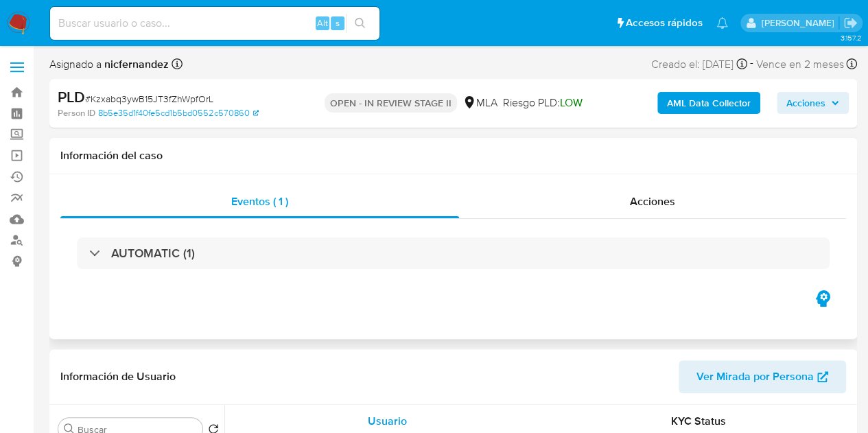
select select "10"
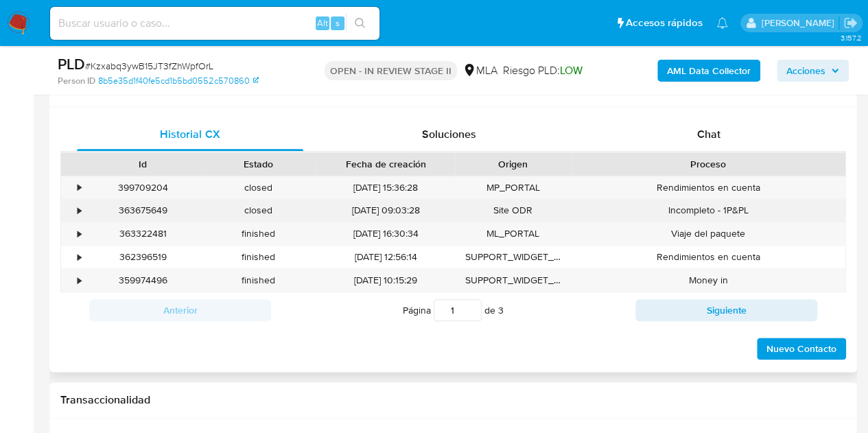
scroll to position [668, 0]
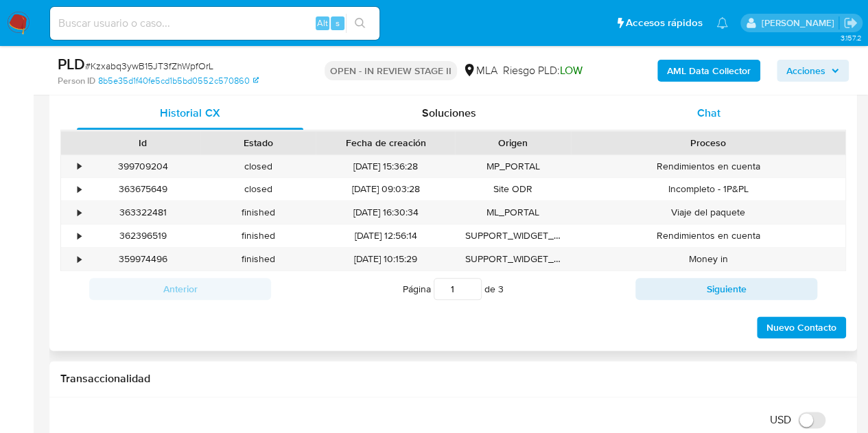
click at [707, 112] on span "Chat" at bounding box center [708, 113] width 23 height 16
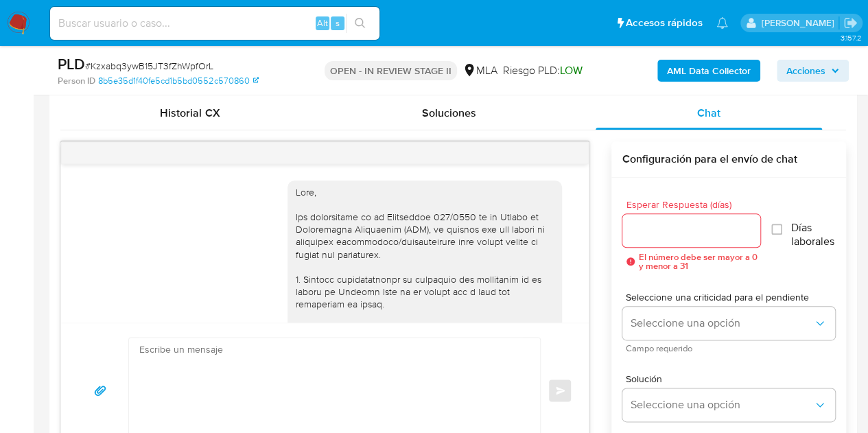
scroll to position [1155, 0]
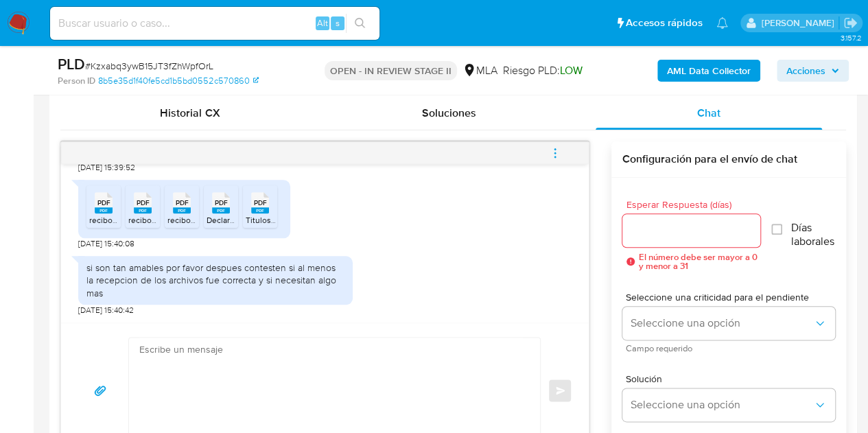
click at [586, 294] on div "18/08/2025 17:33:32 Por donde se envía ? 18/08/2025 17:56:02 Mail ? 18/08/2025 …" at bounding box center [324, 299] width 529 height 317
click at [104, 226] on span "reciboAbril.pdf" at bounding box center [116, 220] width 54 height 12
click at [150, 213] on rect at bounding box center [143, 210] width 18 height 6
click at [179, 213] on rect at bounding box center [182, 210] width 18 height 6
click at [226, 215] on icon "PDF" at bounding box center [221, 203] width 18 height 24
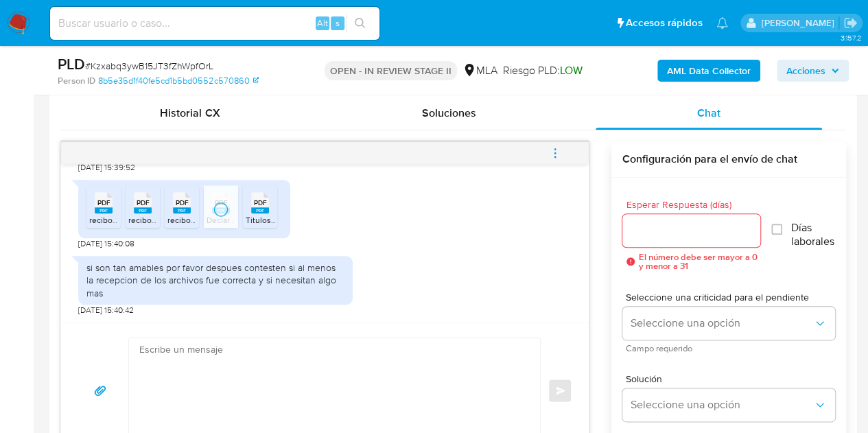
click at [260, 207] on span "PDF" at bounding box center [260, 202] width 13 height 9
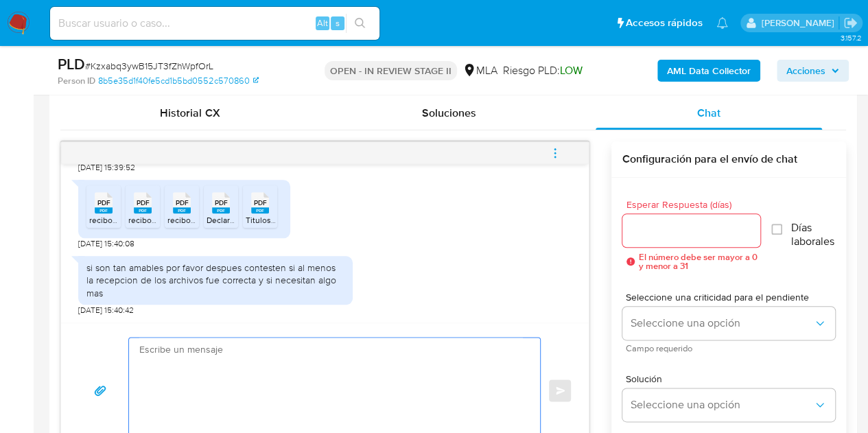
click at [283, 410] on textarea at bounding box center [331, 391] width 384 height 106
click at [375, 366] on textarea at bounding box center [331, 391] width 384 height 106
paste textarea "Hola, ¡Muchas gracias por tu respuesta! Confirmamos la recepción de la document…"
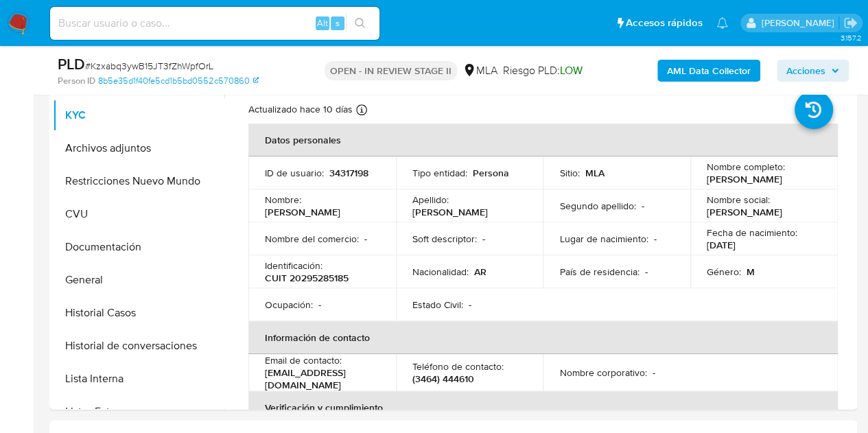
scroll to position [239, 0]
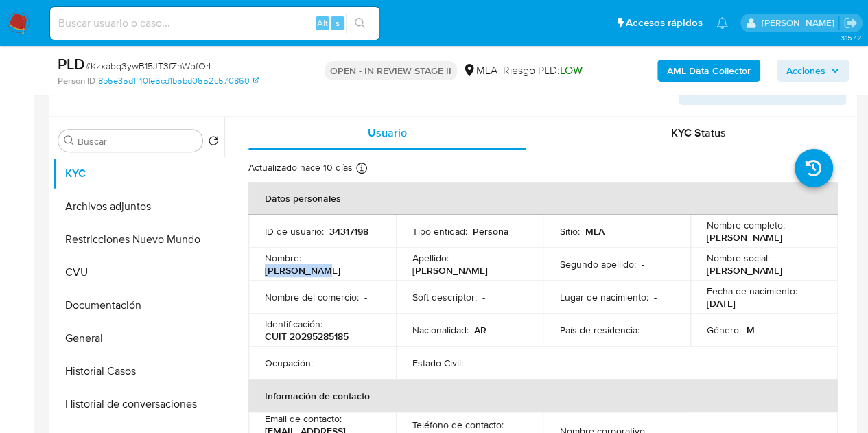
drag, startPoint x: 309, startPoint y: 264, endPoint x: 371, endPoint y: 263, distance: 61.8
click at [371, 263] on div "Nombre : Pablo Jorge" at bounding box center [322, 264] width 115 height 25
copy p "[PERSON_NAME]"
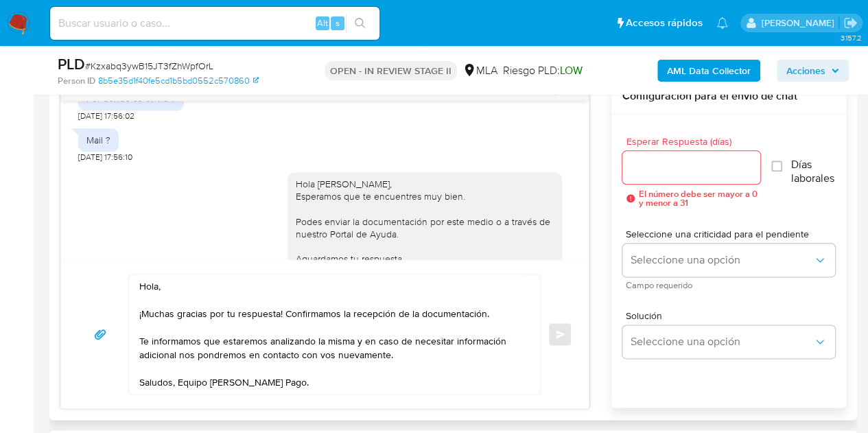
scroll to position [814, 0]
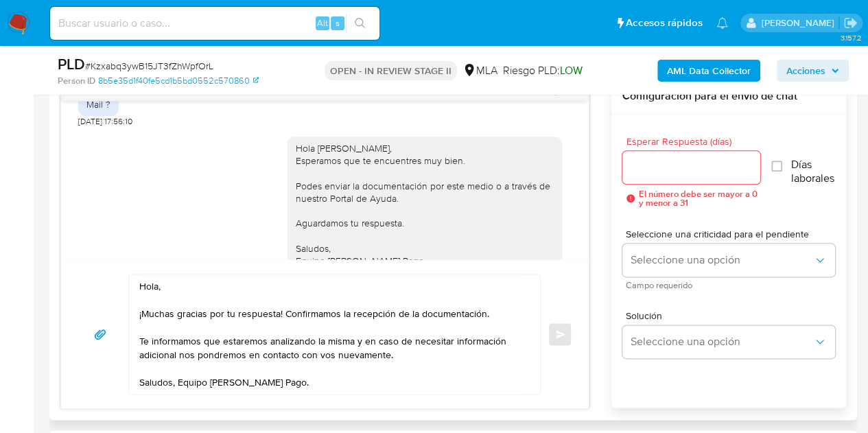
click at [158, 287] on textarea "Hola, ¡Muchas gracias por tu respuesta! Confirmamos la recepción de la document…" at bounding box center [331, 333] width 384 height 119
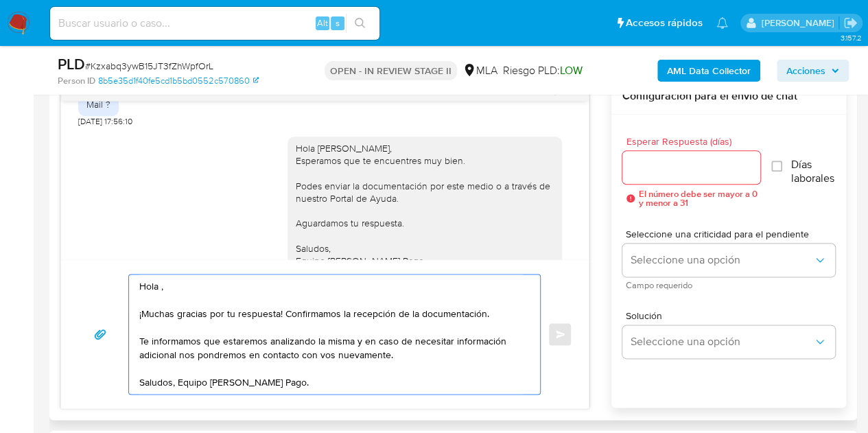
paste textarea "[PERSON_NAME]"
click at [246, 283] on textarea "[PERSON_NAME], ¡Muchas gracias por tu respuesta! Confirmamos la recepción de la…" at bounding box center [331, 333] width 384 height 119
type textarea "[PERSON_NAME], ¡Muchas gracias por tu respuesta! Confirmamos la recepción de la…"
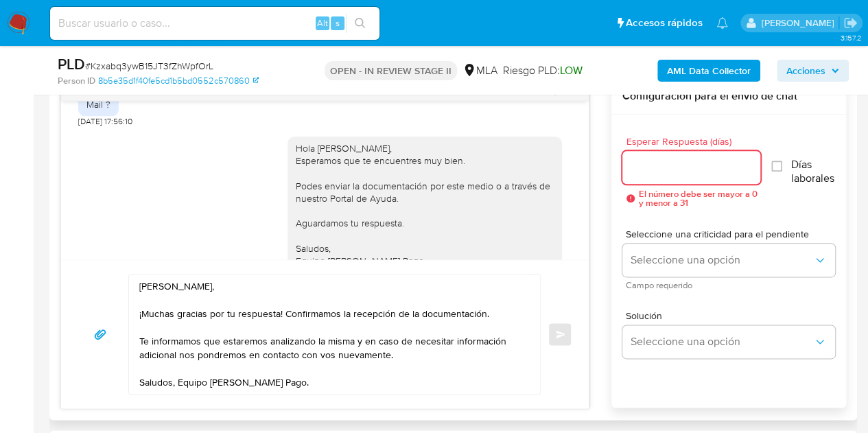
click at [670, 168] on input "Esperar Respuesta (días)" at bounding box center [691, 167] width 139 height 18
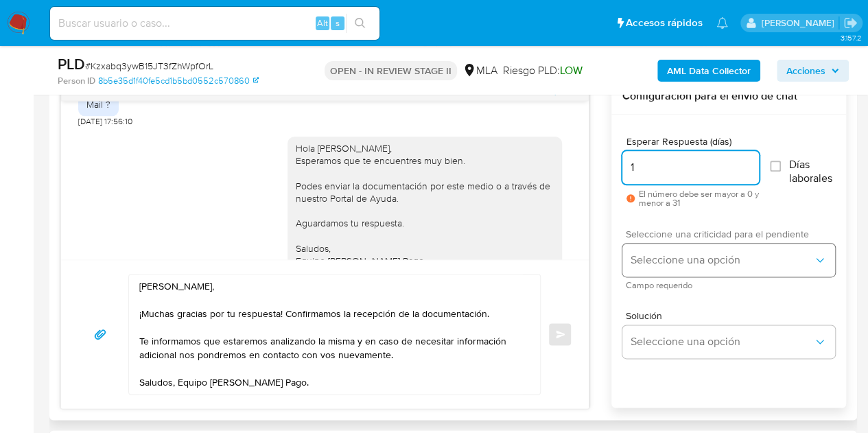
type input "1"
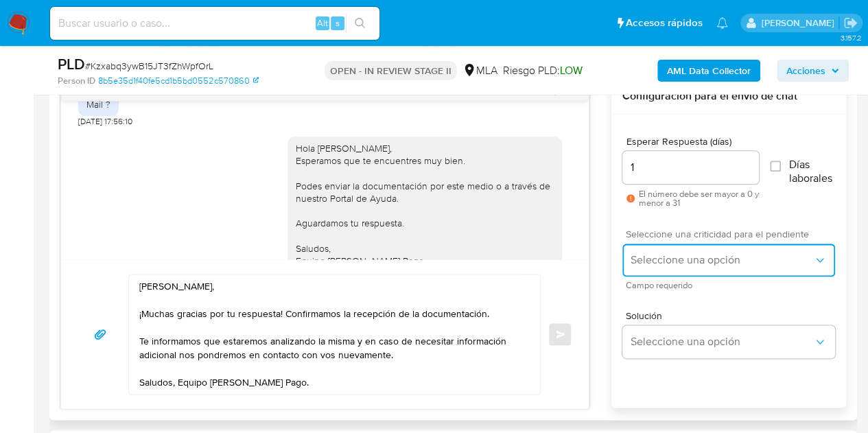
click at [666, 257] on span "Seleccione una opción" at bounding box center [722, 260] width 183 height 14
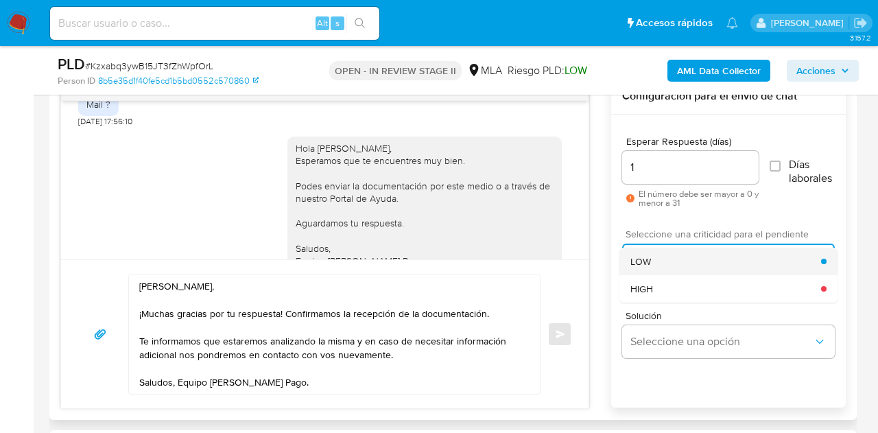
click at [659, 254] on div "LOW" at bounding box center [726, 261] width 191 height 27
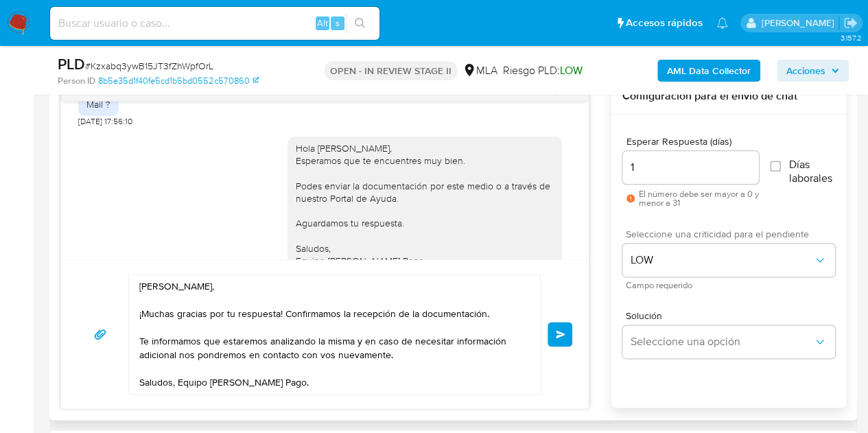
click at [591, 277] on div "18/08/2025 17:33:32 Por donde se envía ? 18/08/2025 17:56:02 Mail ? 18/08/2025 …" at bounding box center [453, 243] width 786 height 331
click at [559, 327] on button "Enviar" at bounding box center [560, 334] width 25 height 25
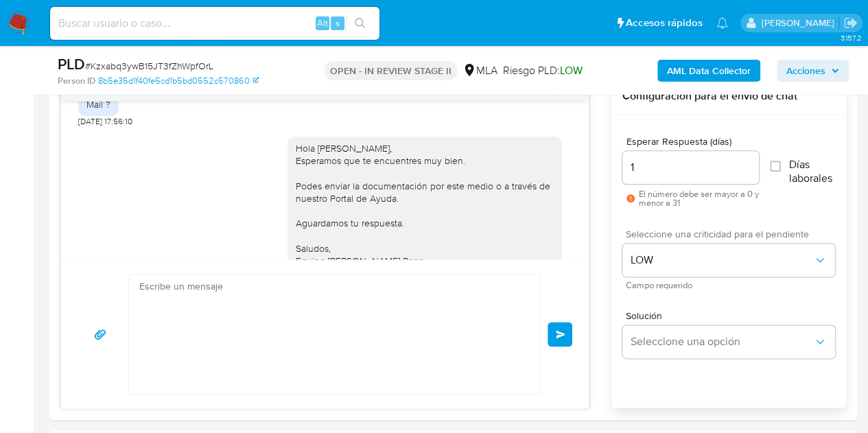
scroll to position [1319, 0]
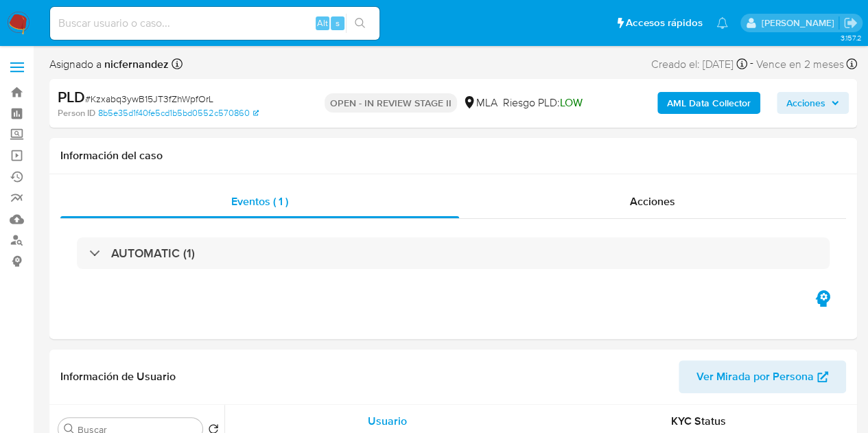
select select "10"
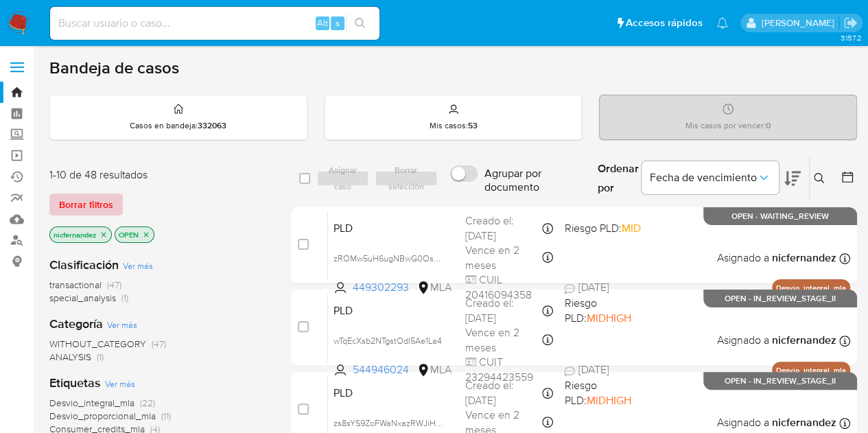
click at [81, 204] on span "Borrar filtros" at bounding box center [86, 204] width 54 height 19
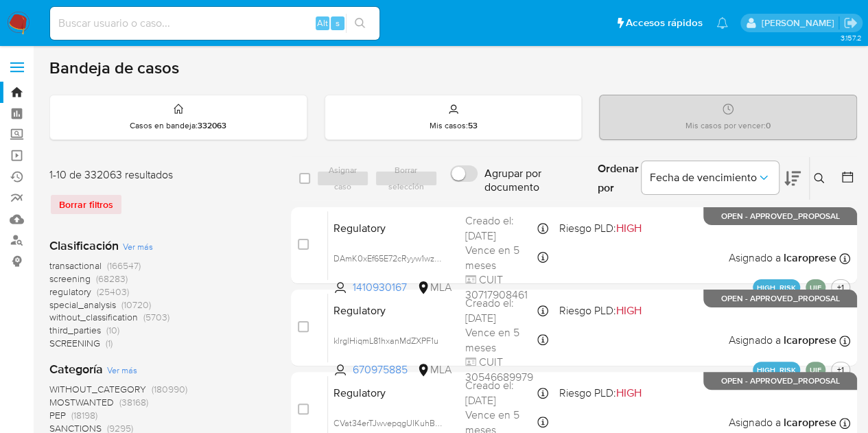
click at [815, 182] on icon at bounding box center [819, 178] width 11 height 11
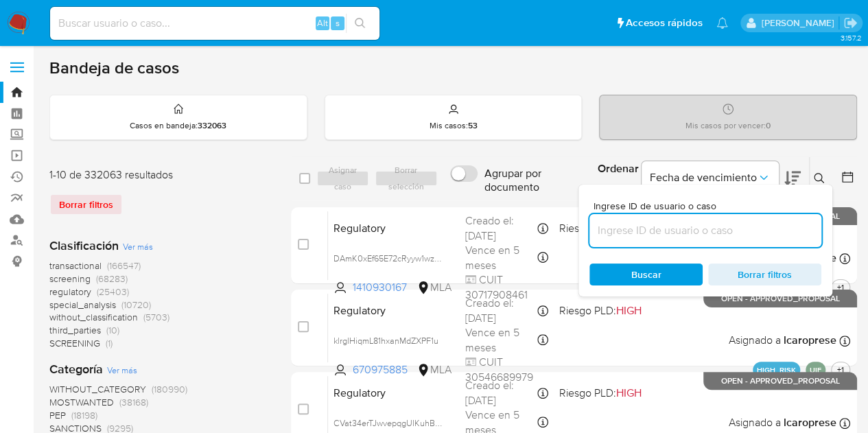
click at [691, 237] on input at bounding box center [705, 231] width 232 height 18
type input "34317198"
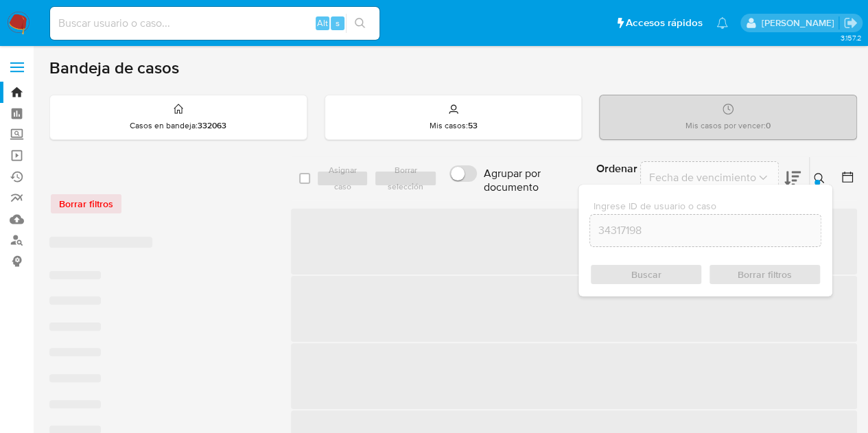
click at [822, 173] on icon at bounding box center [819, 178] width 11 height 11
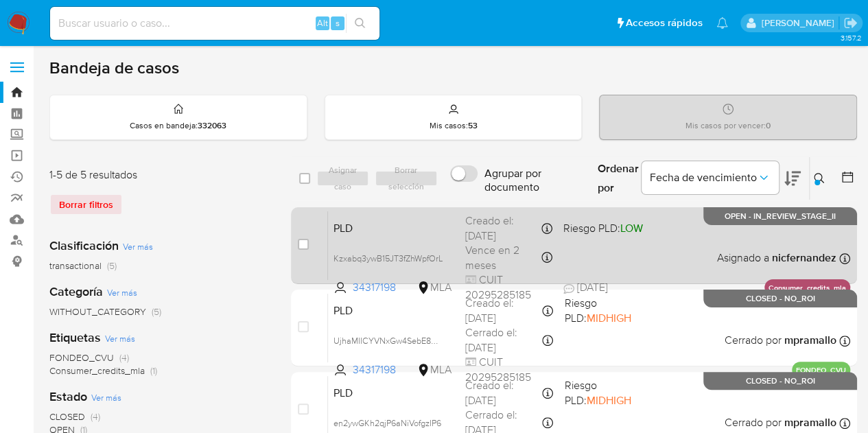
click at [388, 234] on div "PLD Kzxabq3ywB15JT3fZhWpfOrL 34317198 MLA Riesgo PLD: LOW Creado el: [DATE] Cre…" at bounding box center [589, 245] width 522 height 69
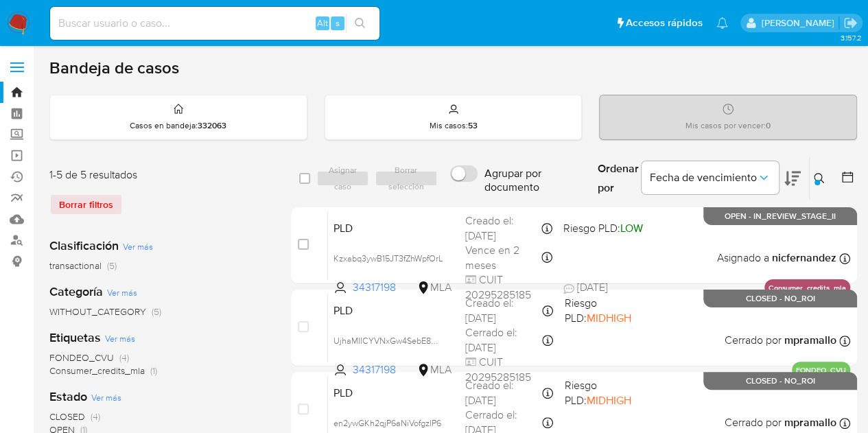
click at [14, 30] on img at bounding box center [18, 23] width 23 height 23
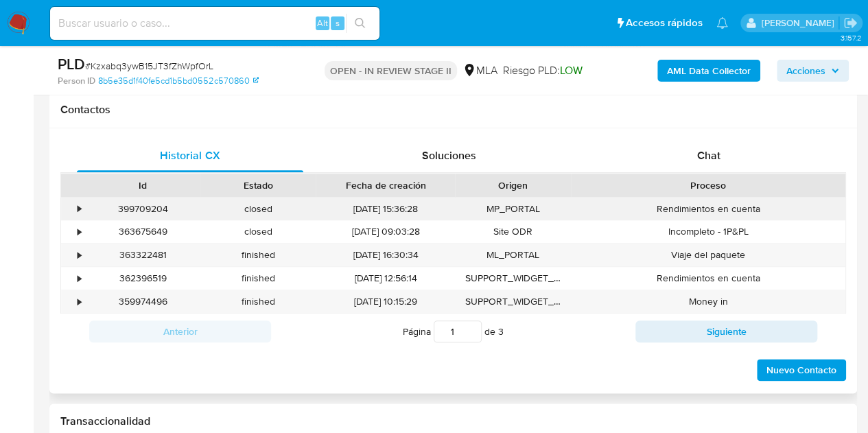
select select "10"
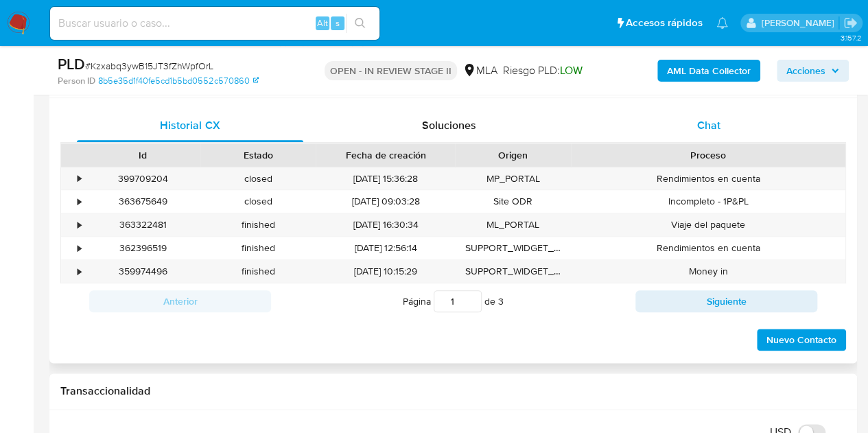
click at [708, 137] on div "Chat" at bounding box center [709, 125] width 226 height 33
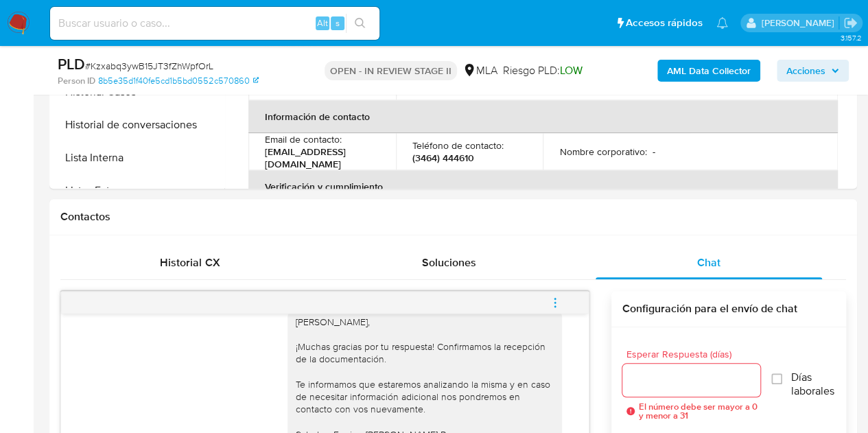
scroll to position [123, 0]
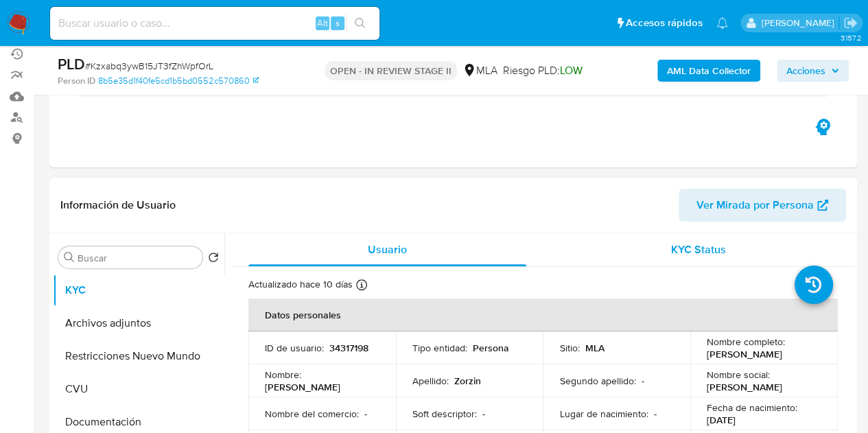
click at [671, 246] on span "KYC Status" at bounding box center [698, 250] width 55 height 16
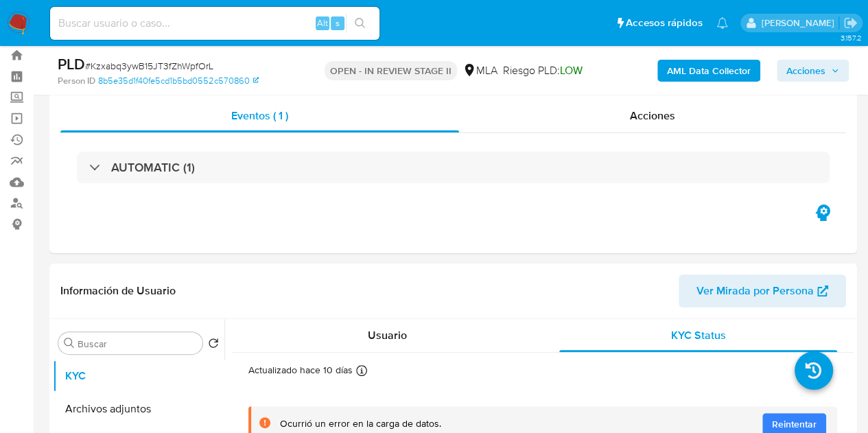
scroll to position [0, 0]
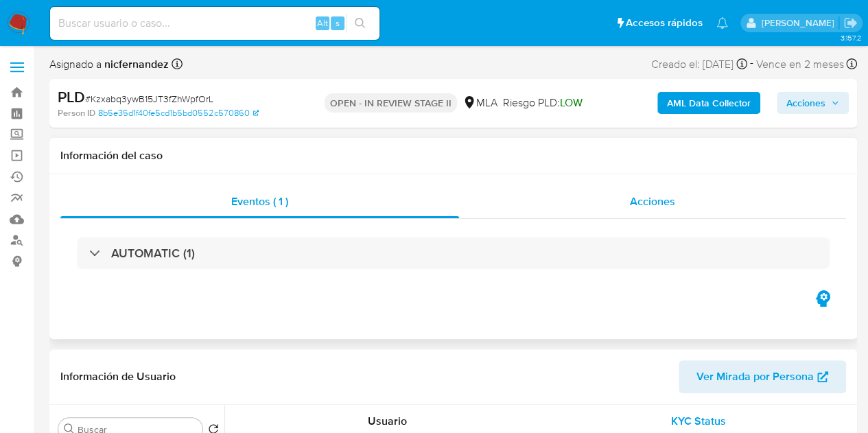
click at [700, 195] on div "Acciones" at bounding box center [652, 201] width 387 height 33
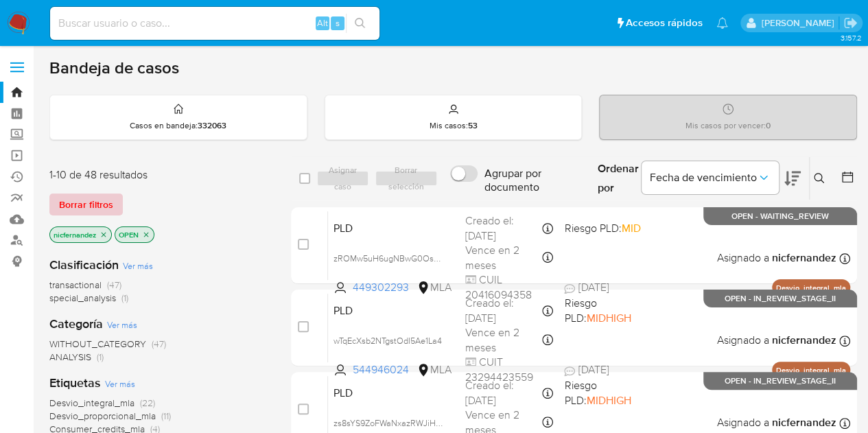
click at [97, 200] on span "Borrar filtros" at bounding box center [86, 204] width 54 height 19
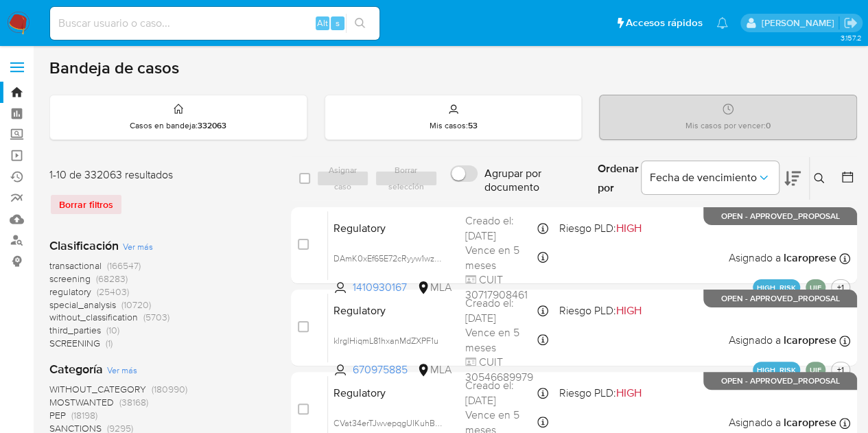
click at [817, 177] on icon at bounding box center [819, 178] width 11 height 11
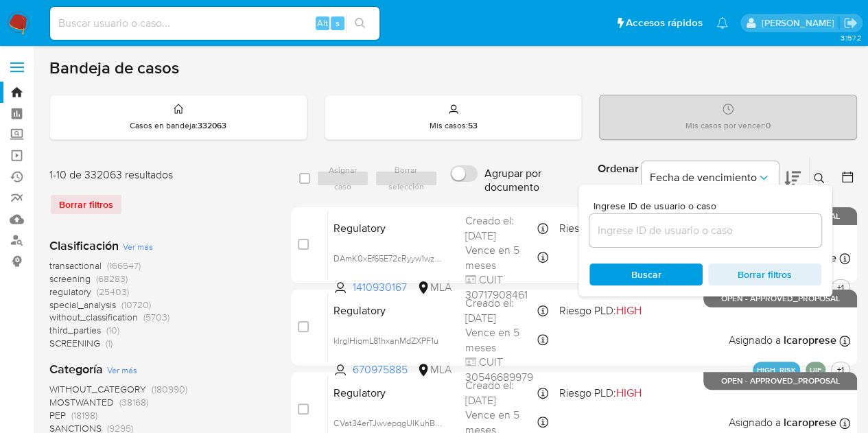
click at [719, 231] on input at bounding box center [705, 231] width 232 height 18
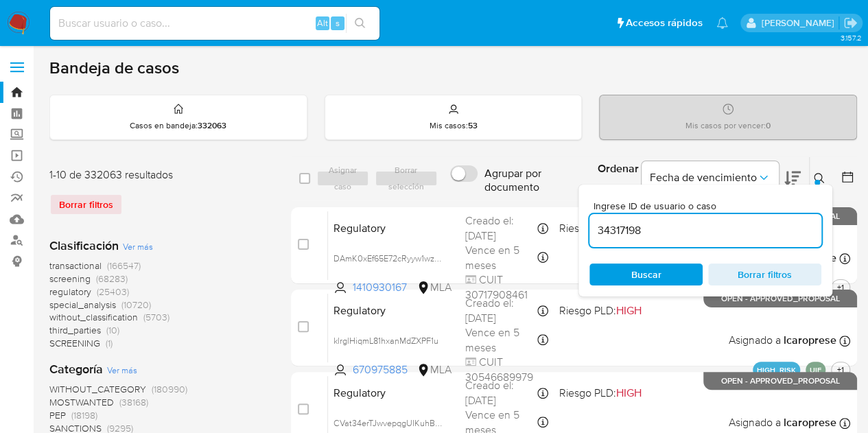
type input "34317198"
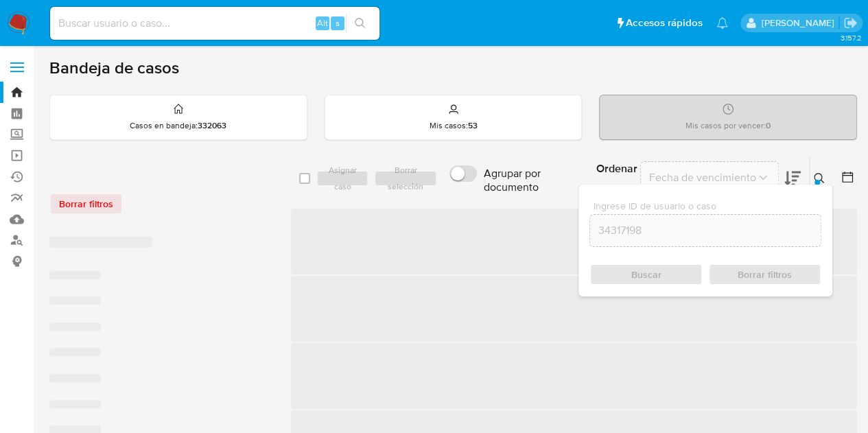
click at [816, 175] on icon at bounding box center [819, 178] width 11 height 11
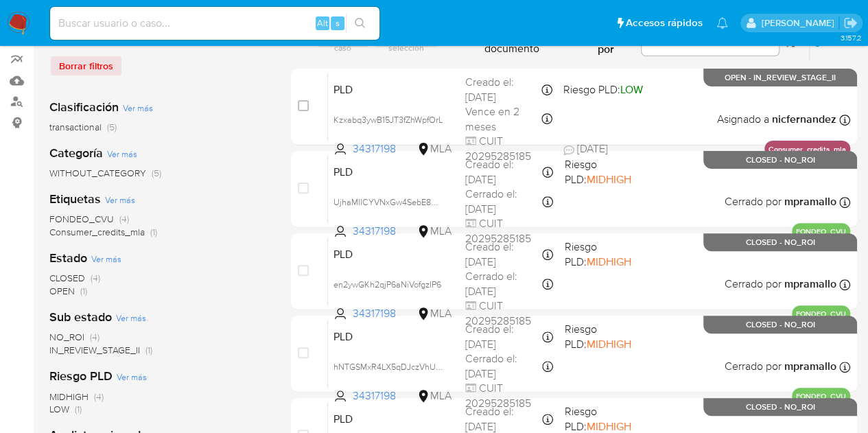
scroll to position [48, 0]
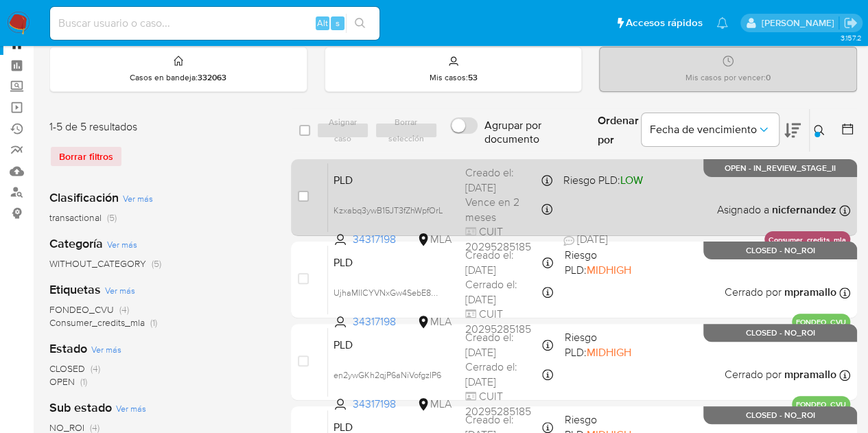
click at [396, 185] on span "PLD" at bounding box center [393, 179] width 121 height 18
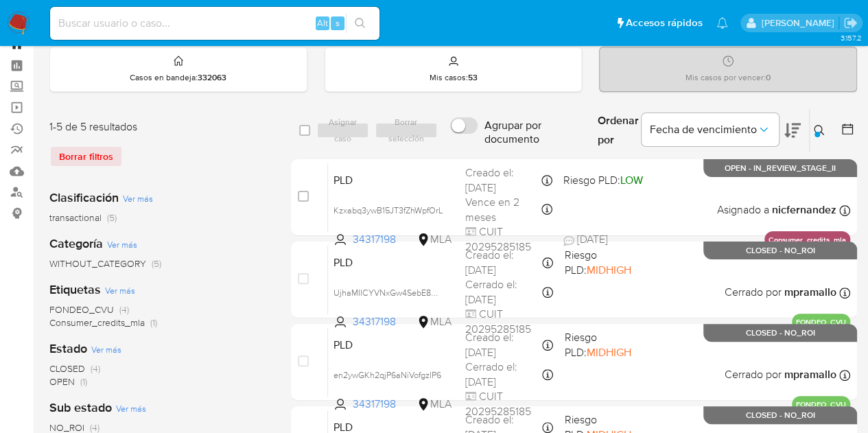
click at [21, 47] on link "Bandeja" at bounding box center [81, 44] width 163 height 21
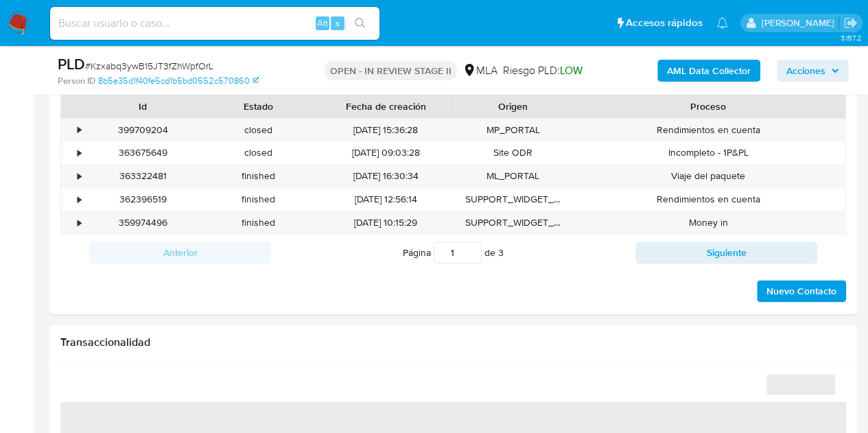
scroll to position [681, 0]
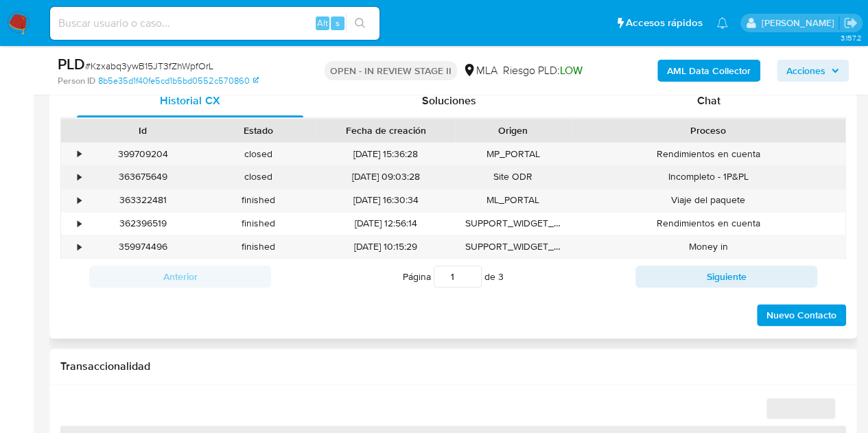
select select "10"
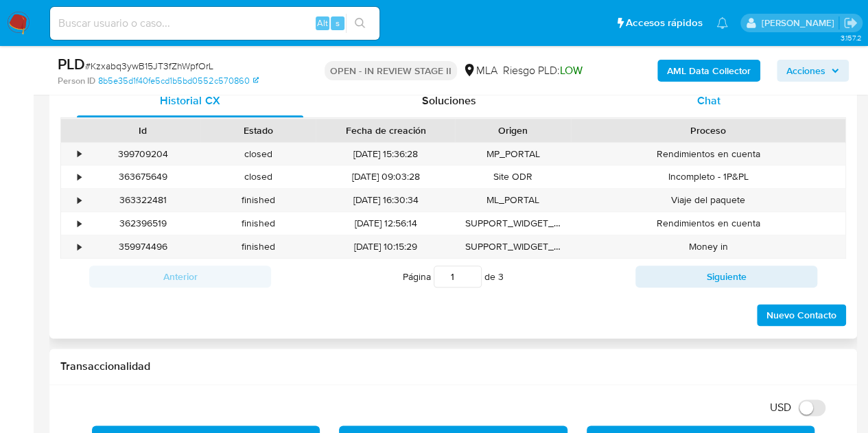
click at [716, 101] on span "Chat" at bounding box center [708, 101] width 23 height 16
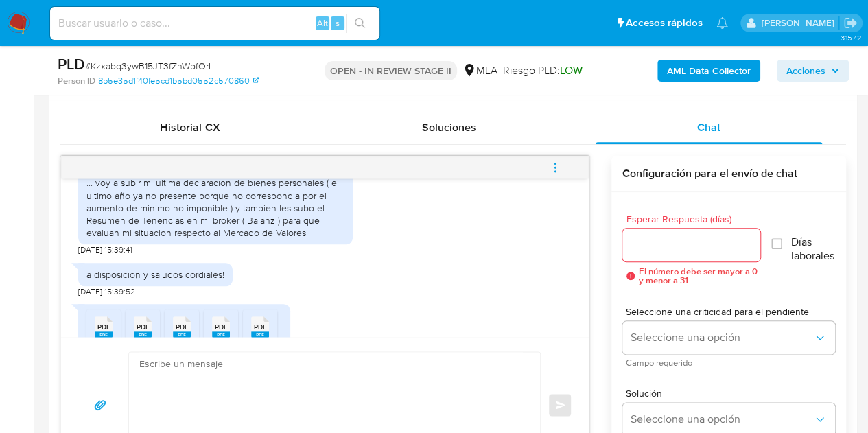
scroll to position [1319, 0]
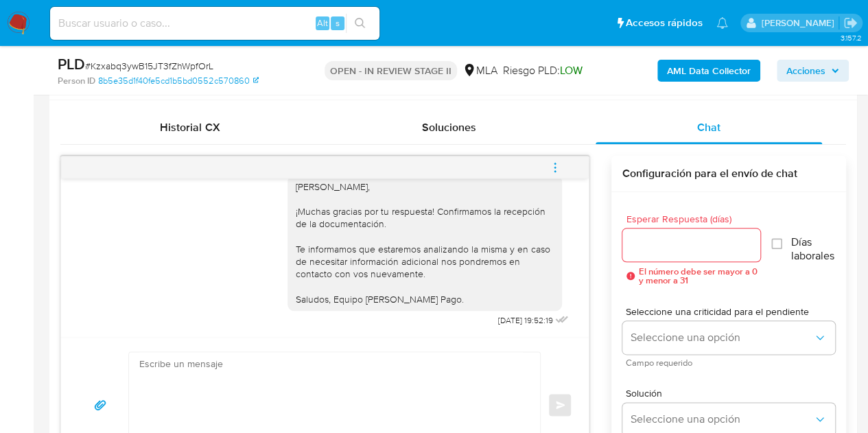
click at [554, 170] on icon "menu-action" at bounding box center [554, 170] width 1 height 1
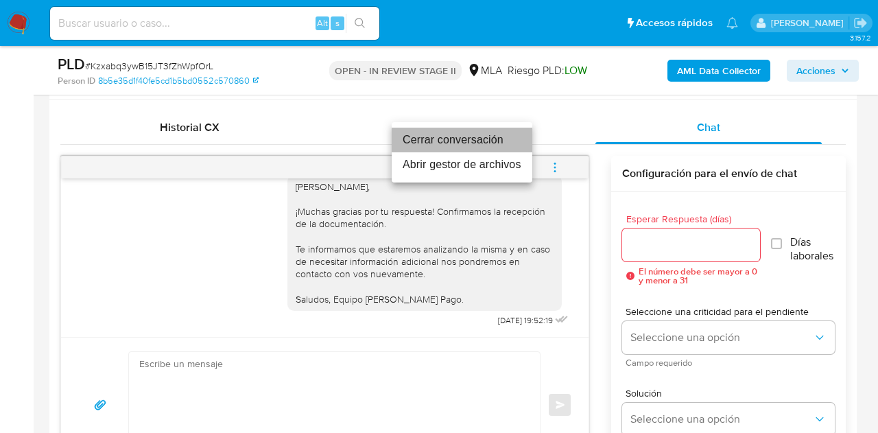
click at [504, 145] on li "Cerrar conversación" at bounding box center [462, 140] width 141 height 25
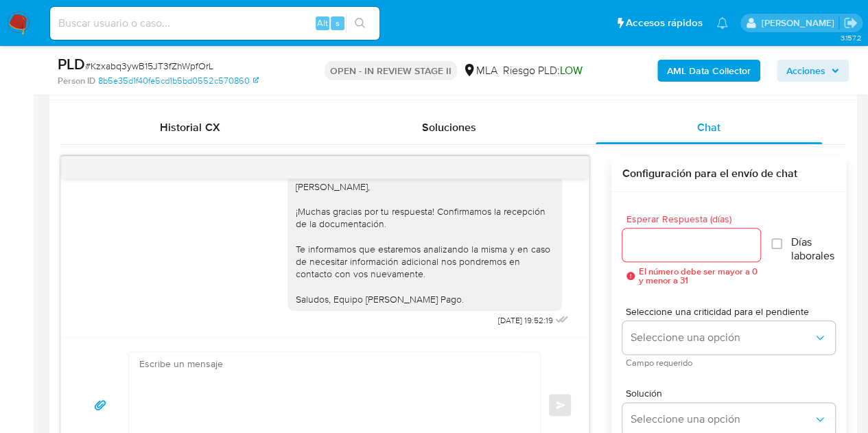
click at [285, 411] on p "Se cerró la conversación correctamente" at bounding box center [339, 433] width 223 height 44
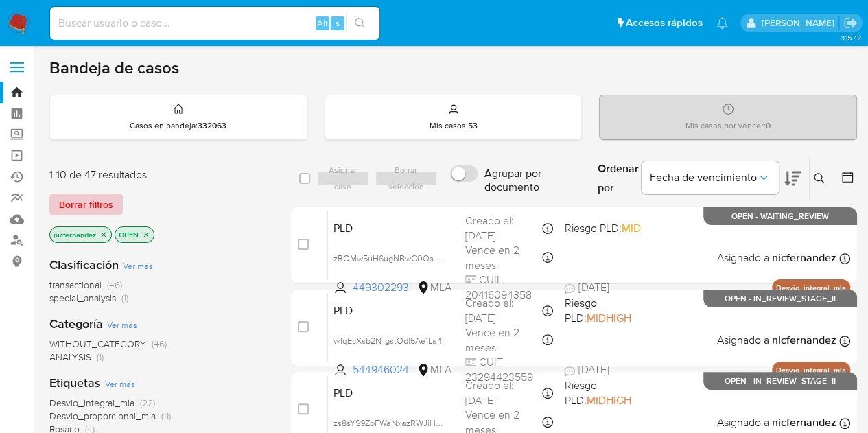
click at [92, 205] on span "Borrar filtros" at bounding box center [86, 204] width 54 height 19
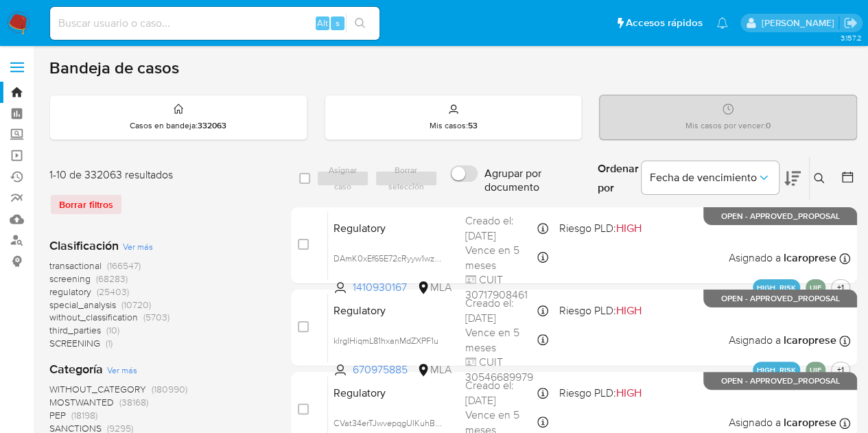
click at [819, 179] on icon at bounding box center [819, 178] width 10 height 10
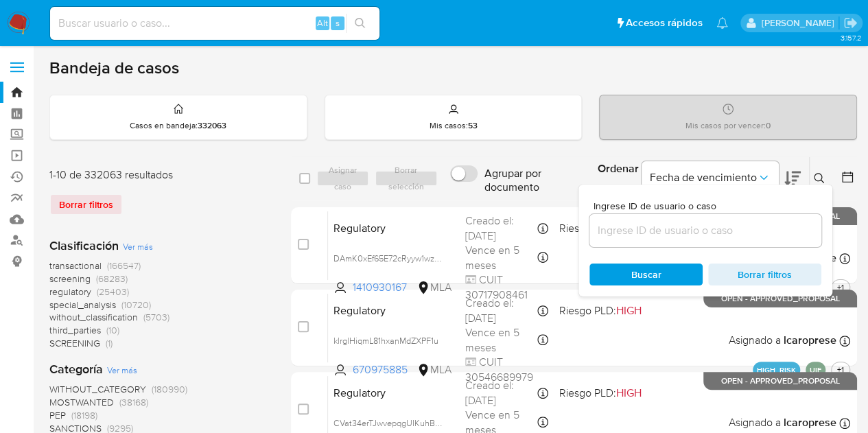
click at [712, 239] on div at bounding box center [705, 230] width 232 height 33
click at [715, 233] on input at bounding box center [705, 231] width 232 height 18
paste input "34317198"
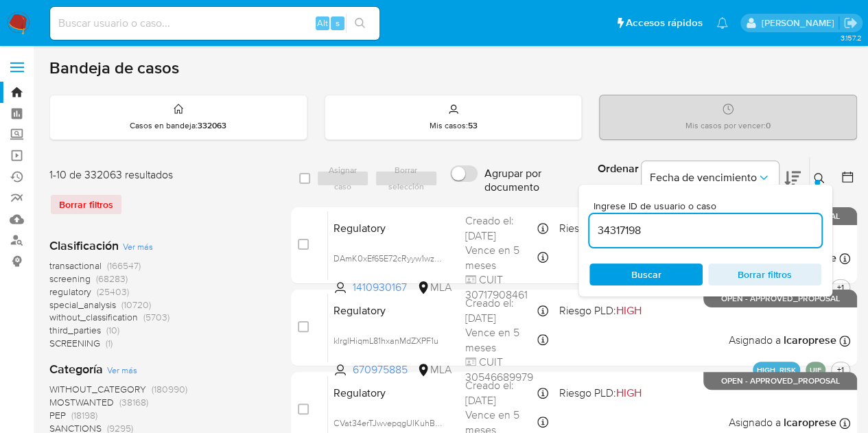
type input "34317198"
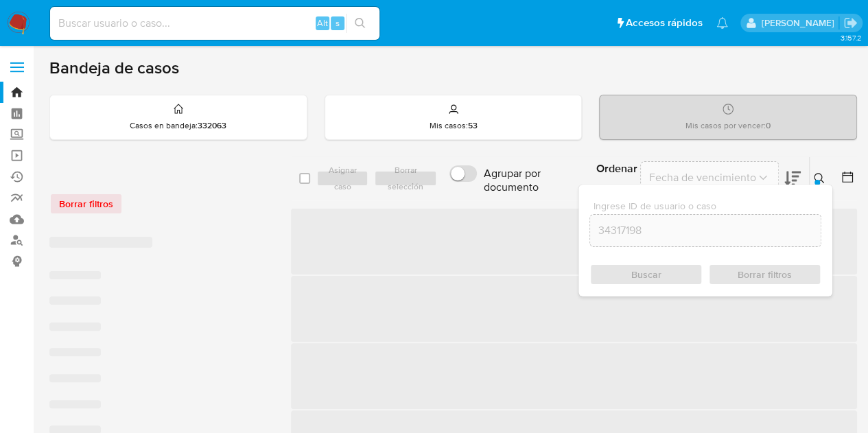
click at [817, 178] on icon at bounding box center [819, 178] width 11 height 11
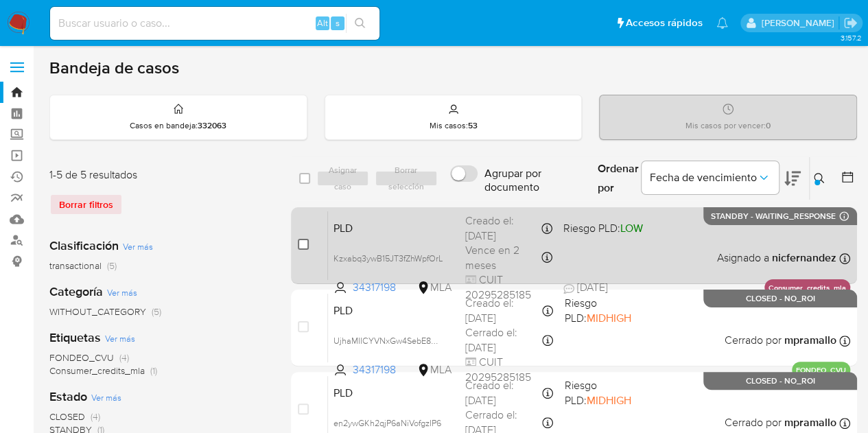
click at [301, 241] on input "checkbox" at bounding box center [303, 244] width 11 height 11
checkbox input "true"
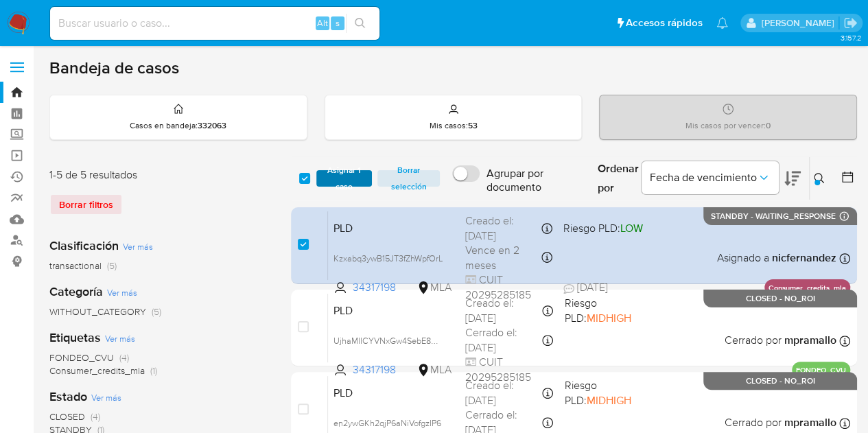
click at [342, 179] on span "Asignar 1 caso" at bounding box center [344, 179] width 43 height 14
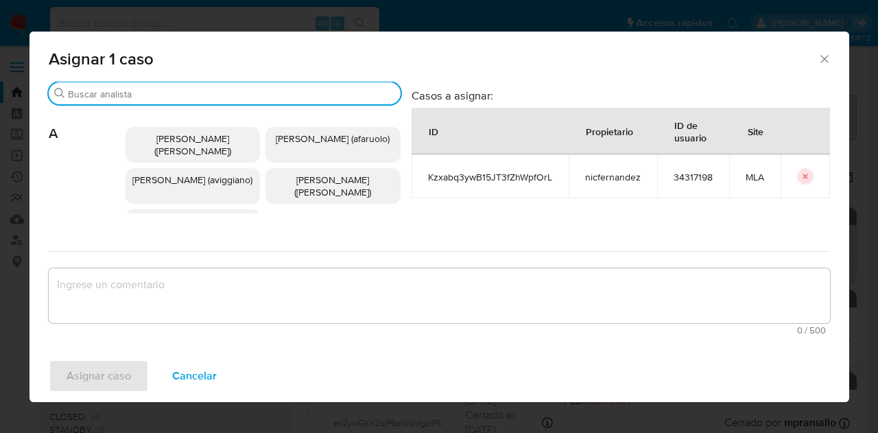
click at [145, 88] on input "Buscar" at bounding box center [231, 94] width 327 height 12
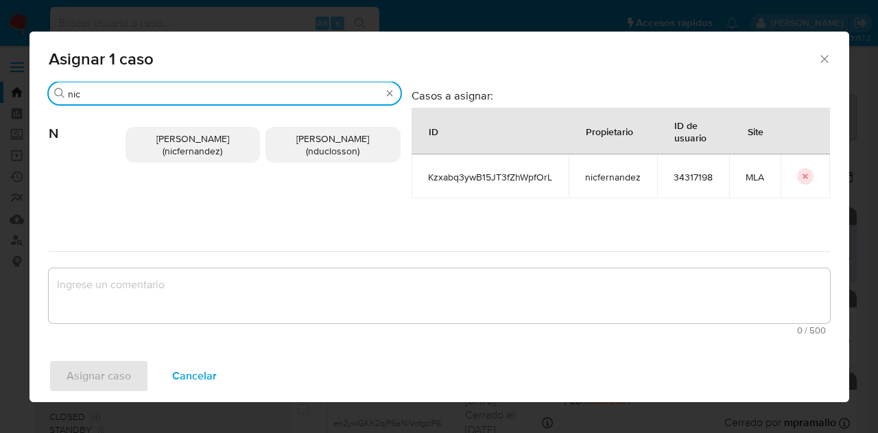
type input "nic"
click at [224, 157] on p "Nicolas Fernandez Allen (nicfernandez)" at bounding box center [193, 145] width 135 height 36
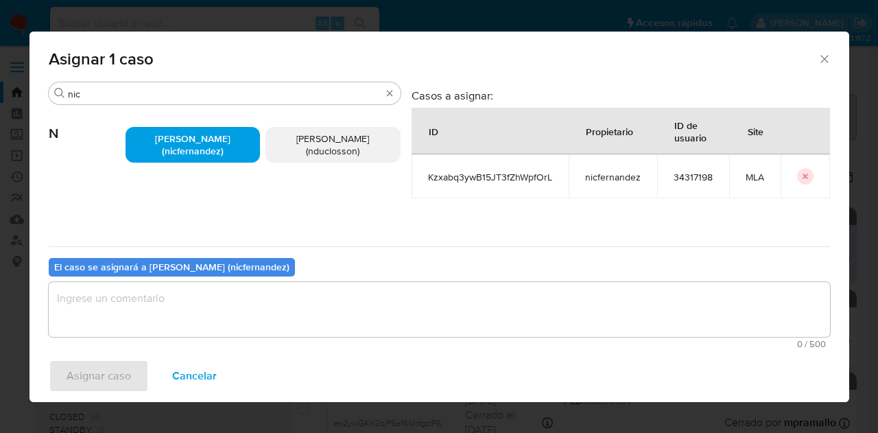
click at [244, 307] on textarea "assign-modal" at bounding box center [439, 309] width 781 height 55
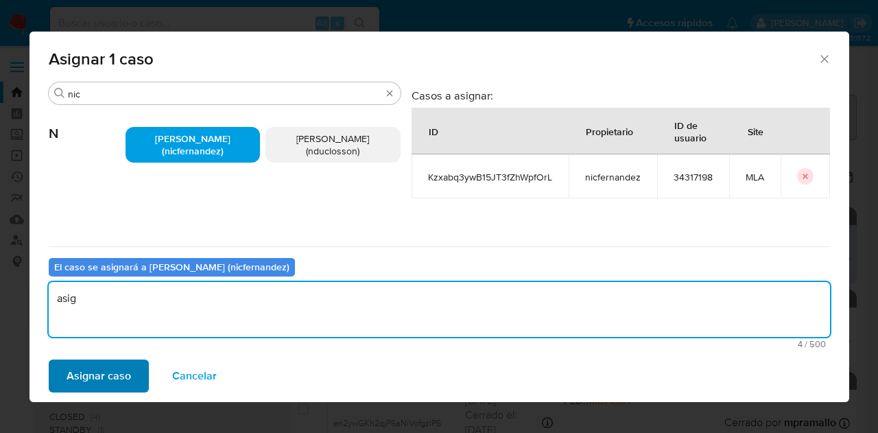
type textarea "asig"
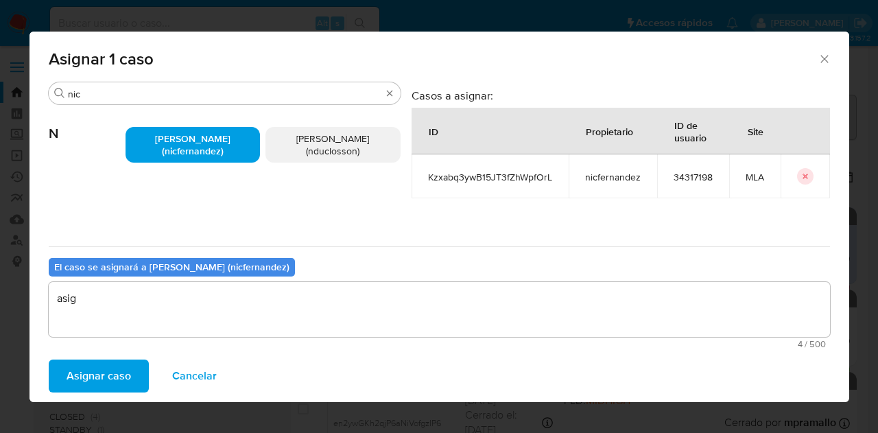
click at [116, 371] on span "Asignar caso" at bounding box center [99, 376] width 64 height 30
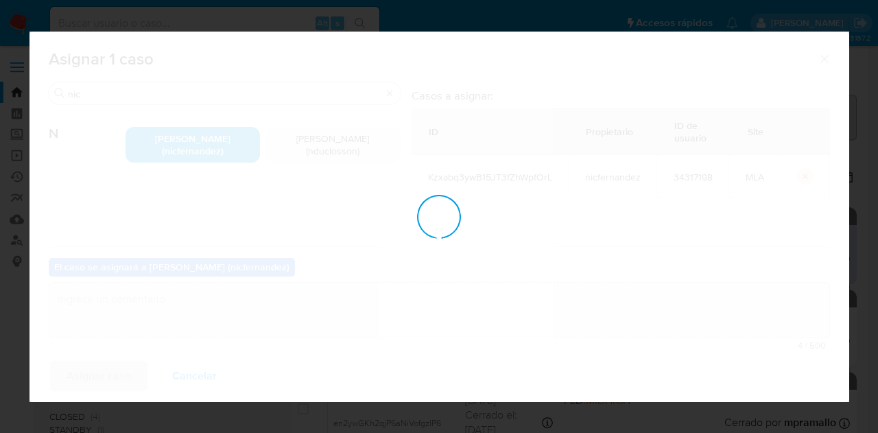
checkbox input "false"
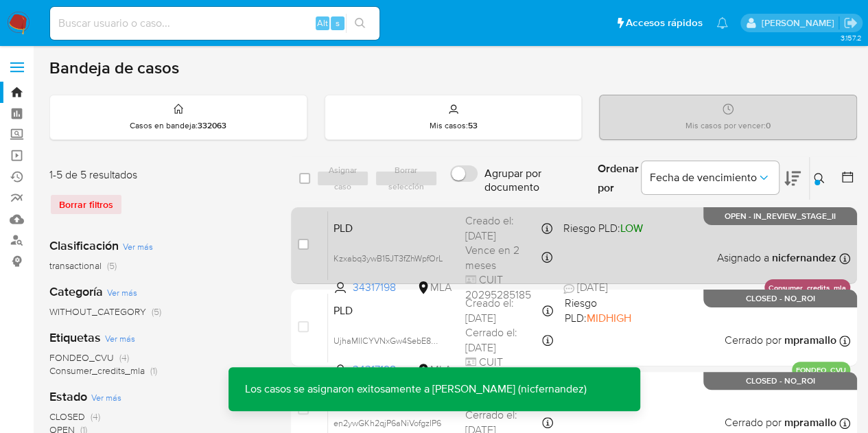
click at [373, 215] on div "PLD Kzxabq3ywB15JT3fZhWpfOrL 34317198 MLA Riesgo PLD: LOW Creado el: 12/08/2025…" at bounding box center [589, 245] width 522 height 69
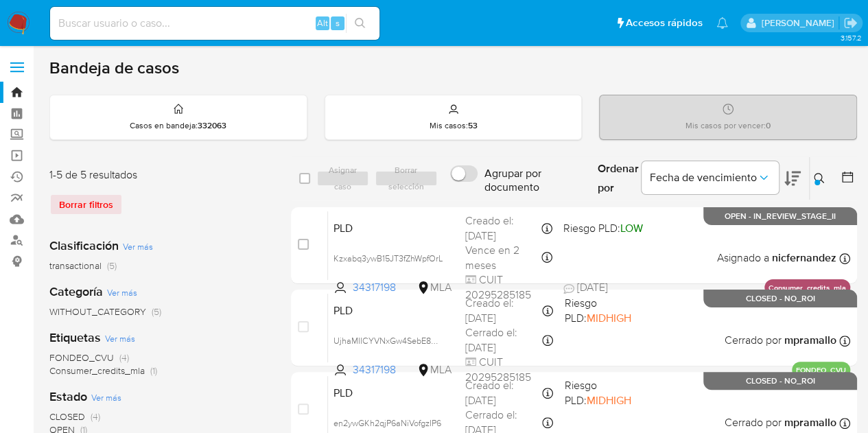
click at [826, 178] on button at bounding box center [821, 178] width 23 height 16
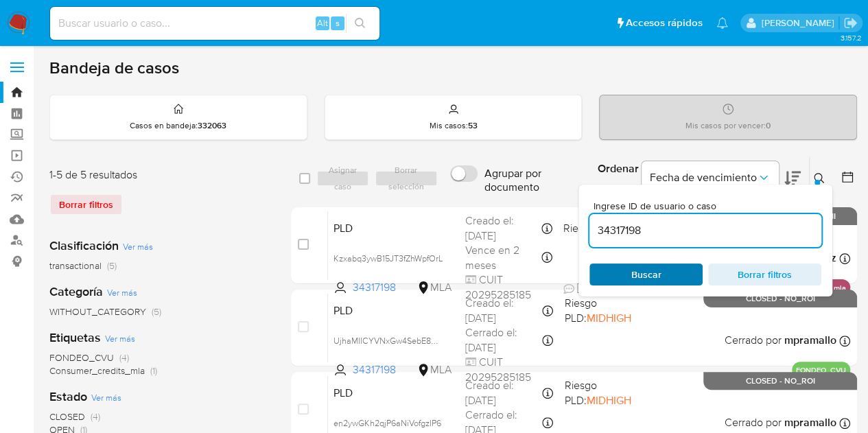
click at [657, 270] on span "Buscar" at bounding box center [646, 274] width 30 height 22
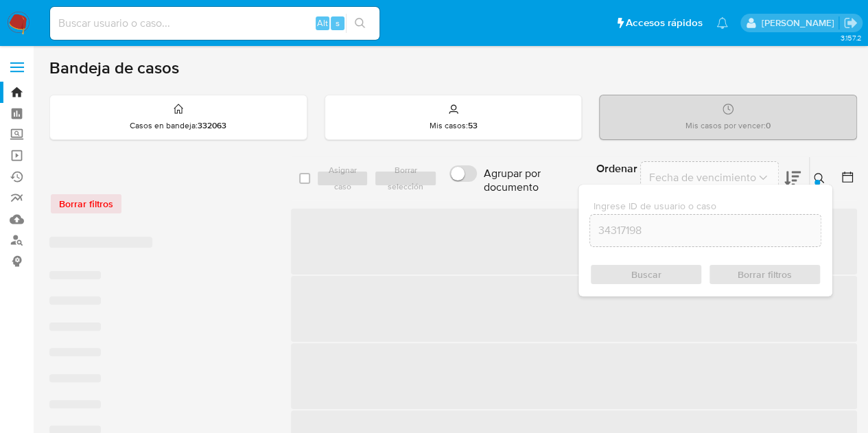
click at [821, 176] on icon at bounding box center [819, 178] width 10 height 10
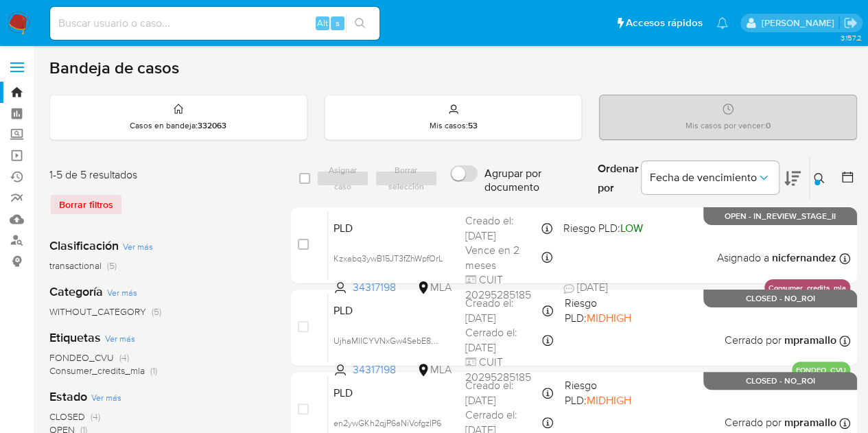
click at [821, 182] on icon at bounding box center [819, 178] width 11 height 11
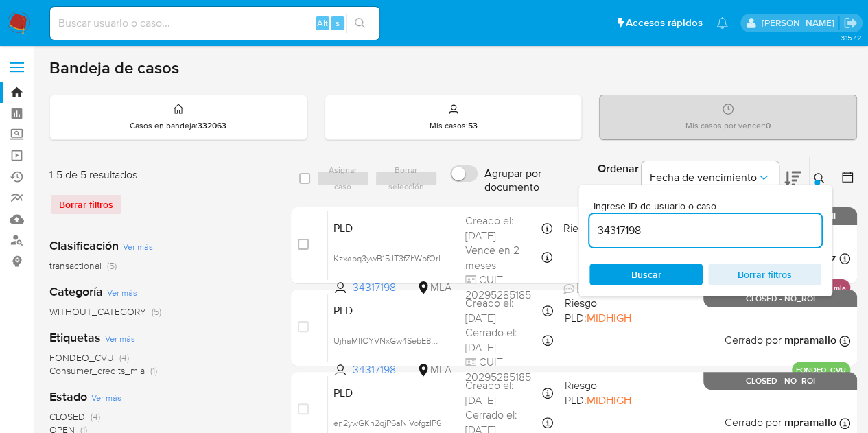
drag, startPoint x: 705, startPoint y: 230, endPoint x: 451, endPoint y: 201, distance: 254.8
click at [451, 201] on div "select-all-cases-checkbox Asignar caso Borrar selección Agrupar por documento O…" at bounding box center [574, 387] width 566 height 462
type input "558078746"
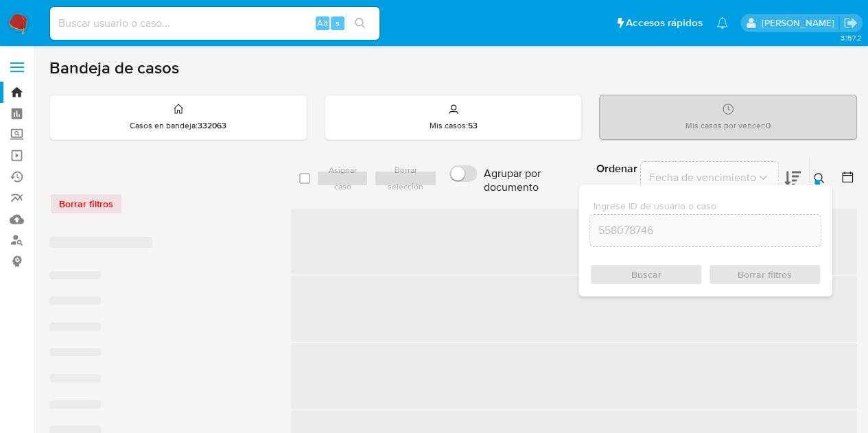
click at [811, 185] on div "Ingrese ID de usuario o caso 558078746 Buscar Borrar filtros" at bounding box center [705, 241] width 254 height 112
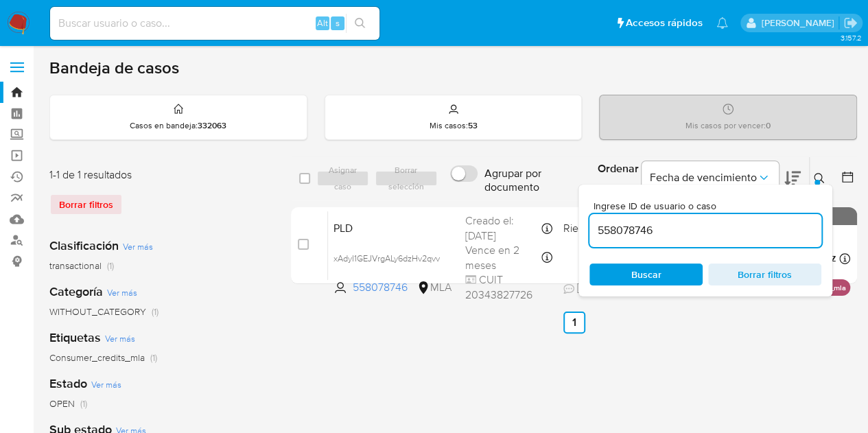
click at [819, 176] on icon at bounding box center [819, 178] width 11 height 11
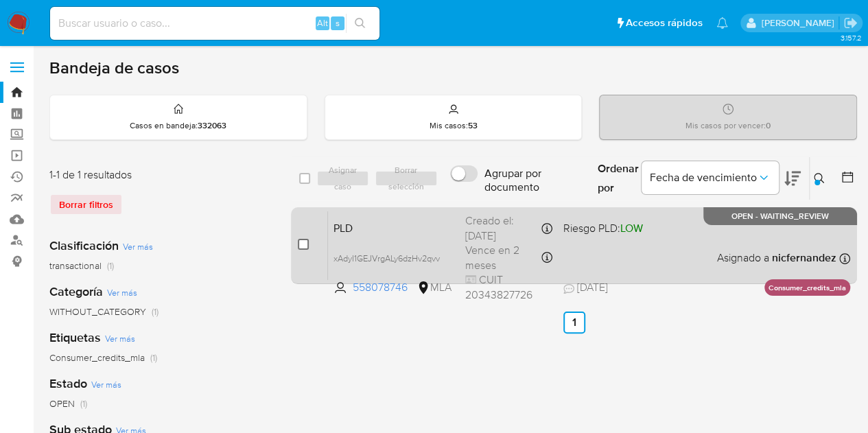
click at [298, 243] on input "checkbox" at bounding box center [303, 244] width 11 height 11
checkbox input "true"
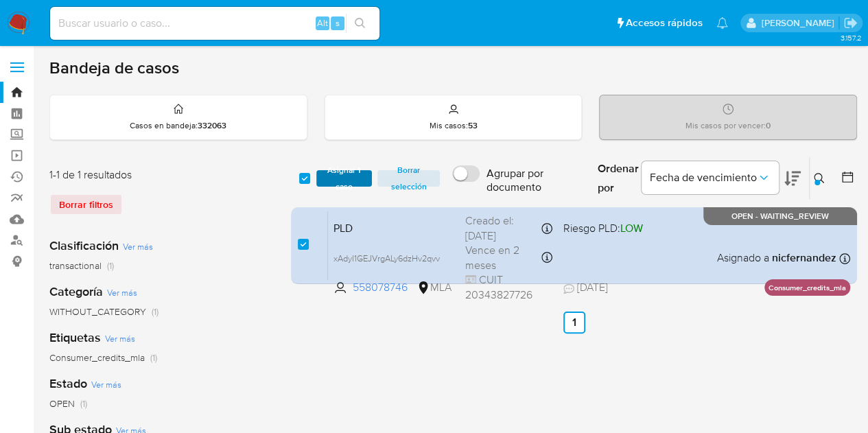
click at [326, 174] on span "Asignar 1 caso" at bounding box center [344, 179] width 43 height 14
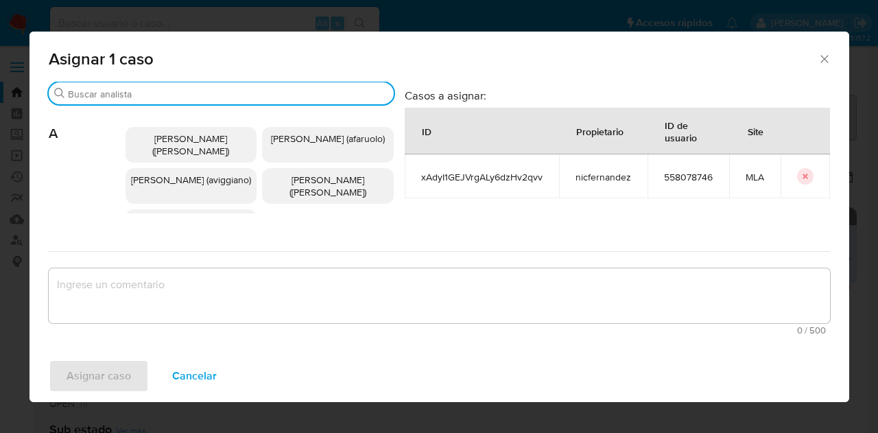
click at [193, 99] on input "Buscar" at bounding box center [228, 94] width 320 height 12
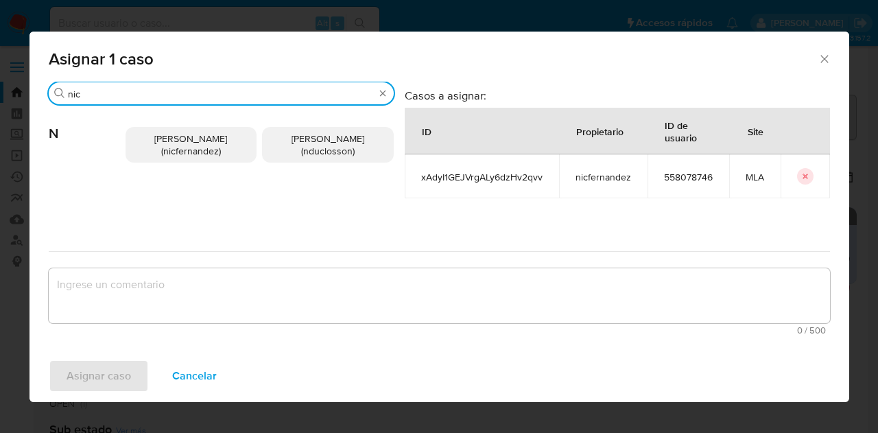
type input "nic"
click at [214, 163] on div "Nicolas Fernandez Allen (nicfernandez) Nicolas Martin Duclosson (nduclosson)" at bounding box center [260, 145] width 268 height 80
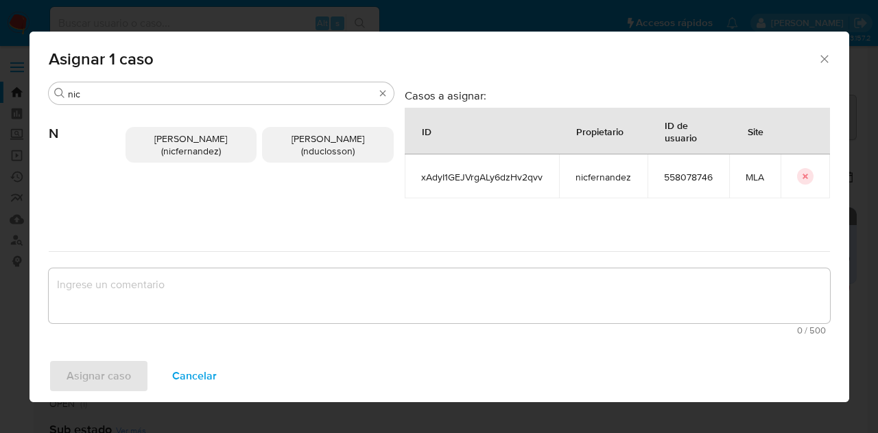
drag, startPoint x: 196, startPoint y: 148, endPoint x: 222, endPoint y: 227, distance: 83.8
click at [198, 150] on span "Nicolas Fernandez Allen (nicfernandez)" at bounding box center [190, 145] width 73 height 26
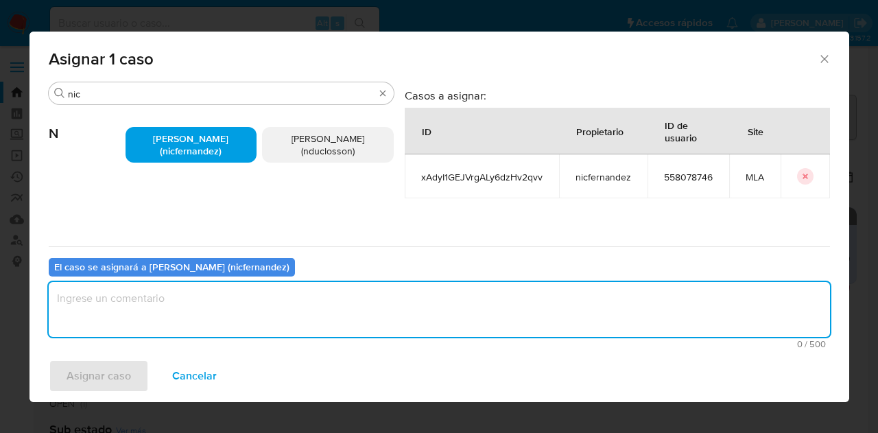
click at [239, 300] on textarea "assign-modal" at bounding box center [439, 309] width 781 height 55
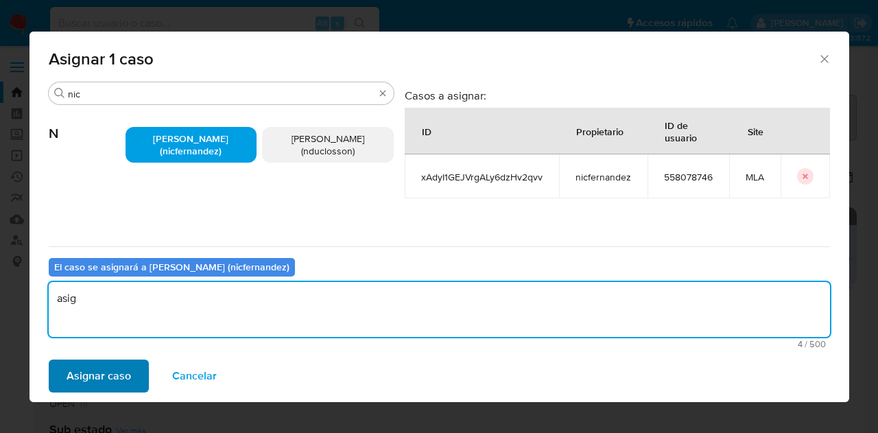
type textarea "asig"
click at [93, 385] on span "Asignar caso" at bounding box center [99, 376] width 64 height 30
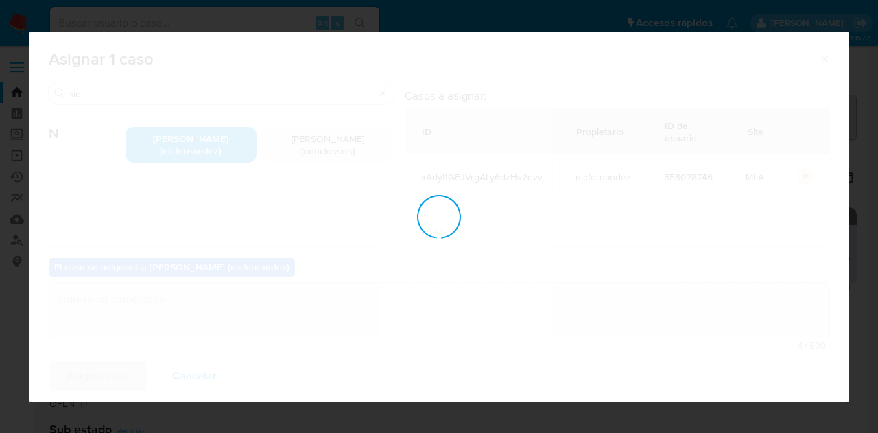
checkbox input "false"
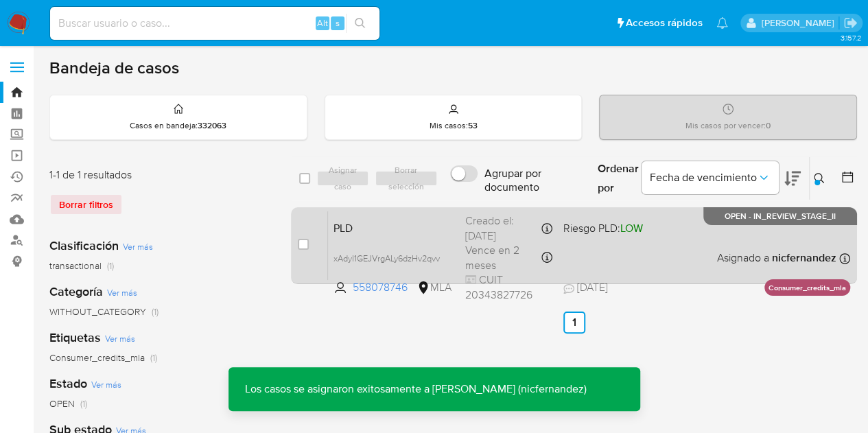
click at [366, 234] on span "PLD" at bounding box center [393, 227] width 121 height 18
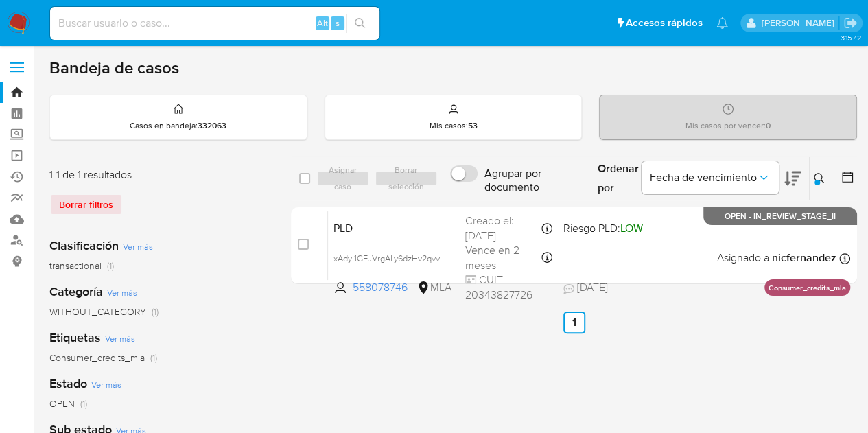
click at [822, 174] on icon at bounding box center [819, 178] width 11 height 11
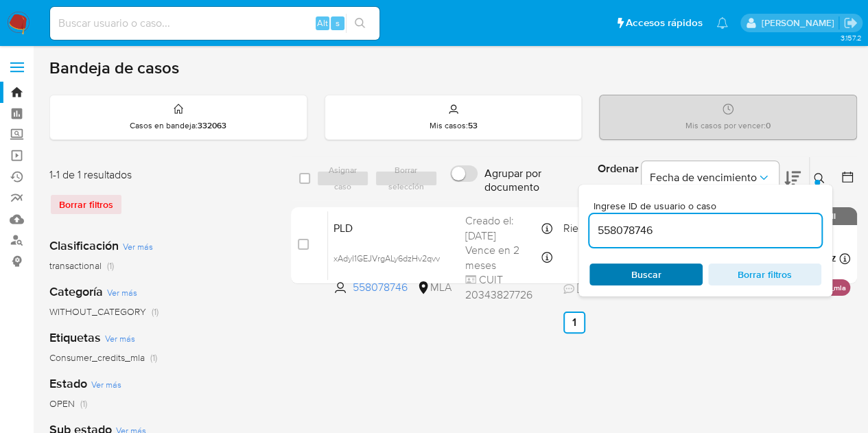
click at [655, 272] on span "Buscar" at bounding box center [646, 274] width 30 height 22
click at [818, 175] on icon at bounding box center [819, 178] width 11 height 11
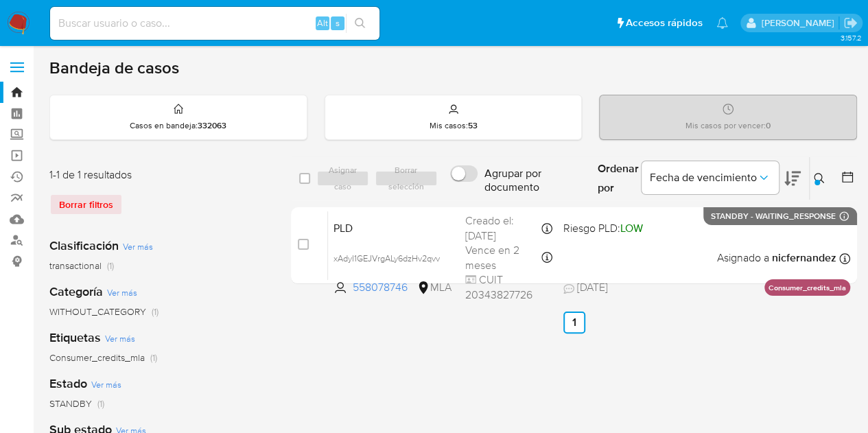
click at [819, 176] on icon at bounding box center [819, 178] width 11 height 11
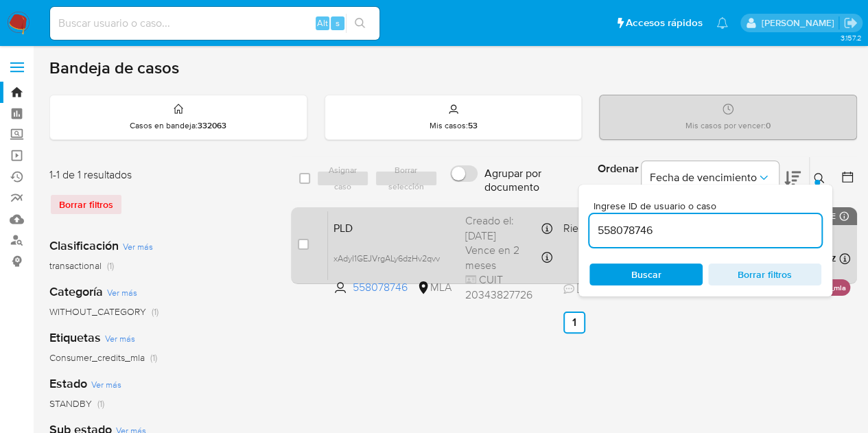
drag, startPoint x: 675, startPoint y: 229, endPoint x: 573, endPoint y: 222, distance: 102.5
click at [573, 222] on div "select-all-cases-checkbox Asignar caso Borrar selección Agrupar por documento O…" at bounding box center [574, 222] width 566 height 133
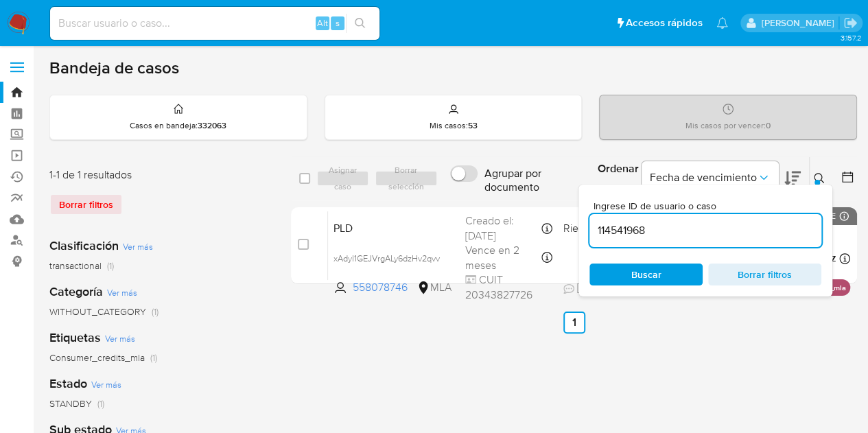
type input "114541968"
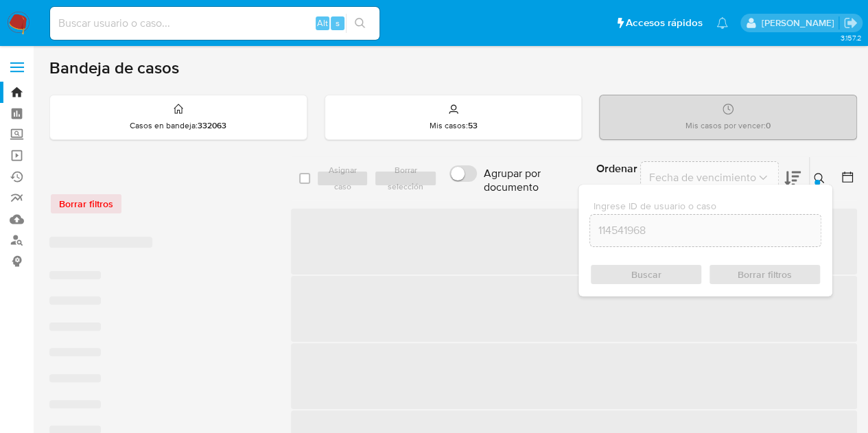
click at [819, 180] on div at bounding box center [816, 182] width 5 height 5
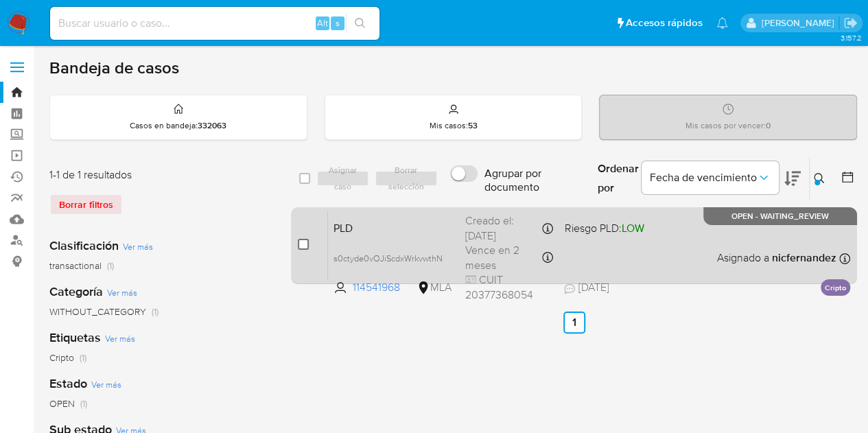
click at [303, 242] on input "checkbox" at bounding box center [303, 244] width 11 height 11
checkbox input "true"
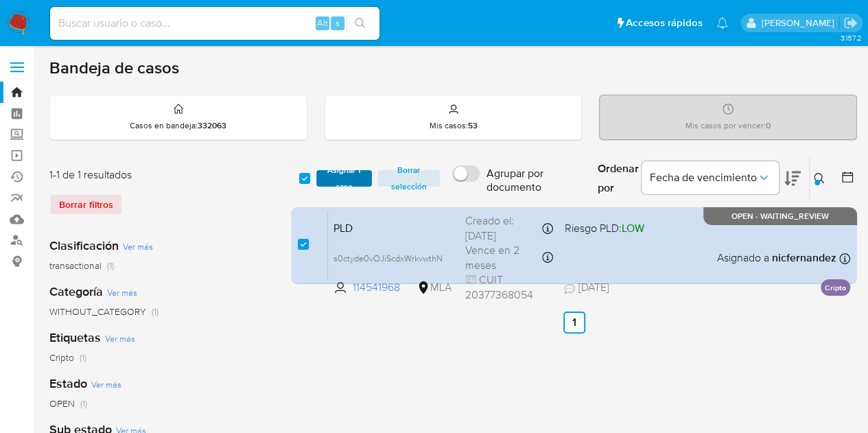
click at [358, 181] on span "Asignar 1 caso" at bounding box center [344, 179] width 43 height 14
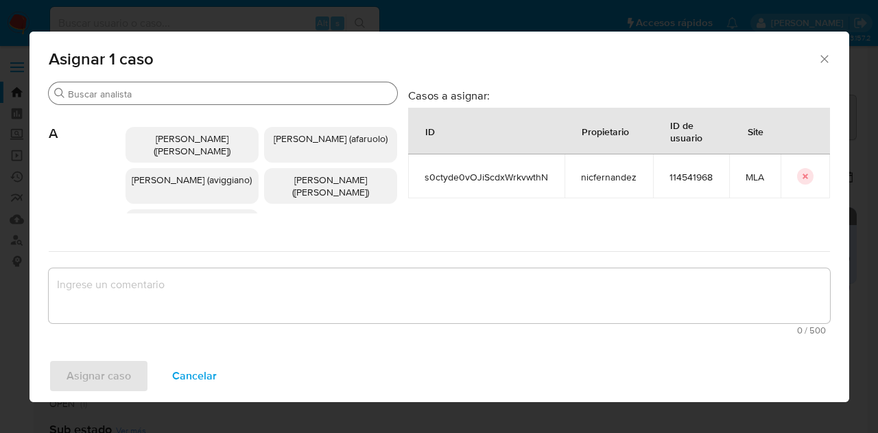
click at [137, 98] on input "Buscar" at bounding box center [230, 94] width 324 height 12
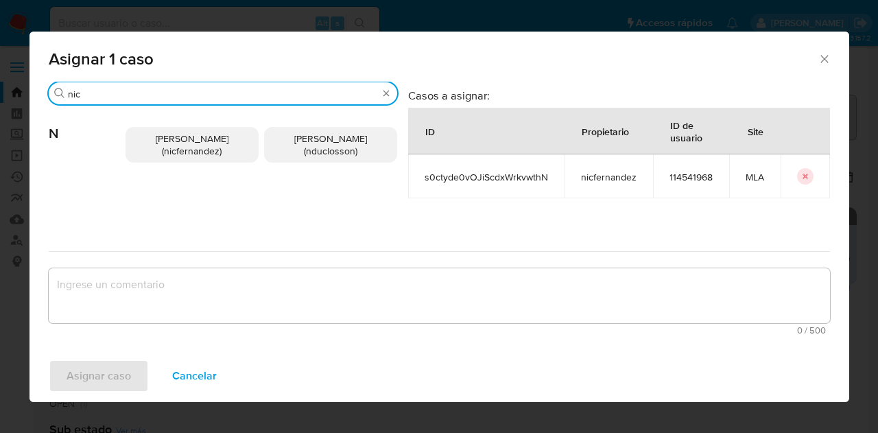
type input "nic"
drag, startPoint x: 183, startPoint y: 137, endPoint x: 188, endPoint y: 205, distance: 68.8
click at [183, 137] on span "Nicolas Fernandez Allen (nicfernandez)" at bounding box center [192, 145] width 73 height 26
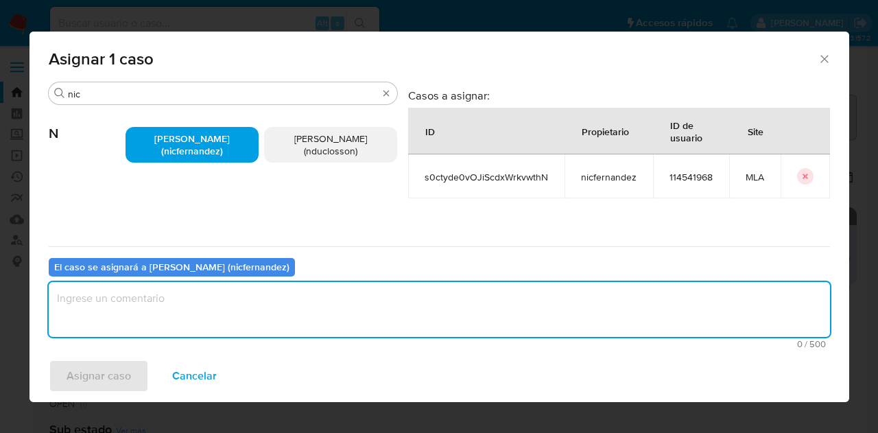
click at [219, 283] on textarea "assign-modal" at bounding box center [439, 309] width 781 height 55
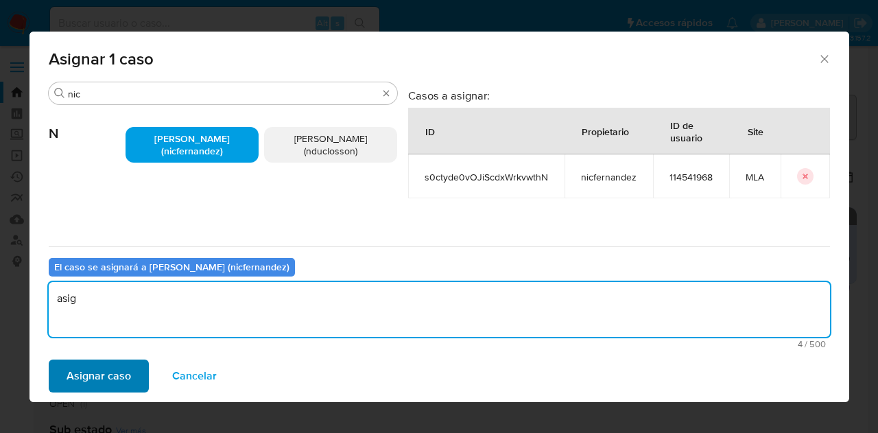
type textarea "asig"
click at [108, 375] on span "Asignar caso" at bounding box center [99, 376] width 64 height 30
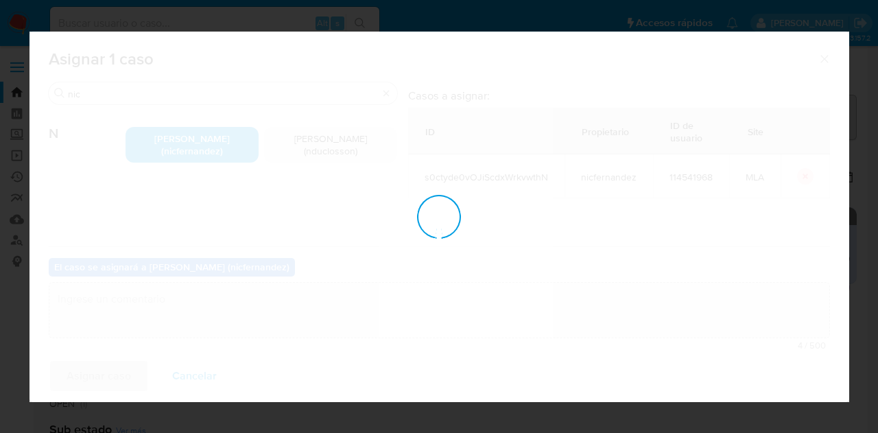
checkbox input "false"
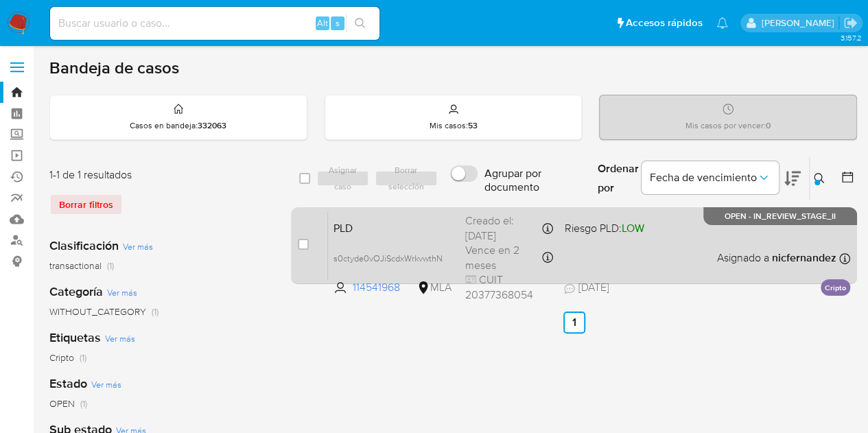
click at [455, 227] on div "PLD s0ctyde0vOJiScdxWrkvwthN 114541968 MLA Riesgo PLD: LOW Creado el: 12/08/202…" at bounding box center [589, 245] width 522 height 69
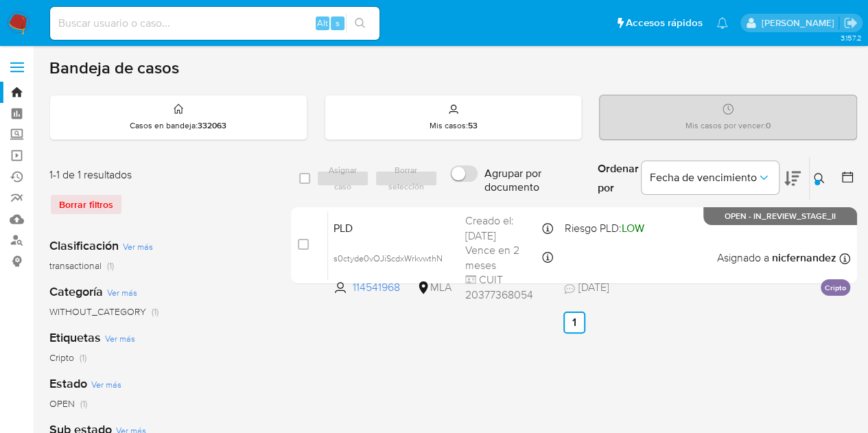
drag, startPoint x: 824, startPoint y: 176, endPoint x: 714, endPoint y: 205, distance: 114.2
click at [821, 176] on icon at bounding box center [819, 178] width 11 height 11
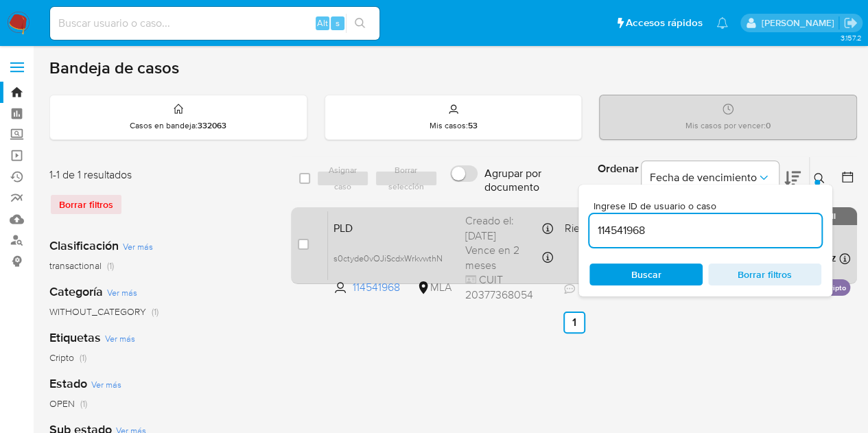
drag, startPoint x: 663, startPoint y: 231, endPoint x: 507, endPoint y: 208, distance: 158.1
click at [505, 207] on div "select-all-cases-checkbox Asignar caso Borrar selección Agrupar por documento O…" at bounding box center [574, 222] width 566 height 133
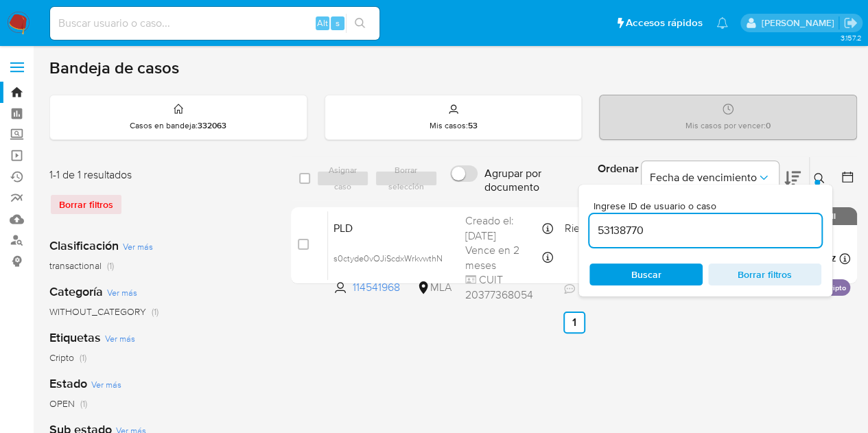
type input "53138770"
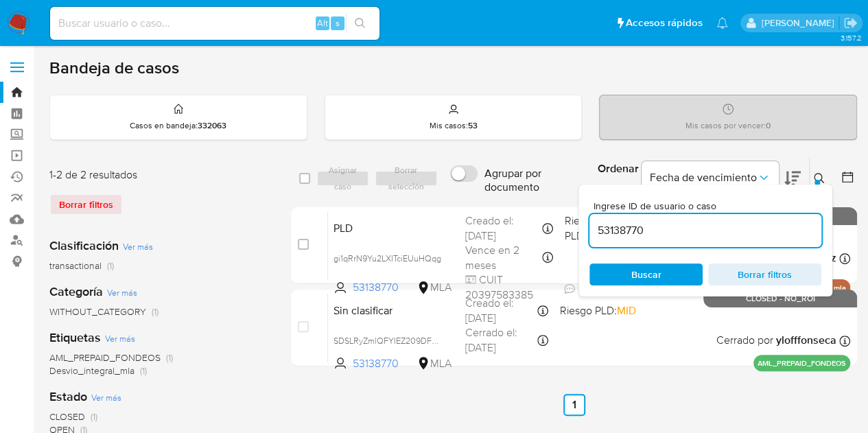
click at [818, 178] on icon at bounding box center [819, 178] width 11 height 11
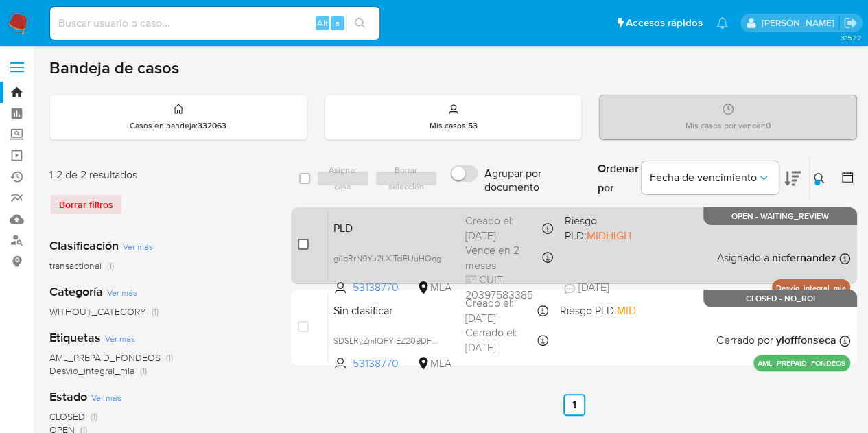
click at [302, 242] on input "checkbox" at bounding box center [303, 244] width 11 height 11
checkbox input "true"
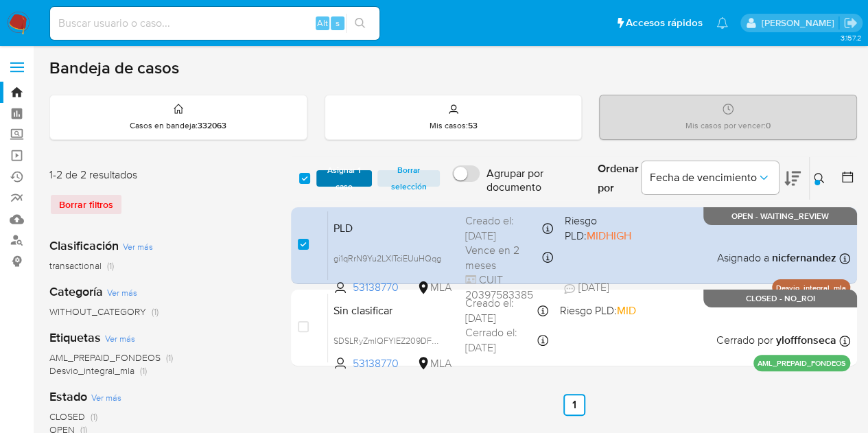
click at [347, 183] on span "Asignar 1 caso" at bounding box center [344, 179] width 43 height 14
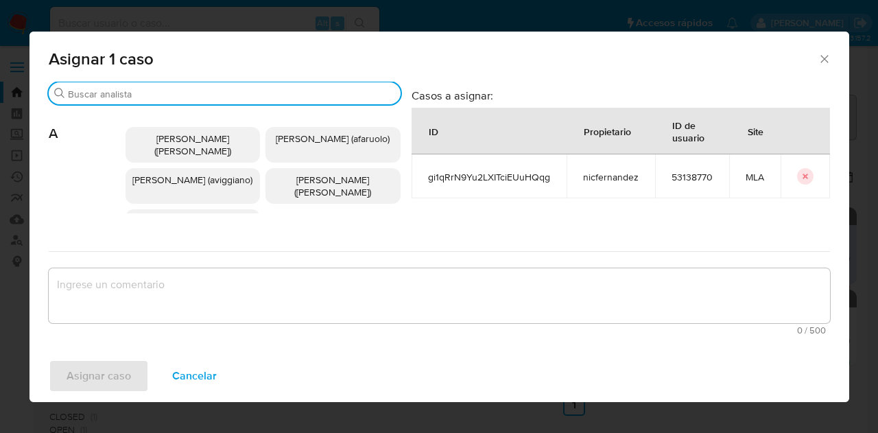
click at [145, 98] on input "Buscar" at bounding box center [231, 94] width 327 height 12
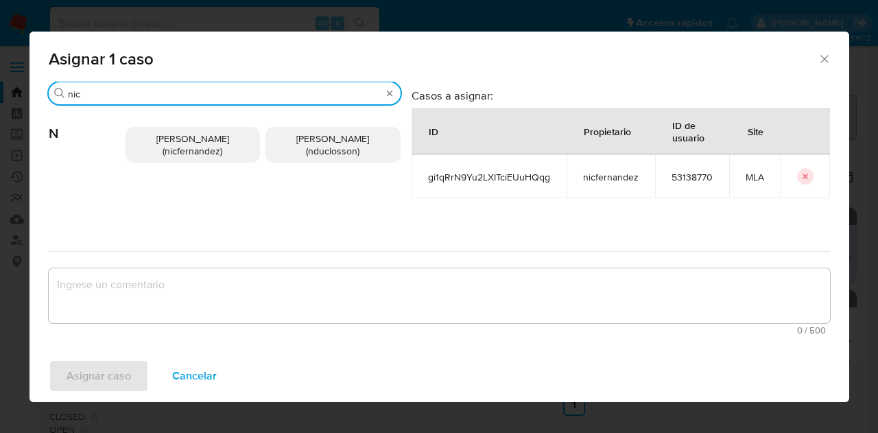
type input "nic"
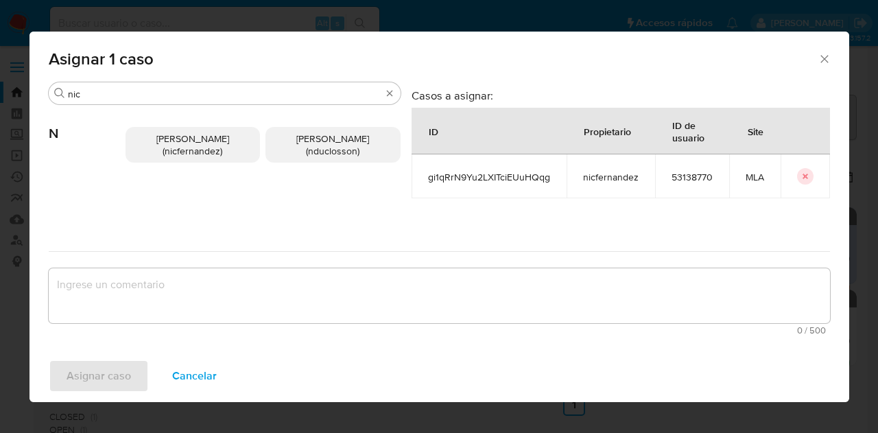
click at [180, 133] on span "Nicolas Fernandez Allen (nicfernandez)" at bounding box center [192, 145] width 73 height 26
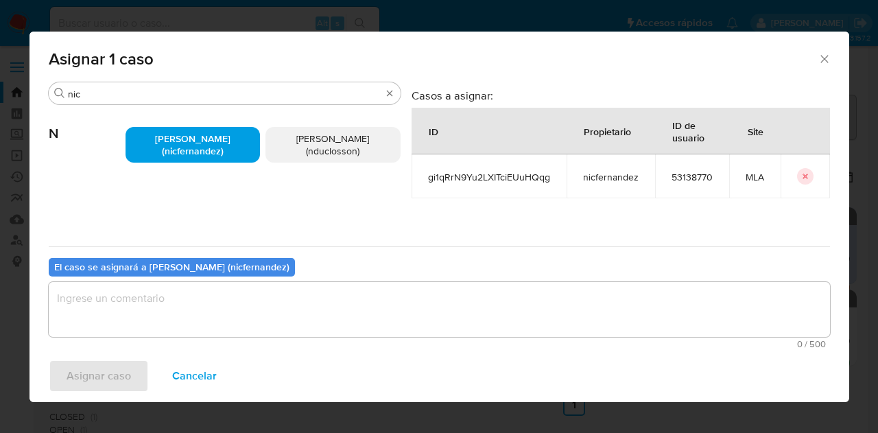
click at [239, 324] on textarea "assign-modal" at bounding box center [439, 309] width 781 height 55
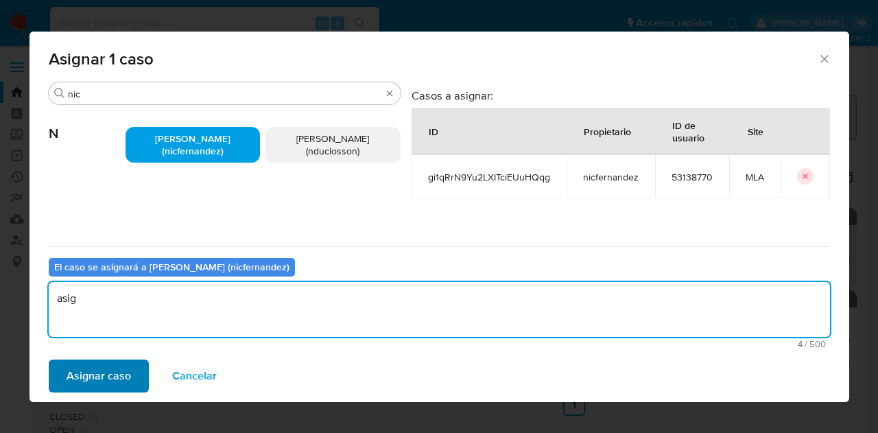
type textarea "asig"
click at [122, 374] on span "Asignar caso" at bounding box center [99, 376] width 64 height 30
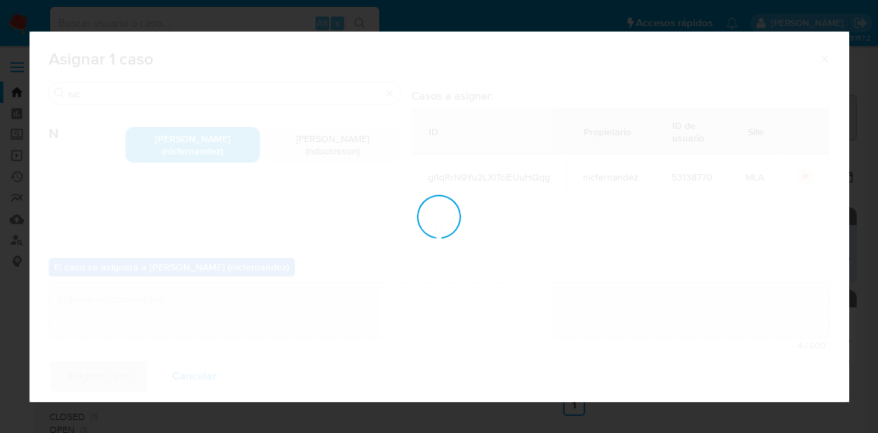
checkbox input "false"
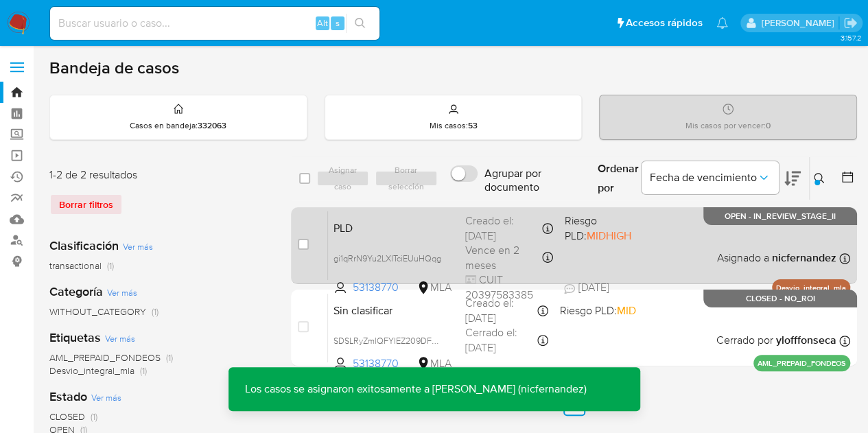
click at [406, 223] on span "PLD" at bounding box center [393, 227] width 121 height 18
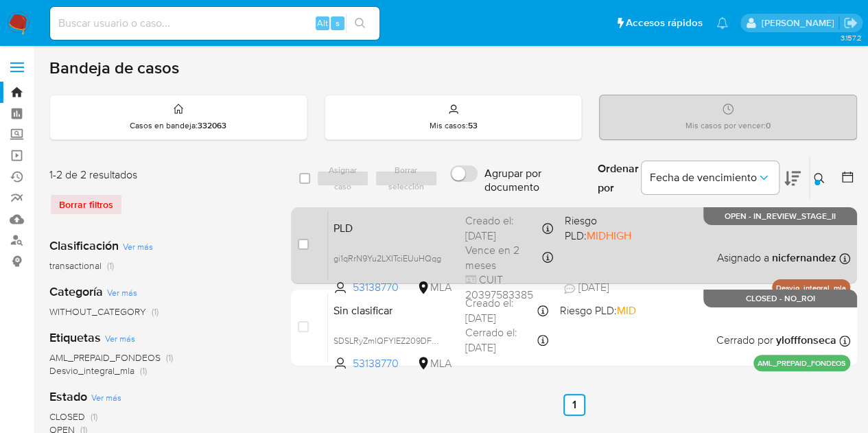
click at [371, 228] on span "PLD" at bounding box center [393, 227] width 121 height 18
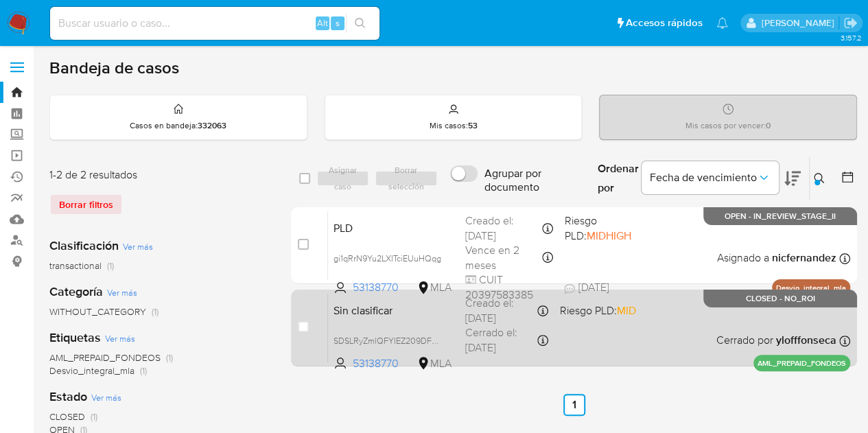
click at [380, 326] on div "Sin clasificar SDSLRyZmlQFYIEZ209DFddtN 53138770 MLA Riesgo PLD: MID Creado el:…" at bounding box center [589, 327] width 522 height 69
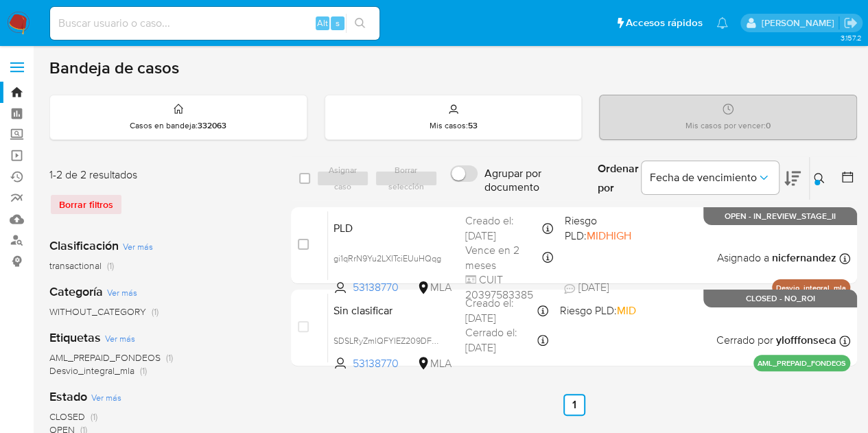
drag, startPoint x: 825, startPoint y: 174, endPoint x: 791, endPoint y: 189, distance: 37.2
click at [825, 175] on button at bounding box center [821, 178] width 23 height 16
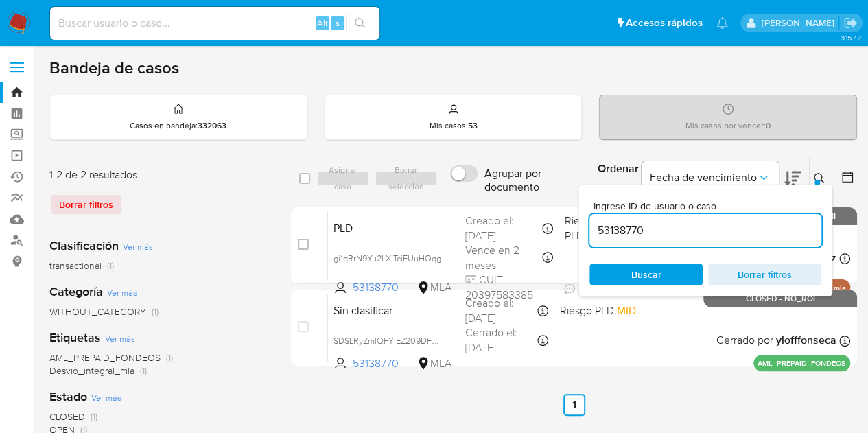
drag, startPoint x: 694, startPoint y: 225, endPoint x: 450, endPoint y: 189, distance: 246.3
click at [450, 189] on div "select-all-cases-checkbox Asignar caso Borrar selección Agrupar por documento O…" at bounding box center [574, 178] width 566 height 45
type input "449302293"
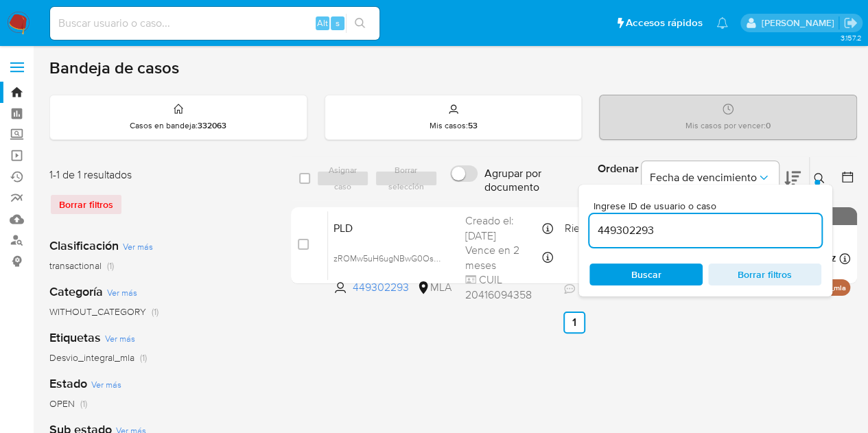
click at [821, 176] on icon at bounding box center [819, 178] width 10 height 10
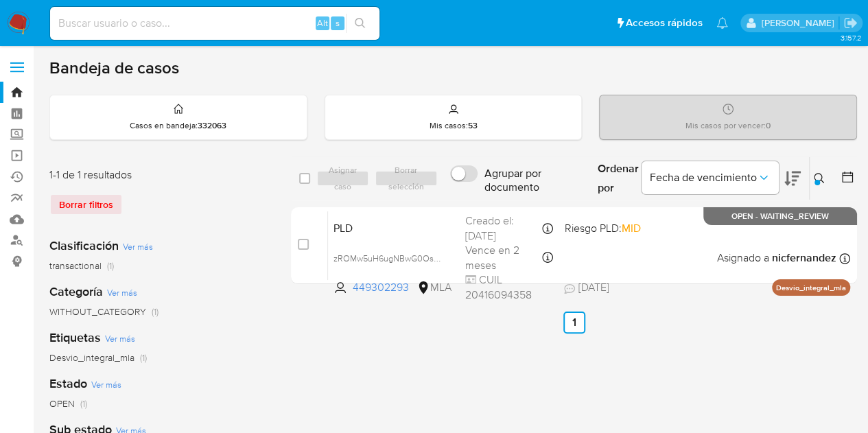
drag, startPoint x: 301, startPoint y: 240, endPoint x: 322, endPoint y: 195, distance: 50.3
click at [301, 240] on input "checkbox" at bounding box center [303, 244] width 11 height 11
checkbox input "true"
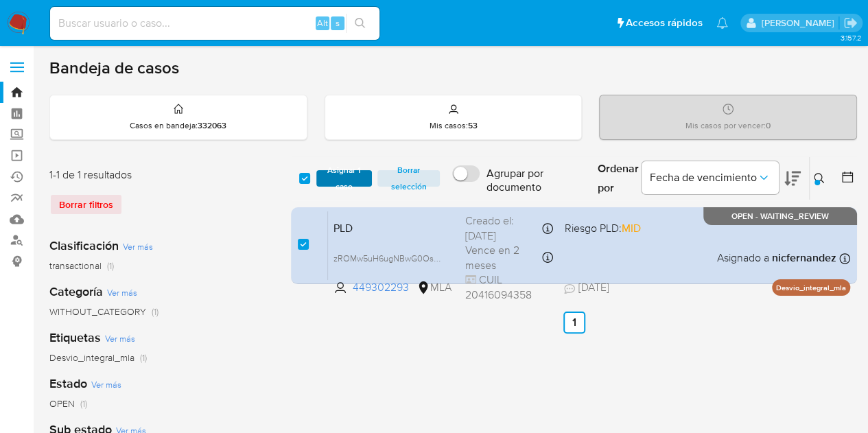
click at [329, 179] on span "Asignar 1 caso" at bounding box center [344, 179] width 43 height 14
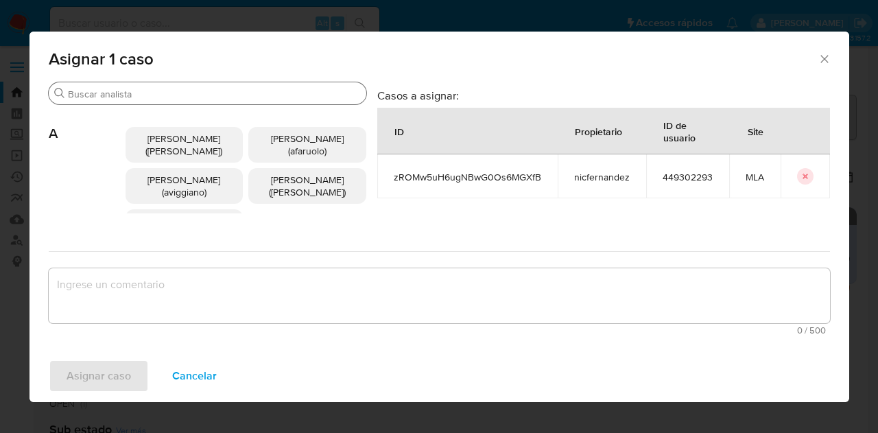
click at [130, 86] on div "Buscar" at bounding box center [208, 93] width 318 height 22
click at [127, 95] on input "Buscar" at bounding box center [214, 94] width 293 height 12
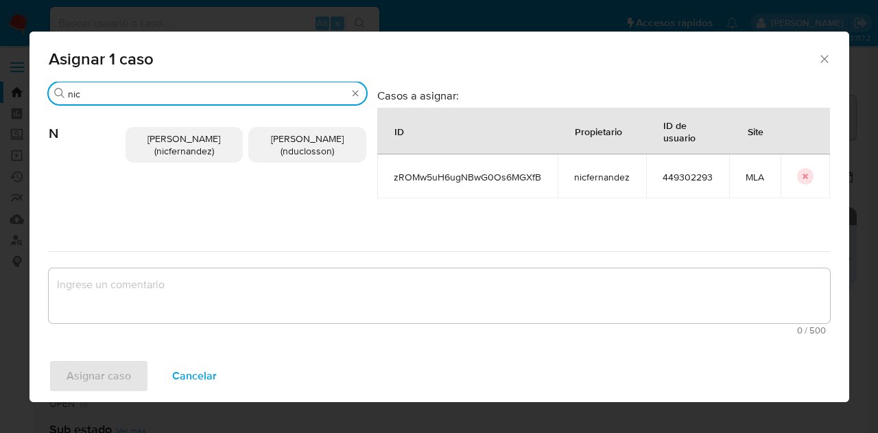
type input "nic"
drag, startPoint x: 166, startPoint y: 141, endPoint x: 223, endPoint y: 250, distance: 123.1
click at [169, 144] on span "Nicolas Fernandez Allen (nicfernandez)" at bounding box center [184, 145] width 73 height 26
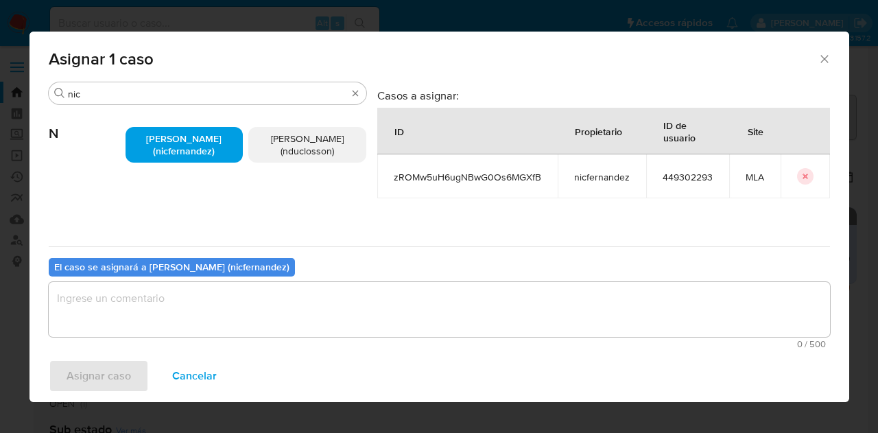
click at [240, 311] on textarea "assign-modal" at bounding box center [439, 309] width 781 height 55
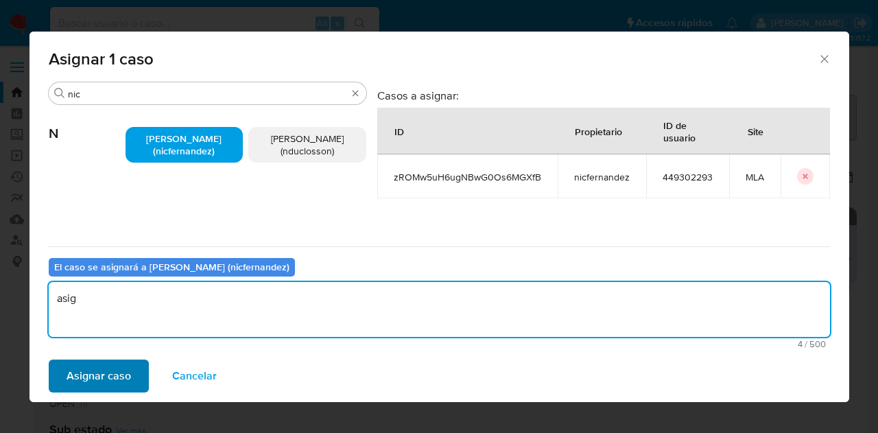
type textarea "asig"
click at [113, 373] on span "Asignar caso" at bounding box center [99, 376] width 64 height 30
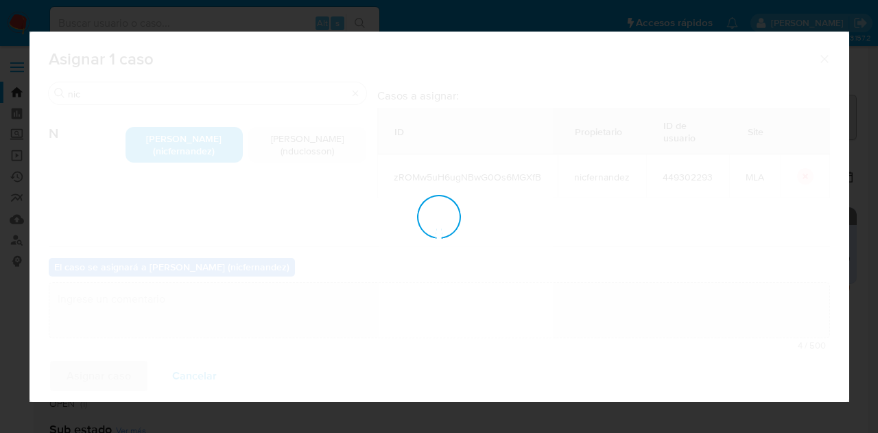
checkbox input "false"
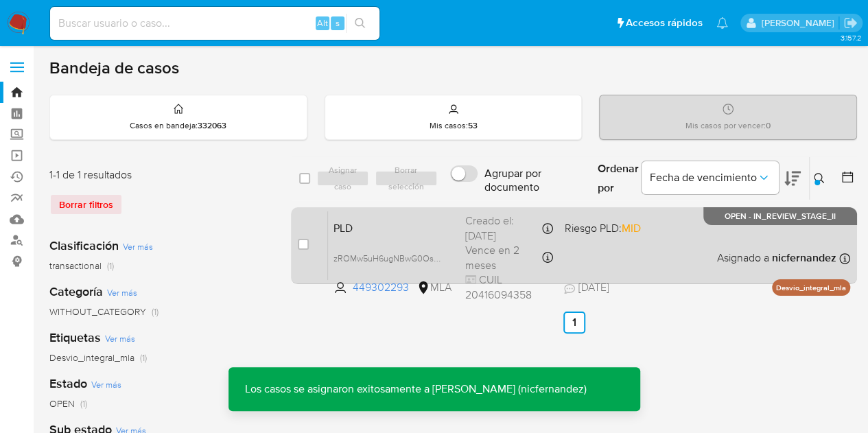
click at [349, 213] on div "PLD zROMw5uH6ugNBwG0Os6MGXfB 449302293 MLA Riesgo PLD: MID Creado el: 12/08/202…" at bounding box center [589, 245] width 522 height 69
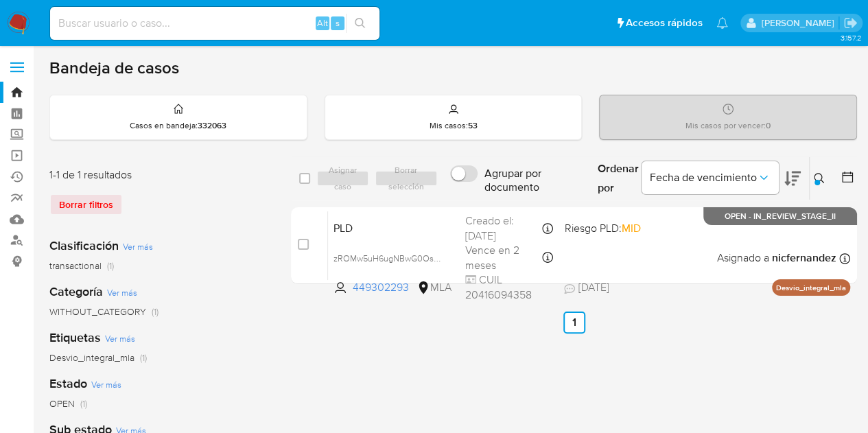
click at [816, 173] on icon at bounding box center [819, 178] width 10 height 10
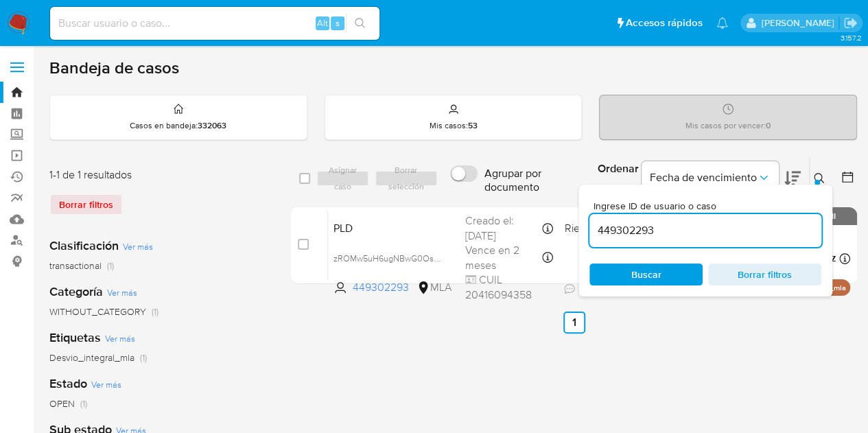
drag, startPoint x: 718, startPoint y: 228, endPoint x: 480, endPoint y: 200, distance: 239.7
click at [480, 200] on div "select-all-cases-checkbox Asignar caso Borrar selección Agrupar por documento O…" at bounding box center [574, 222] width 566 height 133
type input "253701931"
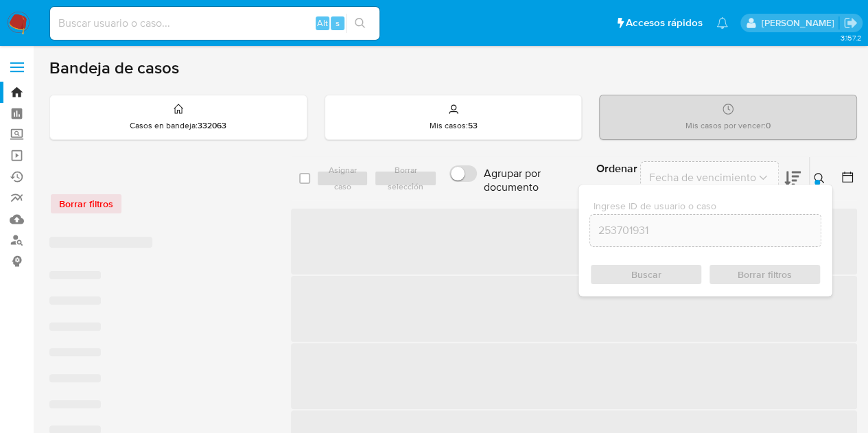
click at [819, 181] on div at bounding box center [816, 182] width 5 height 5
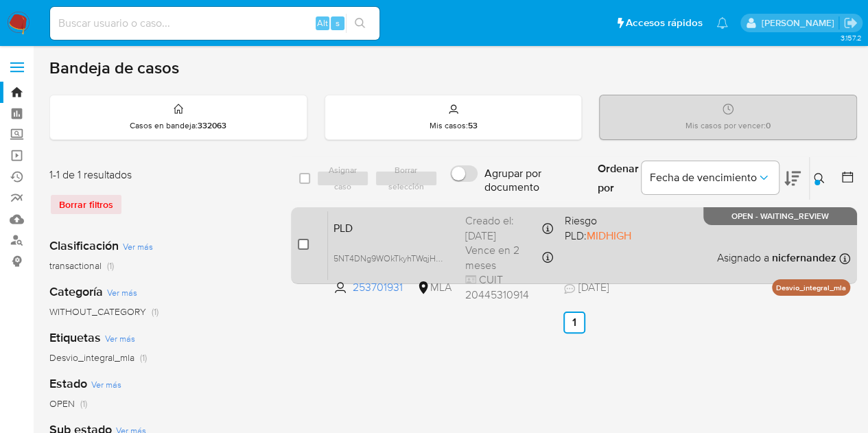
click at [302, 246] on input "checkbox" at bounding box center [303, 244] width 11 height 11
checkbox input "true"
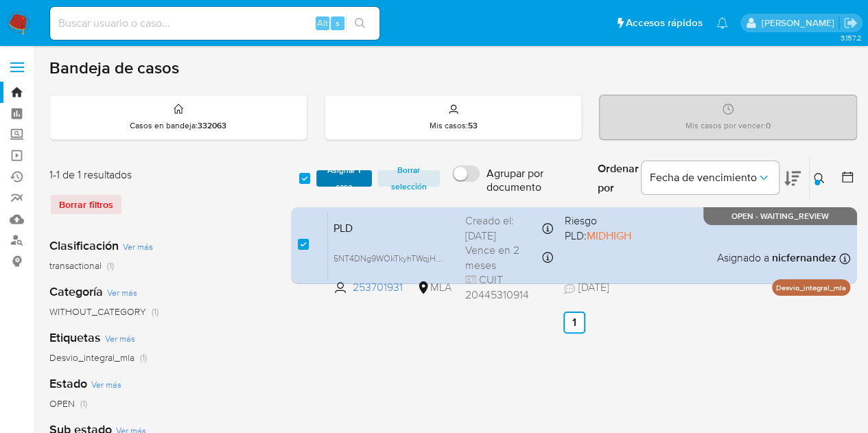
click at [339, 178] on span "Asignar 1 caso" at bounding box center [344, 179] width 43 height 14
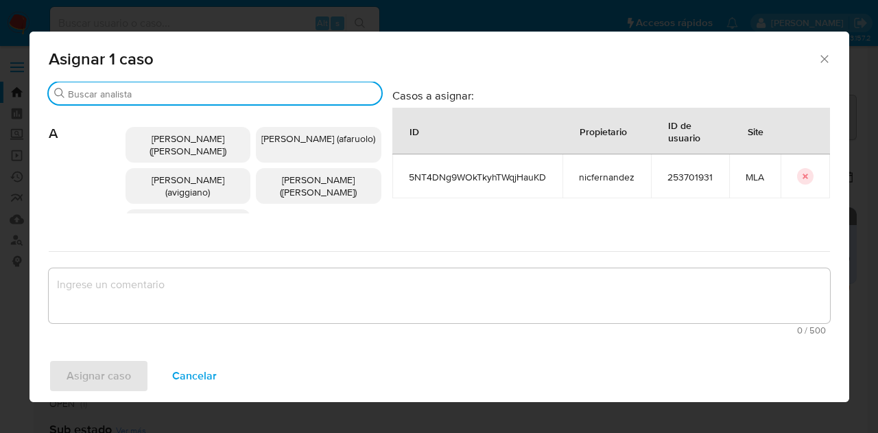
click at [163, 99] on input "Buscar" at bounding box center [222, 94] width 308 height 12
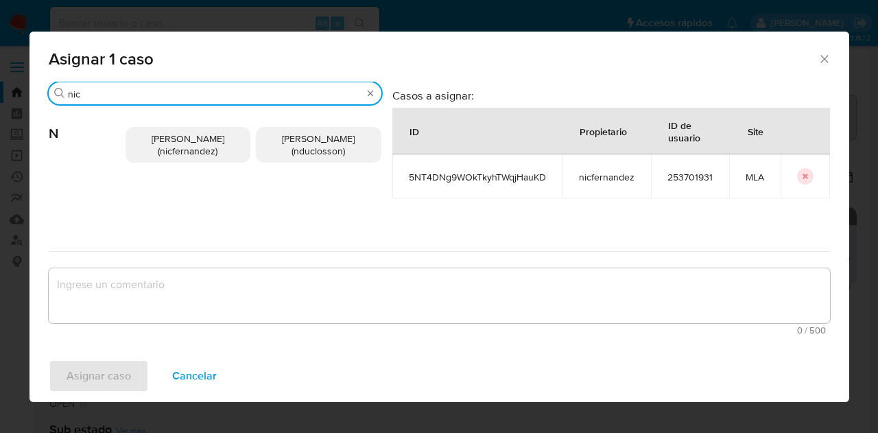
type input "nic"
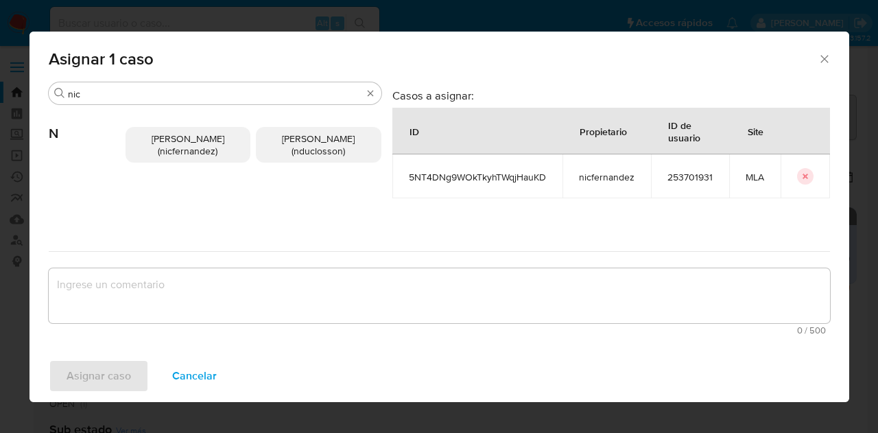
click at [176, 149] on span "Nicolas Fernandez Allen (nicfernandez)" at bounding box center [188, 145] width 73 height 26
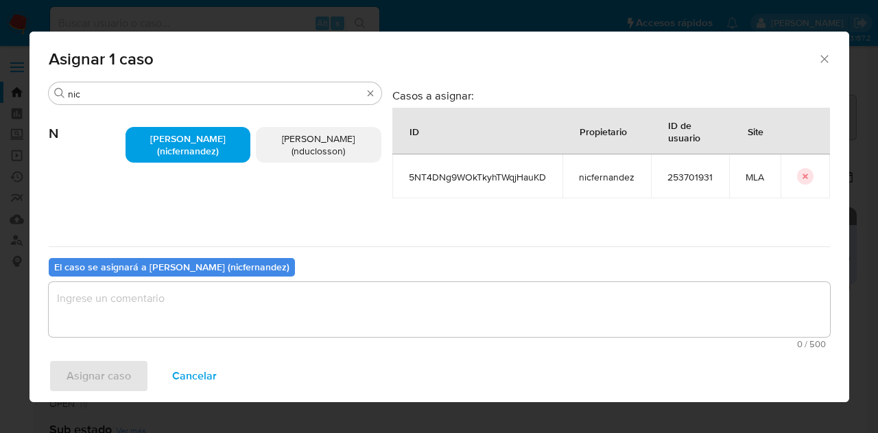
click at [225, 312] on textarea "assign-modal" at bounding box center [439, 309] width 781 height 55
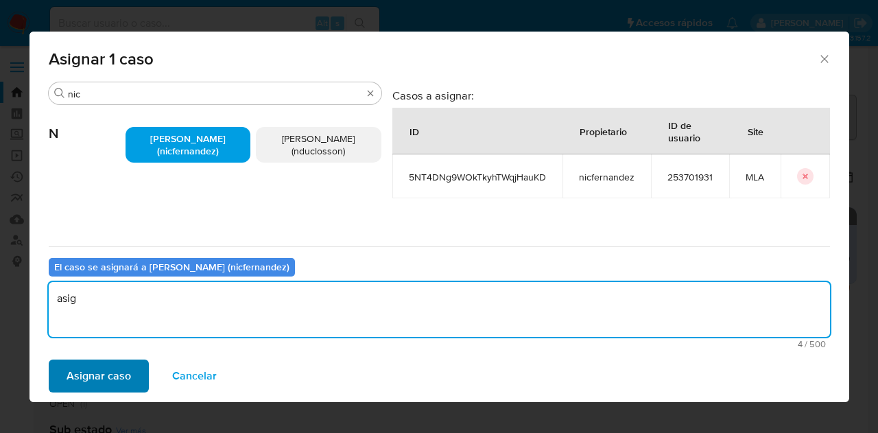
type textarea "asig"
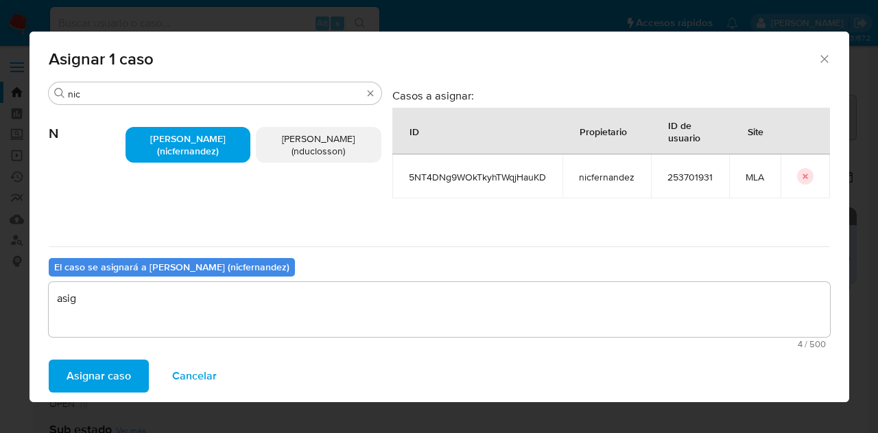
click at [86, 372] on span "Asignar caso" at bounding box center [99, 376] width 64 height 30
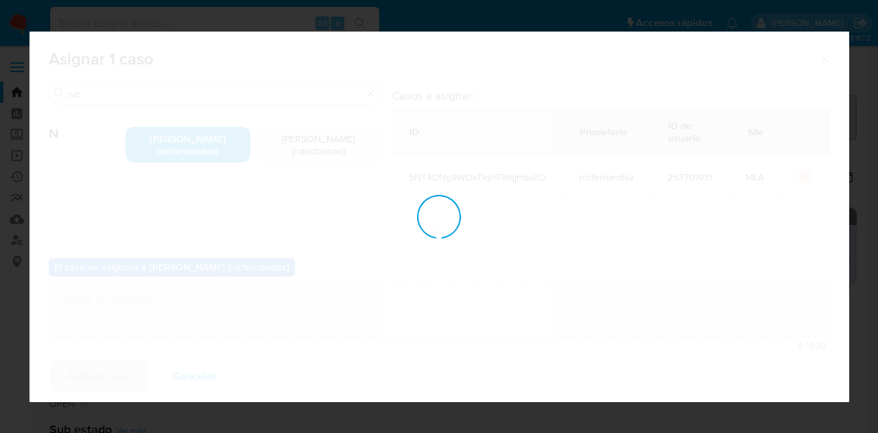
checkbox input "false"
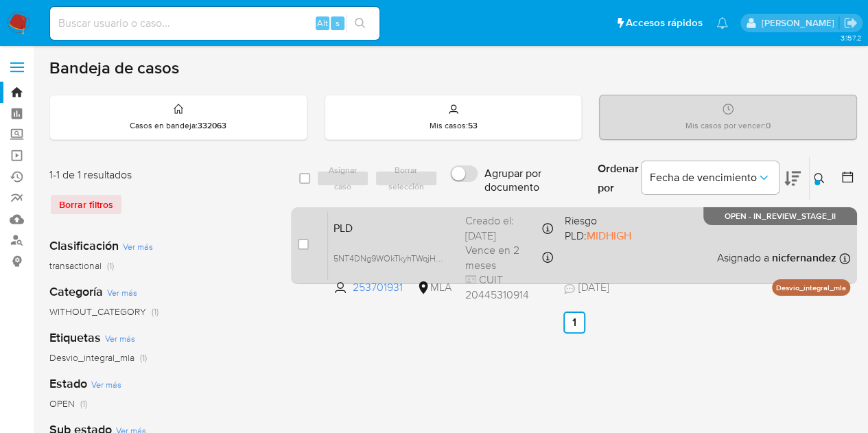
click at [395, 222] on span "PLD" at bounding box center [393, 227] width 121 height 18
click at [351, 234] on span "PLD" at bounding box center [393, 227] width 121 height 18
click at [381, 230] on span "PLD" at bounding box center [393, 227] width 121 height 18
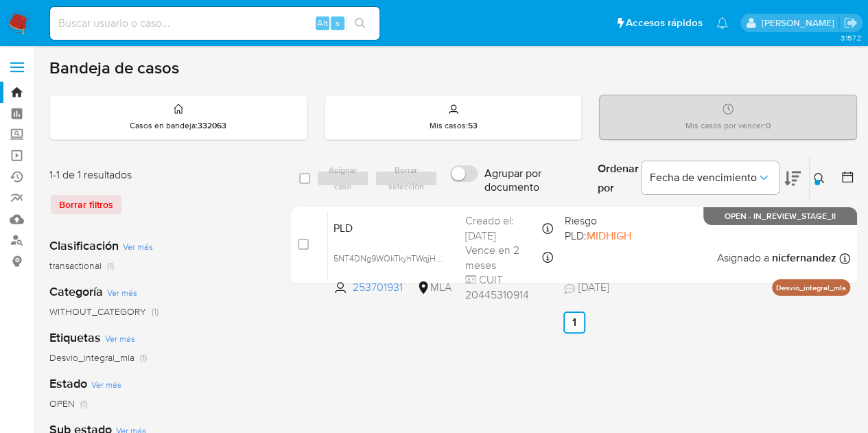
click at [808, 183] on div "Ordenar por Fecha de vencimiento" at bounding box center [698, 178] width 222 height 43
drag, startPoint x: 815, startPoint y: 176, endPoint x: 788, endPoint y: 209, distance: 42.4
click at [814, 178] on icon at bounding box center [819, 178] width 11 height 11
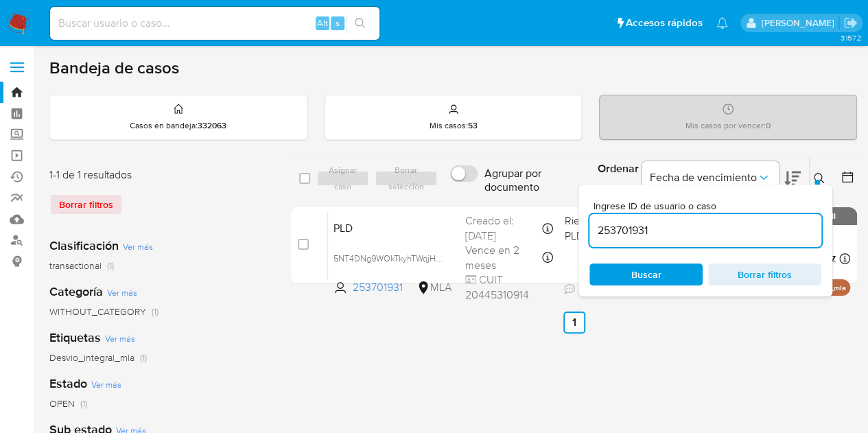
click at [652, 288] on div "Ingrese ID de usuario o caso 253701931 Buscar Borrar filtros" at bounding box center [705, 241] width 254 height 112
click at [653, 276] on span "Buscar" at bounding box center [646, 274] width 30 height 22
click at [819, 174] on icon at bounding box center [819, 178] width 11 height 11
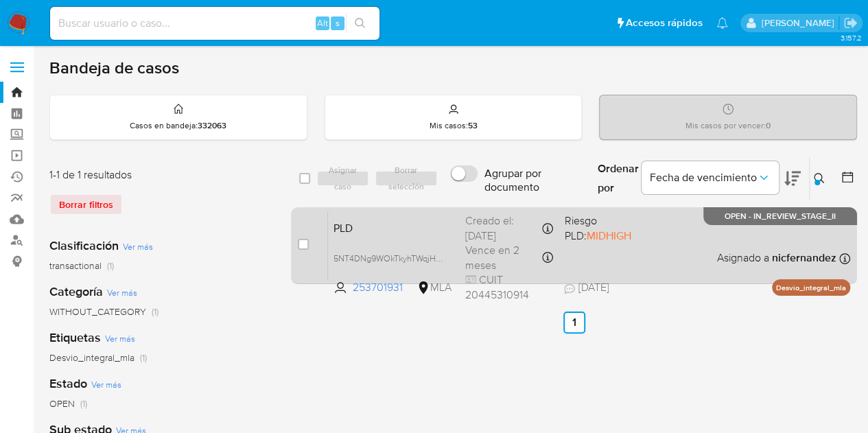
click at [435, 231] on span "PLD" at bounding box center [393, 227] width 121 height 18
click at [538, 227] on div "Creado el: 12/08/2025 Creado el: 12/08/2025 12:11:59" at bounding box center [509, 228] width 88 height 30
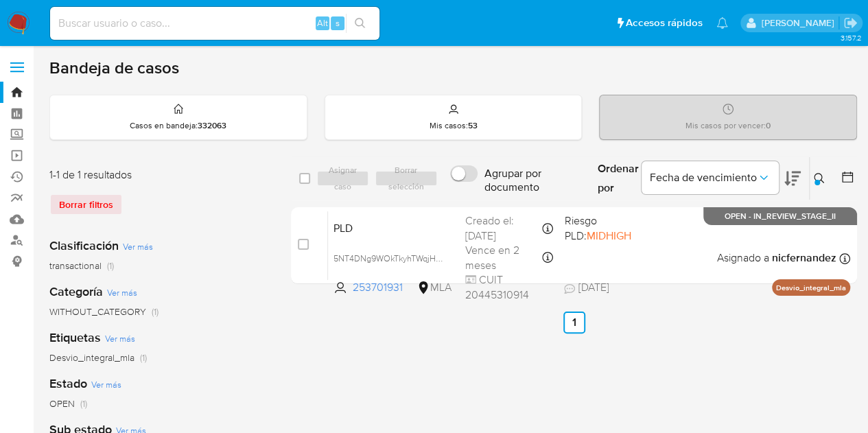
click at [822, 181] on icon at bounding box center [819, 178] width 11 height 11
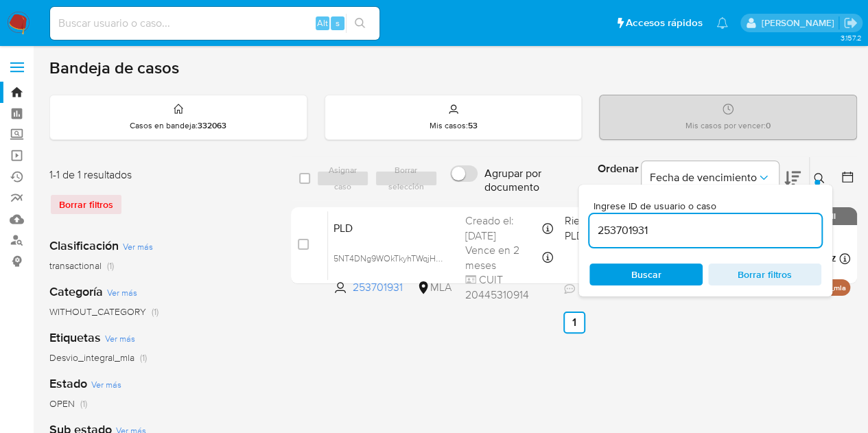
drag, startPoint x: 707, startPoint y: 232, endPoint x: 451, endPoint y: 193, distance: 259.5
click at [453, 193] on div "select-all-cases-checkbox Asignar caso Borrar selección Agrupar por documento O…" at bounding box center [574, 178] width 566 height 45
type input "1223934268"
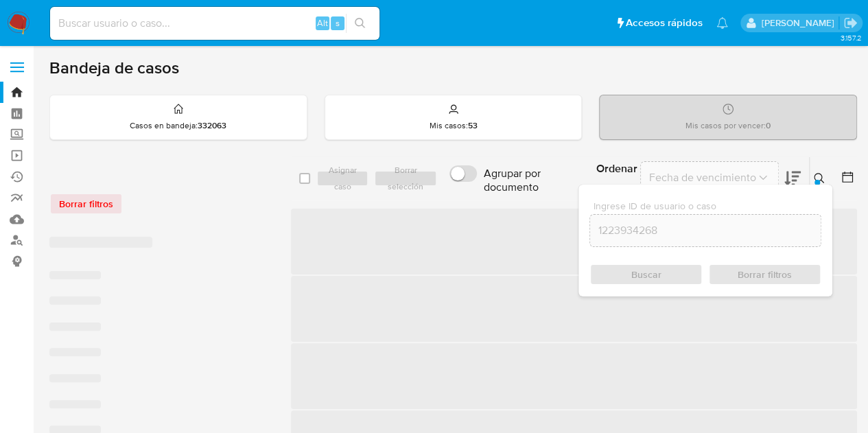
click at [814, 177] on icon at bounding box center [819, 178] width 10 height 10
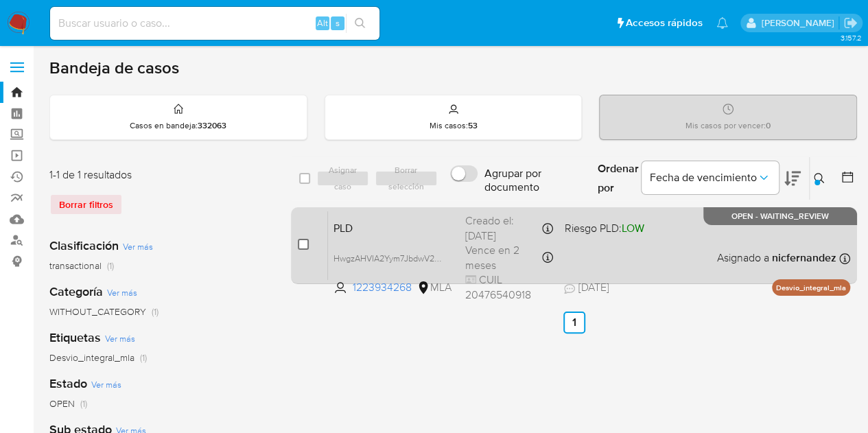
click at [304, 243] on input "checkbox" at bounding box center [303, 244] width 11 height 11
checkbox input "true"
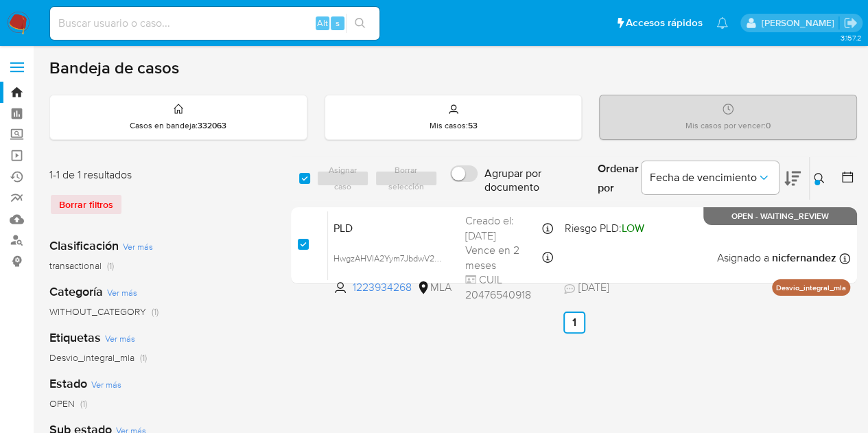
checkbox input "true"
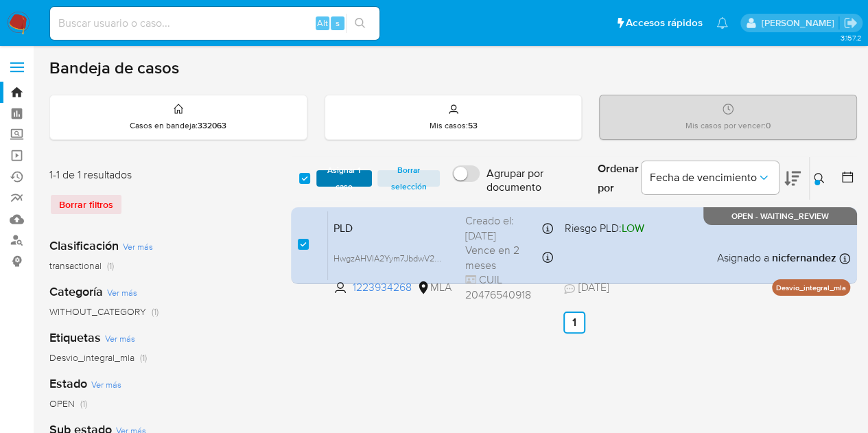
click at [347, 175] on span "Asignar 1 caso" at bounding box center [344, 179] width 43 height 14
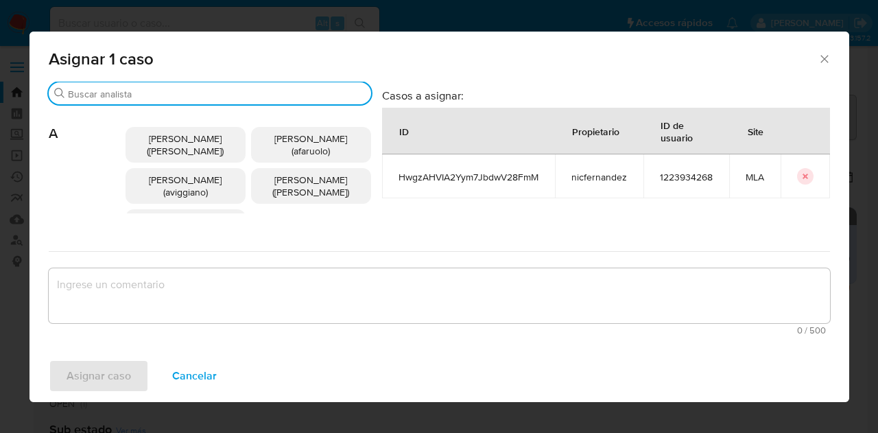
click at [157, 98] on input "Buscar" at bounding box center [217, 94] width 298 height 12
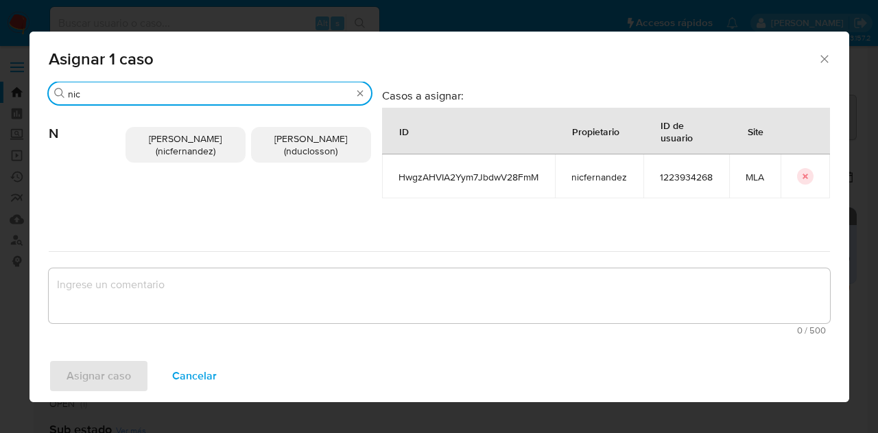
type input "nic"
click at [165, 148] on span "Nicolas Fernandez Allen (nicfernandez)" at bounding box center [185, 145] width 73 height 26
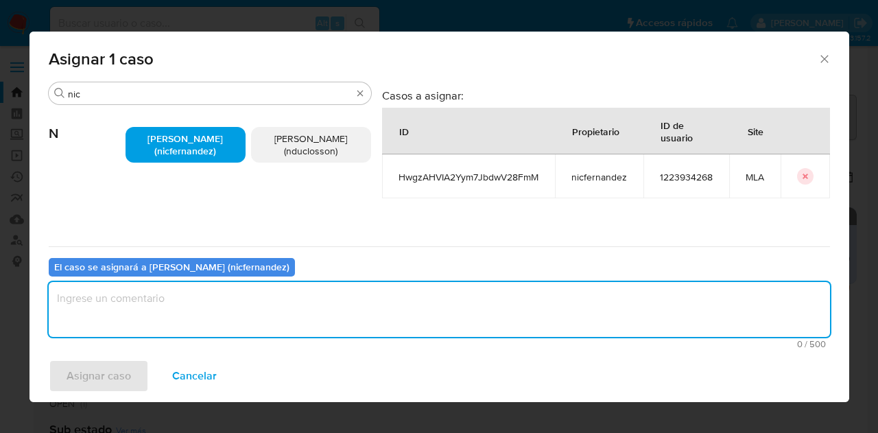
click at [224, 309] on textarea "assign-modal" at bounding box center [439, 309] width 781 height 55
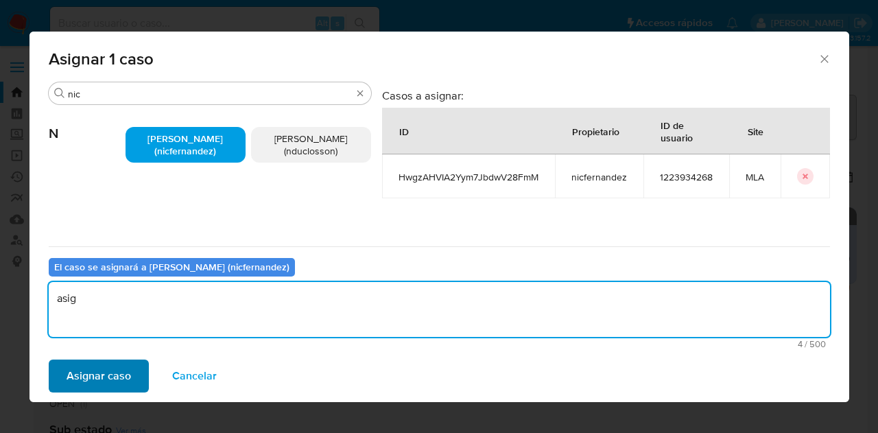
type textarea "asig"
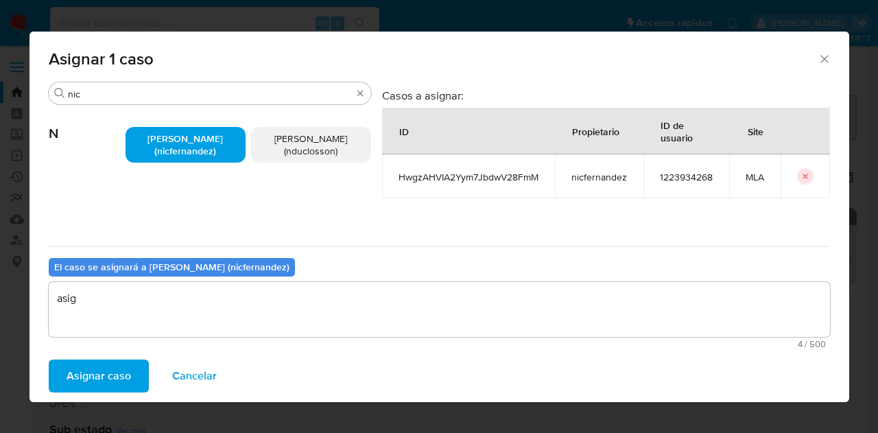
click at [110, 376] on span "Asignar caso" at bounding box center [99, 376] width 64 height 30
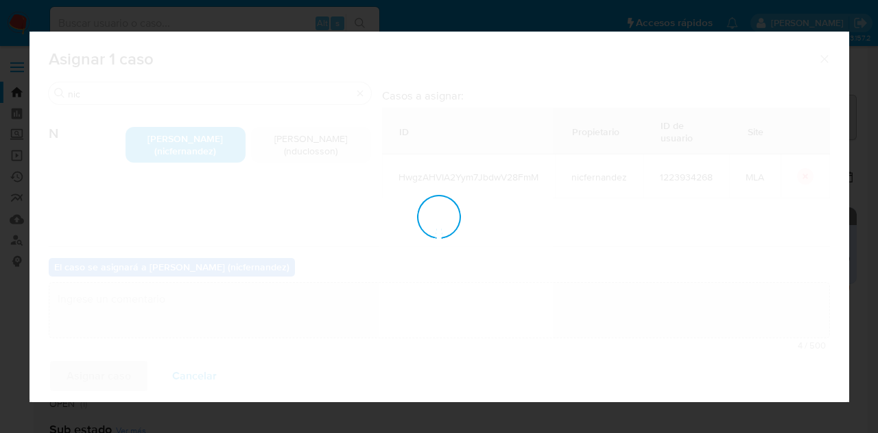
checkbox input "false"
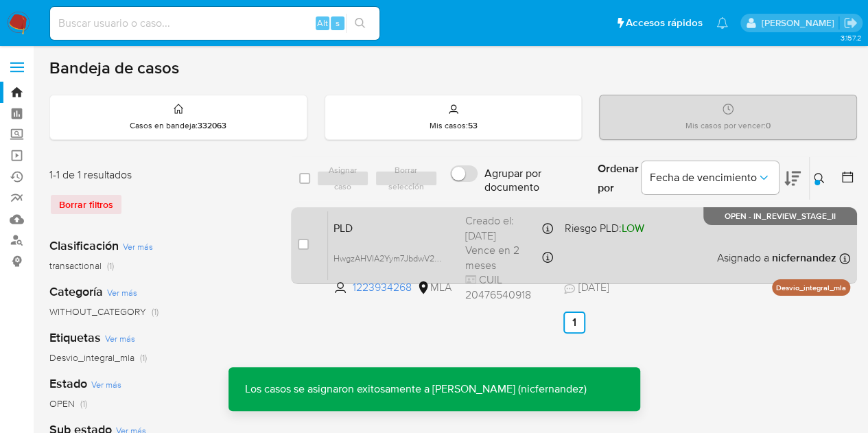
click at [423, 235] on div "PLD HwgzAHVIA2Yym7JbdwV28FmM 1223934268 MLA Riesgo PLD: LOW Creado el: 12/08/20…" at bounding box center [589, 245] width 522 height 69
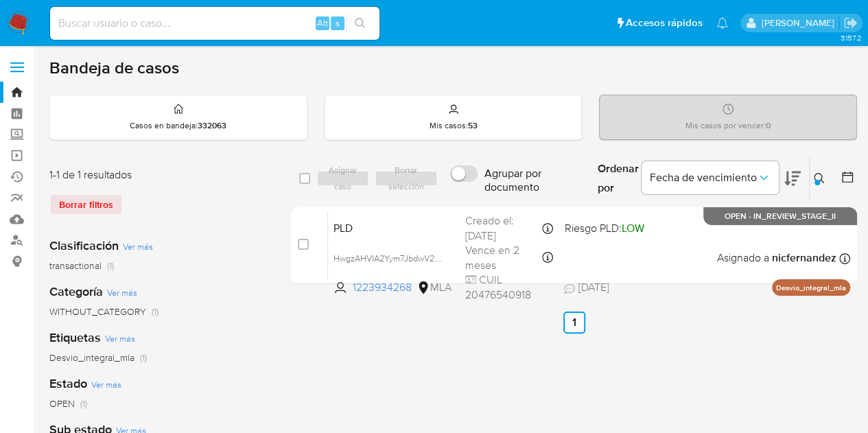
drag, startPoint x: 818, startPoint y: 176, endPoint x: 795, endPoint y: 193, distance: 28.6
click at [817, 176] on icon at bounding box center [819, 178] width 11 height 11
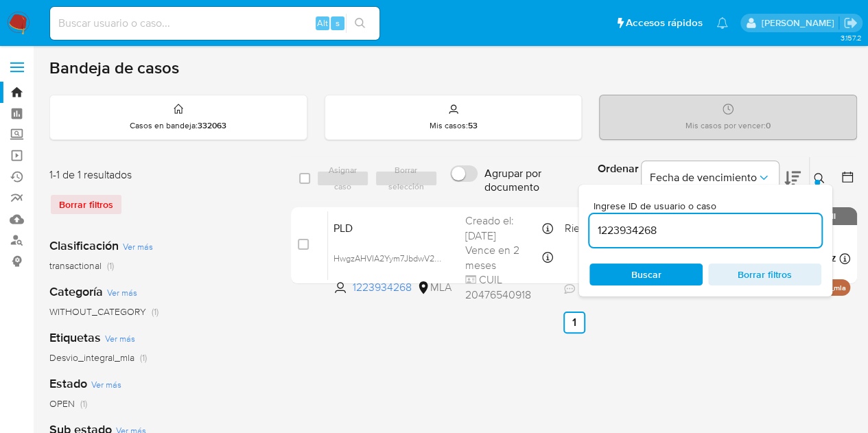
click at [653, 285] on div "Ingrese ID de usuario o caso 1223934268 Buscar Borrar filtros" at bounding box center [705, 241] width 254 height 112
click at [655, 270] on span "Buscar" at bounding box center [646, 274] width 30 height 22
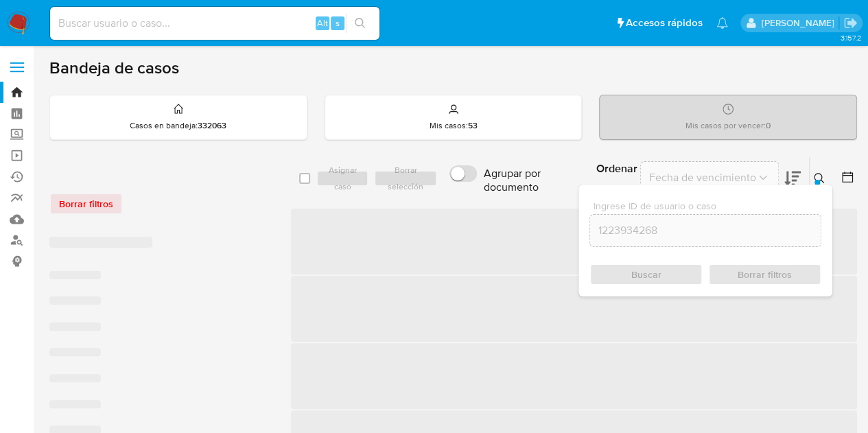
click at [822, 178] on icon at bounding box center [819, 178] width 11 height 11
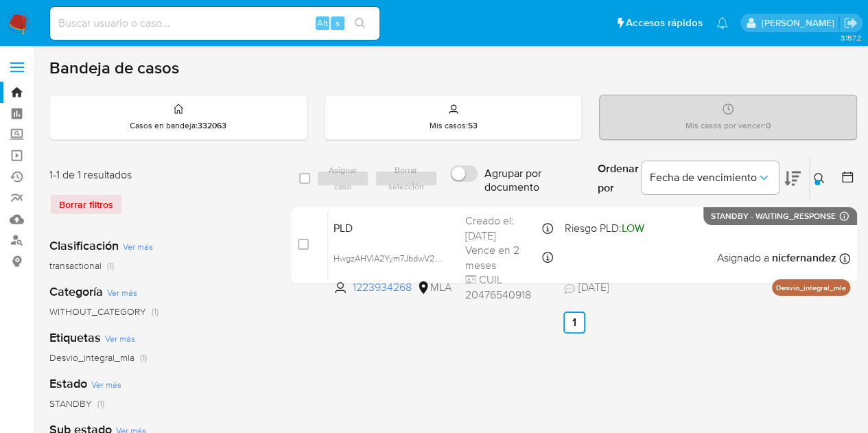
click at [822, 170] on button at bounding box center [821, 178] width 23 height 16
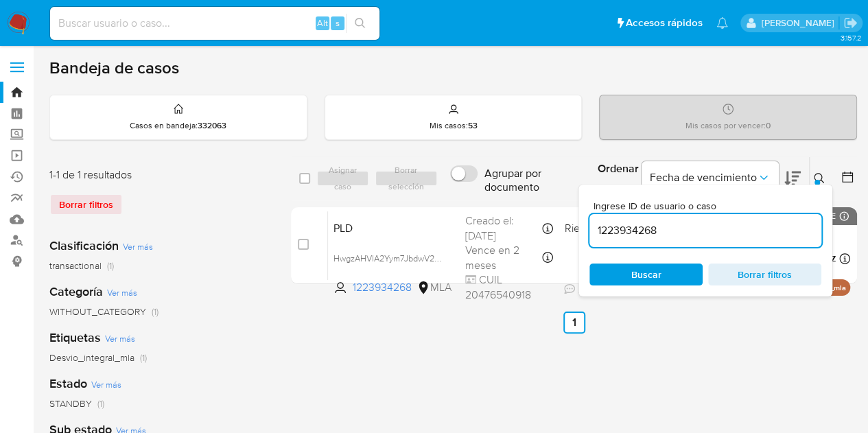
drag, startPoint x: 703, startPoint y: 234, endPoint x: 626, endPoint y: 211, distance: 80.3
click at [497, 202] on div "select-all-cases-checkbox Asignar caso Borrar selección Agrupar por documento O…" at bounding box center [574, 222] width 566 height 133
type input "30967720"
click at [819, 176] on icon at bounding box center [819, 178] width 11 height 11
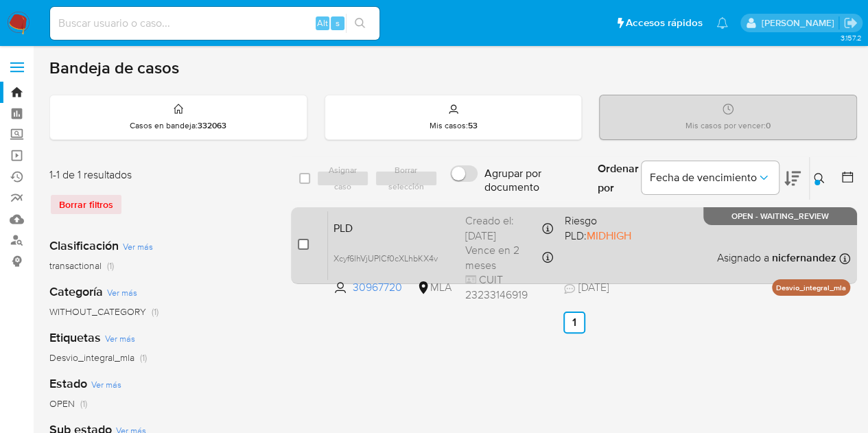
drag, startPoint x: 305, startPoint y: 244, endPoint x: 334, endPoint y: 215, distance: 41.2
click at [305, 245] on input "checkbox" at bounding box center [303, 244] width 11 height 11
checkbox input "true"
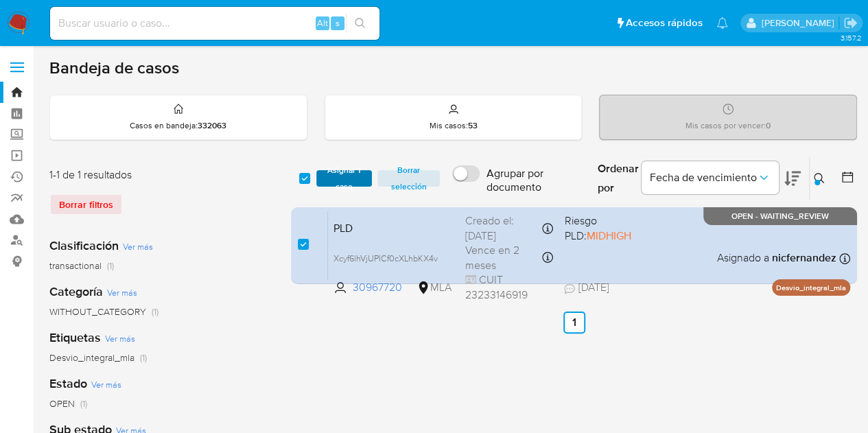
click at [340, 185] on span "Asignar 1 caso" at bounding box center [344, 179] width 43 height 14
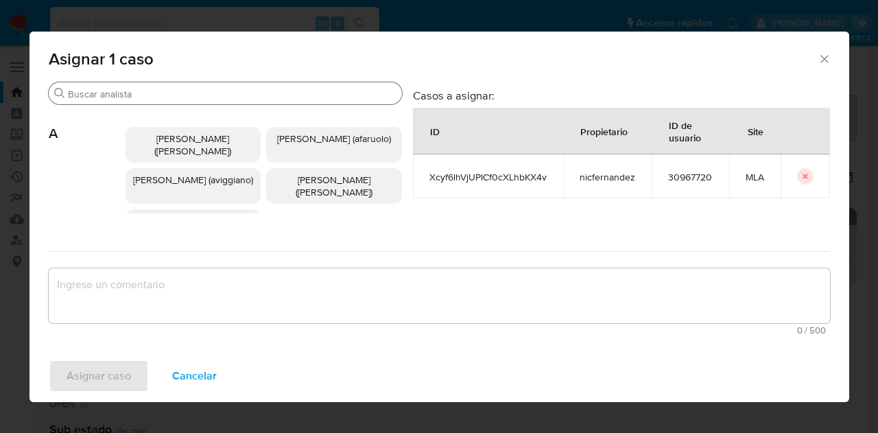
click at [181, 95] on input "Buscar" at bounding box center [232, 94] width 329 height 12
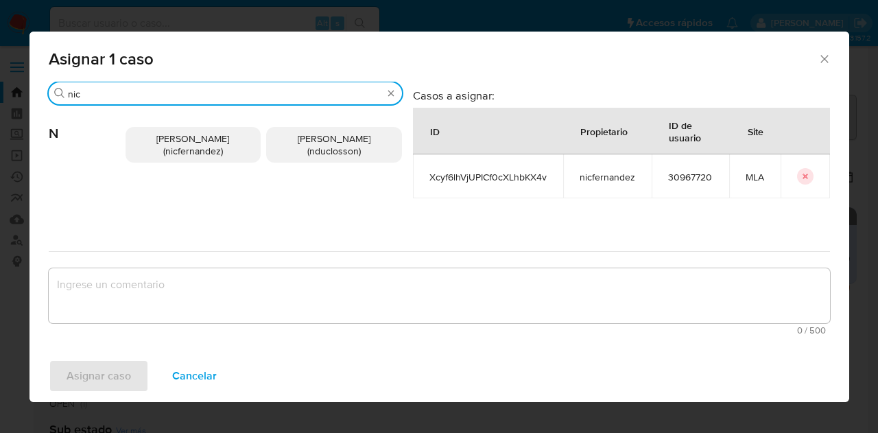
type input "nic"
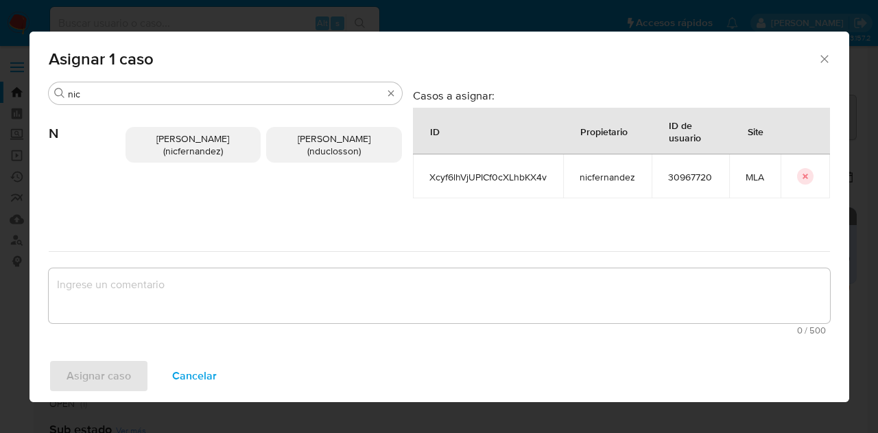
drag, startPoint x: 144, startPoint y: 134, endPoint x: 203, endPoint y: 239, distance: 121.0
click at [156, 134] on span "Nicolas Fernandez Allen (nicfernandez)" at bounding box center [192, 145] width 73 height 26
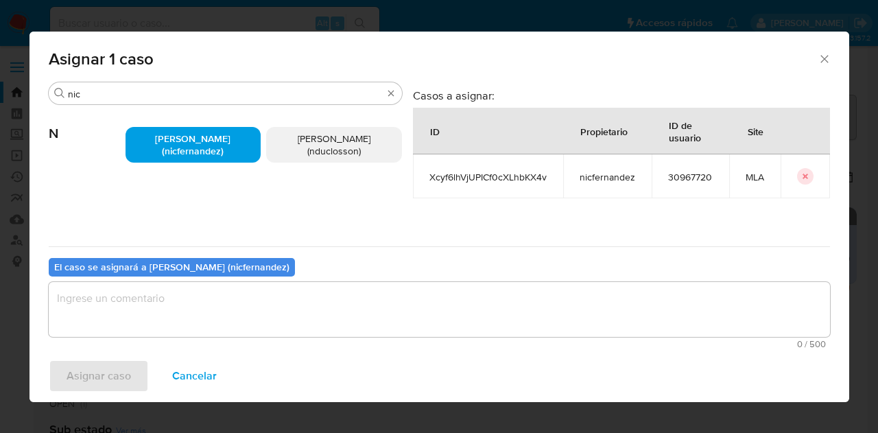
click at [232, 322] on textarea "assign-modal" at bounding box center [439, 309] width 781 height 55
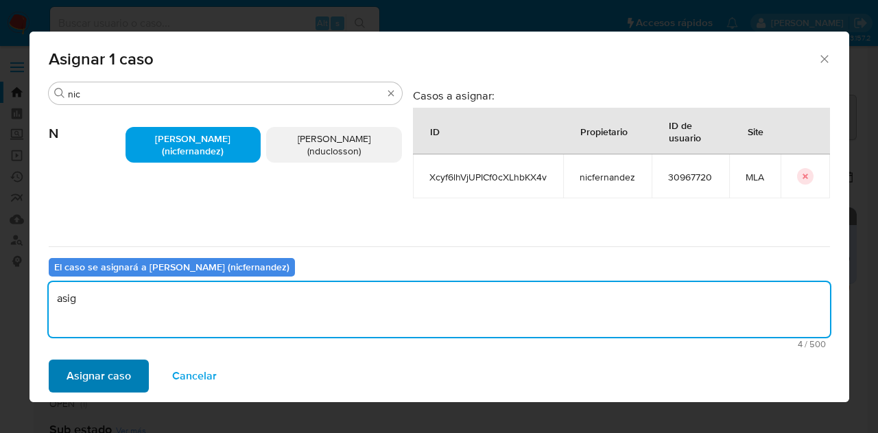
type textarea "asig"
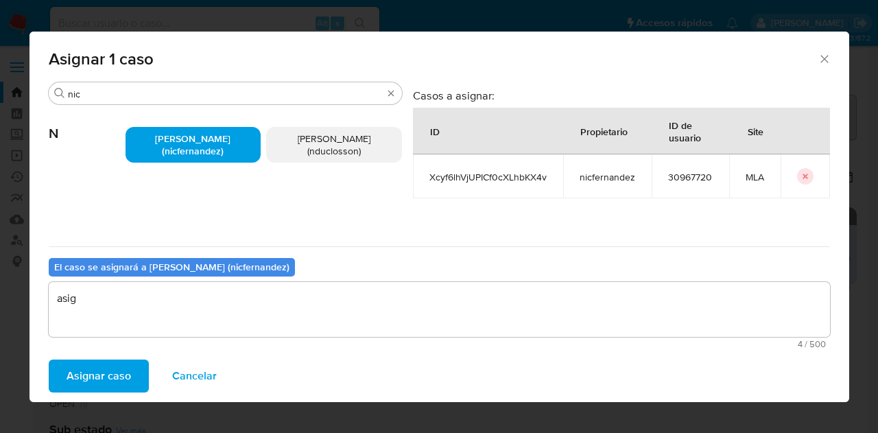
click at [120, 371] on span "Asignar caso" at bounding box center [99, 376] width 64 height 30
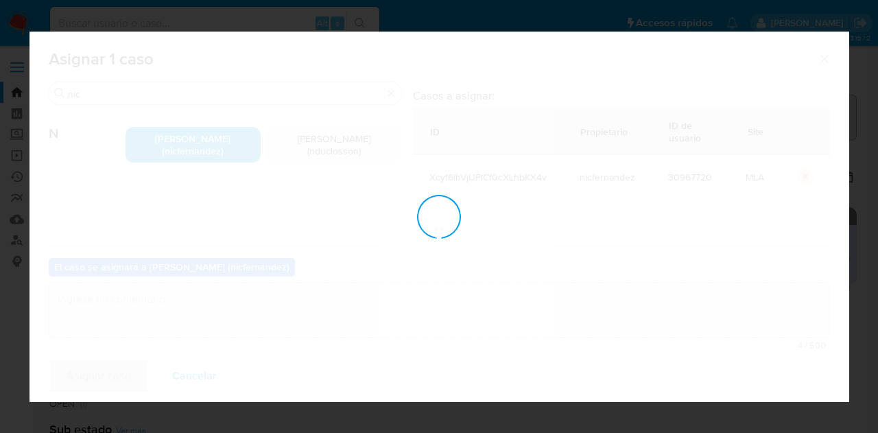
checkbox input "false"
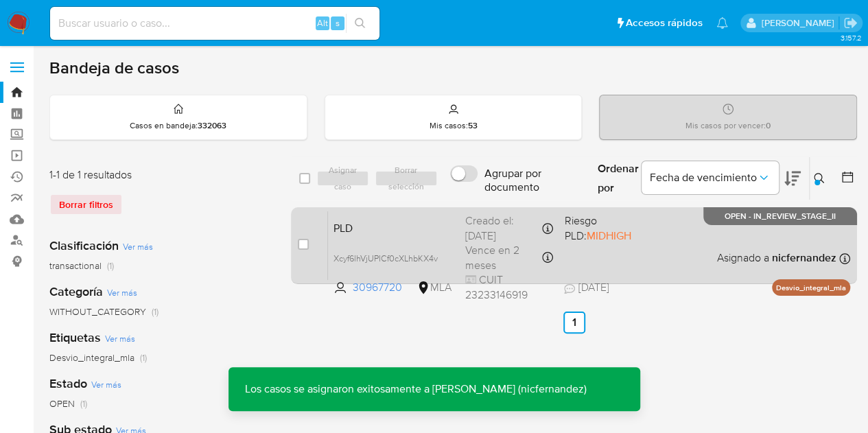
click at [372, 225] on span "PLD" at bounding box center [393, 227] width 121 height 18
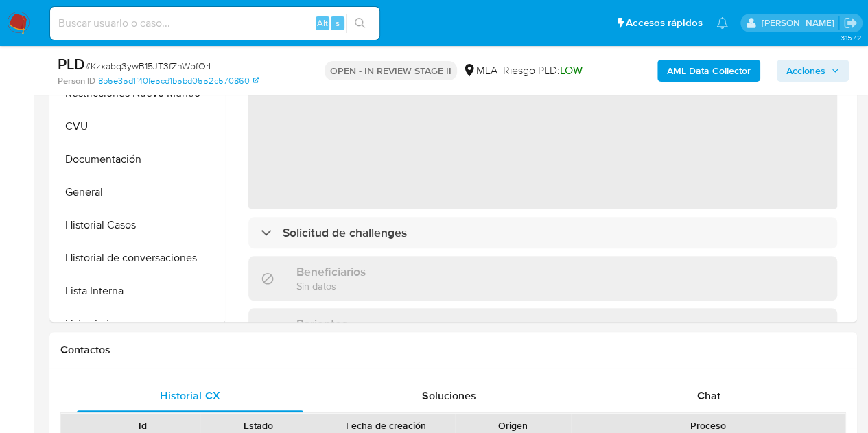
scroll to position [338, 0]
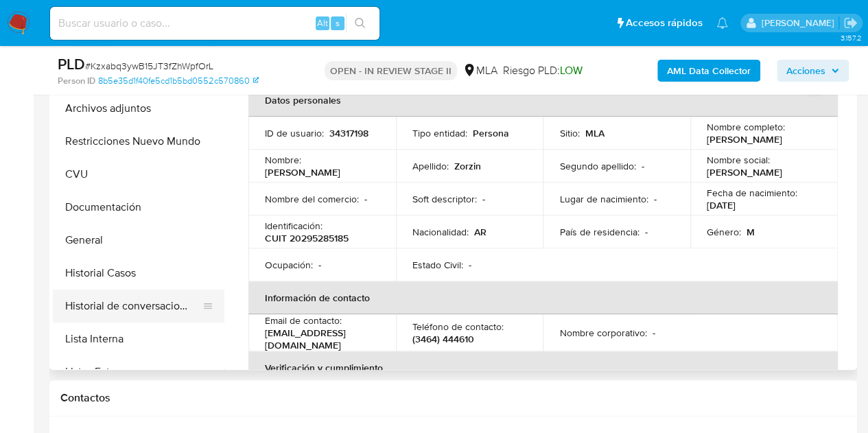
click at [125, 294] on button "Historial de conversaciones" at bounding box center [133, 306] width 161 height 33
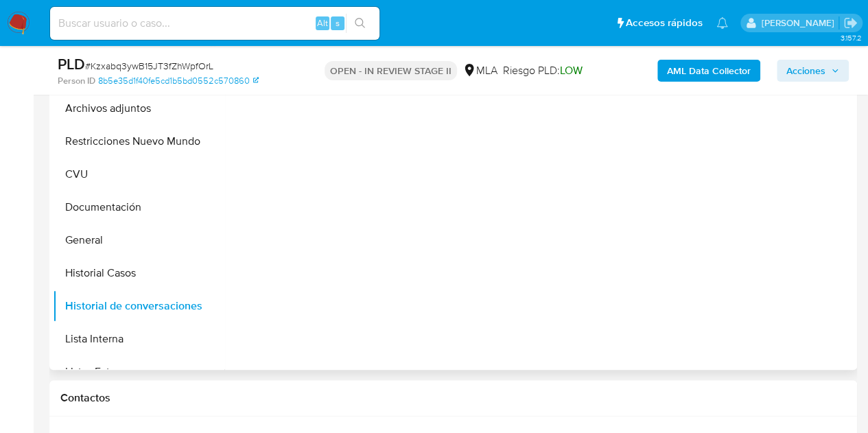
select select "10"
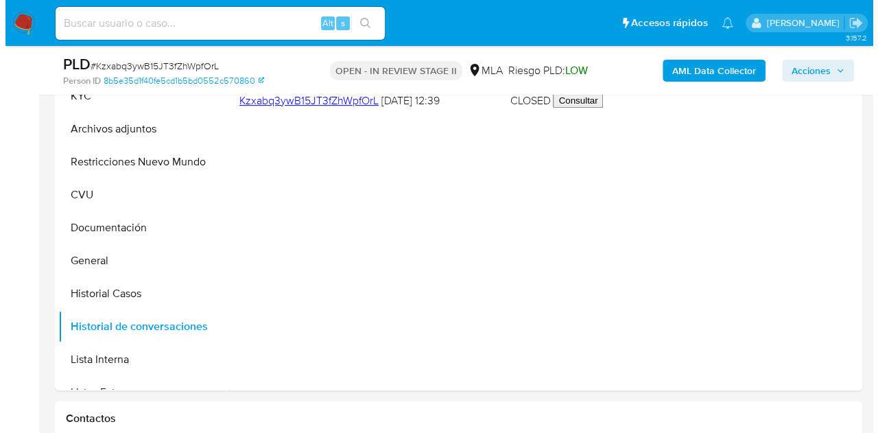
scroll to position [305, 0]
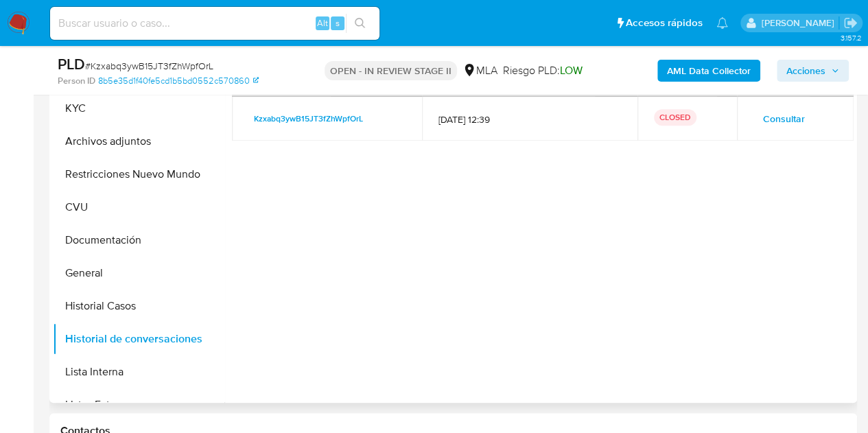
click at [773, 120] on span "Consultar" at bounding box center [784, 118] width 42 height 19
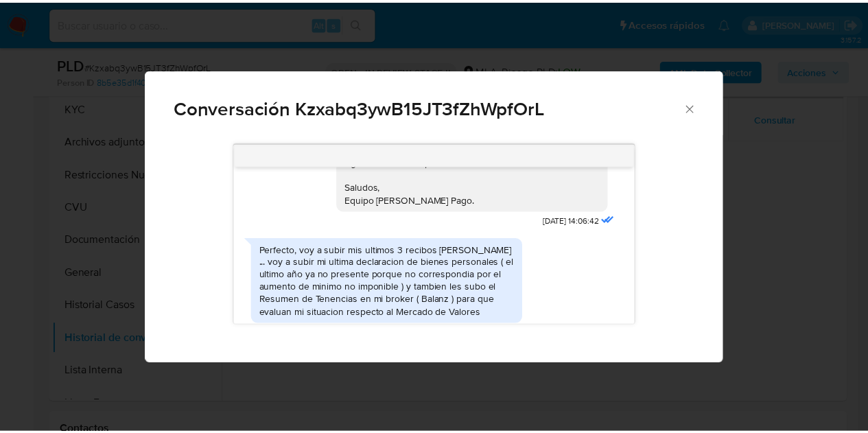
scroll to position [1334, 0]
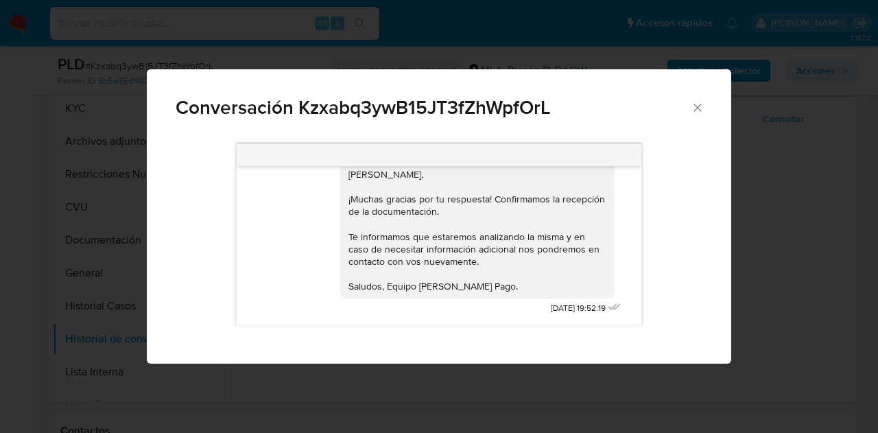
click at [698, 104] on icon "Cerrar" at bounding box center [698, 108] width 14 height 14
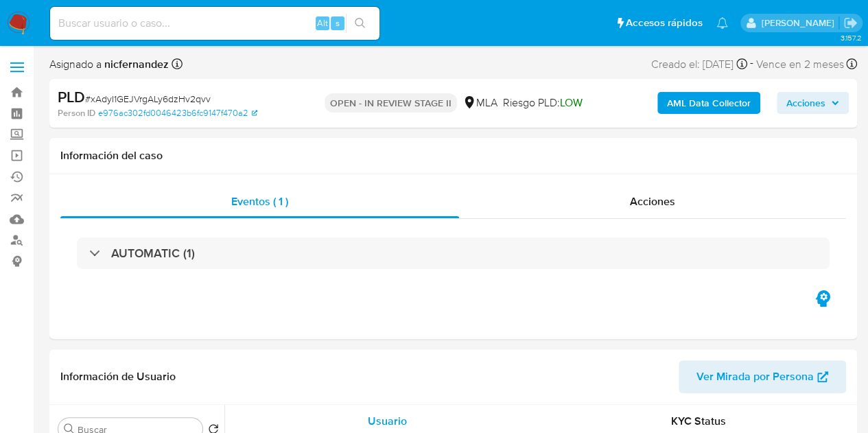
select select "10"
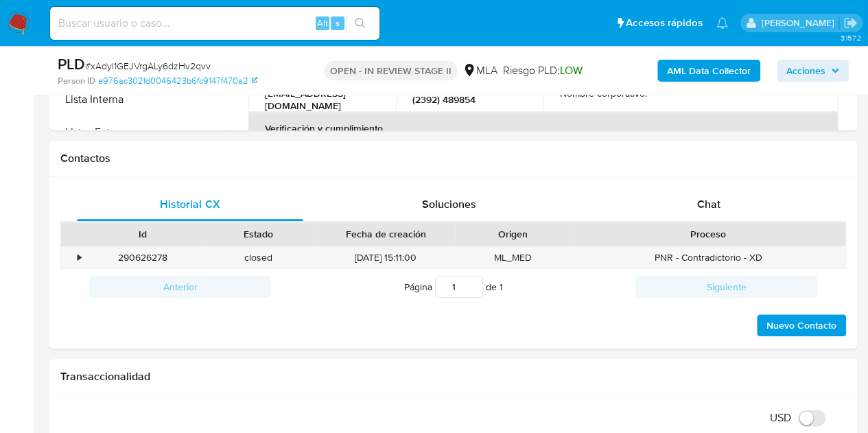
scroll to position [598, 0]
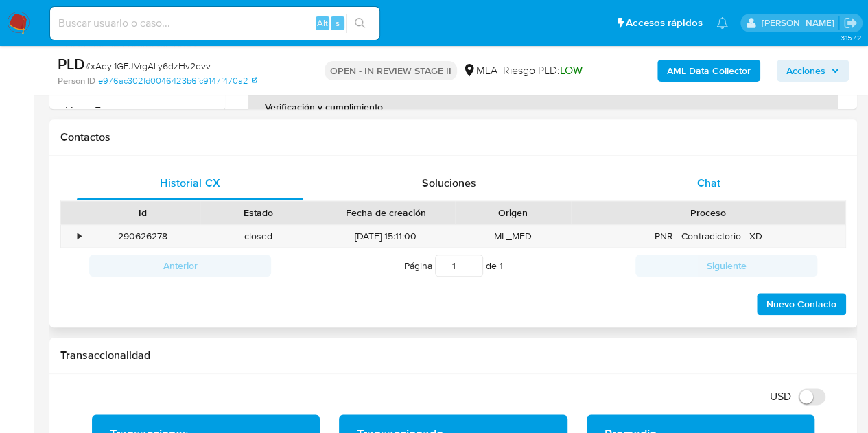
click at [697, 189] on span "Chat" at bounding box center [708, 183] width 23 height 16
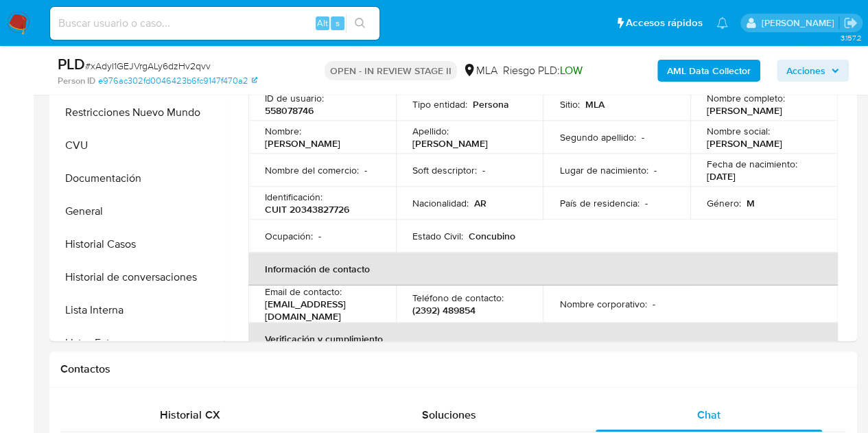
scroll to position [320, 0]
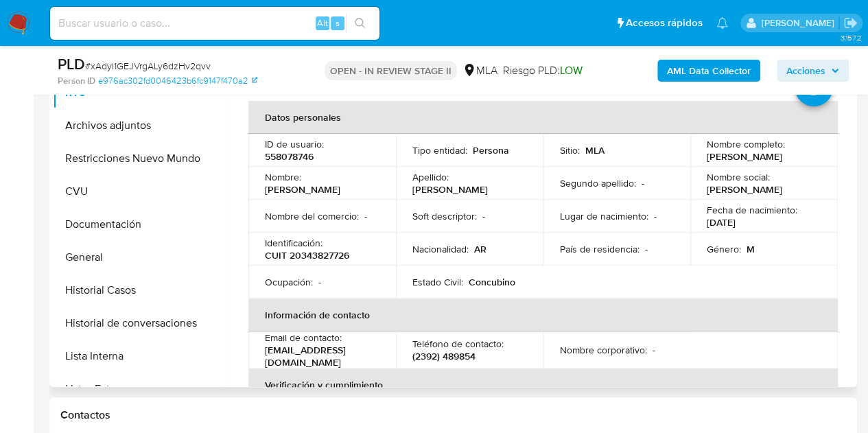
drag, startPoint x: 264, startPoint y: 198, endPoint x: 349, endPoint y: 191, distance: 84.7
click at [349, 191] on div "Nombre : Federico Emiliamo" at bounding box center [322, 183] width 115 height 25
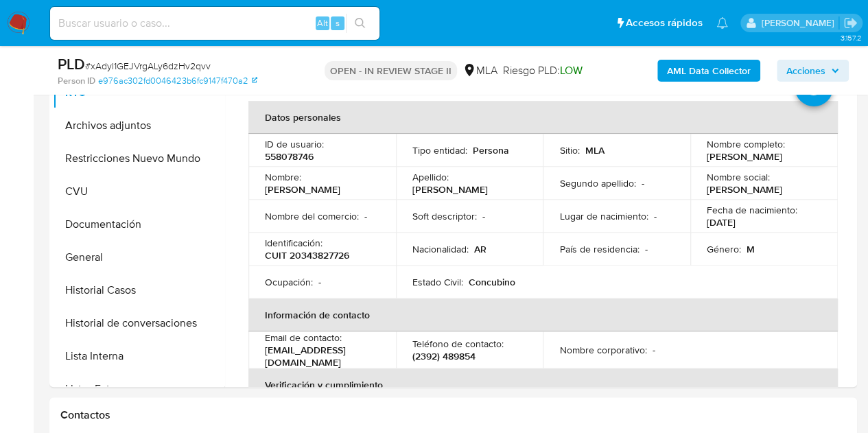
copy p "Federico Emiliamo"
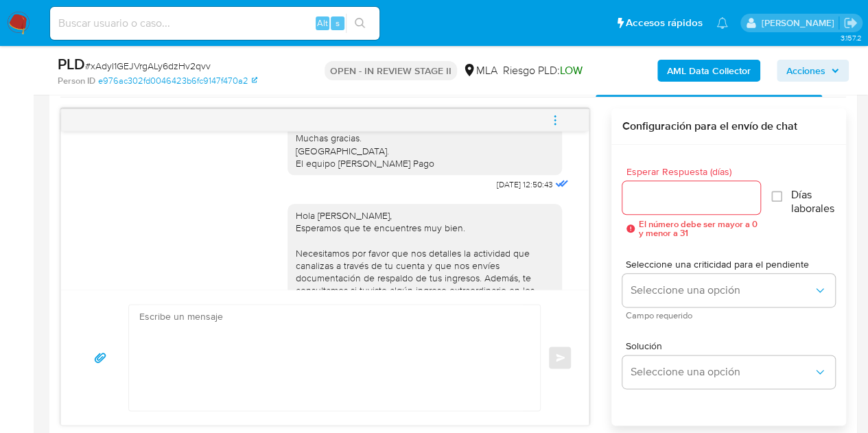
scroll to position [1319, 0]
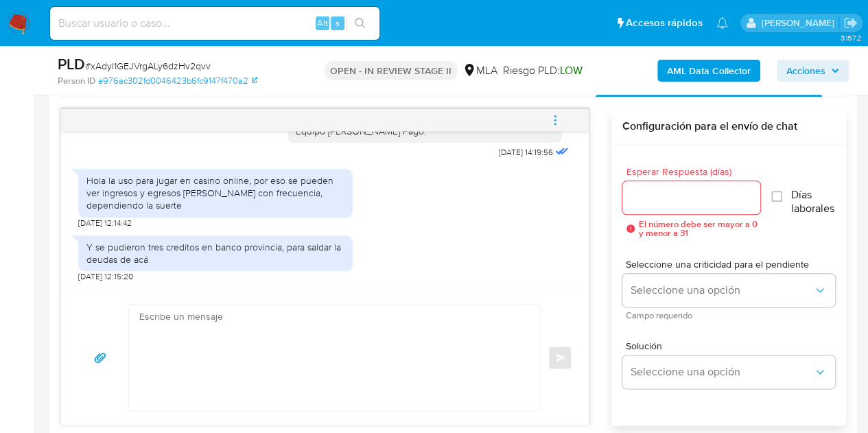
drag, startPoint x: 303, startPoint y: 210, endPoint x: 493, endPoint y: 218, distance: 190.2
click at [306, 211] on div "Hola la uso para jugar en casino online, por eso se pueden ver ingresos y egres…" at bounding box center [215, 193] width 258 height 38
click at [308, 249] on div "Y se pudieron tres creditos en banco provincia, para saldar la deudas de acá" at bounding box center [215, 253] width 258 height 25
drag, startPoint x: 371, startPoint y: 193, endPoint x: 392, endPoint y: 202, distance: 23.1
click at [371, 193] on div "Hola la uso para jugar en casino online, por eso se pueden ver ingresos y egres…" at bounding box center [324, 195] width 493 height 67
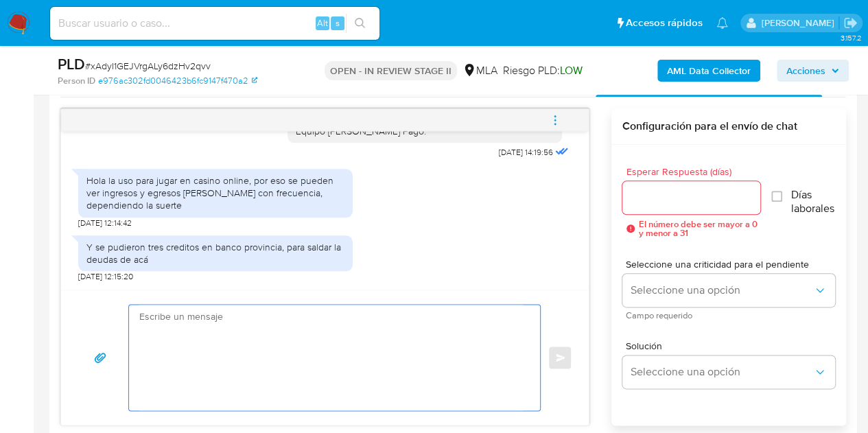
click at [425, 357] on textarea at bounding box center [331, 358] width 384 height 106
paste textarea "Hola Federico Emiliamo, Esperamos que te encuentres muy bien. Gracias por la re…"
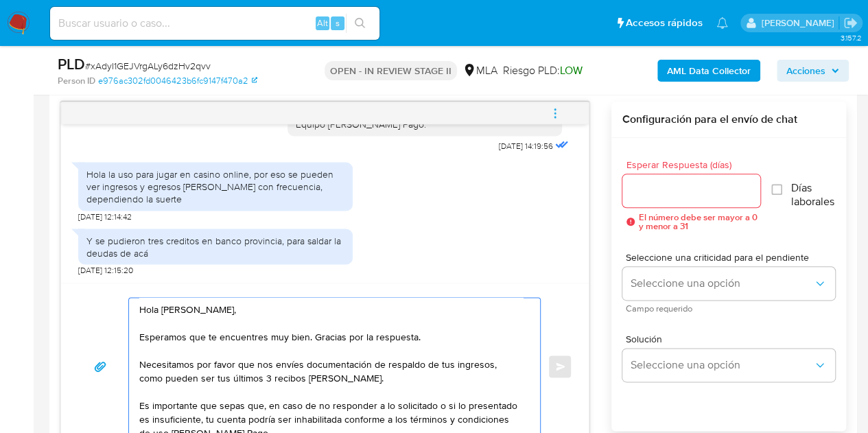
scroll to position [60, 0]
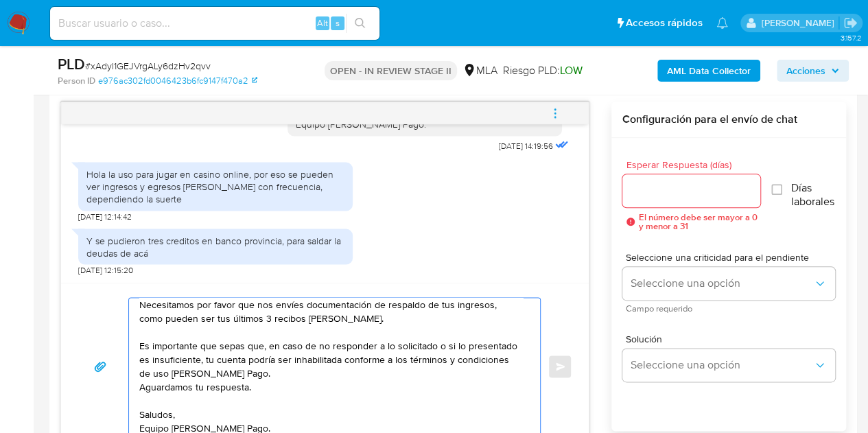
type textarea "Hola Federico Emiliamo, Esperamos que te encuentres muy bien. Gracias por la re…"
click at [659, 196] on input "Esperar Respuesta (días)" at bounding box center [691, 191] width 139 height 18
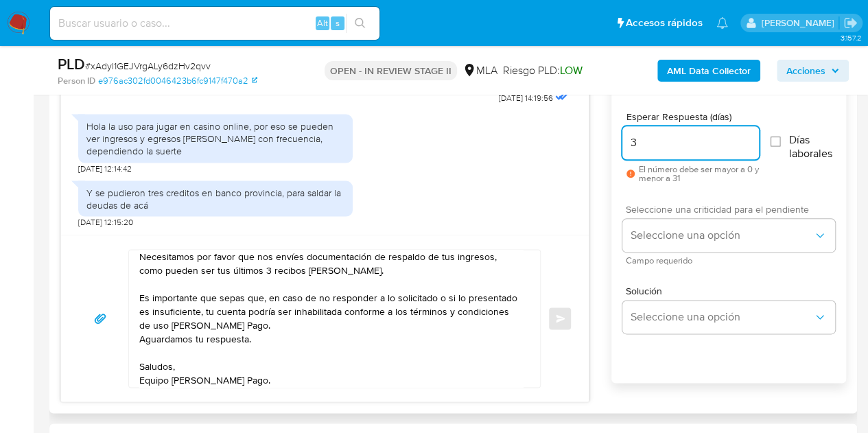
scroll to position [782, 0]
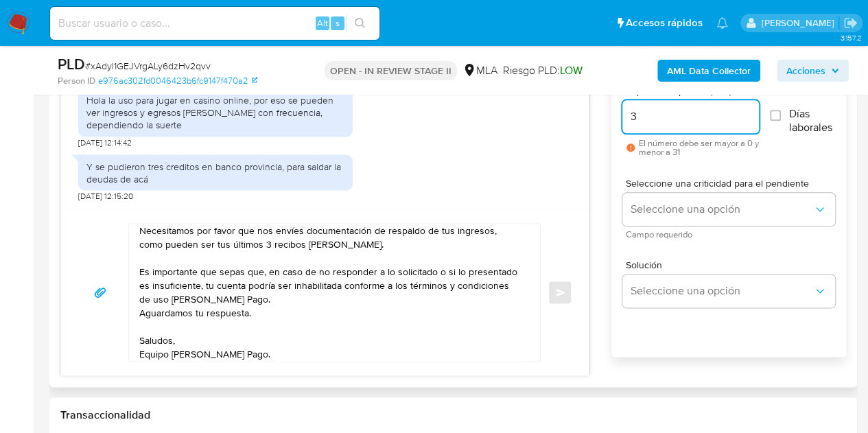
type input "3"
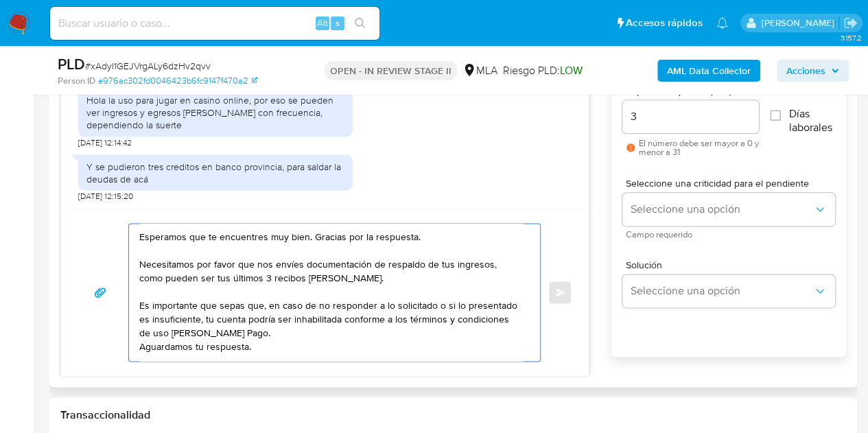
scroll to position [64, 0]
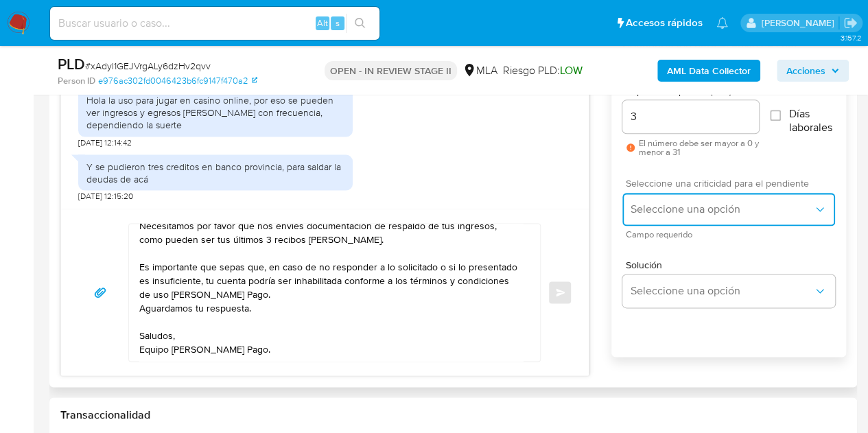
click at [659, 199] on button "Seleccione una opción" at bounding box center [728, 209] width 213 height 33
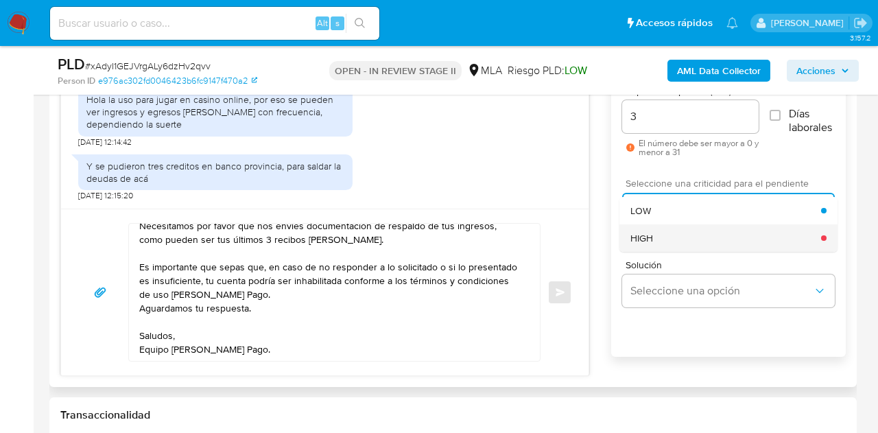
click at [666, 239] on div "HIGH" at bounding box center [726, 237] width 191 height 27
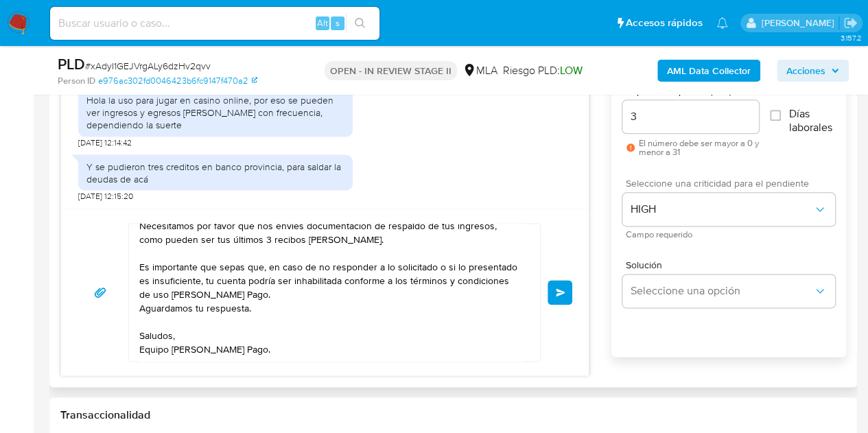
click at [604, 224] on div "18/08/2025 17:31:08 Hola, Esperamos que te encuentres muy bien. Te consultamos …" at bounding box center [453, 201] width 786 height 349
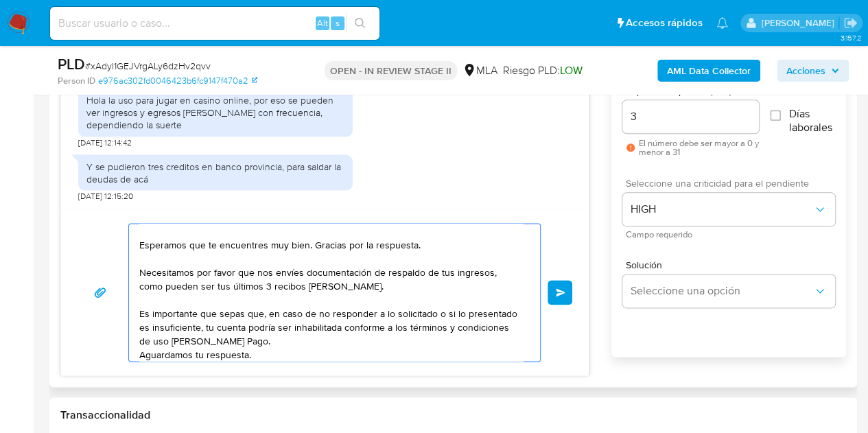
scroll to position [0, 0]
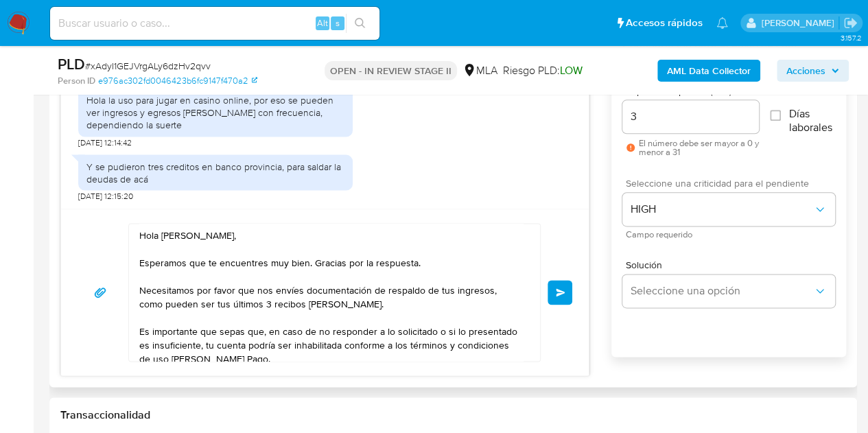
click at [342, 311] on textarea "Hola Federico Emiliamo, Esperamos que te encuentres muy bien. Gracias por la re…" at bounding box center [331, 292] width 384 height 137
click at [363, 300] on textarea "Hola Federico Emiliamo, Esperamos que te encuentres muy bien. Gracias por la re…" at bounding box center [331, 292] width 384 height 137
paste textarea "Asimismo, te pedimos por favor que nos envíes los comprobantes de los 3 crédito…"
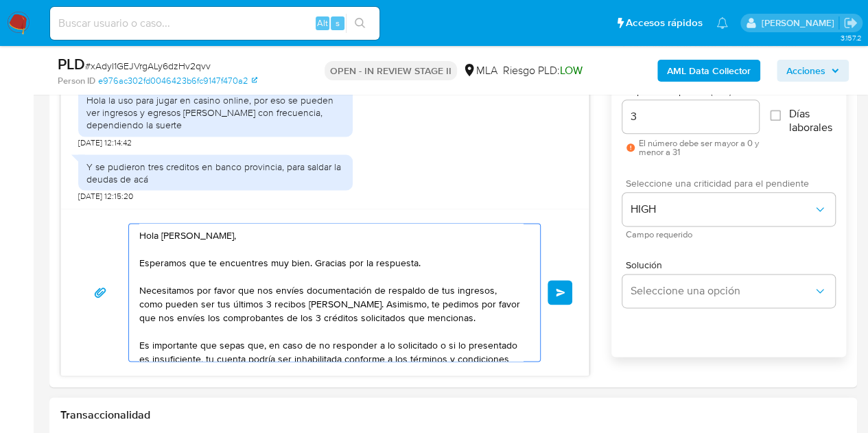
type textarea "Hola Federico Emiliamo, Esperamos que te encuentres muy bien. Gracias por la re…"
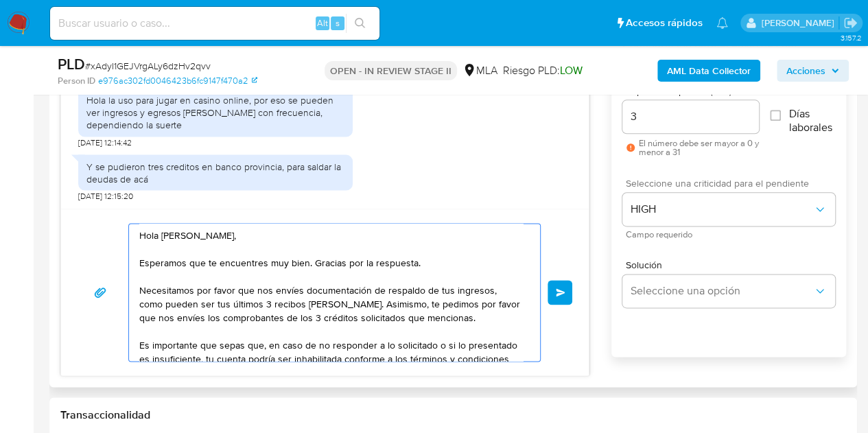
click at [405, 237] on textarea "Hola Federico Emiliamo, Esperamos que te encuentres muy bien. Gracias por la re…" at bounding box center [331, 292] width 384 height 137
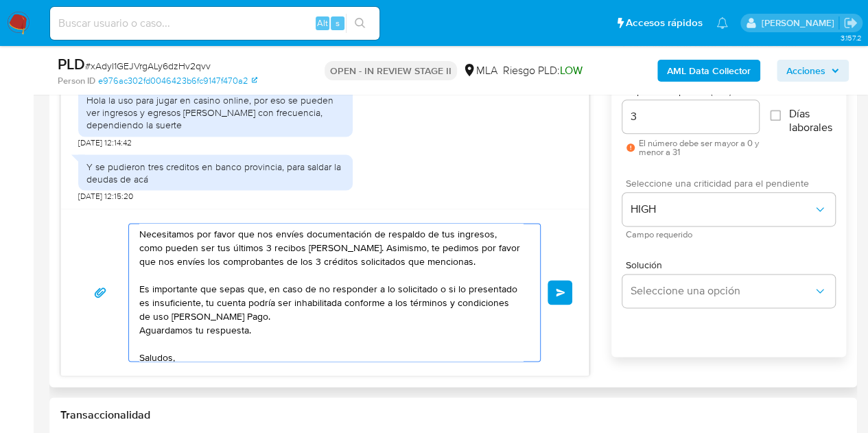
scroll to position [78, 0]
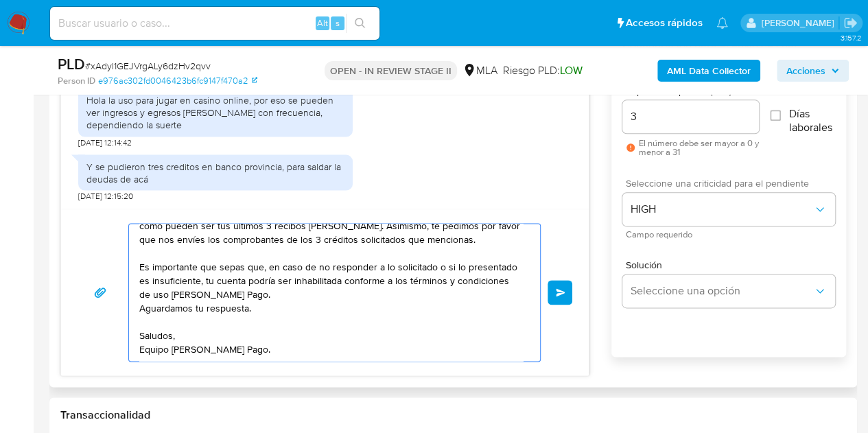
click at [437, 341] on textarea "Hola Federico Emiliamo, Esperamos que te encuentres muy bien. Gracias por la re…" at bounding box center [331, 292] width 384 height 137
click at [554, 286] on button "Enviar" at bounding box center [560, 292] width 25 height 25
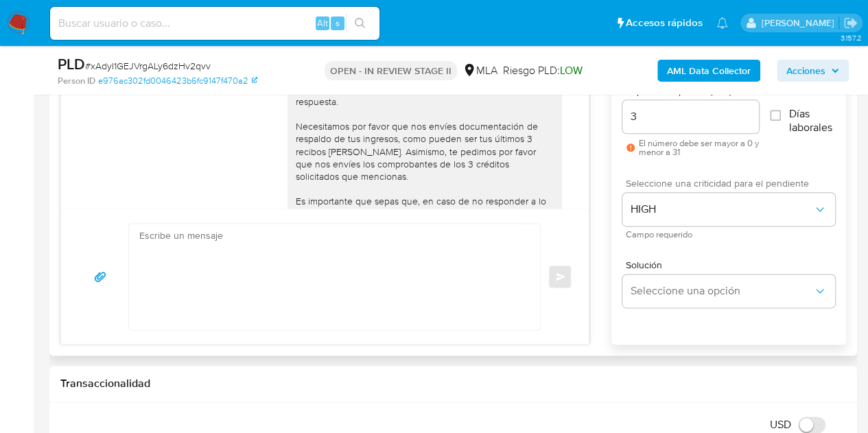
scroll to position [1404, 0]
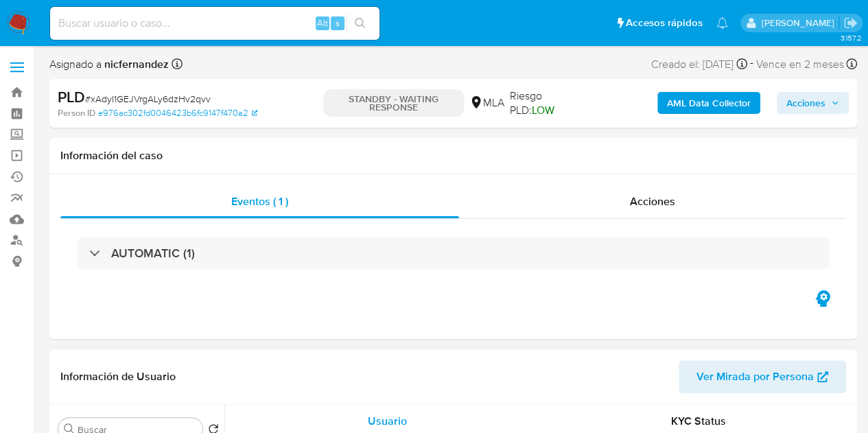
select select "10"
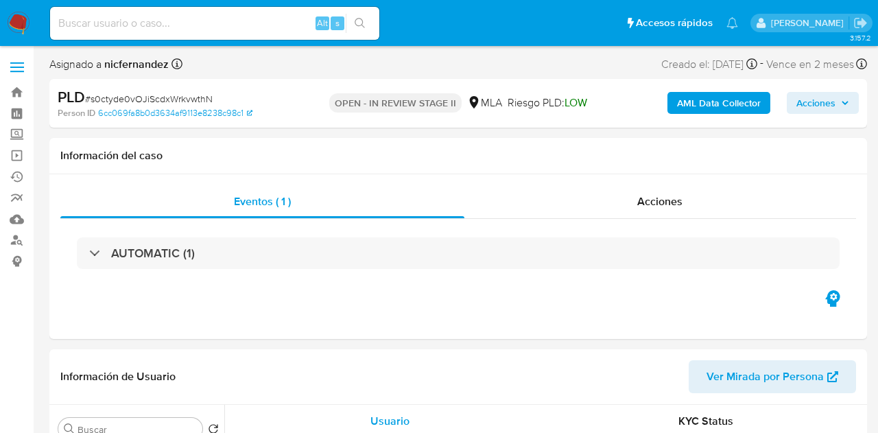
select select "10"
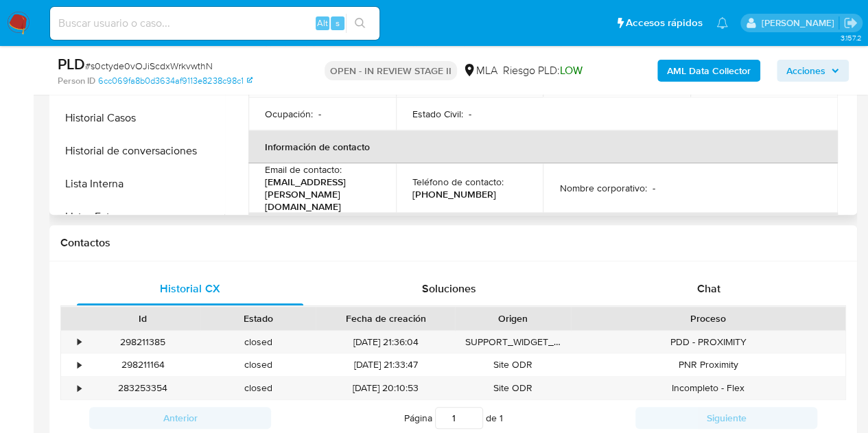
scroll to position [504, 0]
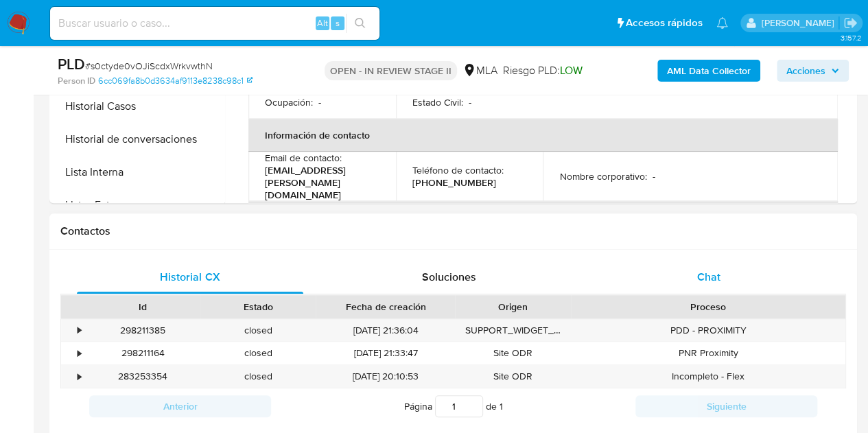
click at [719, 277] on span "Chat" at bounding box center [708, 277] width 23 height 16
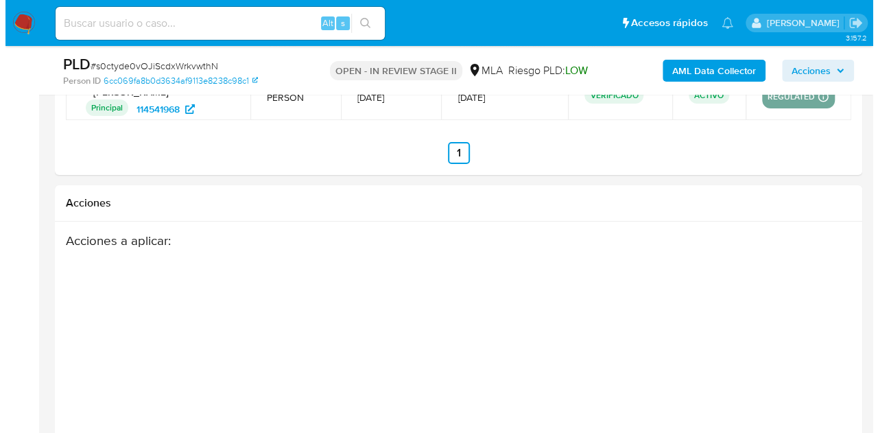
scroll to position [2425, 0]
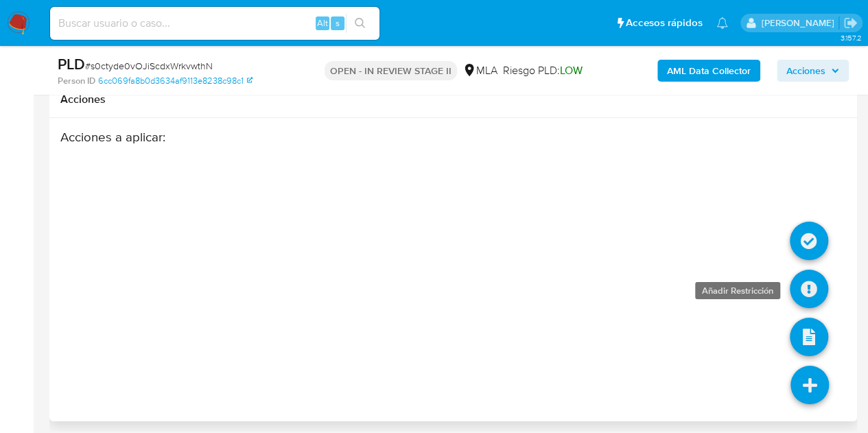
click at [808, 274] on icon at bounding box center [809, 289] width 38 height 38
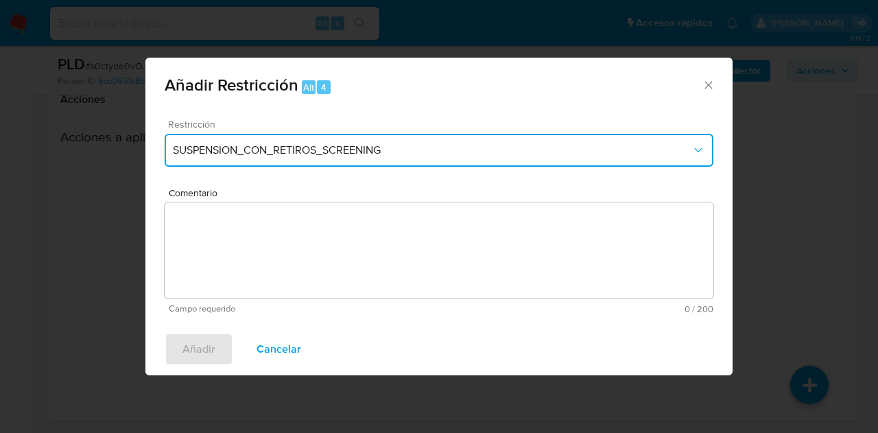
click at [401, 151] on span "SUSPENSION_CON_RETIROS_SCREENING" at bounding box center [432, 150] width 519 height 14
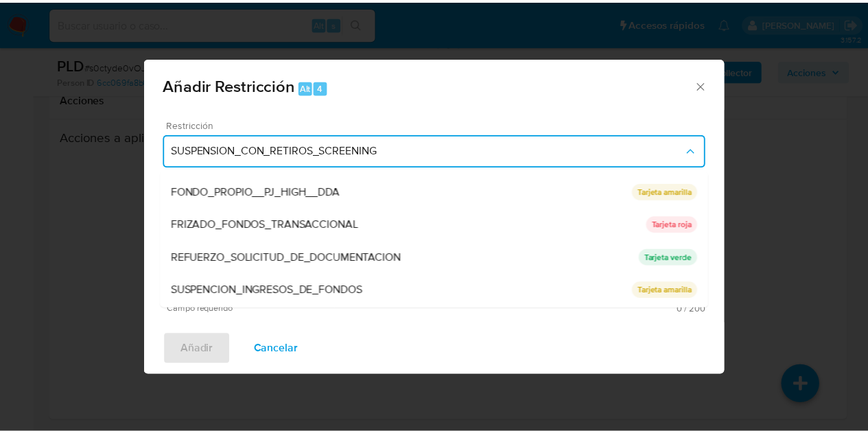
scroll to position [291, 0]
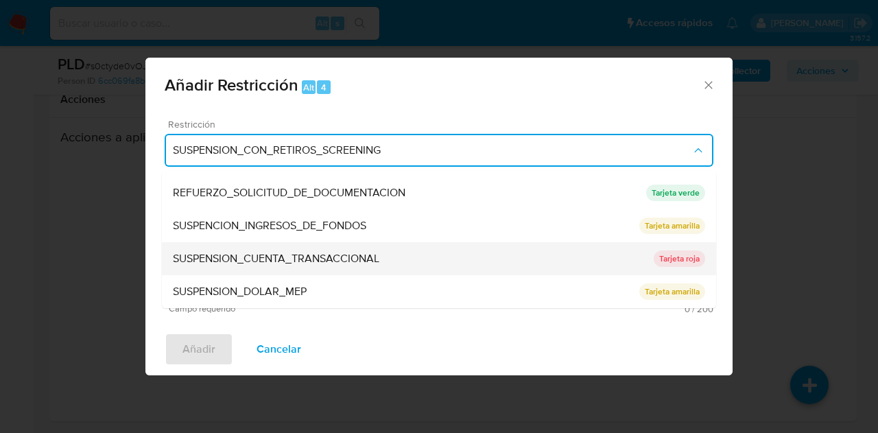
click at [408, 262] on div "SUSPENSION_CUENTA_TRANSACCIONAL" at bounding box center [413, 258] width 481 height 33
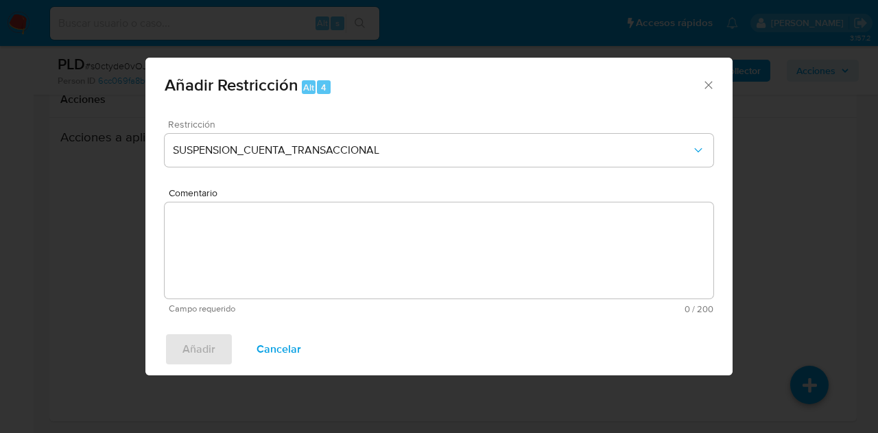
click at [403, 258] on textarea "Comentario" at bounding box center [439, 250] width 549 height 96
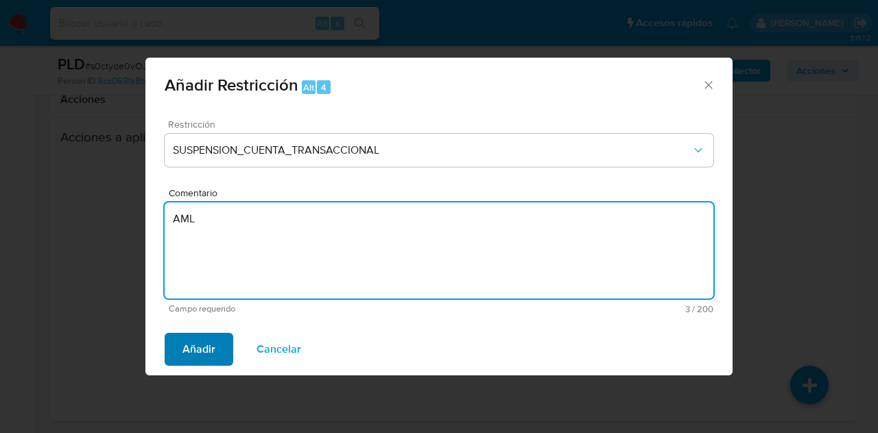
type textarea "AML"
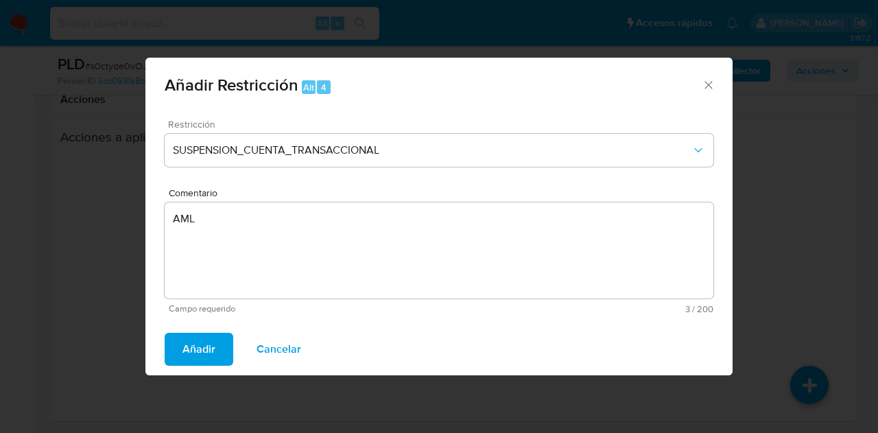
click at [196, 351] on span "Añadir" at bounding box center [199, 349] width 33 height 30
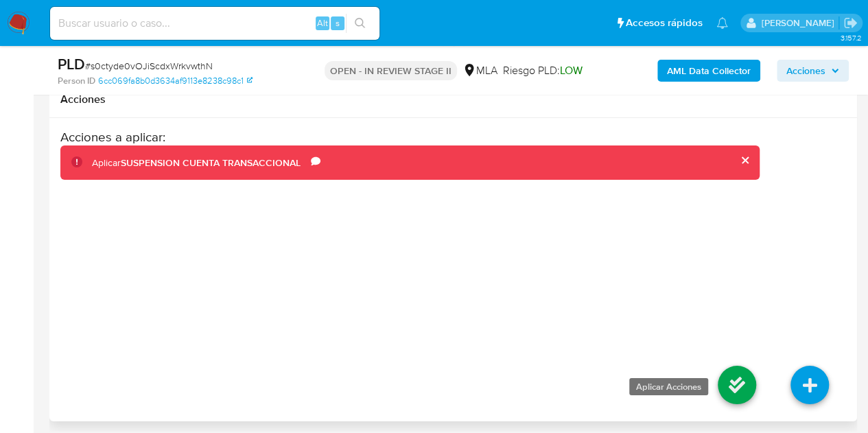
click at [726, 373] on icon at bounding box center [737, 385] width 38 height 38
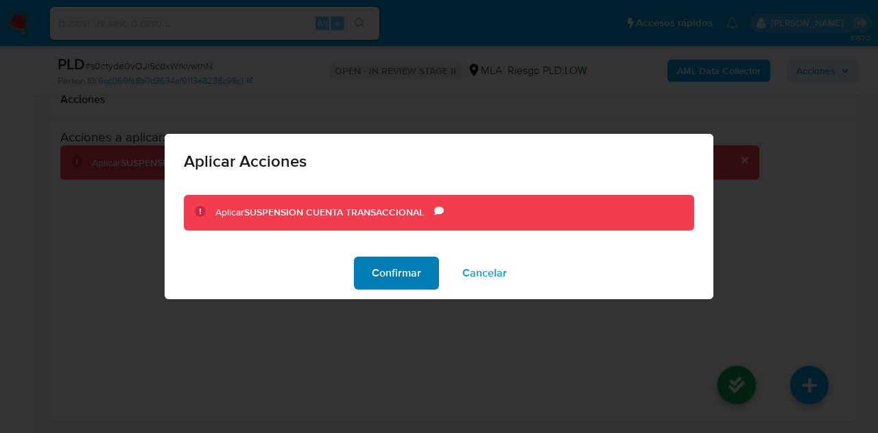
click at [419, 262] on span "Confirmar" at bounding box center [396, 273] width 49 height 30
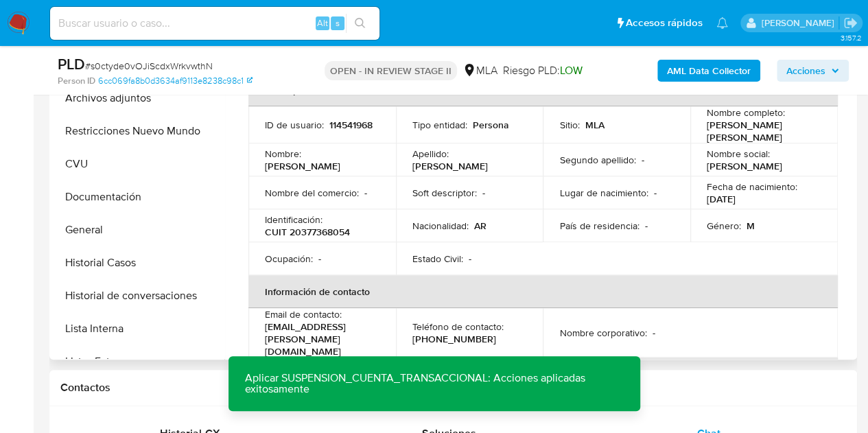
scroll to position [351, 0]
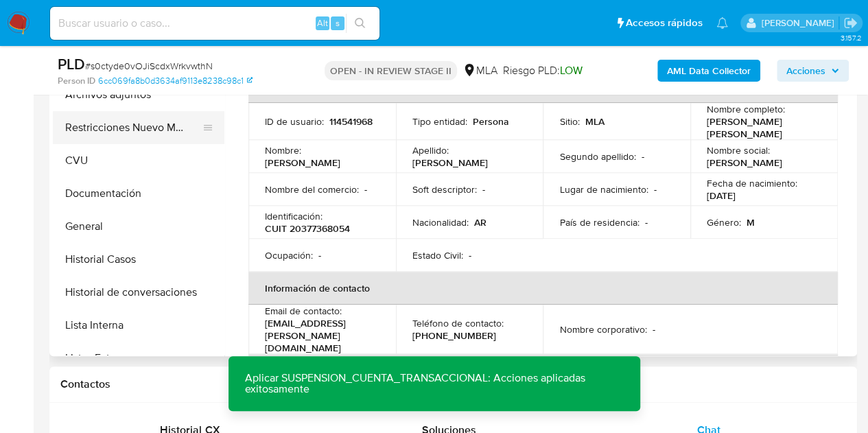
click at [100, 133] on button "Restricciones Nuevo Mundo" at bounding box center [133, 127] width 161 height 33
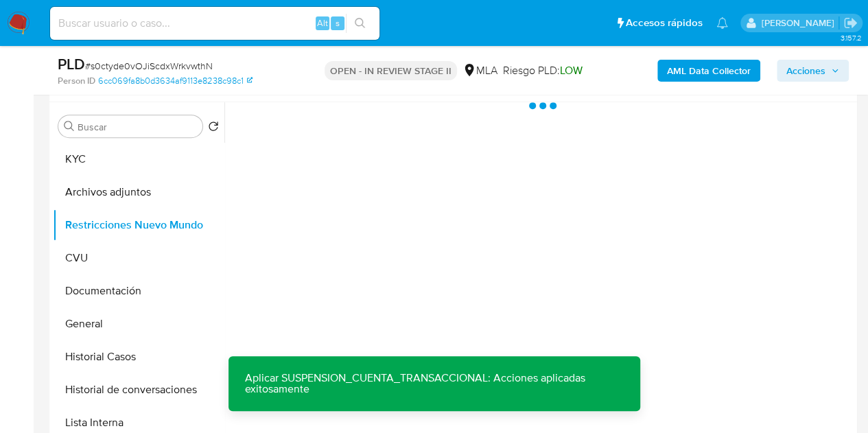
scroll to position [231, 0]
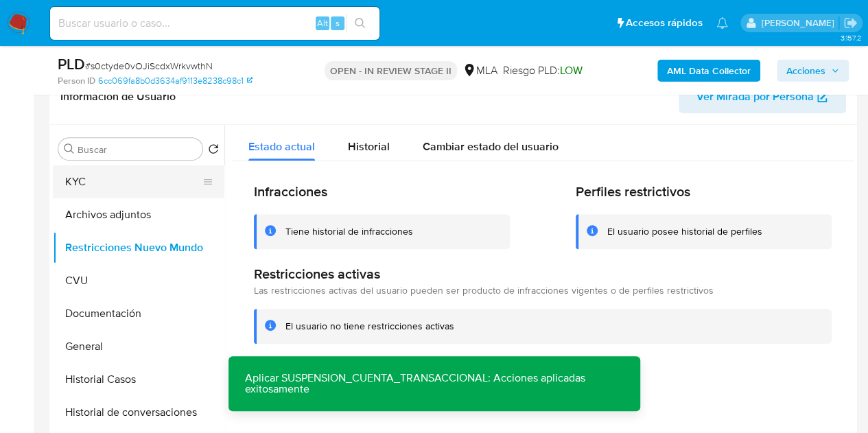
click at [75, 191] on button "KYC" at bounding box center [133, 181] width 161 height 33
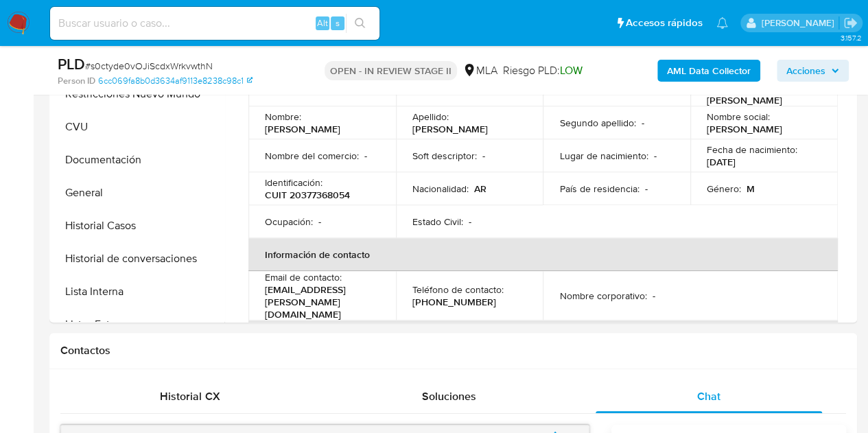
scroll to position [209, 0]
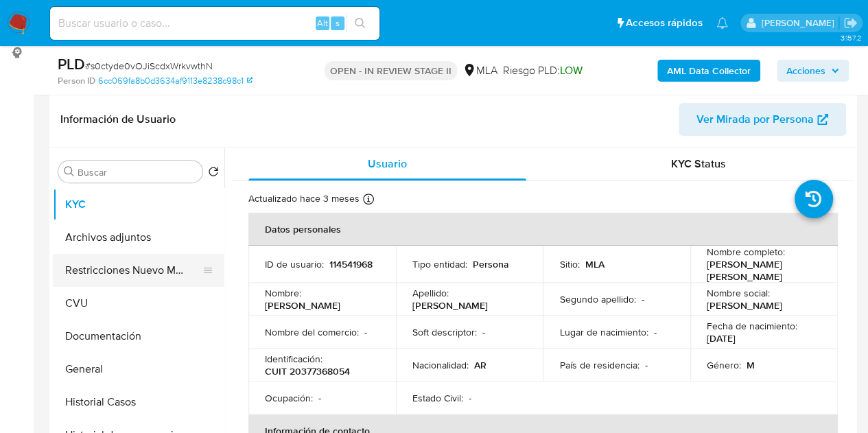
click at [132, 272] on button "Restricciones Nuevo Mundo" at bounding box center [133, 270] width 161 height 33
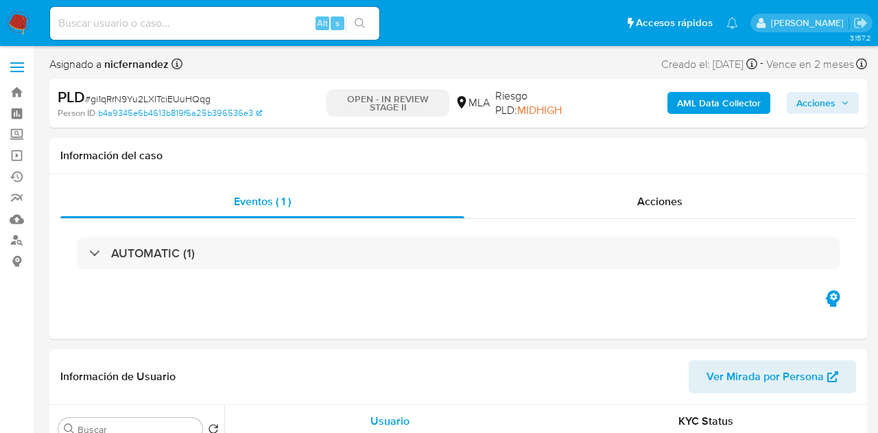
select select "10"
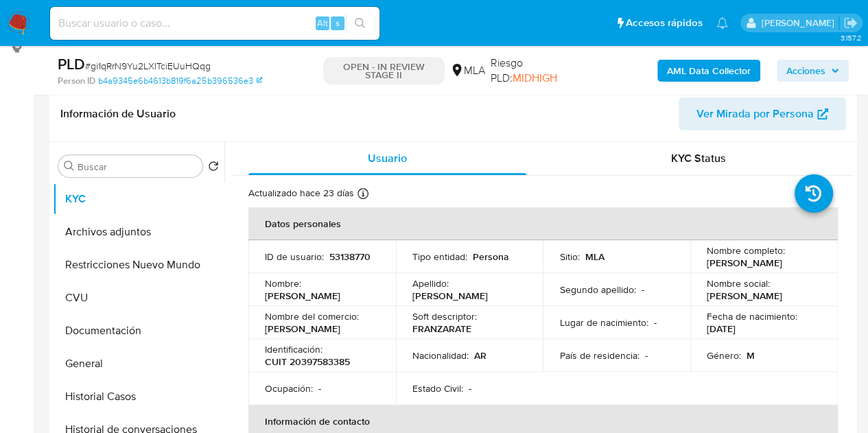
scroll to position [239, 0]
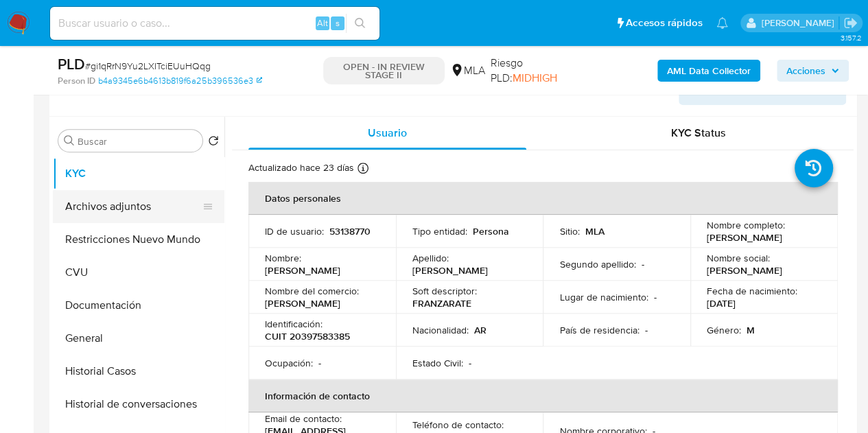
click at [122, 198] on button "Archivos adjuntos" at bounding box center [133, 206] width 161 height 33
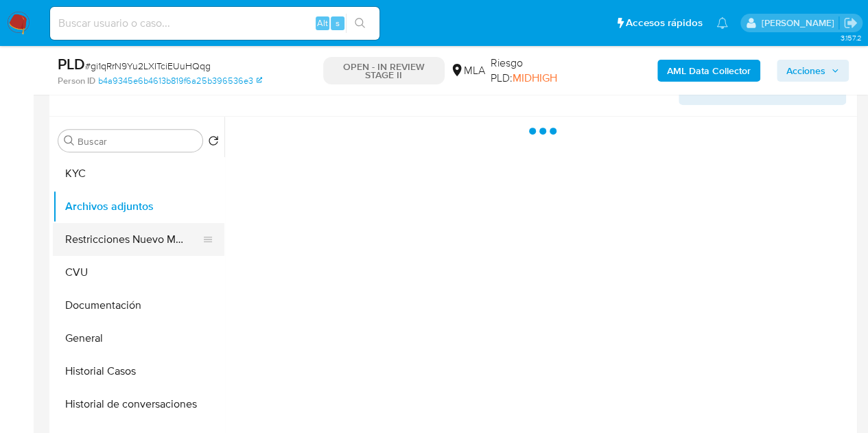
click at [106, 233] on button "Restricciones Nuevo Mundo" at bounding box center [133, 239] width 161 height 33
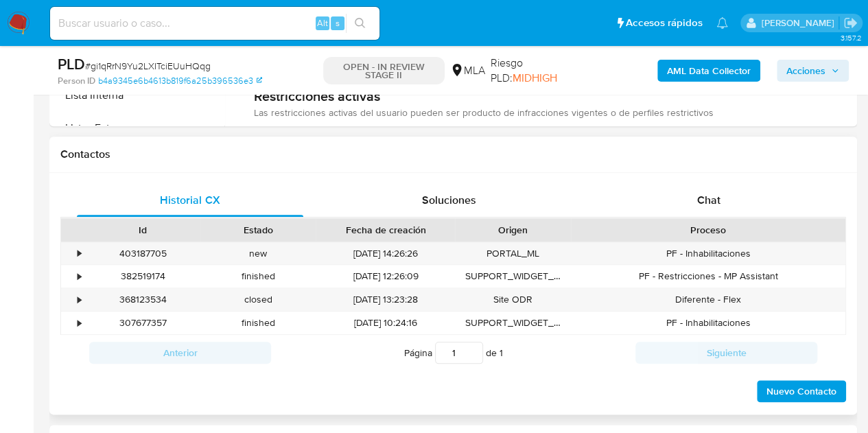
scroll to position [585, 0]
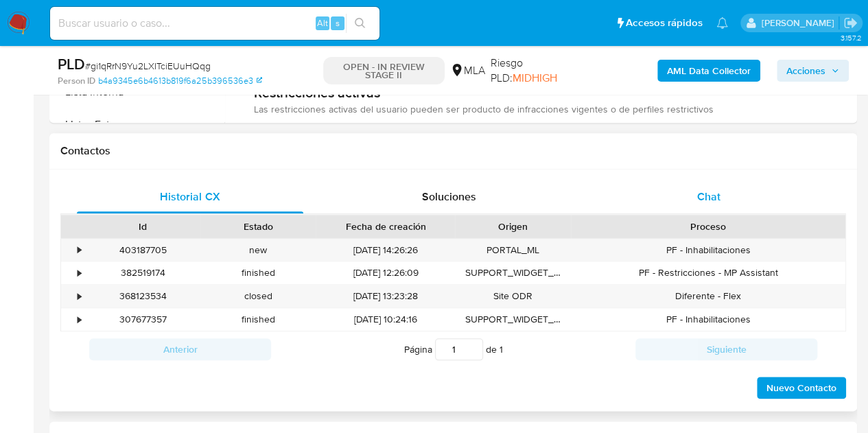
click at [732, 191] on div "Chat" at bounding box center [709, 196] width 226 height 33
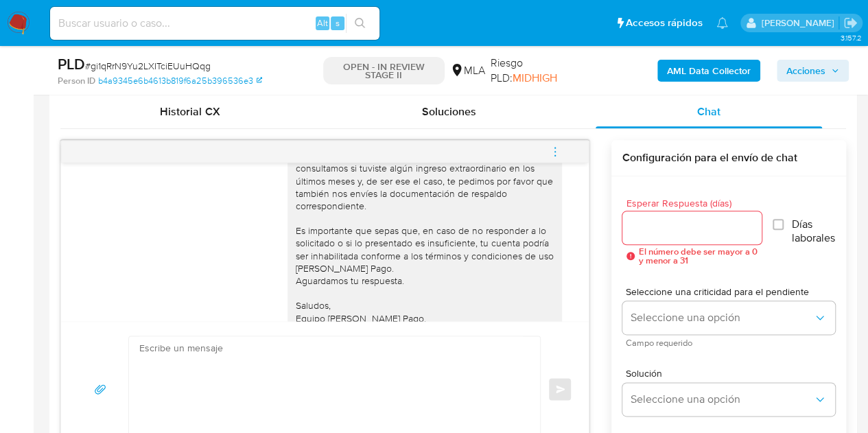
scroll to position [1300, 0]
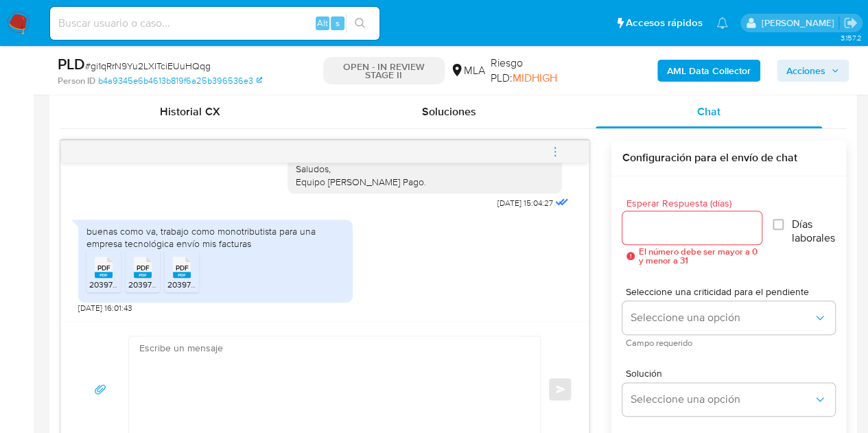
click at [100, 274] on rect at bounding box center [104, 275] width 18 height 6
click at [134, 277] on icon "PDF" at bounding box center [143, 267] width 18 height 24
click at [195, 268] on div "PDF PDF" at bounding box center [181, 265] width 29 height 27
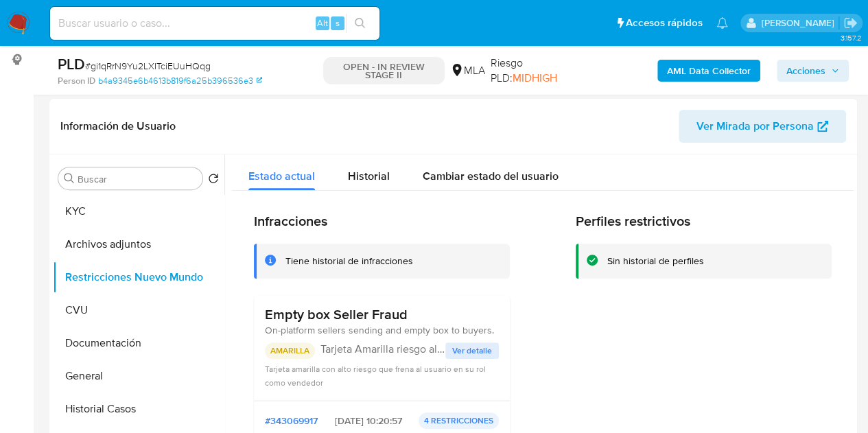
scroll to position [192, 0]
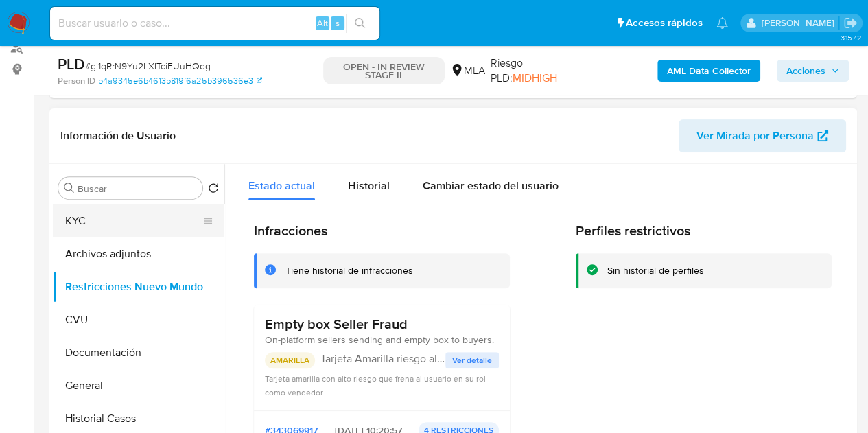
click at [95, 221] on button "KYC" at bounding box center [133, 220] width 161 height 33
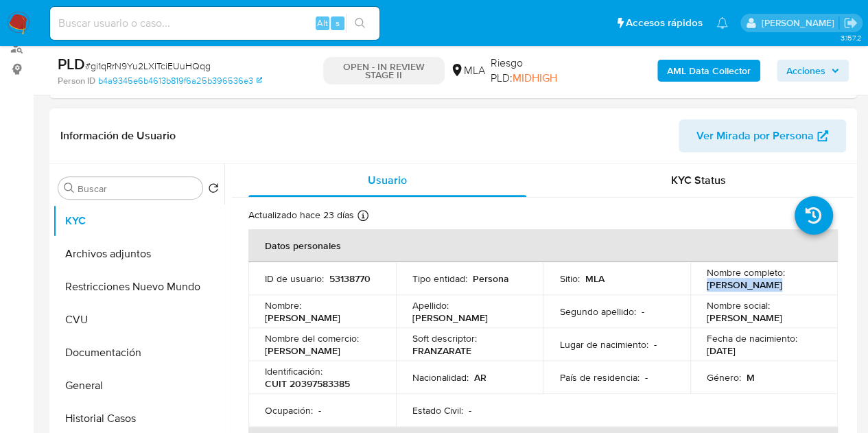
drag, startPoint x: 702, startPoint y: 289, endPoint x: 770, endPoint y: 287, distance: 68.0
click at [770, 287] on div "Nombre completo : [PERSON_NAME]" at bounding box center [764, 278] width 115 height 25
copy p "[PERSON_NAME]"
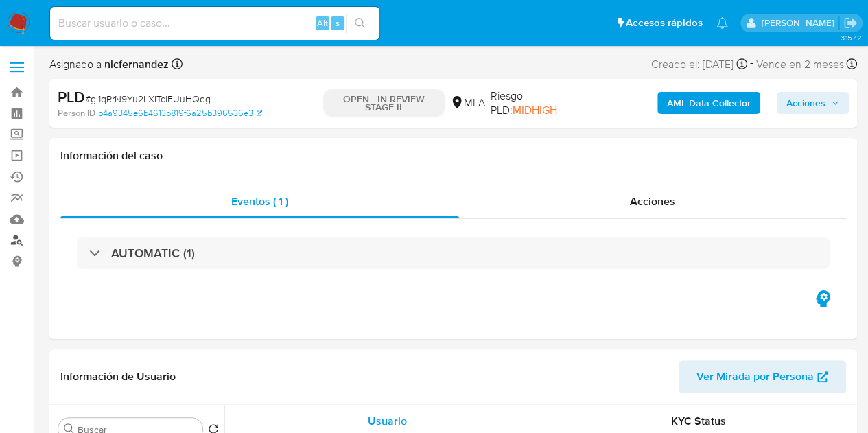
click at [20, 235] on link "Buscador de personas" at bounding box center [81, 240] width 163 height 21
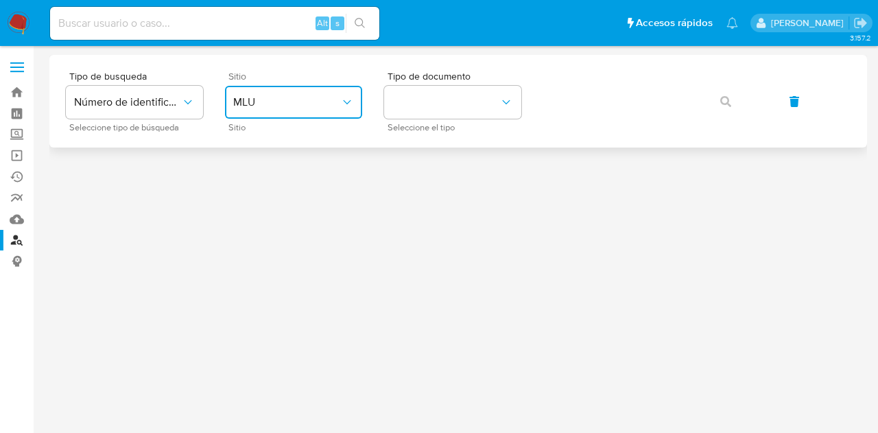
click at [281, 107] on span "MLU" at bounding box center [286, 102] width 107 height 14
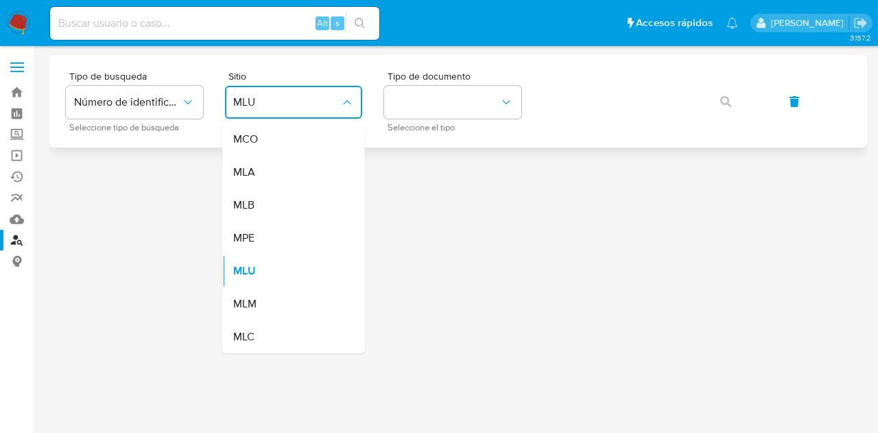
drag, startPoint x: 283, startPoint y: 109, endPoint x: 424, endPoint y: 135, distance: 143.1
click at [313, 177] on div "MLA" at bounding box center [289, 172] width 113 height 33
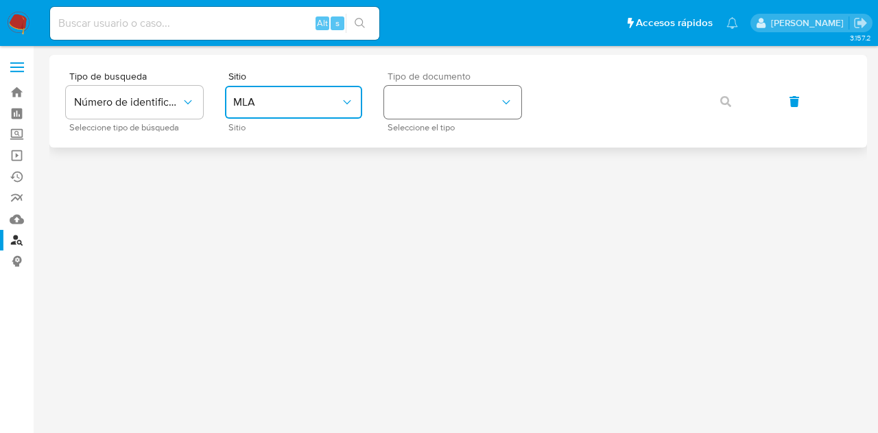
click at [434, 102] on button "identificationType" at bounding box center [452, 102] width 137 height 33
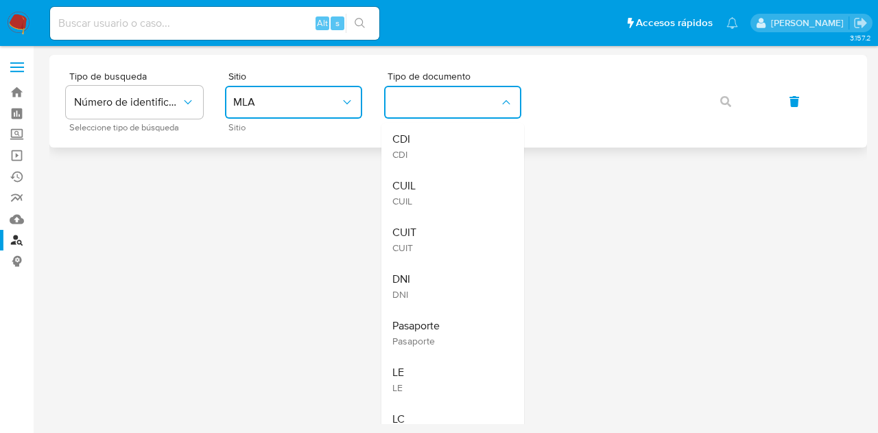
drag, startPoint x: 439, startPoint y: 180, endPoint x: 583, endPoint y: 137, distance: 150.4
click at [443, 179] on div "CUIL CUIL" at bounding box center [448, 192] width 113 height 47
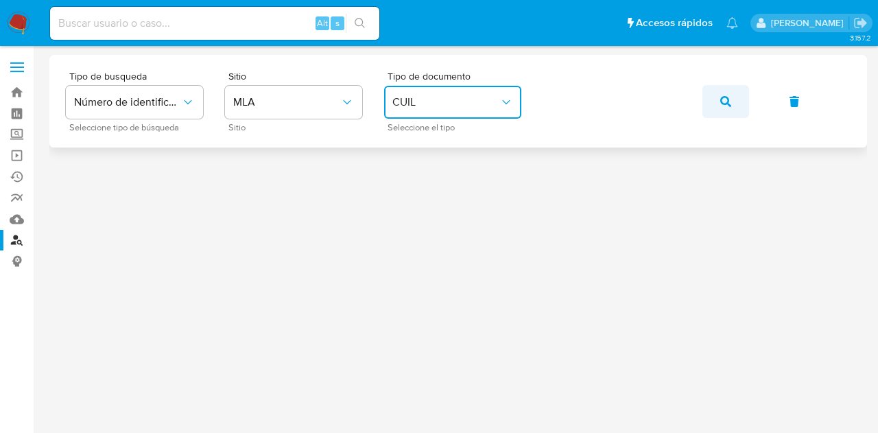
click at [727, 86] on span "button" at bounding box center [725, 101] width 11 height 30
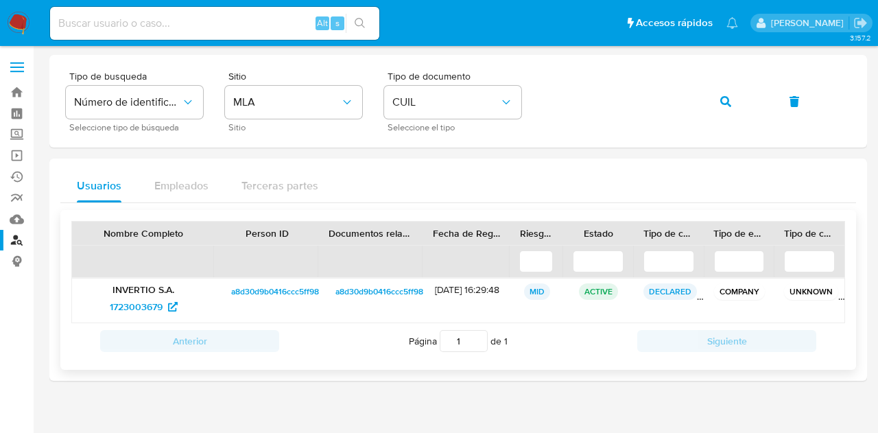
click at [266, 289] on span "a8d30d9b0416ccc5ff984a2fe0713497" at bounding box center [301, 291] width 140 height 16
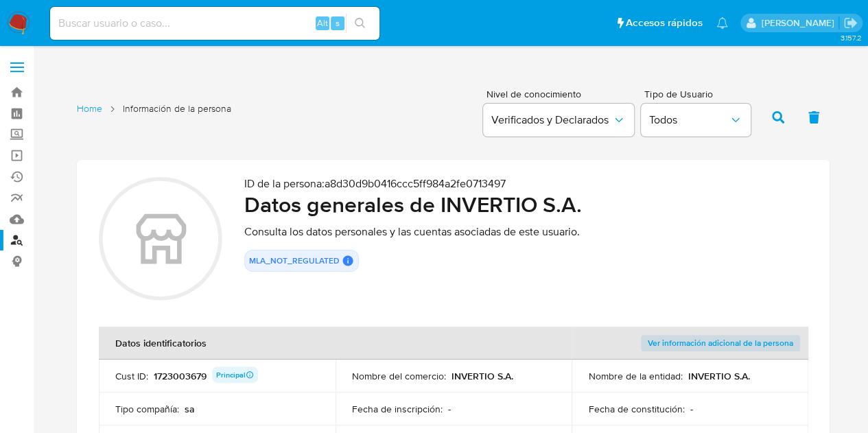
click at [339, 209] on h2 "Datos generales de INVERTIO S.A." at bounding box center [525, 204] width 563 height 27
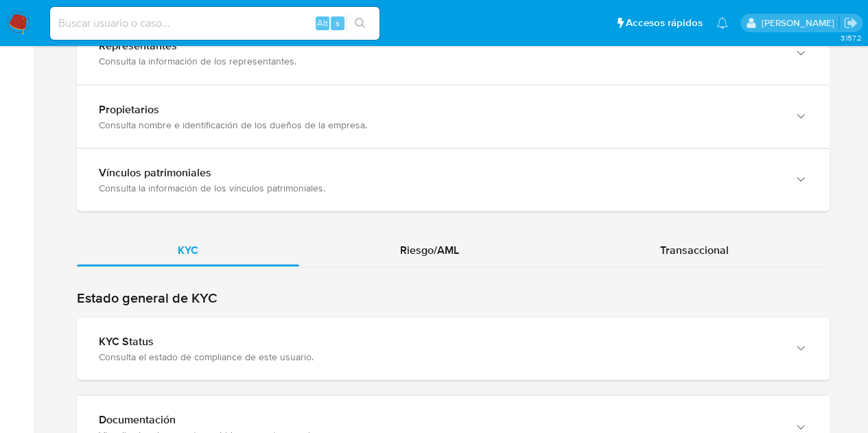
scroll to position [1271, 0]
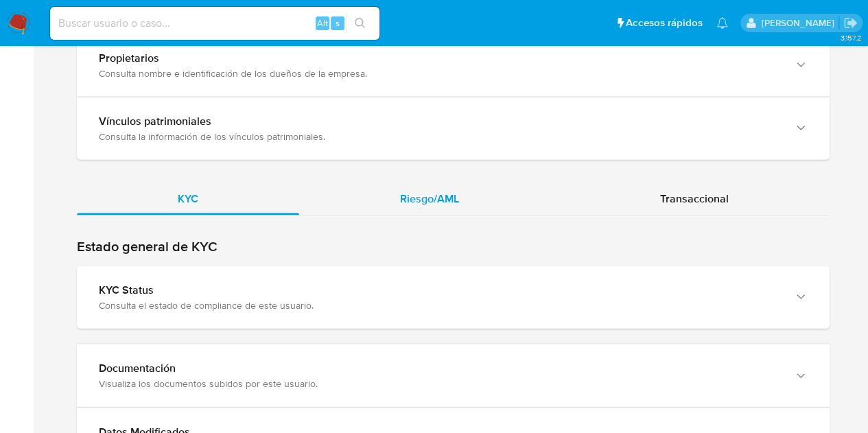
click at [419, 193] on span "Riesgo/AML" at bounding box center [429, 198] width 59 height 16
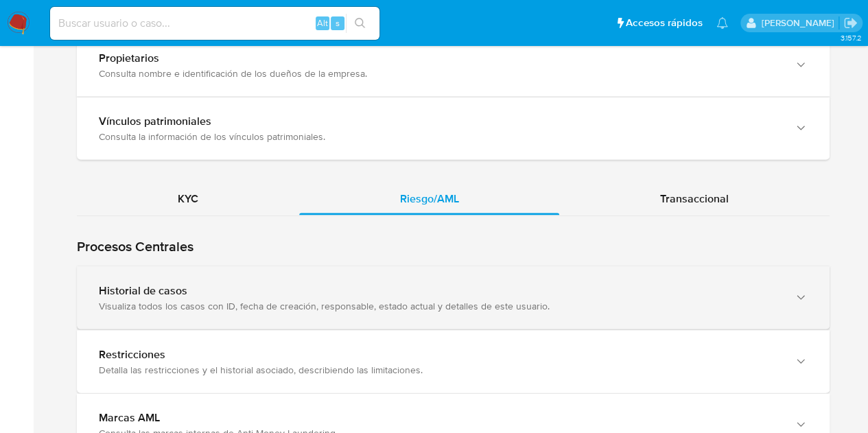
click at [465, 299] on div "Visualiza todos los casos con ID, fecha de creación, responsable, estado actual…" at bounding box center [439, 305] width 681 height 12
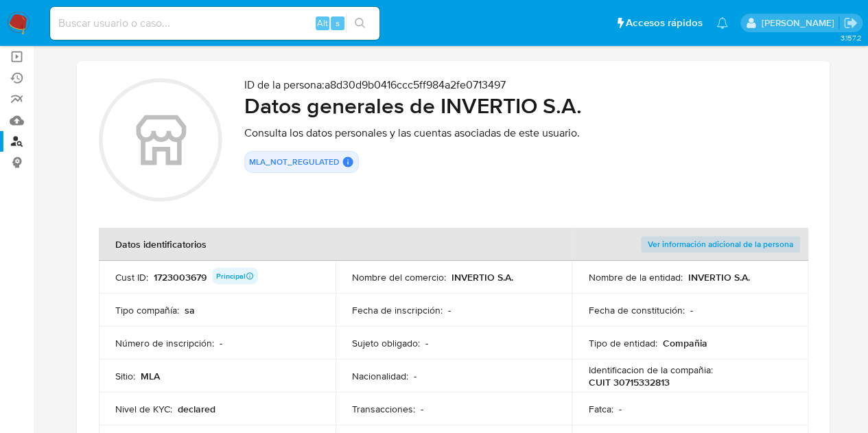
scroll to position [34, 0]
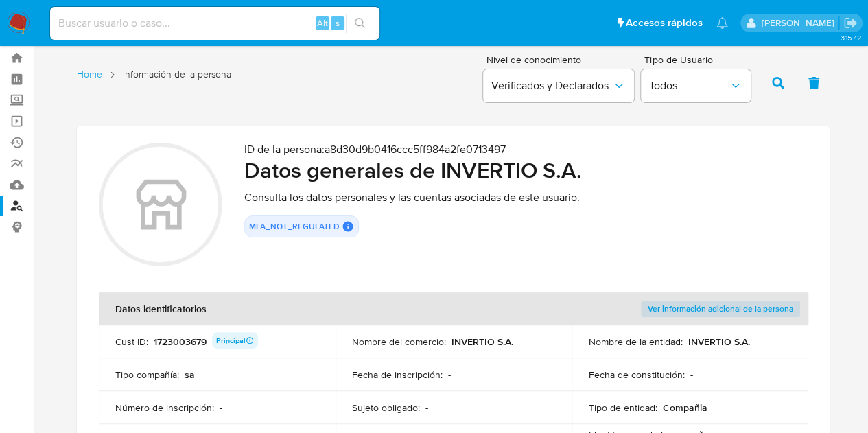
drag, startPoint x: 440, startPoint y: 174, endPoint x: 580, endPoint y: 161, distance: 139.9
click at [580, 161] on h2 "Datos generales de INVERTIO S.A." at bounding box center [525, 169] width 563 height 27
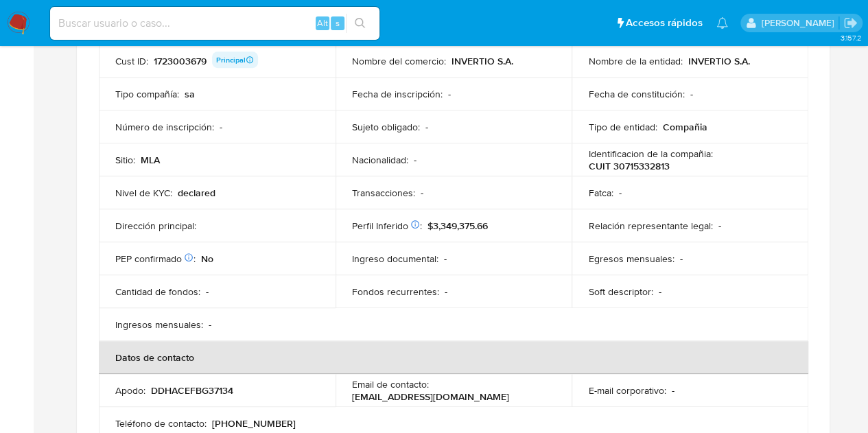
scroll to position [309, 0]
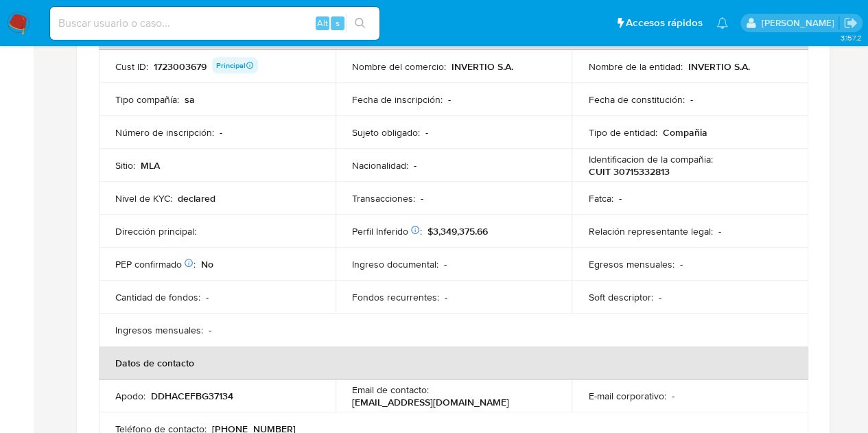
click at [638, 167] on p "CUIT 30715332813" at bounding box center [628, 171] width 81 height 12
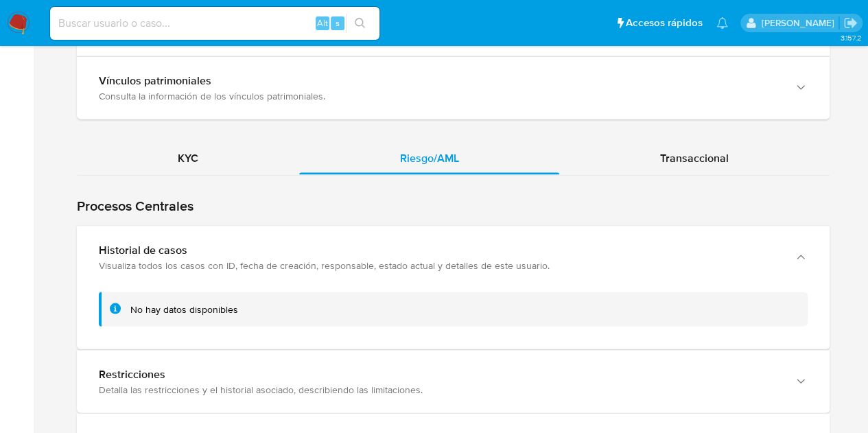
scroll to position [1323, 0]
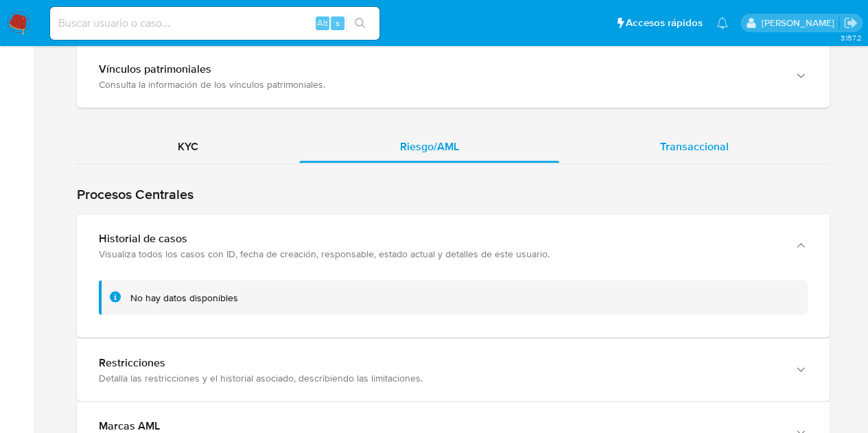
click at [712, 131] on div "Transaccional" at bounding box center [694, 146] width 270 height 33
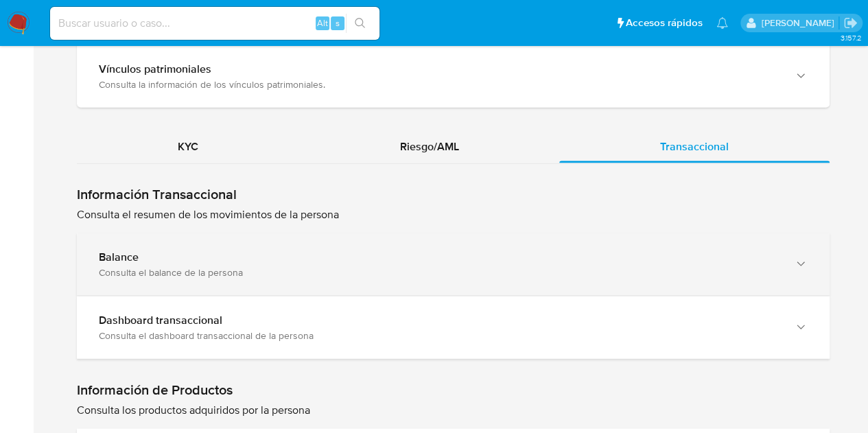
click at [137, 256] on b "Balance" at bounding box center [119, 257] width 40 height 16
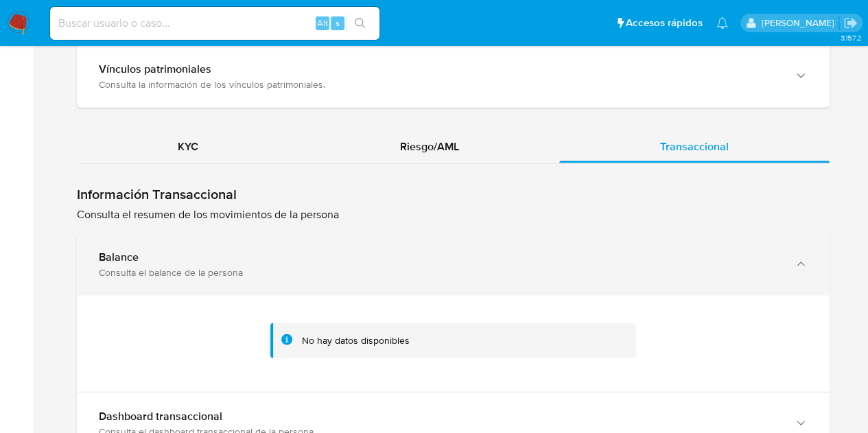
click at [137, 256] on b "Balance" at bounding box center [119, 257] width 40 height 16
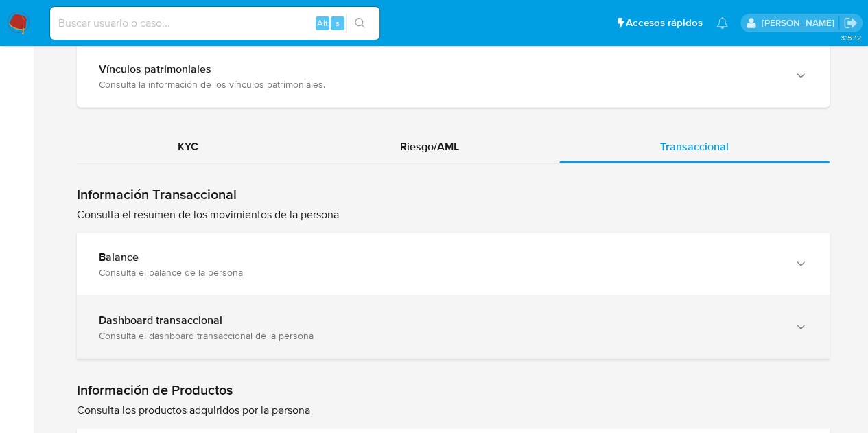
click at [176, 333] on div "Consulta el dashboard transaccional de la persona" at bounding box center [439, 335] width 681 height 12
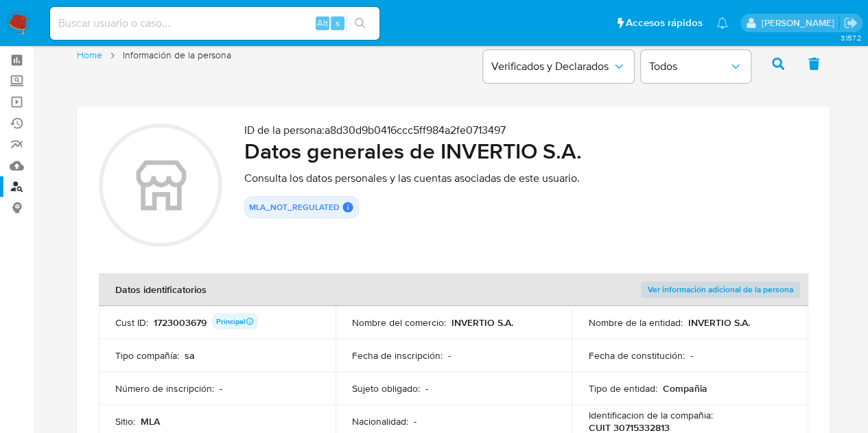
scroll to position [45, 0]
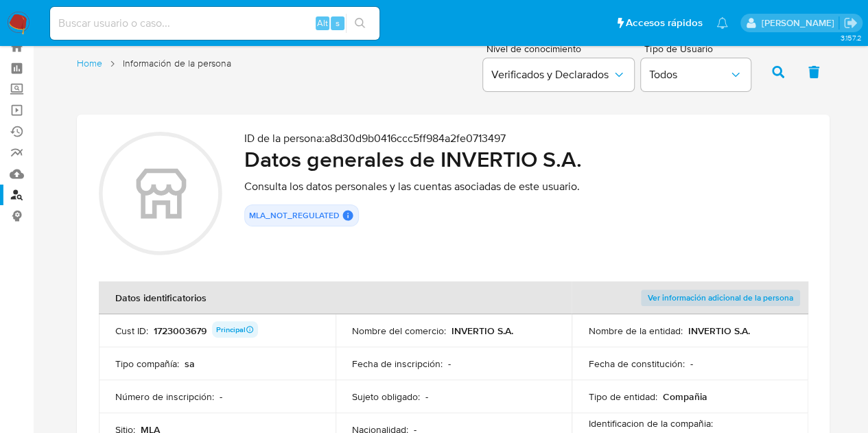
click at [27, 192] on link "Buscador de personas" at bounding box center [81, 195] width 163 height 21
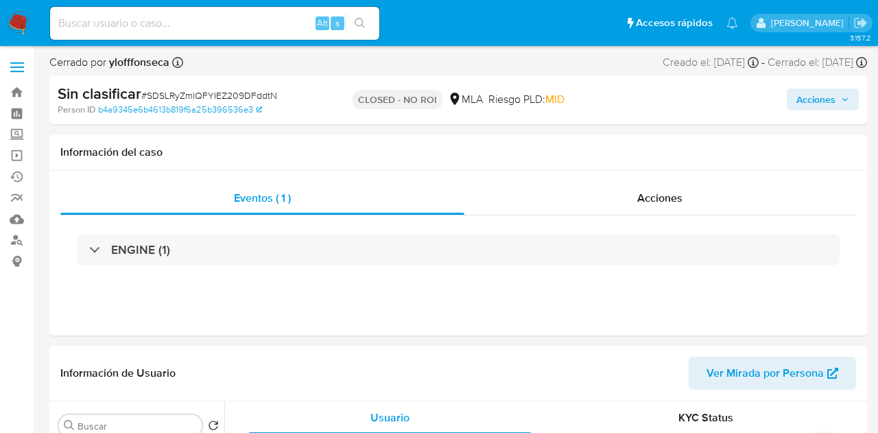
select select "10"
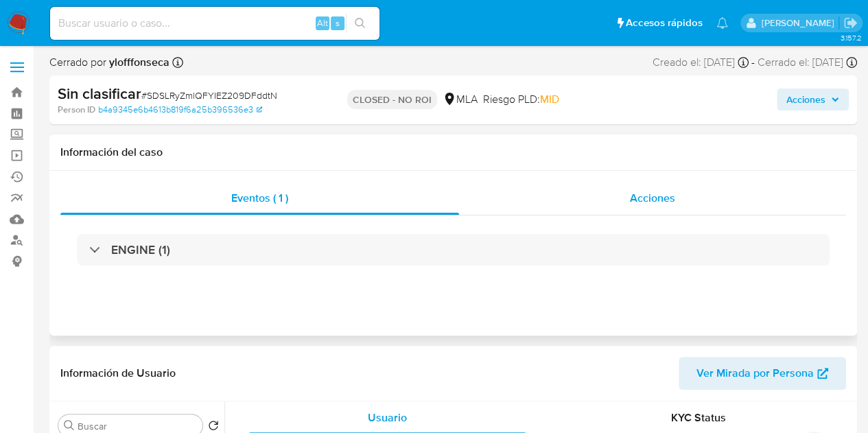
click at [589, 193] on div "Acciones" at bounding box center [652, 198] width 387 height 33
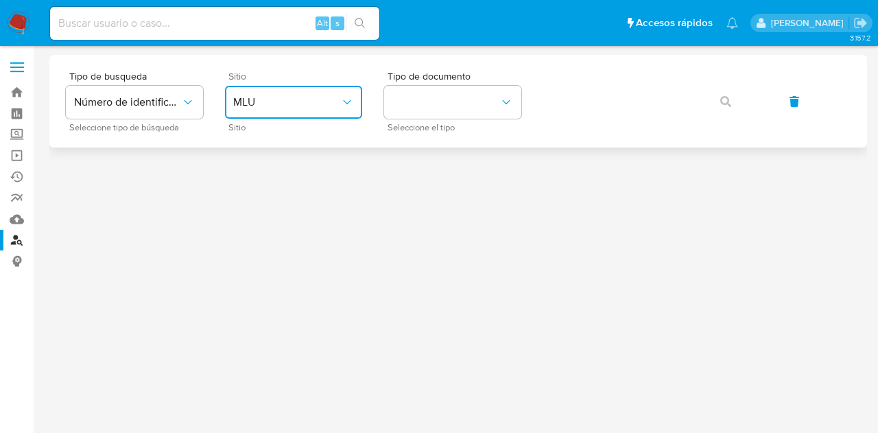
click at [301, 106] on span "MLU" at bounding box center [286, 102] width 107 height 14
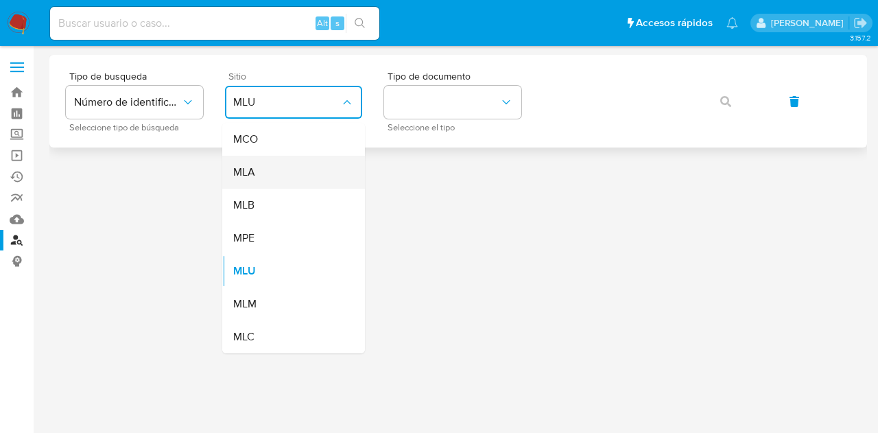
click at [311, 164] on div "MLA" at bounding box center [289, 172] width 113 height 33
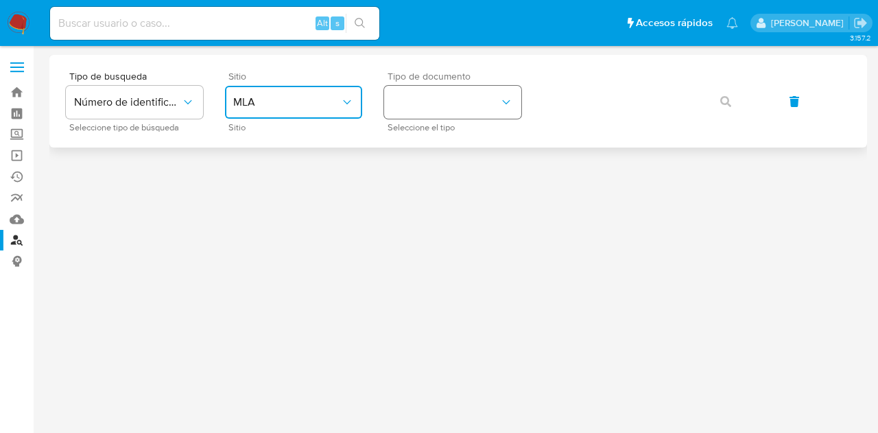
click at [465, 115] on button "identificationType" at bounding box center [452, 102] width 137 height 33
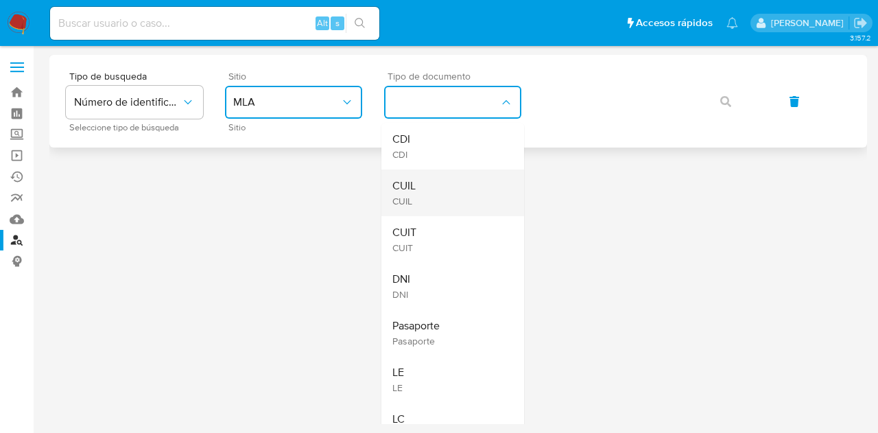
click at [461, 183] on div "CUIL CUIL" at bounding box center [448, 192] width 113 height 47
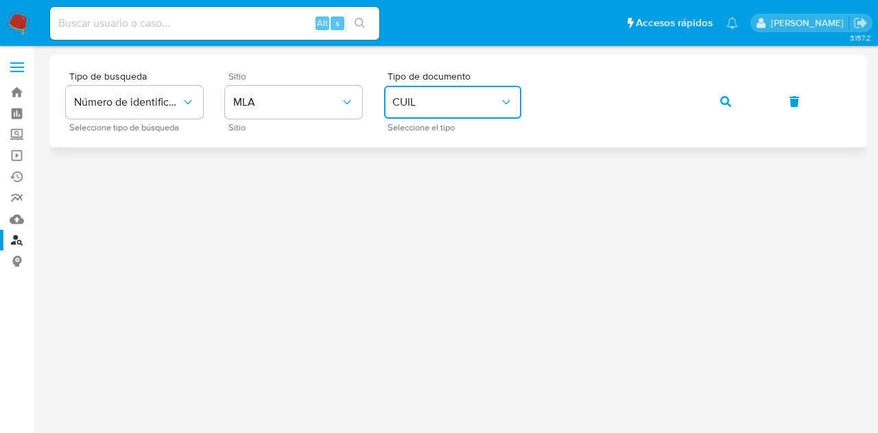
click at [719, 98] on button "button" at bounding box center [726, 101] width 47 height 33
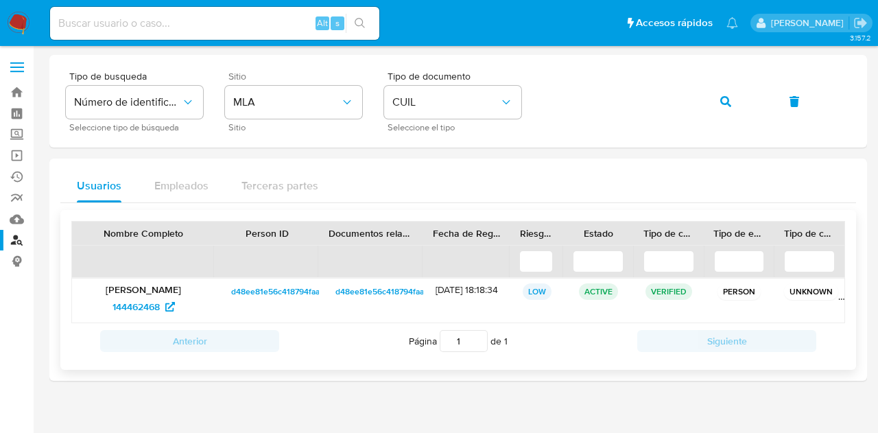
click at [284, 285] on span "d48ee81e56c418794faa5ff289bedcbe" at bounding box center [301, 291] width 141 height 16
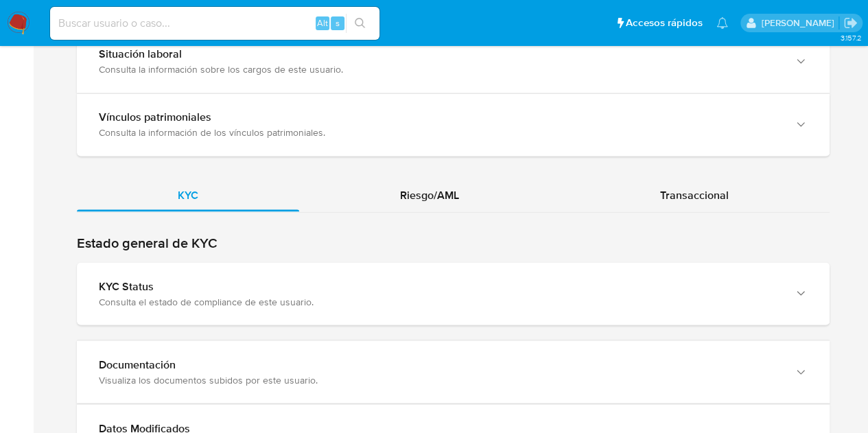
scroll to position [1108, 0]
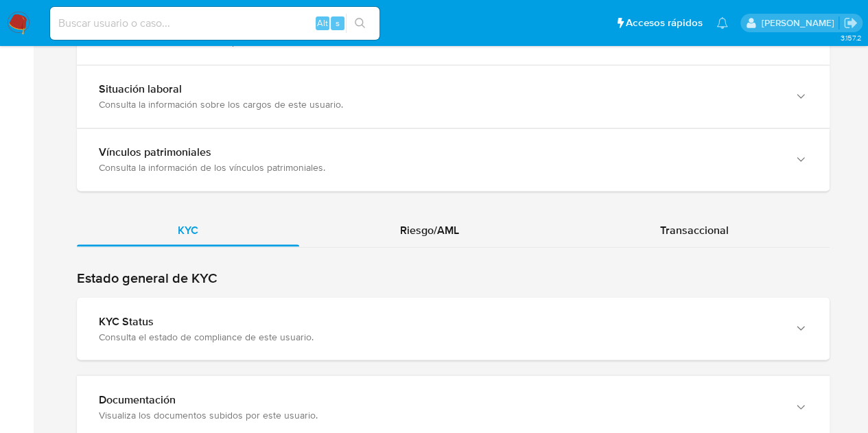
click at [435, 231] on span "Riesgo/AML" at bounding box center [429, 230] width 59 height 16
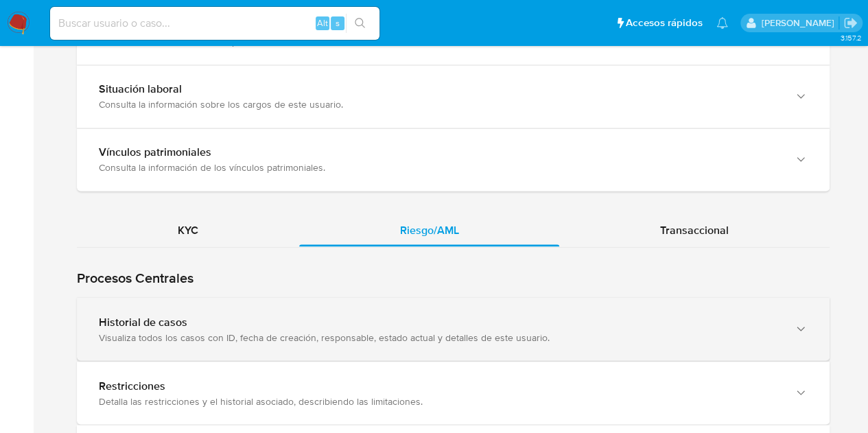
click at [358, 338] on div "Visualiza todos los casos con ID, fecha de creación, responsable, estado actual…" at bounding box center [439, 337] width 681 height 12
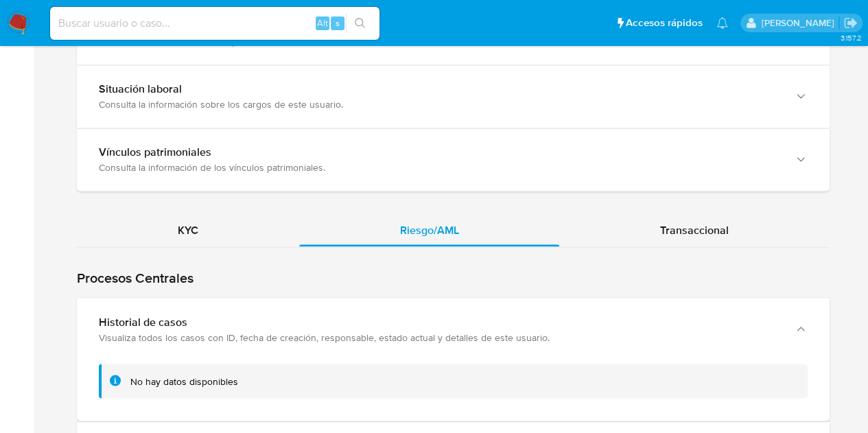
scroll to position [1284, 0]
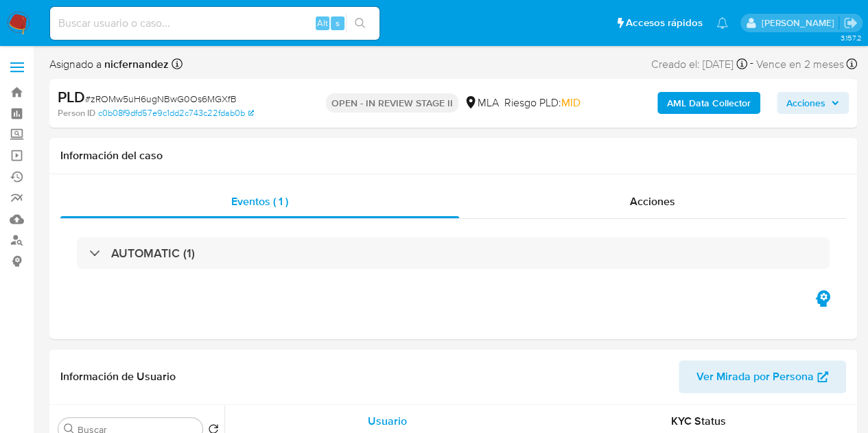
select select "10"
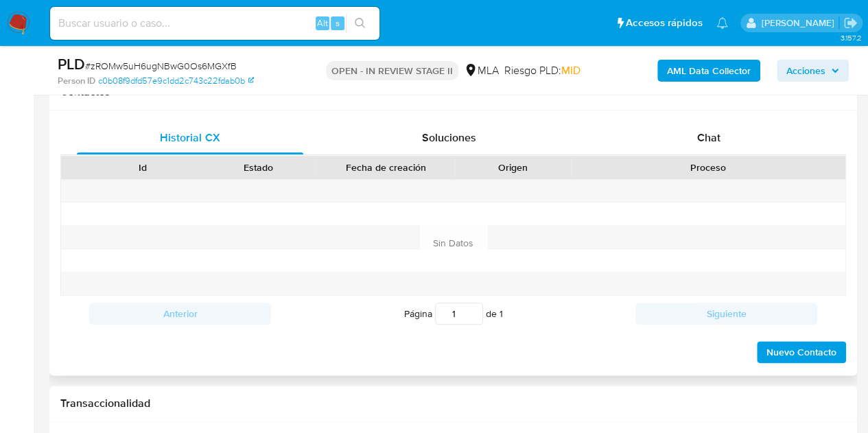
scroll to position [656, 0]
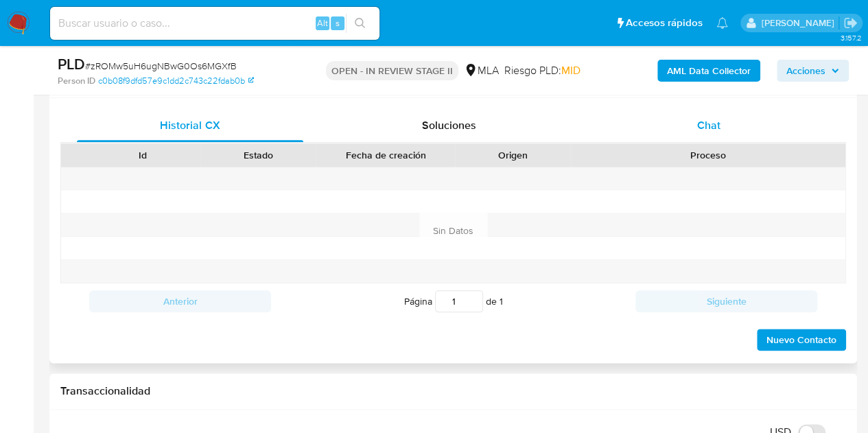
click at [722, 124] on div "Chat" at bounding box center [709, 125] width 226 height 33
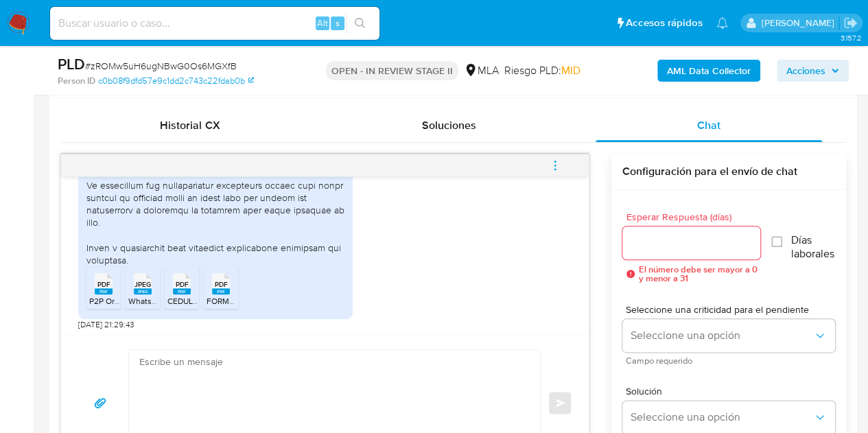
scroll to position [1908, 0]
click at [106, 286] on rect at bounding box center [104, 288] width 18 height 6
click at [140, 287] on rect at bounding box center [143, 288] width 18 height 6
click at [178, 295] on span "CEDULA DE IDENTIFICACIÓN DEL AUTOMOTOR.pdf" at bounding box center [262, 298] width 191 height 12
click at [211, 289] on div "PDF PDF" at bounding box center [221, 279] width 29 height 27
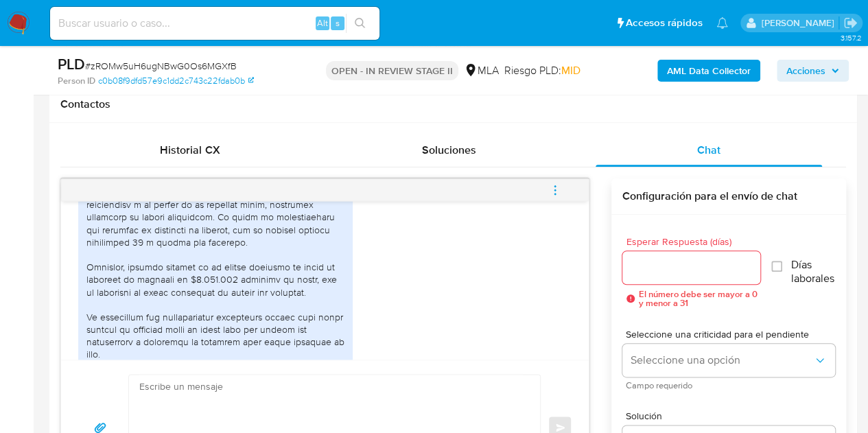
scroll to position [1759, 0]
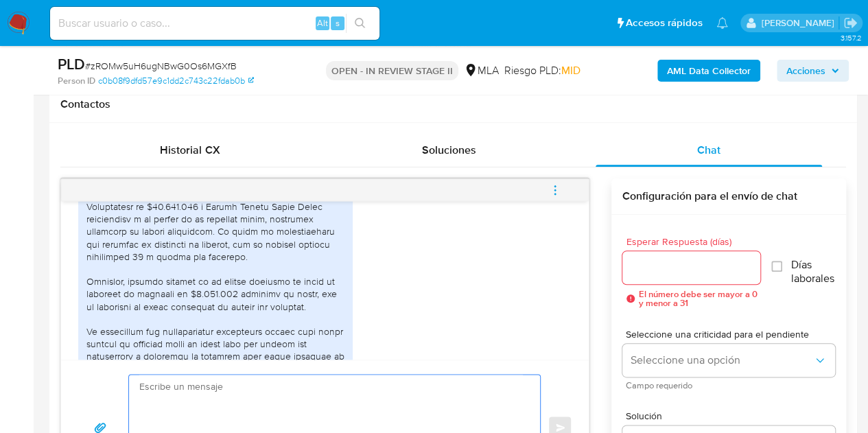
click at [248, 416] on textarea at bounding box center [331, 428] width 384 height 106
click at [328, 326] on div at bounding box center [215, 194] width 258 height 437
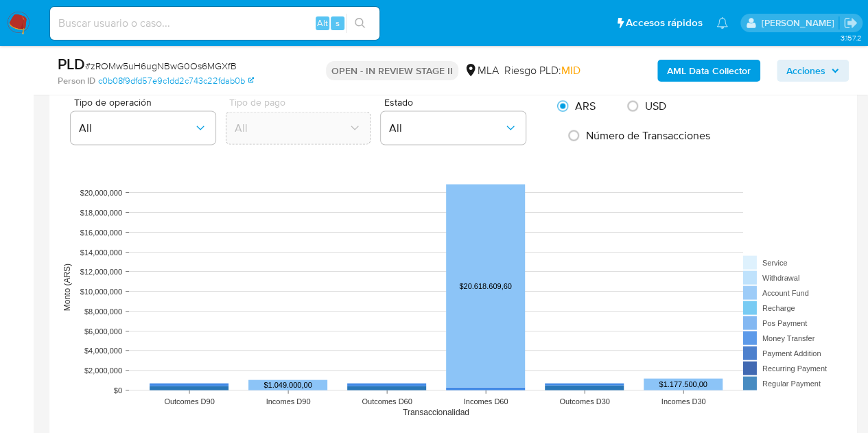
scroll to position [1453, 0]
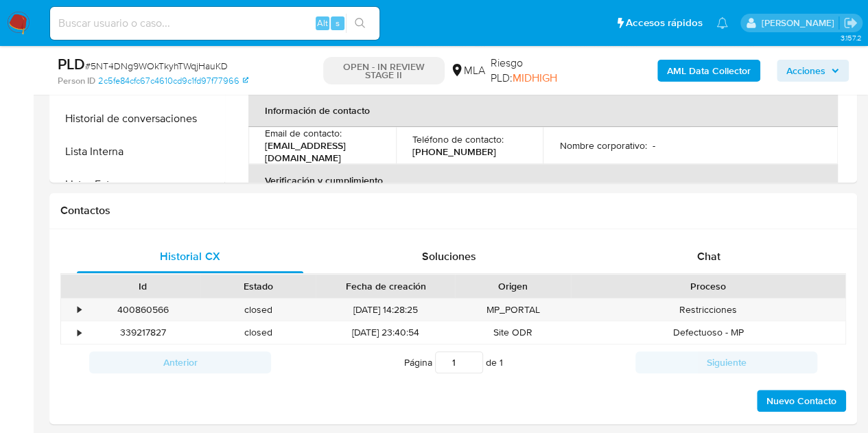
select select "10"
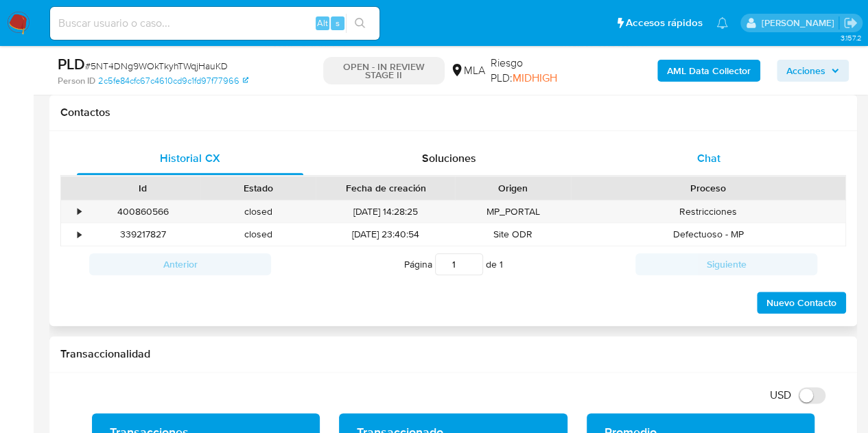
click at [744, 167] on div "Chat" at bounding box center [709, 158] width 226 height 33
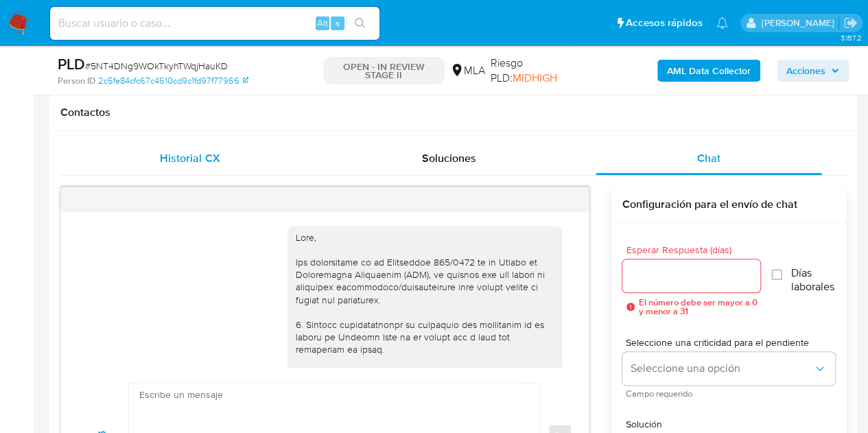
scroll to position [1029, 0]
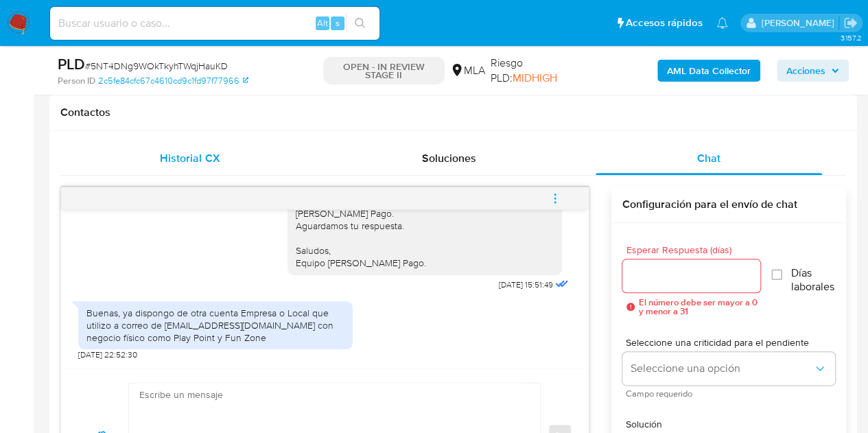
drag, startPoint x: 193, startPoint y: 149, endPoint x: 221, endPoint y: 156, distance: 29.0
click at [193, 150] on span "Historial CX" at bounding box center [190, 158] width 60 height 16
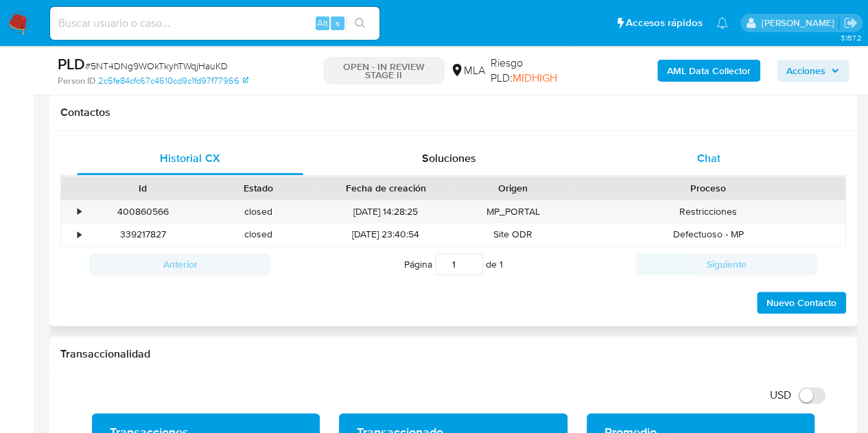
click at [708, 163] on span "Chat" at bounding box center [708, 158] width 23 height 16
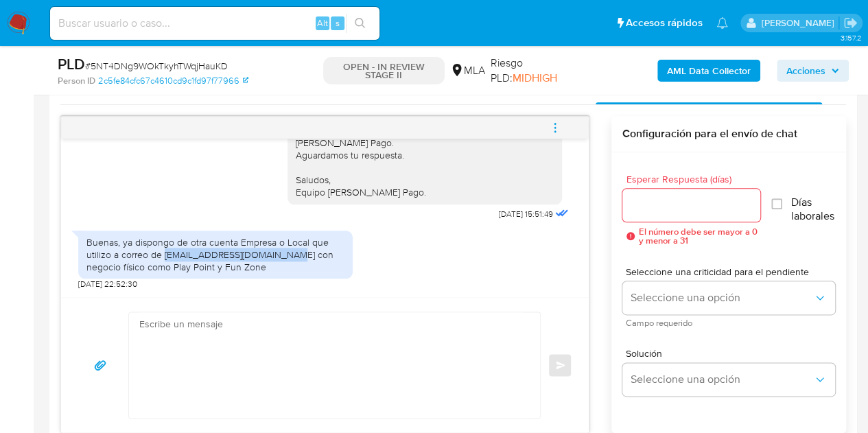
drag, startPoint x: 164, startPoint y: 255, endPoint x: 286, endPoint y: 254, distance: 122.1
click at [286, 254] on div "Buenas, ya dispongo de otra cuenta Empresa o Local que utilizo a correo de mart…" at bounding box center [215, 255] width 258 height 38
copy div "[EMAIL_ADDRESS][DOMAIN_NAME]"
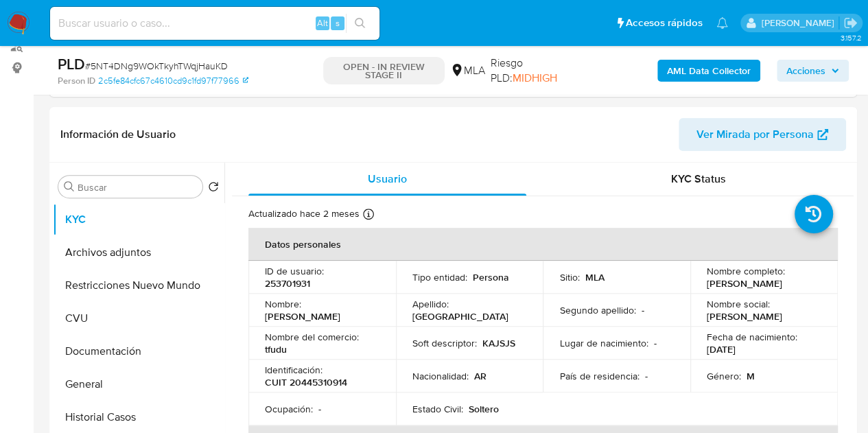
scroll to position [226, 0]
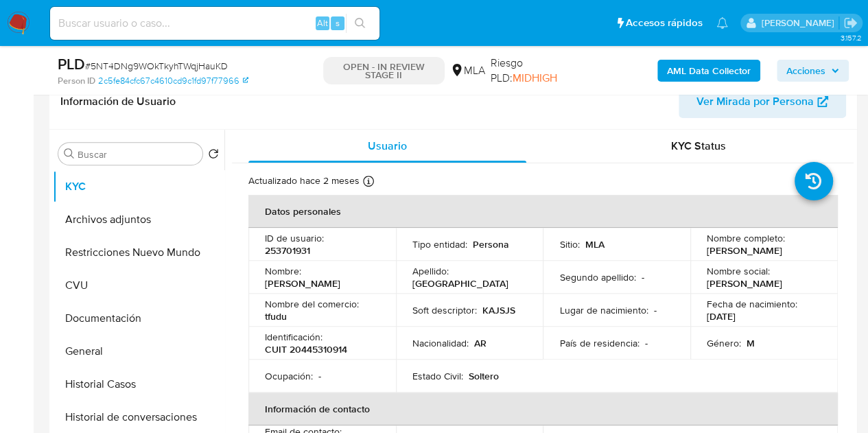
click at [316, 351] on p "CUIT 20445310914" at bounding box center [306, 349] width 82 height 12
copy p "20445310914"
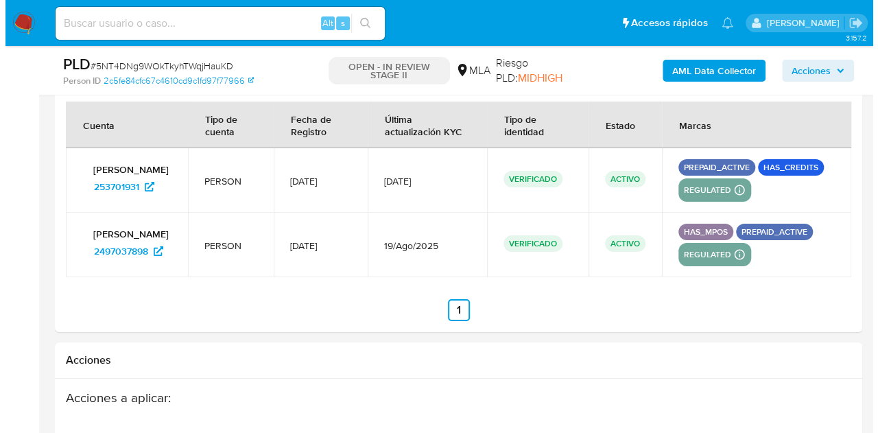
scroll to position [2507, 0]
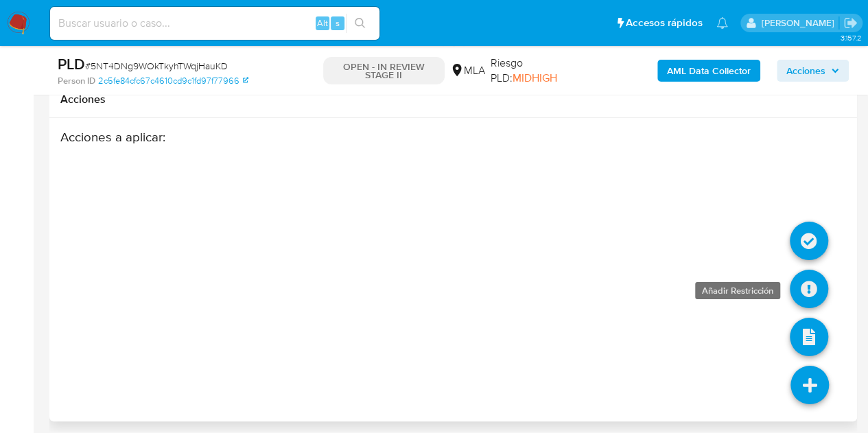
click at [804, 280] on icon at bounding box center [809, 289] width 38 height 38
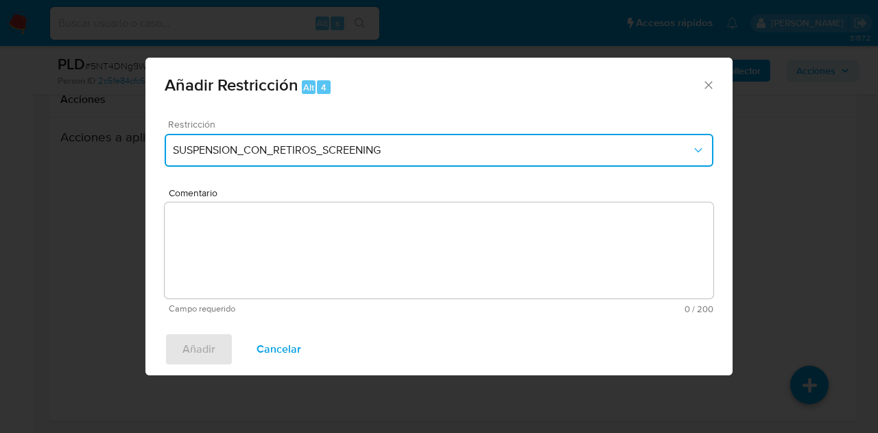
click at [385, 163] on button "SUSPENSION_CON_RETIROS_SCREENING" at bounding box center [439, 150] width 549 height 33
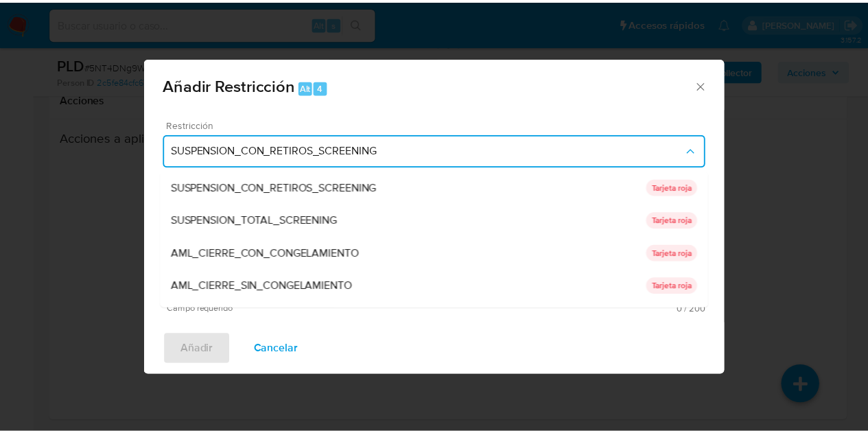
scroll to position [291, 0]
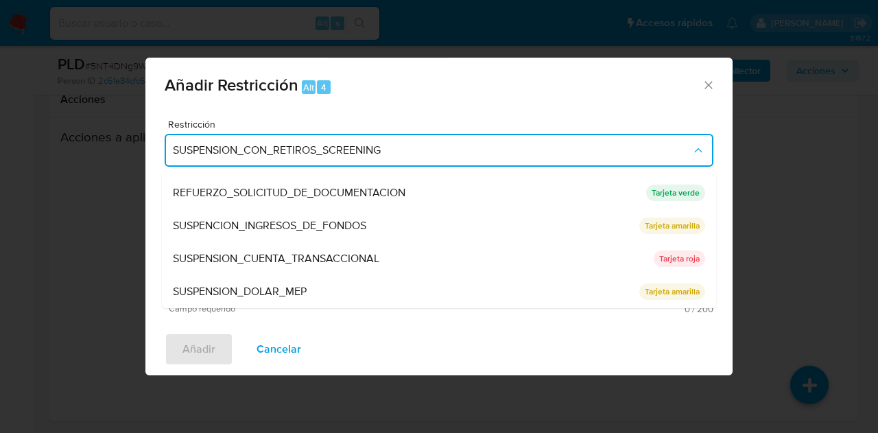
drag, startPoint x: 454, startPoint y: 259, endPoint x: 454, endPoint y: 247, distance: 11.7
click at [454, 258] on div "SUSPENSION_CUENTA_TRANSACCIONAL" at bounding box center [413, 258] width 481 height 33
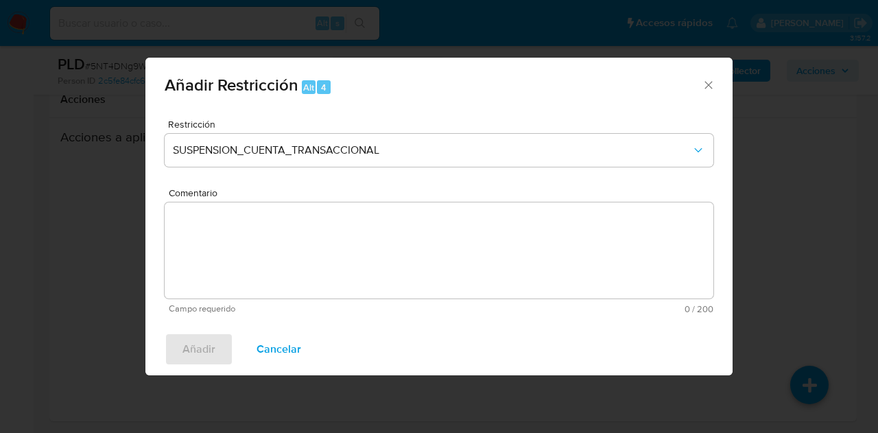
click at [454, 246] on textarea "Comentario" at bounding box center [439, 250] width 549 height 96
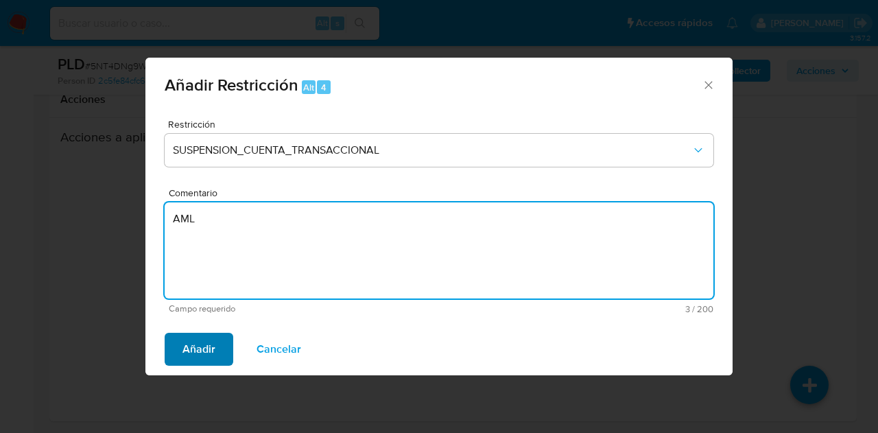
type textarea "AML"
click at [200, 350] on span "Añadir" at bounding box center [199, 349] width 33 height 30
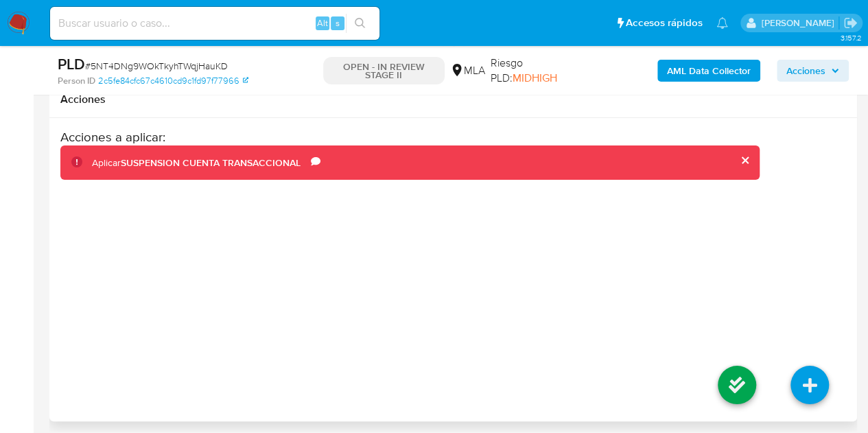
click at [757, 378] on li at bounding box center [737, 387] width 73 height 77
click at [762, 375] on li at bounding box center [737, 387] width 73 height 77
click at [746, 378] on icon at bounding box center [737, 385] width 38 height 38
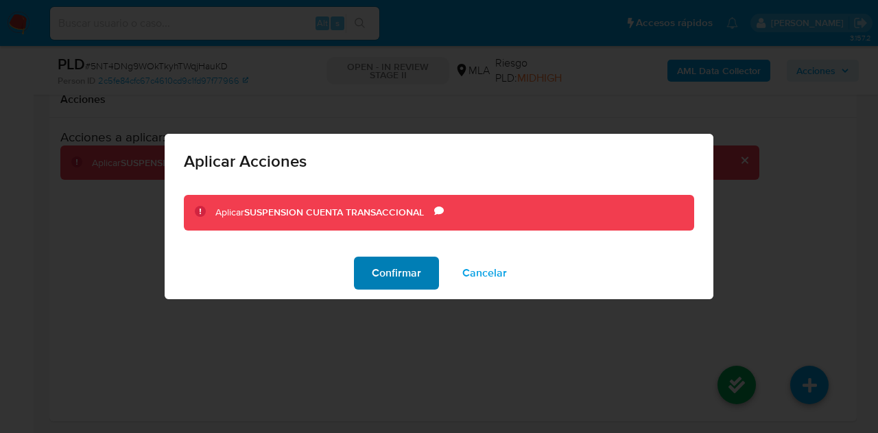
click at [402, 271] on span "Confirmar" at bounding box center [396, 273] width 49 height 30
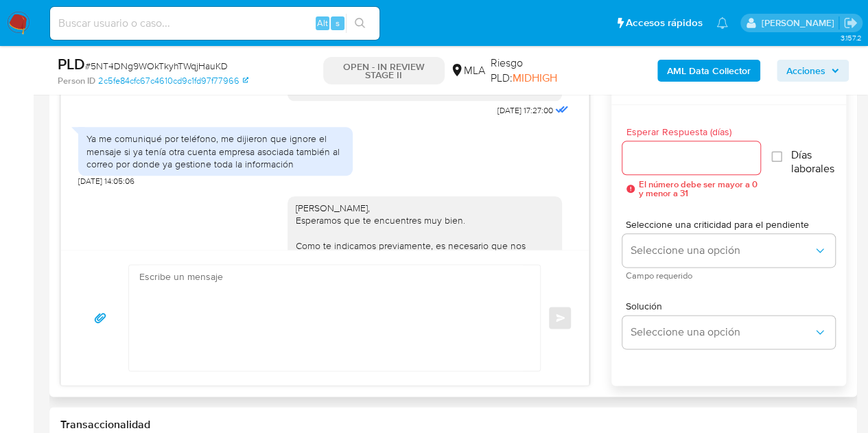
scroll to position [1029, 0]
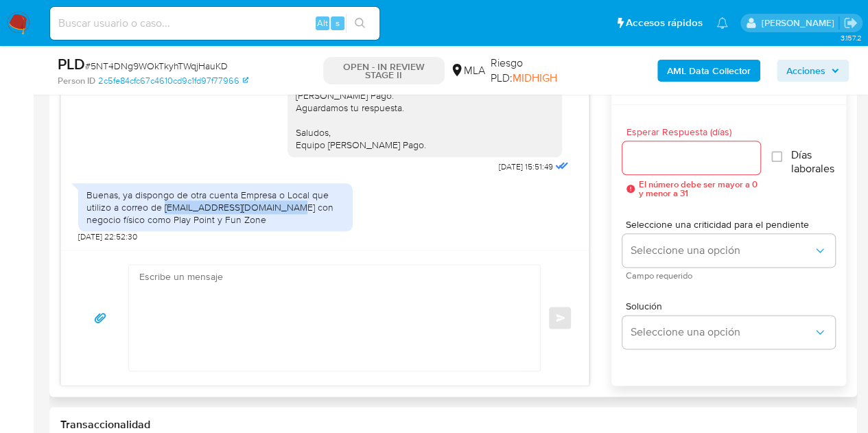
drag, startPoint x: 163, startPoint y: 204, endPoint x: 285, endPoint y: 203, distance: 121.5
click at [285, 203] on div "Buenas, ya dispongo de otra cuenta Empresa o Local que utilizo a correo de mart…" at bounding box center [215, 208] width 258 height 38
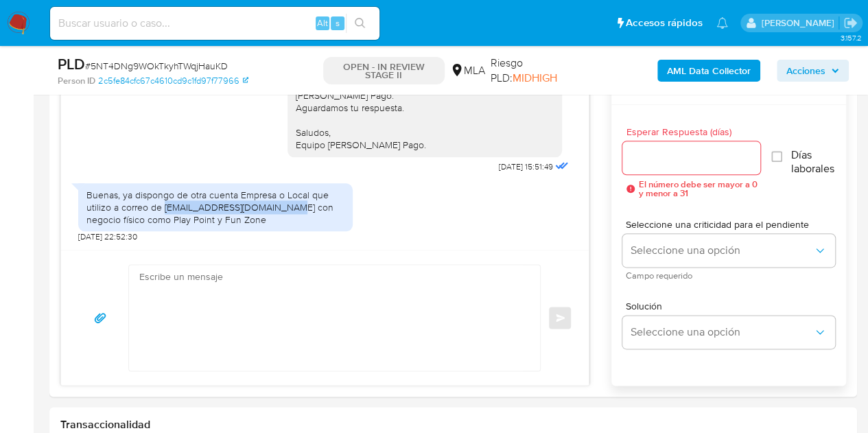
copy div "martinssegoviamp@gmail.com"
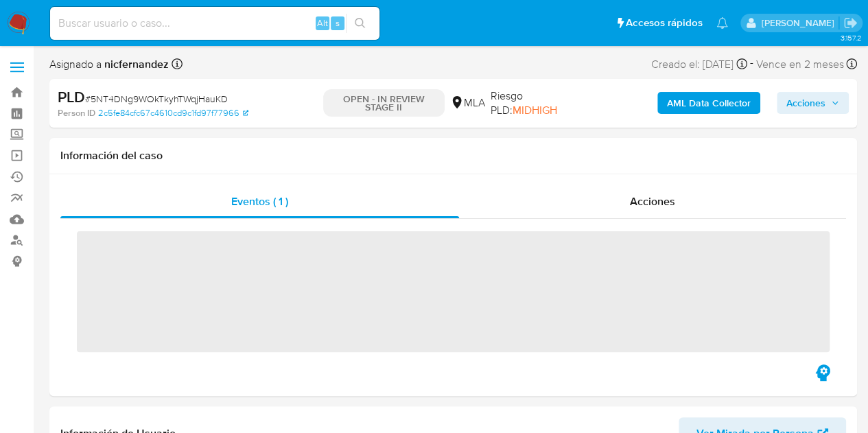
click at [114, 16] on input at bounding box center [214, 23] width 329 height 18
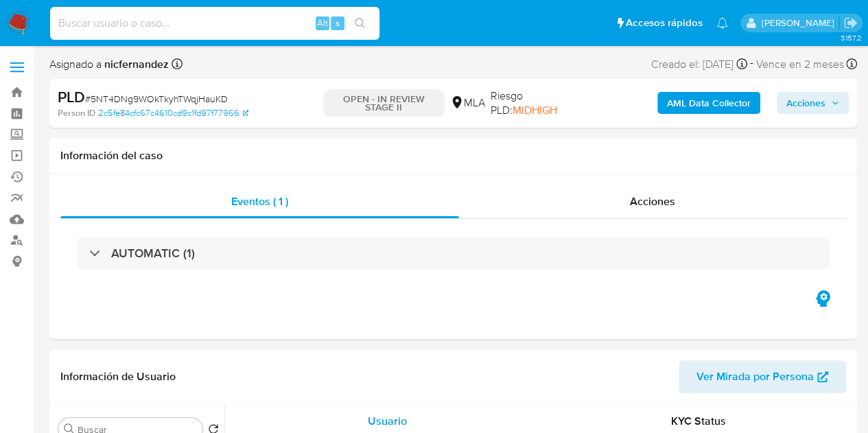
paste input "[EMAIL_ADDRESS][DOMAIN_NAME]"
type input "[EMAIL_ADDRESS][DOMAIN_NAME]"
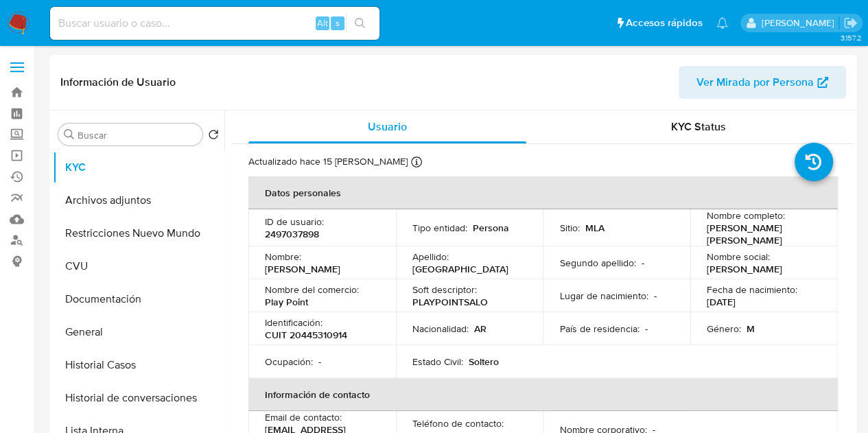
select select "10"
click at [133, 375] on button "Historial Casos" at bounding box center [133, 365] width 161 height 33
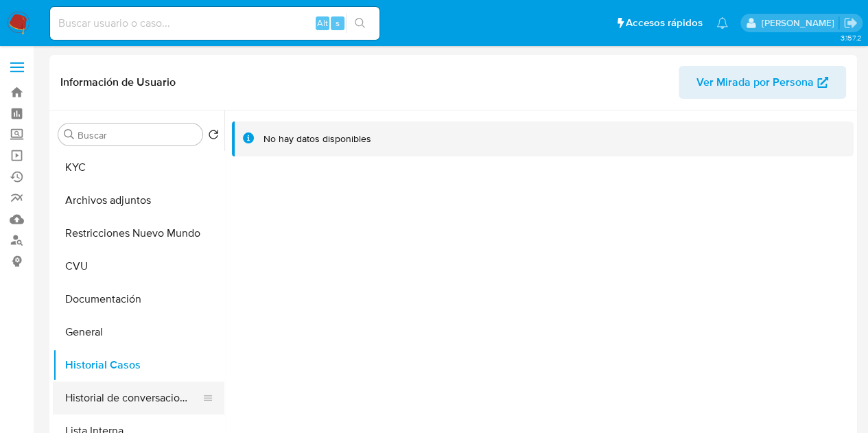
click at [98, 400] on button "Historial de conversaciones" at bounding box center [133, 397] width 161 height 33
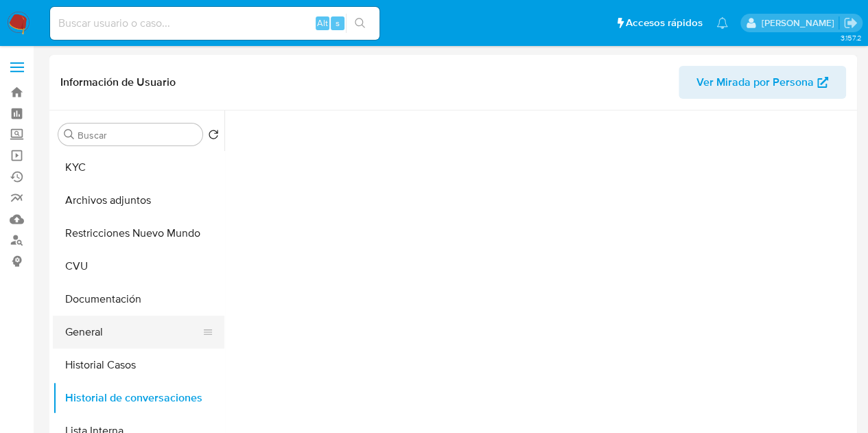
click at [95, 316] on button "General" at bounding box center [133, 332] width 161 height 33
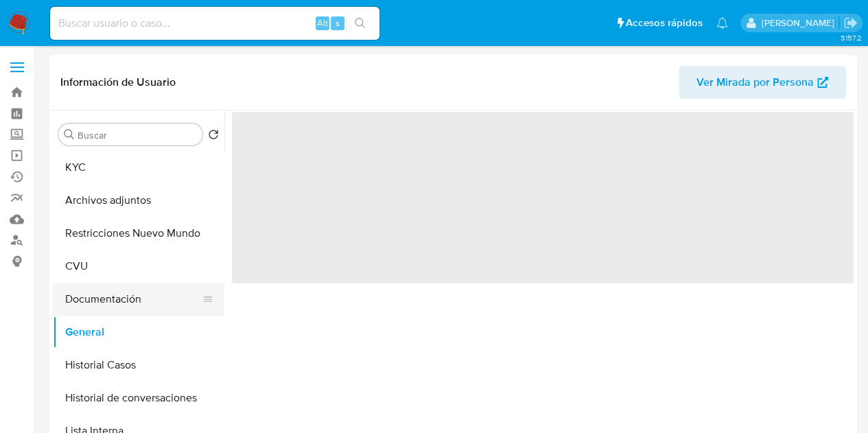
click at [95, 300] on button "Documentación" at bounding box center [133, 299] width 161 height 33
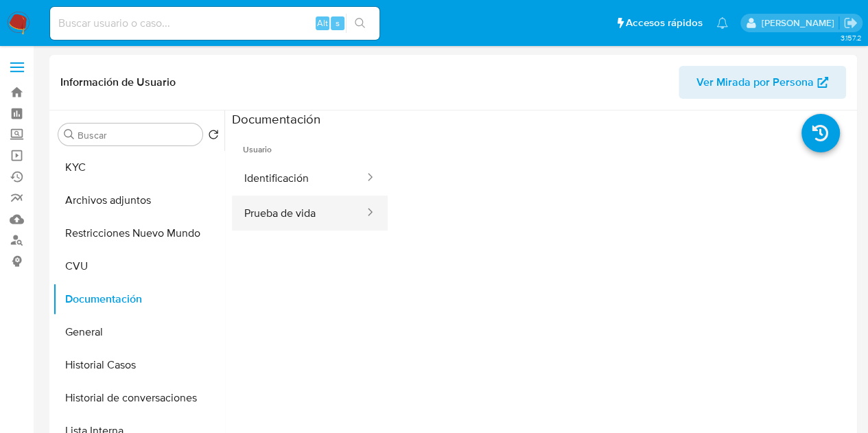
click at [312, 202] on button "Prueba de vida" at bounding box center [299, 213] width 134 height 35
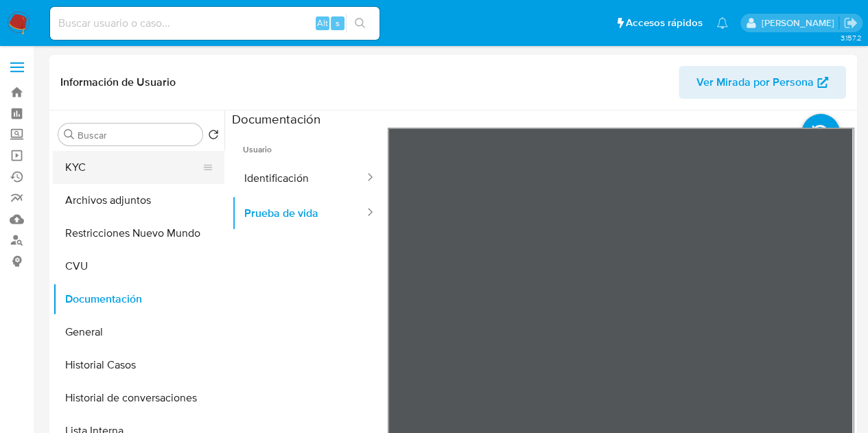
click at [119, 175] on button "KYC" at bounding box center [133, 167] width 161 height 33
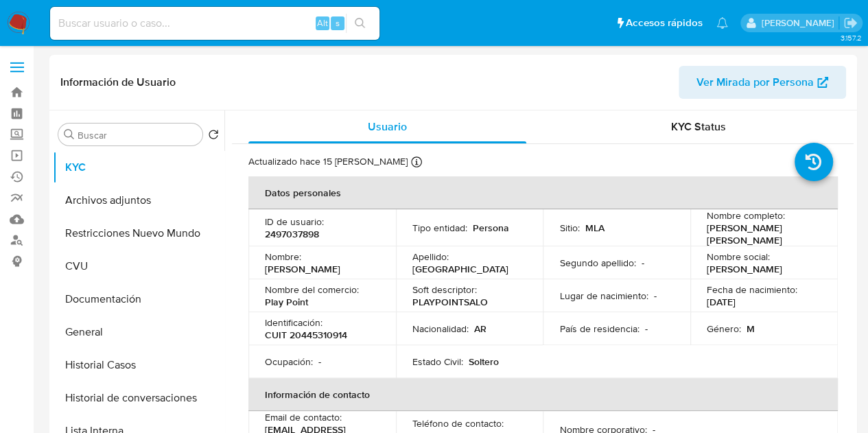
click at [302, 235] on p "2497037898" at bounding box center [292, 234] width 54 height 12
copy p "2497037898"
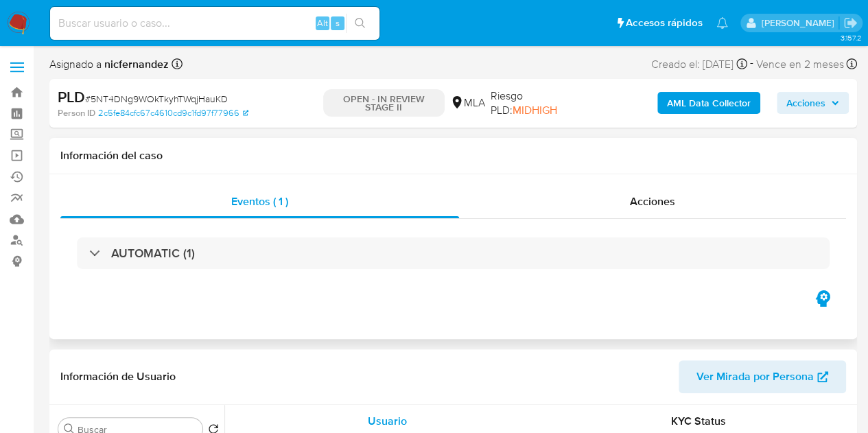
select select "10"
click at [167, 23] on input at bounding box center [214, 23] width 329 height 18
paste input "martinssegoviamp@gmail.com"
type input "martinssegoviamp@gmail.com"
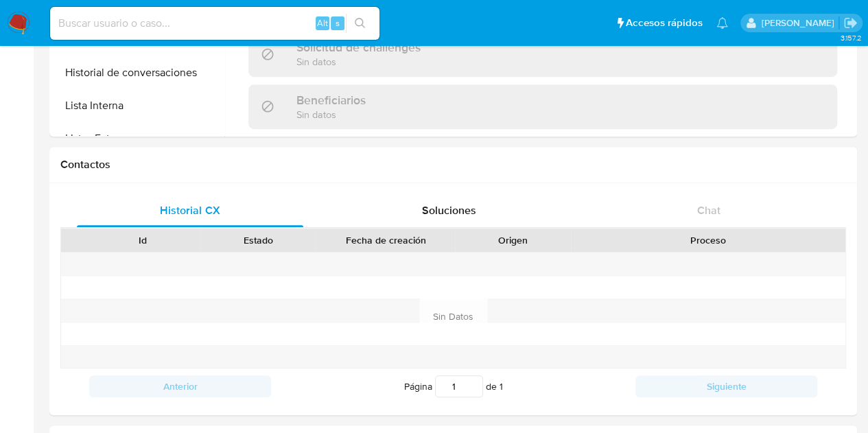
scroll to position [372, 0]
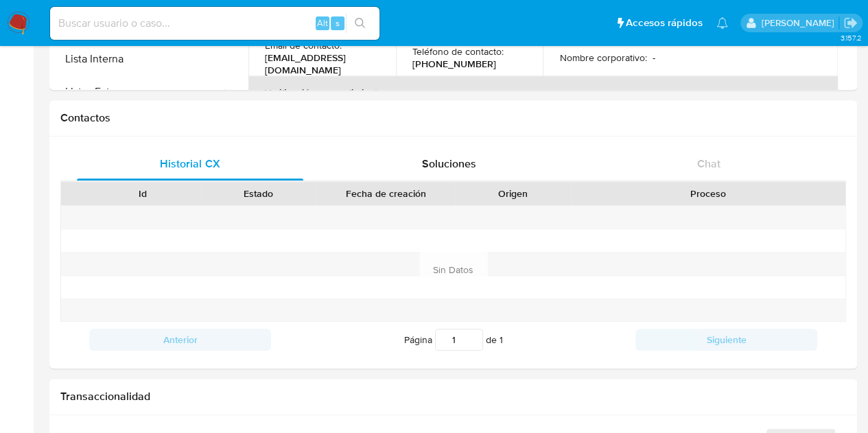
select select "10"
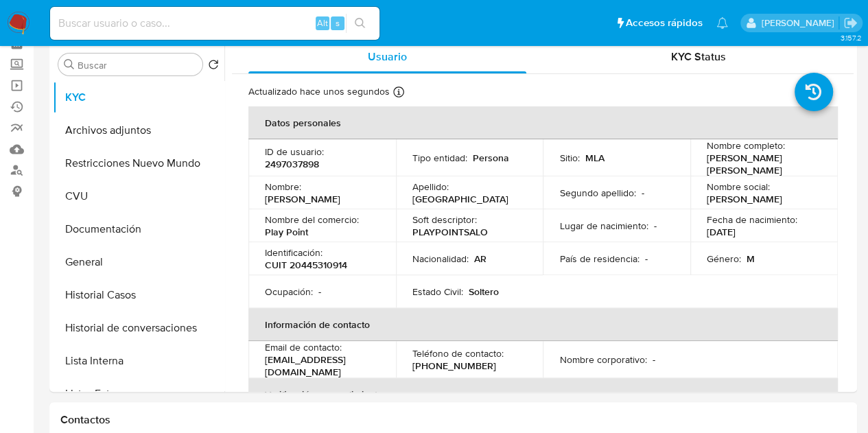
scroll to position [0, 0]
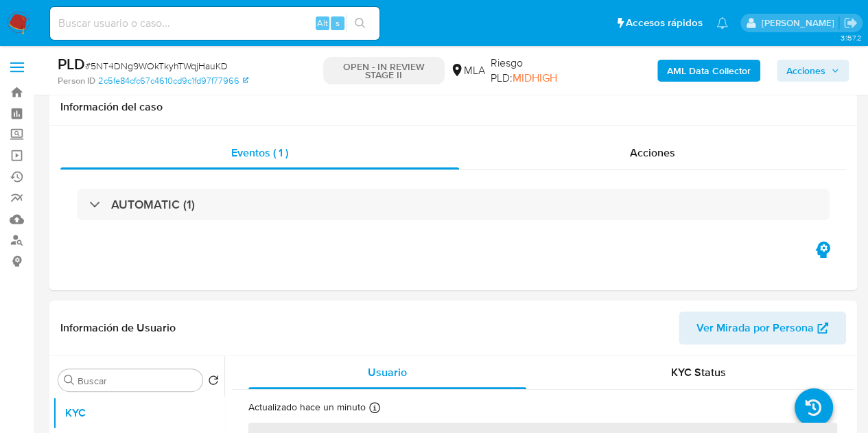
scroll to position [209, 0]
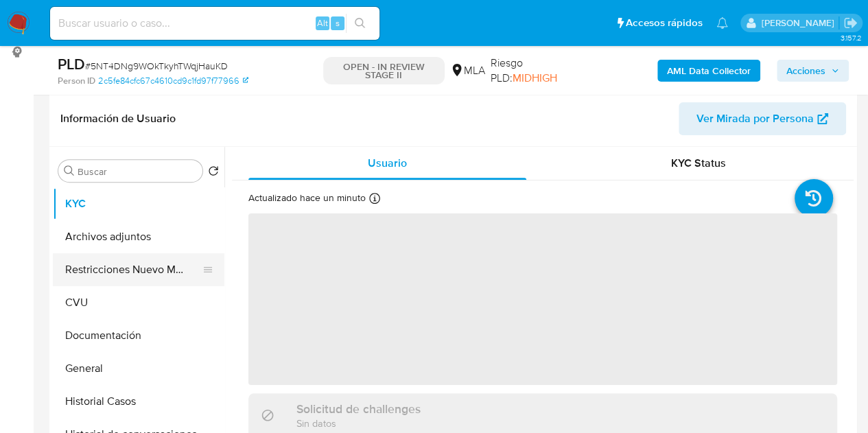
click at [114, 269] on button "Restricciones Nuevo Mundo" at bounding box center [133, 269] width 161 height 33
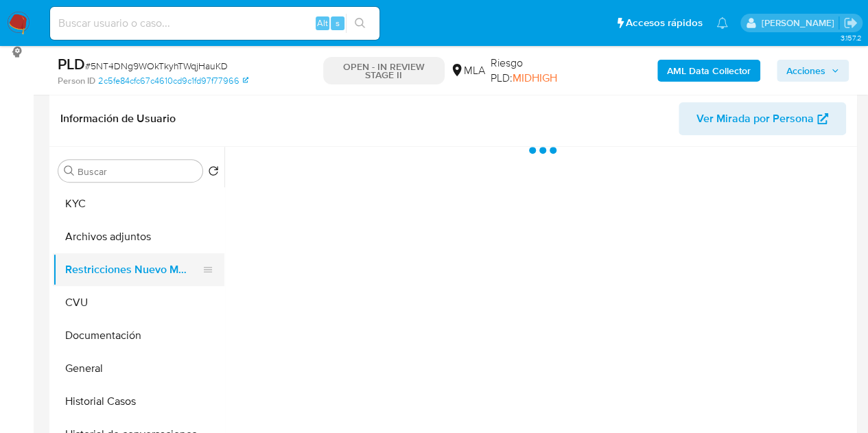
select select "10"
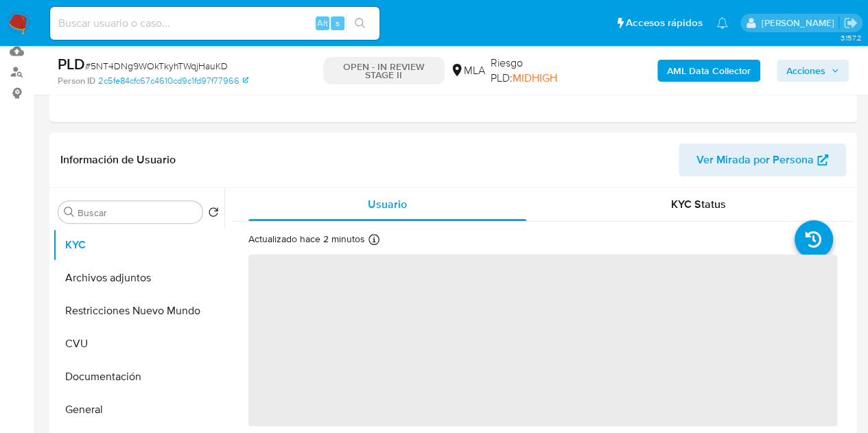
scroll to position [183, 0]
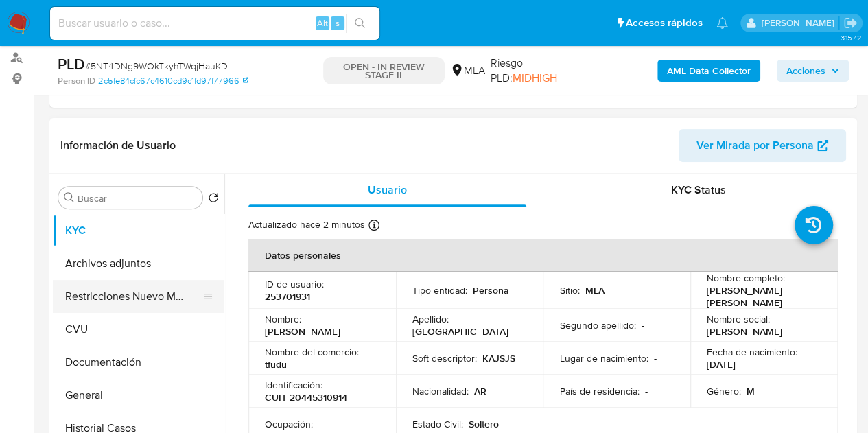
click at [100, 285] on button "Restricciones Nuevo Mundo" at bounding box center [133, 296] width 161 height 33
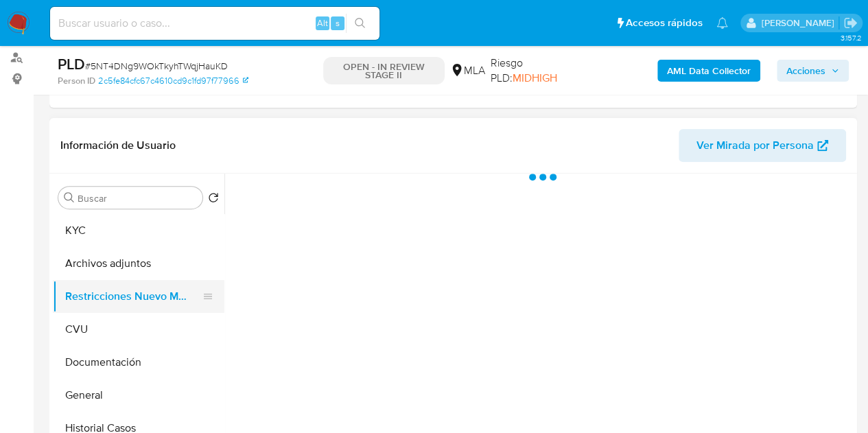
select select "10"
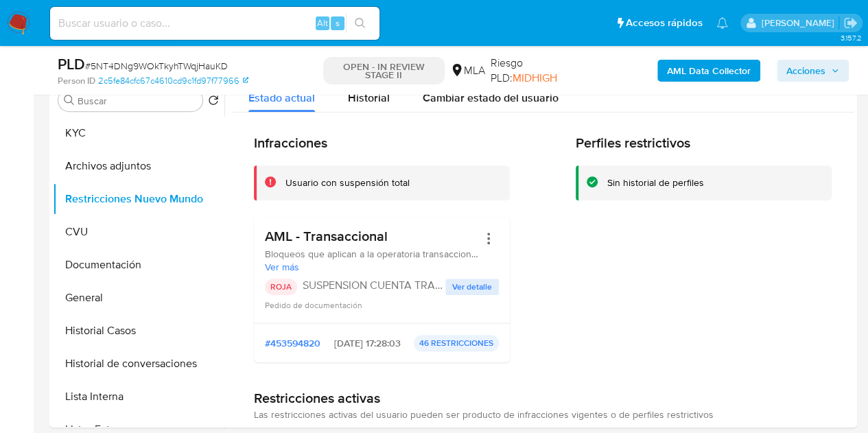
scroll to position [283, 0]
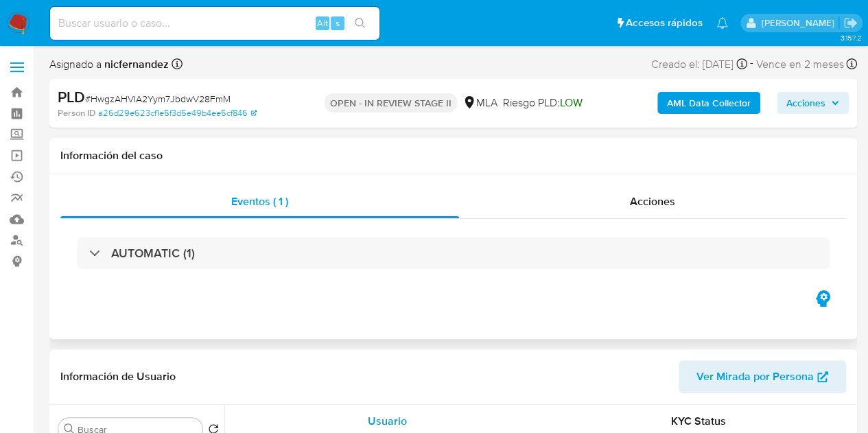
select select "10"
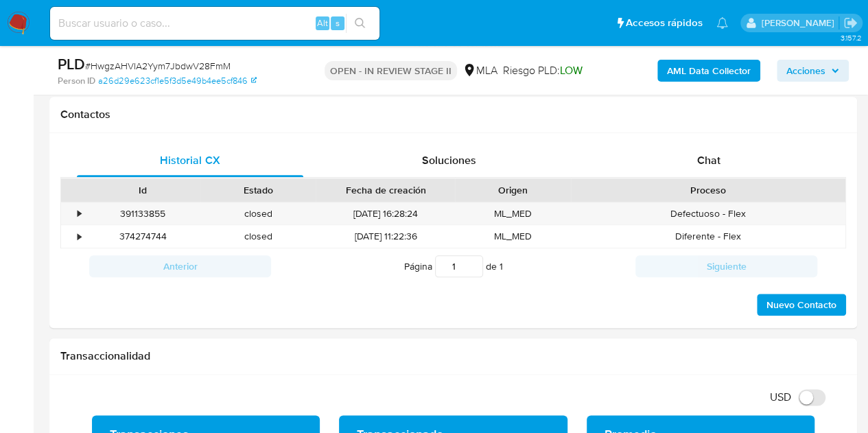
scroll to position [633, 0]
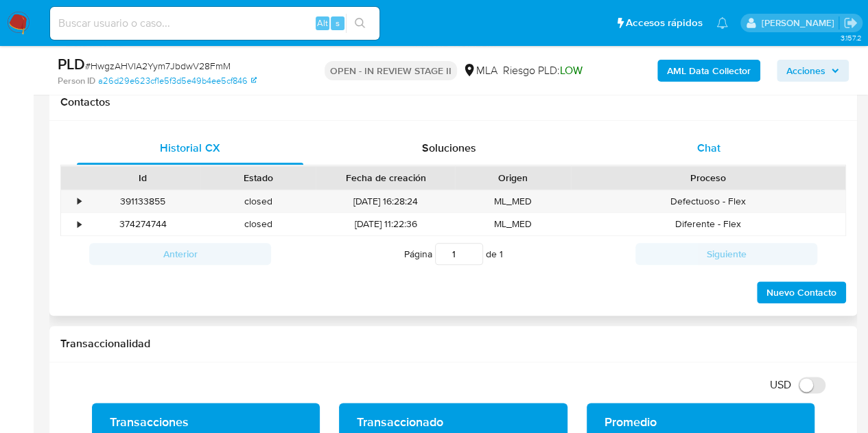
click at [736, 148] on div "Chat" at bounding box center [709, 148] width 226 height 33
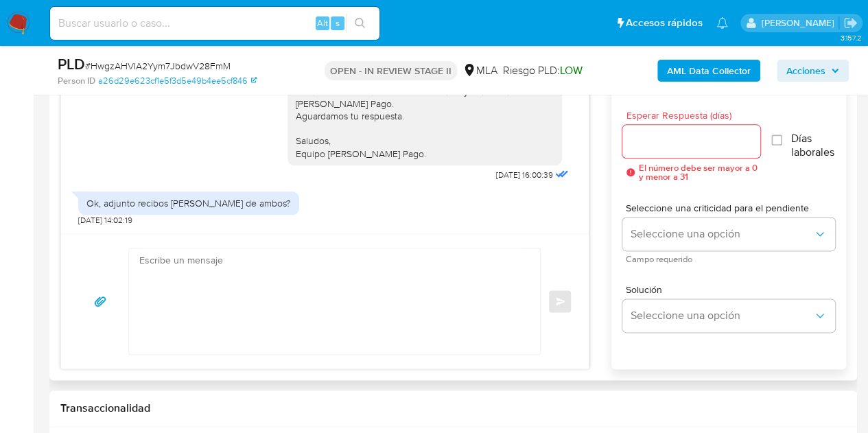
scroll to position [751, 0]
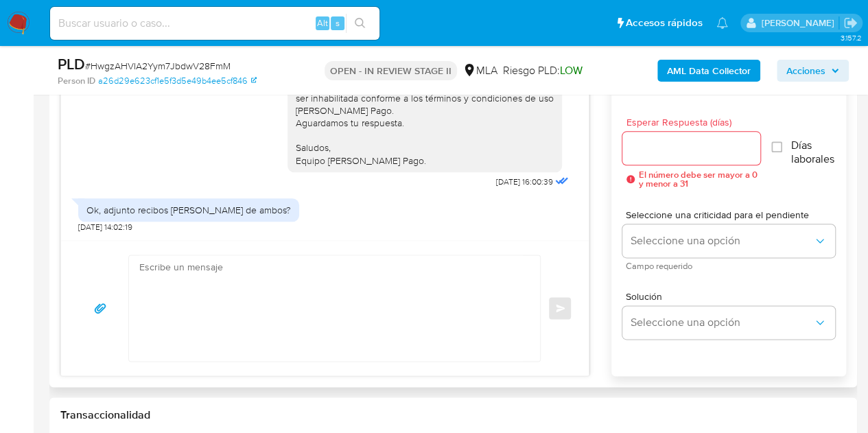
click at [361, 298] on textarea at bounding box center [331, 308] width 384 height 106
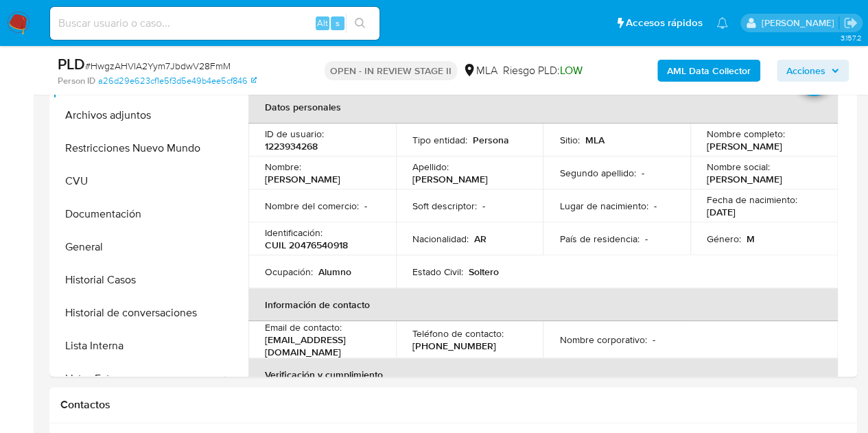
scroll to position [305, 0]
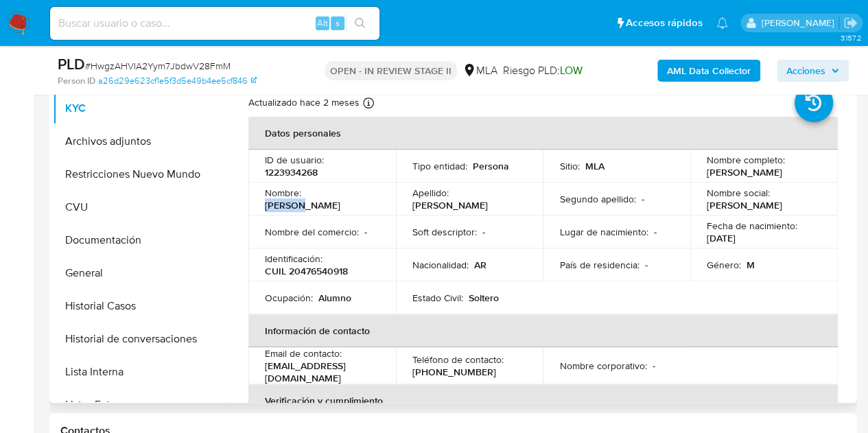
drag, startPoint x: 307, startPoint y: 202, endPoint x: 340, endPoint y: 203, distance: 33.6
click at [340, 203] on p "Augusto Joaqu" at bounding box center [302, 205] width 75 height 12
copy p "Augusto"
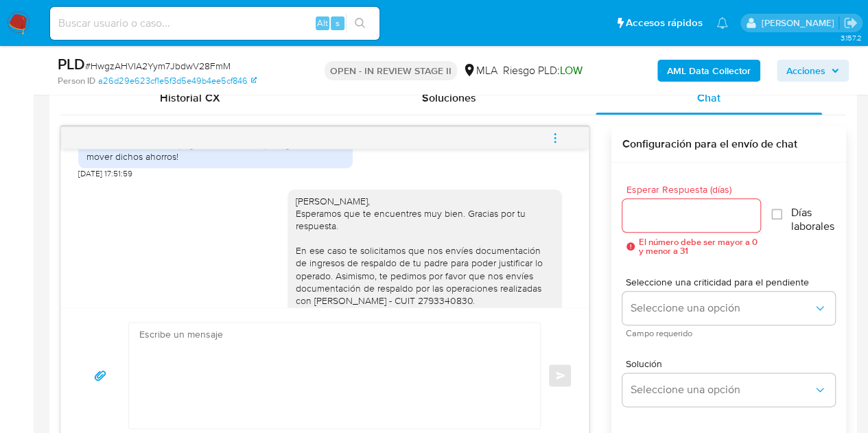
scroll to position [1154, 0]
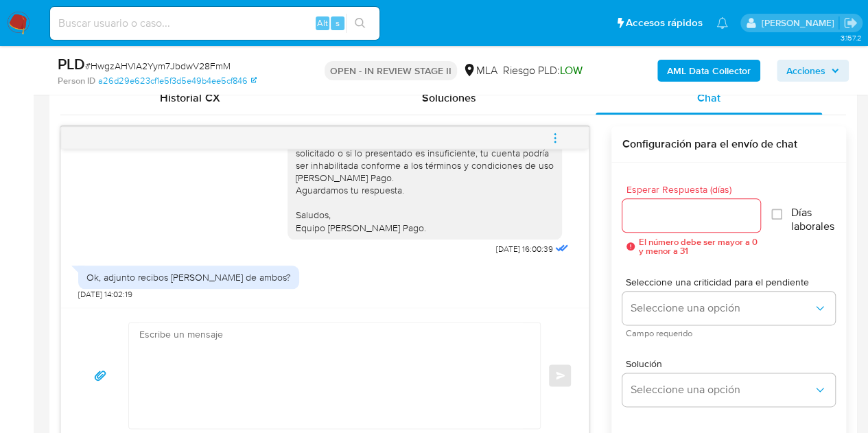
click at [316, 357] on textarea at bounding box center [331, 375] width 384 height 106
paste textarea "Hola Augusto, Esperamos que te encuentres muy bien. Sí, por favor te pedimos qu…"
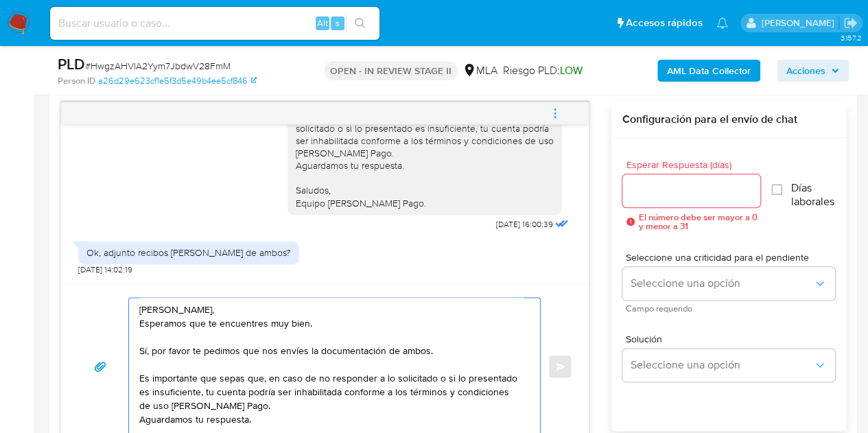
scroll to position [32, 0]
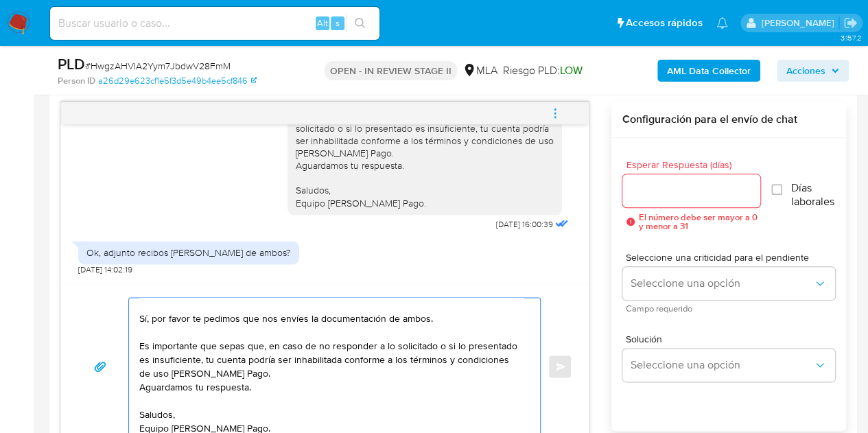
type textarea "Hola Augusto, Esperamos que te encuentres muy bien. Sí, por favor te pedimos qu…"
click at [671, 184] on input "Esperar Respuesta (días)" at bounding box center [691, 191] width 139 height 18
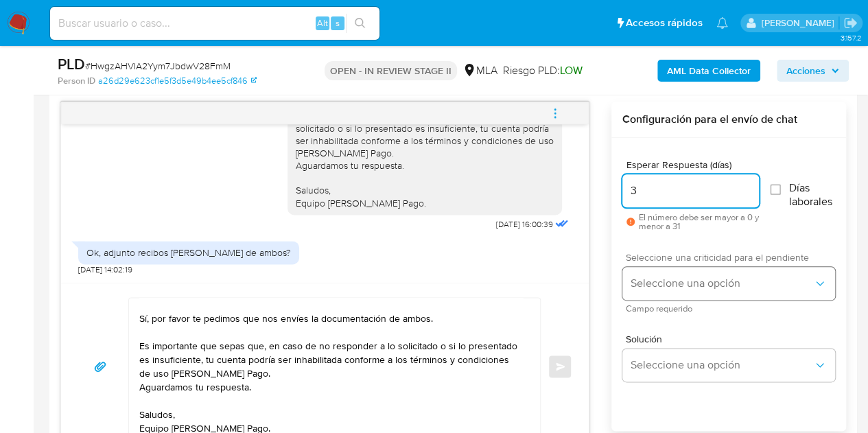
type input "3"
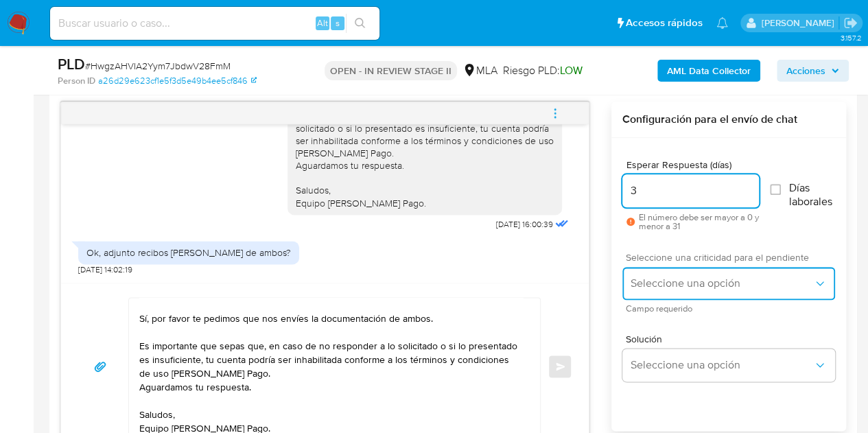
click at [663, 281] on span "Seleccione una opción" at bounding box center [722, 284] width 183 height 14
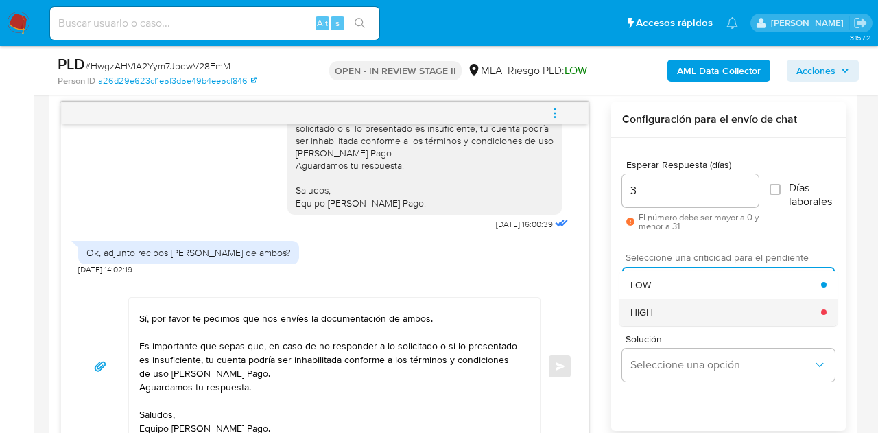
click at [661, 307] on div "HIGH" at bounding box center [726, 311] width 191 height 27
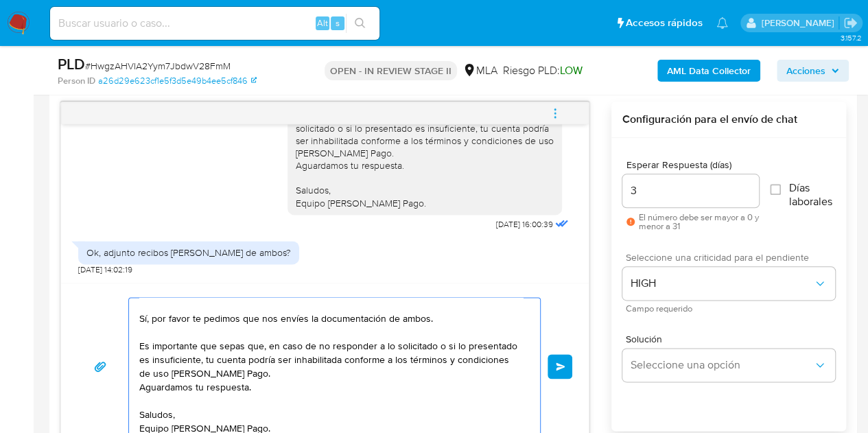
scroll to position [3, 0]
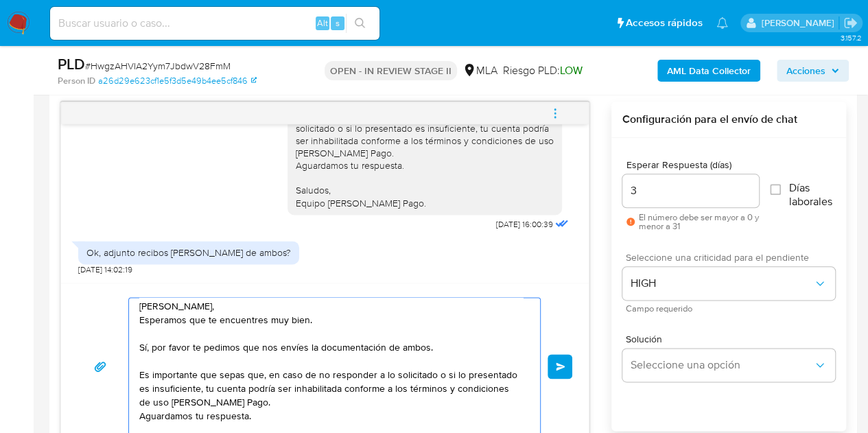
click at [530, 329] on div "Hola Augusto, Esperamos que te encuentres muy bien. Sí, por favor te pedimos qu…" at bounding box center [331, 366] width 404 height 137
drag, startPoint x: 549, startPoint y: 316, endPoint x: 528, endPoint y: 331, distance: 26.1
click at [548, 317] on div "Hola Augusto, Esperamos que te encuentres muy bien. Sí, por favor te pedimos qu…" at bounding box center [325, 366] width 495 height 139
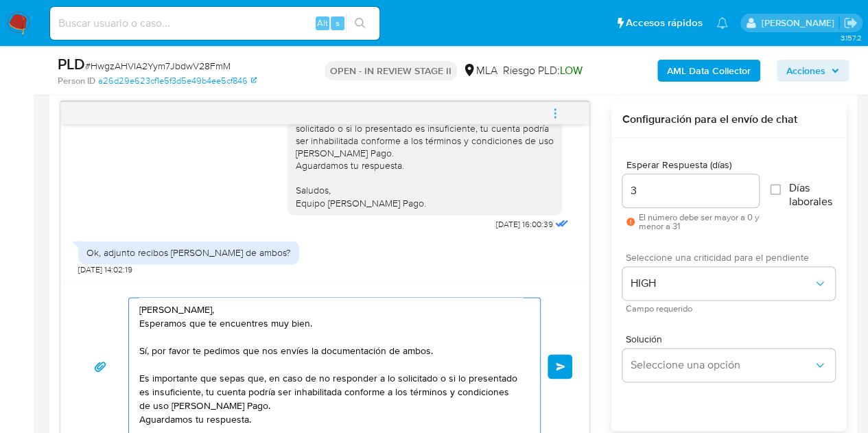
scroll to position [37, 0]
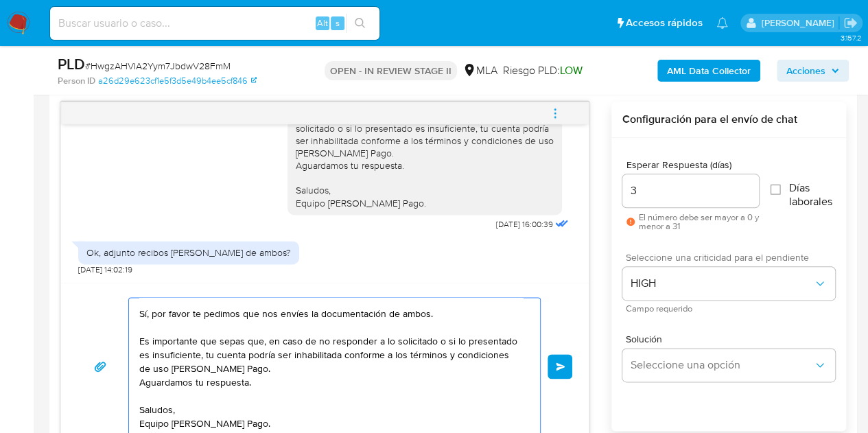
click at [564, 368] on span "Enviar" at bounding box center [561, 366] width 10 height 8
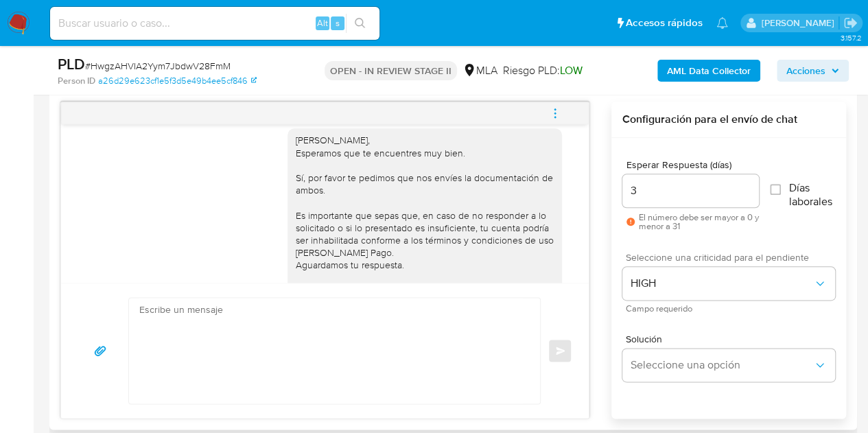
scroll to position [1348, 0]
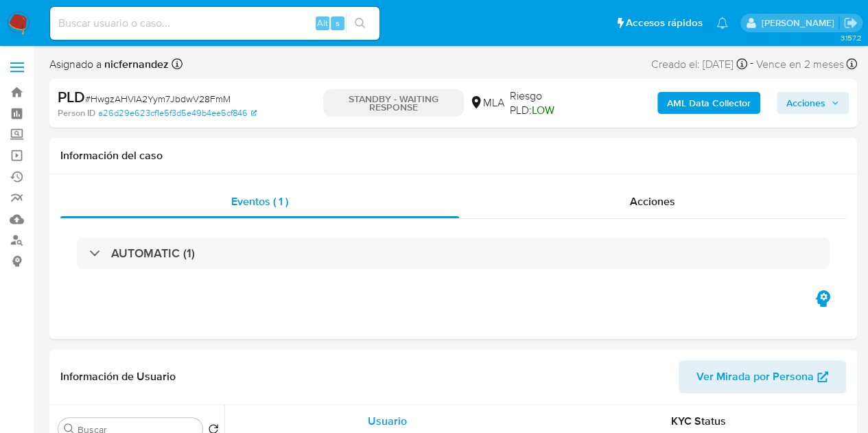
select select "10"
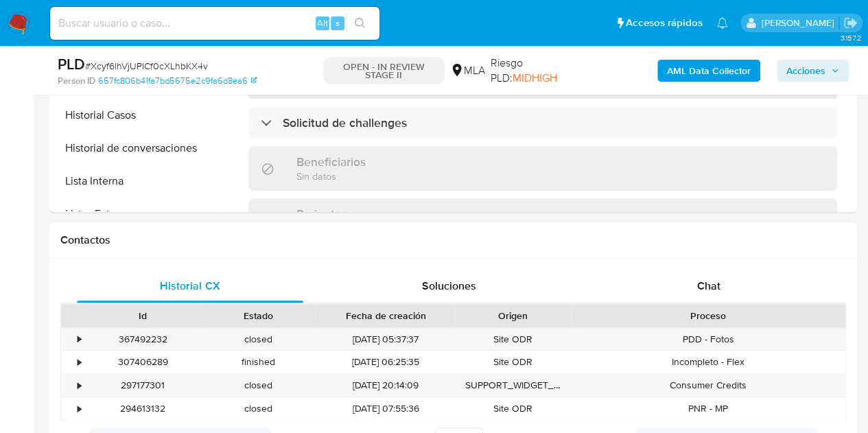
scroll to position [624, 0]
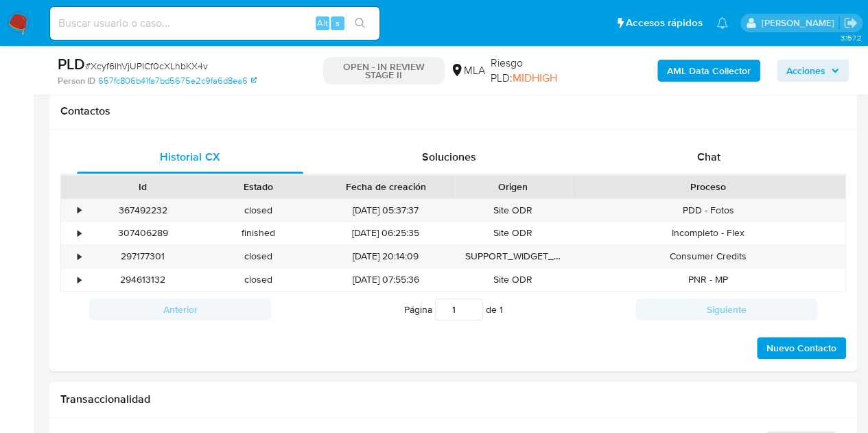
select select "10"
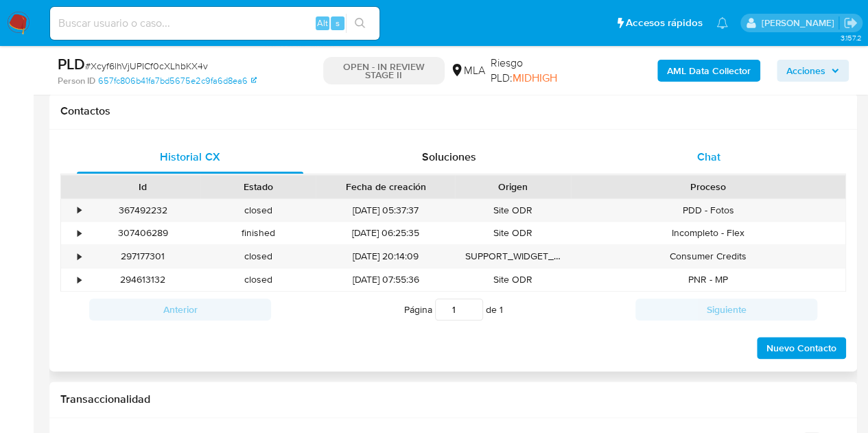
click at [708, 161] on span "Chat" at bounding box center [708, 157] width 23 height 16
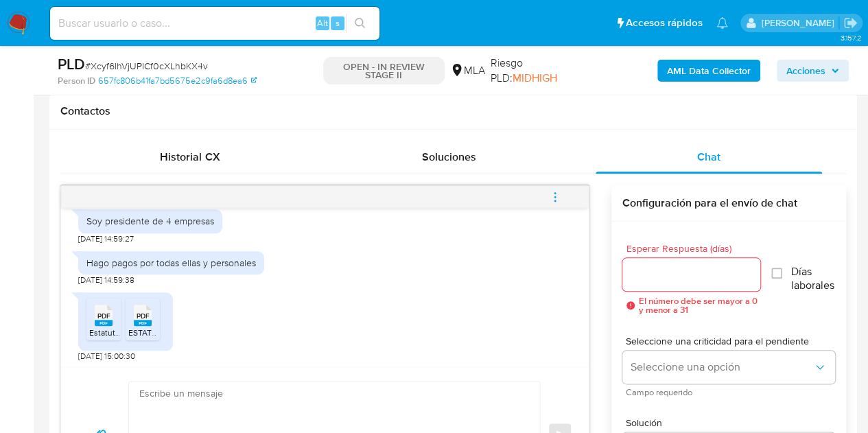
scroll to position [1440, 0]
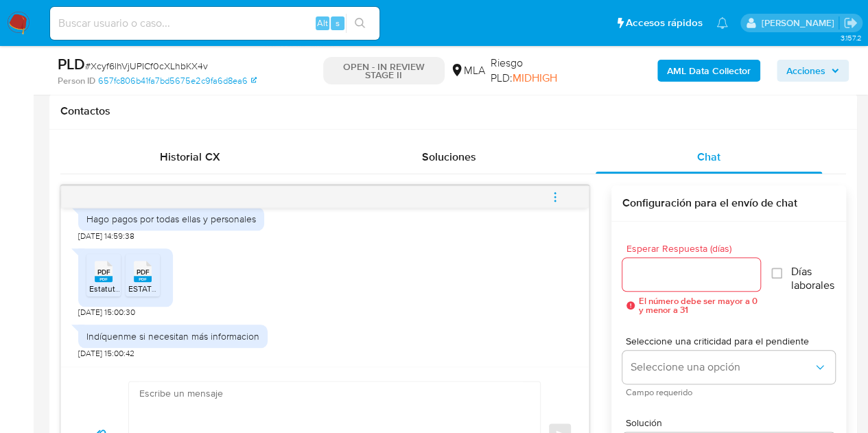
click at [103, 278] on rect at bounding box center [104, 279] width 18 height 6
click at [154, 265] on div "PDF PDF" at bounding box center [142, 270] width 29 height 27
